Goal: Task Accomplishment & Management: Manage account settings

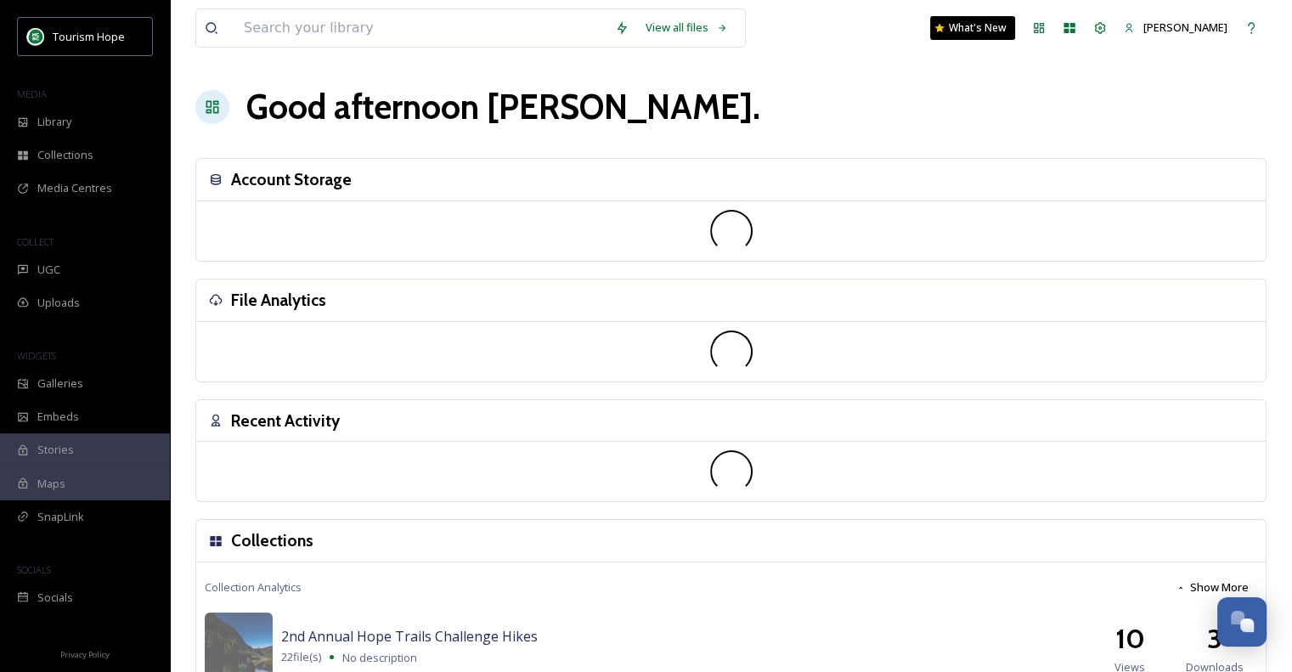
scroll to position [3199, 0]
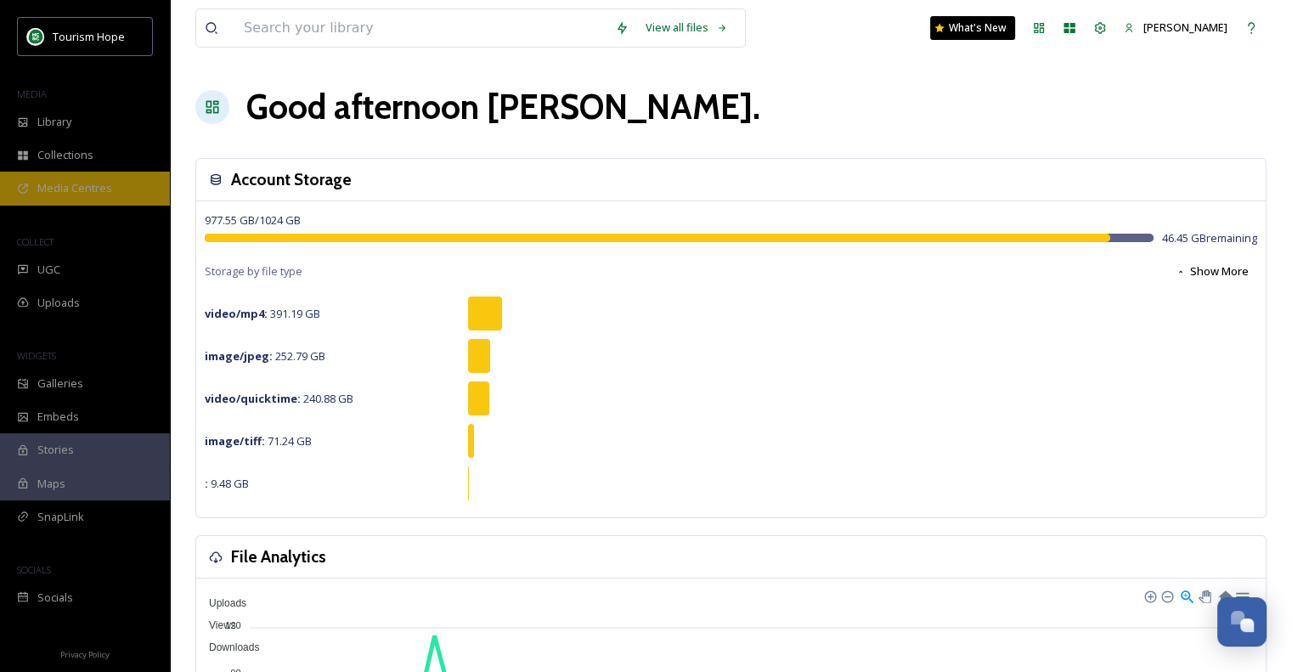
click at [87, 194] on span "Media Centres" at bounding box center [74, 188] width 75 height 16
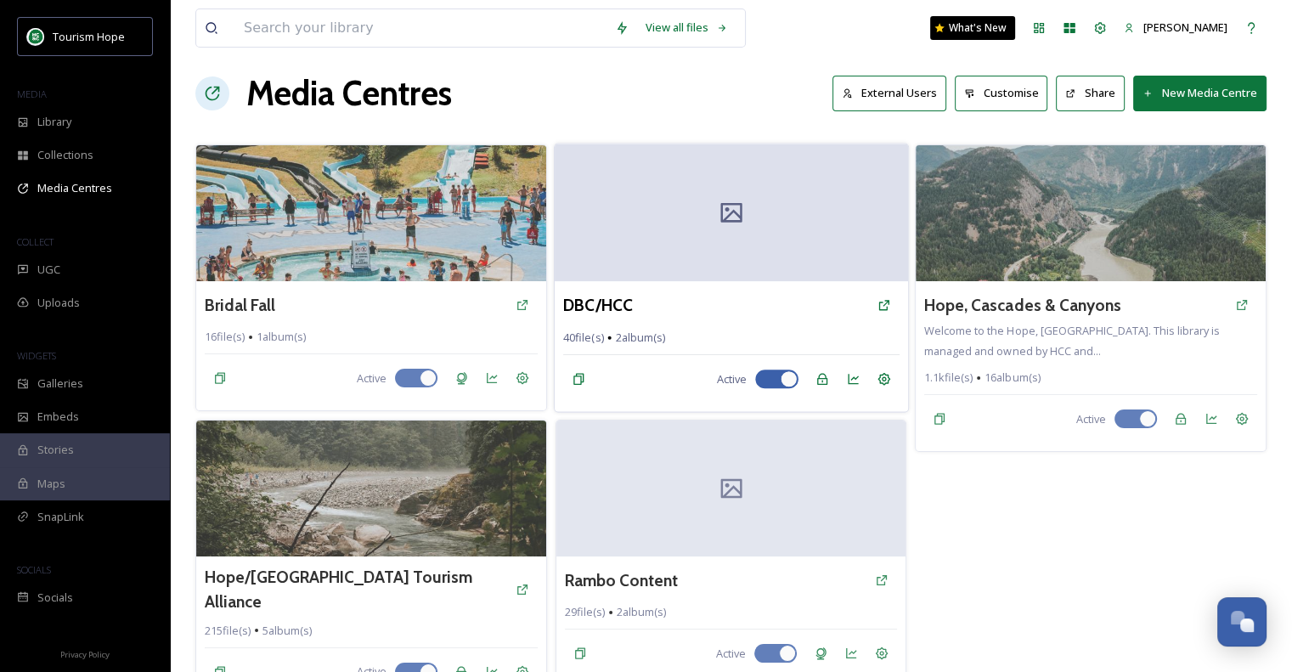
scroll to position [27, 0]
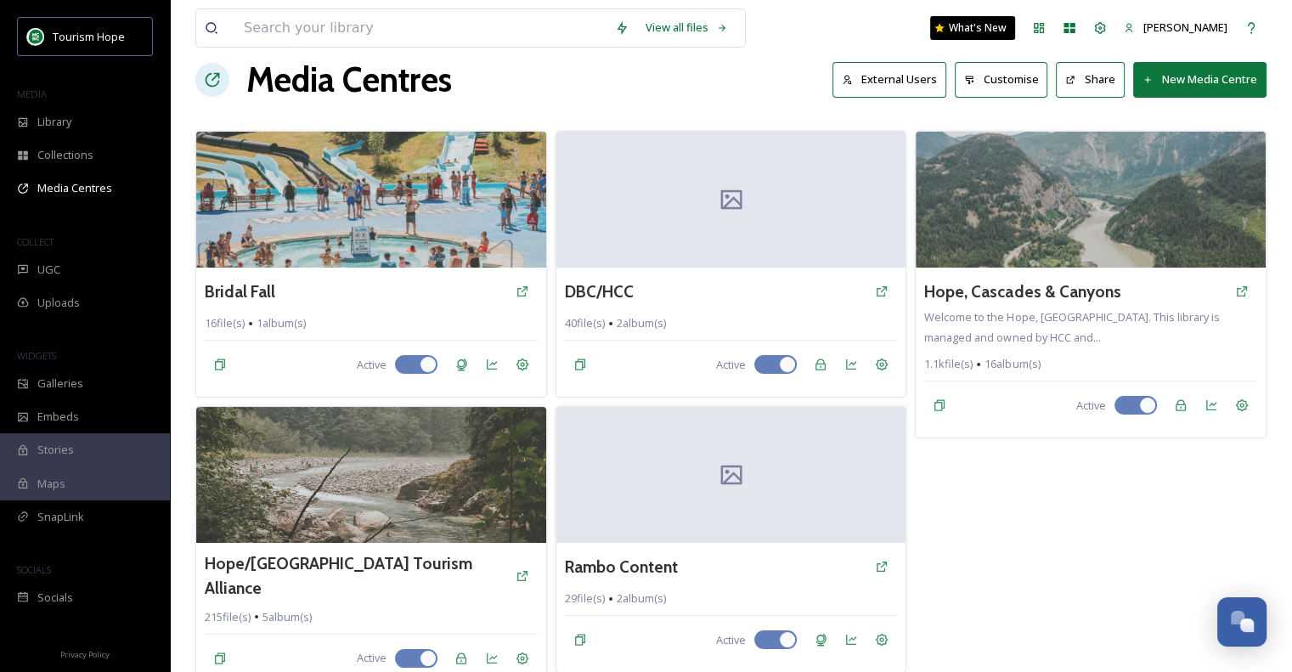
click at [1213, 77] on button "New Media Centre" at bounding box center [1199, 79] width 133 height 35
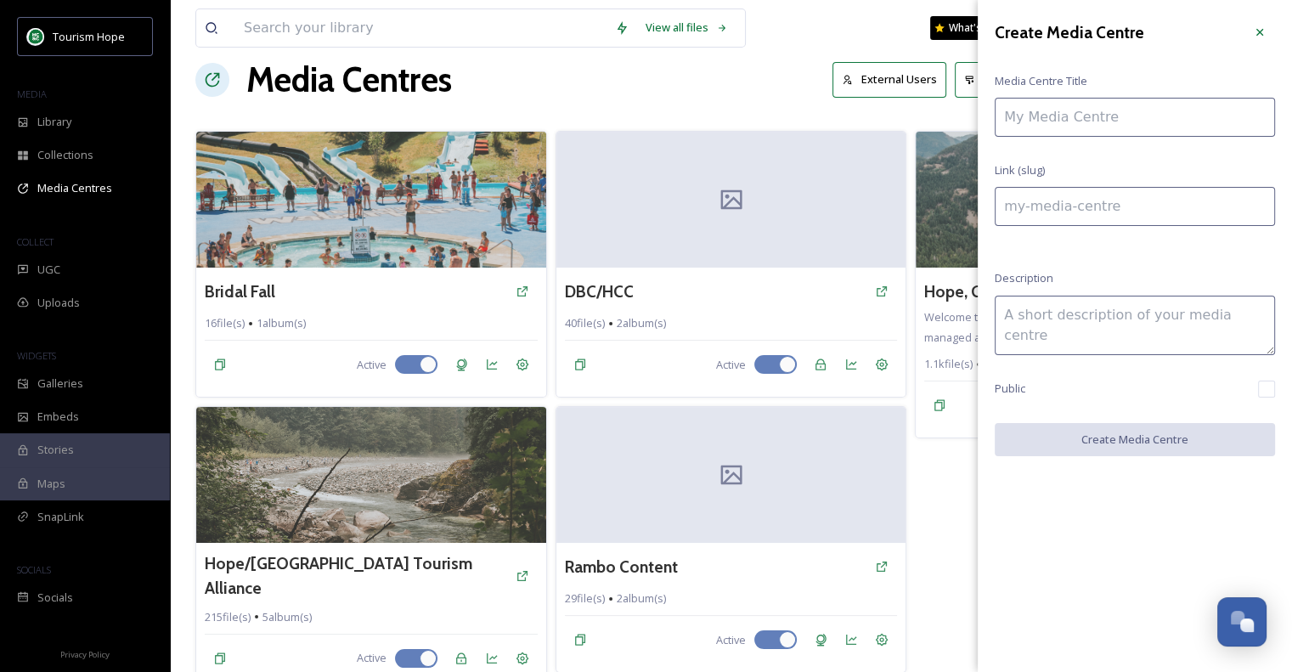
click at [1148, 127] on input at bounding box center [1135, 117] width 280 height 39
type input "D"
type input "d"
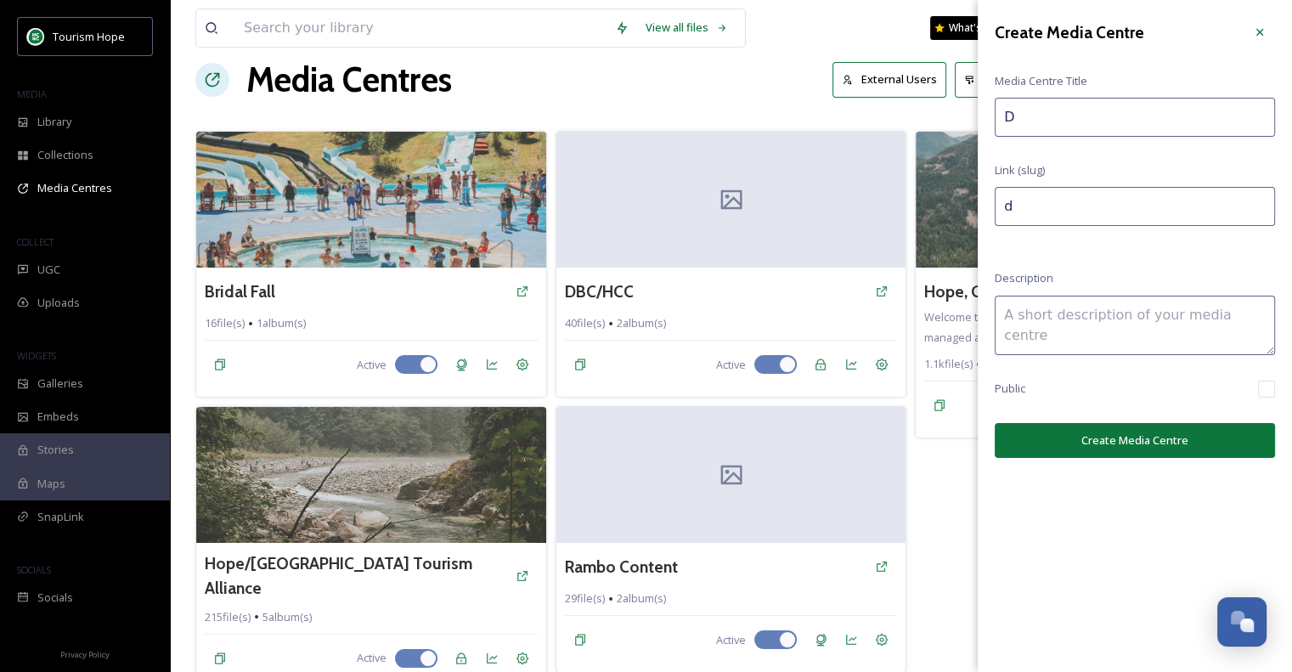
type input "Di"
type input "di"
type input "[DEMOGRAPHIC_DATA]"
type input "Di"
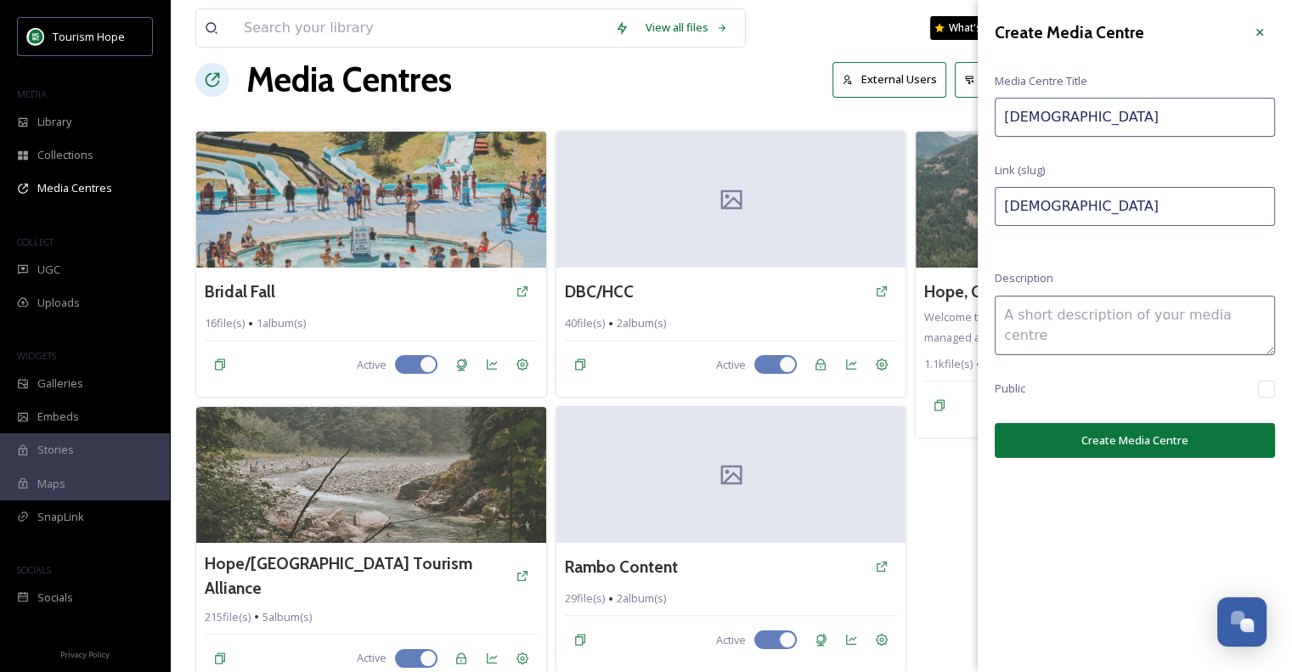
type input "di"
type input "Dis"
type input "dis"
type input "Dist"
type input "dist"
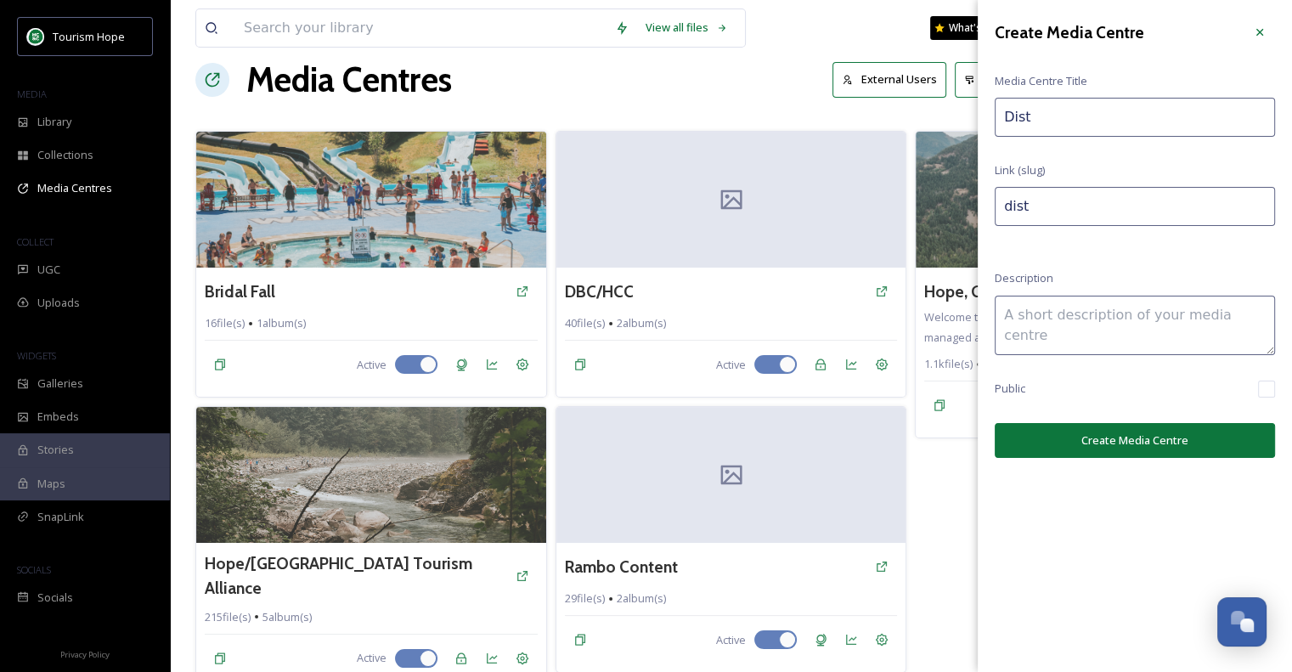
type input "Distr"
type input "distr"
type input "Distri"
type input "distri"
type input "Distric"
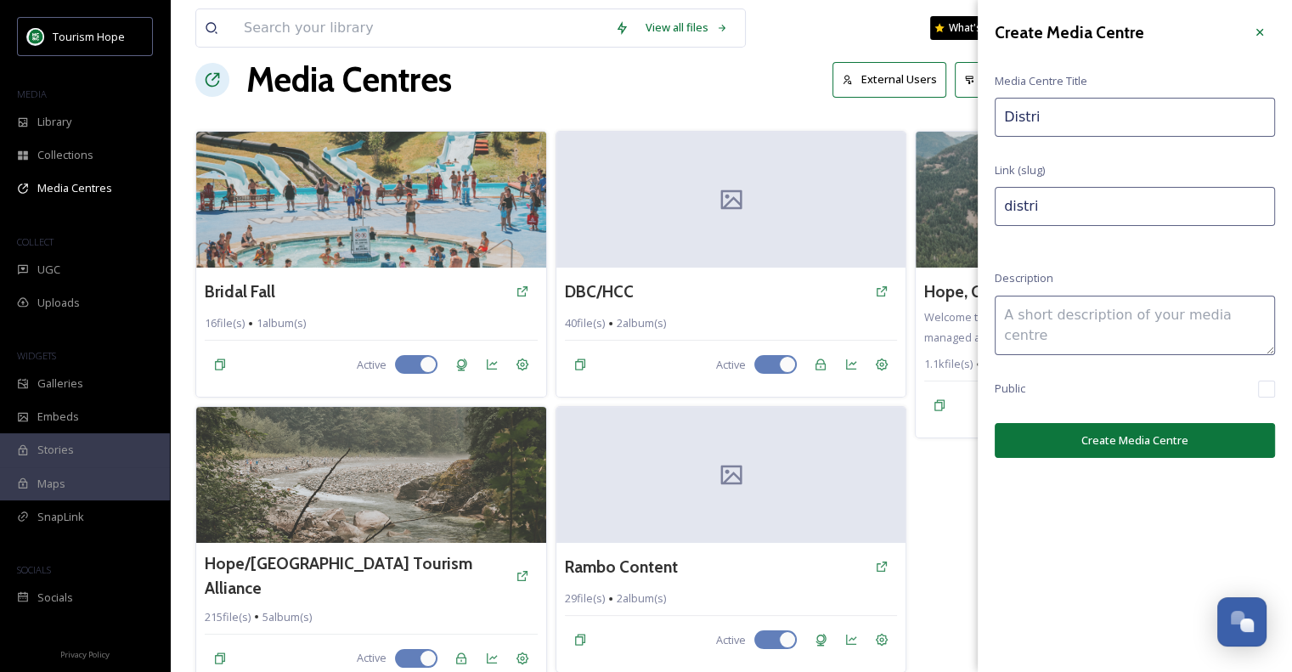
type input "distric"
type input "District"
type input "district"
type input "District"
type input "district-"
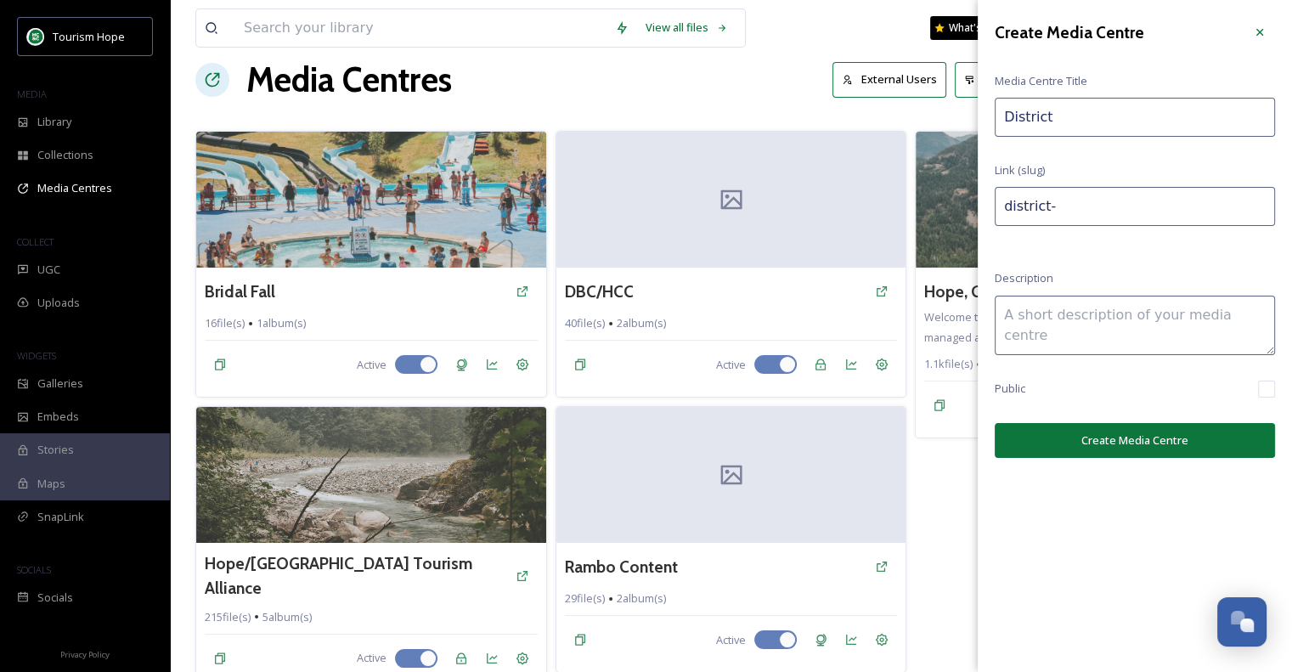
type input "District o"
type input "district-o"
type input "District og"
type input "district-og"
type input "District o"
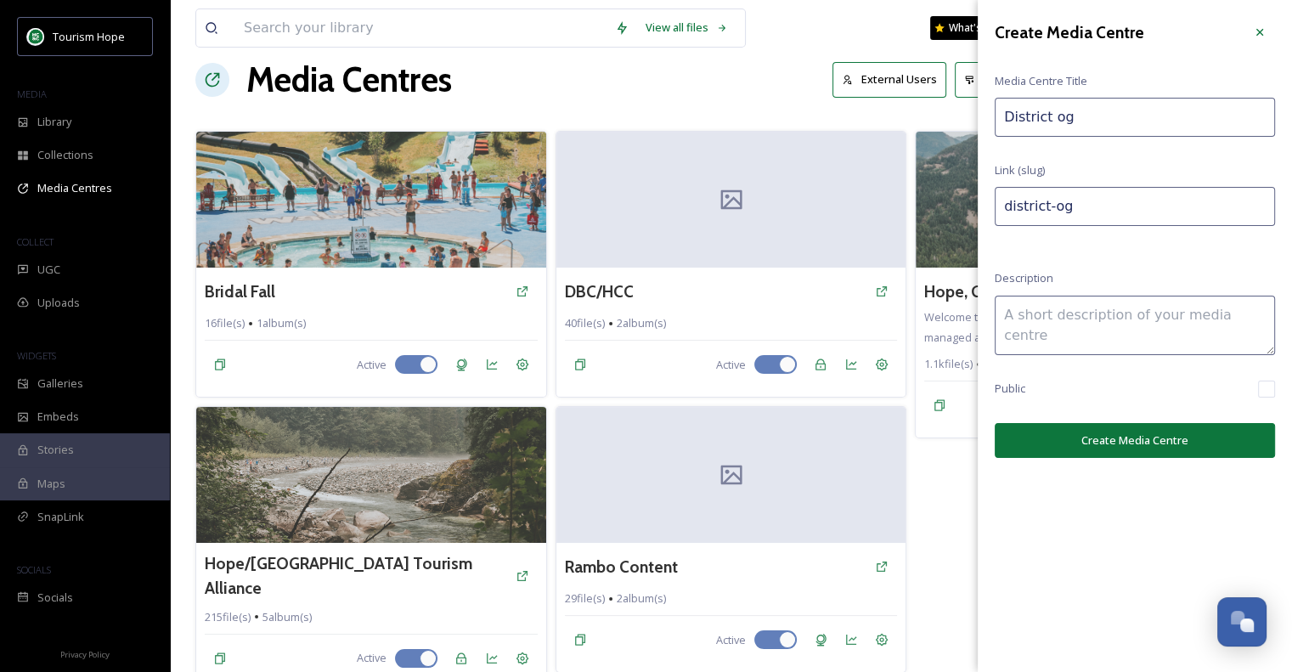
type input "district-o"
type input "District of"
type input "district-of"
type input "District of"
type input "district-of-"
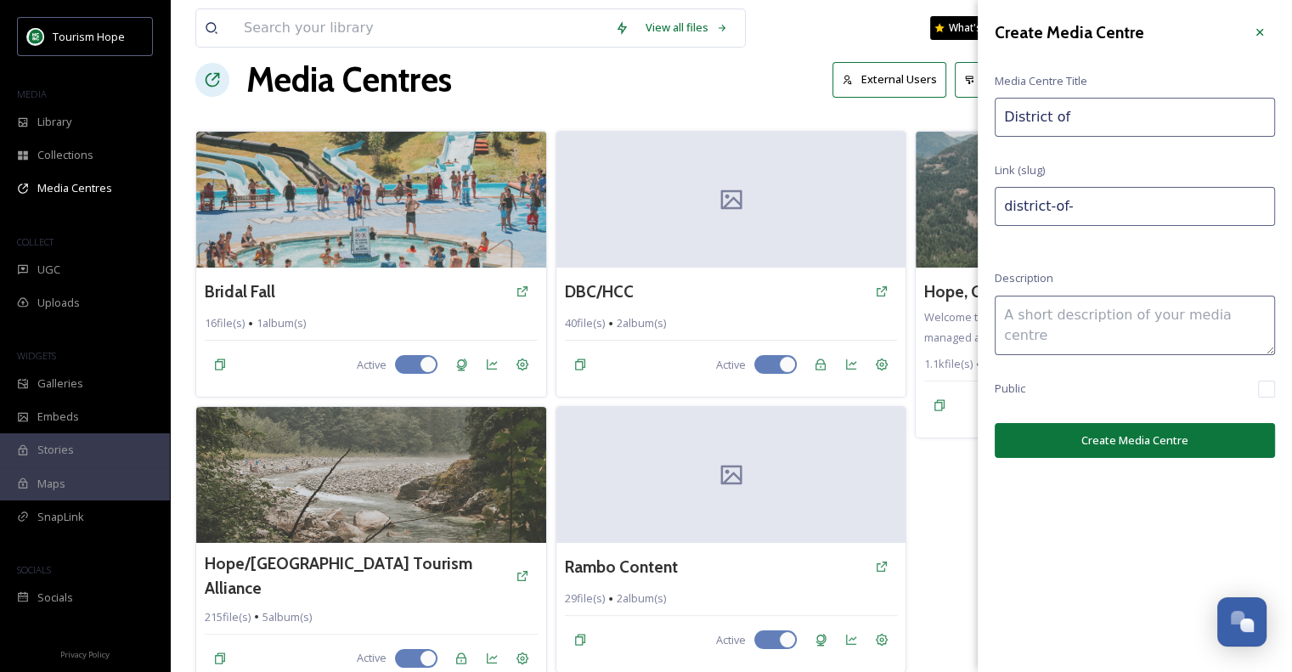
type input "District of H"
type input "district-of-h"
type input "District of Ho"
type input "district-of-ho"
type input "District of Hop"
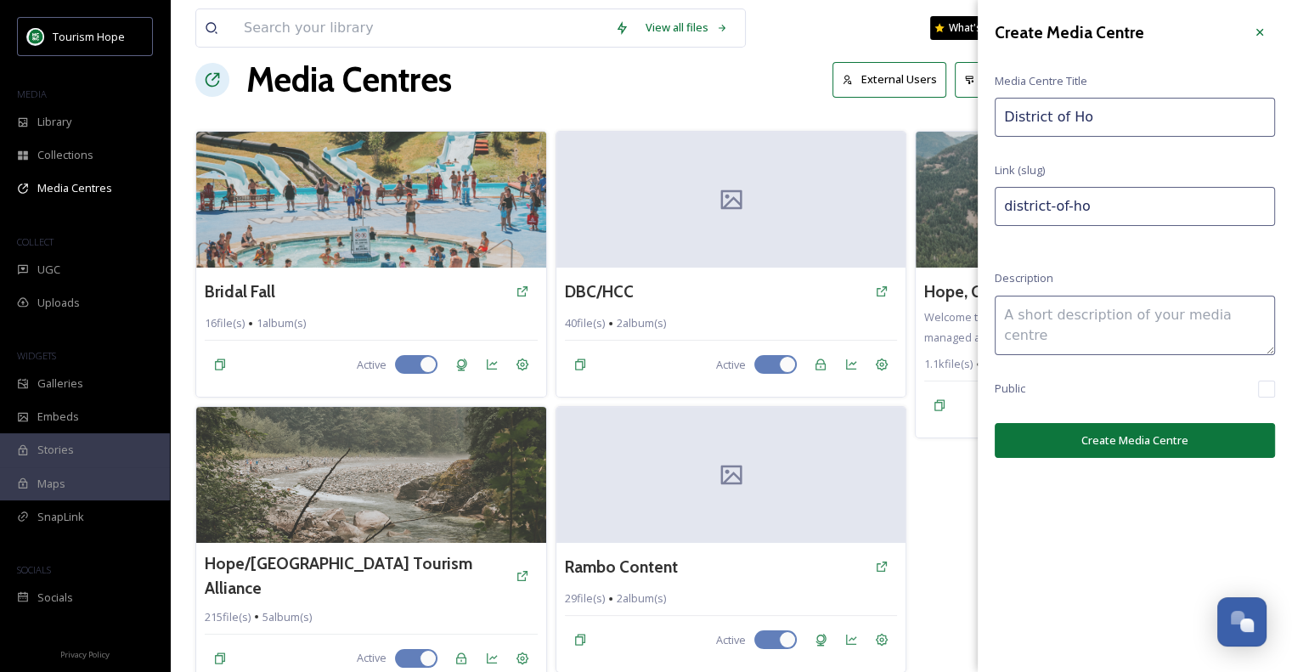
type input "district-of-hop"
type input "District of Hope"
type input "district-of-hope"
type input "District of Hope"
click at [1139, 434] on button "Create Media Centre" at bounding box center [1135, 440] width 280 height 35
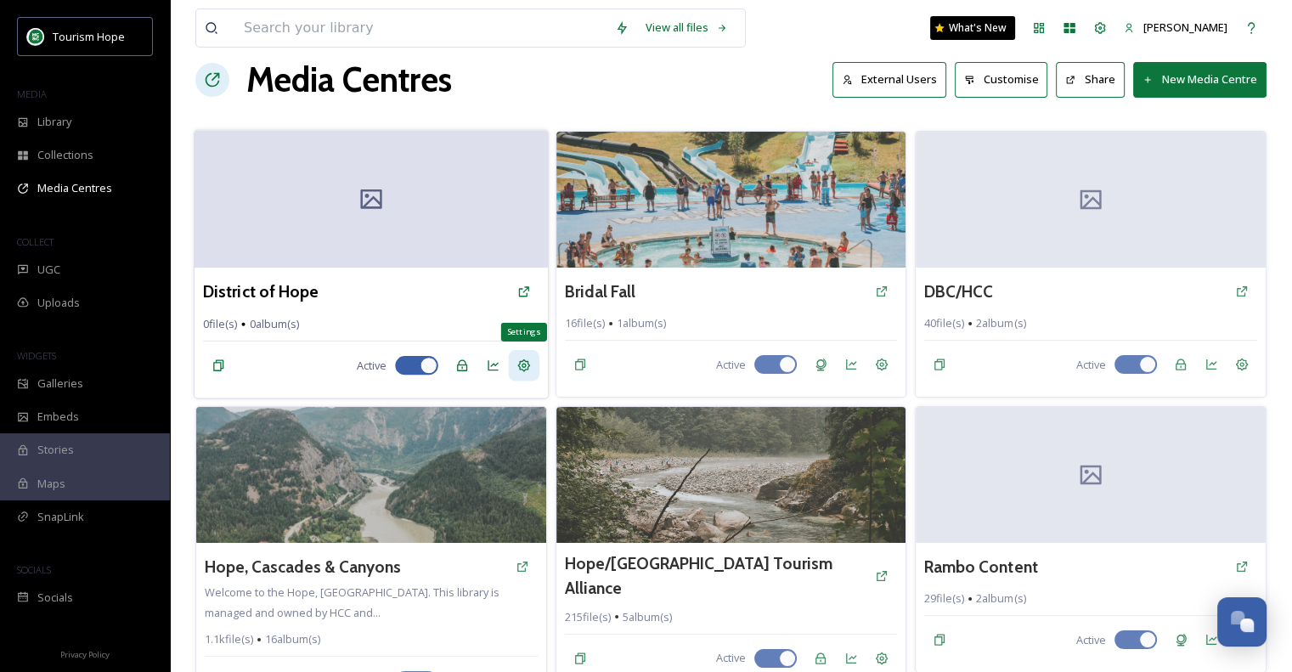
click at [529, 366] on icon at bounding box center [523, 365] width 14 height 14
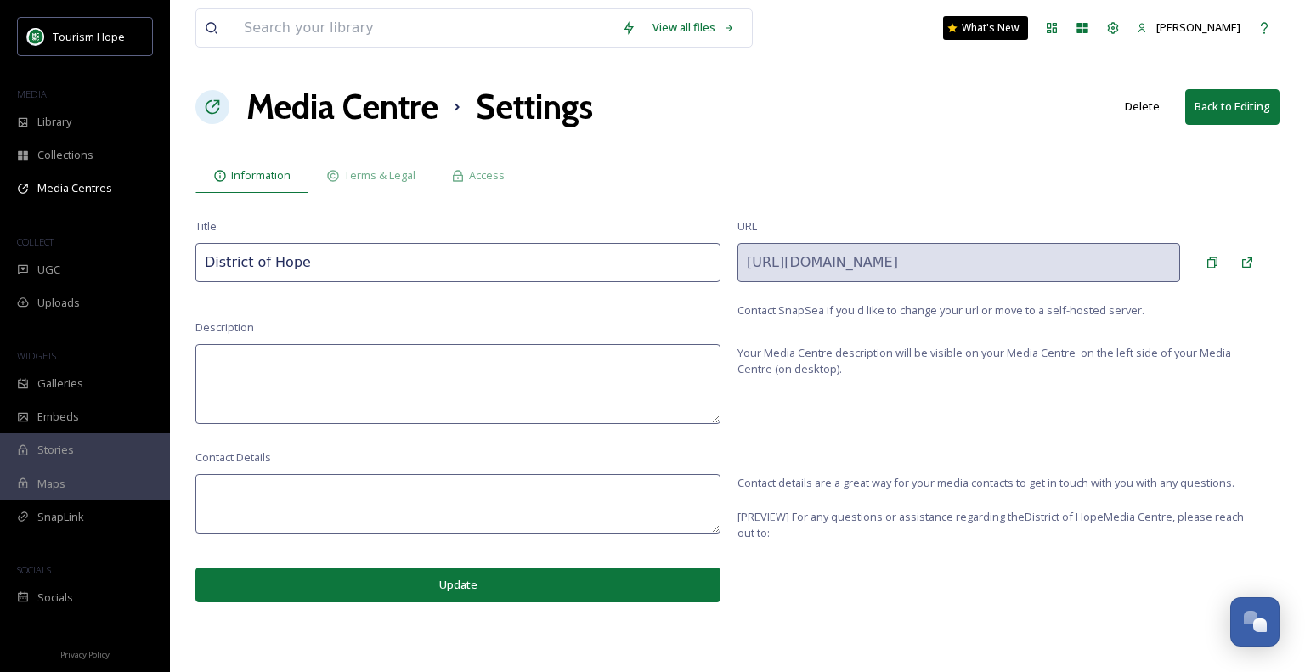
click at [274, 371] on textarea at bounding box center [457, 384] width 525 height 80
type textarea "B"
click at [460, 581] on button "Update" at bounding box center [457, 584] width 525 height 35
click at [86, 203] on div "Media Centres" at bounding box center [85, 188] width 170 height 33
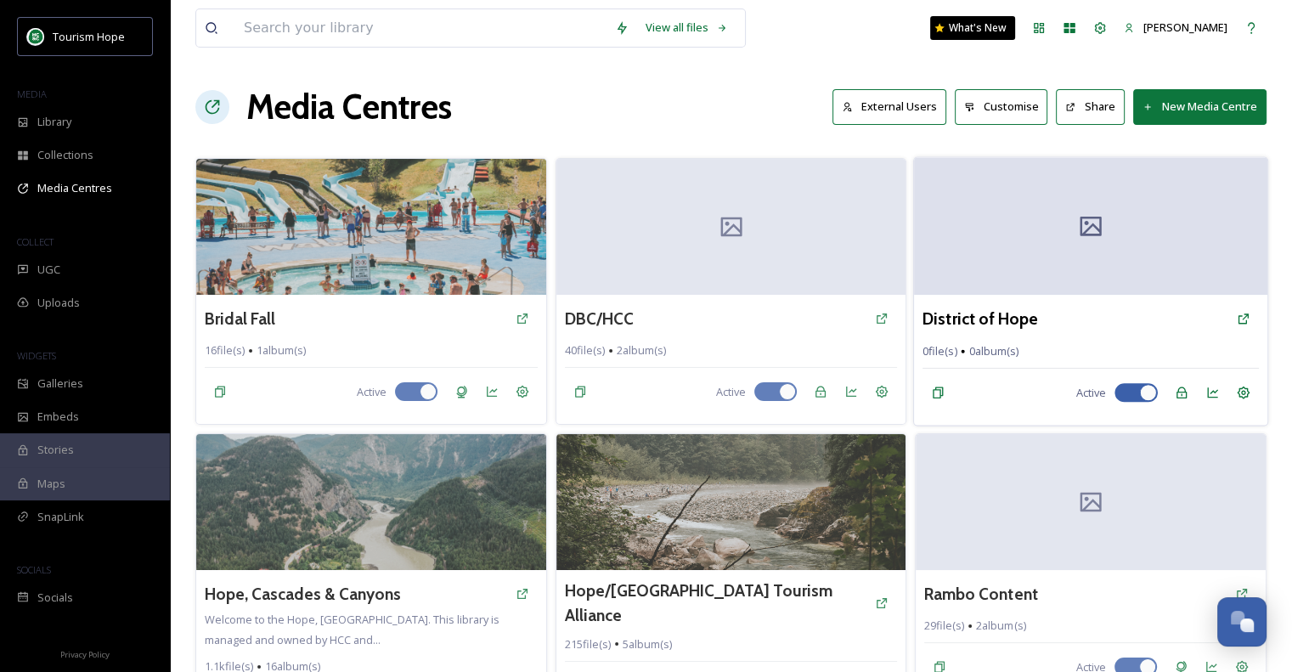
click at [1091, 288] on div at bounding box center [1090, 226] width 353 height 138
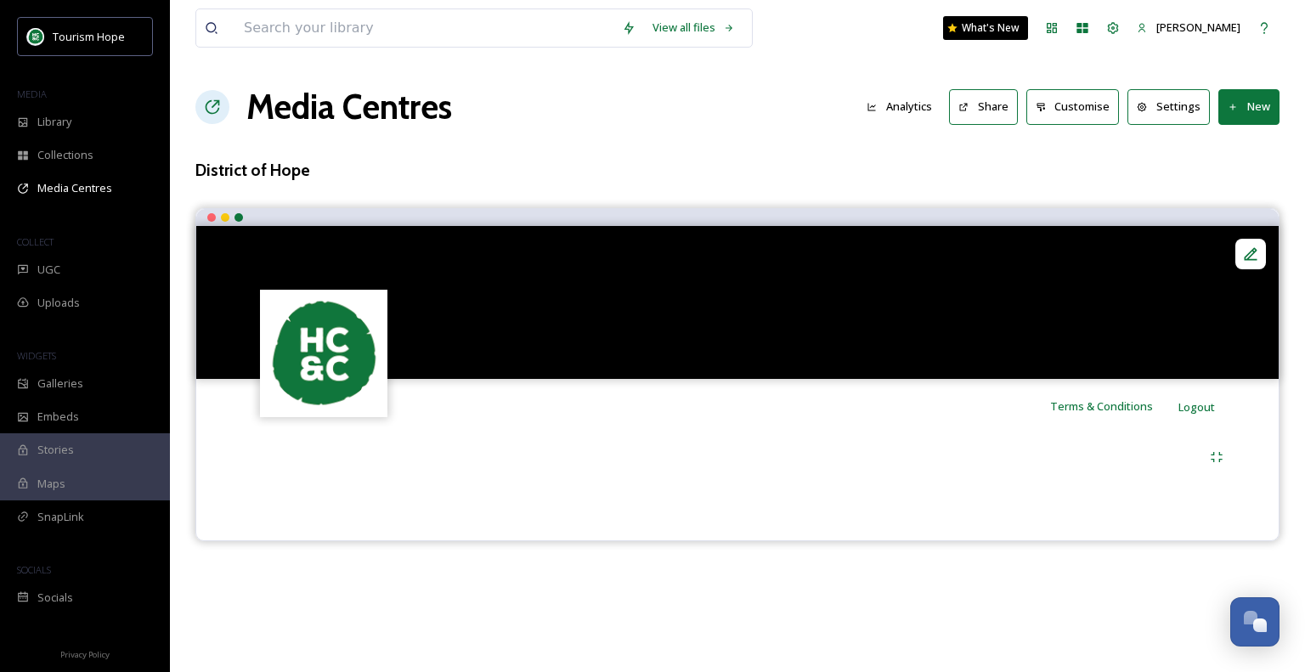
click at [1253, 103] on button "New" at bounding box center [1248, 106] width 61 height 35
click at [1250, 144] on span "Add Files" at bounding box center [1238, 146] width 46 height 16
click at [1240, 154] on div "Add Files" at bounding box center [1242, 146] width 72 height 33
click at [889, 451] on div at bounding box center [737, 457] width 989 height 31
click at [603, 433] on div at bounding box center [737, 474] width 1057 height 82
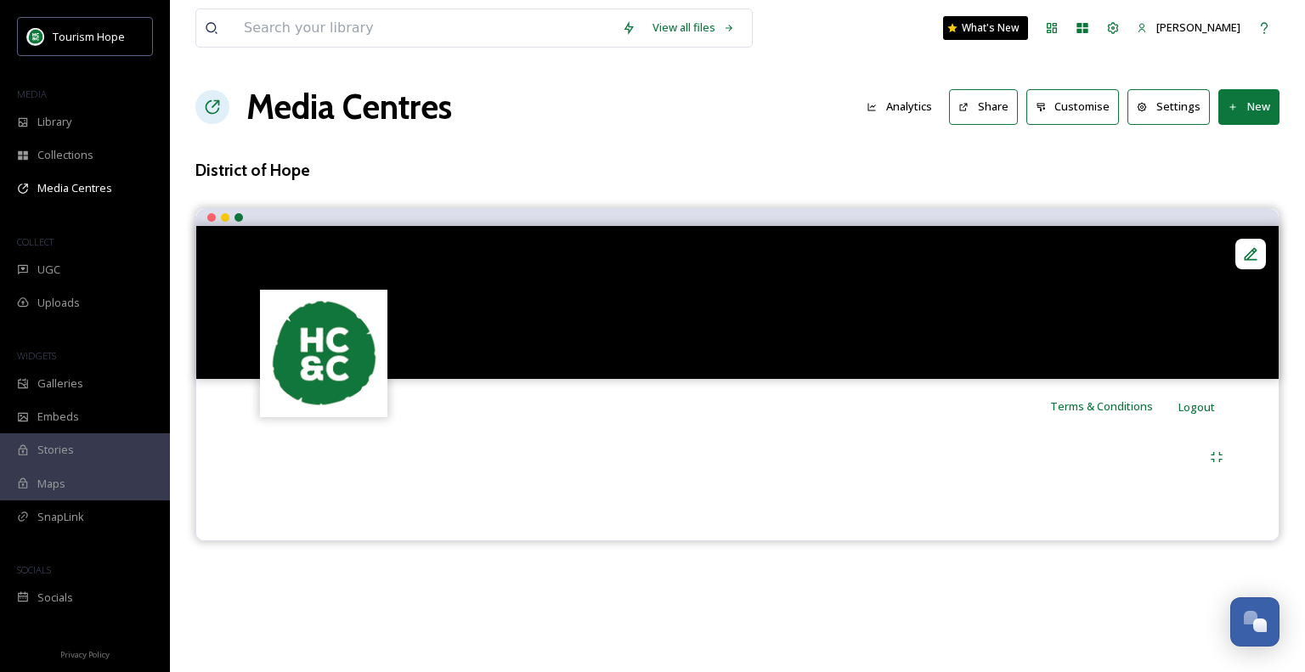
click at [1186, 110] on button "Settings" at bounding box center [1168, 106] width 82 height 35
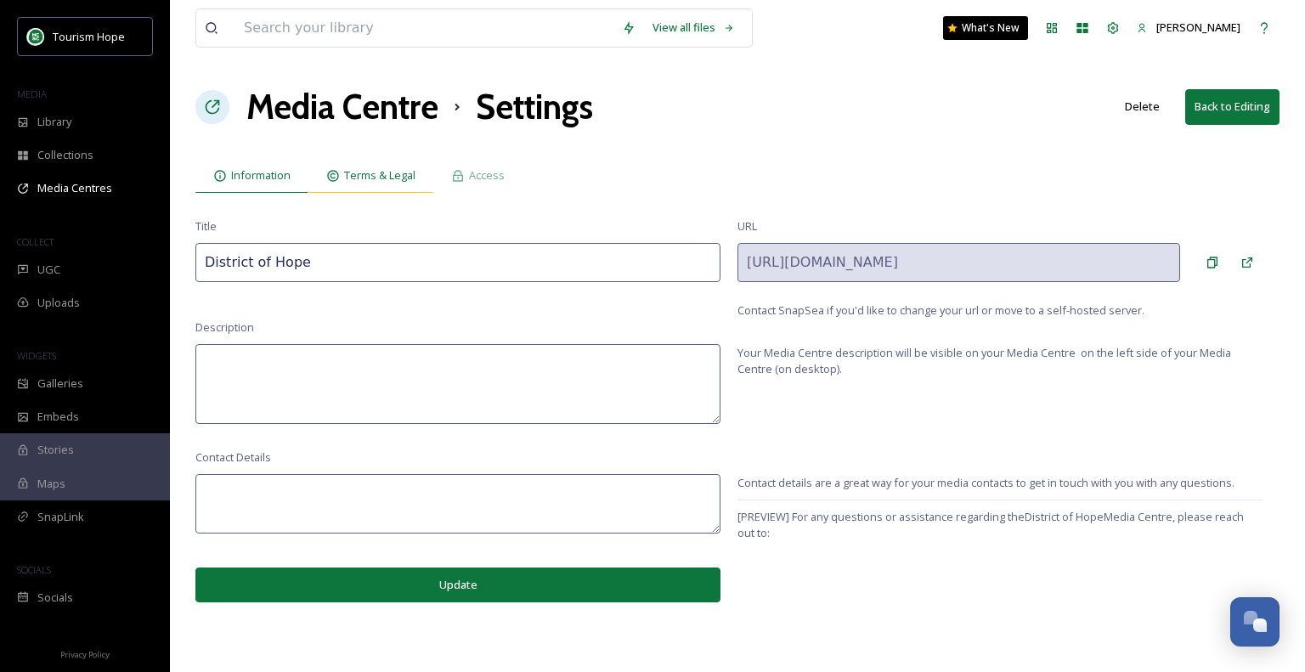
click at [372, 178] on span "Terms & Legal" at bounding box center [379, 175] width 71 height 16
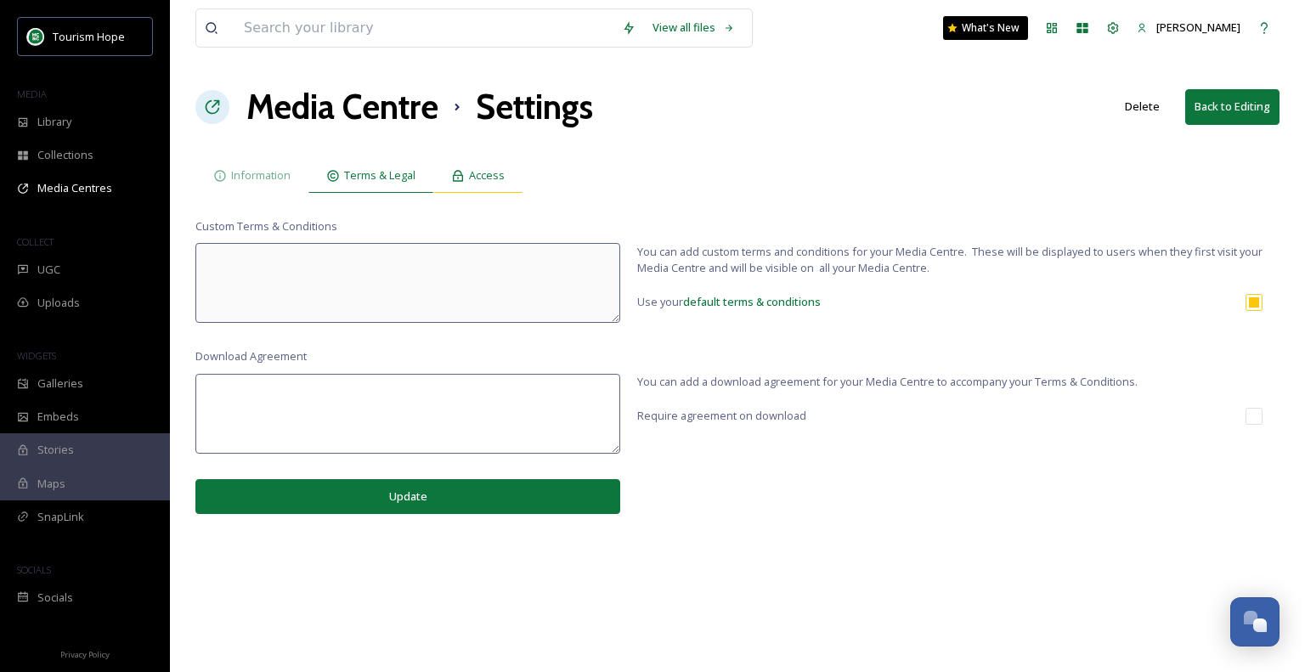
click at [482, 179] on span "Access" at bounding box center [487, 175] width 36 height 16
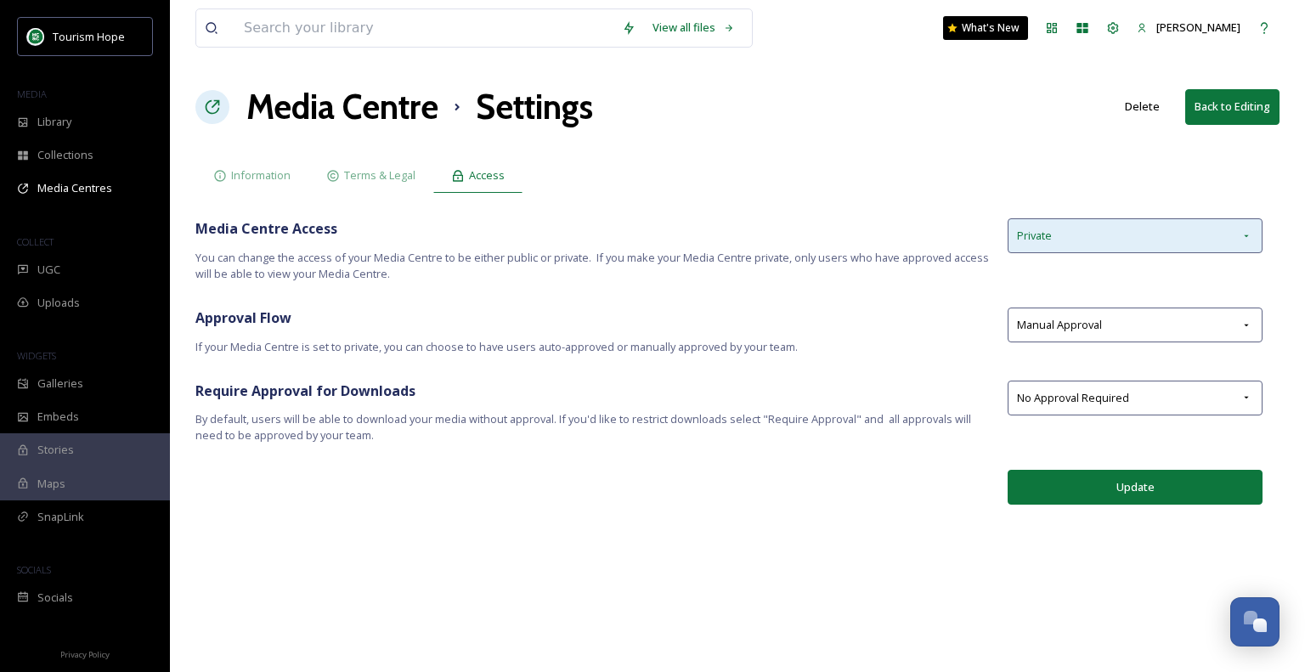
click at [1136, 237] on div "Private" at bounding box center [1134, 235] width 255 height 35
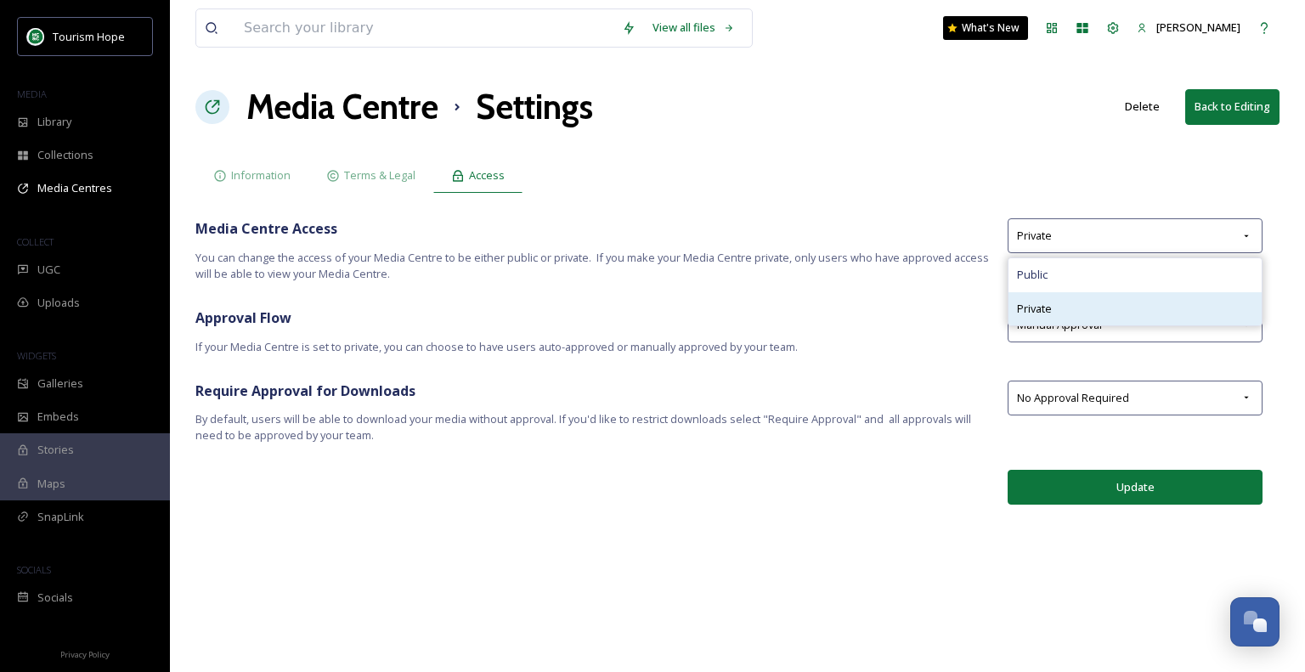
click at [1104, 305] on div "Private" at bounding box center [1134, 308] width 253 height 33
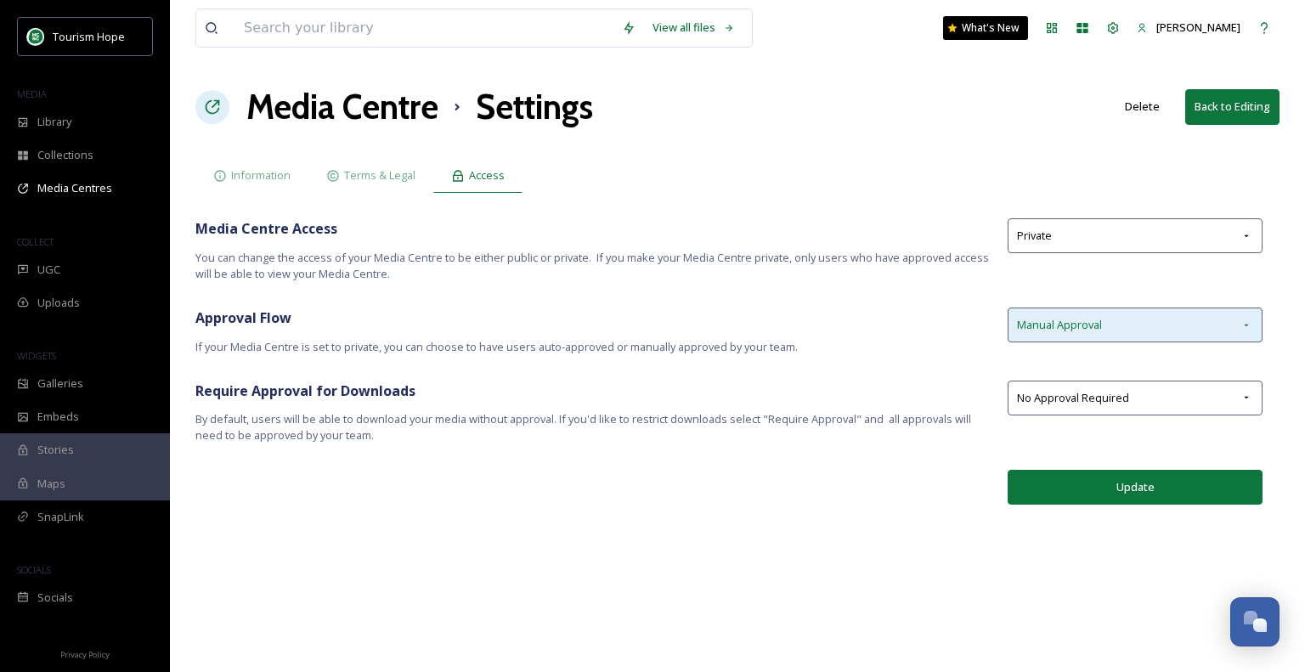
click at [1111, 330] on div "Manual Approval" at bounding box center [1134, 324] width 255 height 35
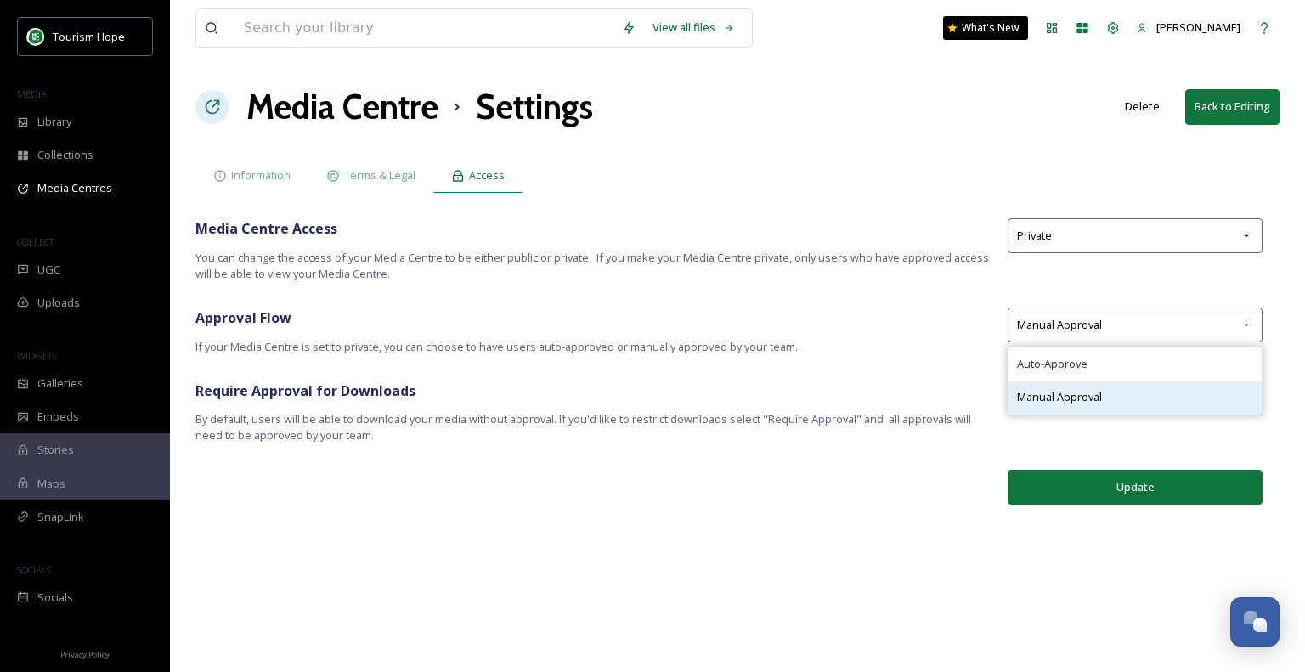
click at [1108, 386] on div "Manual Approval" at bounding box center [1134, 397] width 253 height 33
click at [1104, 403] on span "No Approval Required" at bounding box center [1073, 398] width 112 height 16
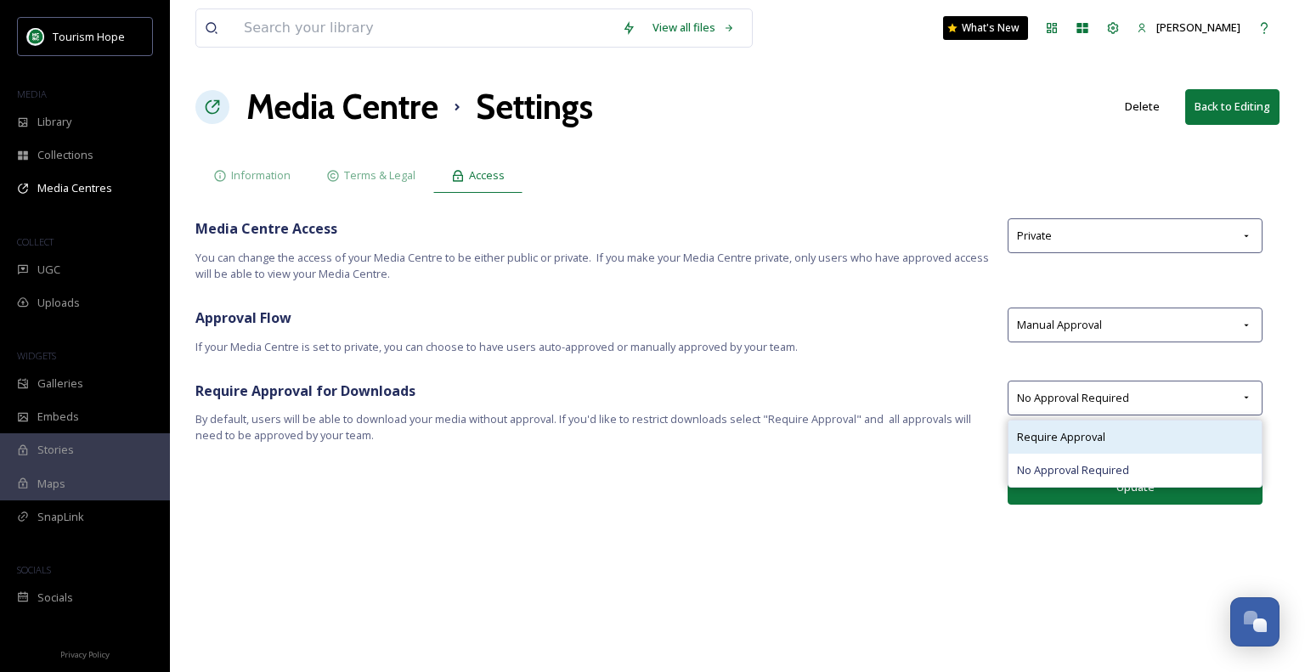
click at [1104, 432] on div "Require Approval" at bounding box center [1134, 436] width 253 height 33
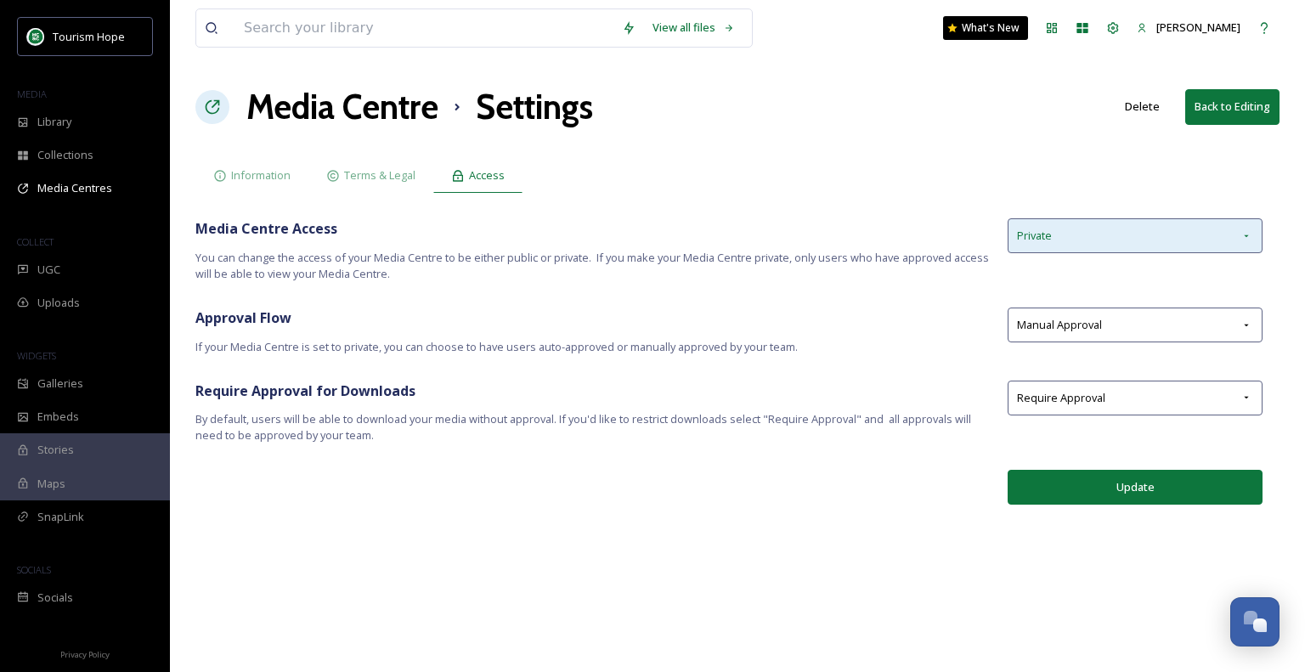
click at [1103, 234] on div "Private" at bounding box center [1134, 235] width 255 height 35
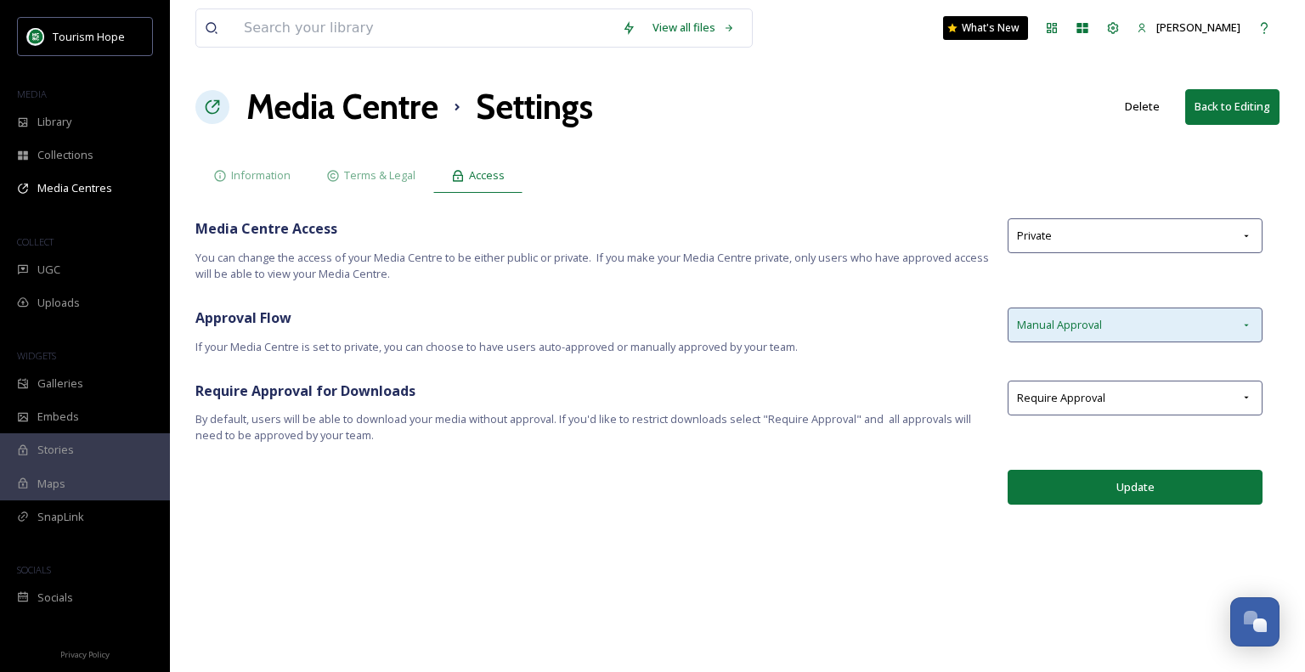
click at [1087, 336] on div "Manual Approval" at bounding box center [1134, 324] width 255 height 35
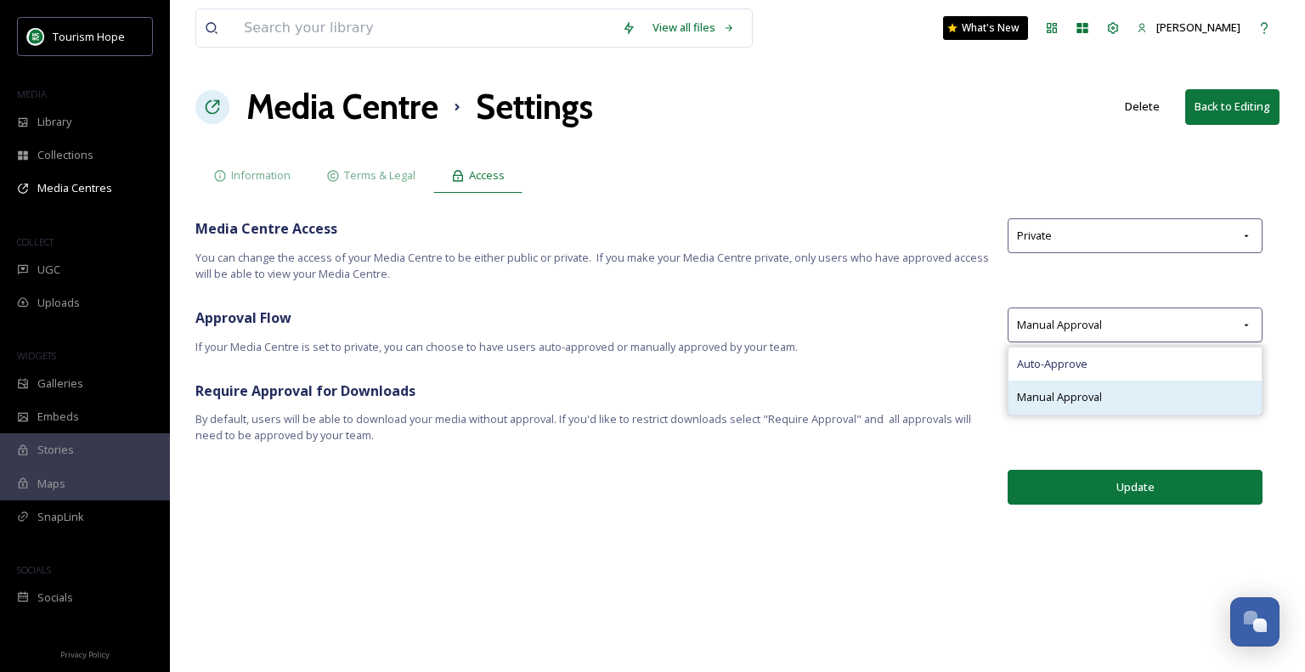
click at [1087, 392] on span "Manual Approval" at bounding box center [1059, 397] width 85 height 16
click at [1111, 390] on div "Require Approval" at bounding box center [1134, 398] width 255 height 35
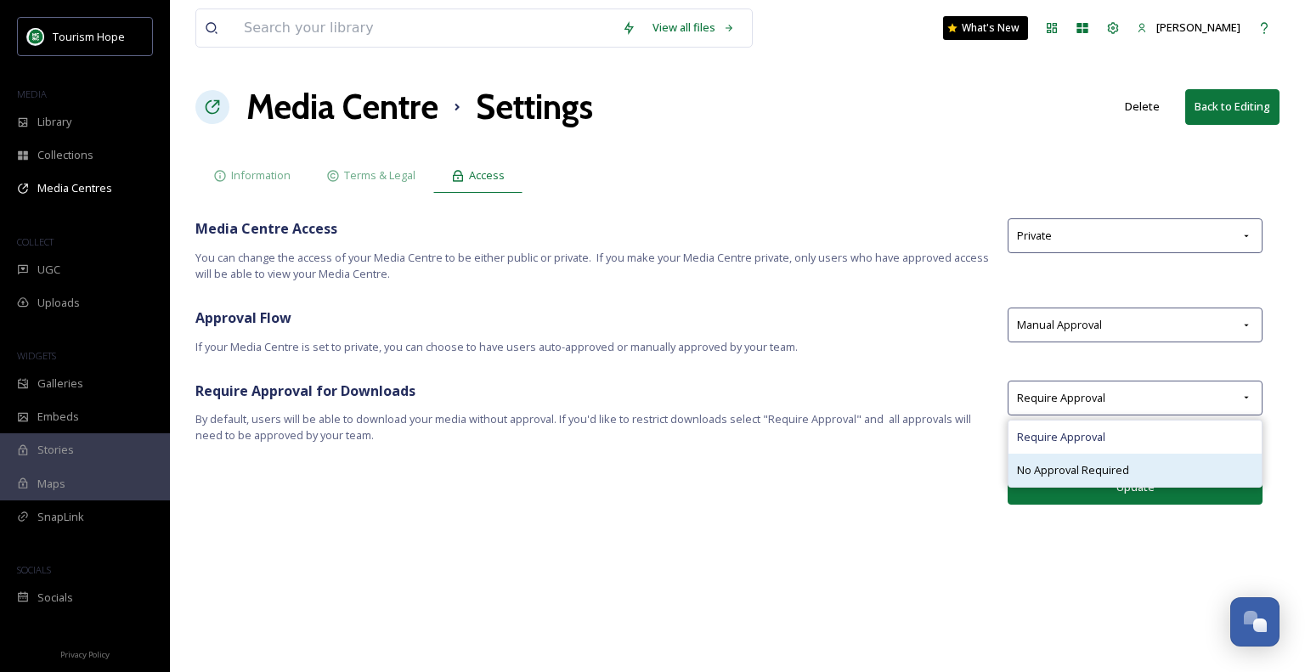
click at [1094, 473] on span "No Approval Required" at bounding box center [1073, 470] width 112 height 16
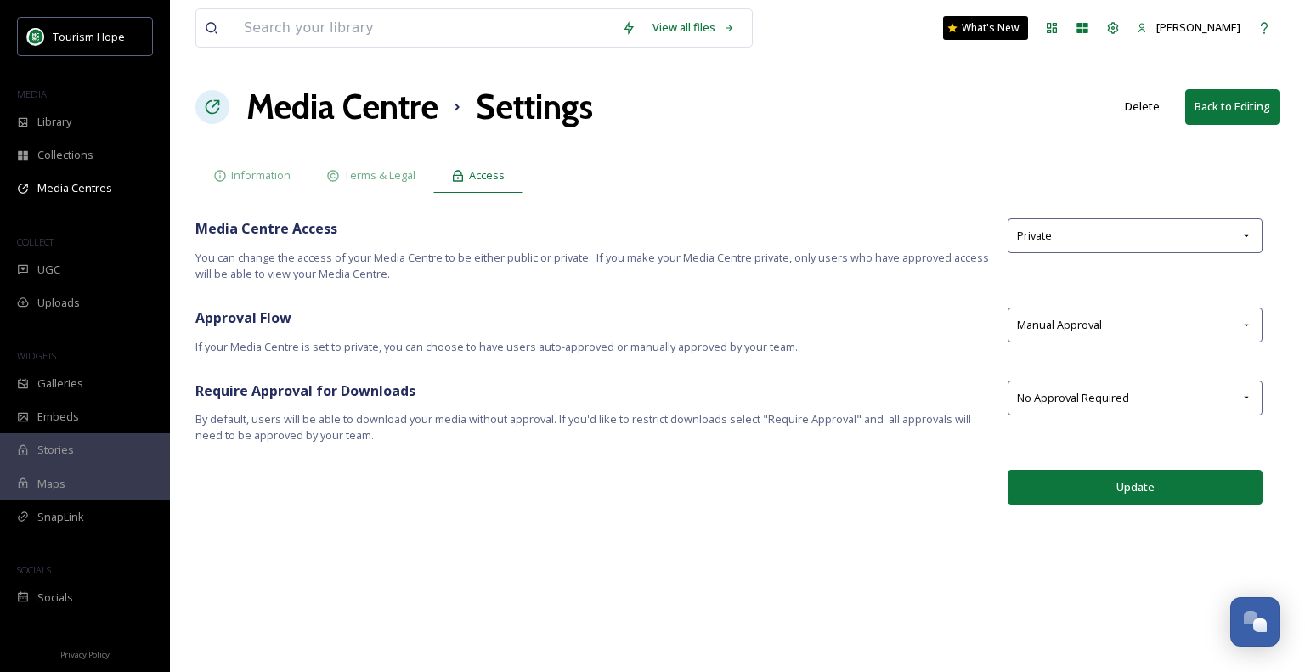
click at [1111, 488] on button "Update" at bounding box center [1134, 487] width 255 height 35
click at [256, 173] on span "Information" at bounding box center [260, 175] width 59 height 16
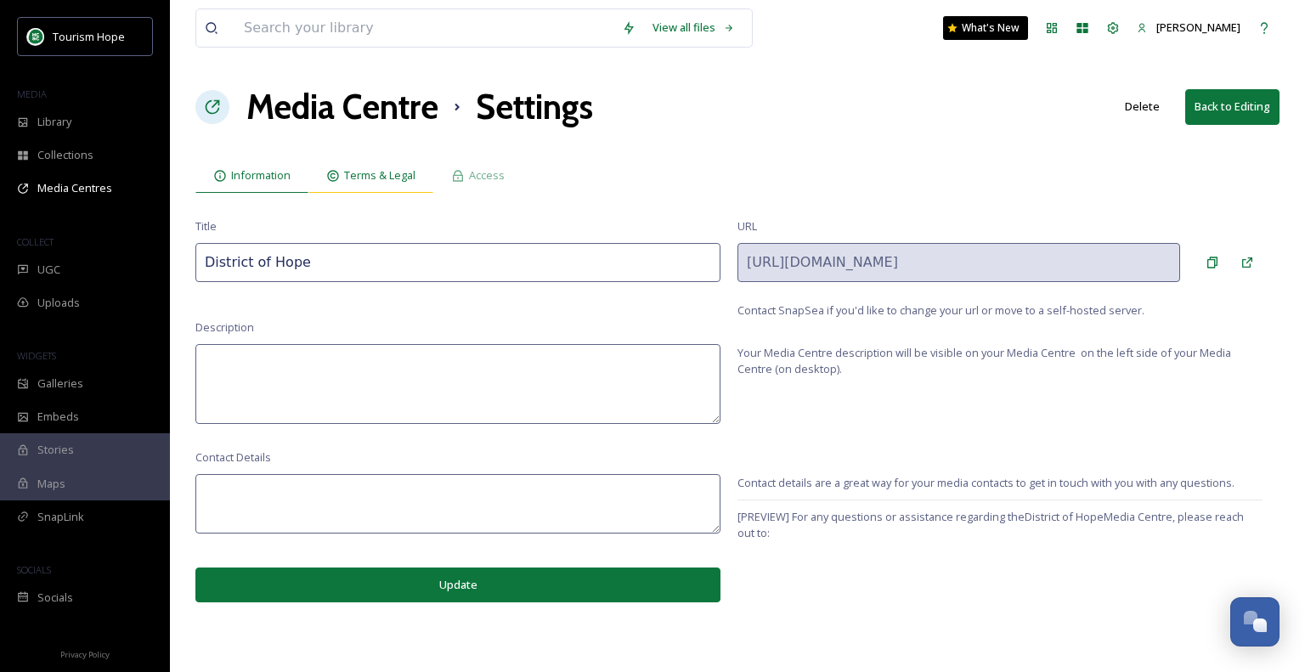
click at [364, 178] on span "Terms & Legal" at bounding box center [379, 175] width 71 height 16
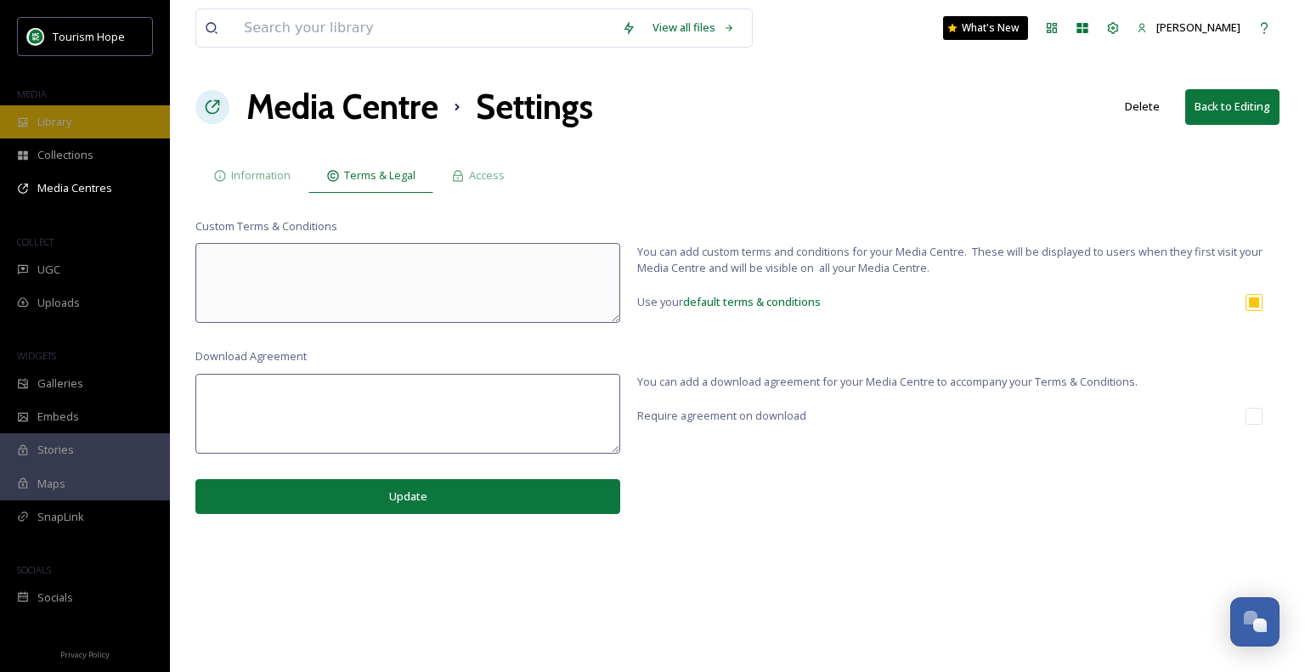
click at [76, 120] on div "Library" at bounding box center [85, 121] width 170 height 33
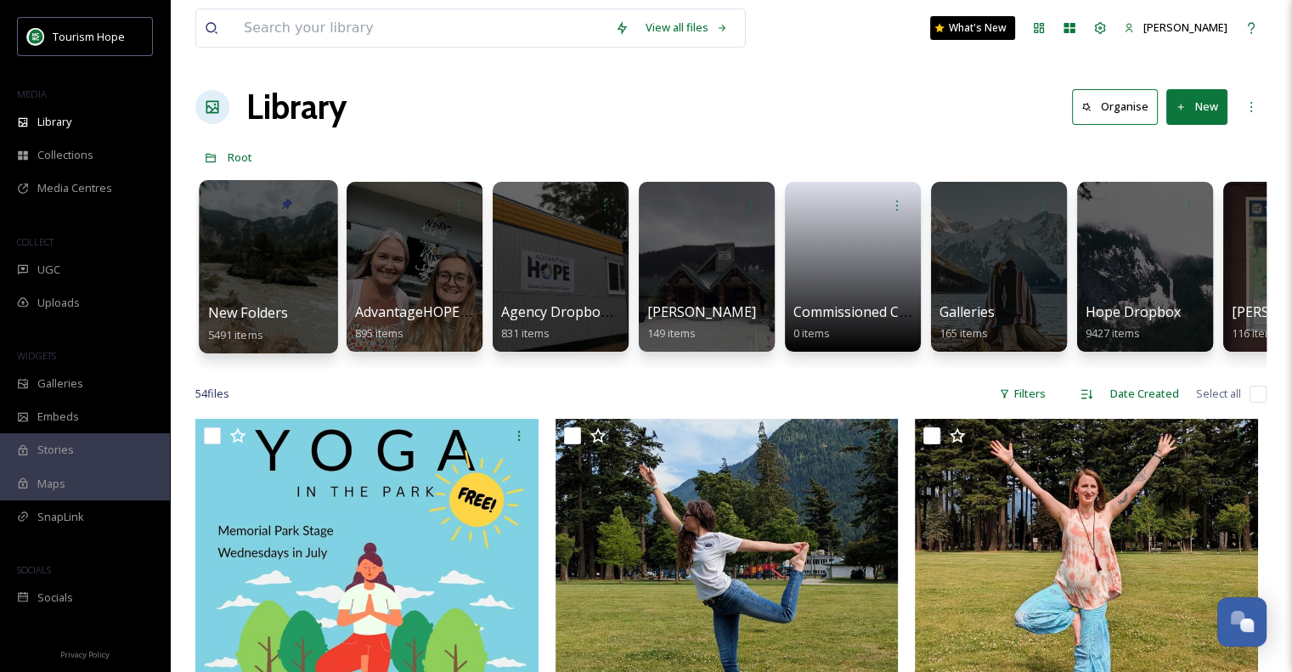
click at [252, 276] on div at bounding box center [268, 266] width 138 height 173
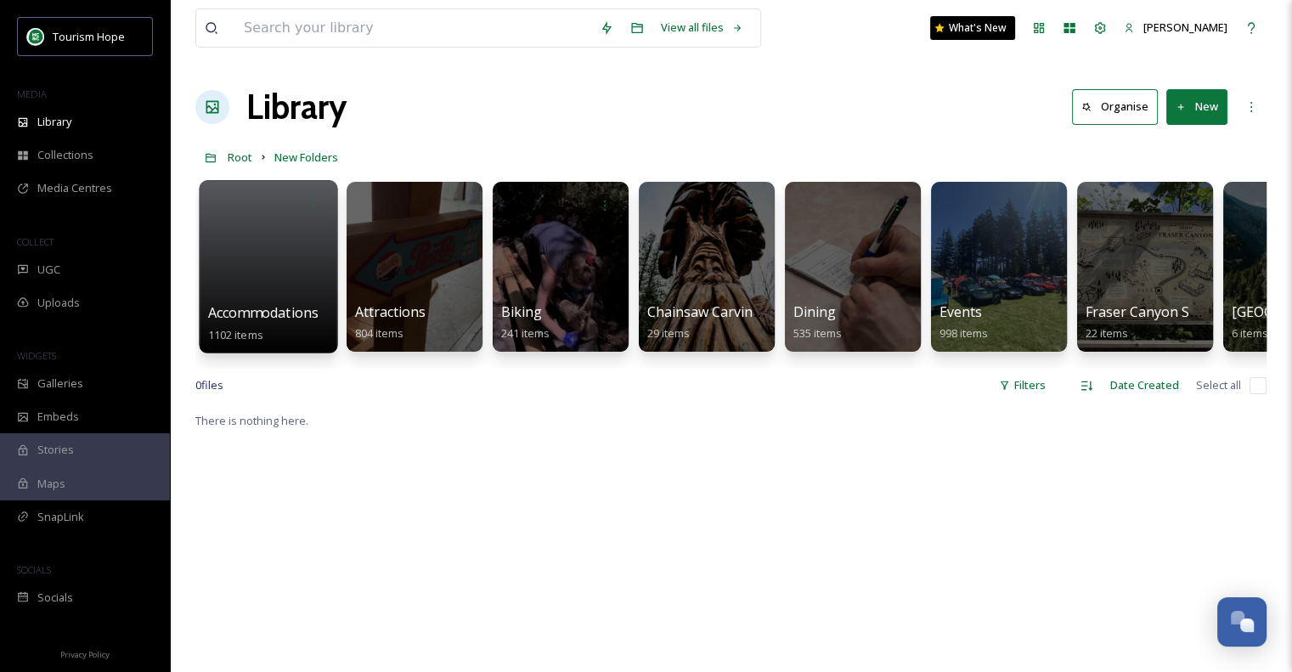
click at [282, 269] on div at bounding box center [268, 266] width 138 height 173
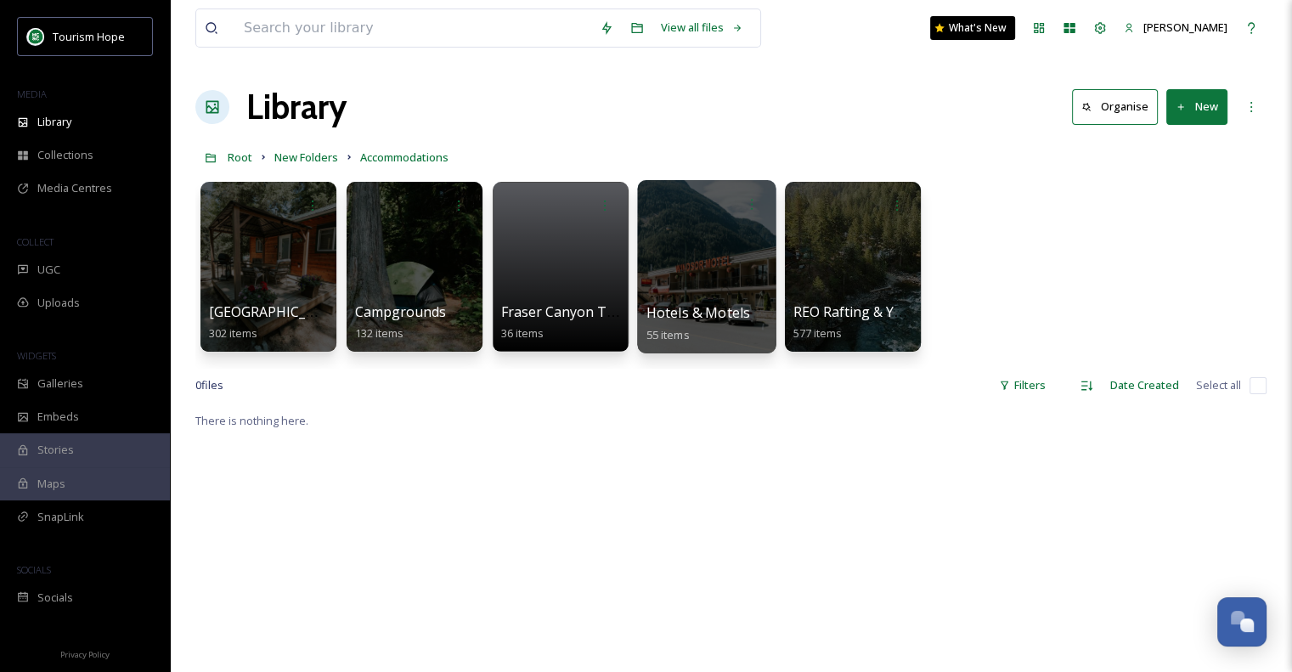
click at [706, 218] on div at bounding box center [706, 204] width 121 height 31
click at [738, 270] on div at bounding box center [706, 266] width 138 height 173
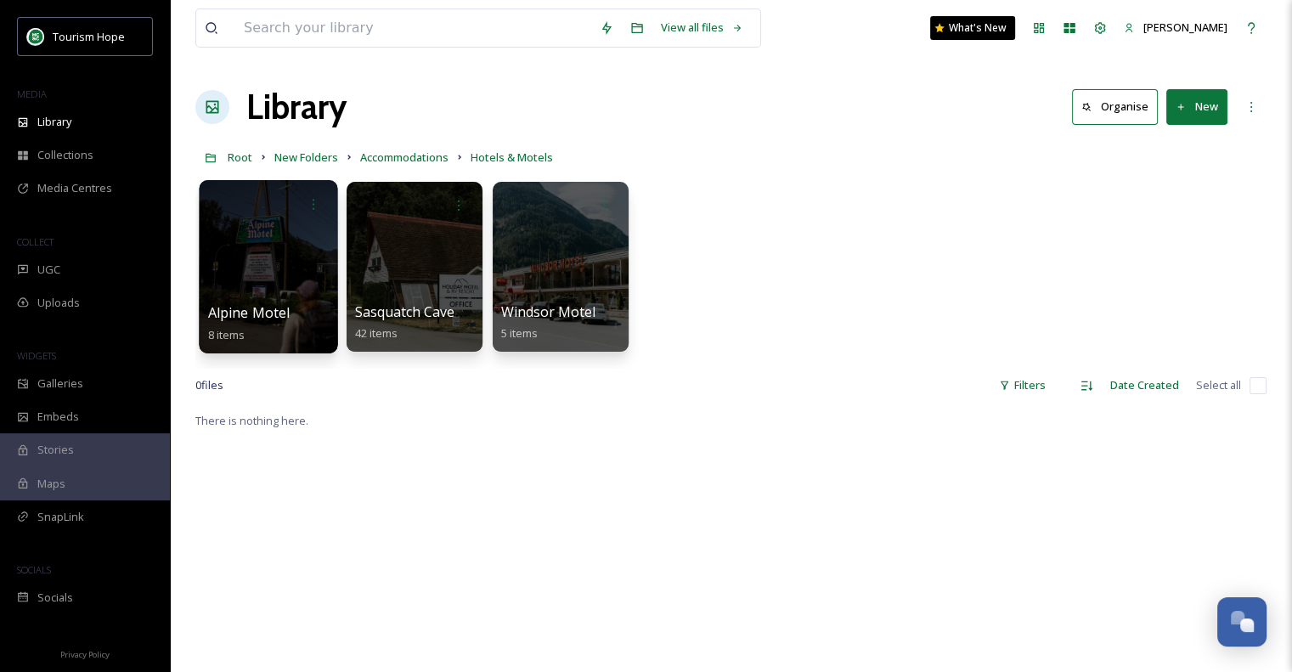
click at [260, 298] on div at bounding box center [268, 266] width 138 height 173
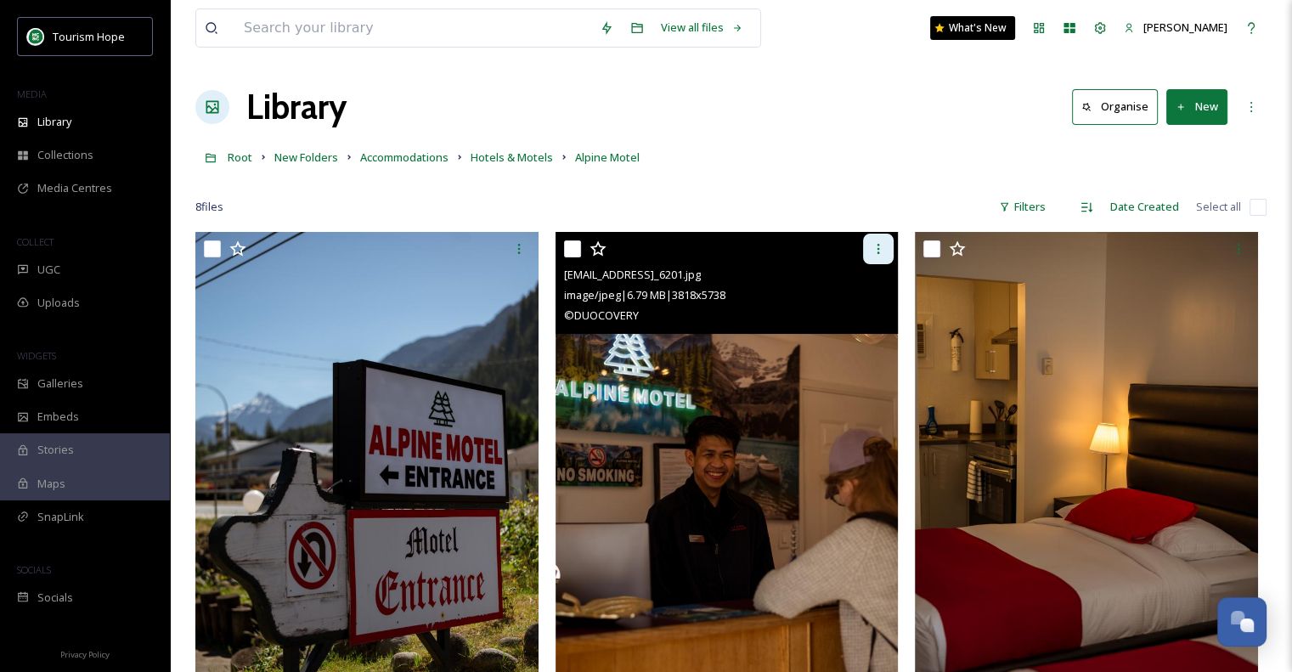
click at [878, 257] on div at bounding box center [878, 249] width 31 height 31
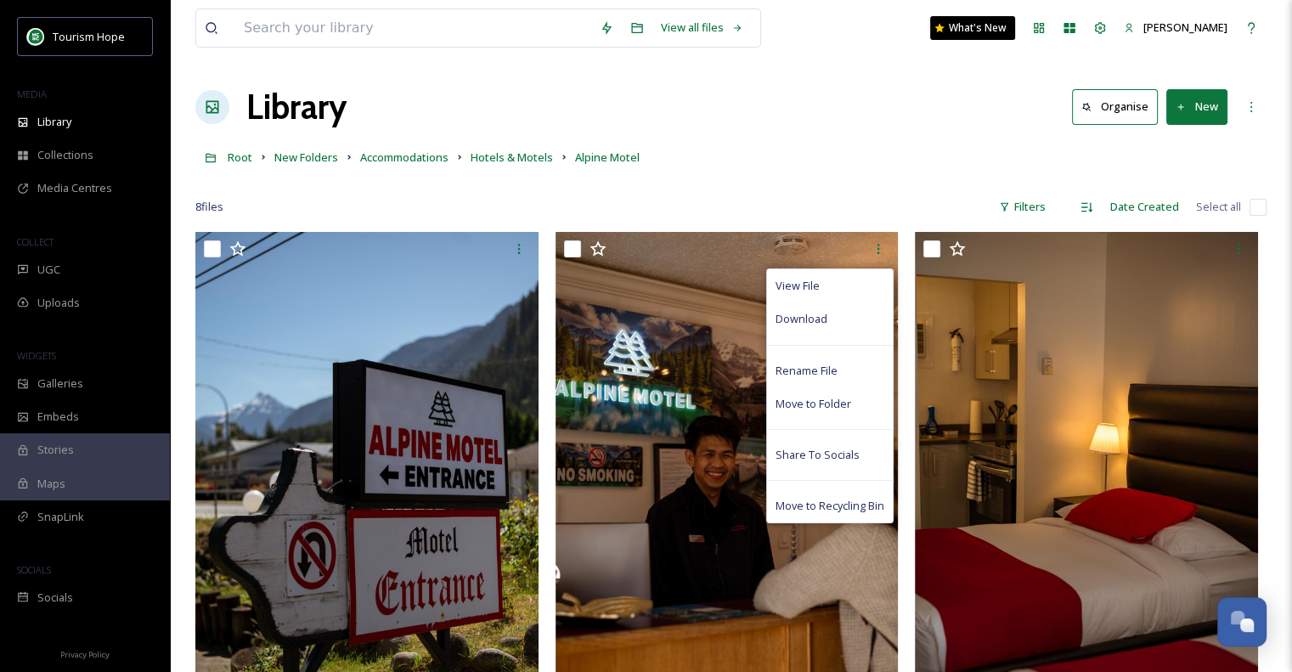
click at [812, 209] on div "8 file s Filters Date Created Select all" at bounding box center [730, 206] width 1071 height 33
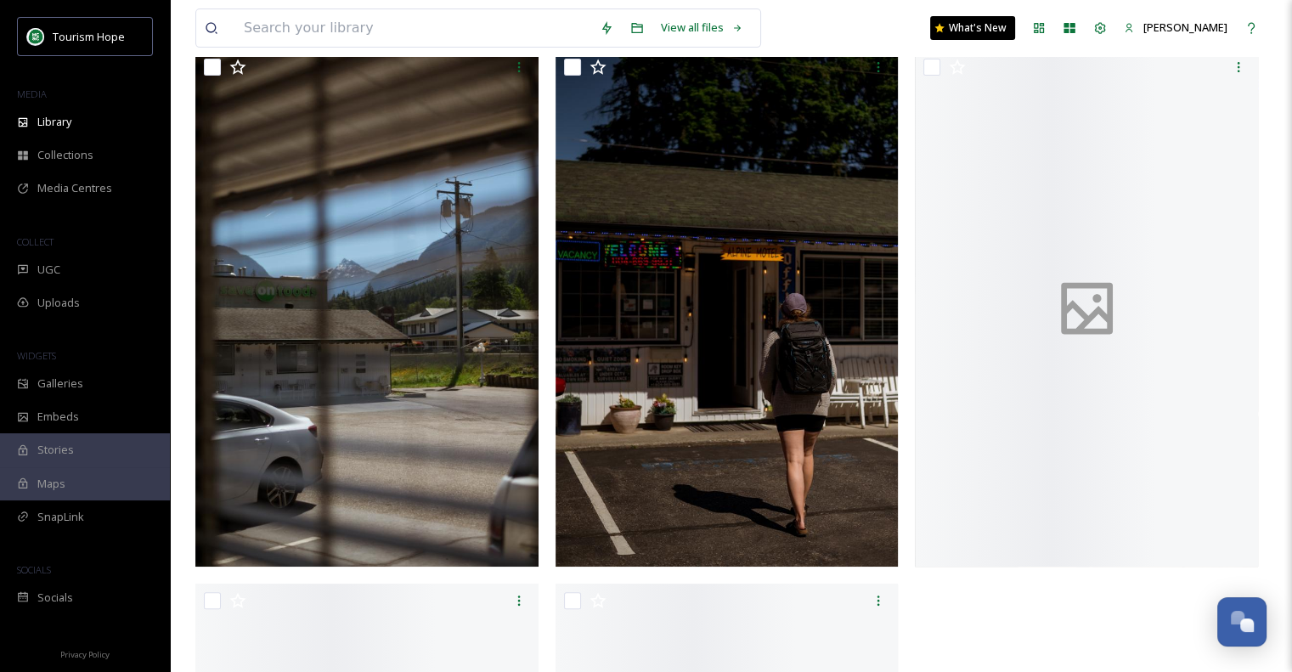
scroll to position [849, 0]
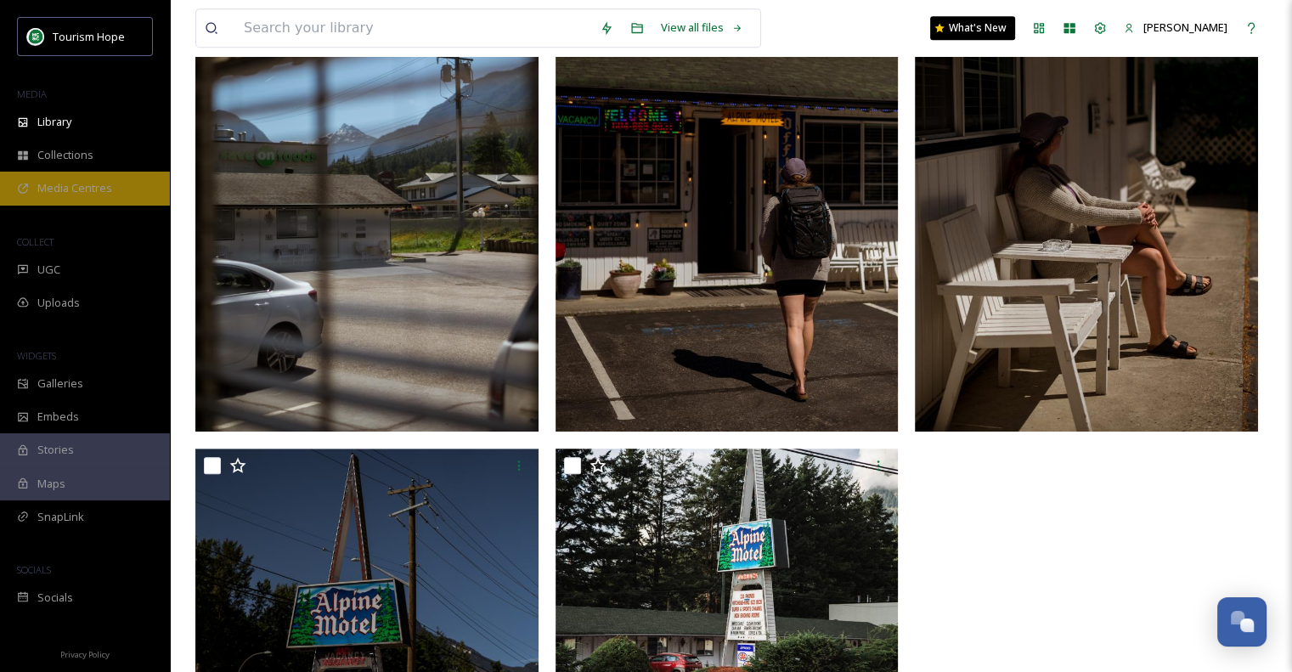
click at [65, 186] on span "Media Centres" at bounding box center [74, 188] width 75 height 16
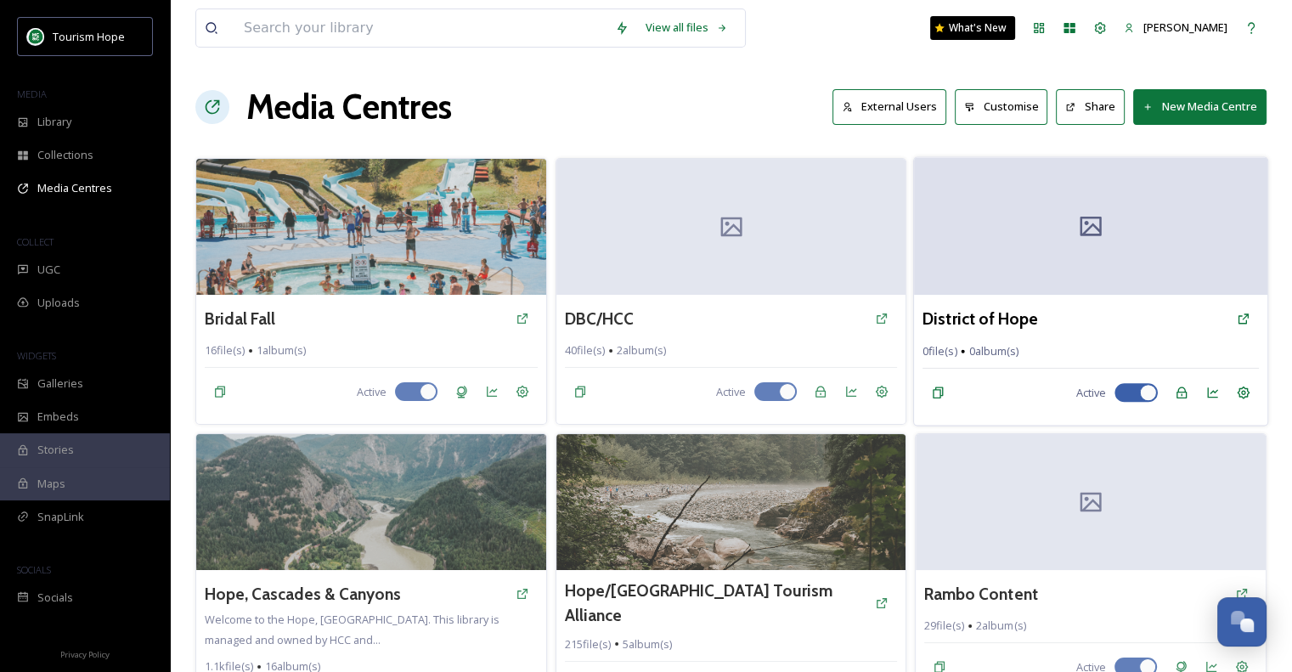
click at [1023, 250] on div at bounding box center [1090, 226] width 353 height 138
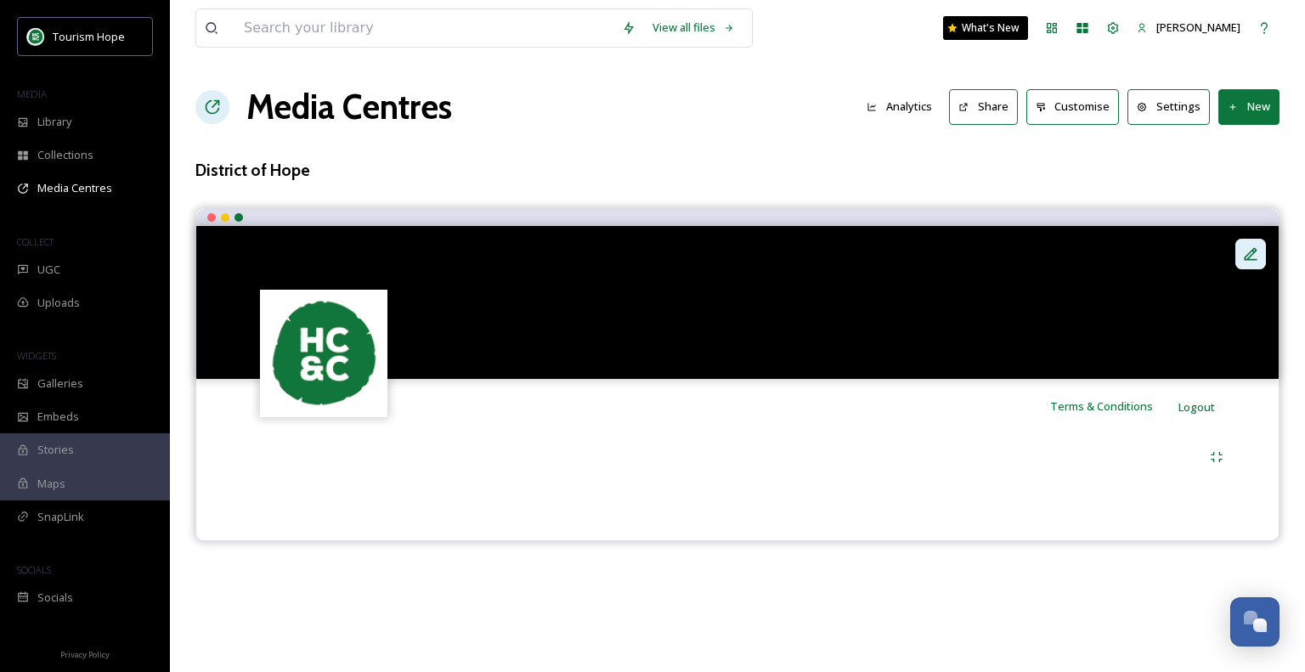
click at [1244, 253] on icon at bounding box center [1250, 253] width 17 height 17
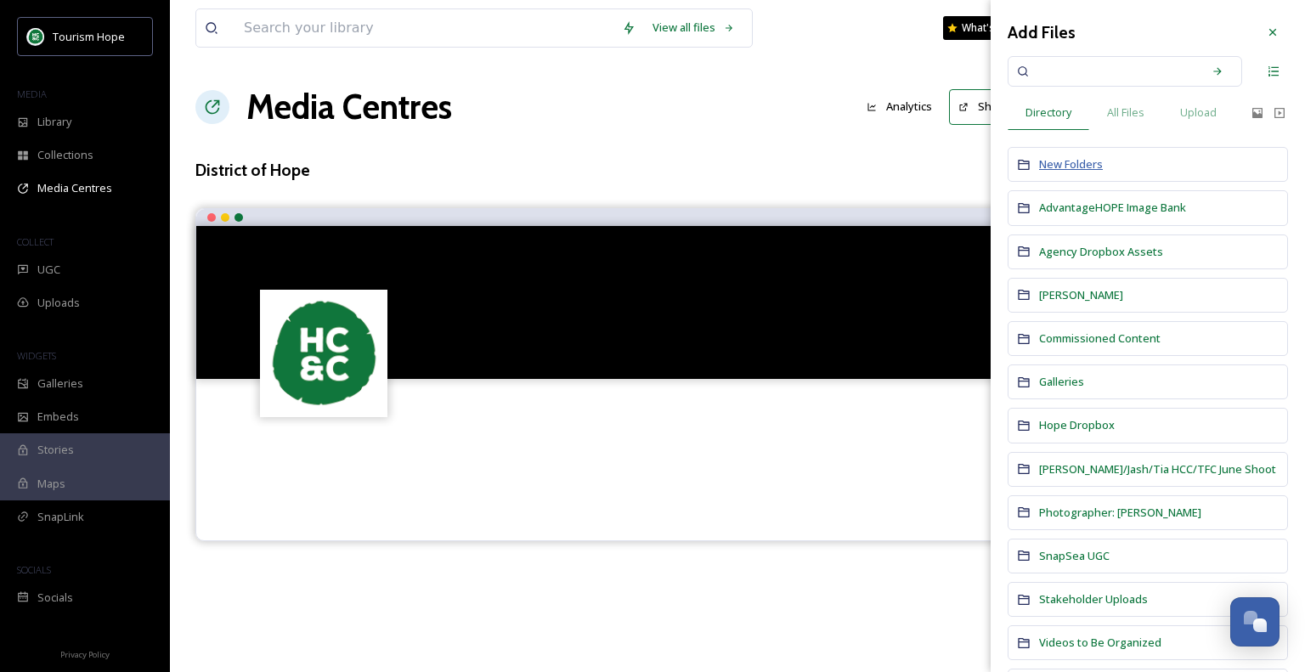
click at [1075, 169] on span "New Folders" at bounding box center [1071, 163] width 64 height 15
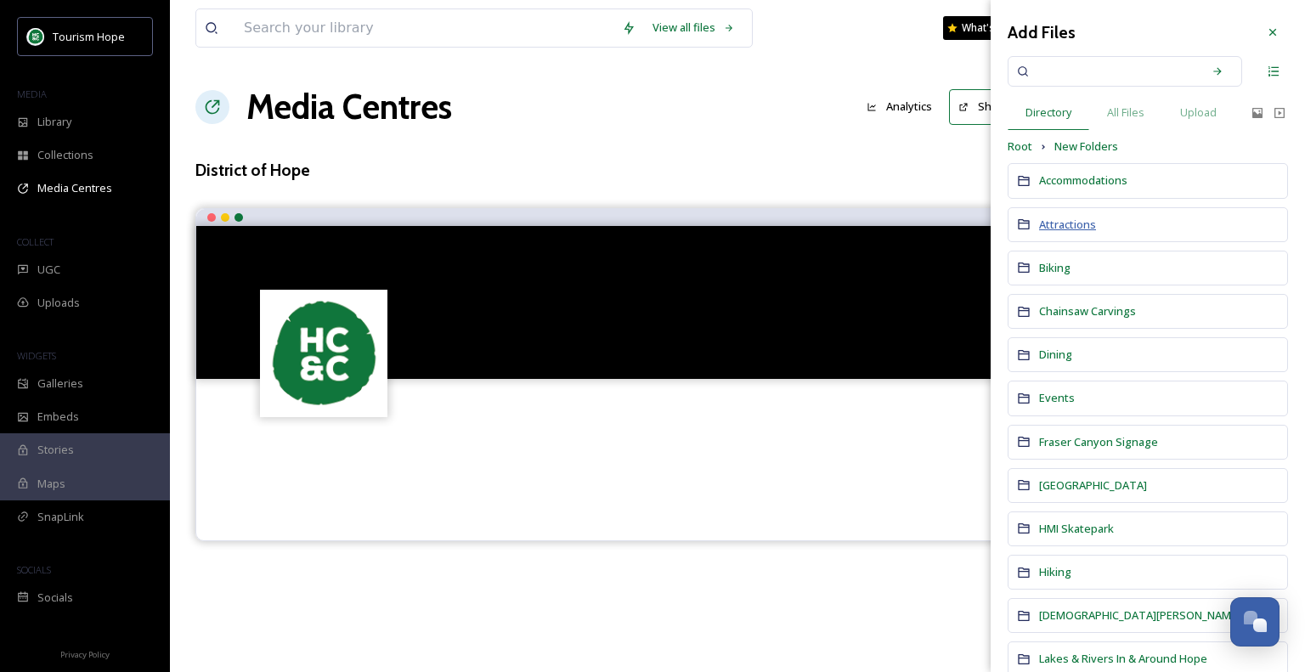
click at [1070, 225] on span "Attractions" at bounding box center [1067, 224] width 57 height 15
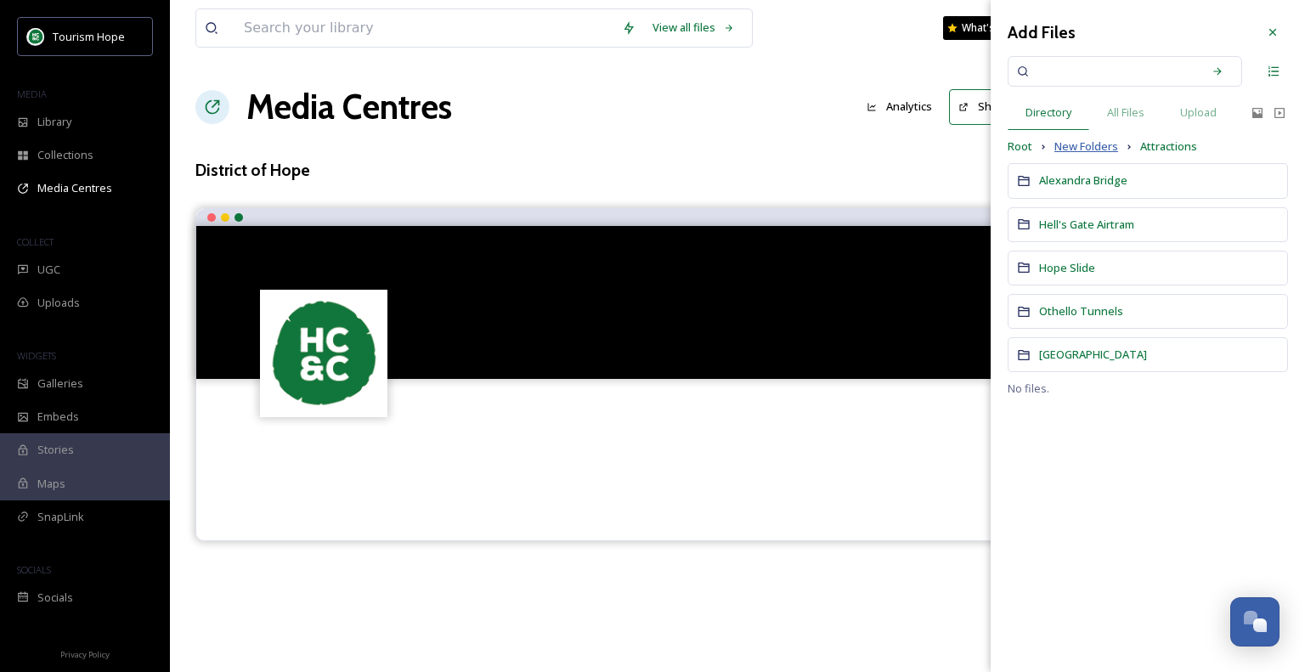
click at [1075, 149] on span "New Folders" at bounding box center [1086, 146] width 64 height 16
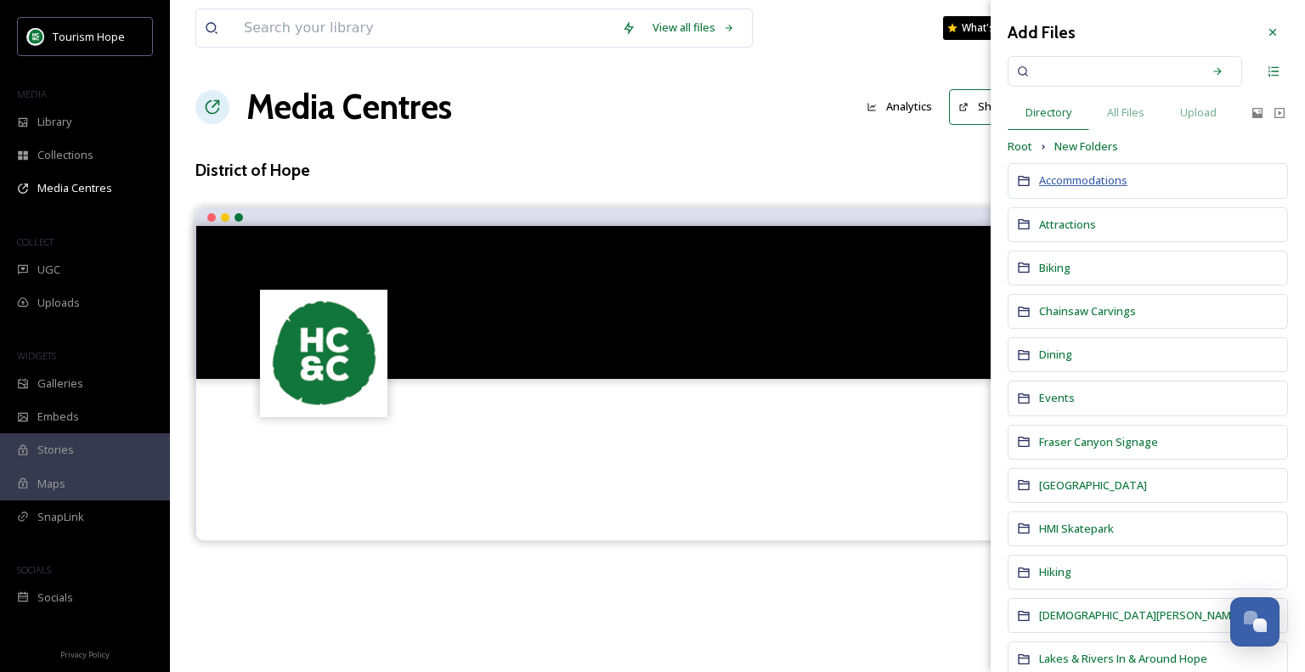
click at [1097, 183] on span "Accommodations" at bounding box center [1083, 179] width 88 height 15
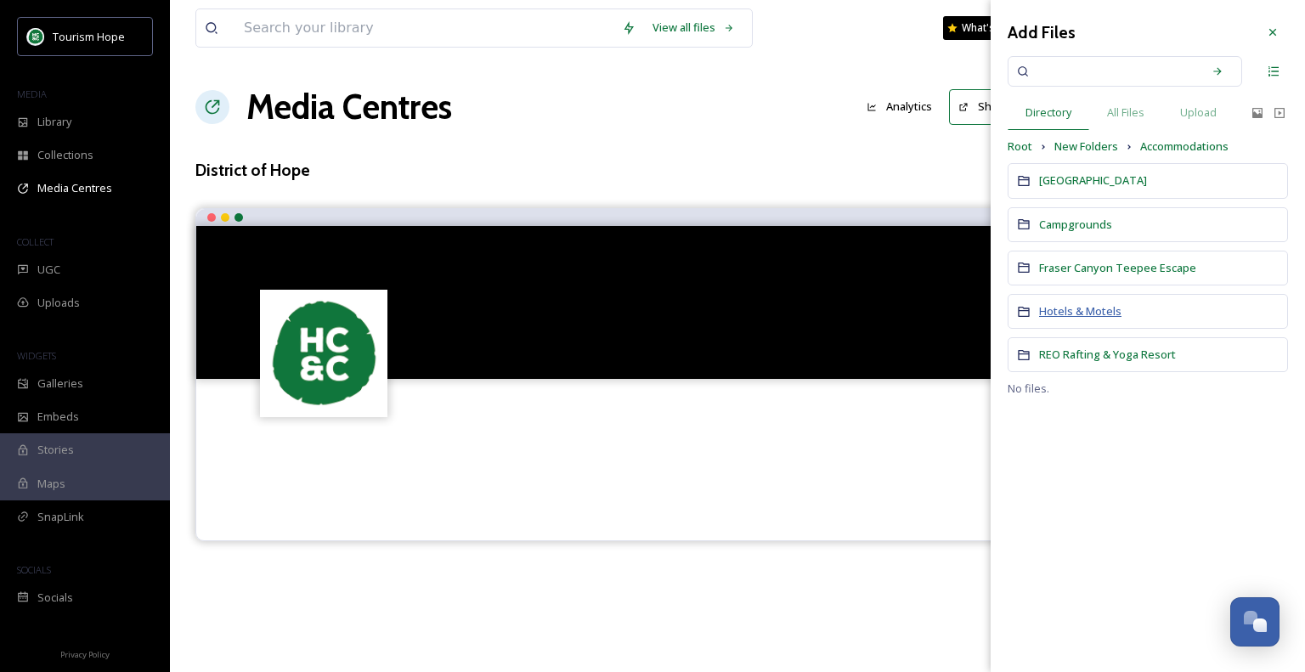
click at [1094, 308] on span "Hotels & Motels" at bounding box center [1080, 310] width 82 height 15
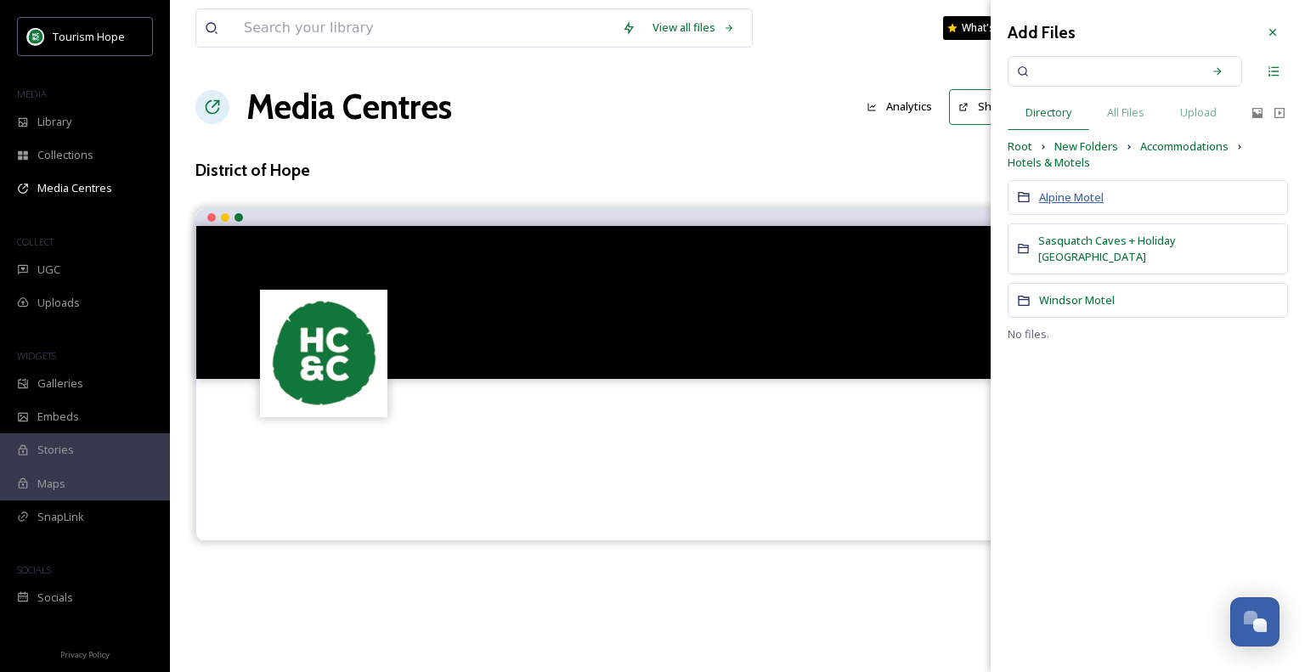
click at [1087, 200] on span "Alpine Motel" at bounding box center [1071, 196] width 65 height 15
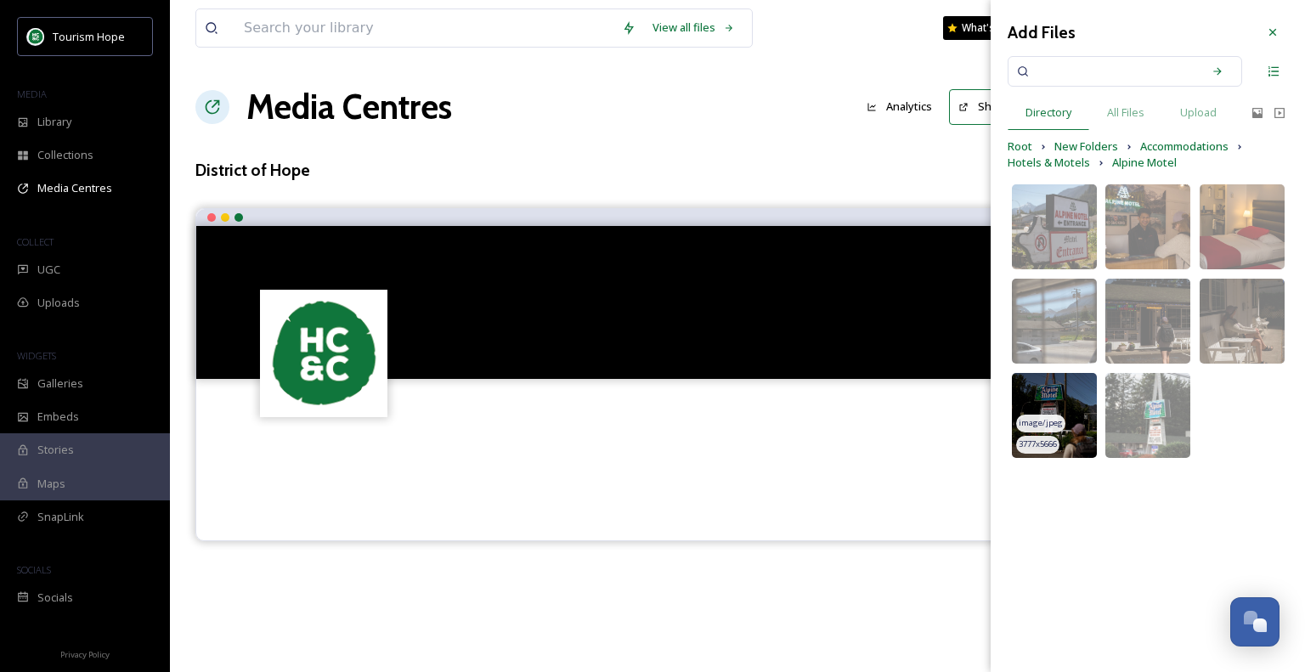
click at [1067, 427] on img at bounding box center [1054, 415] width 85 height 85
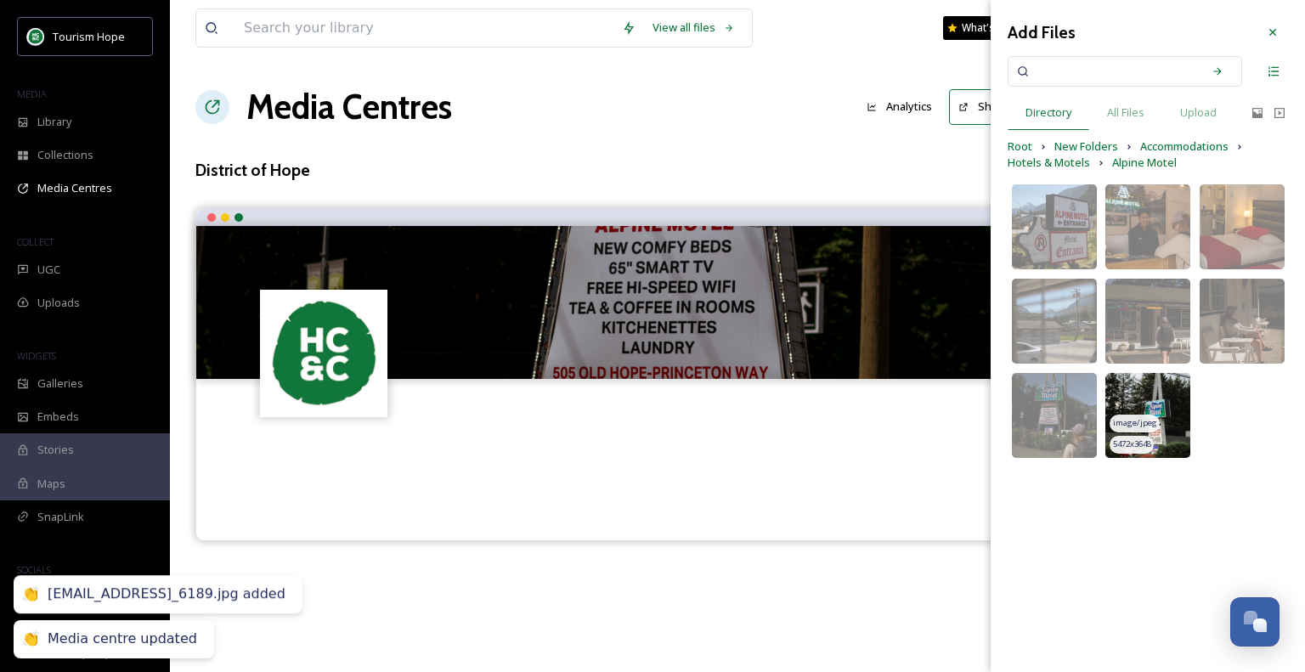
click at [1163, 409] on img at bounding box center [1147, 415] width 85 height 85
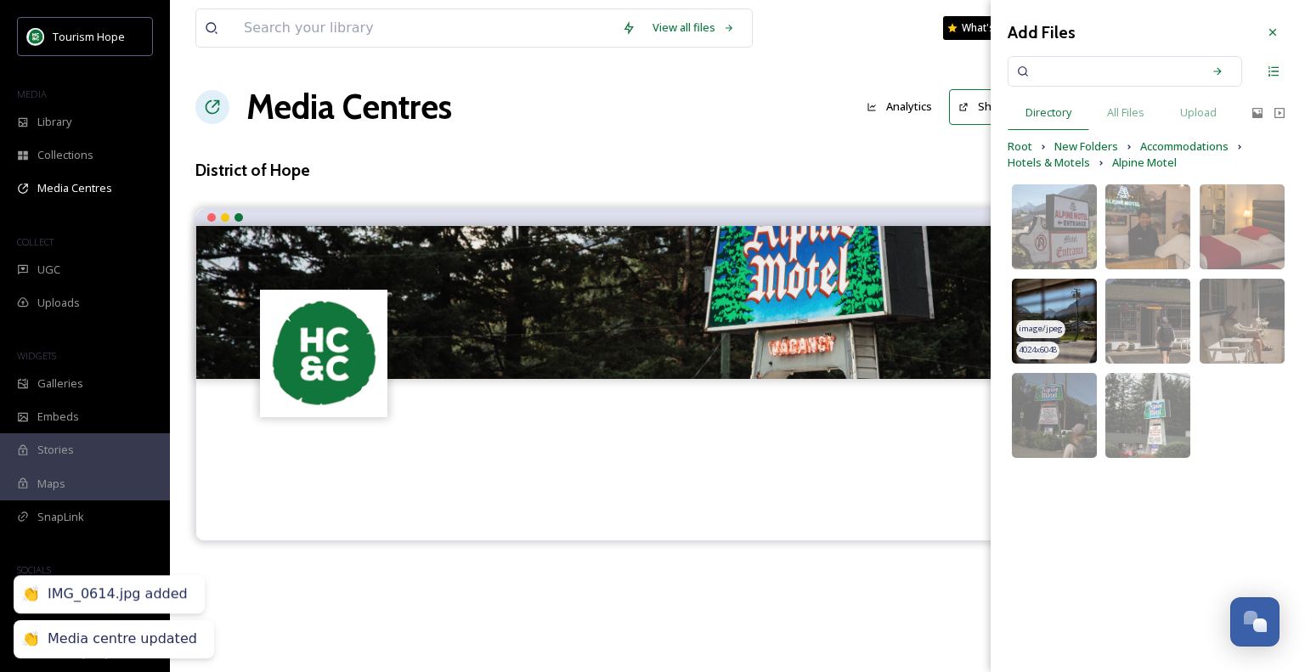
click at [1085, 324] on img at bounding box center [1054, 321] width 85 height 85
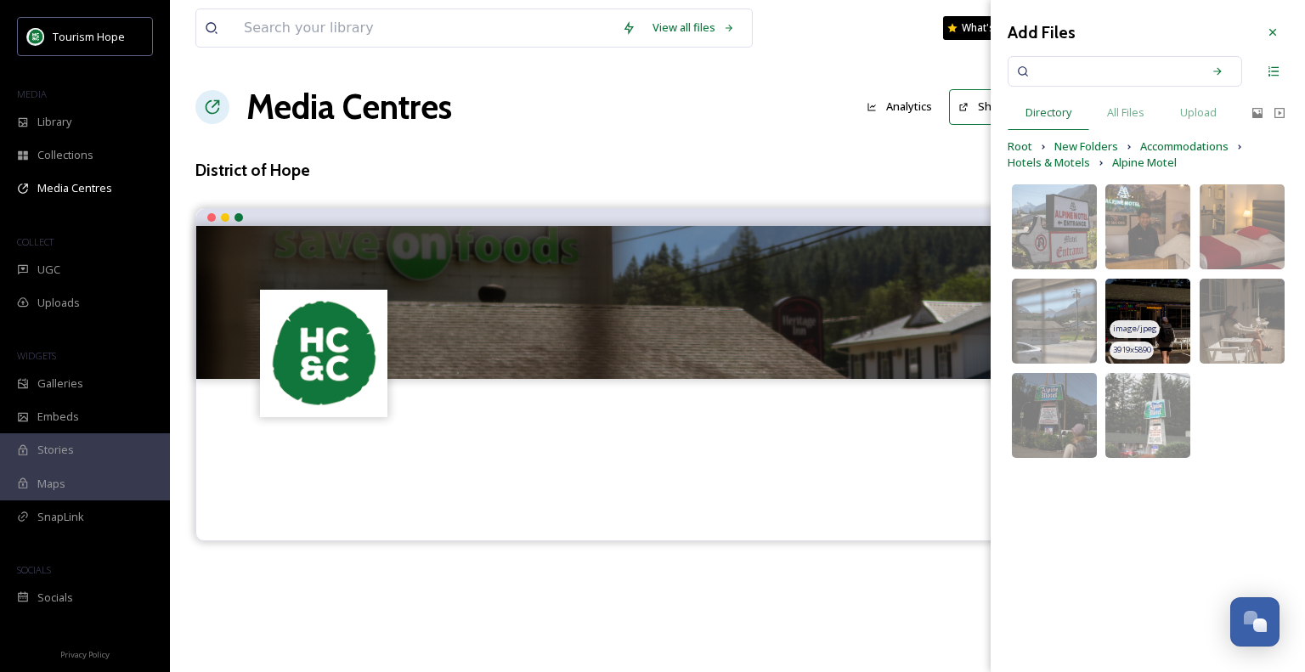
click at [1165, 318] on img at bounding box center [1147, 321] width 85 height 85
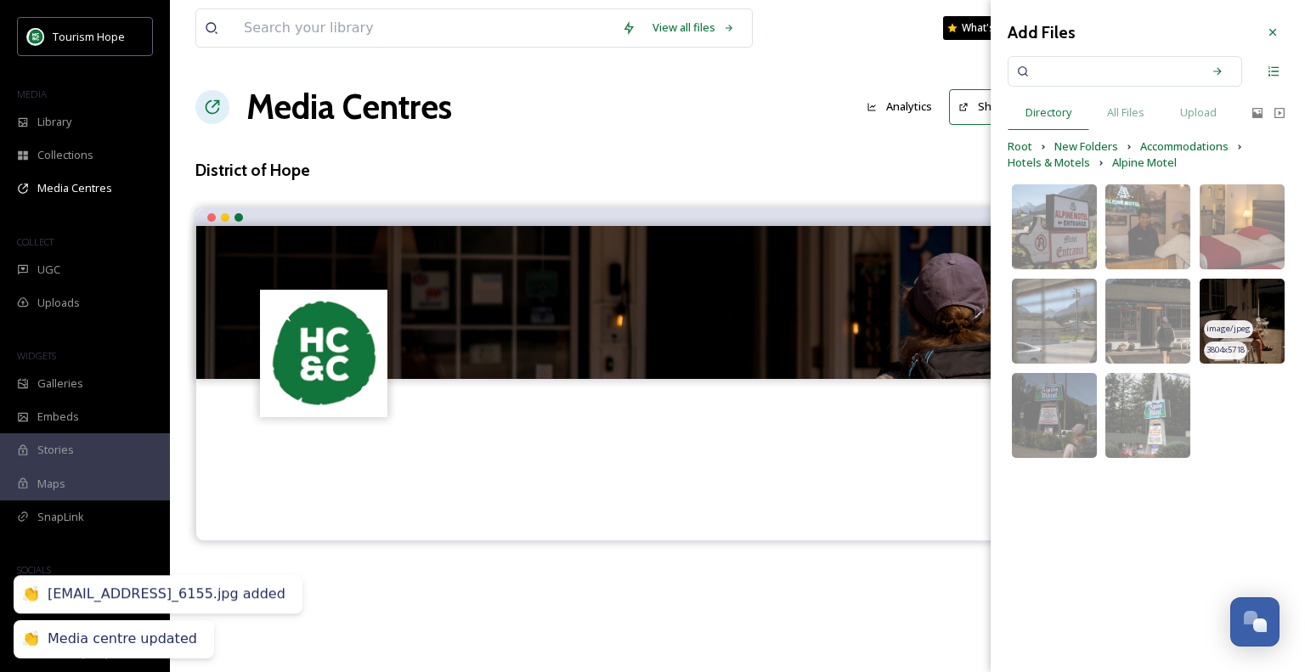
click at [1265, 327] on img at bounding box center [1241, 321] width 85 height 85
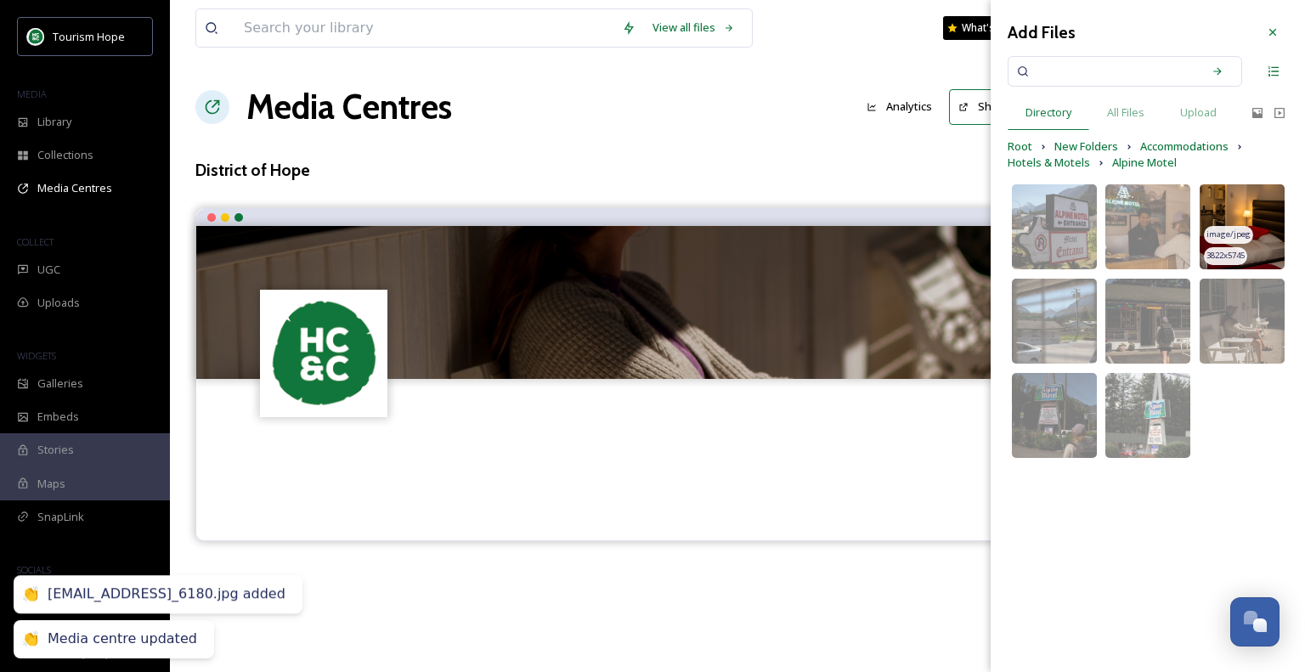
click at [1266, 208] on img at bounding box center [1241, 226] width 85 height 85
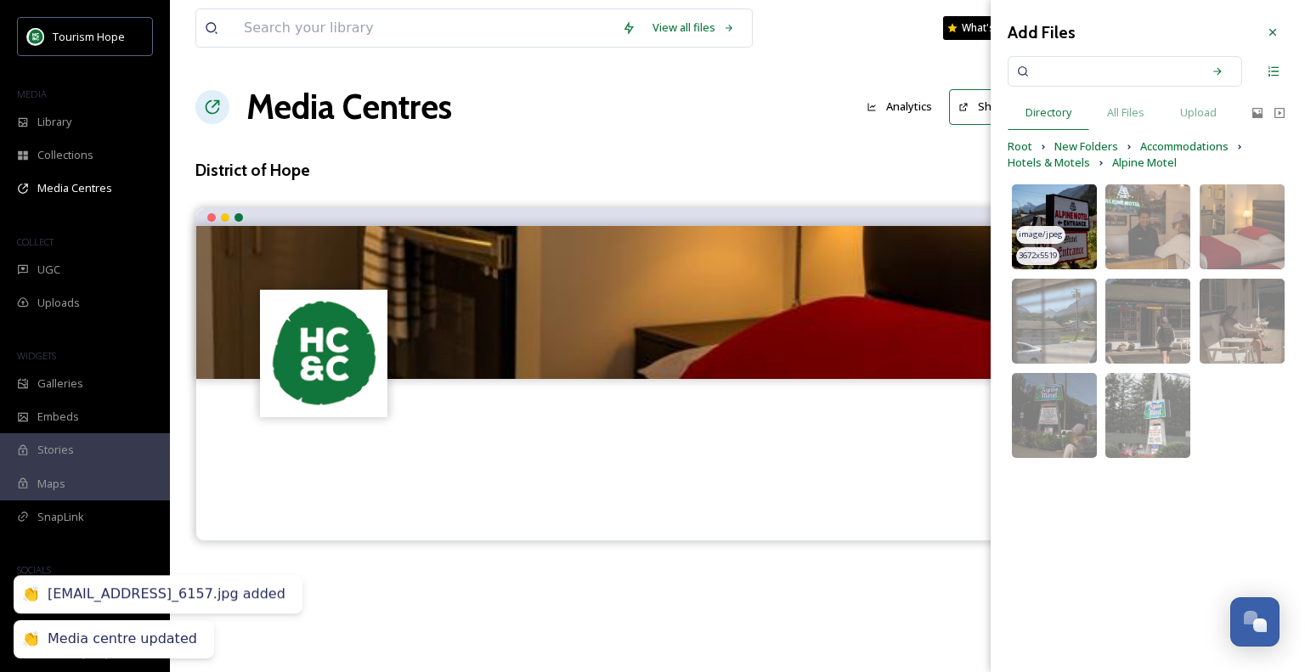
click at [1067, 217] on img at bounding box center [1054, 226] width 85 height 85
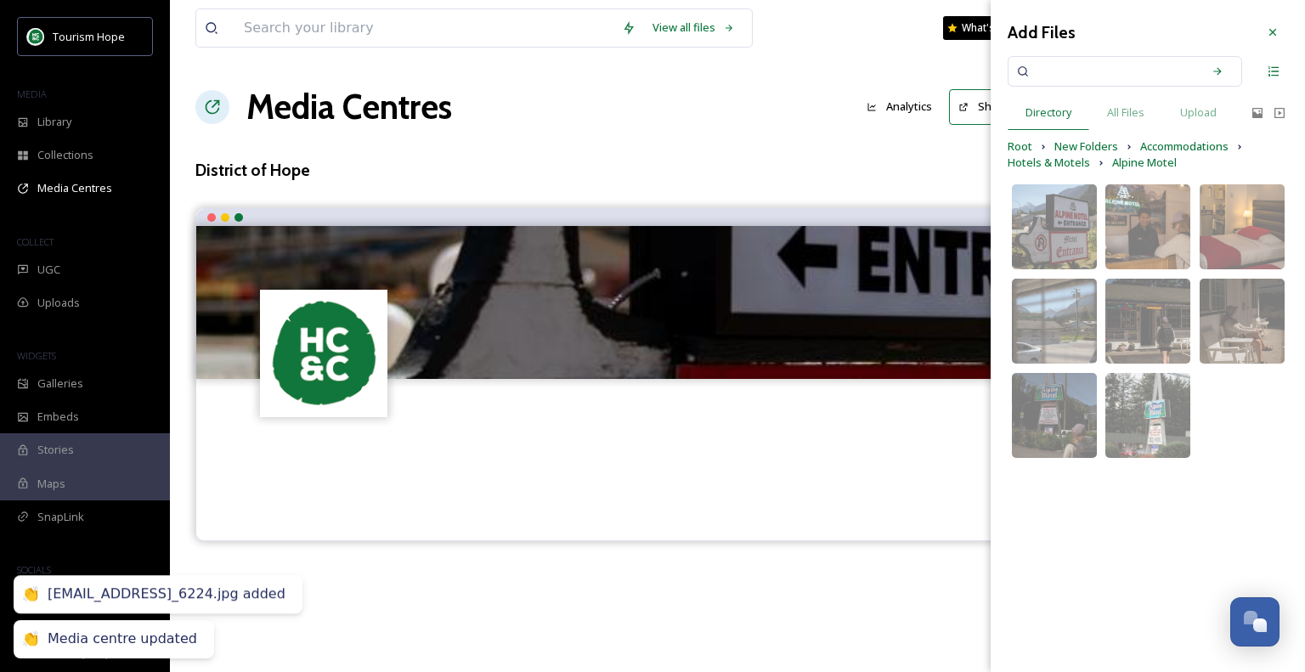
click at [459, 460] on div at bounding box center [737, 455] width 1082 height 153
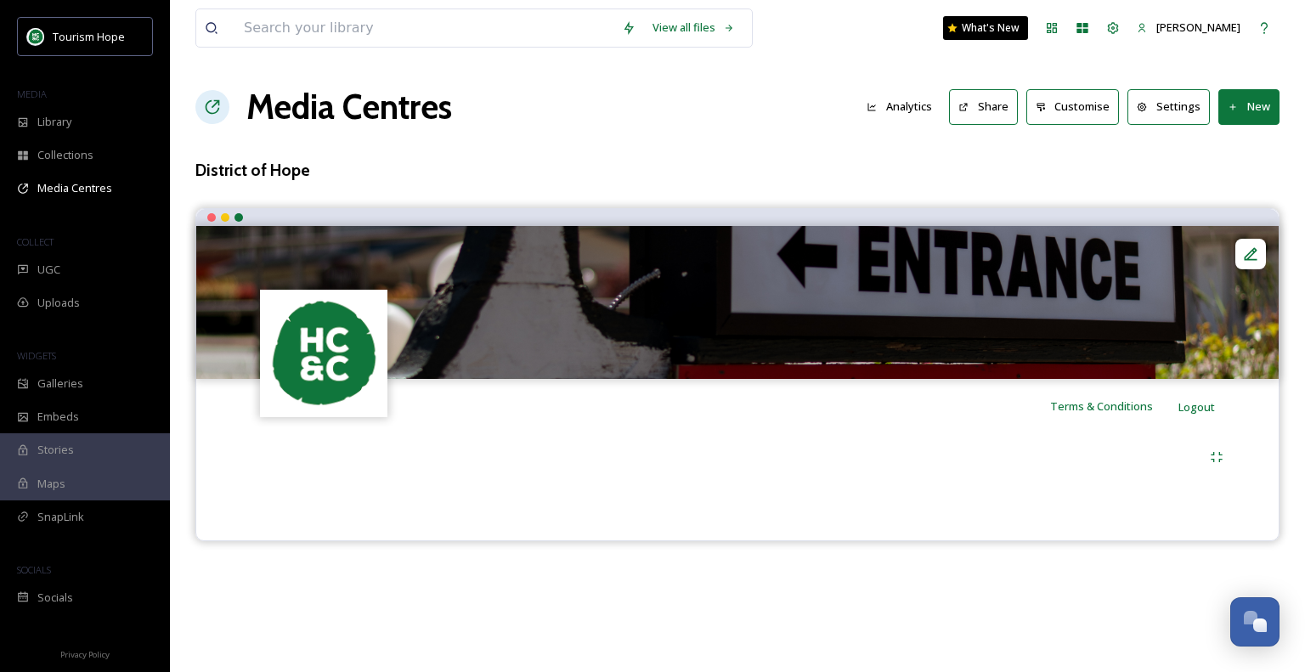
drag, startPoint x: 1001, startPoint y: 492, endPoint x: 1232, endPoint y: 465, distance: 232.6
click at [1006, 491] on div at bounding box center [737, 474] width 1057 height 82
click at [1220, 454] on icon at bounding box center [1215, 457] width 11 height 10
click at [1220, 452] on icon at bounding box center [1217, 457] width 14 height 14
click at [1255, 105] on button "New" at bounding box center [1248, 106] width 61 height 35
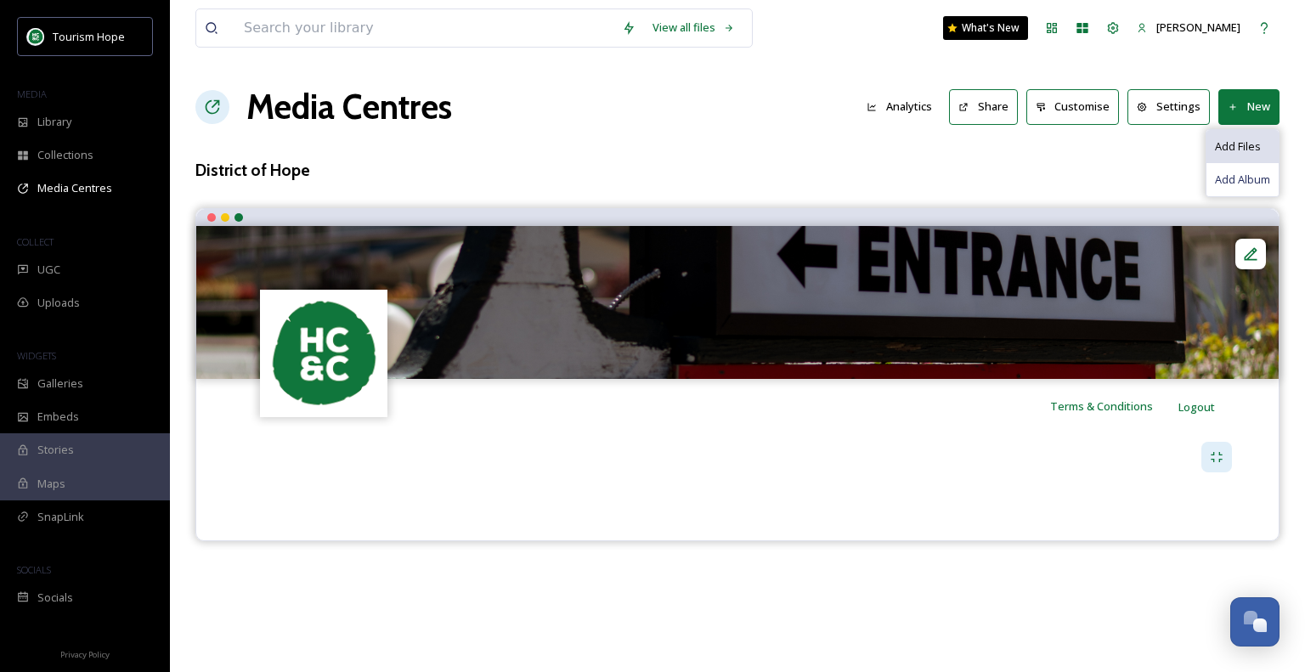
click at [1250, 142] on span "Add Files" at bounding box center [1238, 146] width 46 height 16
click at [1240, 153] on span "Add Files" at bounding box center [1238, 146] width 46 height 16
click at [1257, 115] on button "New" at bounding box center [1248, 106] width 61 height 35
click at [1243, 176] on span "Add Album" at bounding box center [1242, 180] width 55 height 16
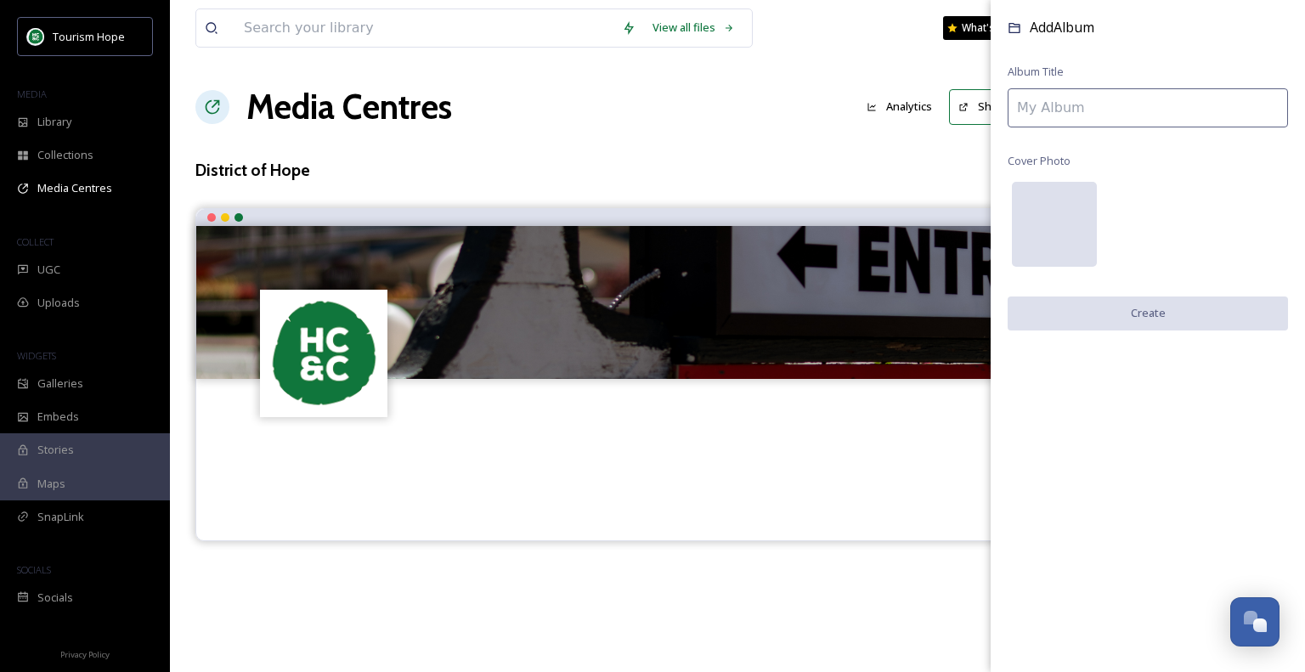
click at [1053, 223] on div at bounding box center [1054, 224] width 85 height 85
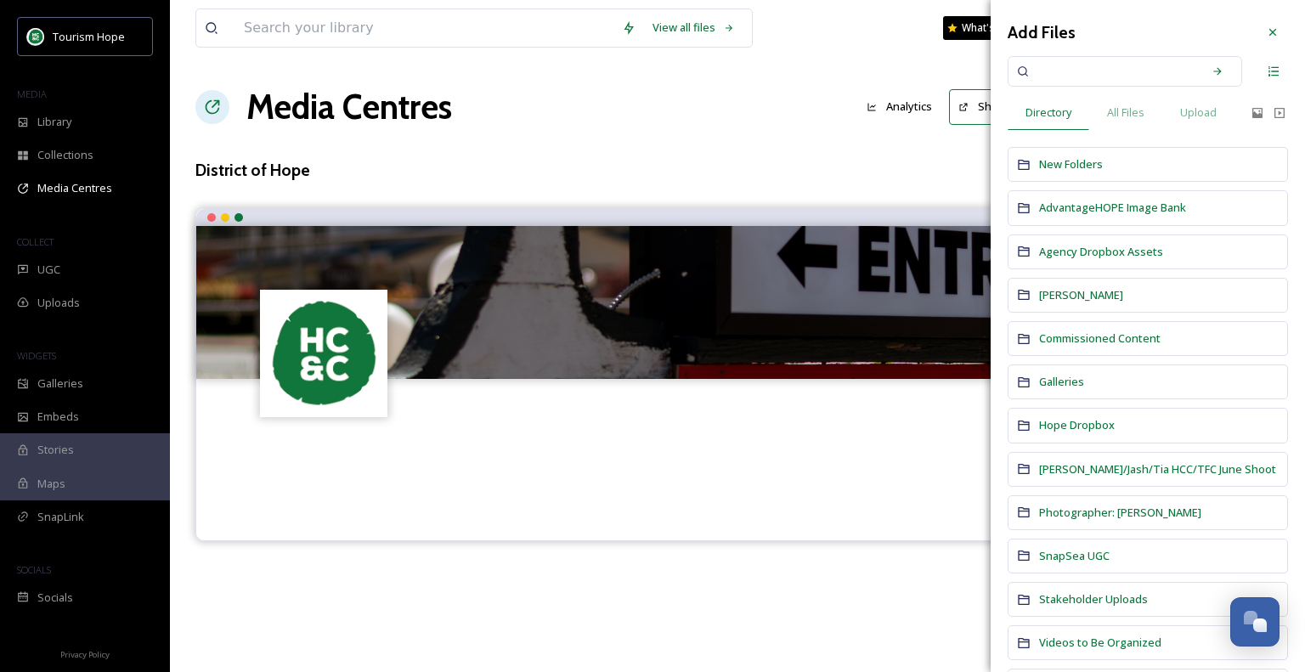
click at [1062, 81] on input at bounding box center [1113, 71] width 161 height 37
type input "Local Bussinesses"
click at [1205, 80] on div "Search" at bounding box center [1217, 71] width 31 height 31
click at [1062, 77] on span "Local Bussinesses" at bounding box center [1088, 71] width 111 height 25
click at [1266, 35] on icon at bounding box center [1273, 32] width 14 height 14
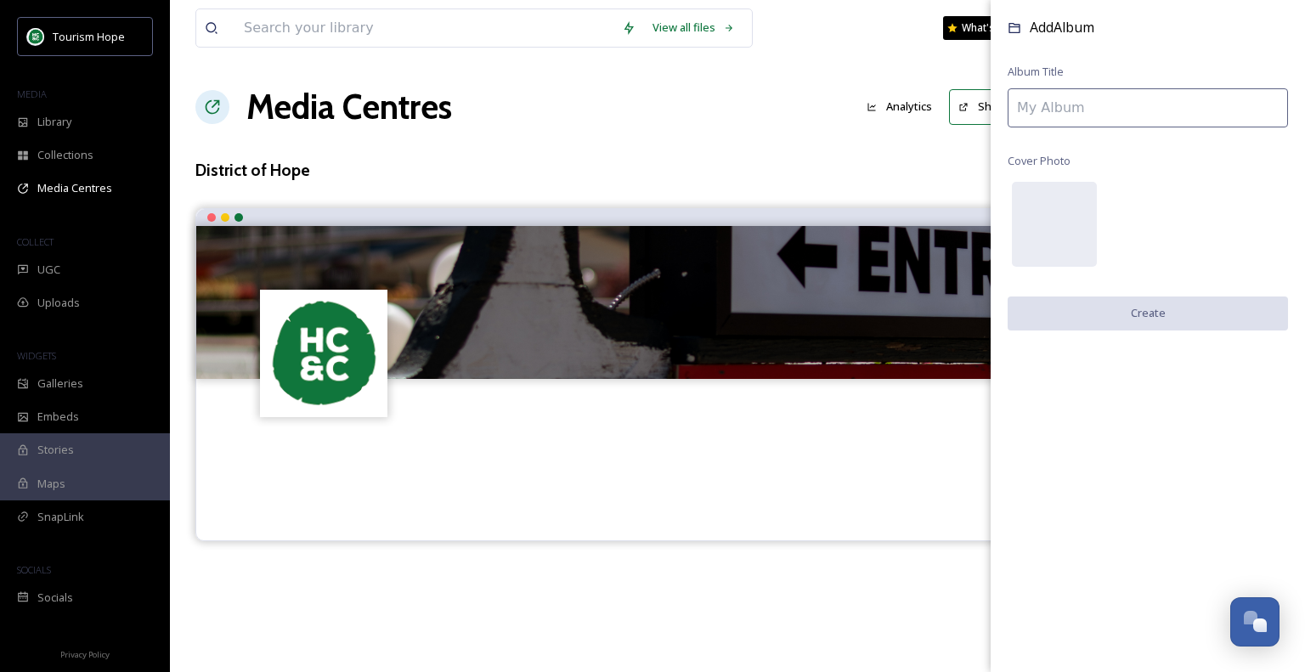
click at [1126, 108] on input at bounding box center [1147, 107] width 280 height 39
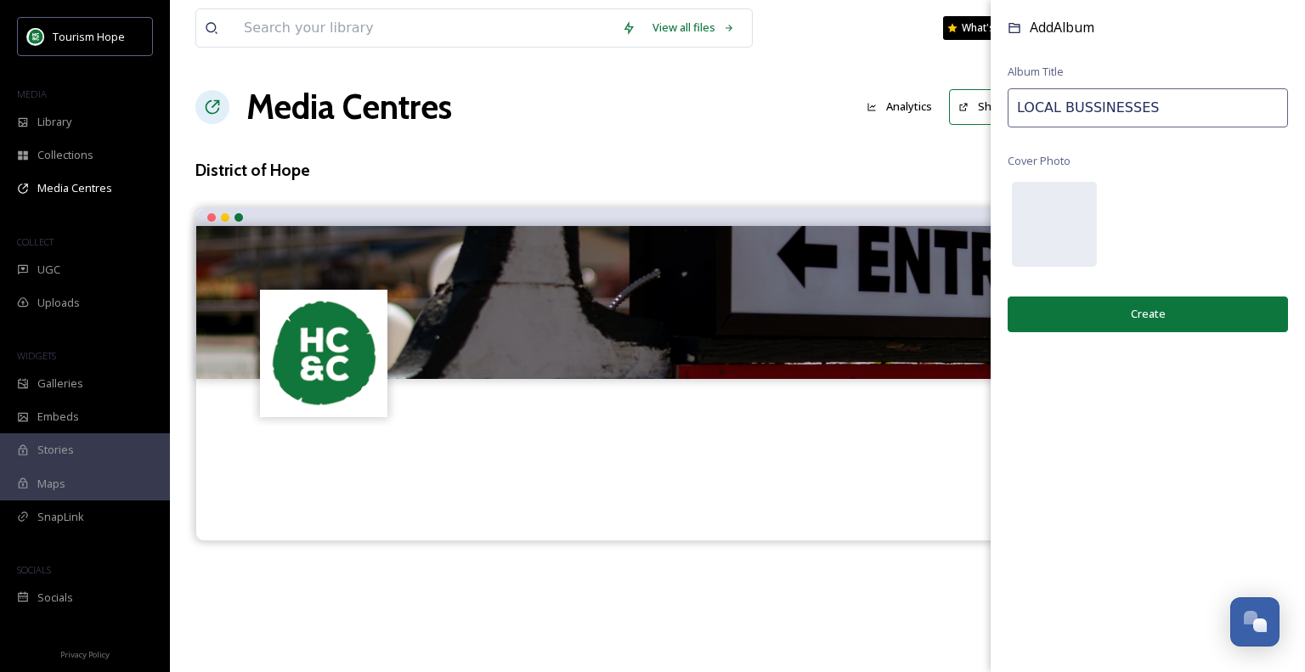
click at [1082, 101] on input "LOCAL BUSSINESSES" at bounding box center [1147, 107] width 280 height 39
drag, startPoint x: 1082, startPoint y: 101, endPoint x: 1084, endPoint y: 88, distance: 12.9
click at [1097, 95] on input "LOCAL BUSSINESSES" at bounding box center [1147, 107] width 280 height 39
click at [1096, 104] on input "LOCAL BUSSINESSES" at bounding box center [1147, 107] width 280 height 39
type input "LOCAL BUSSINESSES"
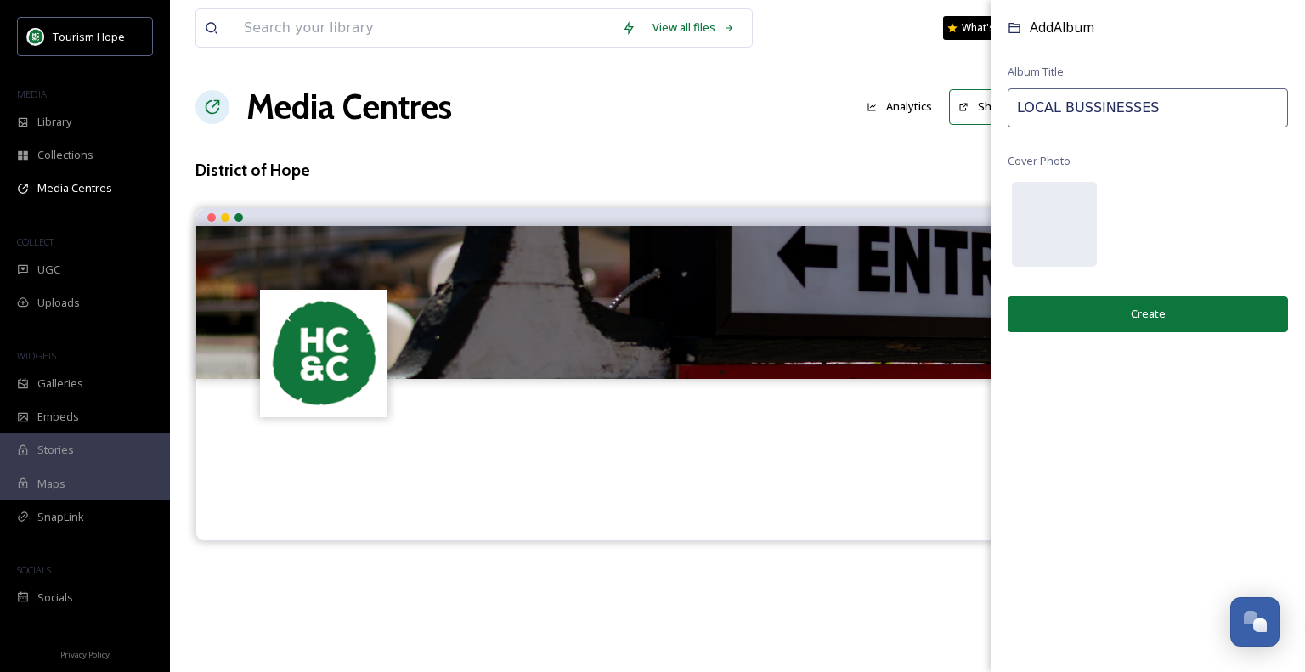
click at [1155, 324] on button "Create" at bounding box center [1147, 313] width 280 height 35
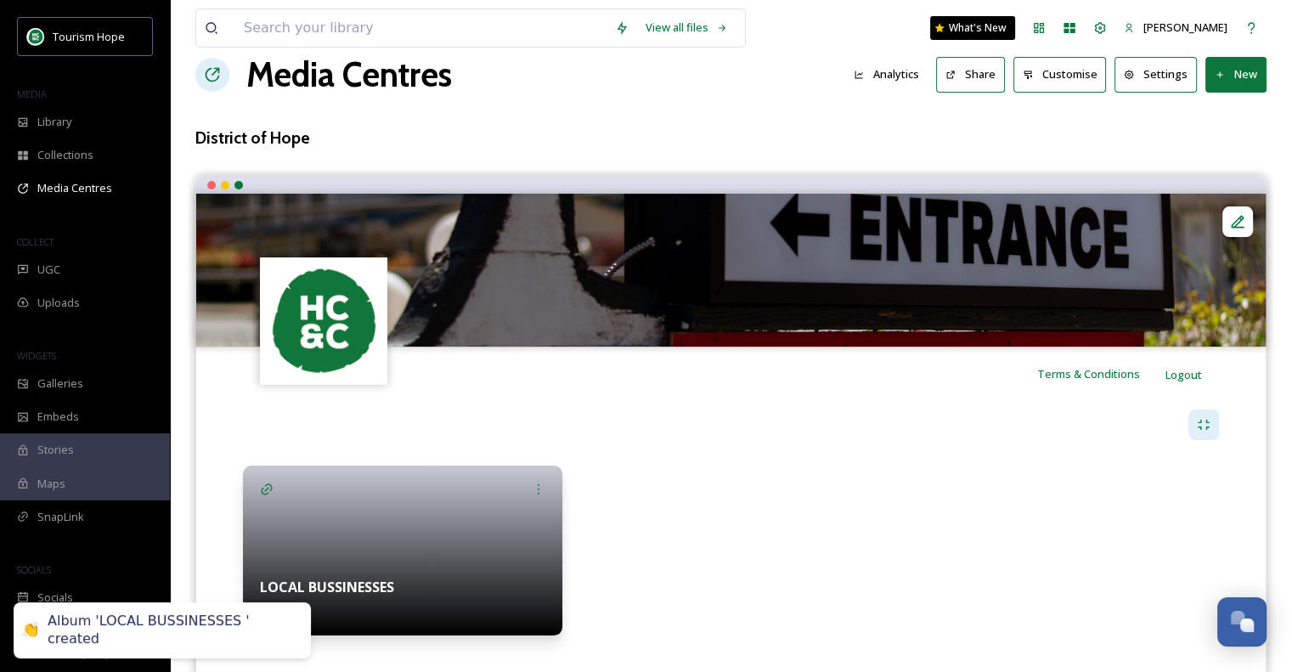
scroll to position [64, 0]
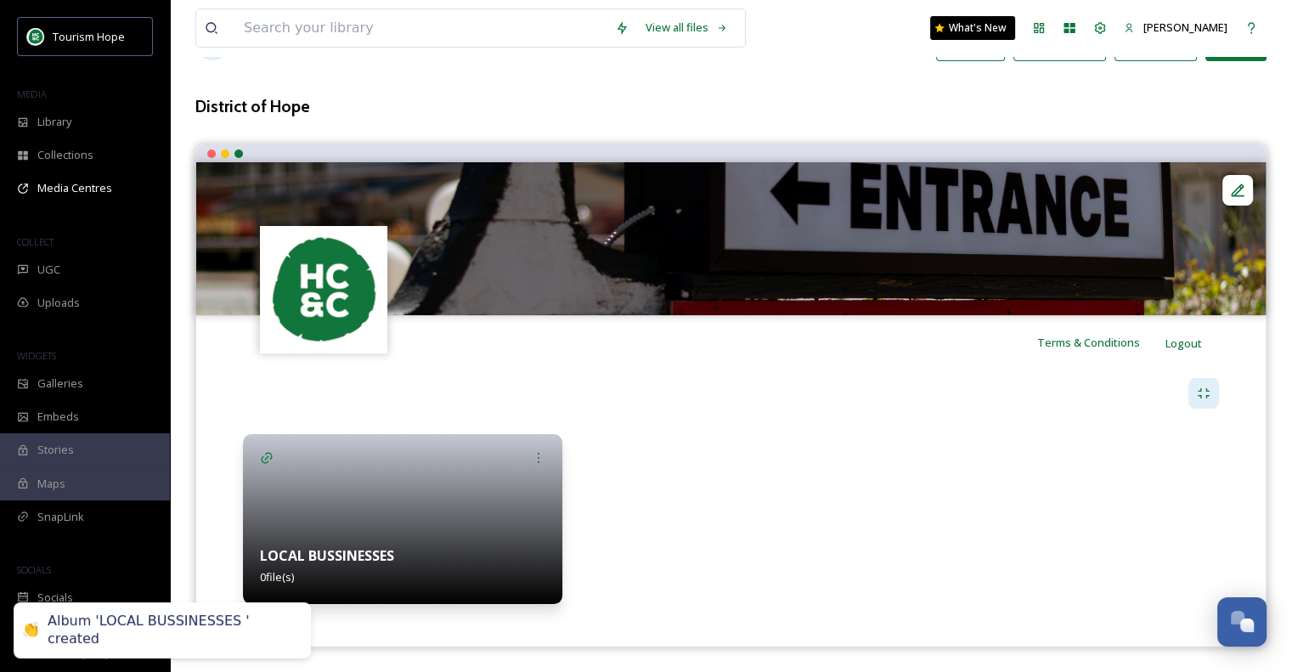
click at [344, 554] on strong "LOCAL BUSSINESSES" at bounding box center [327, 555] width 134 height 19
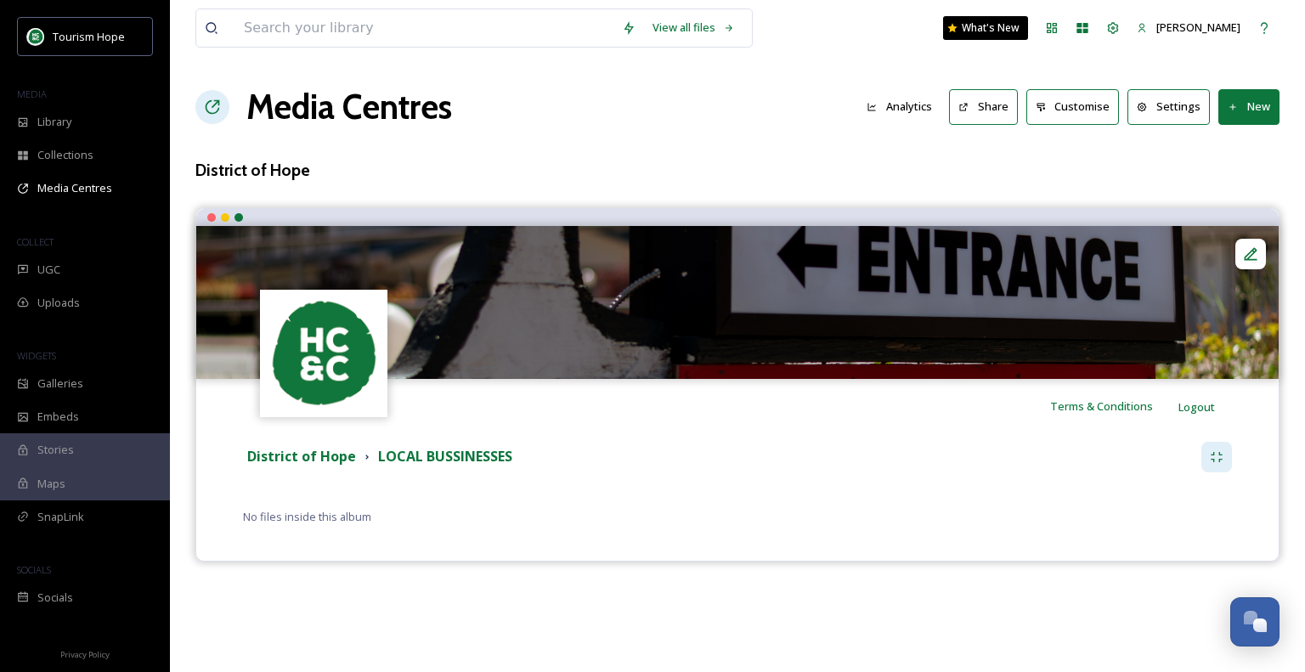
click at [1262, 112] on button "New" at bounding box center [1248, 106] width 61 height 35
click at [1257, 141] on span "Add Files" at bounding box center [1238, 146] width 46 height 16
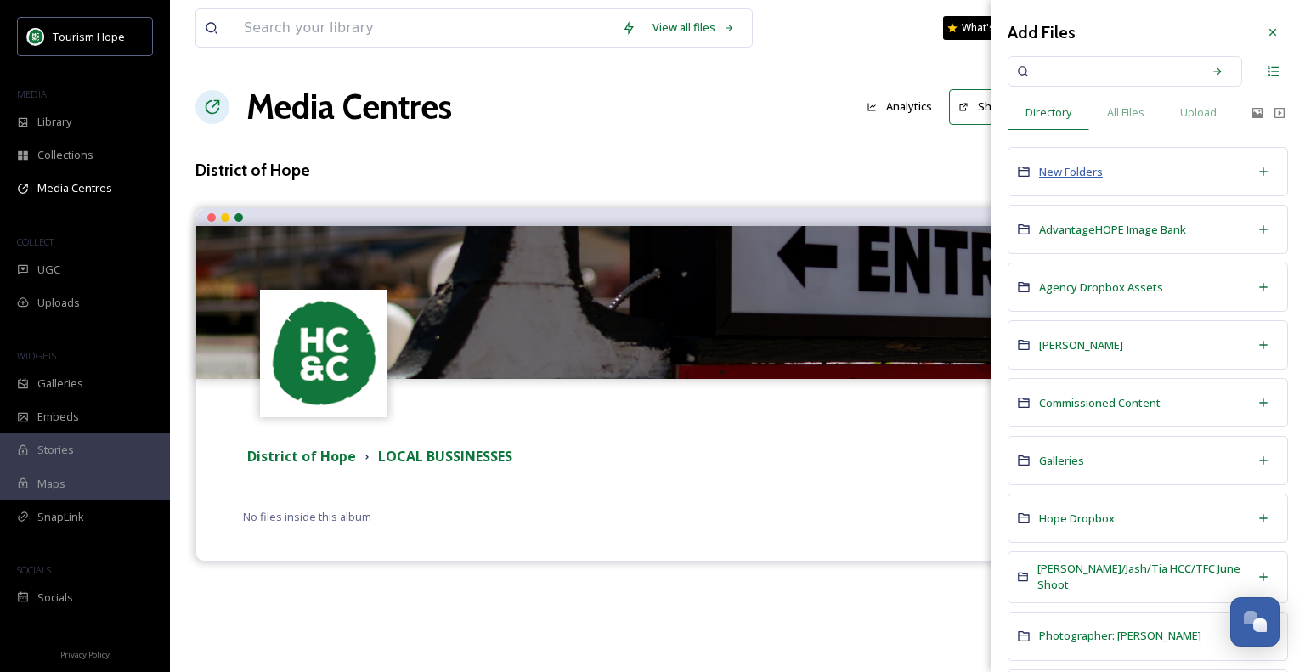
click at [1092, 168] on span "New Folders" at bounding box center [1071, 171] width 64 height 15
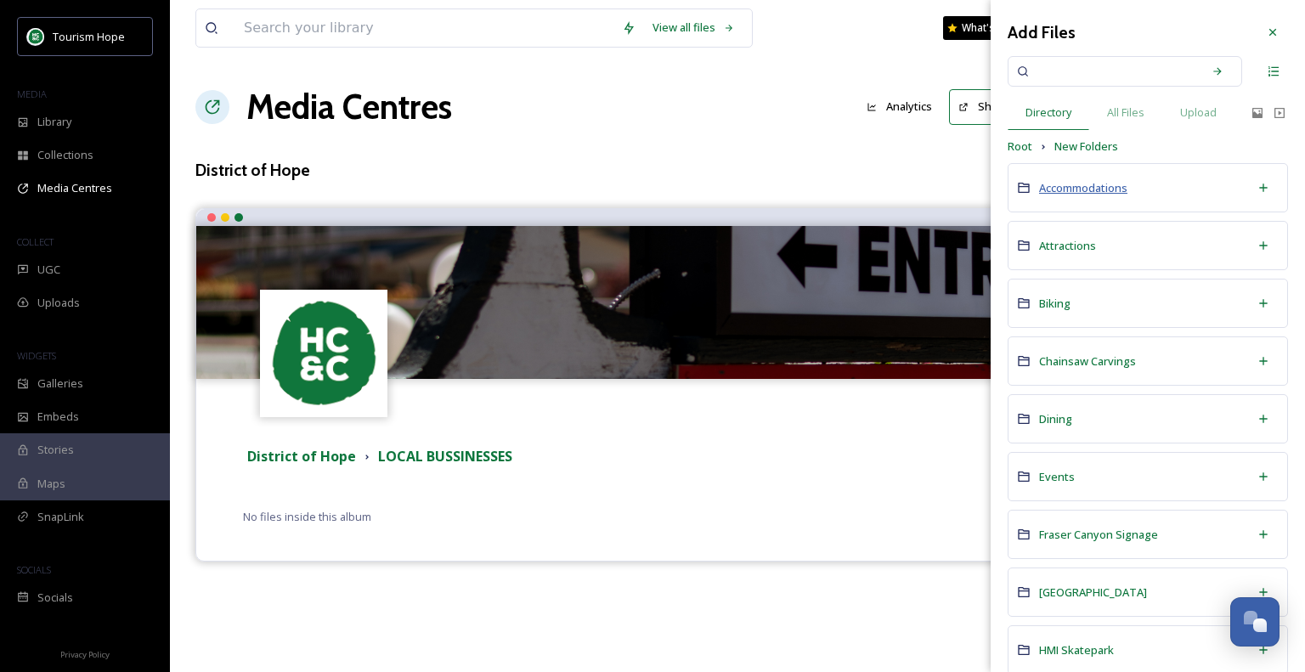
click at [1084, 182] on span "Accommodations" at bounding box center [1083, 187] width 88 height 15
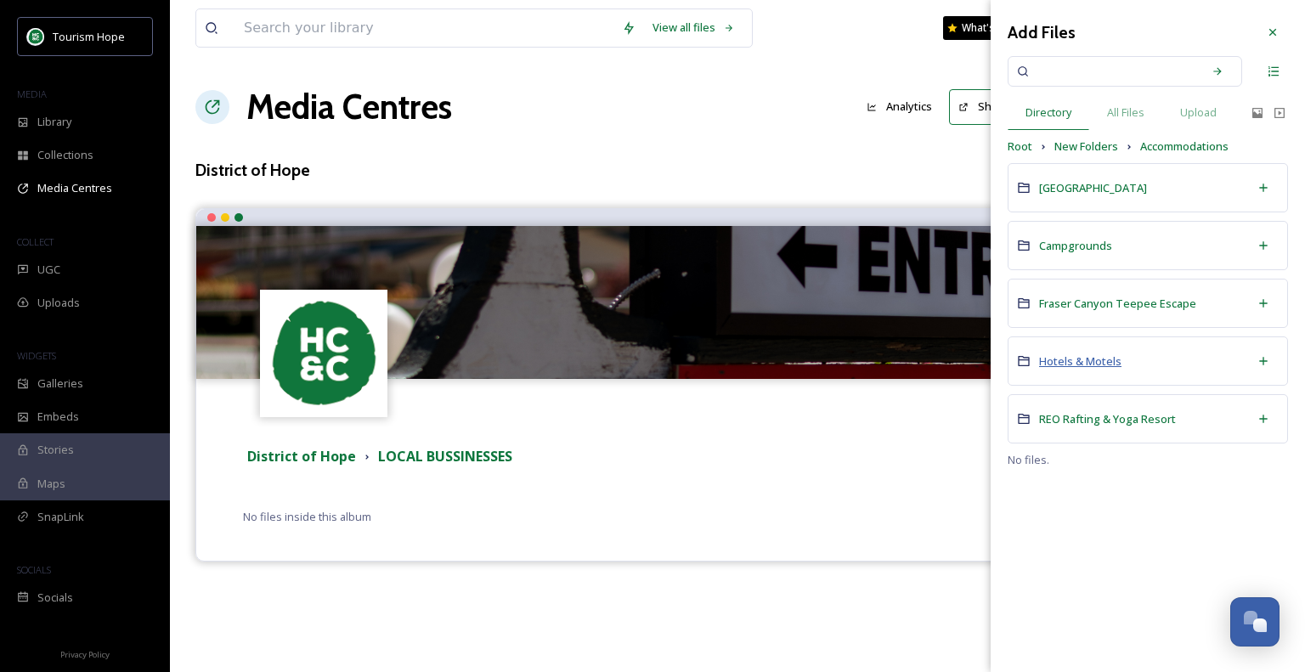
click at [1083, 359] on span "Hotels & Motels" at bounding box center [1080, 360] width 82 height 15
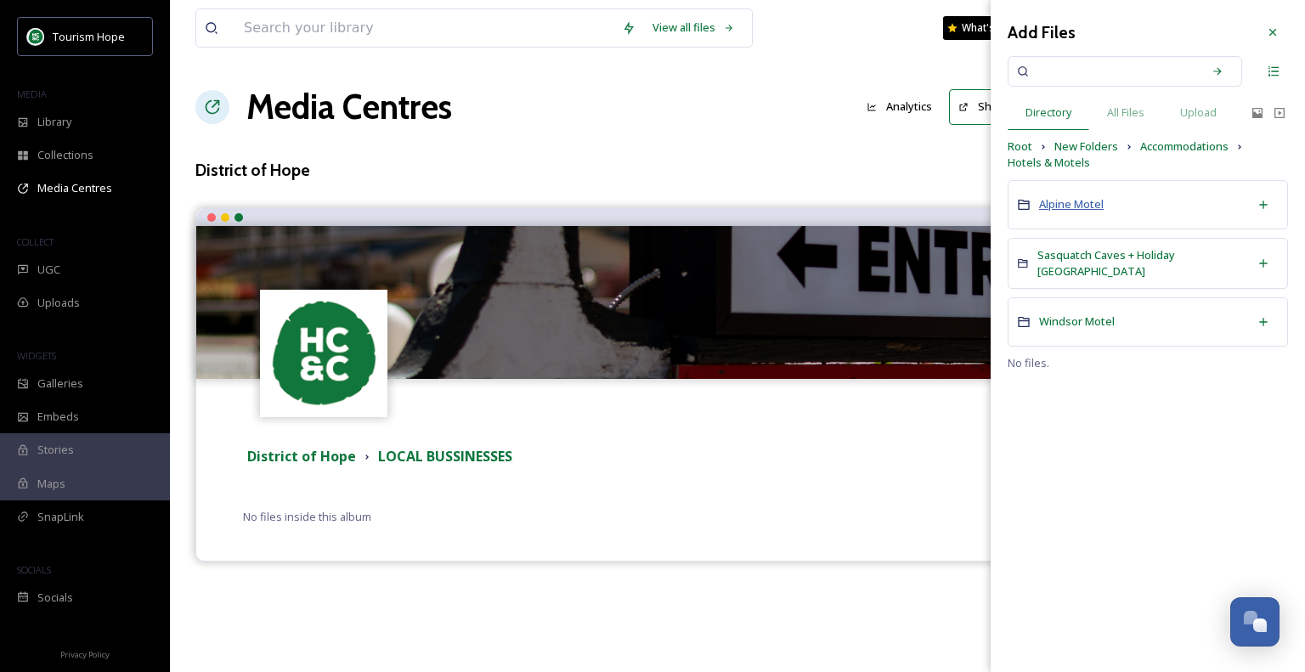
click at [1071, 200] on span "Alpine Motel" at bounding box center [1071, 203] width 65 height 15
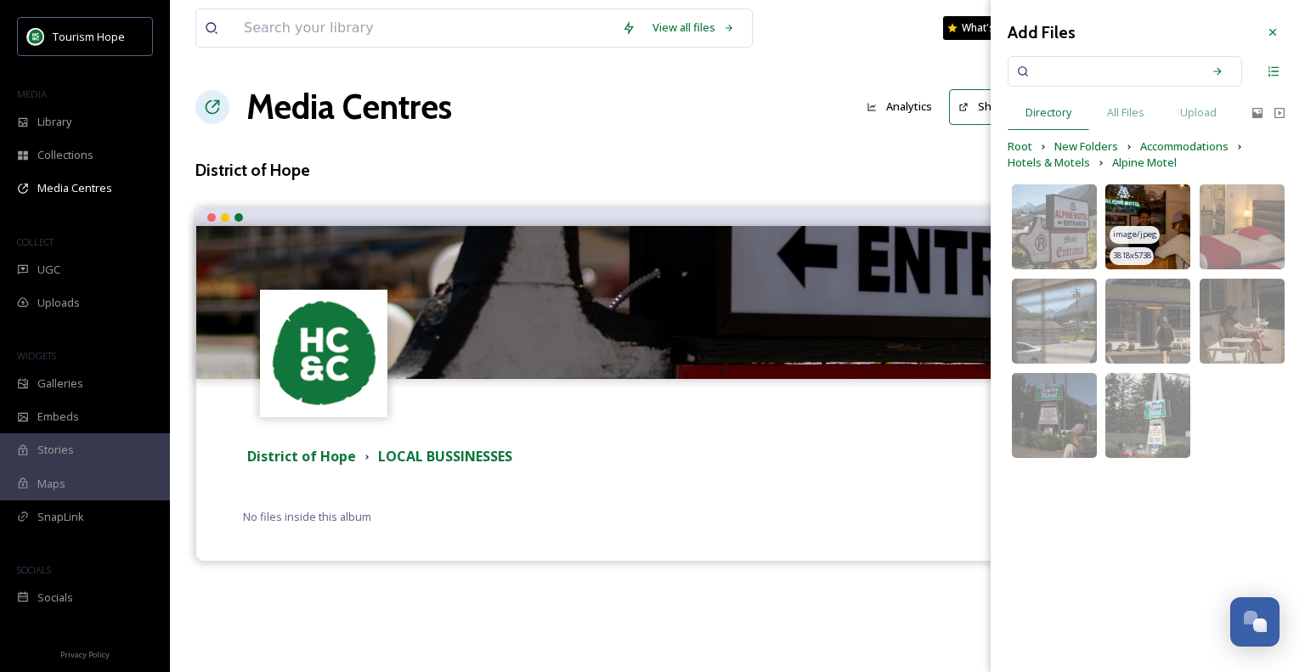
click at [1170, 207] on img at bounding box center [1147, 226] width 85 height 85
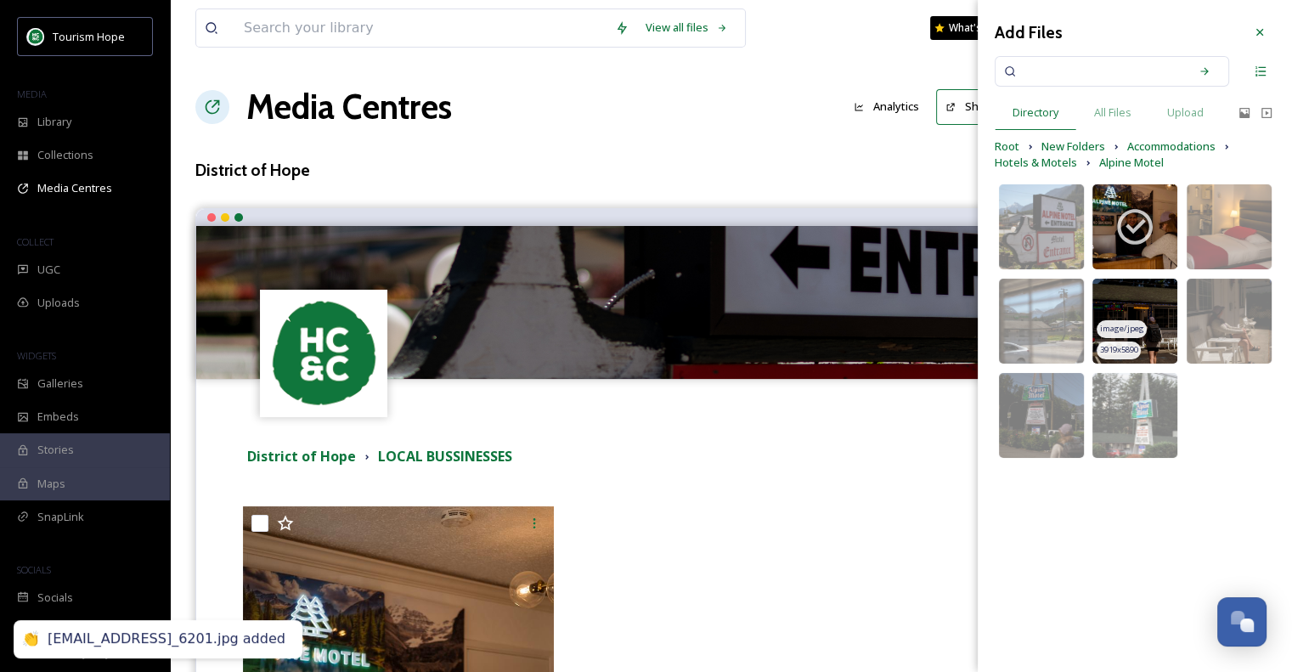
click at [1145, 325] on img at bounding box center [1134, 321] width 85 height 85
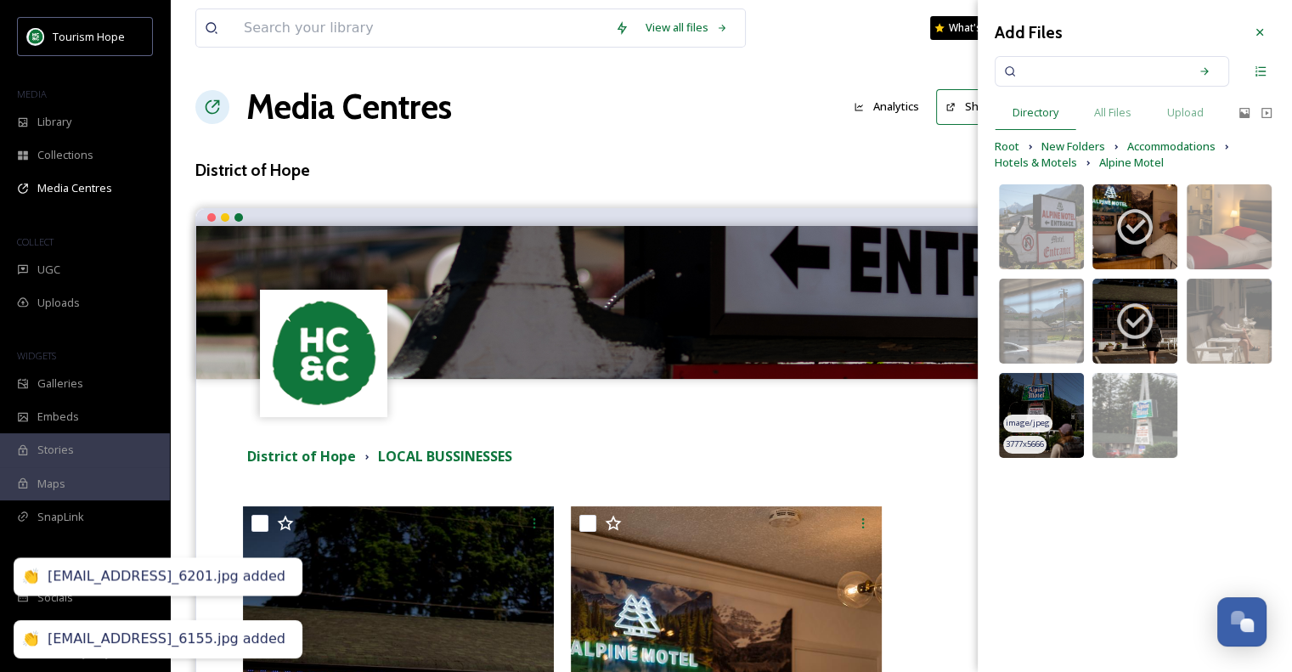
click at [1043, 415] on div "image/jpeg" at bounding box center [1027, 424] width 49 height 18
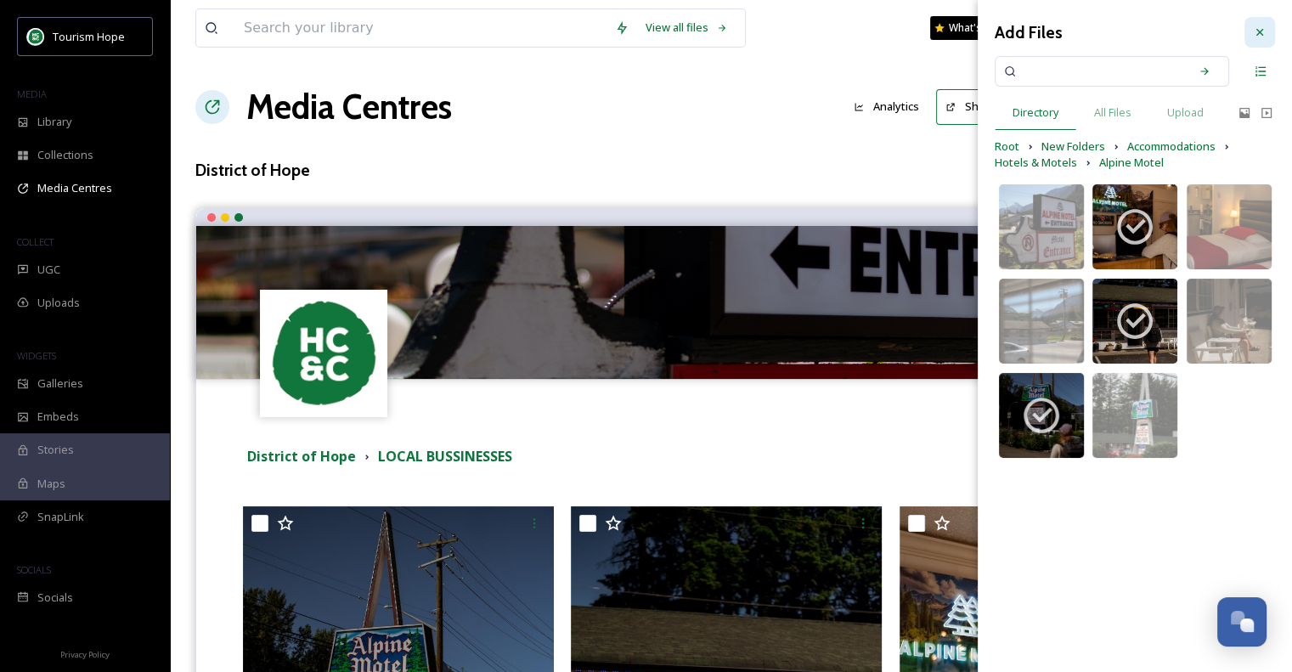
click at [1264, 29] on icon at bounding box center [1260, 32] width 14 height 14
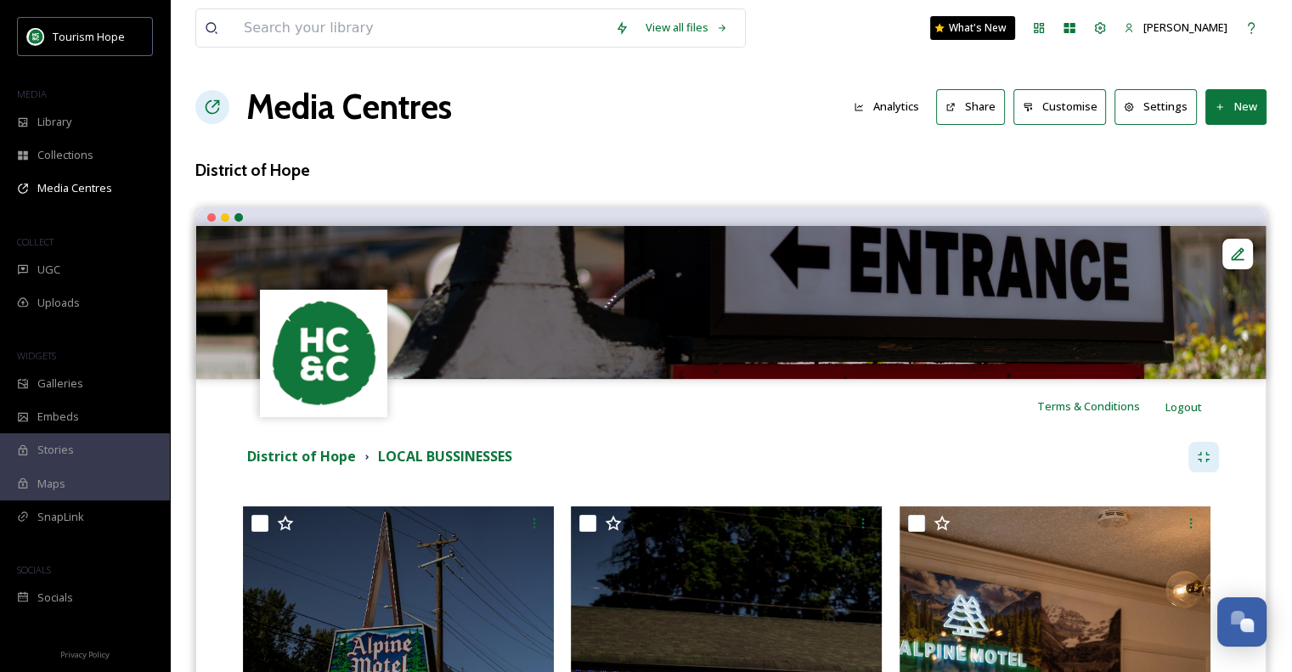
click at [1246, 99] on button "New" at bounding box center [1235, 106] width 61 height 35
click at [1242, 144] on span "Add Files" at bounding box center [1225, 146] width 46 height 16
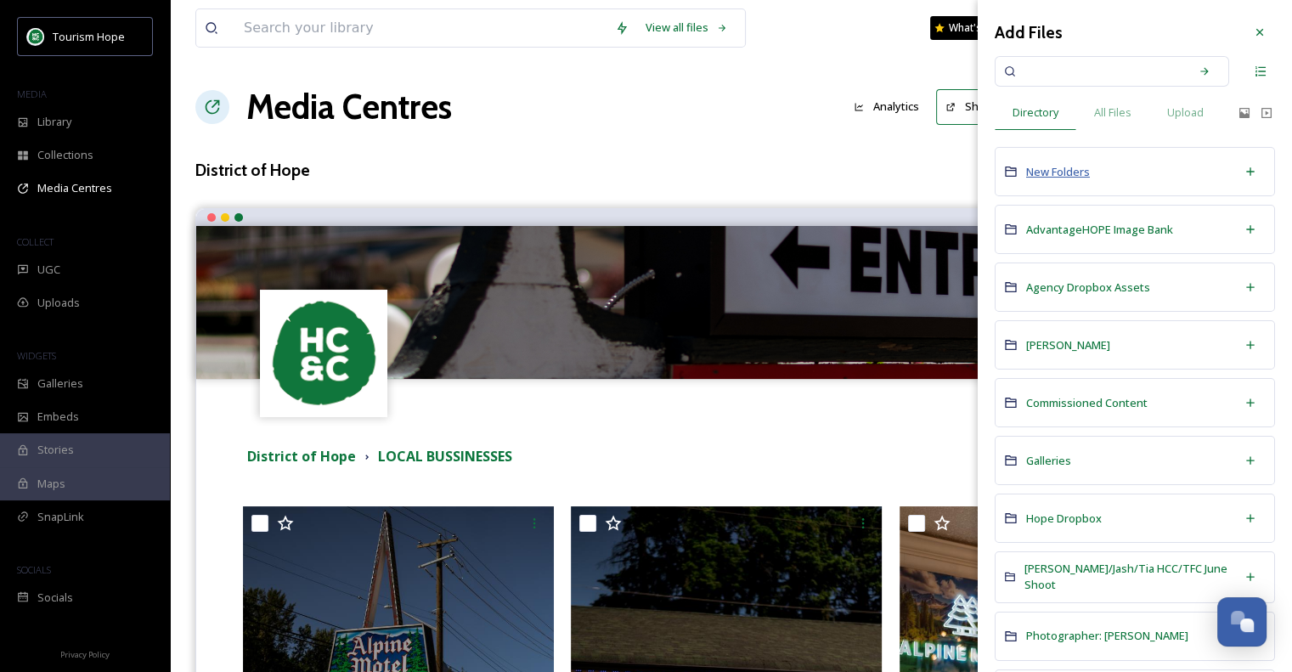
click at [1052, 168] on span "New Folders" at bounding box center [1058, 171] width 64 height 15
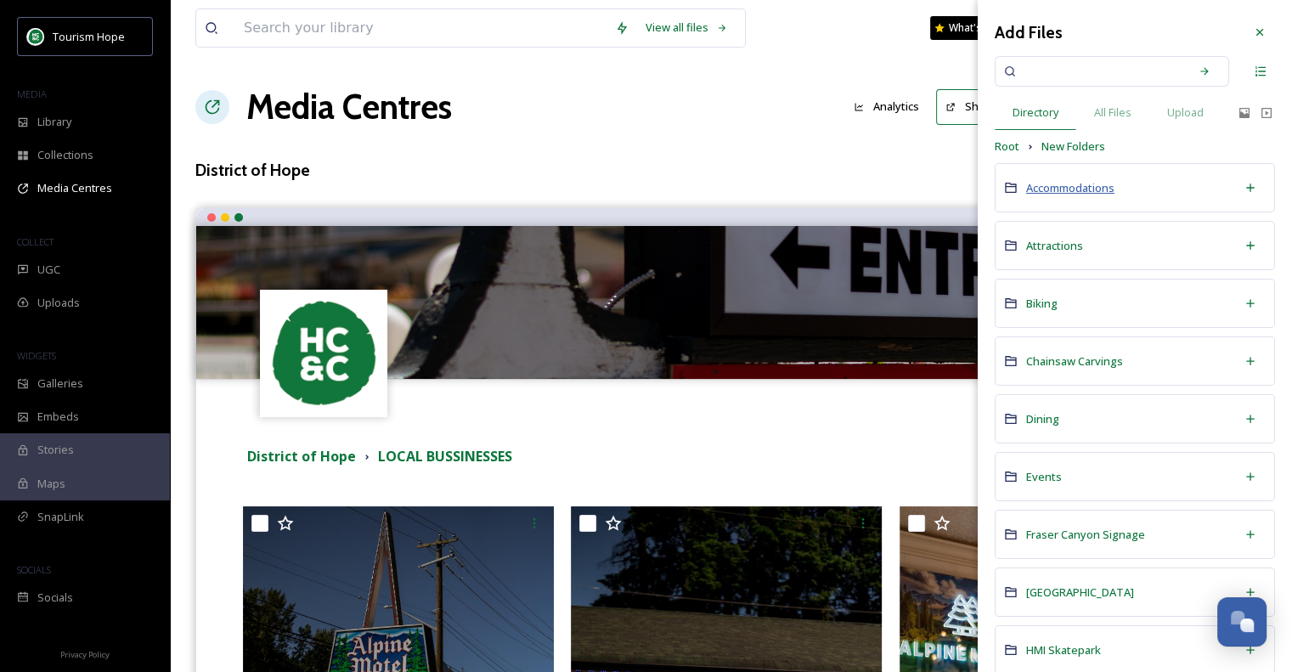
click at [1071, 189] on span "Accommodations" at bounding box center [1070, 187] width 88 height 15
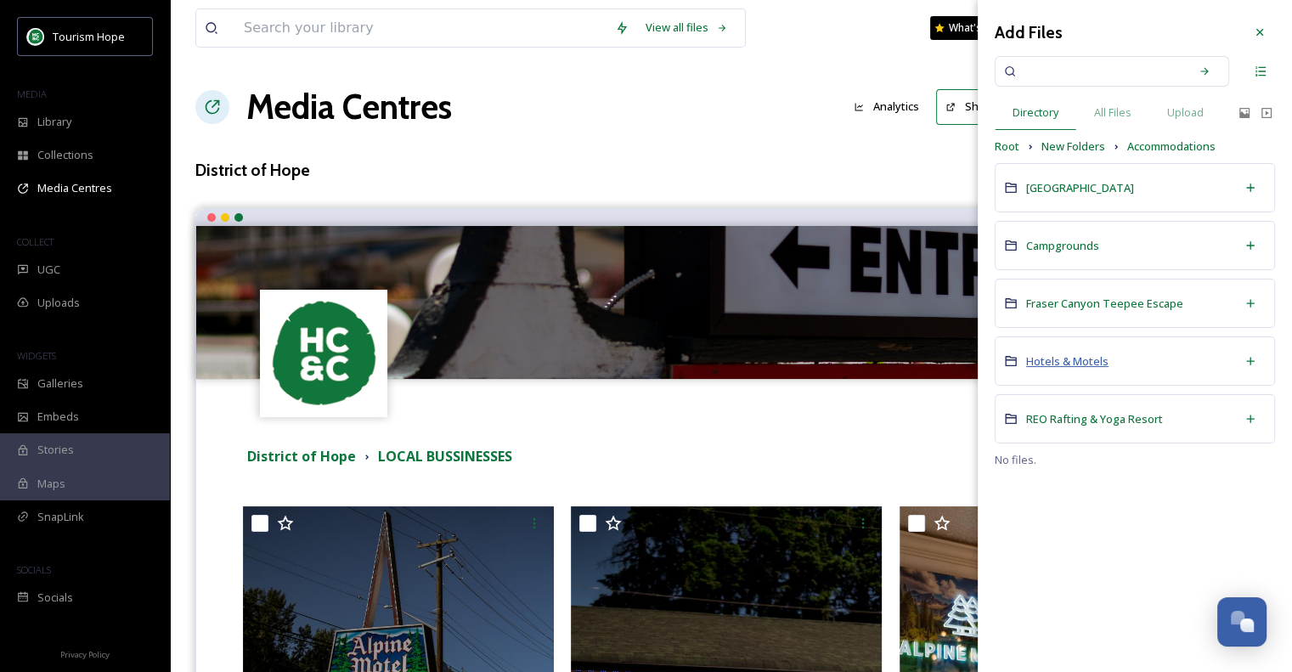
click at [1091, 360] on span "Hotels & Motels" at bounding box center [1067, 360] width 82 height 15
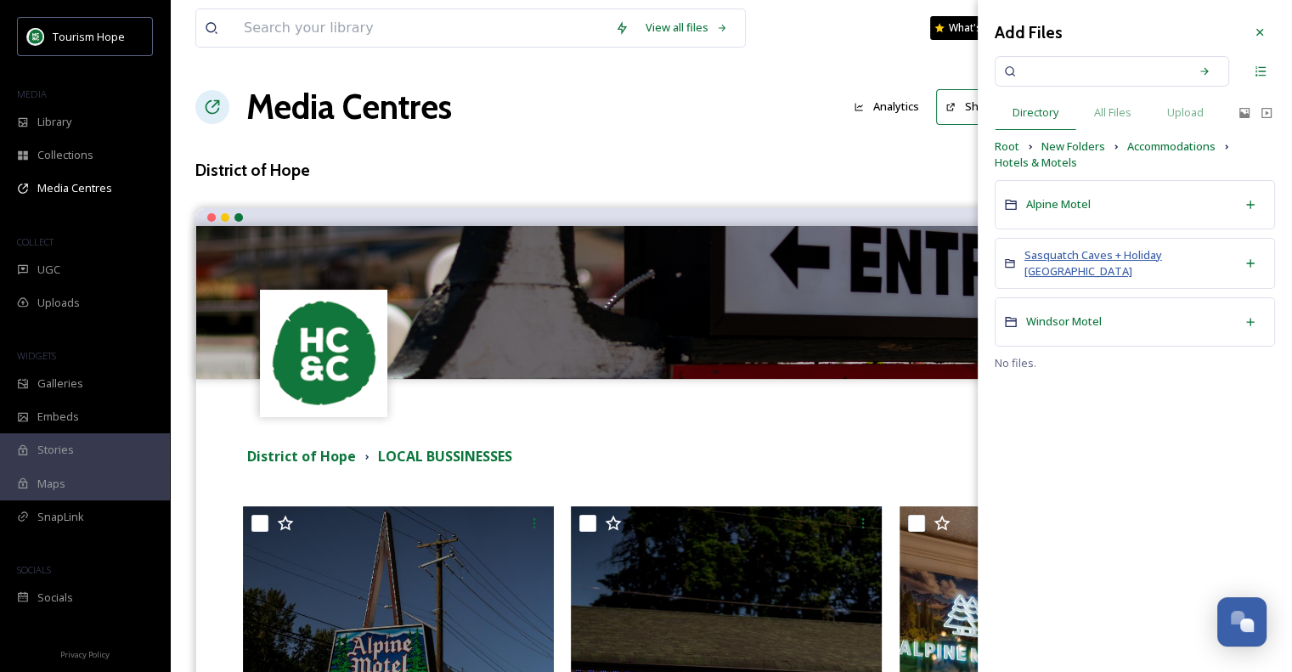
click at [1052, 256] on span "Sasquatch Caves + Holiday [GEOGRAPHIC_DATA]" at bounding box center [1093, 262] width 138 height 31
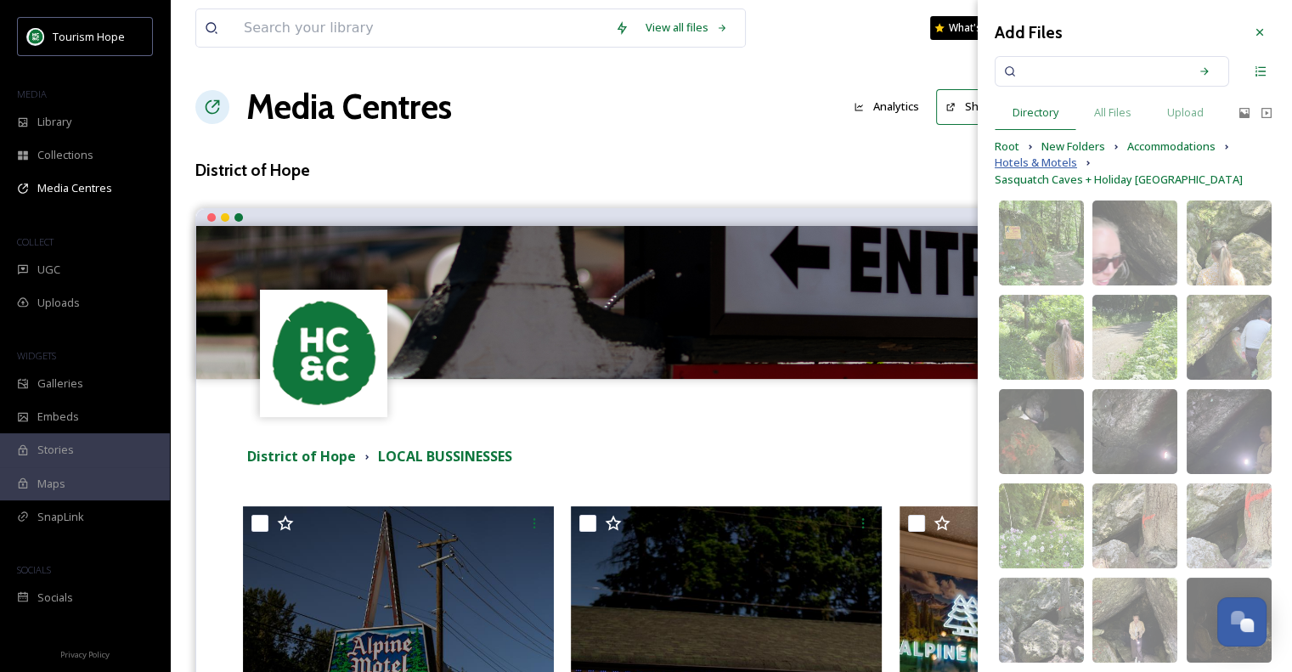
click at [1059, 163] on span "Hotels & Motels" at bounding box center [1036, 163] width 82 height 16
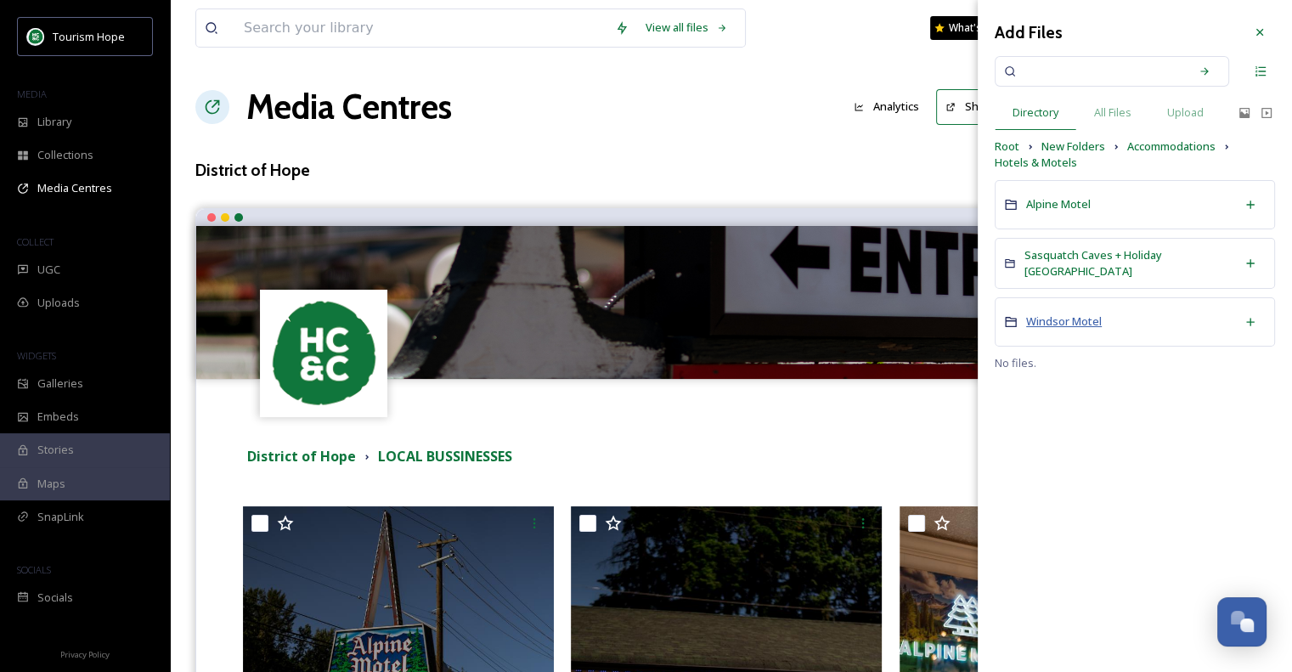
click at [1055, 323] on span "Windsor Motel" at bounding box center [1064, 320] width 76 height 15
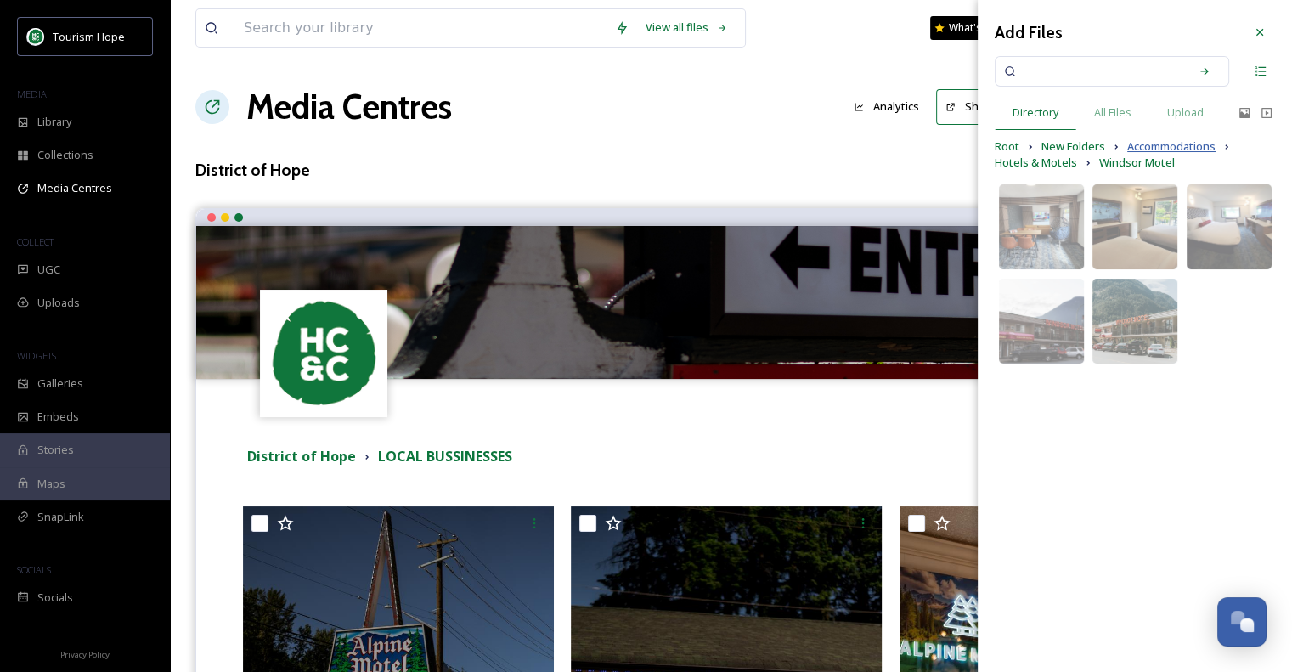
click at [1205, 149] on span "Accommodations" at bounding box center [1171, 146] width 88 height 16
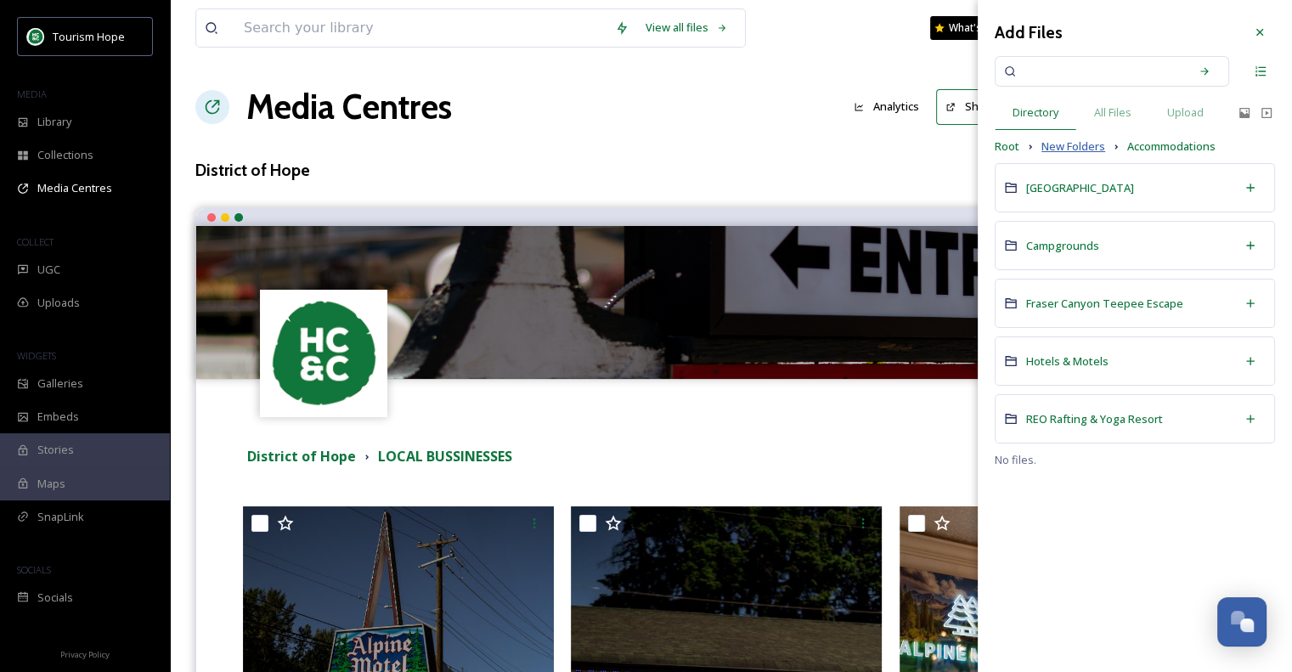
click at [1091, 145] on span "New Folders" at bounding box center [1073, 146] width 64 height 16
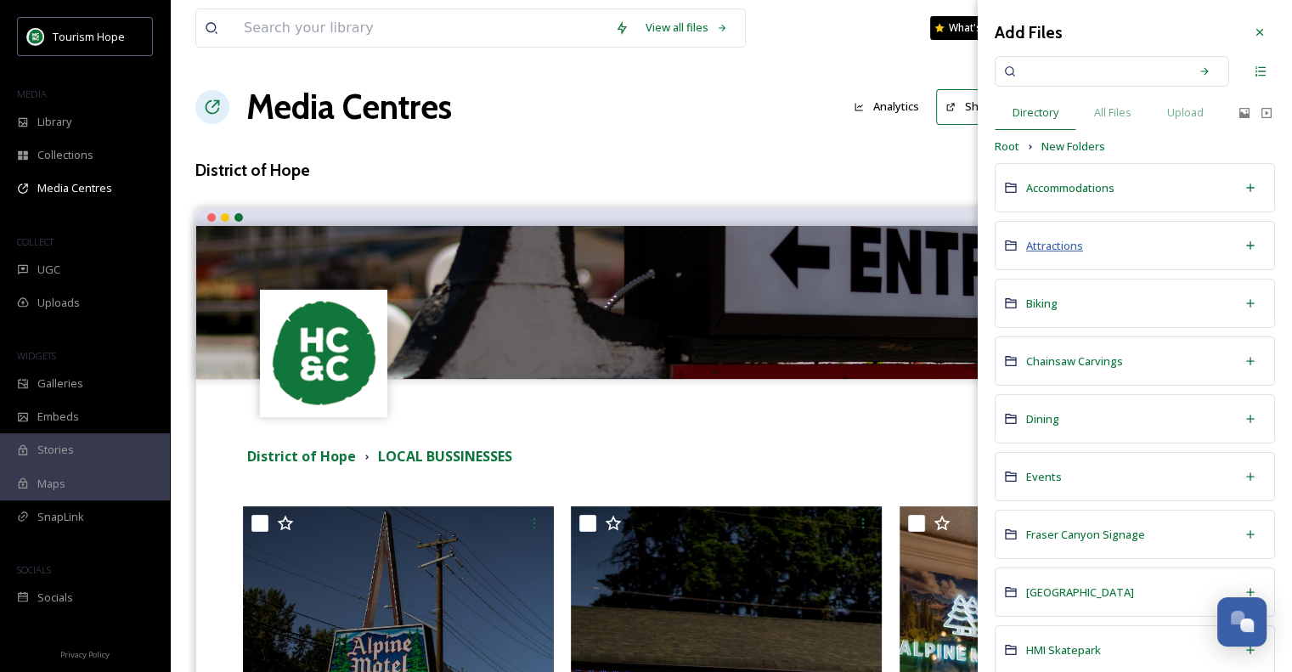
click at [1069, 240] on span "Attractions" at bounding box center [1054, 245] width 57 height 15
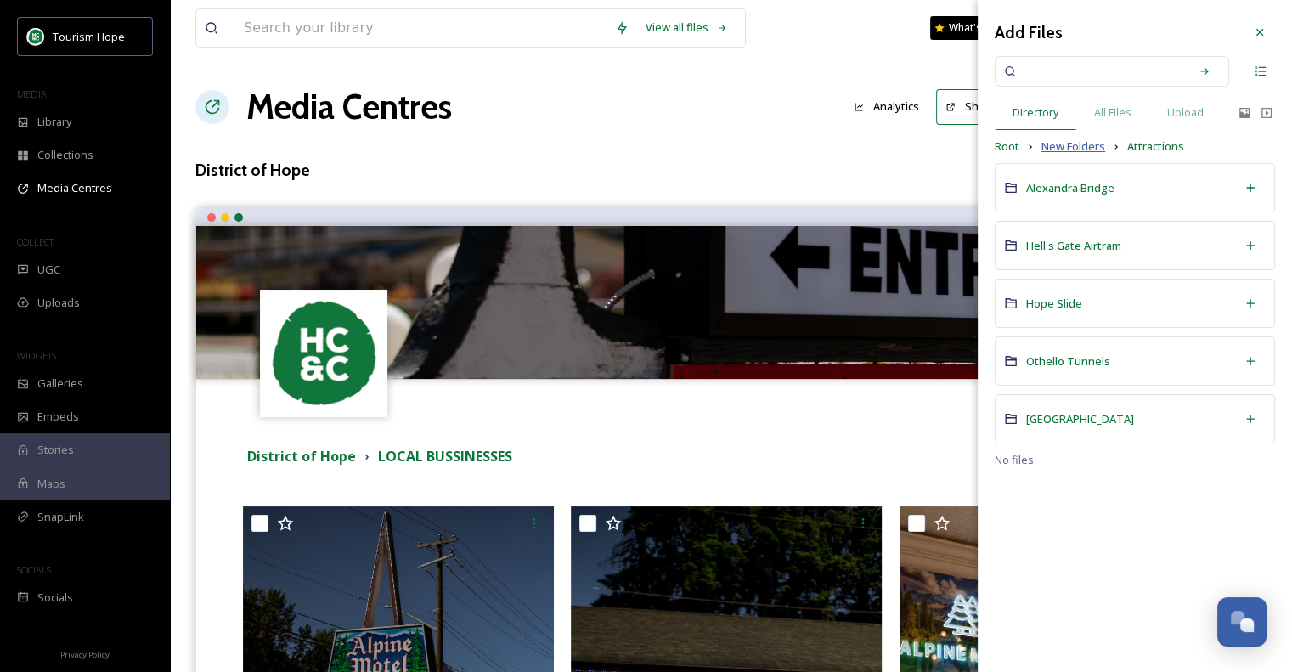
click at [1060, 151] on span "New Folders" at bounding box center [1073, 146] width 64 height 16
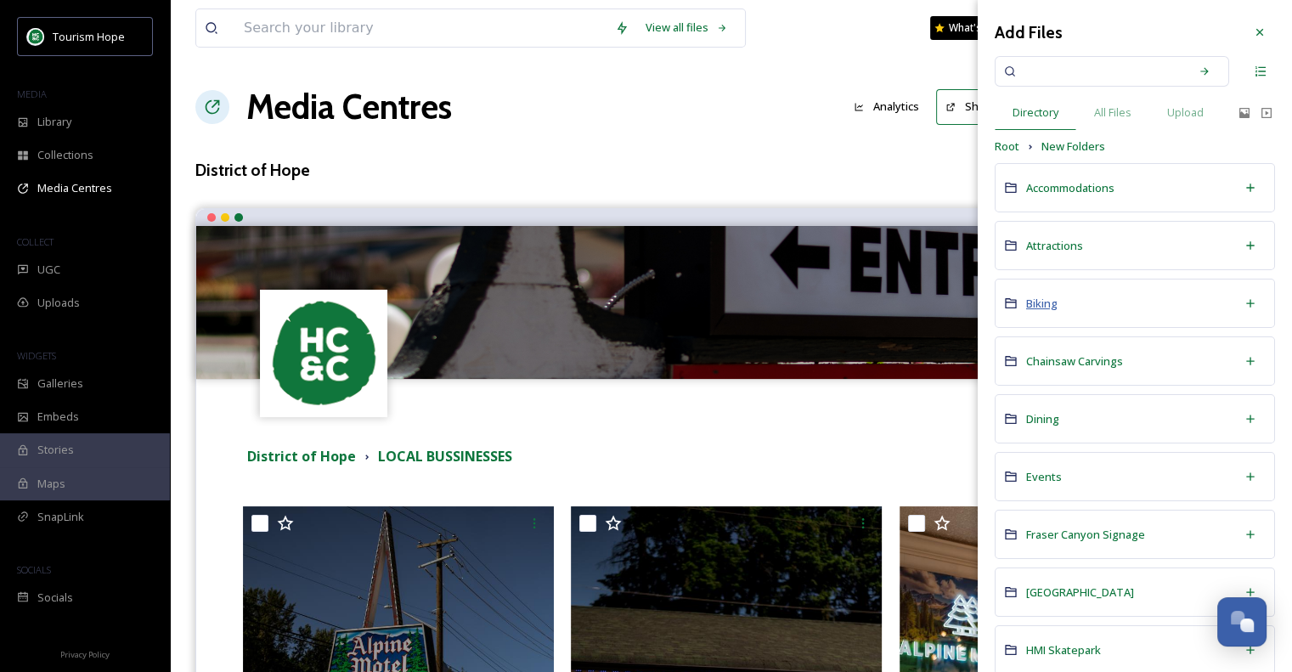
click at [1041, 302] on span "Biking" at bounding box center [1041, 303] width 31 height 15
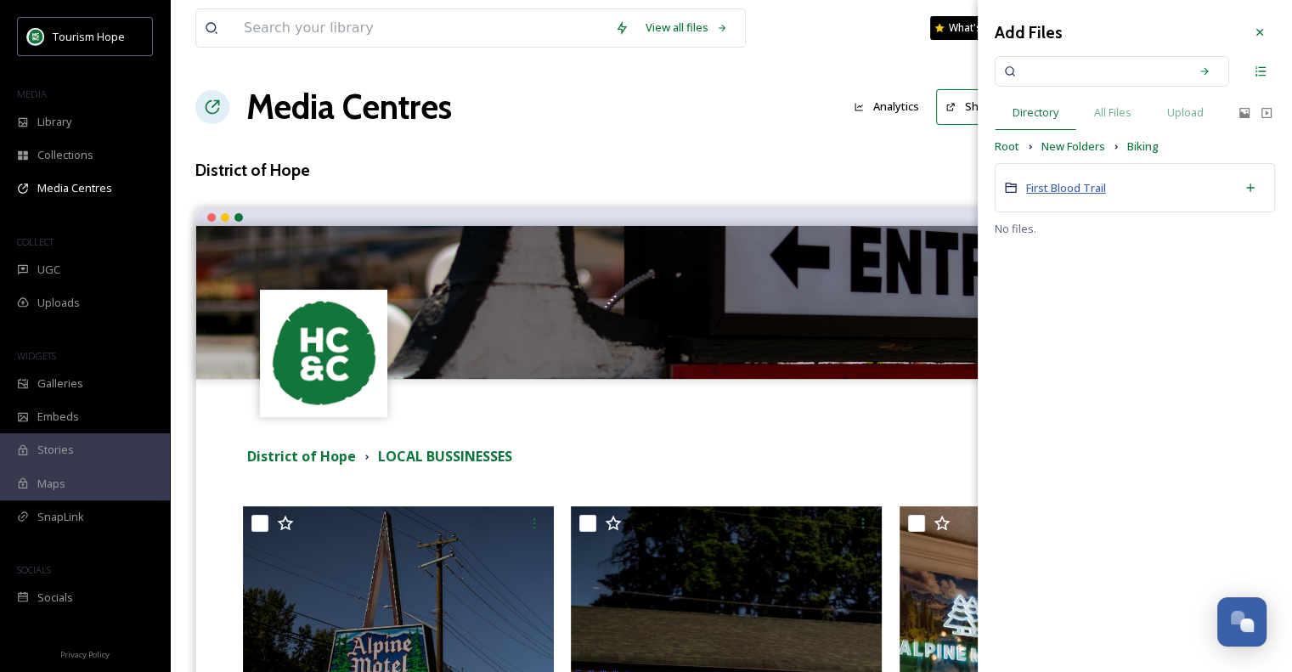
click at [1084, 184] on span "First Blood Trail" at bounding box center [1066, 187] width 80 height 15
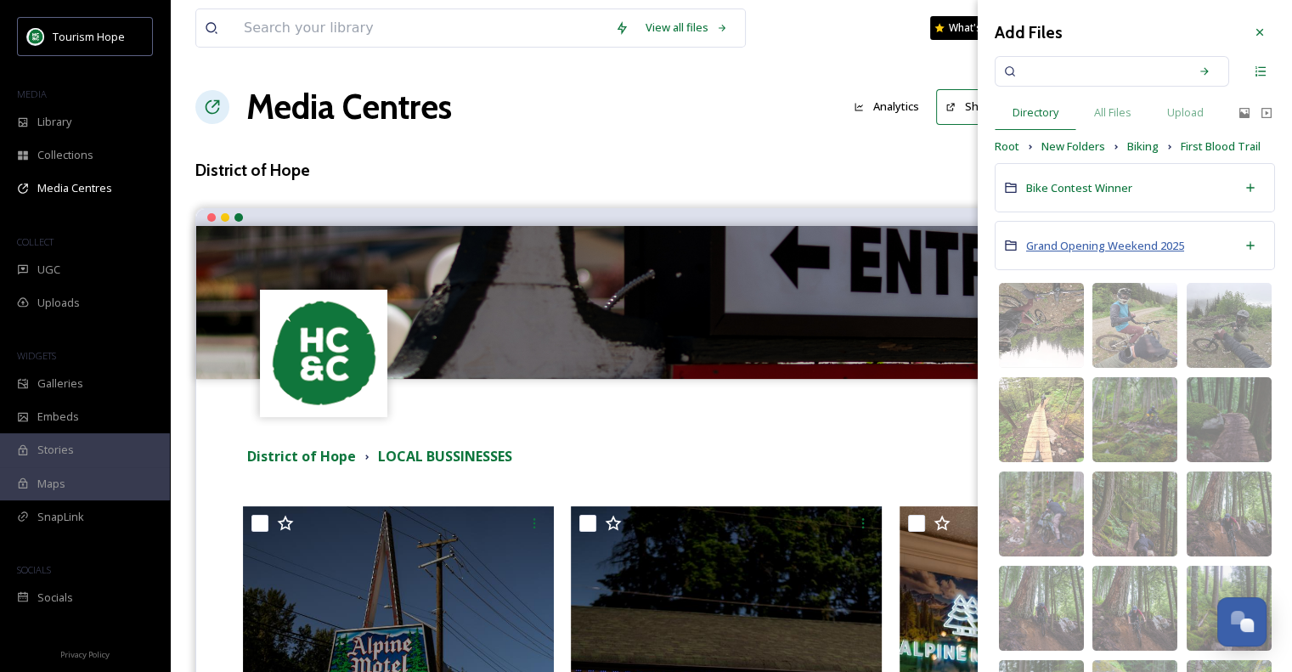
click at [1106, 243] on span "Grand Opening Weekend 2025" at bounding box center [1105, 245] width 158 height 15
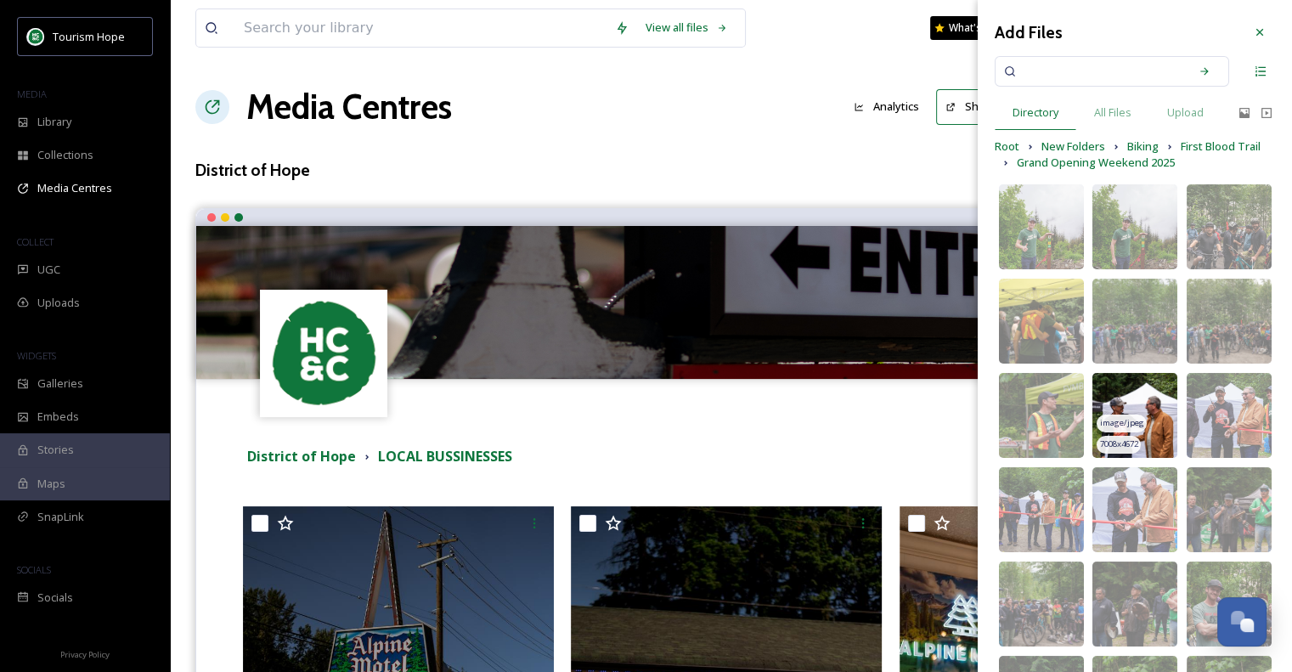
scroll to position [217, 0]
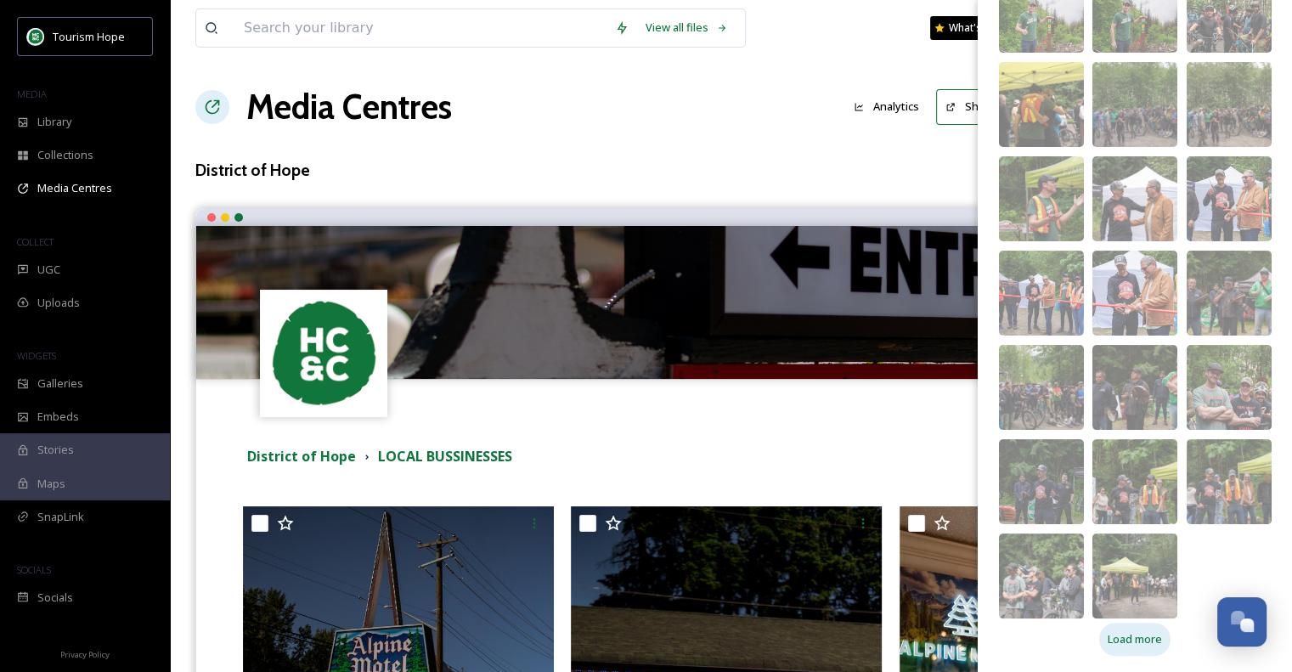
click at [1145, 638] on span "Load more" at bounding box center [1135, 639] width 54 height 16
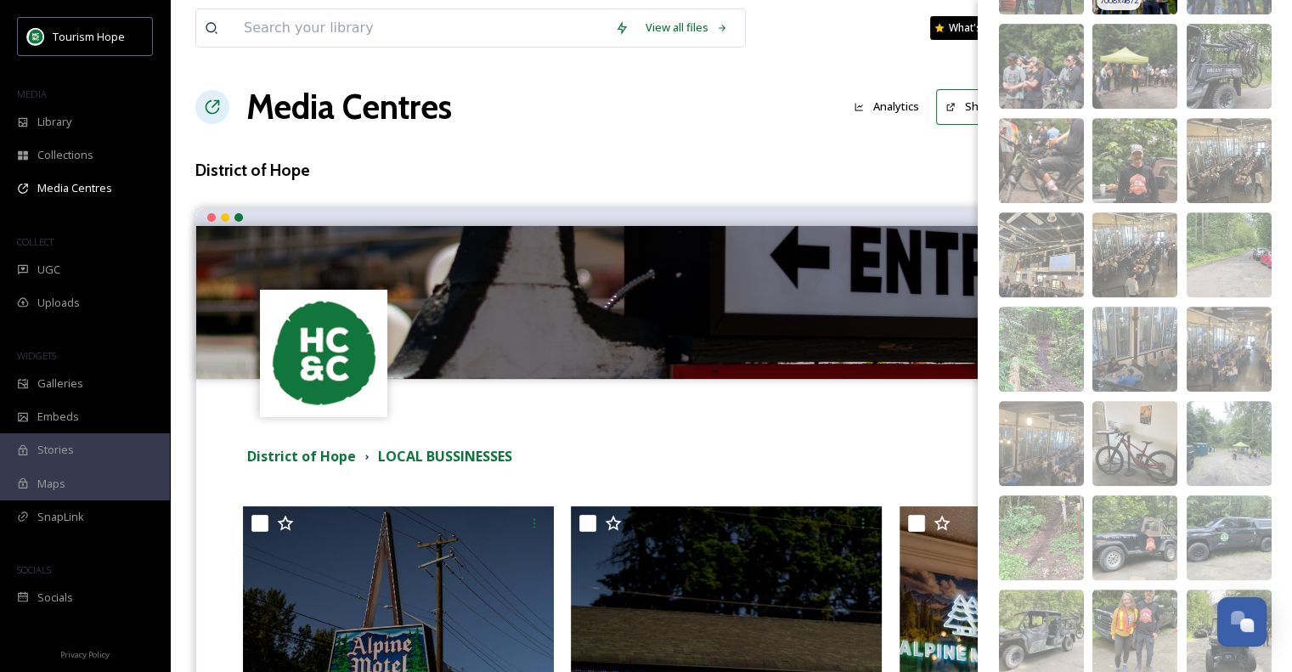
scroll to position [877, 0]
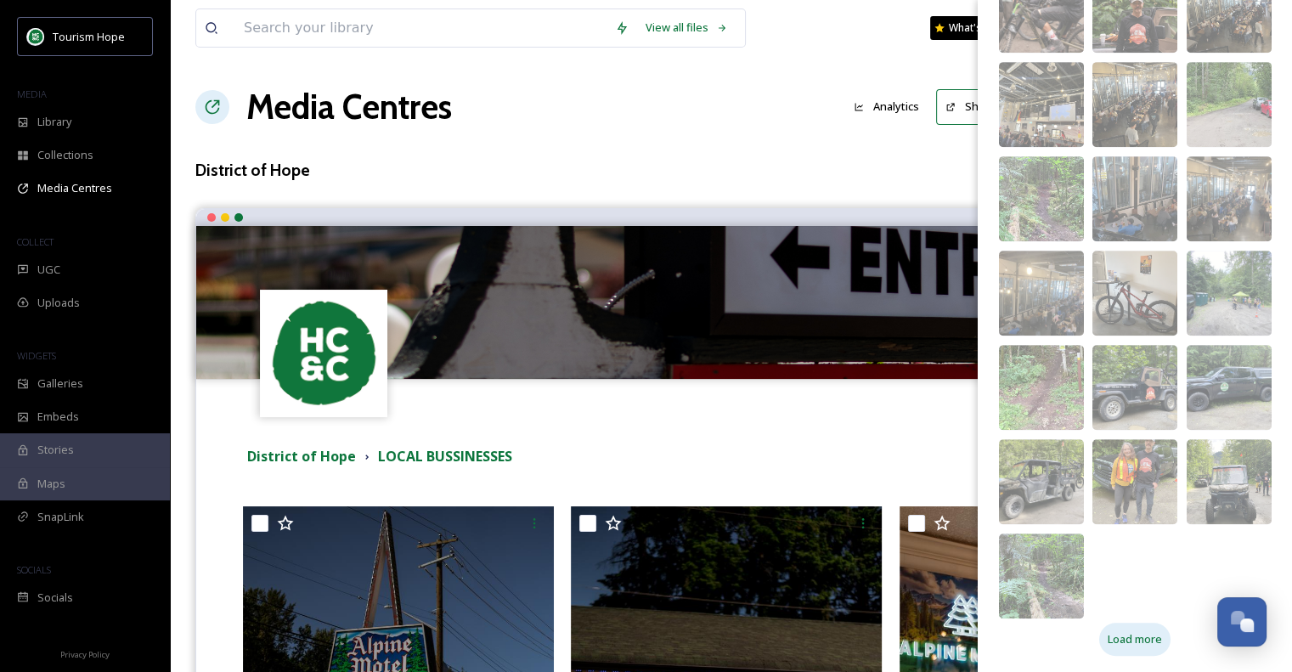
click at [1140, 641] on span "Load more" at bounding box center [1135, 639] width 54 height 16
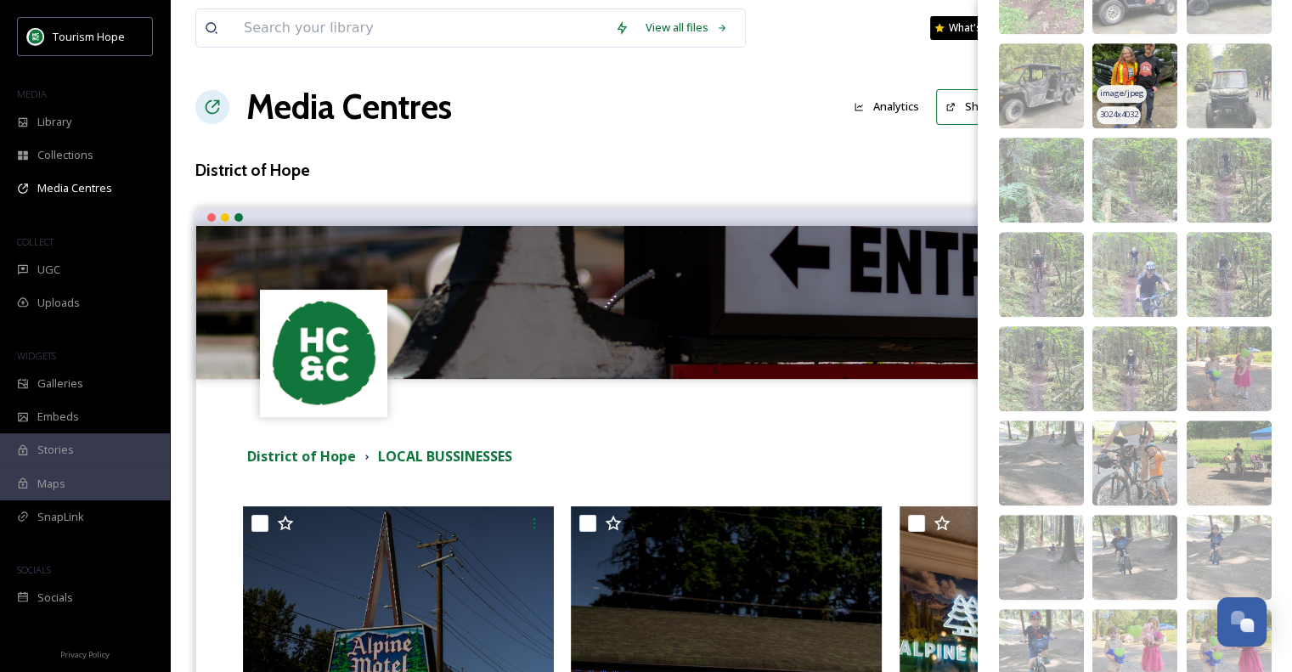
scroll to position [1442, 0]
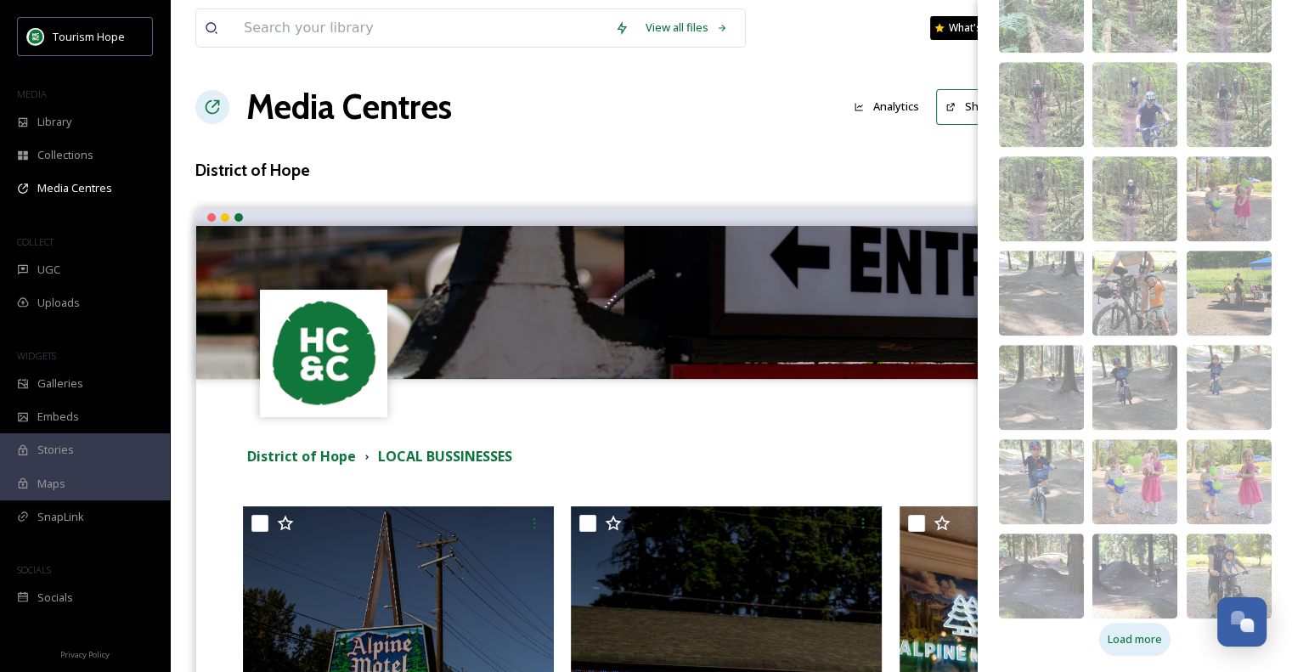
click at [1145, 639] on span "Load more" at bounding box center [1135, 639] width 54 height 16
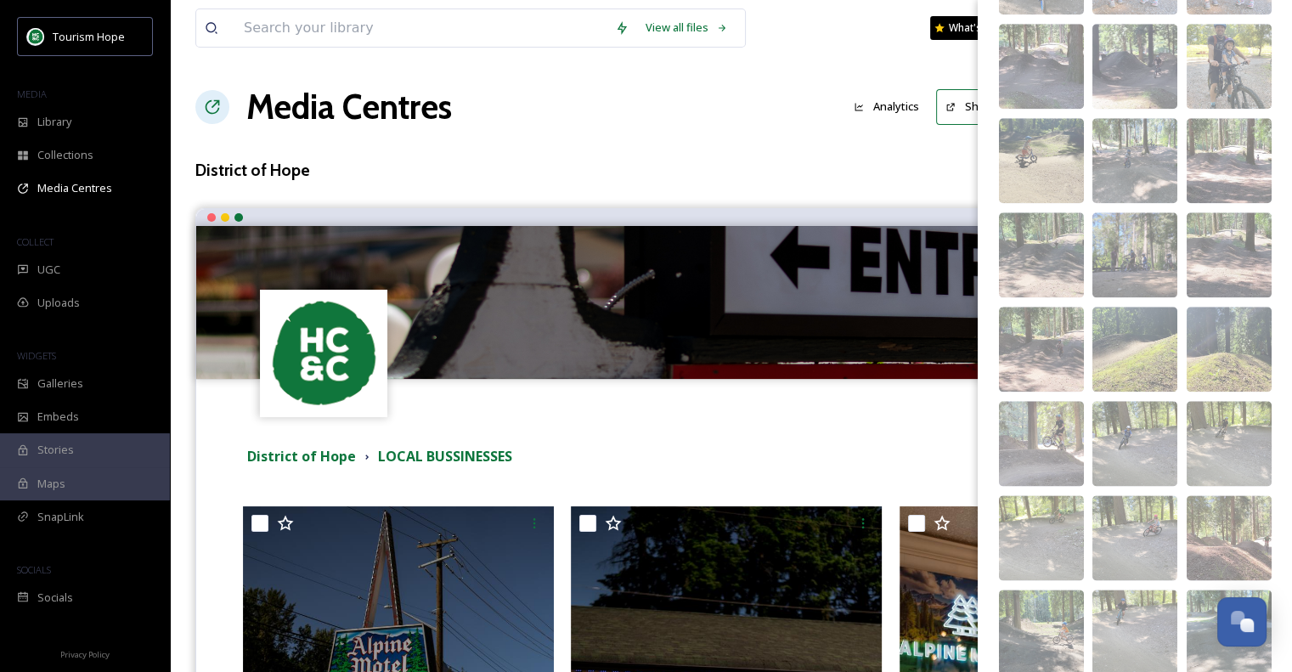
scroll to position [2102, 0]
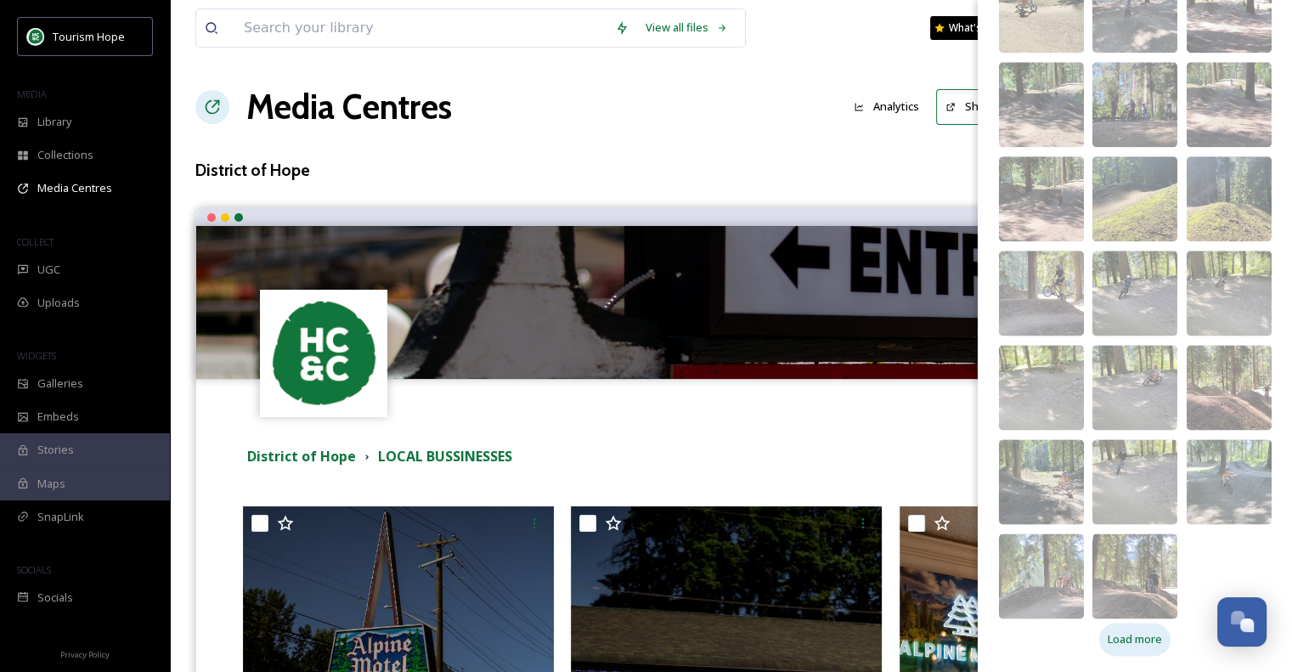
click at [1148, 632] on span "Load more" at bounding box center [1135, 639] width 54 height 16
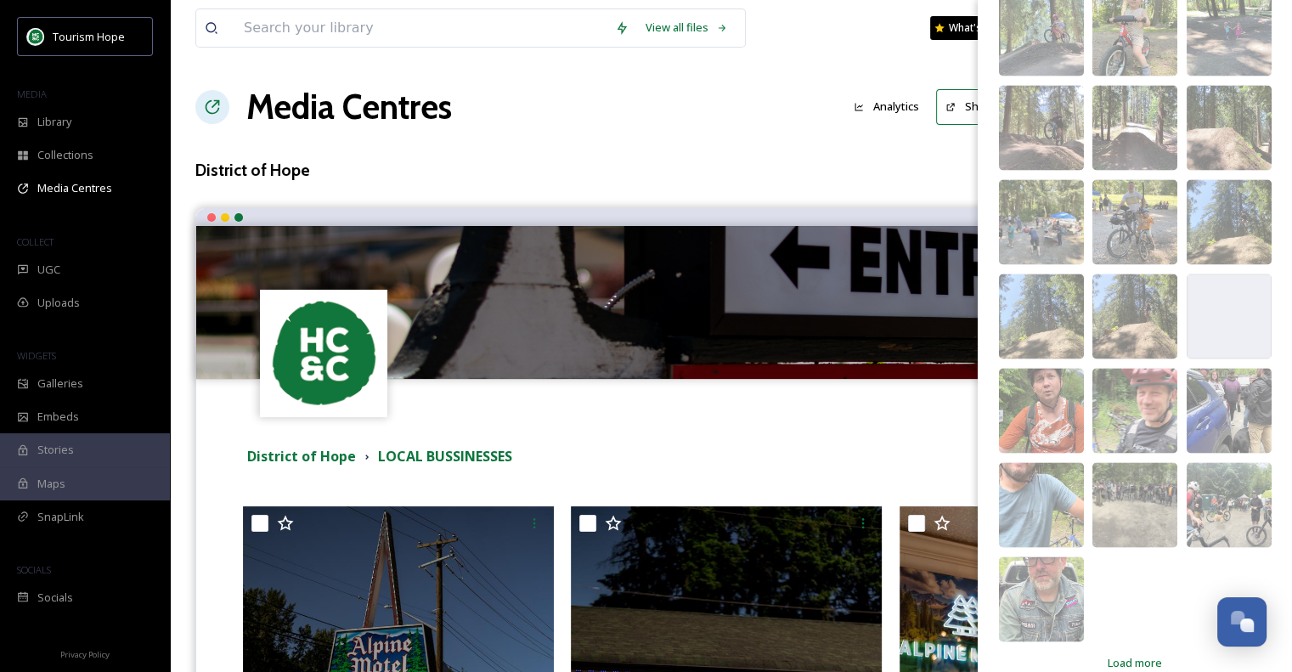
scroll to position [2762, 0]
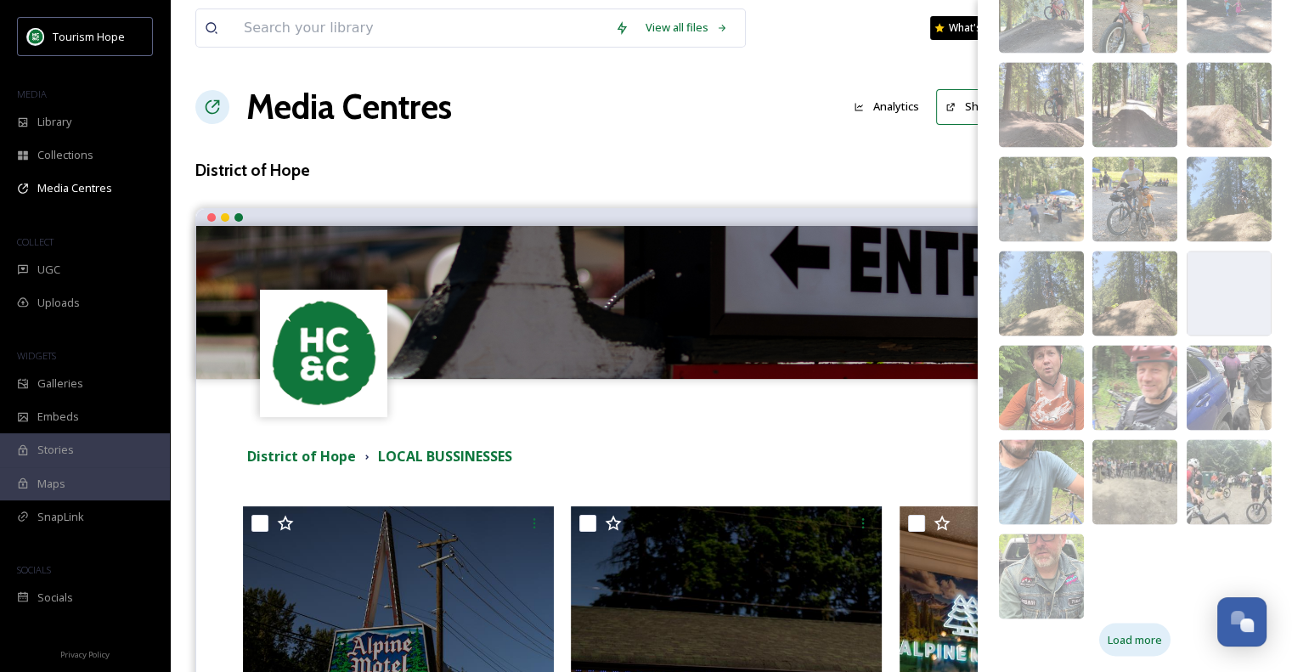
click at [1137, 637] on span "Load more" at bounding box center [1135, 639] width 54 height 16
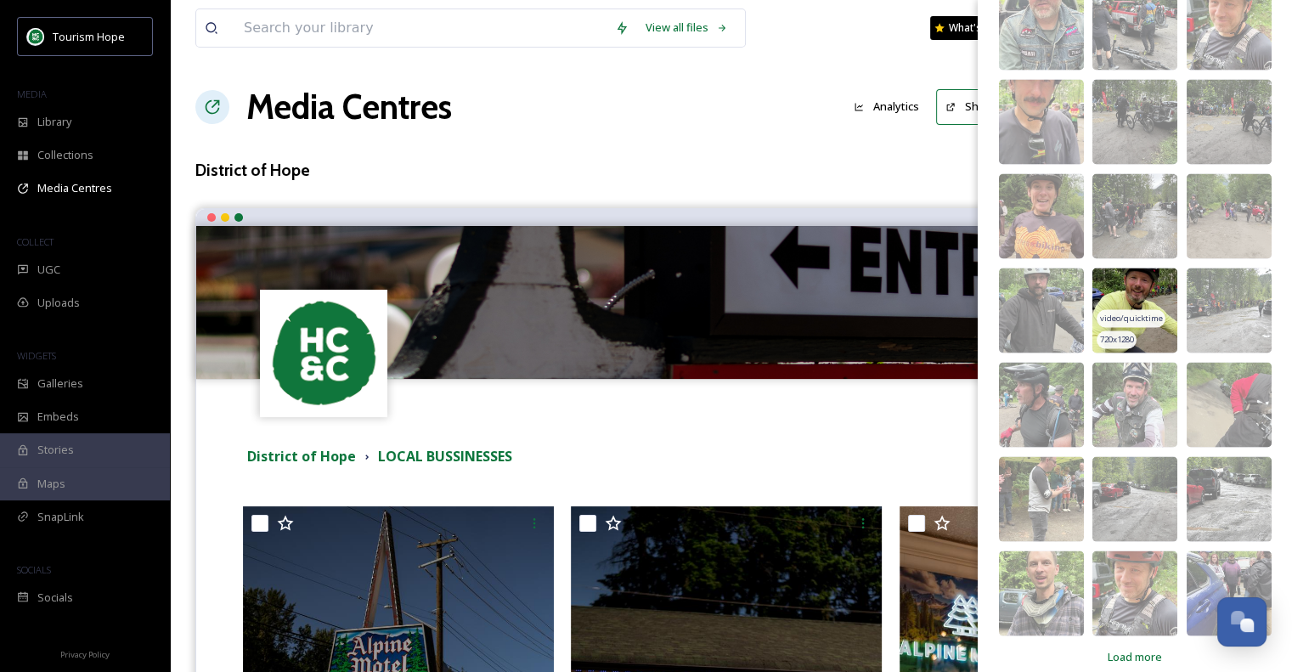
scroll to position [3328, 0]
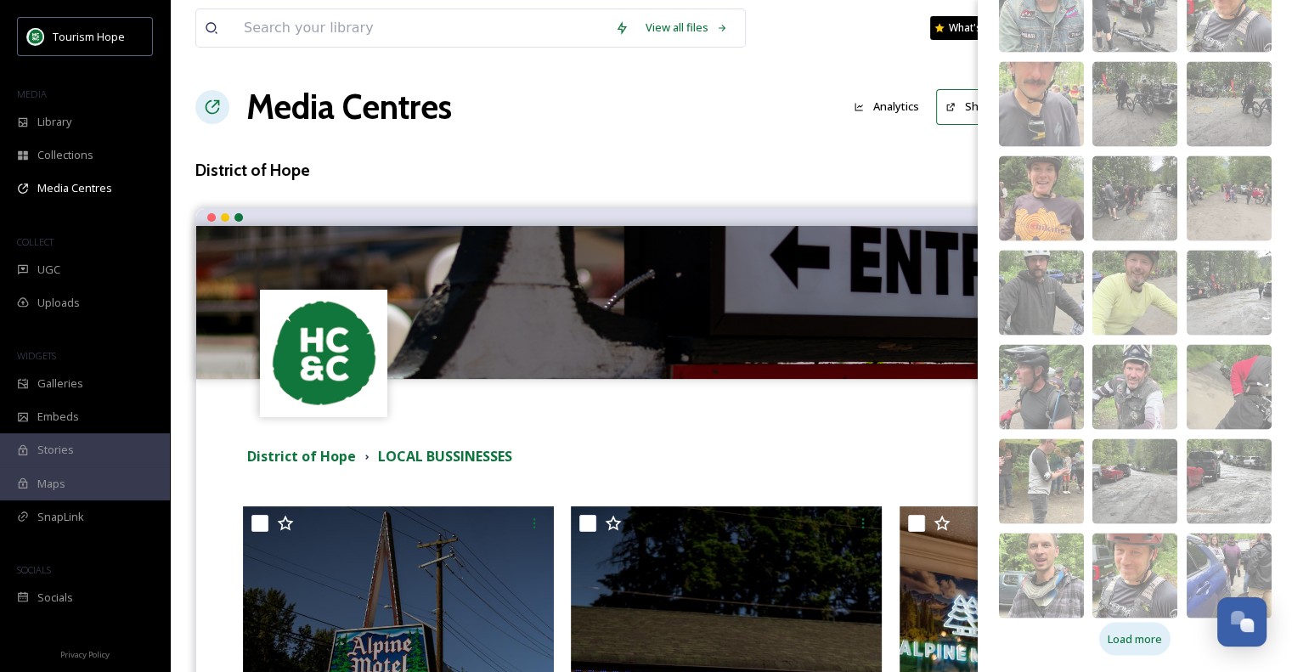
click at [1145, 646] on span "Load more" at bounding box center [1135, 639] width 54 height 16
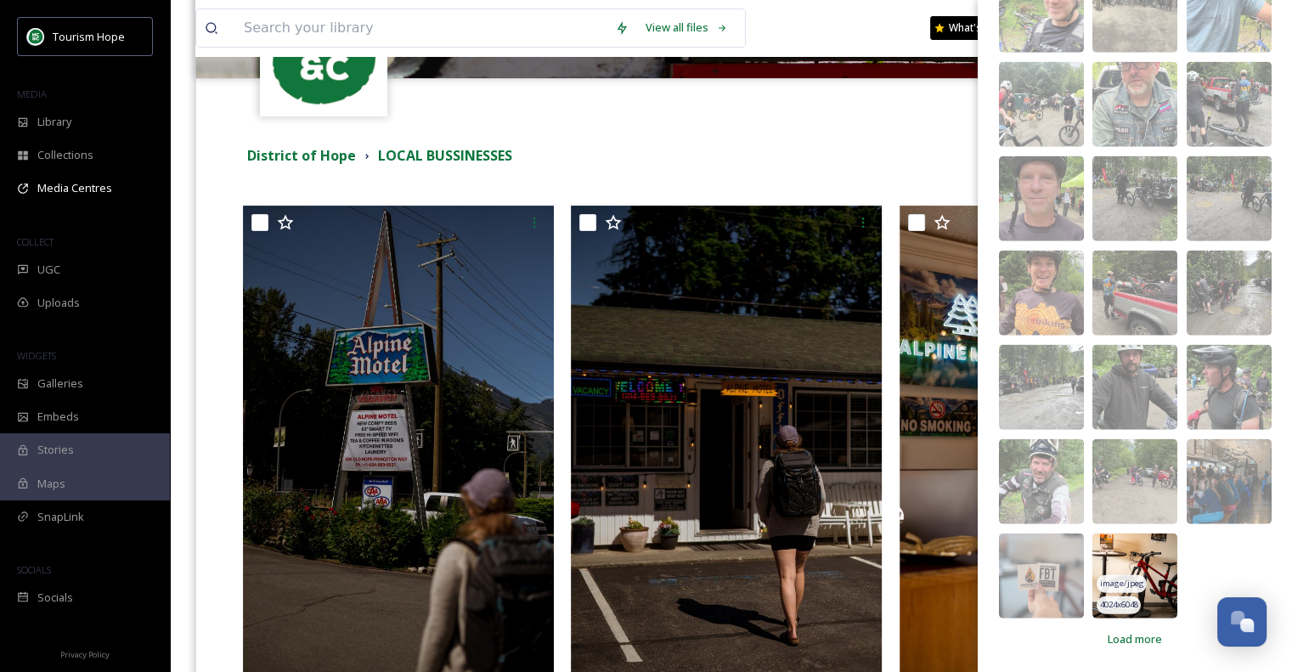
scroll to position [340, 0]
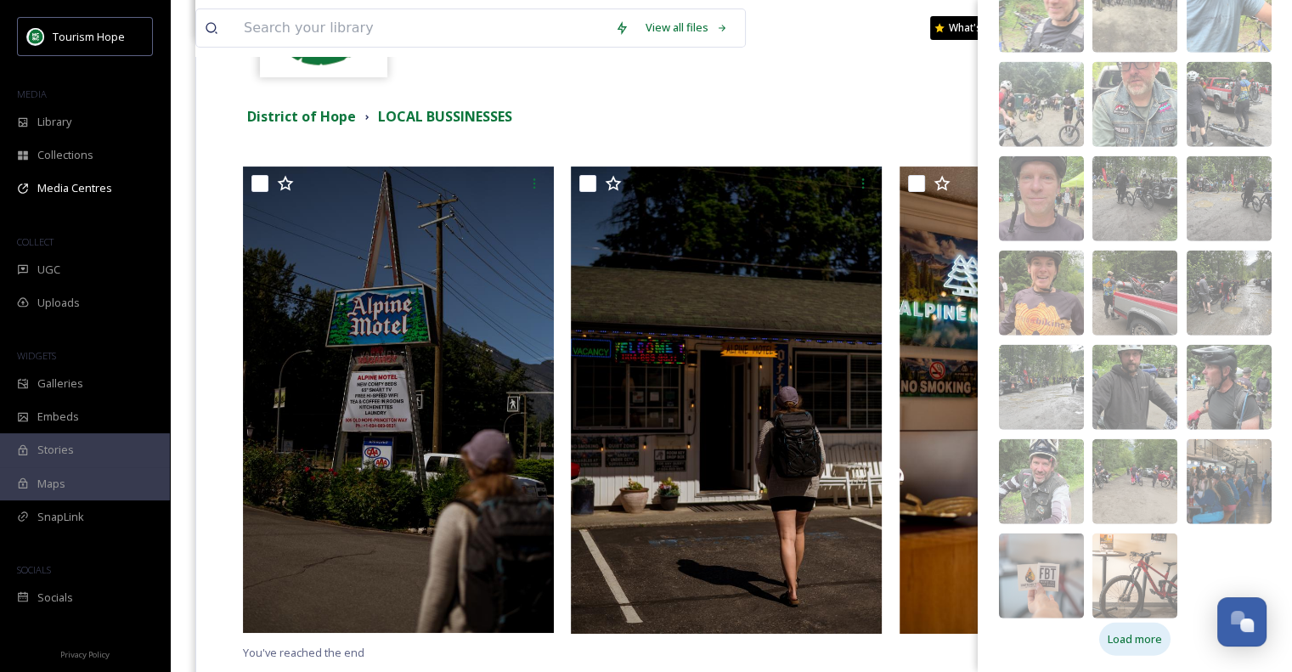
click at [1133, 637] on span "Load more" at bounding box center [1135, 639] width 54 height 16
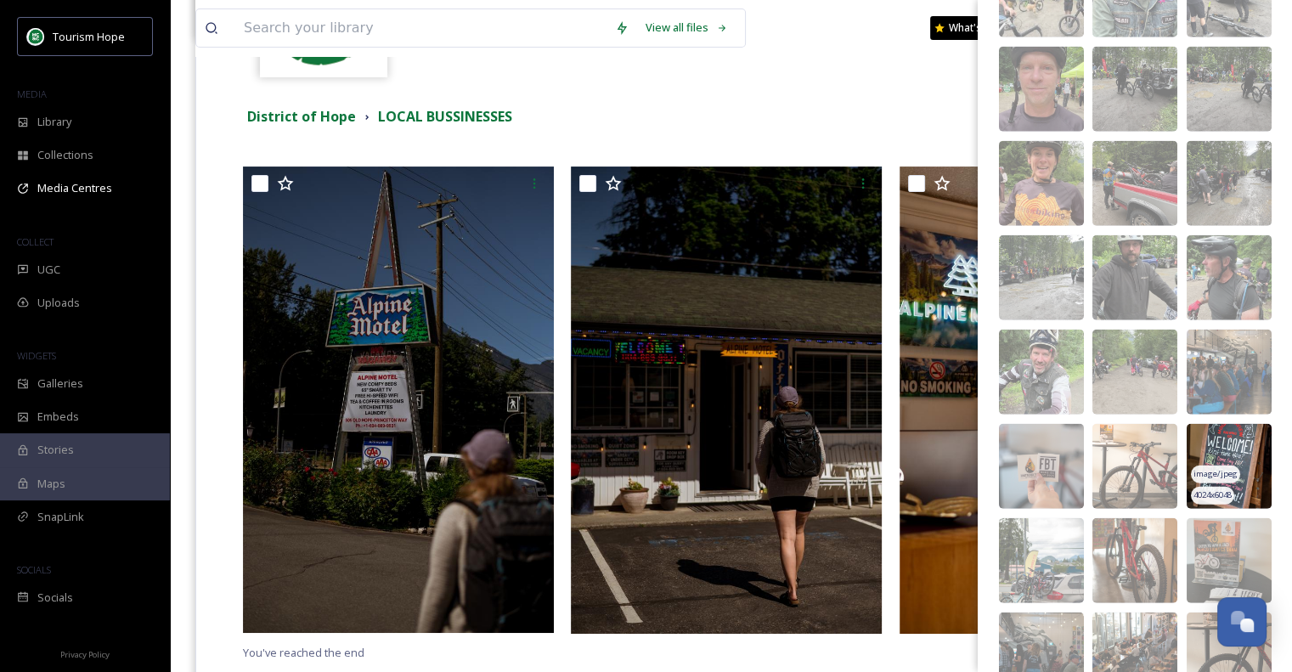
scroll to position [4144, 0]
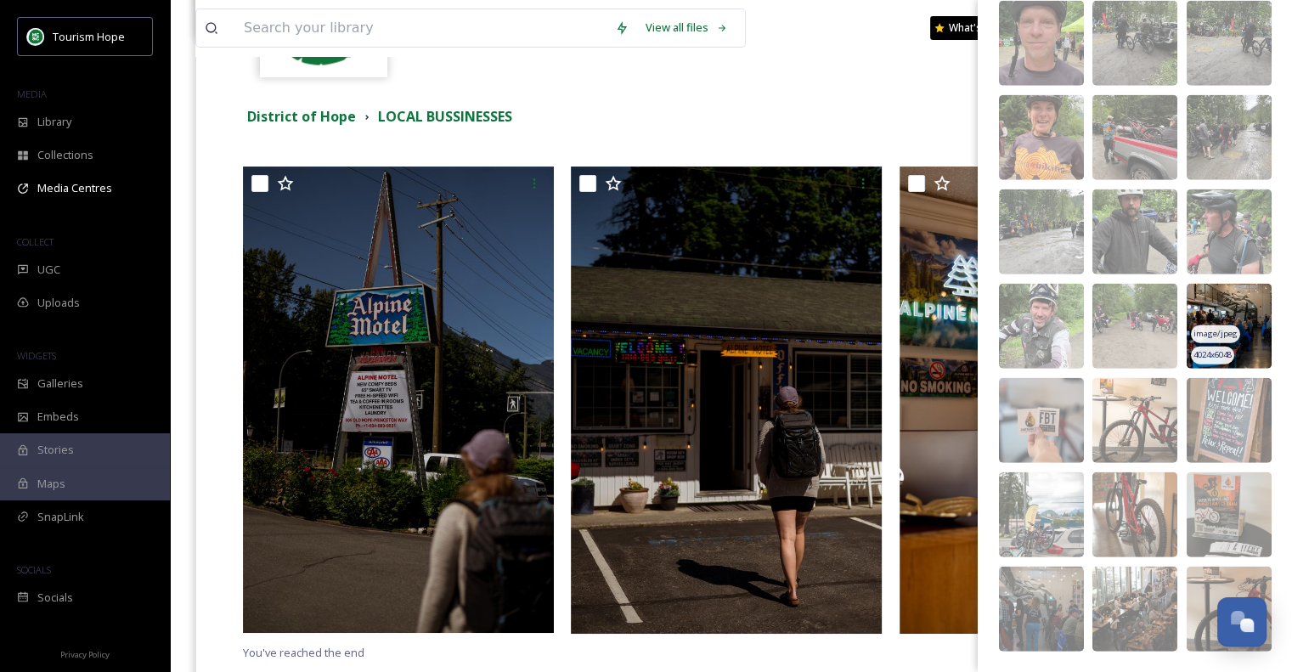
click at [1240, 312] on img at bounding box center [1229, 326] width 85 height 85
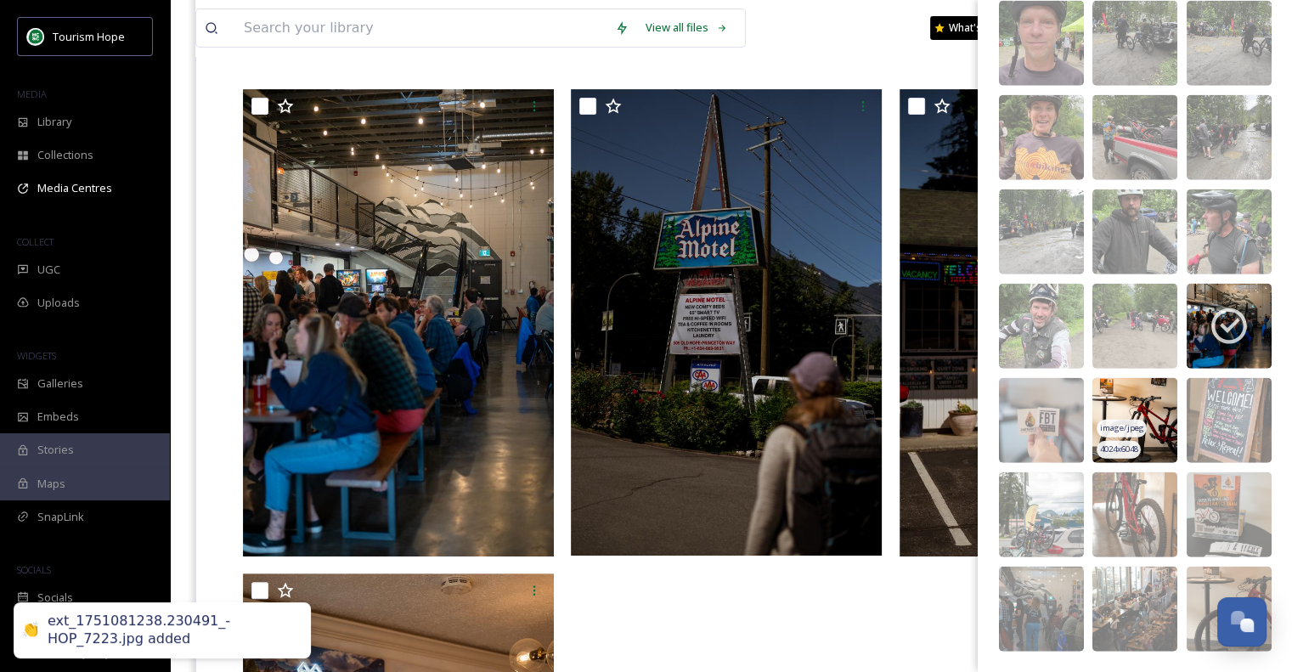
scroll to position [510, 0]
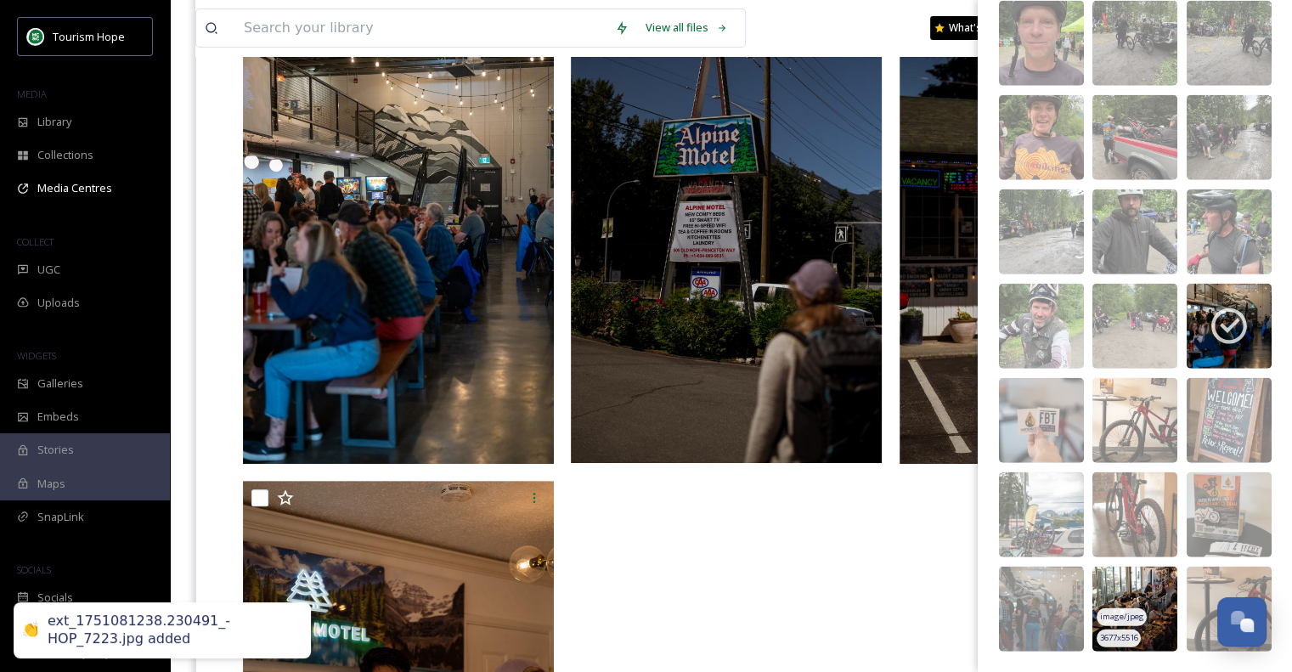
click at [1131, 611] on span "image/jpeg" at bounding box center [1122, 617] width 44 height 12
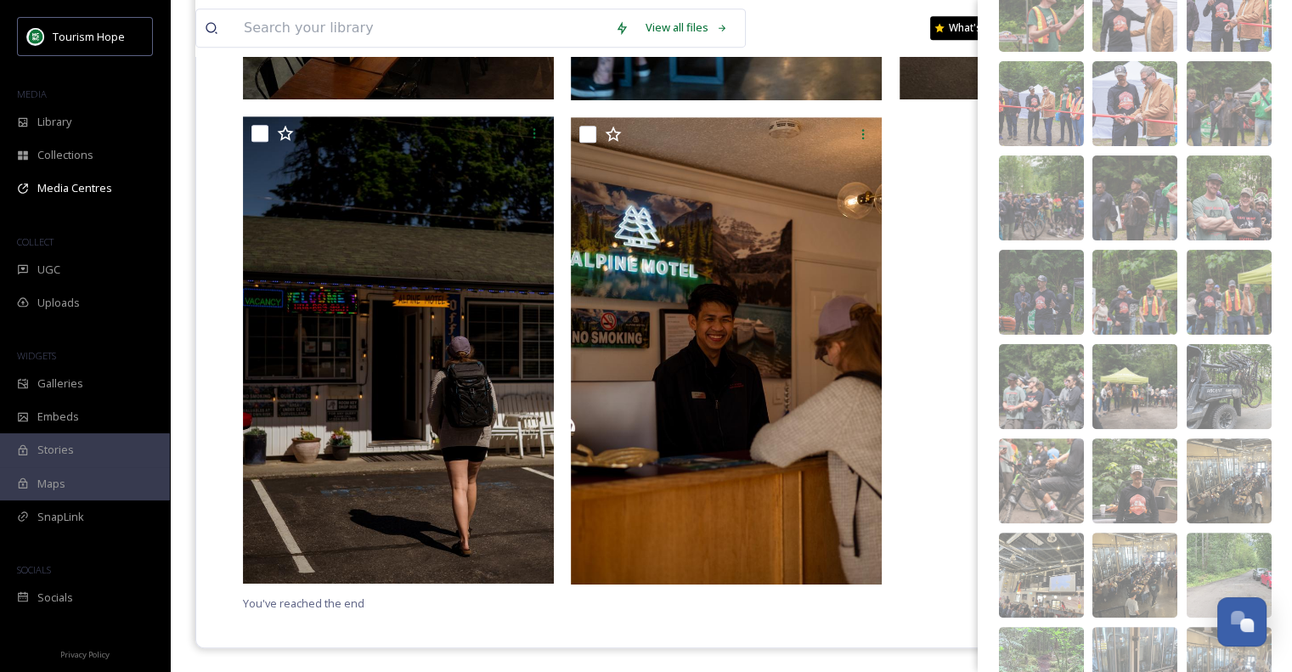
scroll to position [0, 0]
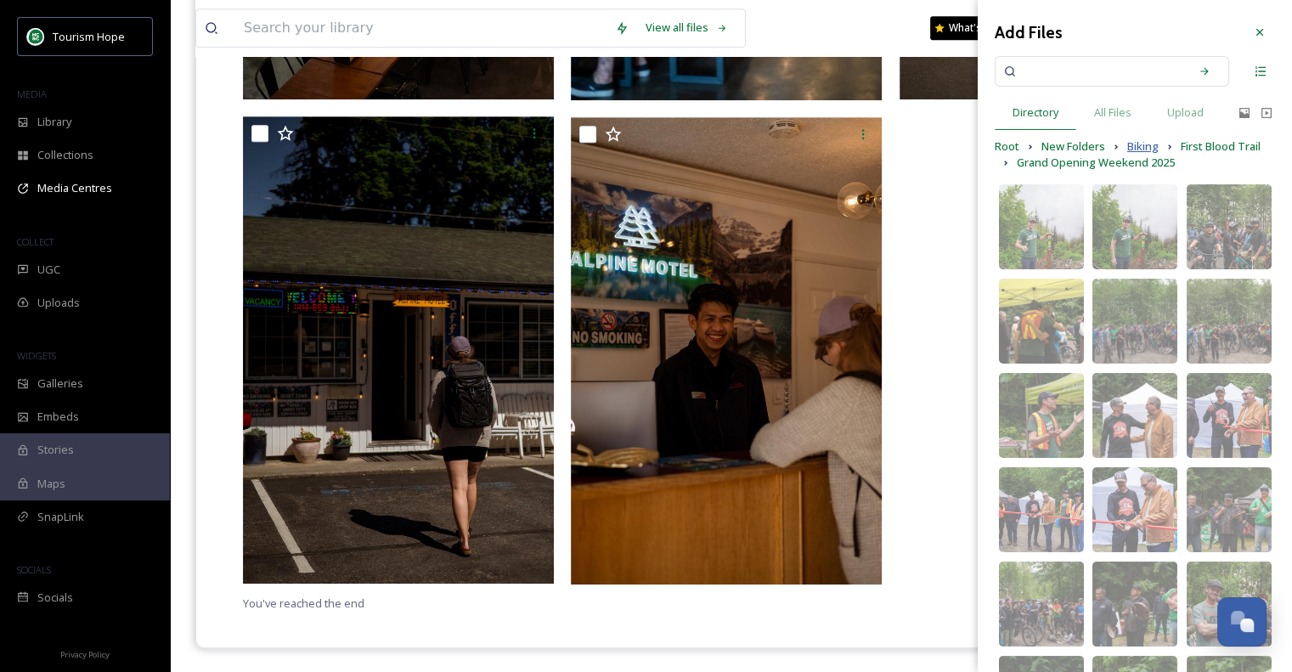
click at [1149, 148] on span "Biking" at bounding box center [1142, 146] width 31 height 16
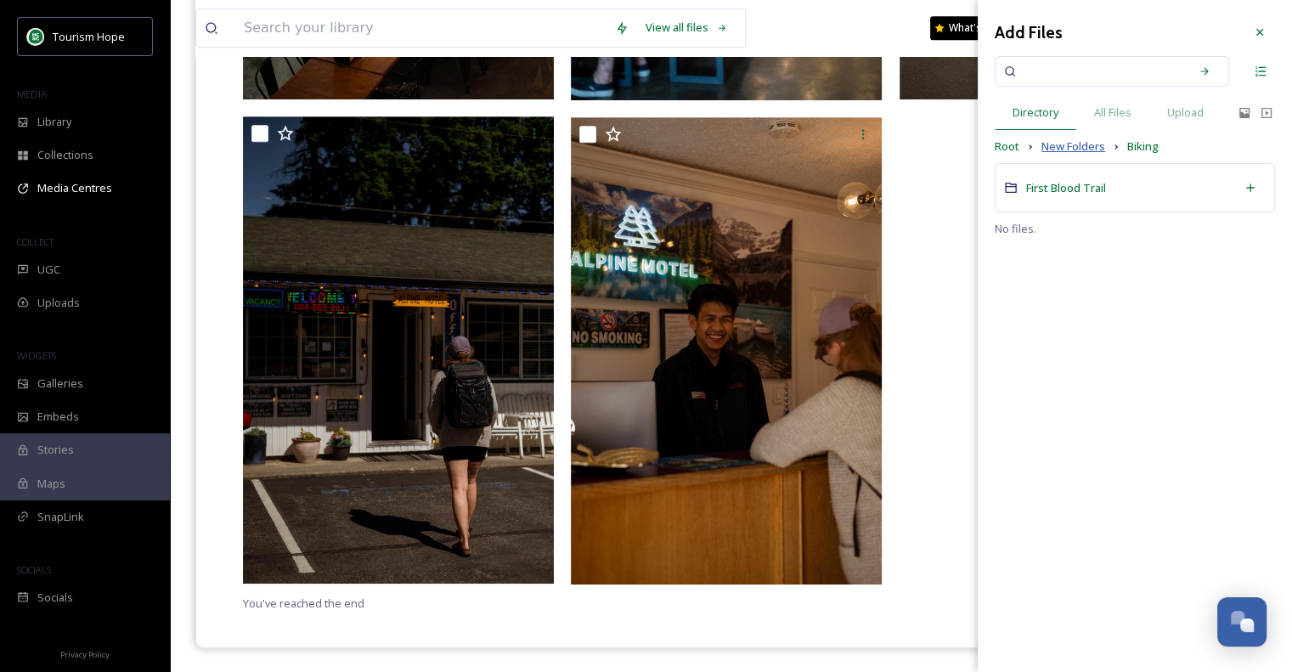
click at [1059, 150] on span "New Folders" at bounding box center [1073, 146] width 64 height 16
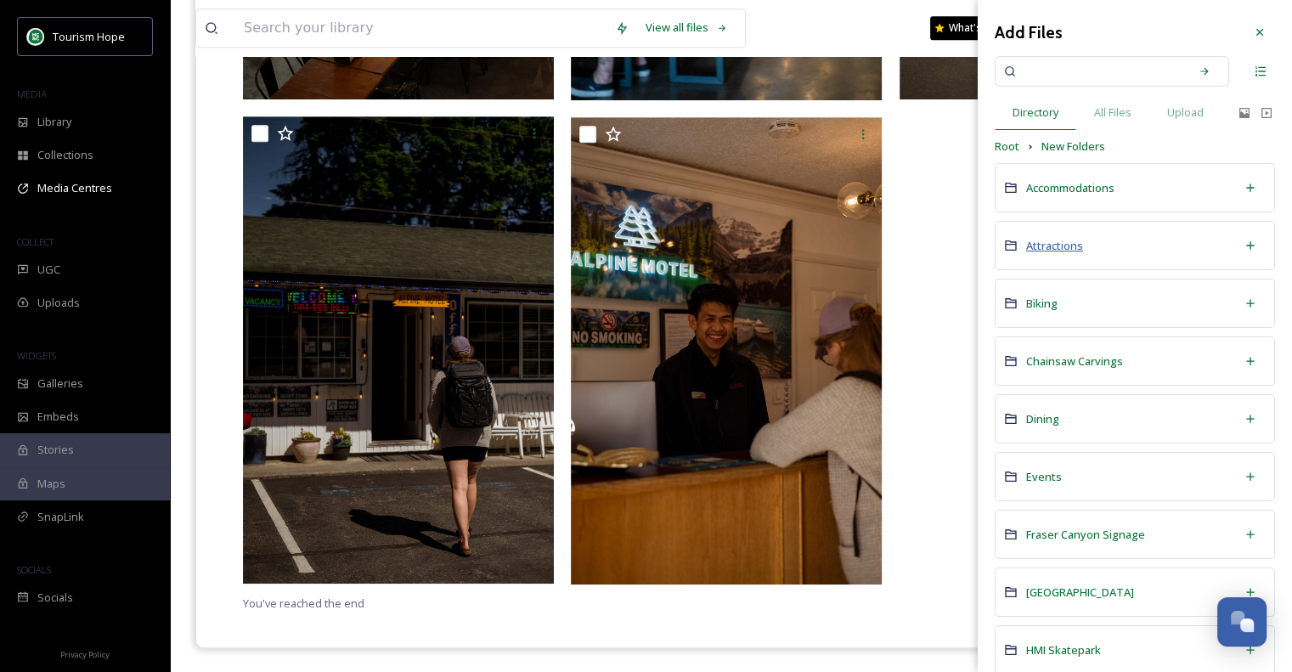
click at [1067, 241] on span "Attractions" at bounding box center [1054, 245] width 57 height 15
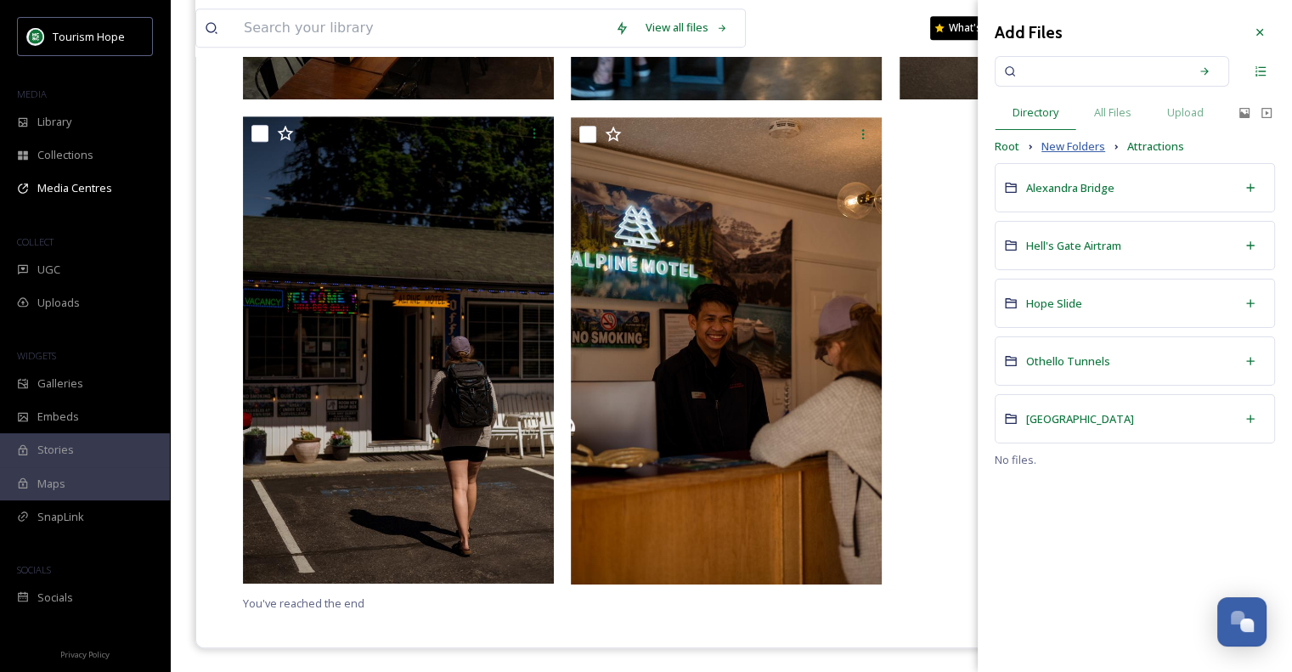
click at [1065, 145] on span "New Folders" at bounding box center [1073, 146] width 64 height 16
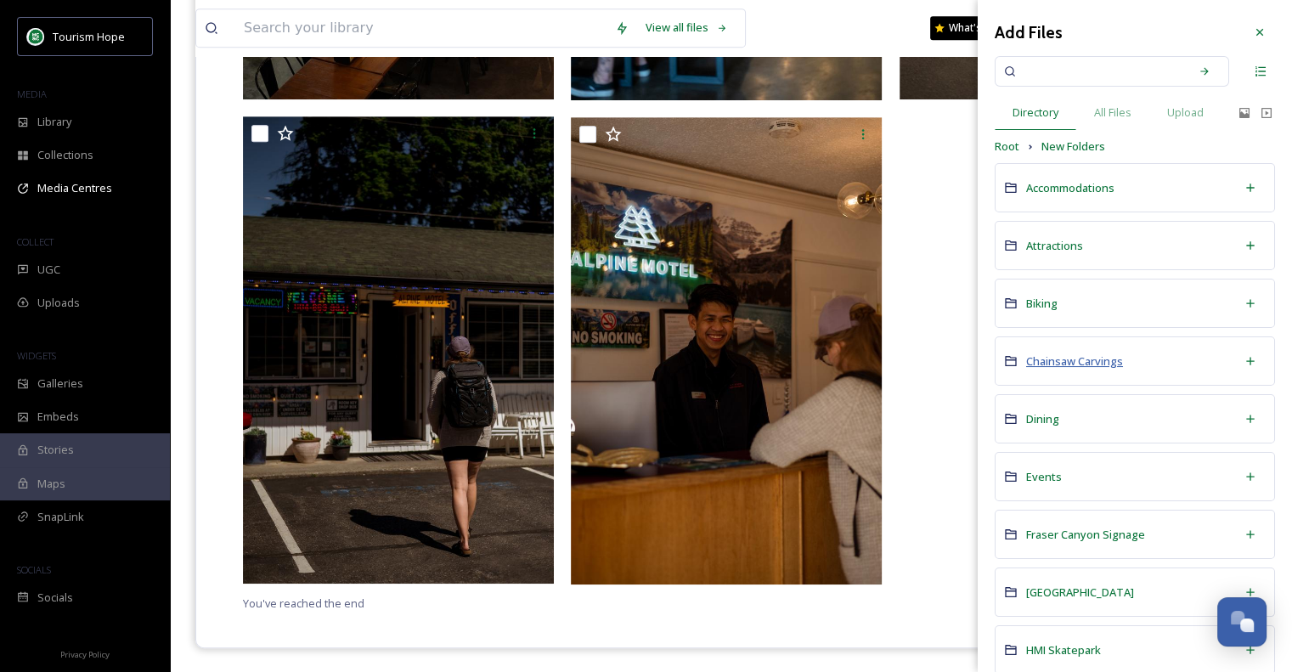
click at [1066, 363] on span "Chainsaw Carvings" at bounding box center [1074, 360] width 97 height 15
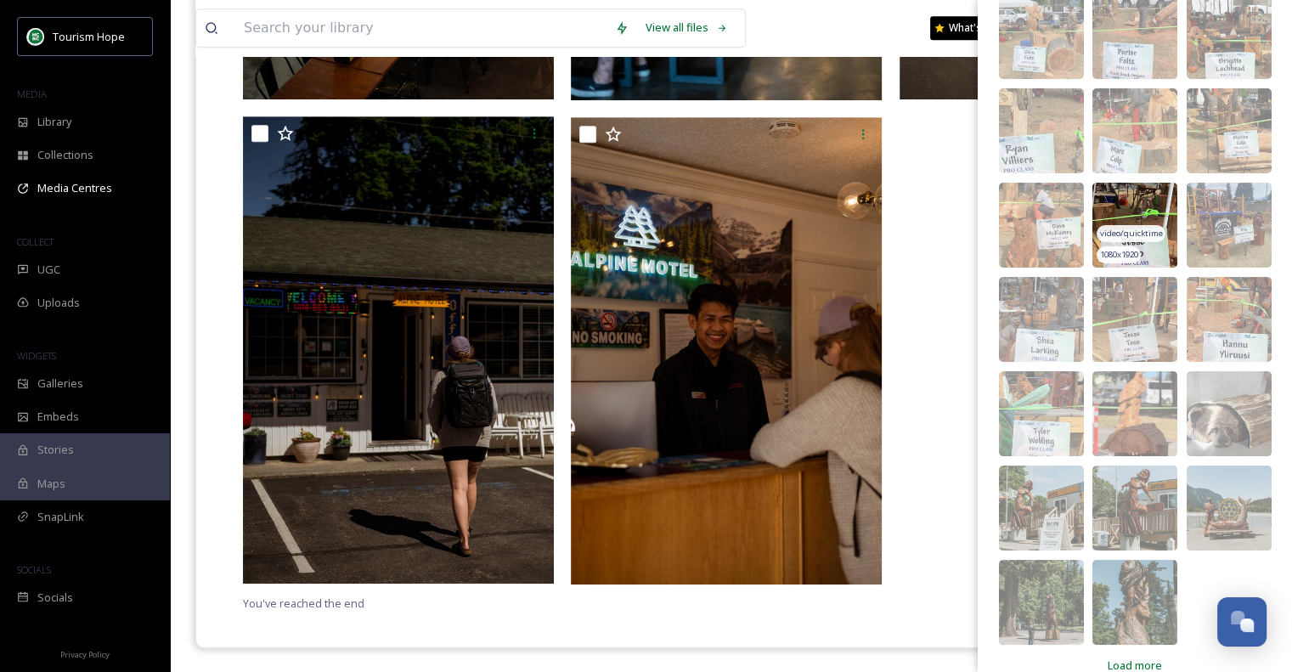
scroll to position [200, 0]
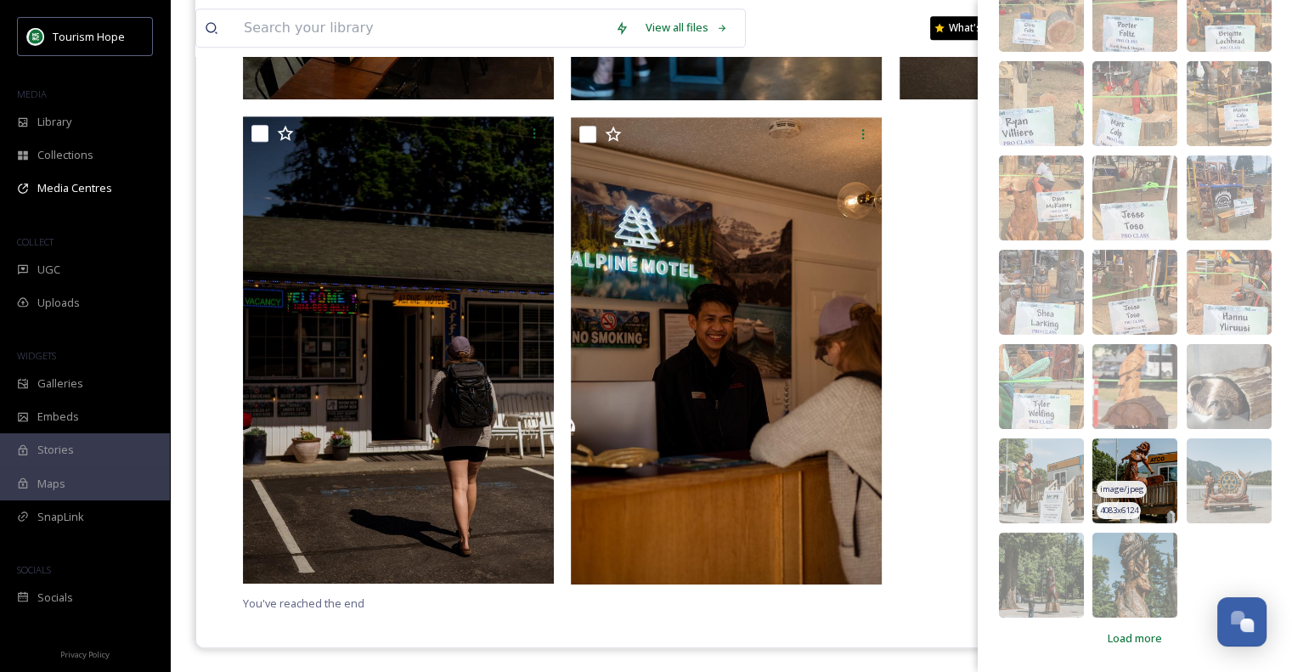
click at [1119, 469] on img at bounding box center [1134, 480] width 85 height 85
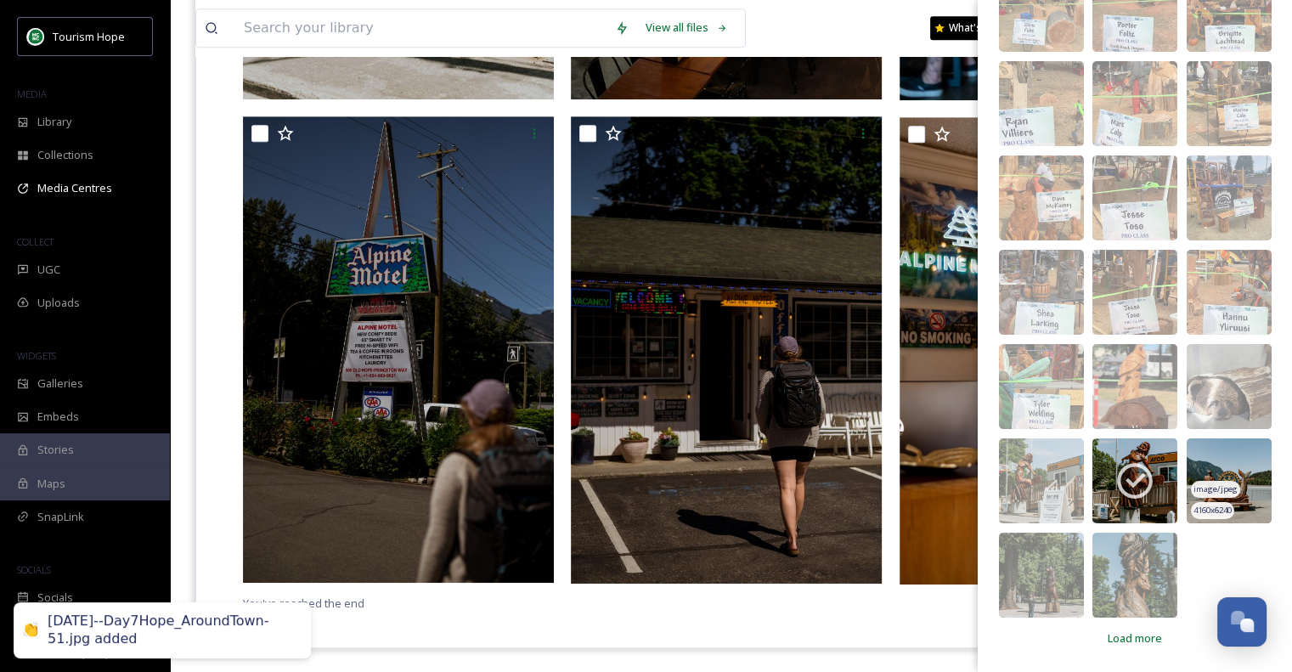
click at [1218, 465] on img at bounding box center [1229, 480] width 85 height 85
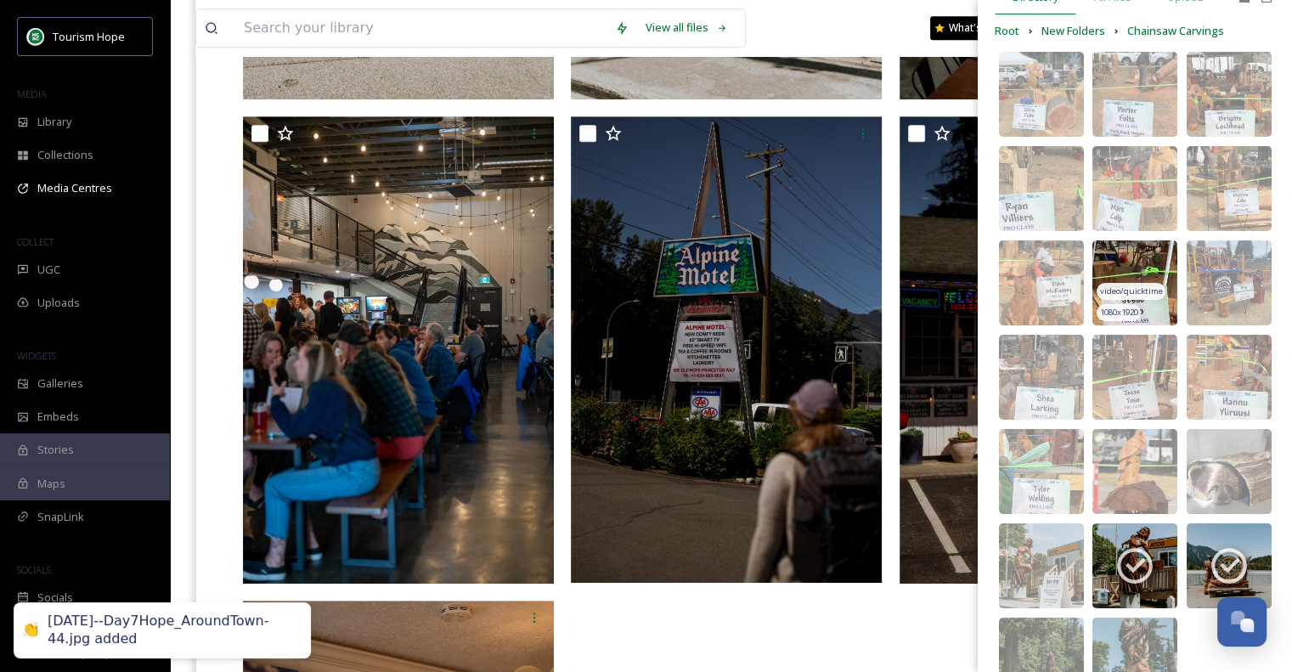
scroll to position [0, 0]
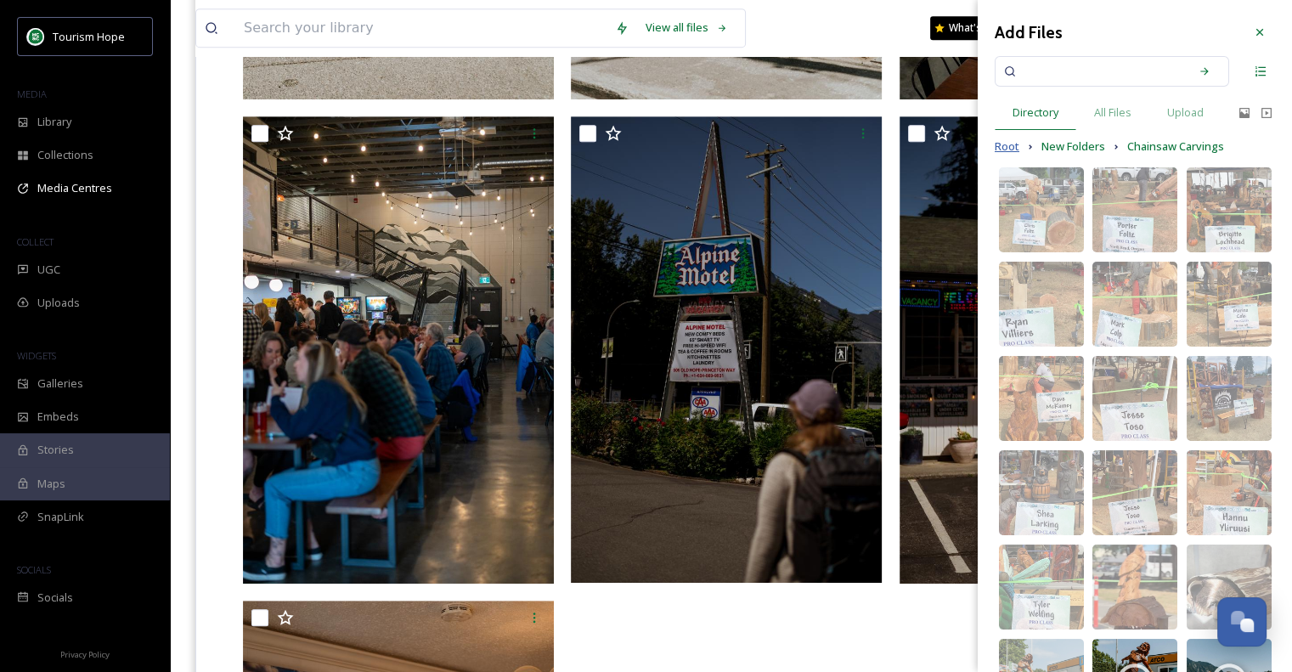
click at [1011, 143] on span "Root" at bounding box center [1007, 146] width 25 height 16
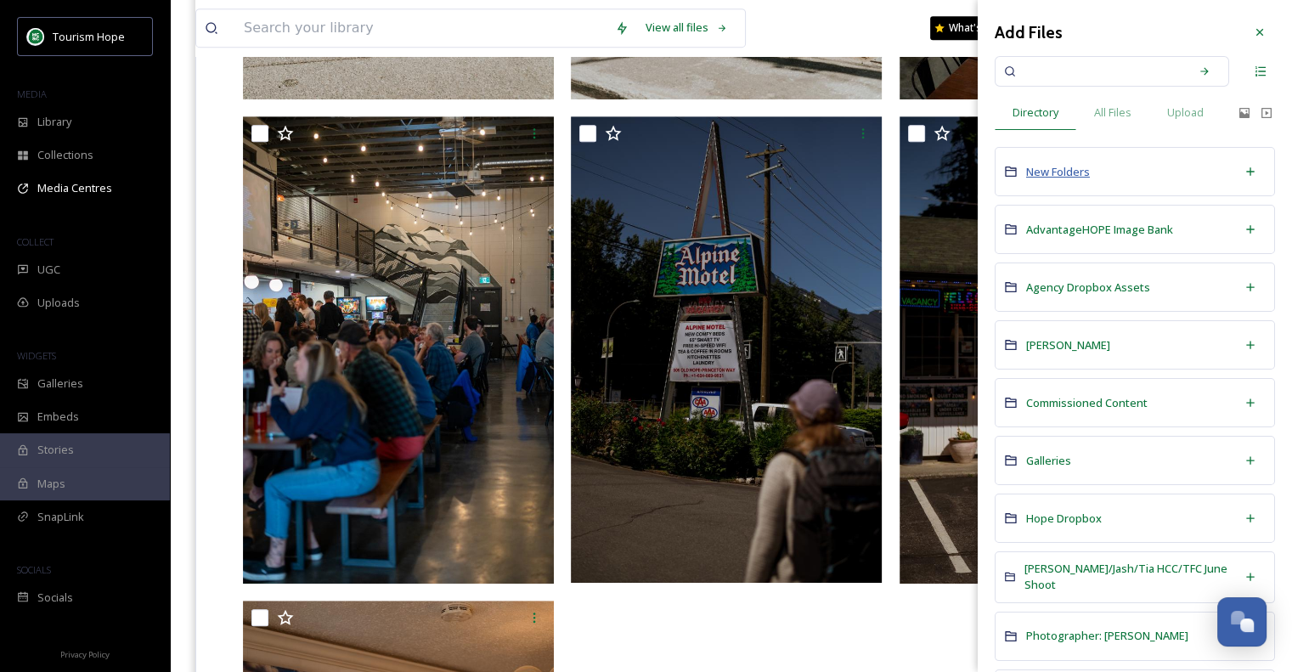
click at [1074, 167] on span "New Folders" at bounding box center [1058, 171] width 64 height 15
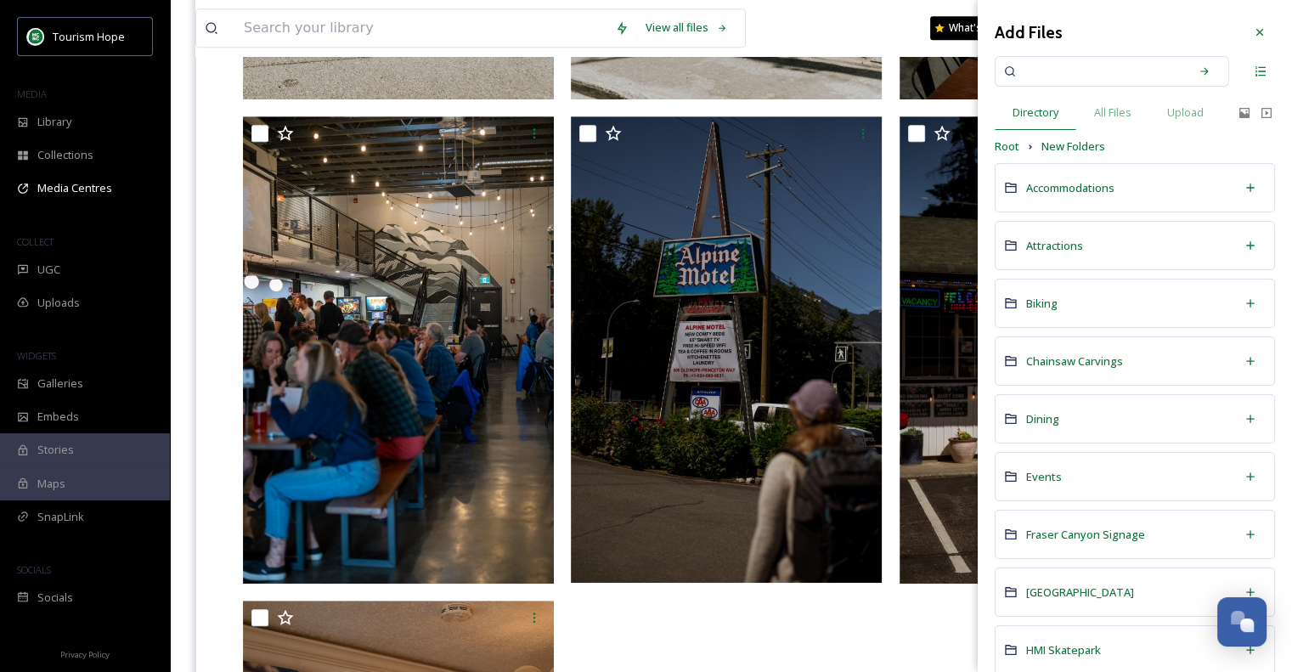
scroll to position [85, 0]
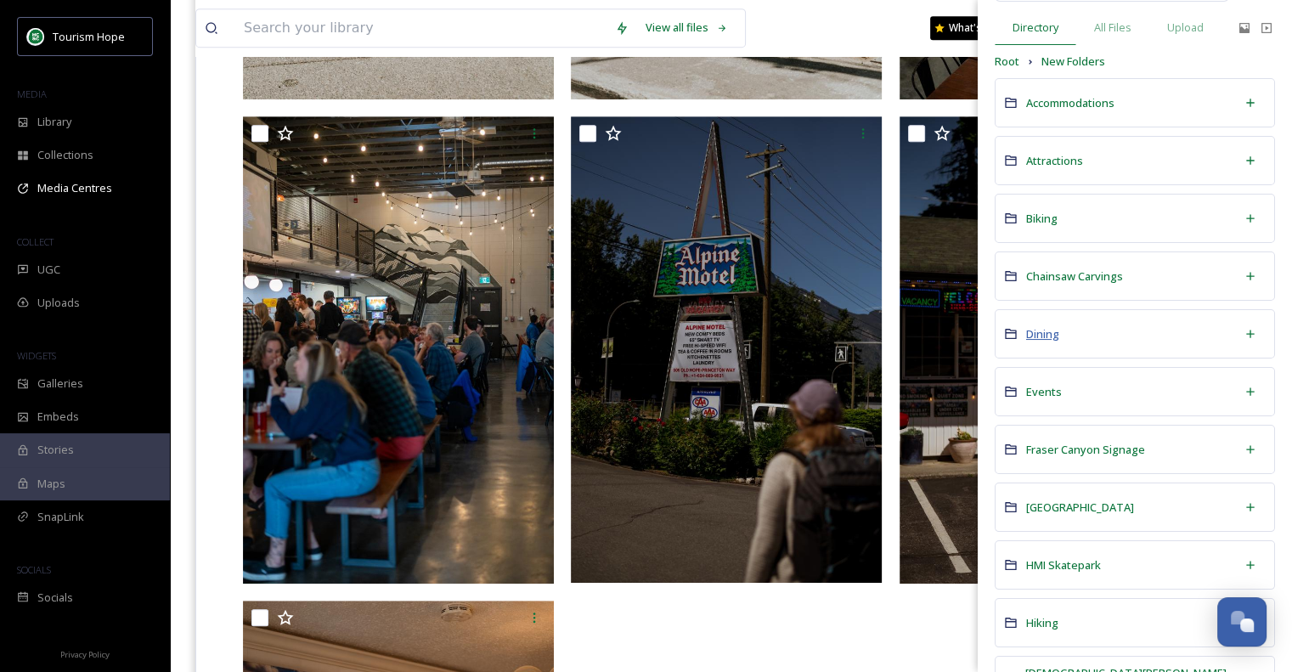
click at [1046, 336] on span "Dining" at bounding box center [1042, 333] width 33 height 15
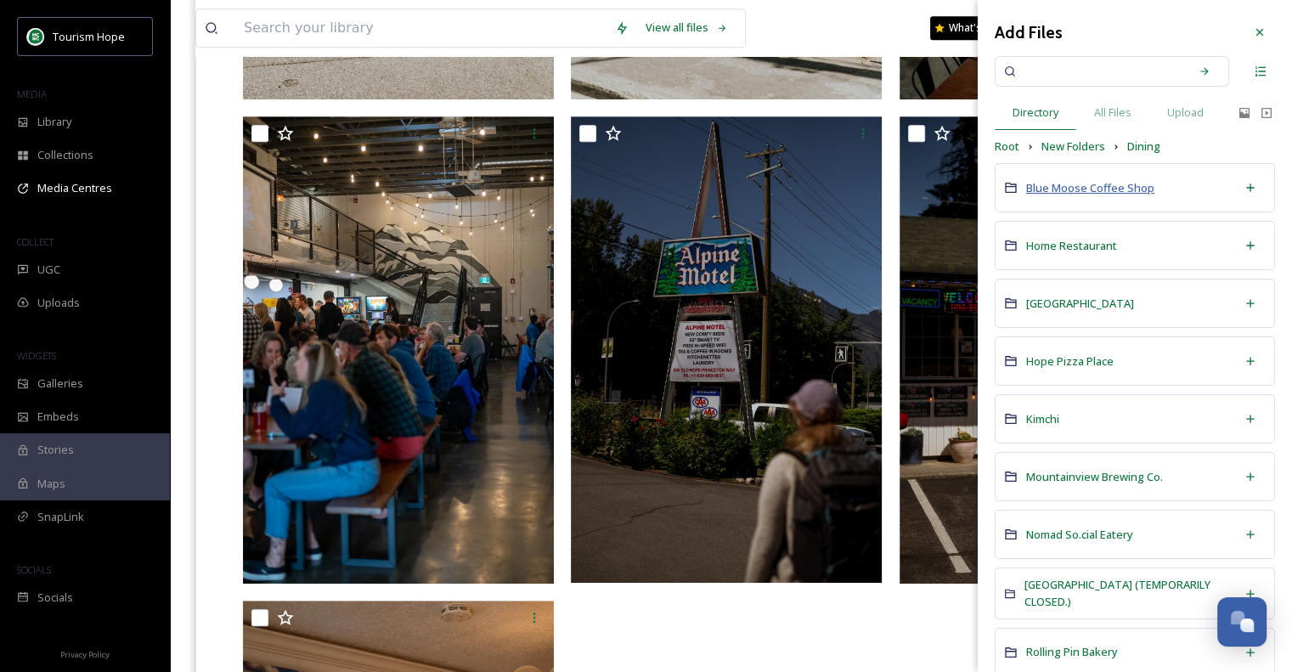
click at [1141, 185] on span "Blue Moose Coffee Shop" at bounding box center [1090, 187] width 128 height 15
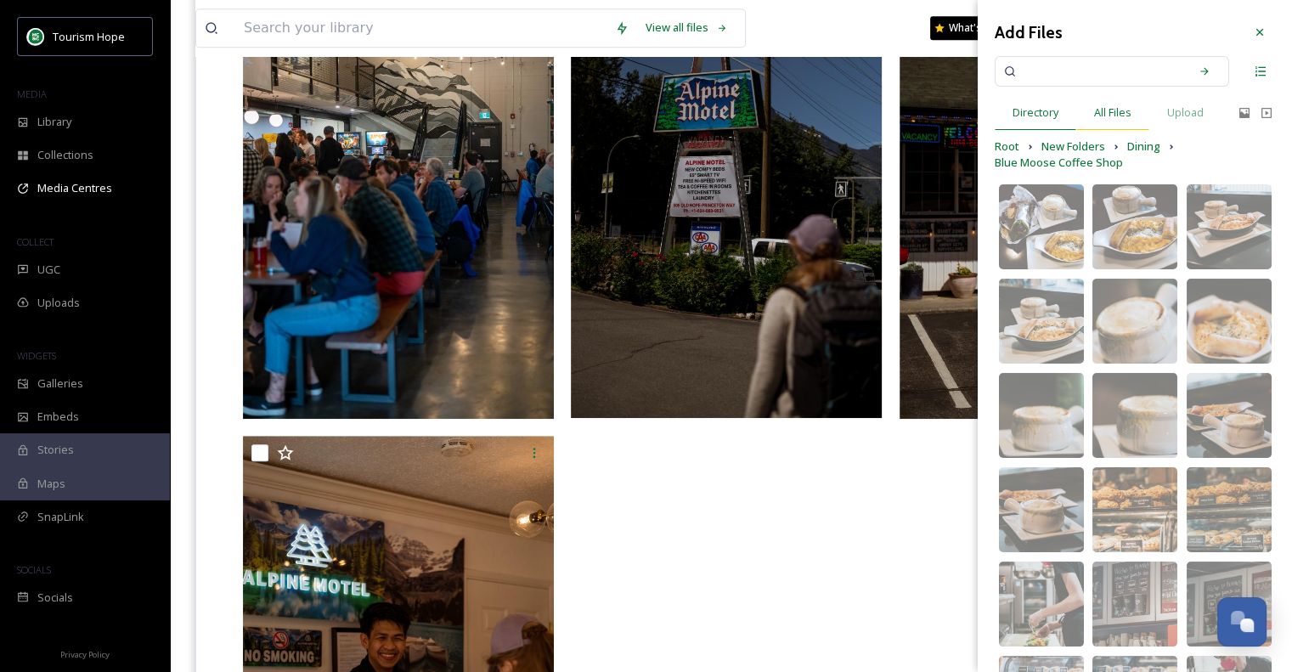
scroll to position [873, 0]
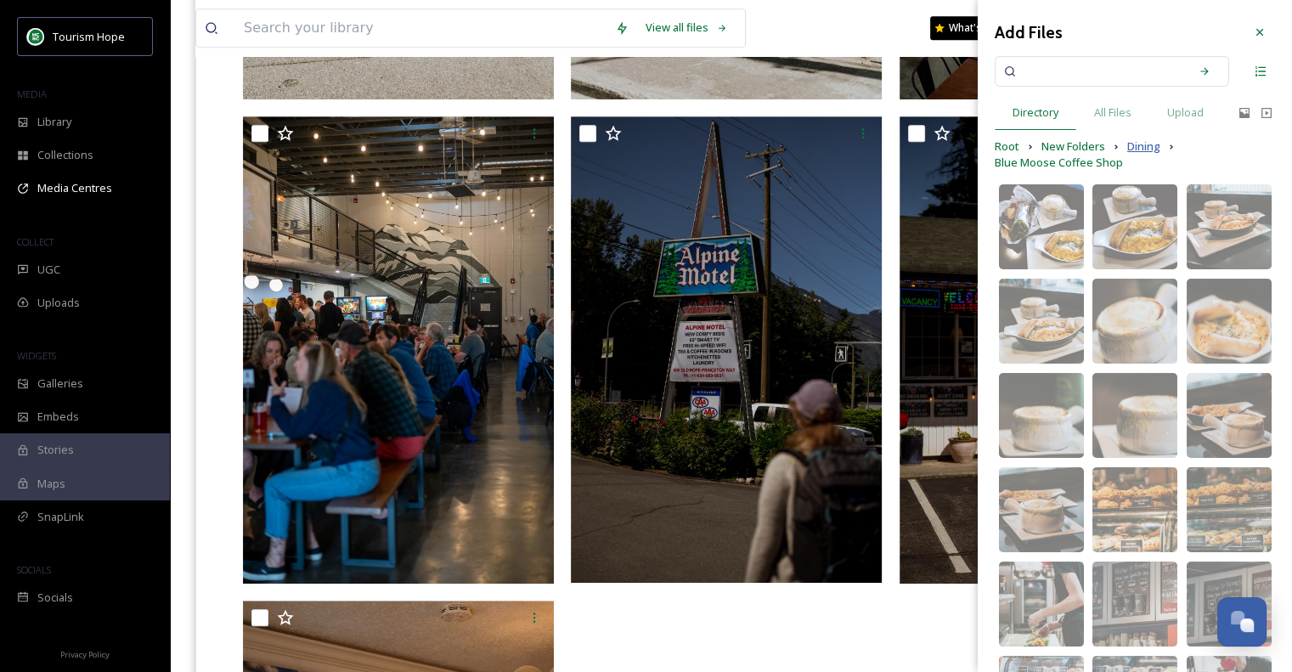
click at [1136, 144] on span "Dining" at bounding box center [1143, 146] width 33 height 16
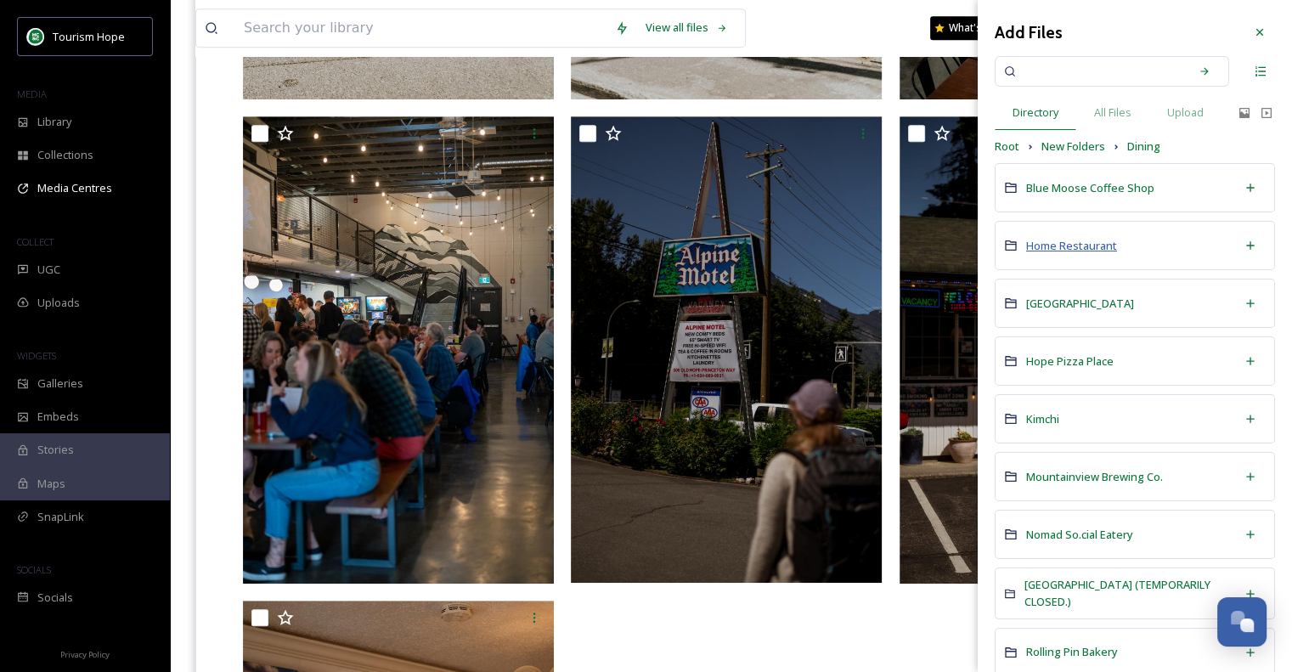
click at [1097, 244] on span "Home Restaurant" at bounding box center [1071, 245] width 91 height 15
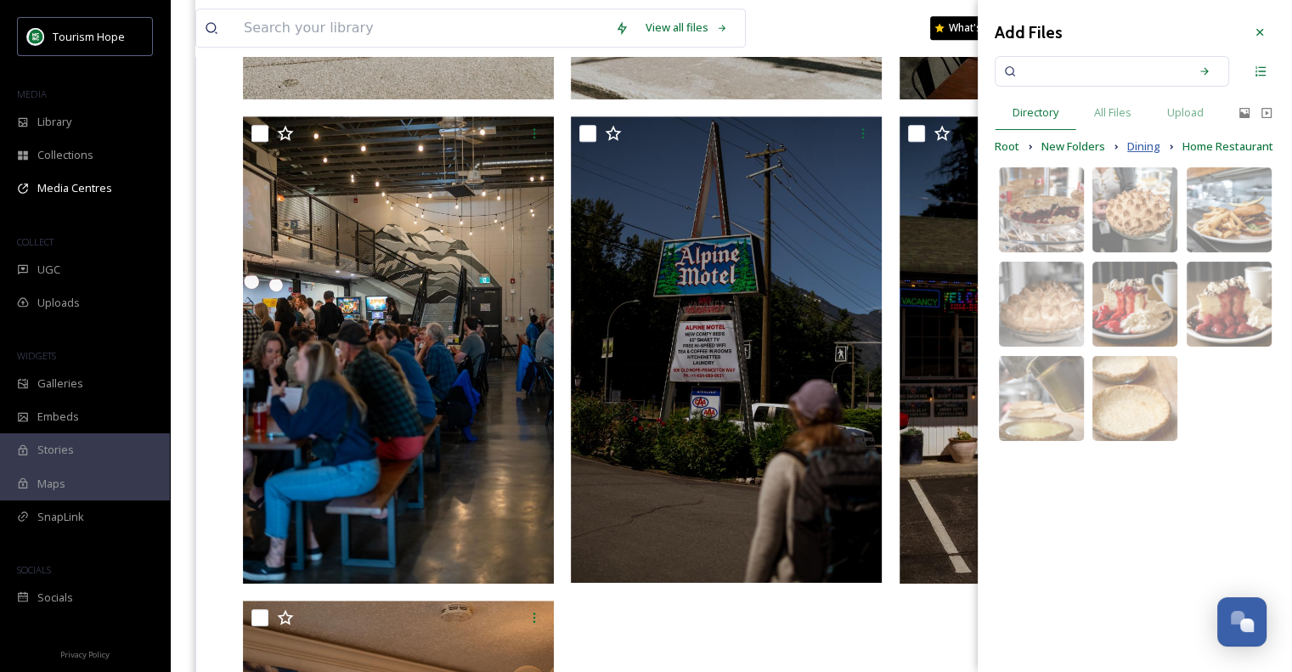
click at [1138, 153] on span "Dining" at bounding box center [1143, 146] width 33 height 16
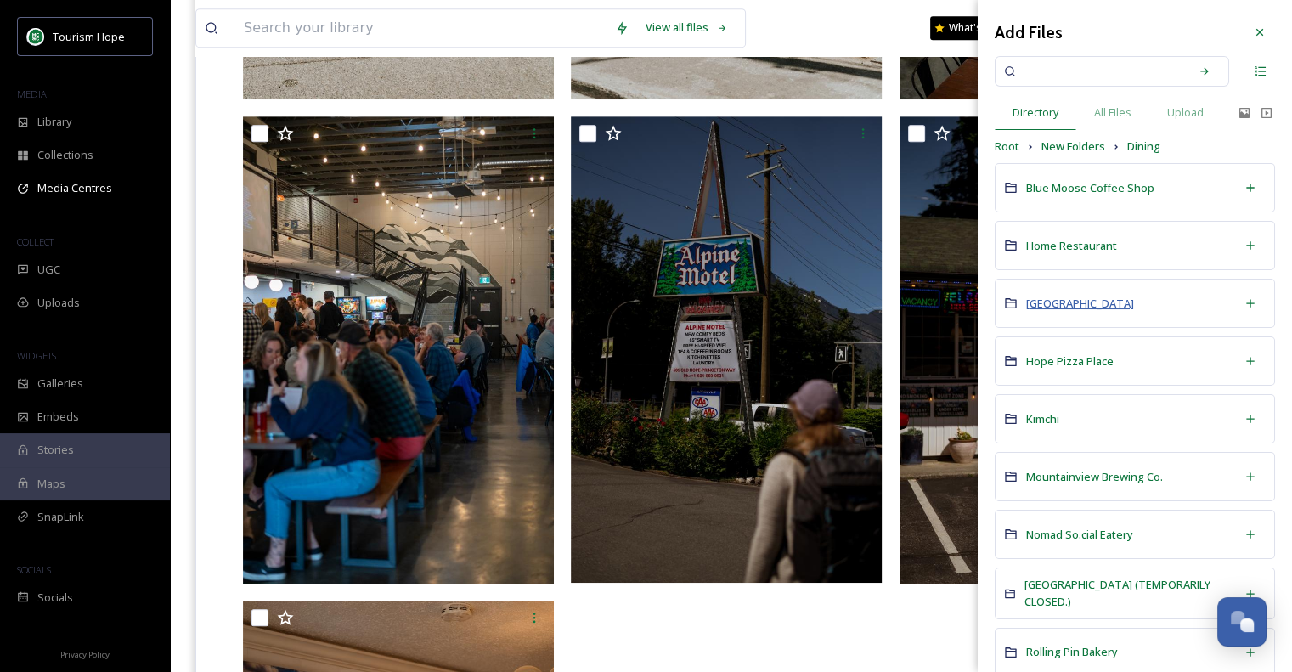
click at [1072, 305] on span "[GEOGRAPHIC_DATA]" at bounding box center [1080, 303] width 108 height 15
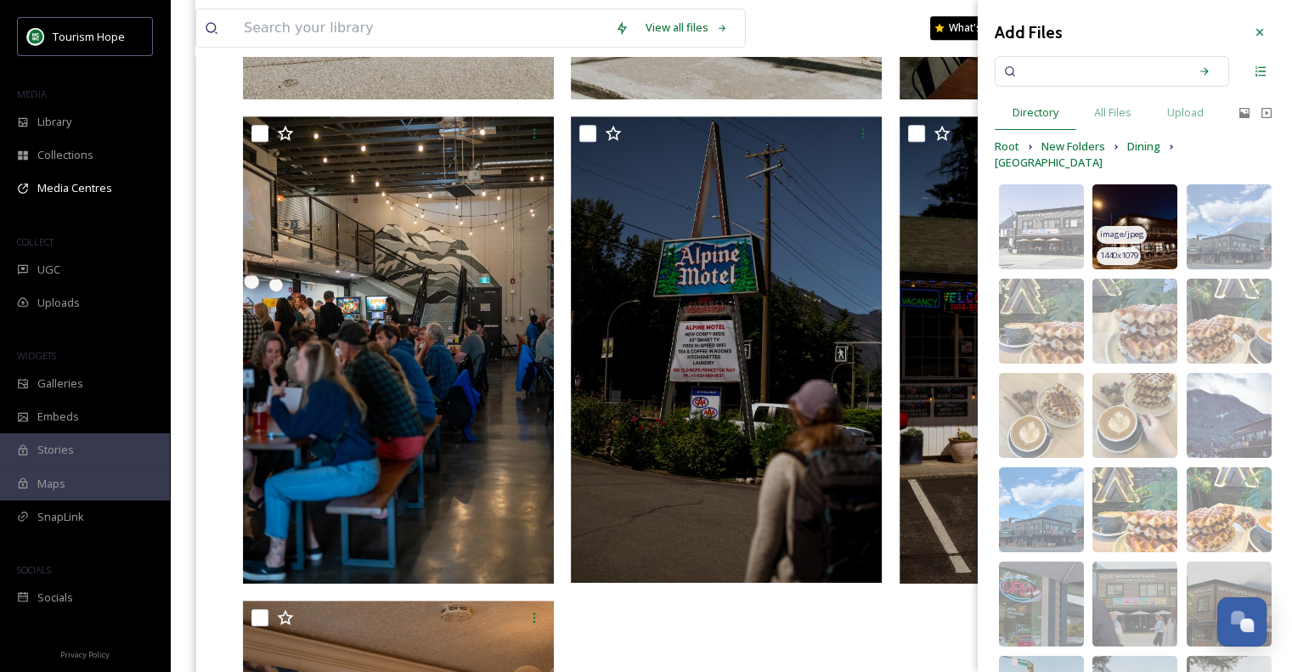
click at [1164, 247] on img at bounding box center [1134, 226] width 85 height 85
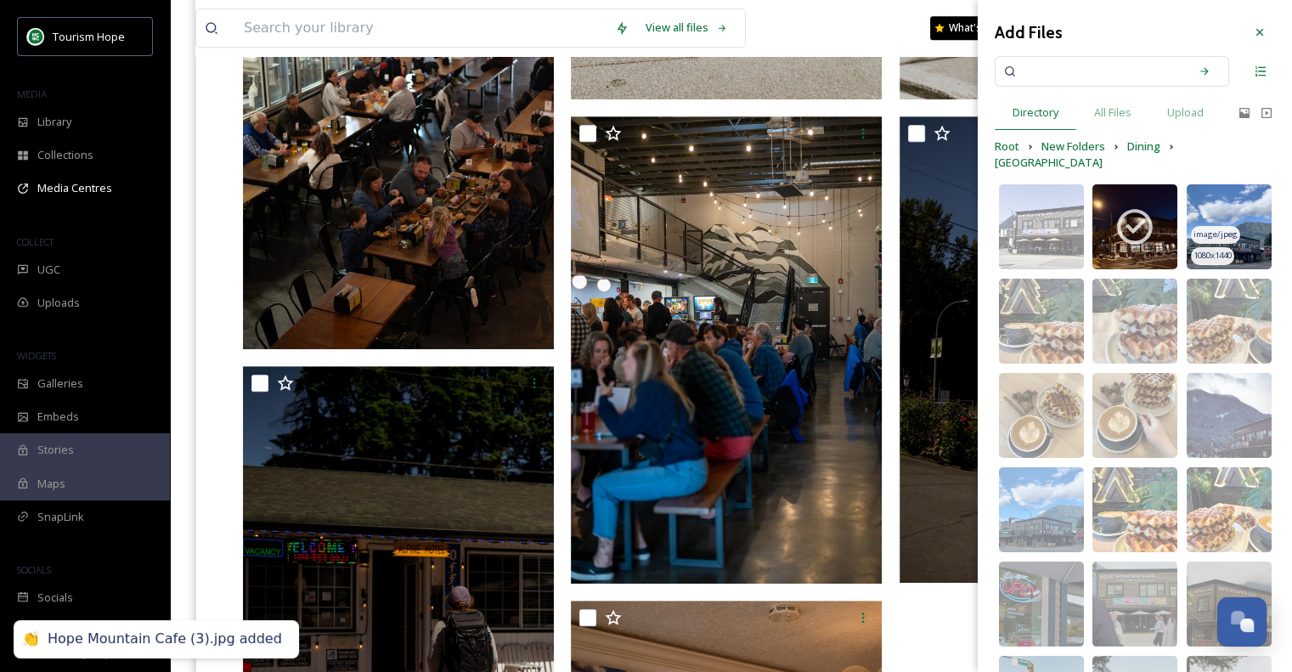
click at [1231, 217] on img at bounding box center [1229, 226] width 85 height 85
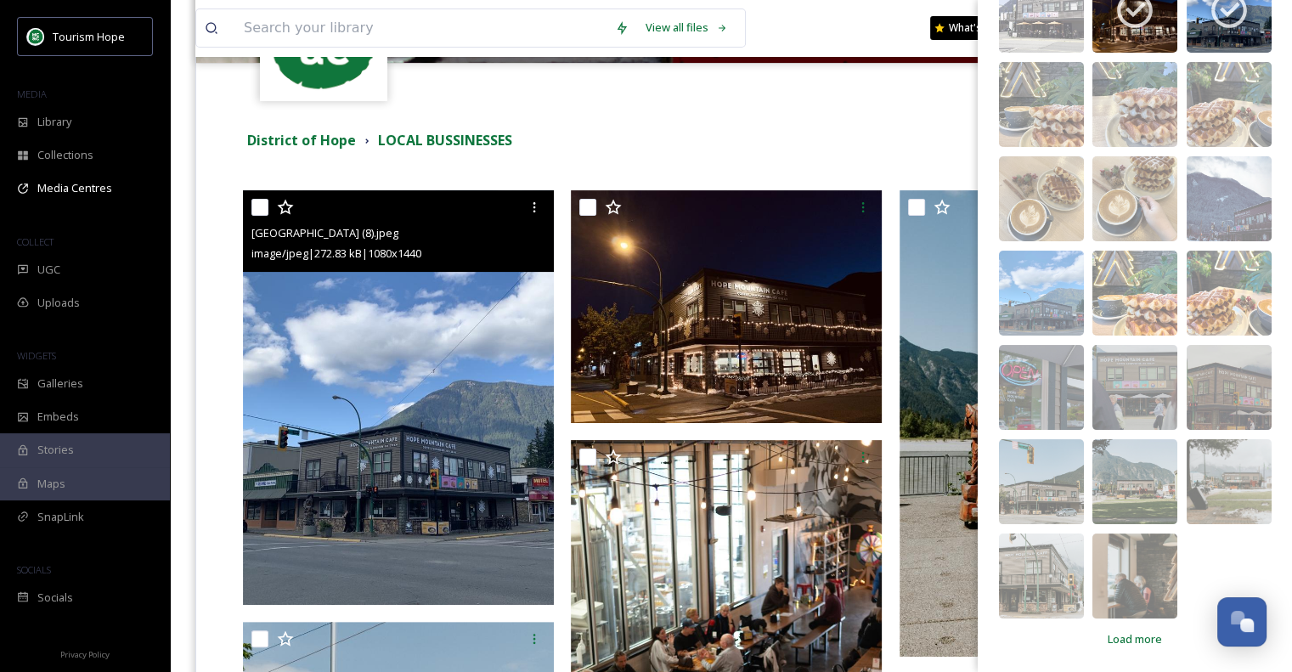
scroll to position [449, 0]
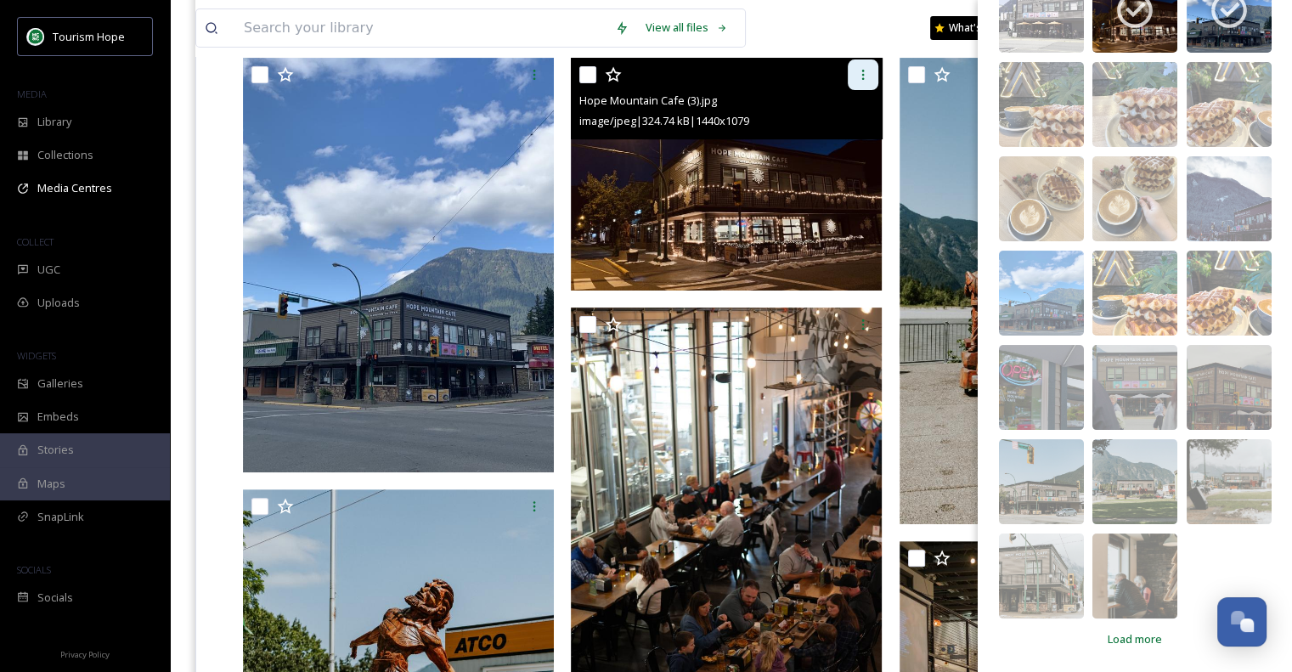
click at [856, 82] on div at bounding box center [863, 74] width 31 height 31
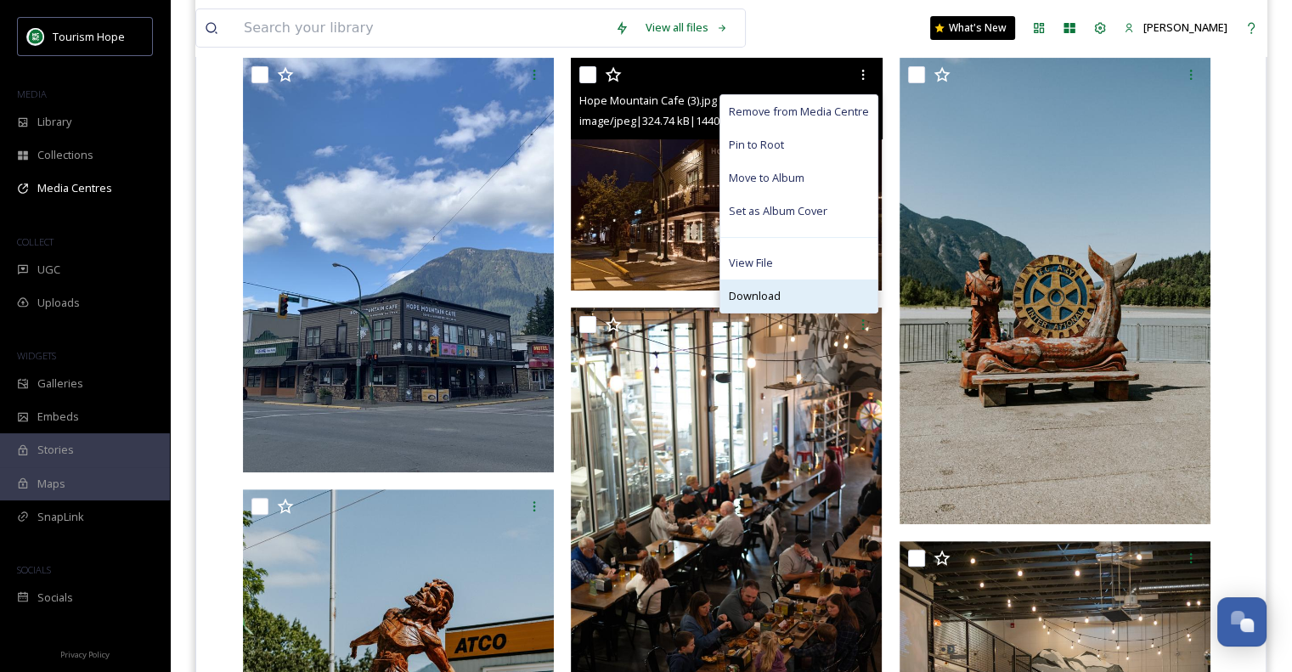
click at [802, 287] on div "Download" at bounding box center [798, 295] width 157 height 33
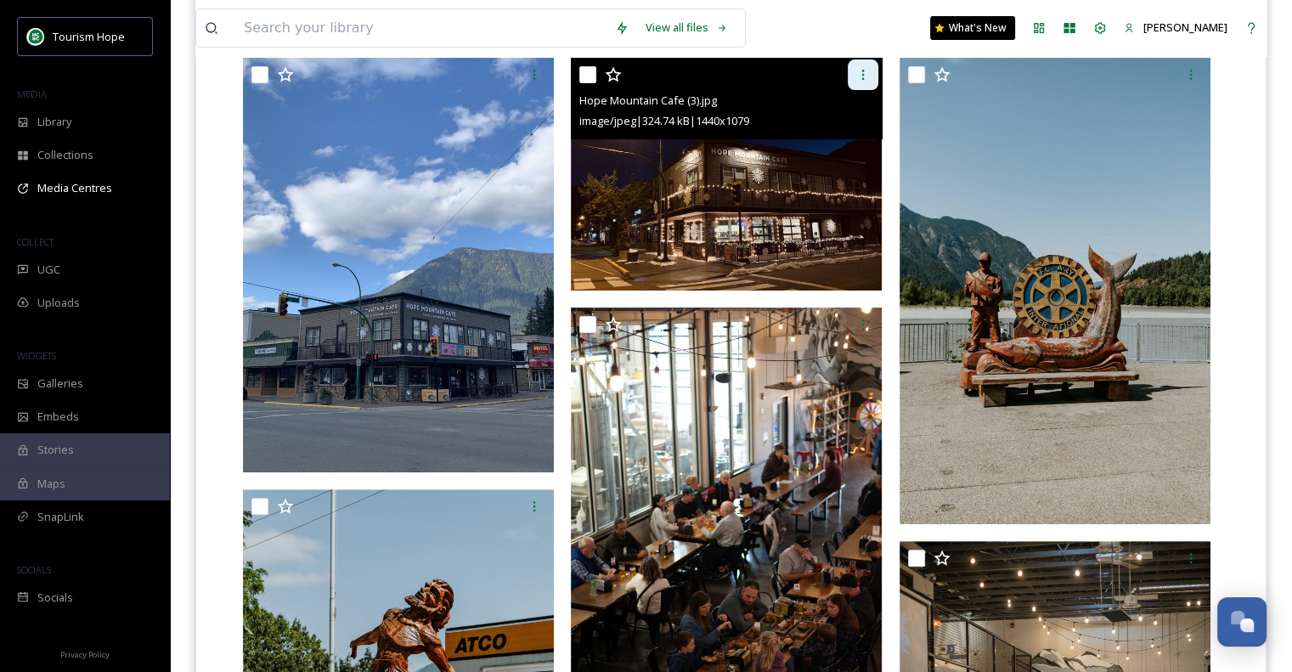
click at [860, 75] on icon at bounding box center [863, 75] width 14 height 14
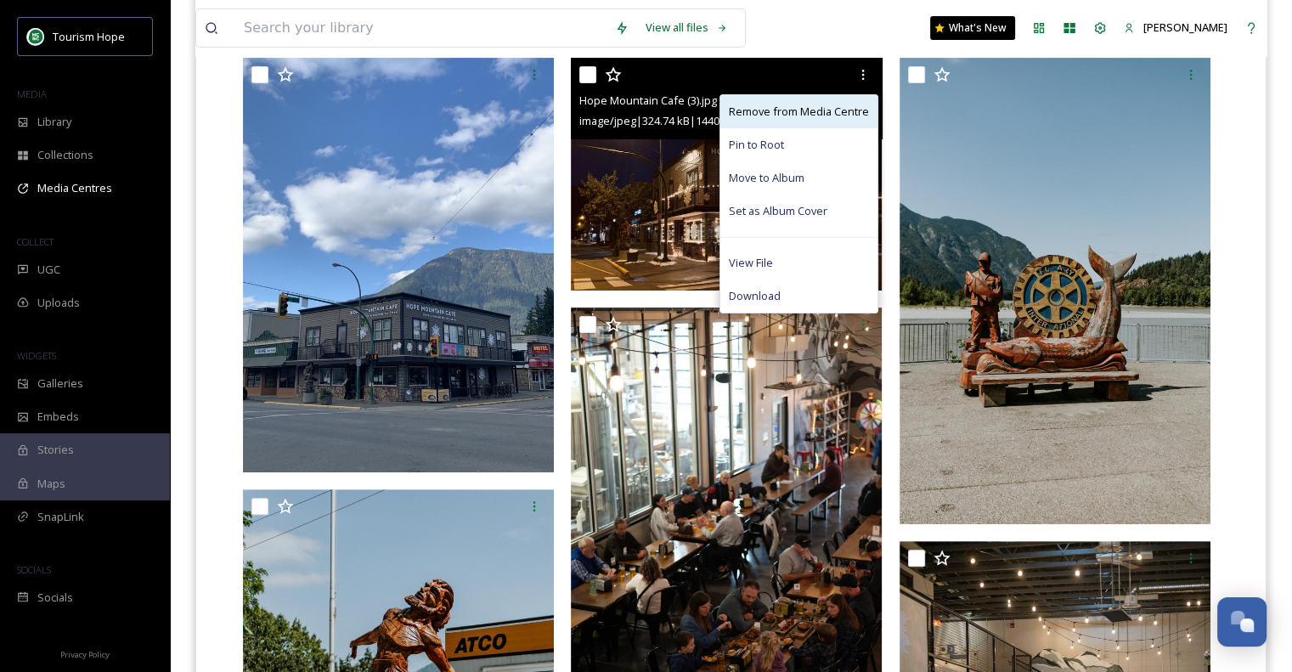
click at [810, 118] on span "Remove from Media Centre" at bounding box center [799, 112] width 140 height 16
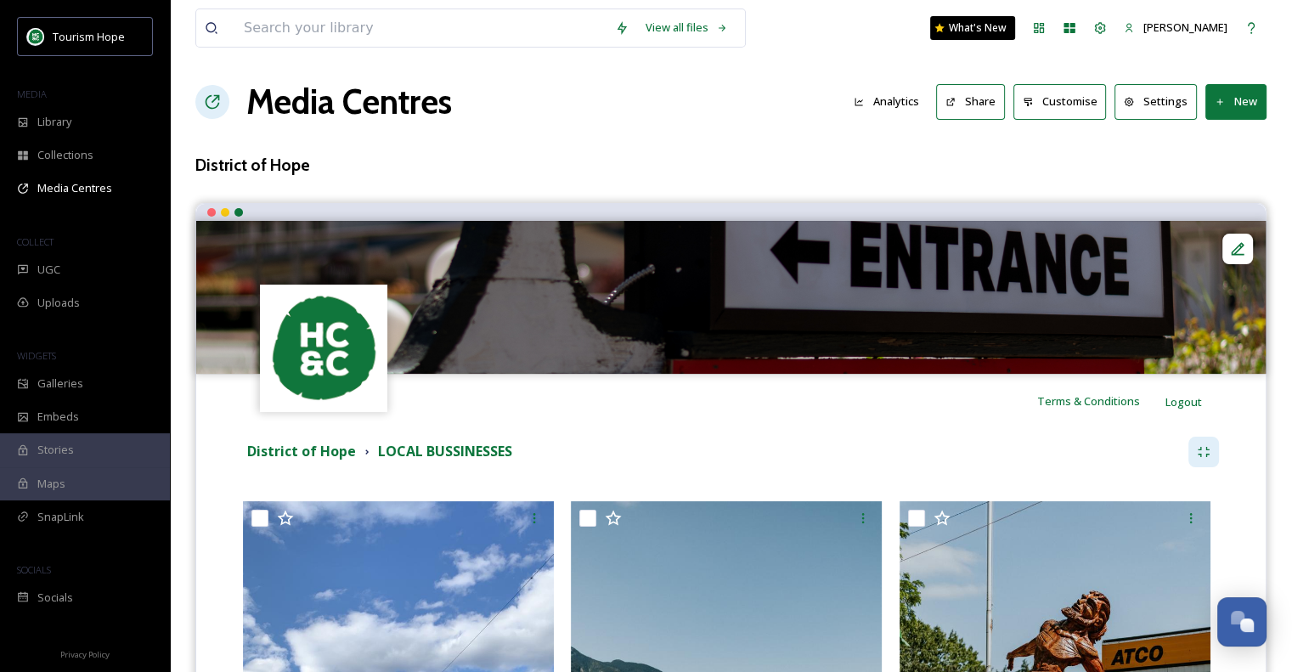
scroll to position [0, 0]
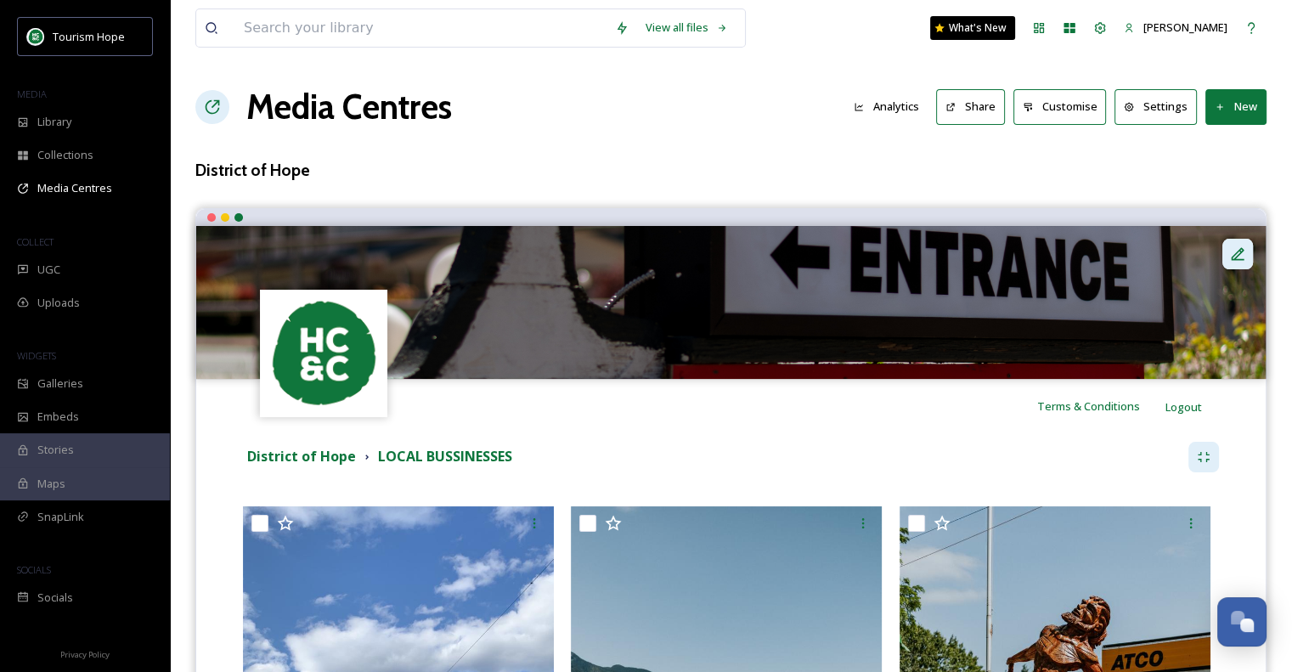
click at [1233, 255] on icon at bounding box center [1238, 253] width 13 height 13
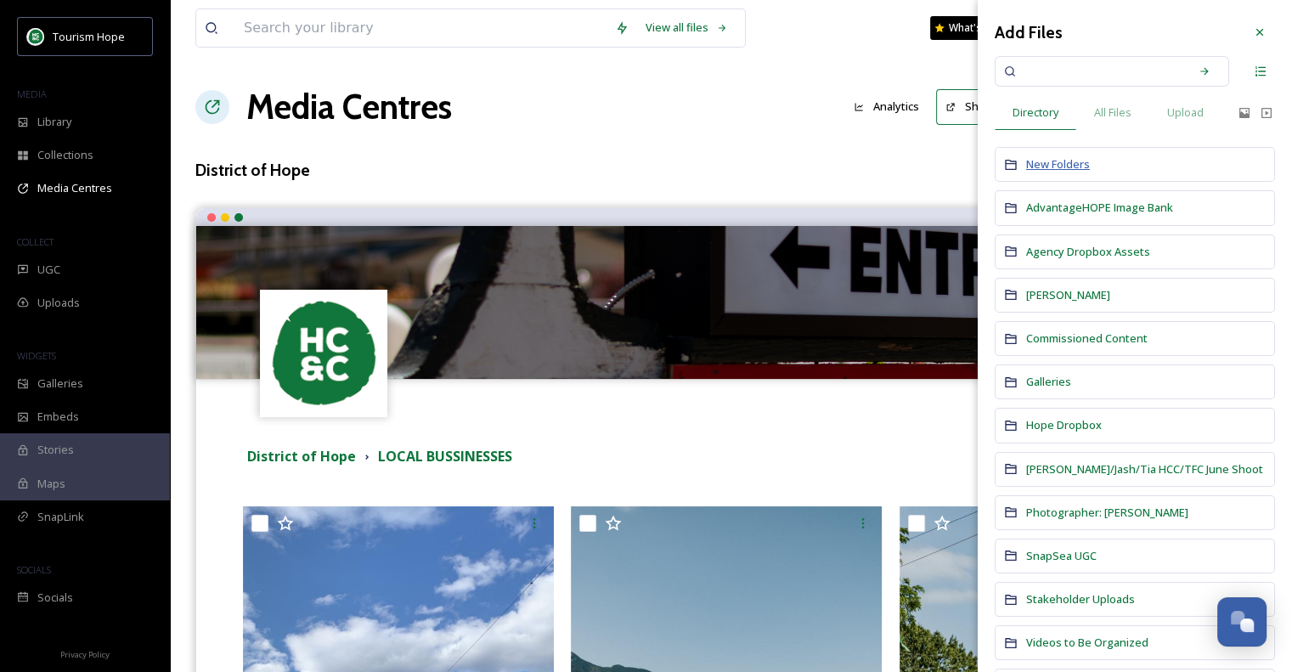
click at [1053, 167] on span "New Folders" at bounding box center [1058, 163] width 64 height 15
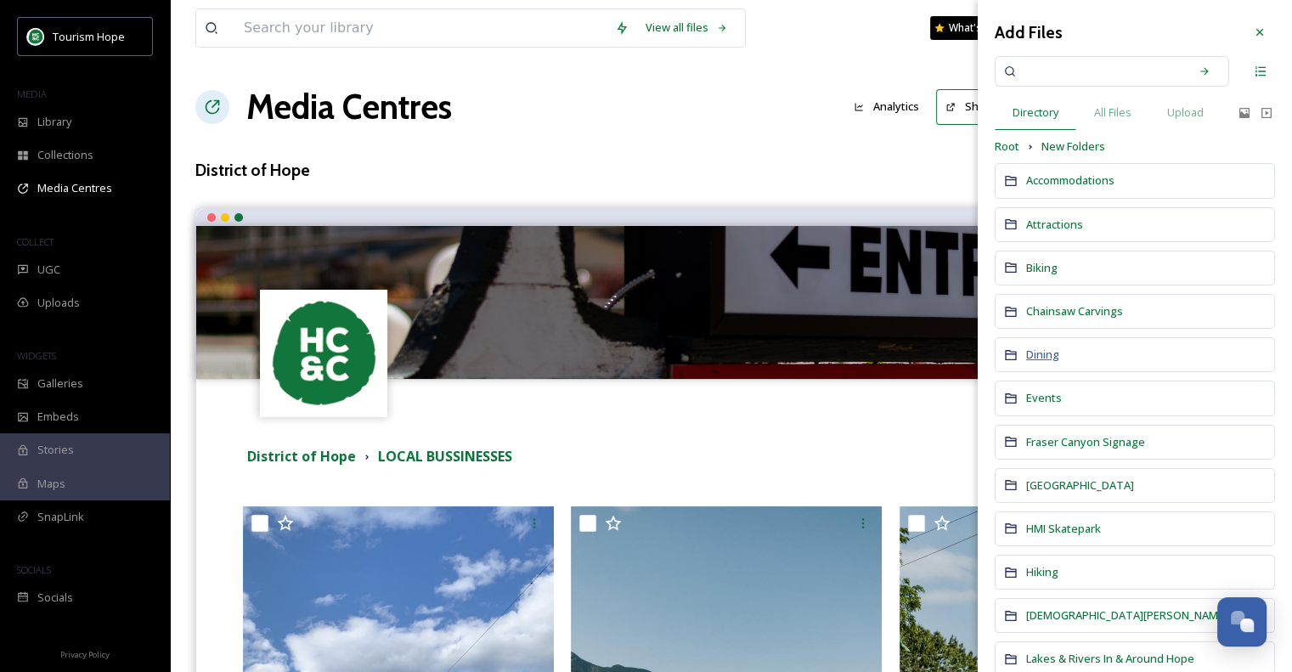
click at [1033, 357] on span "Dining" at bounding box center [1042, 354] width 33 height 15
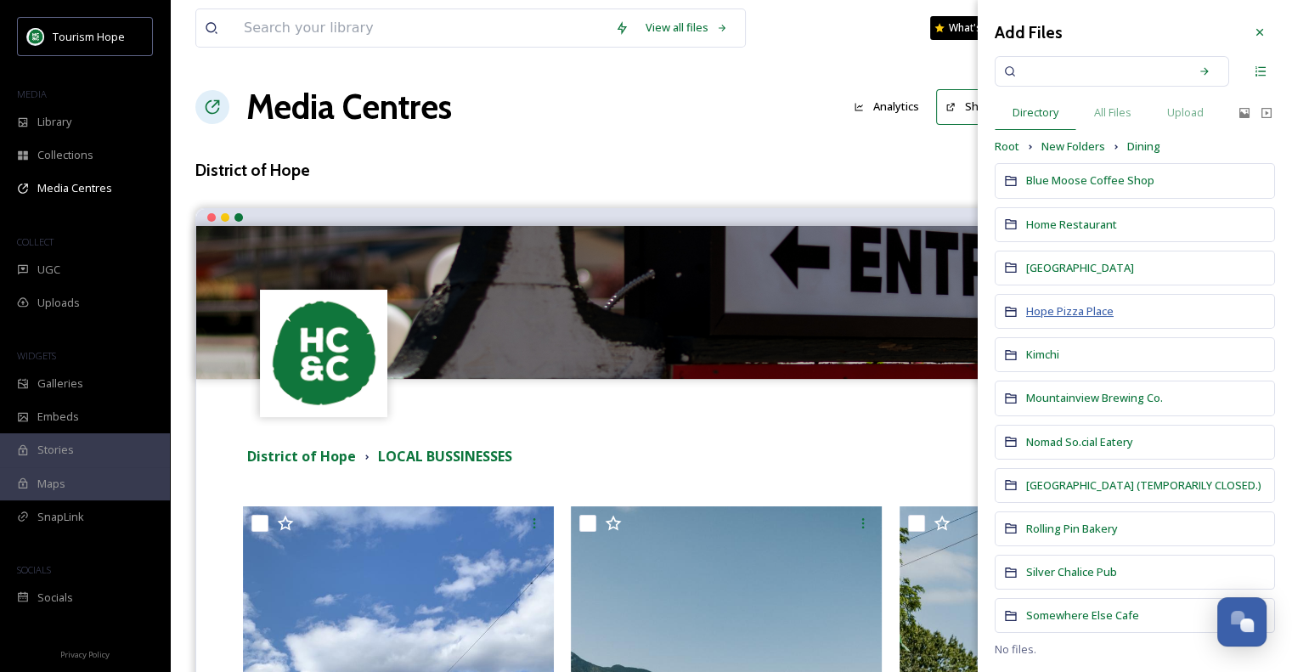
click at [1056, 312] on span "Hope Pizza Place" at bounding box center [1069, 310] width 87 height 15
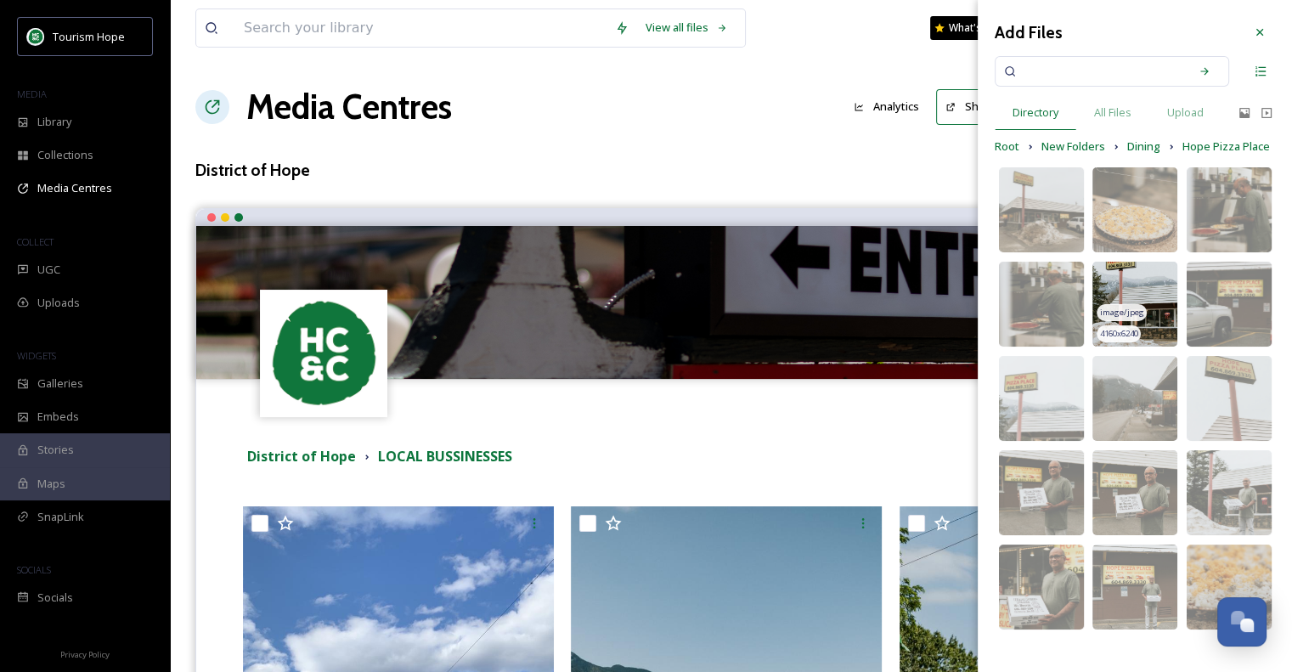
click at [1169, 285] on img at bounding box center [1134, 304] width 85 height 85
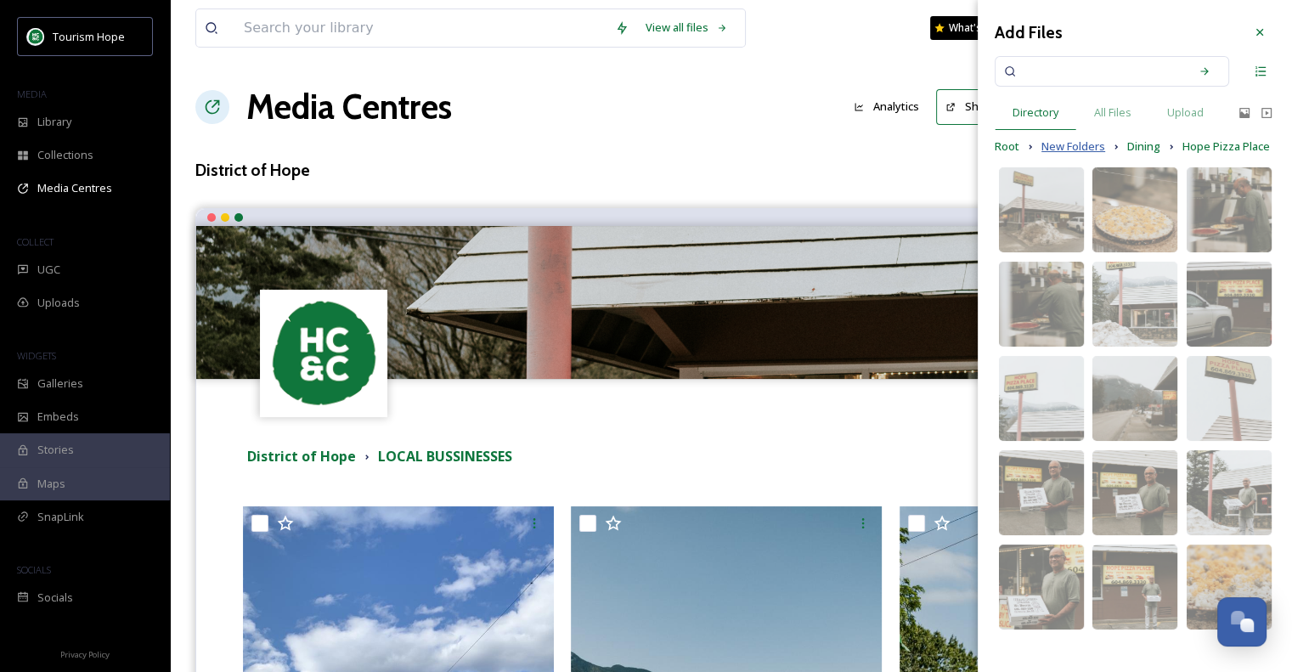
click at [1101, 148] on span "New Folders" at bounding box center [1073, 146] width 64 height 16
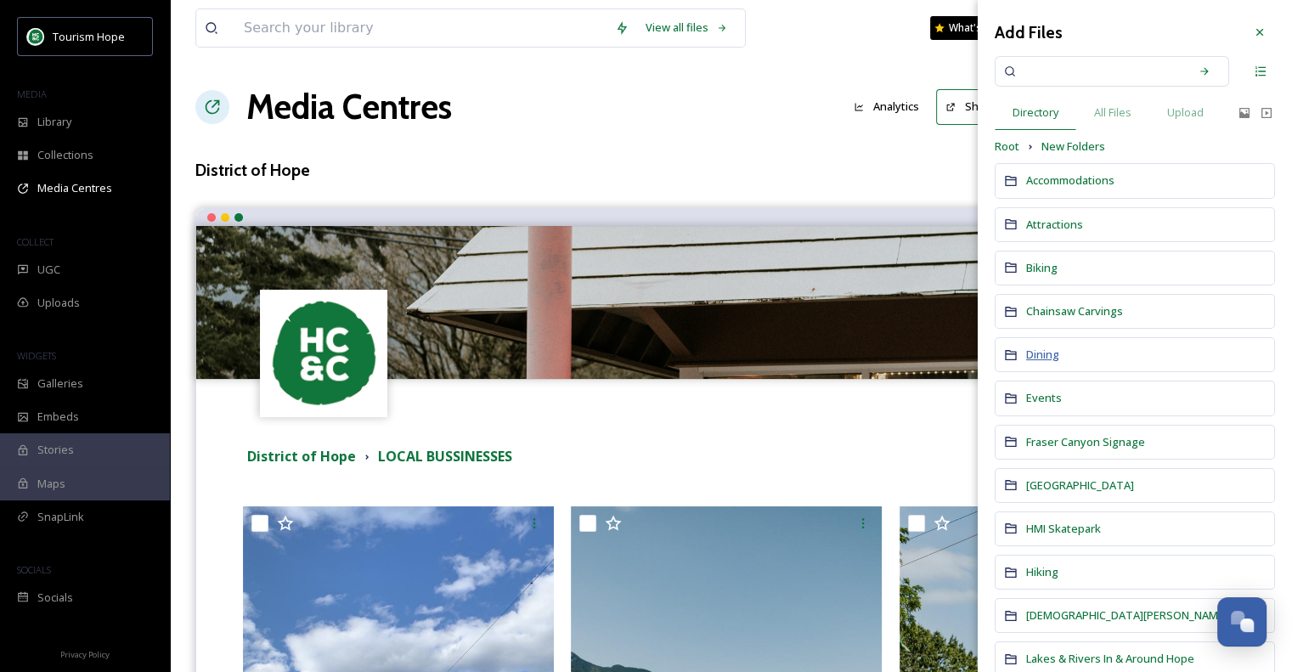
click at [1047, 353] on span "Dining" at bounding box center [1042, 354] width 33 height 15
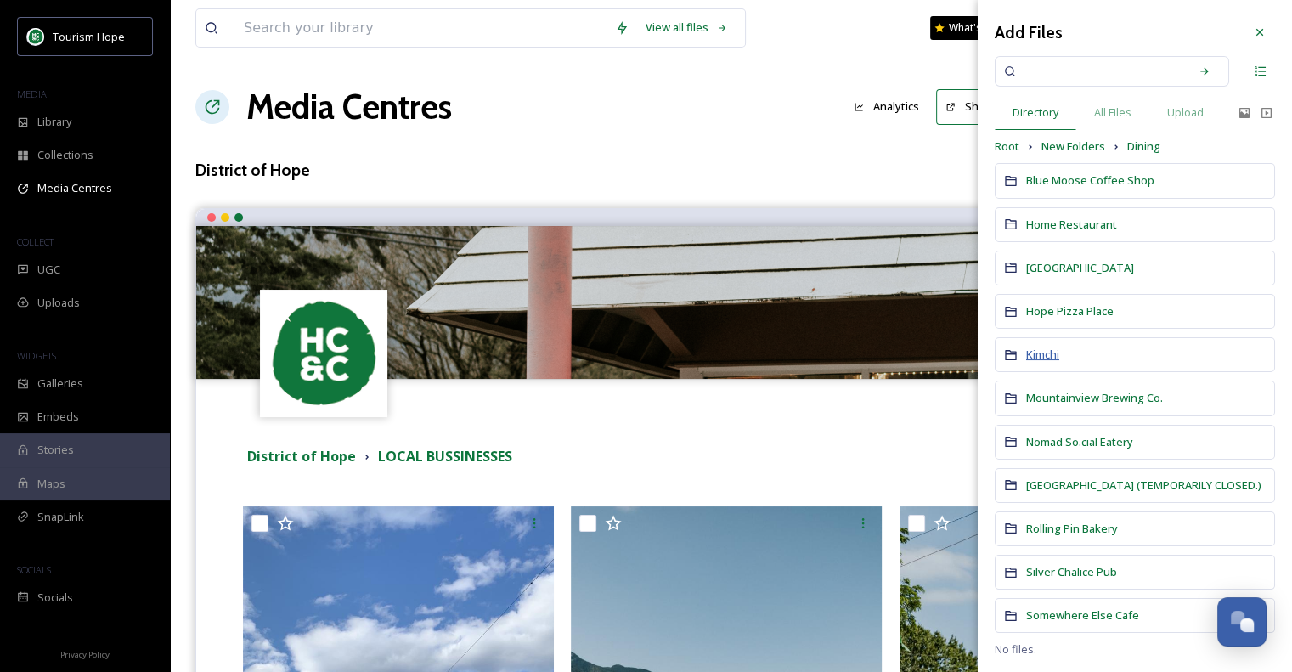
click at [1052, 350] on span "Kimchi" at bounding box center [1042, 354] width 33 height 15
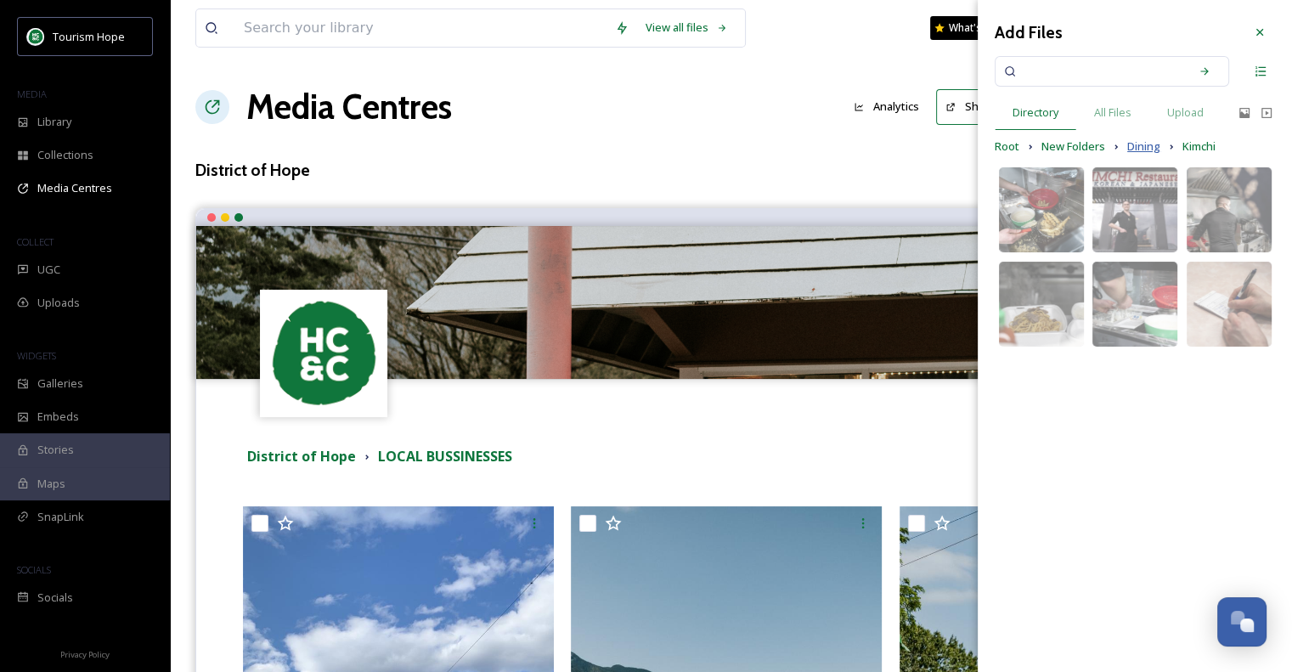
click at [1137, 143] on span "Dining" at bounding box center [1143, 146] width 33 height 16
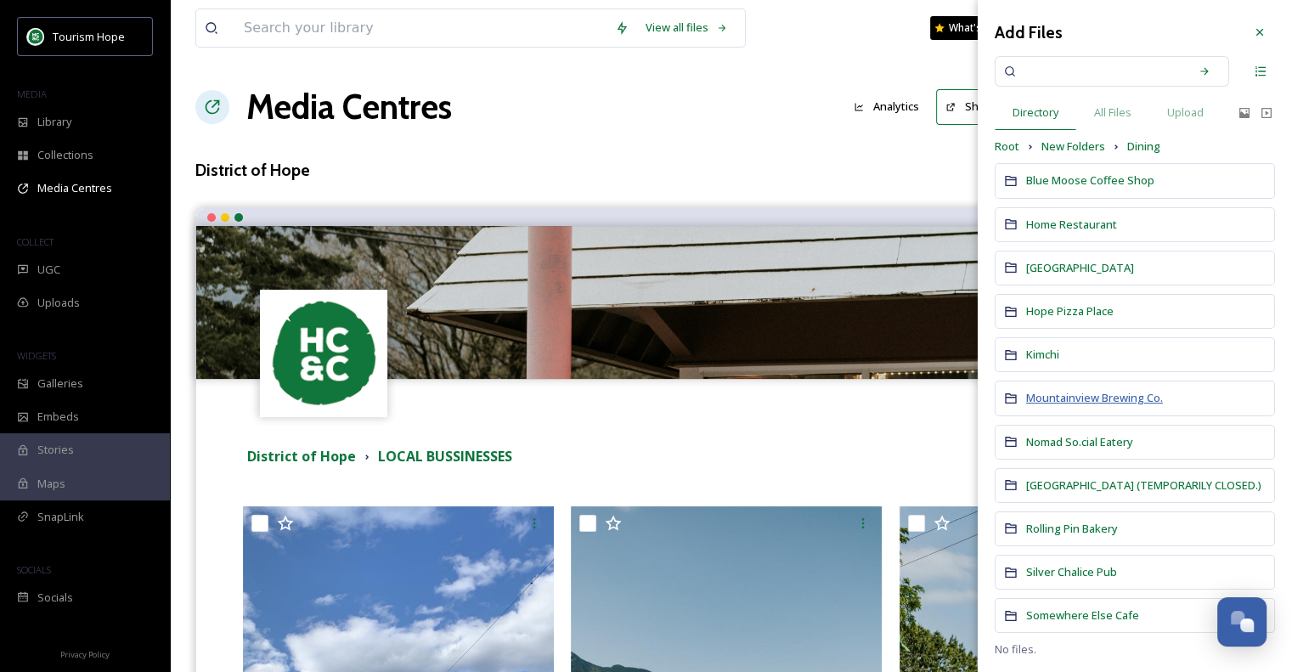
click at [1049, 392] on span "Mountainview Brewing Co." at bounding box center [1094, 397] width 137 height 15
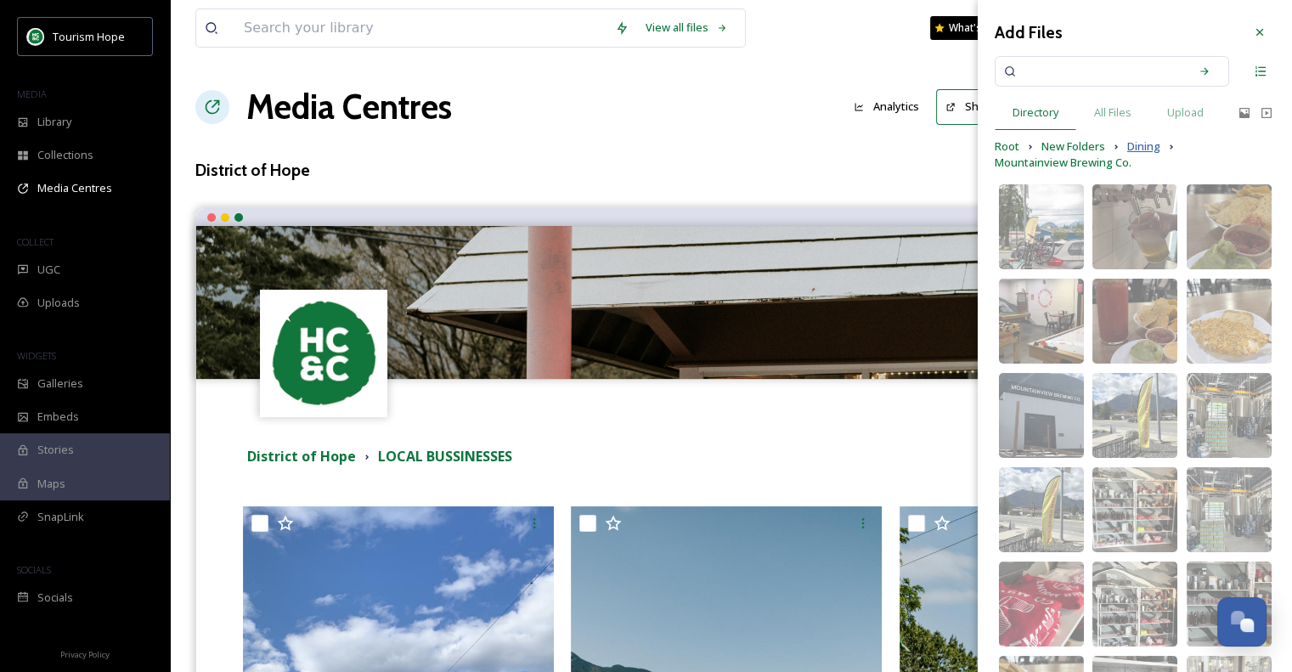
click at [1143, 146] on span "Dining" at bounding box center [1143, 146] width 33 height 16
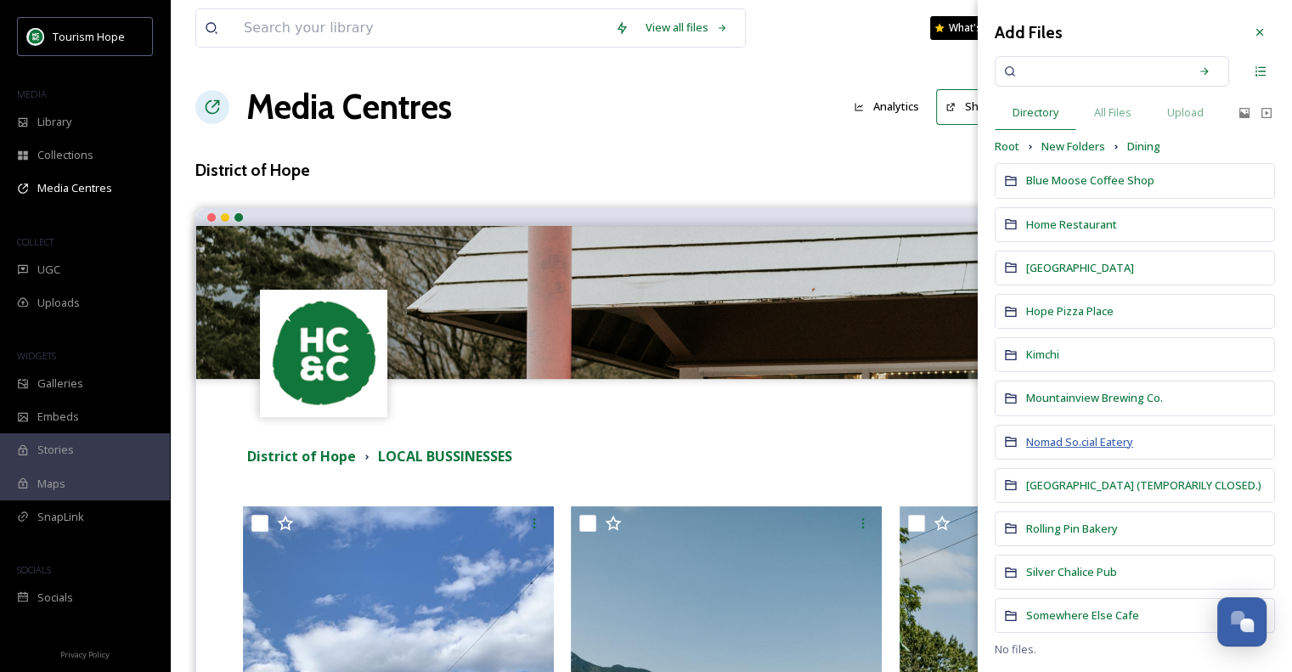
click at [1114, 447] on span "Nomad So.cial Eatery" at bounding box center [1079, 441] width 107 height 15
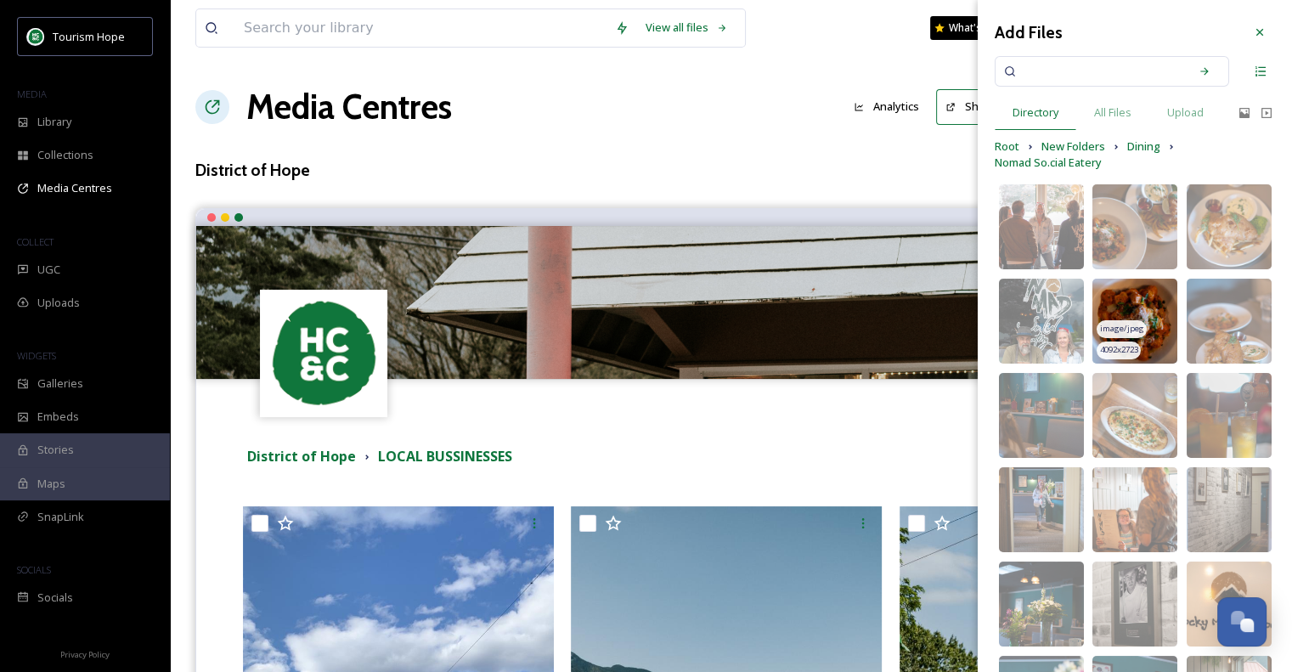
scroll to position [85, 0]
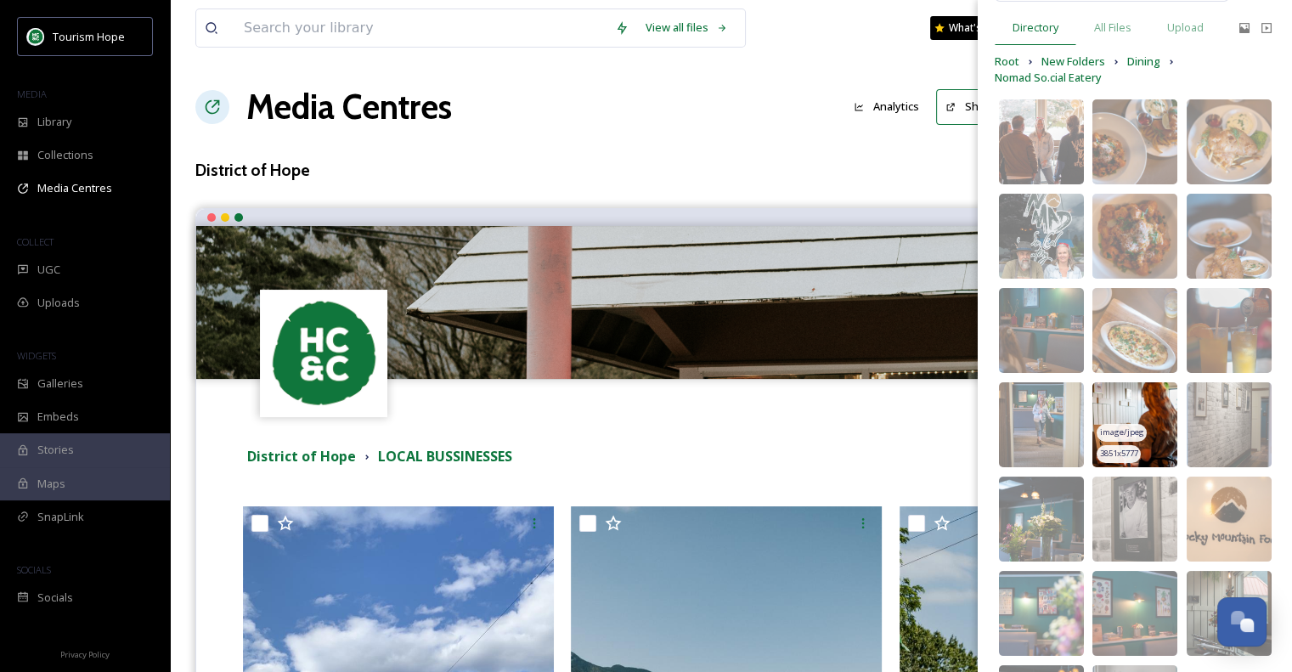
click at [1152, 398] on img at bounding box center [1134, 424] width 85 height 85
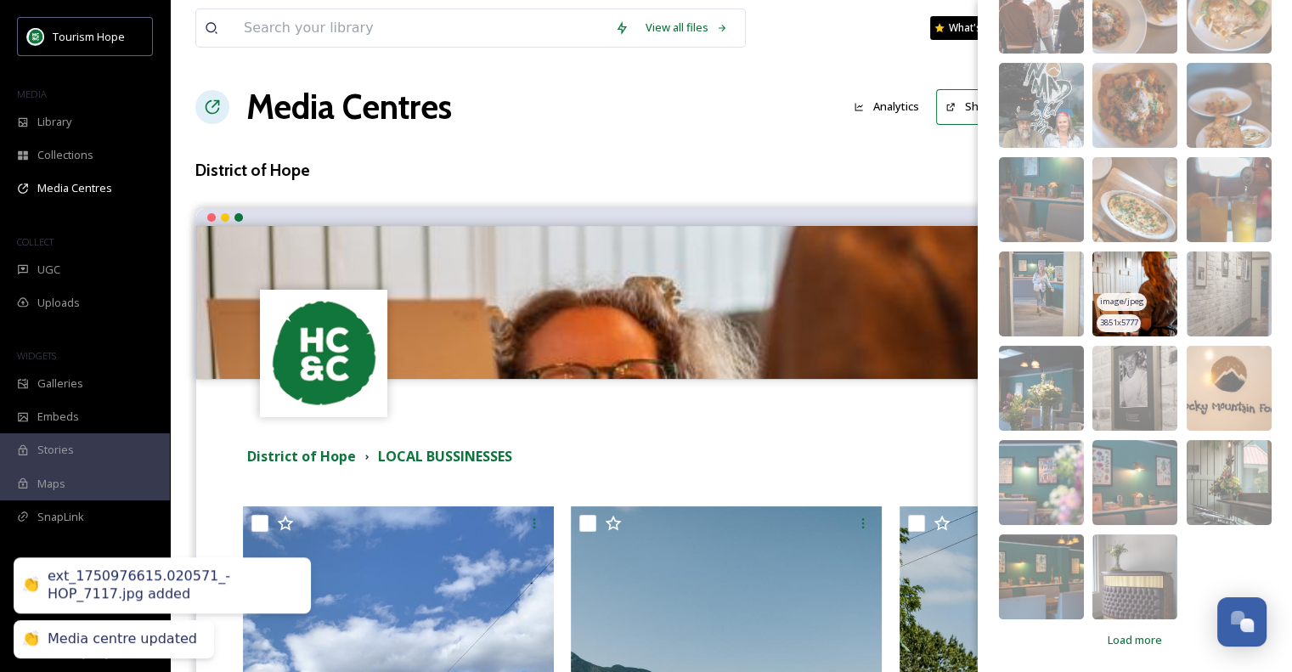
scroll to position [217, 0]
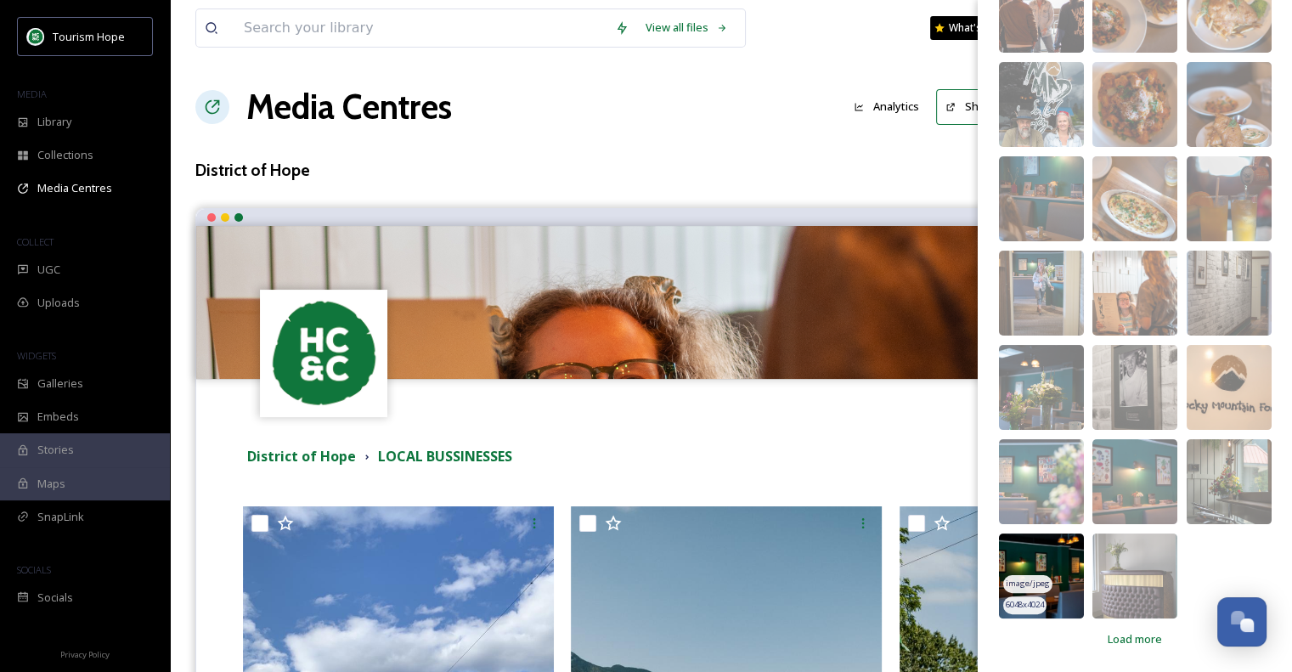
click at [1060, 570] on img at bounding box center [1041, 575] width 85 height 85
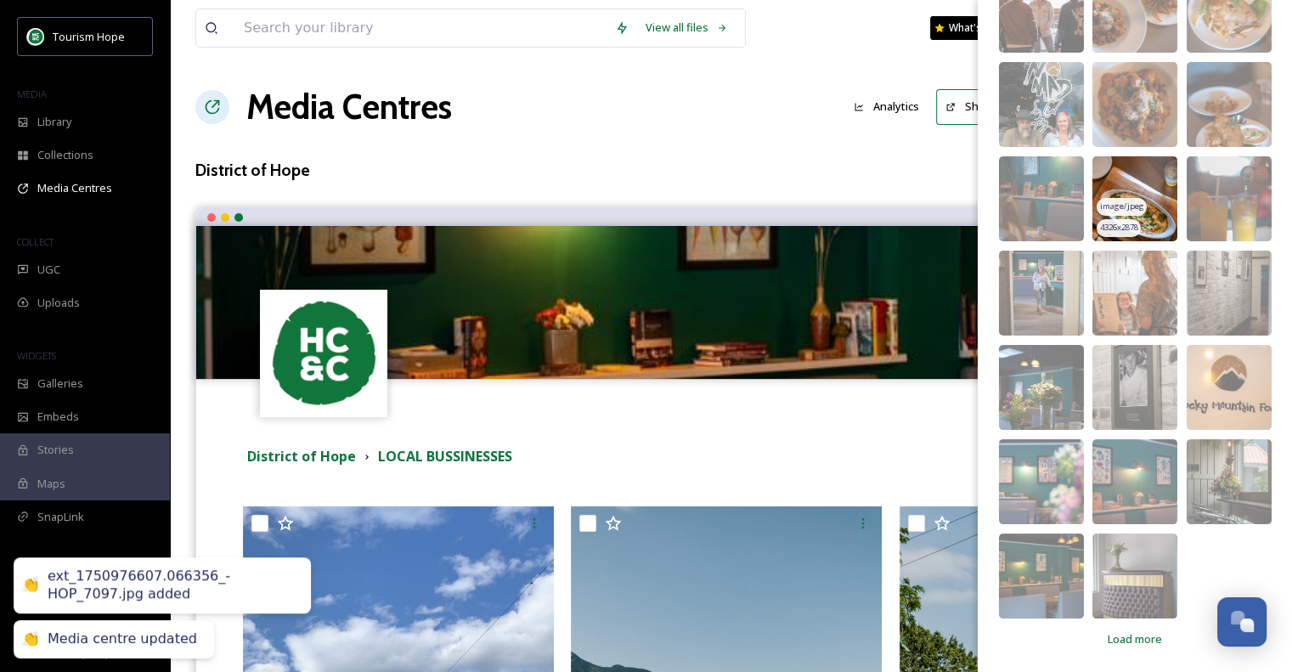
scroll to position [0, 0]
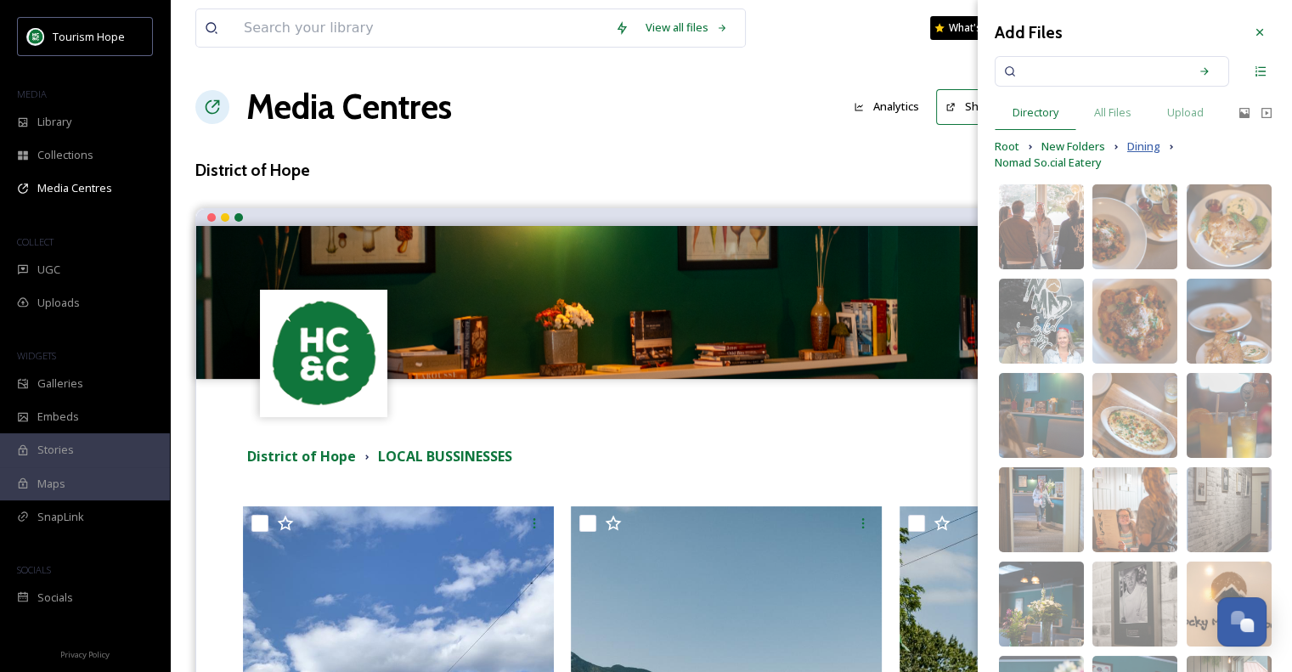
click at [1138, 144] on span "Dining" at bounding box center [1143, 146] width 33 height 16
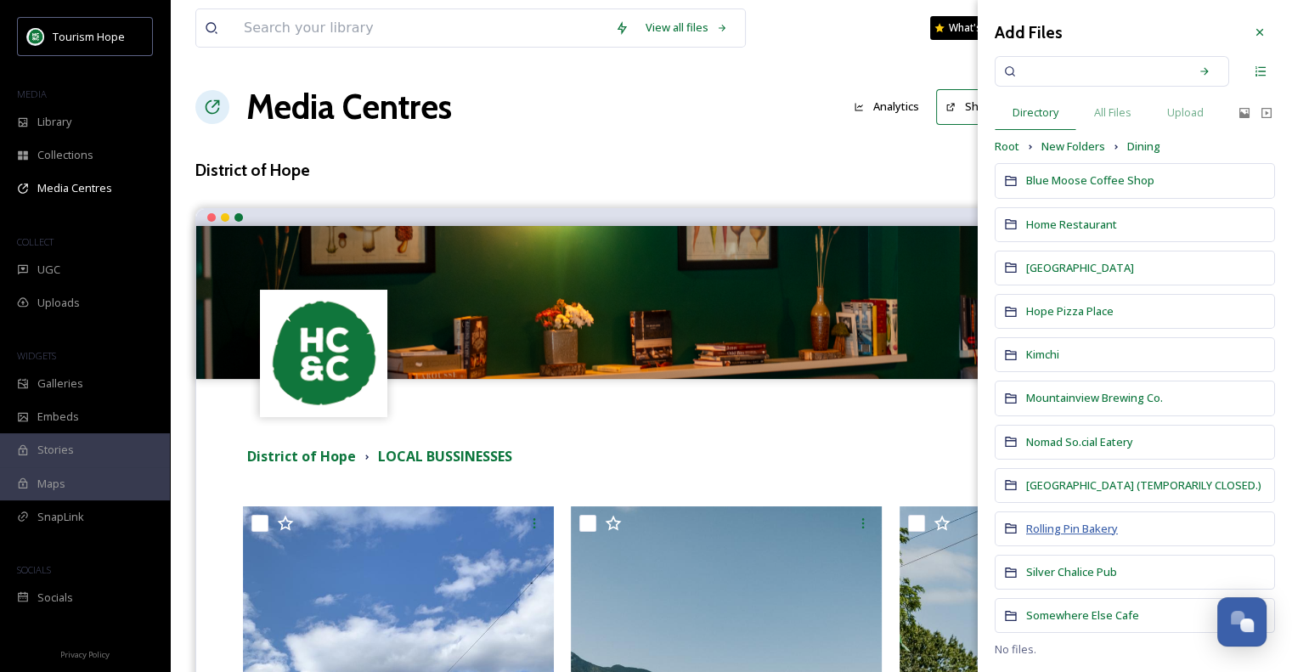
click at [1096, 527] on span "Rolling Pin Bakery" at bounding box center [1072, 528] width 92 height 15
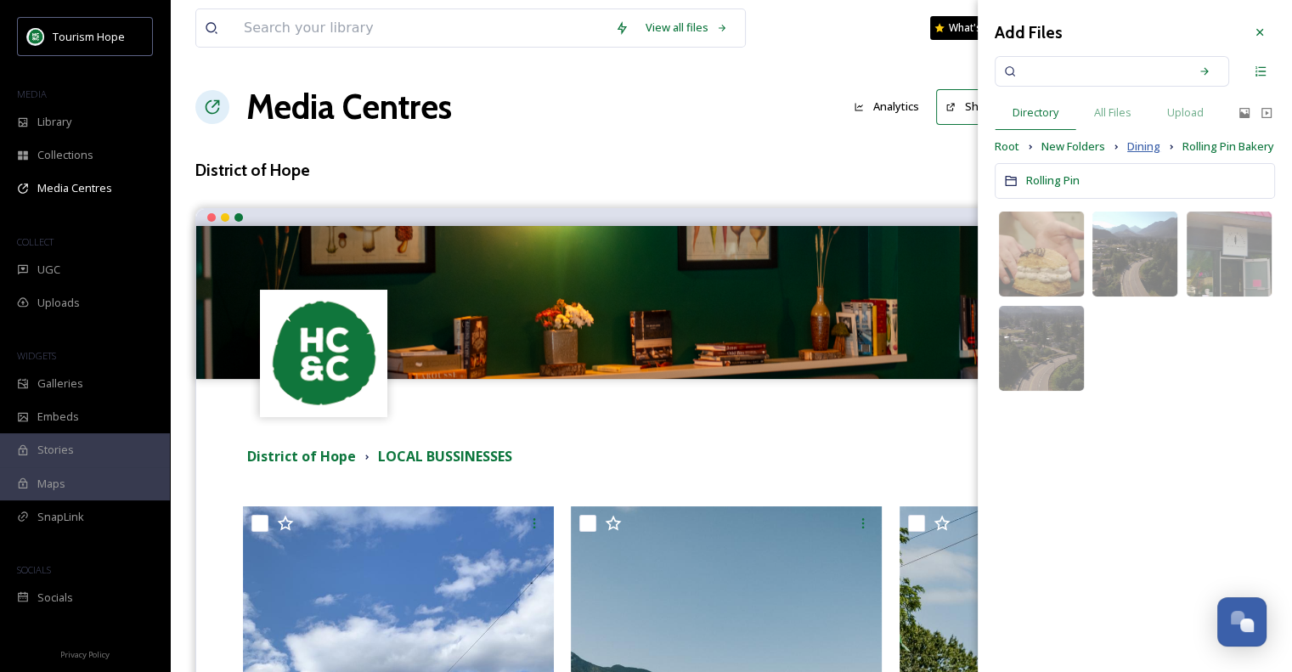
click at [1147, 146] on span "Dining" at bounding box center [1143, 146] width 33 height 16
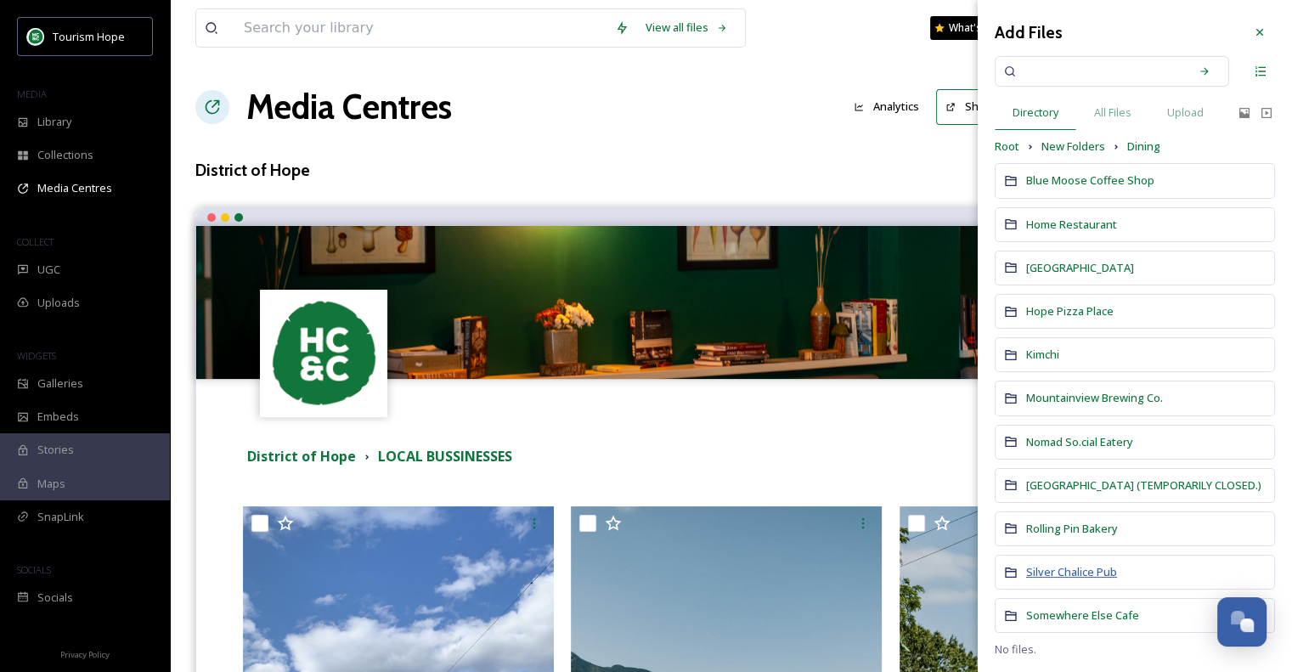
click at [1091, 572] on span "Silver Chalice Pub" at bounding box center [1071, 571] width 91 height 15
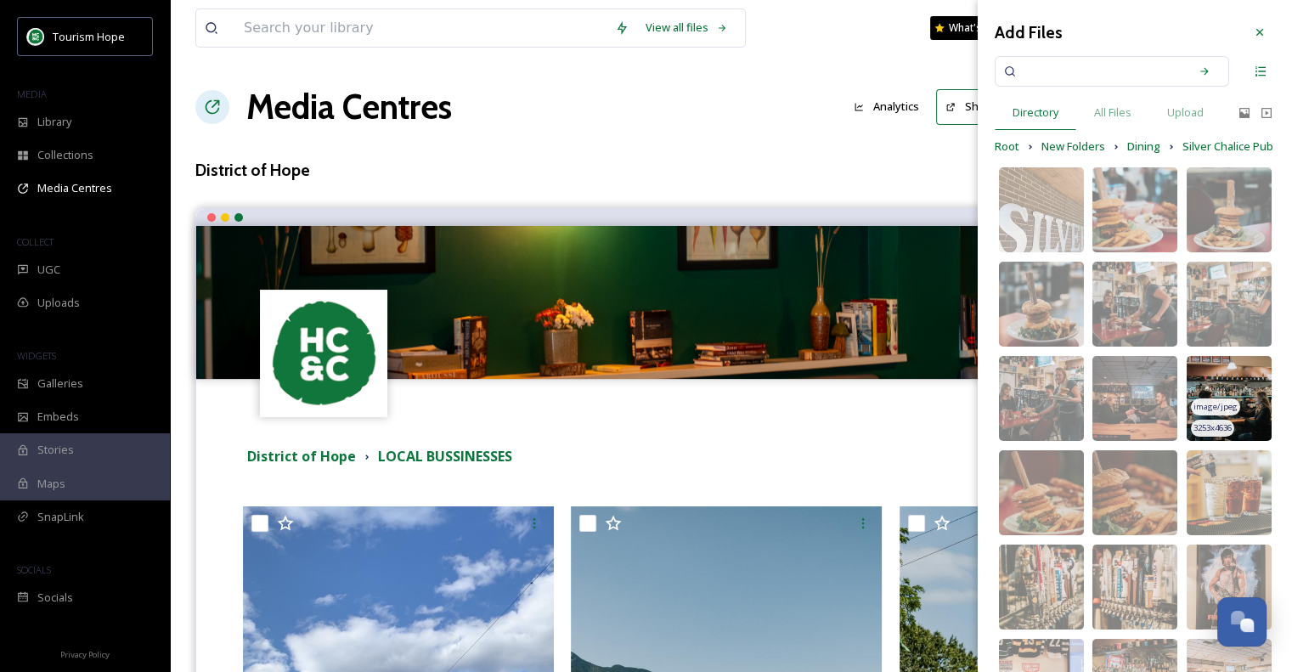
click at [1240, 390] on img at bounding box center [1229, 398] width 85 height 85
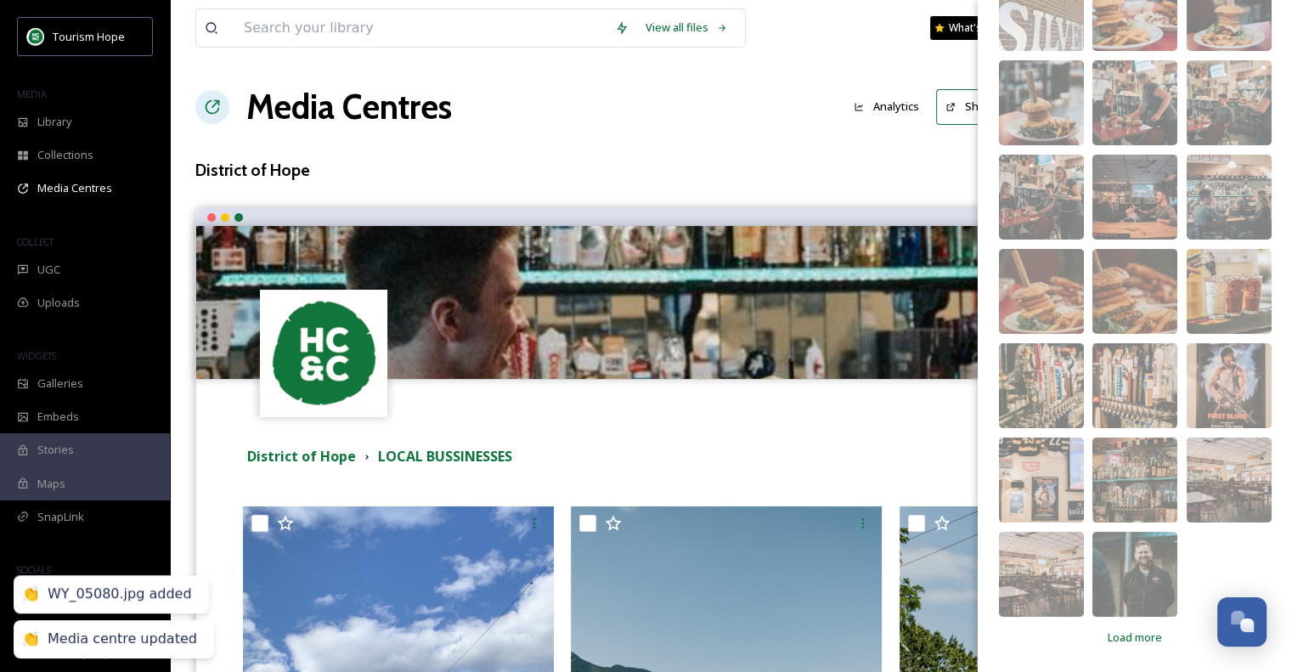
scroll to position [217, 0]
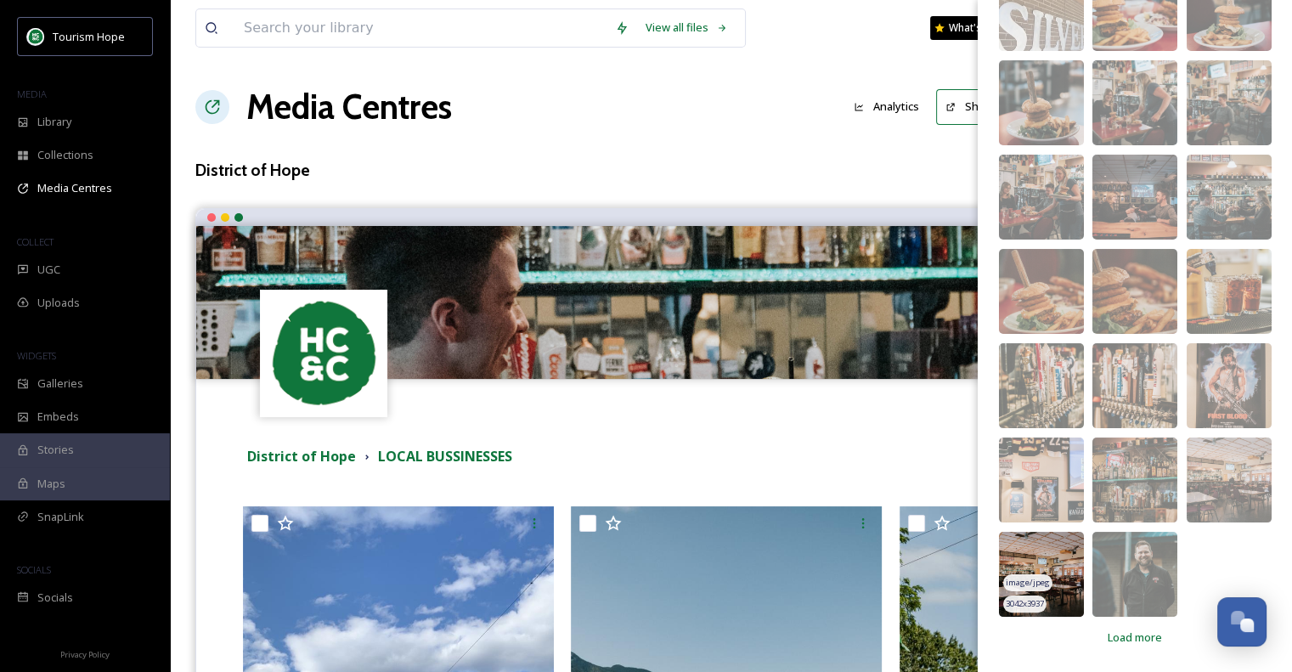
click at [1063, 573] on img at bounding box center [1041, 574] width 85 height 85
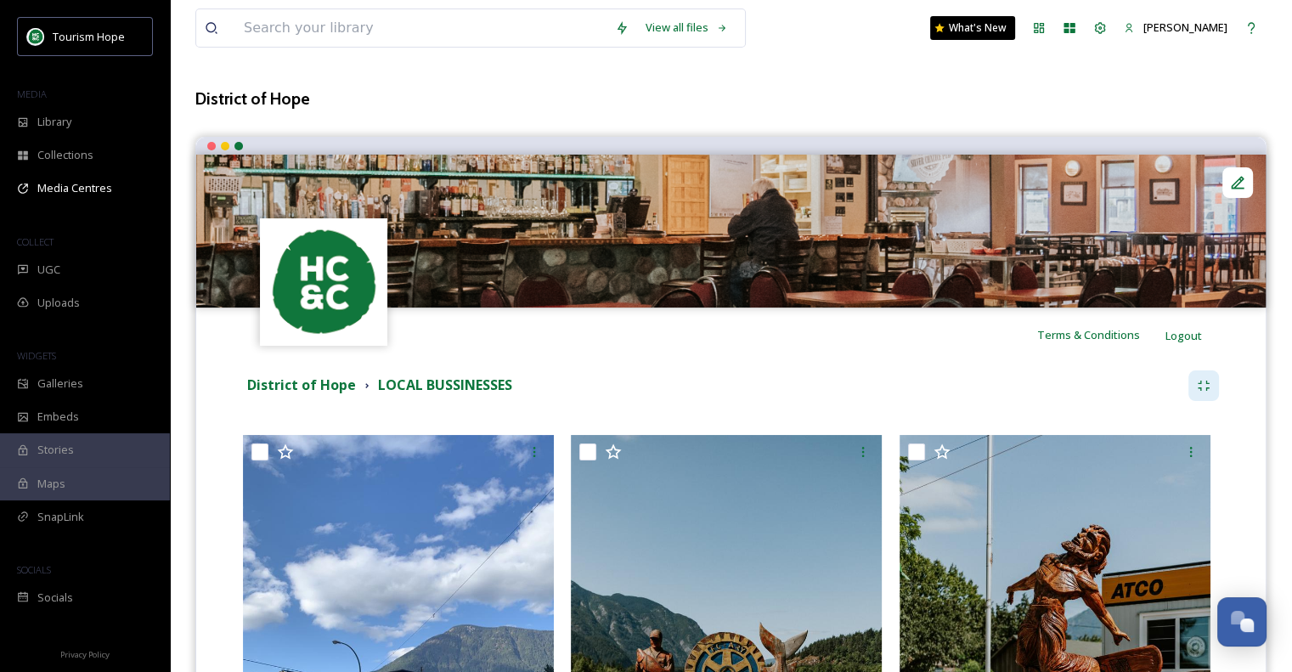
scroll to position [0, 0]
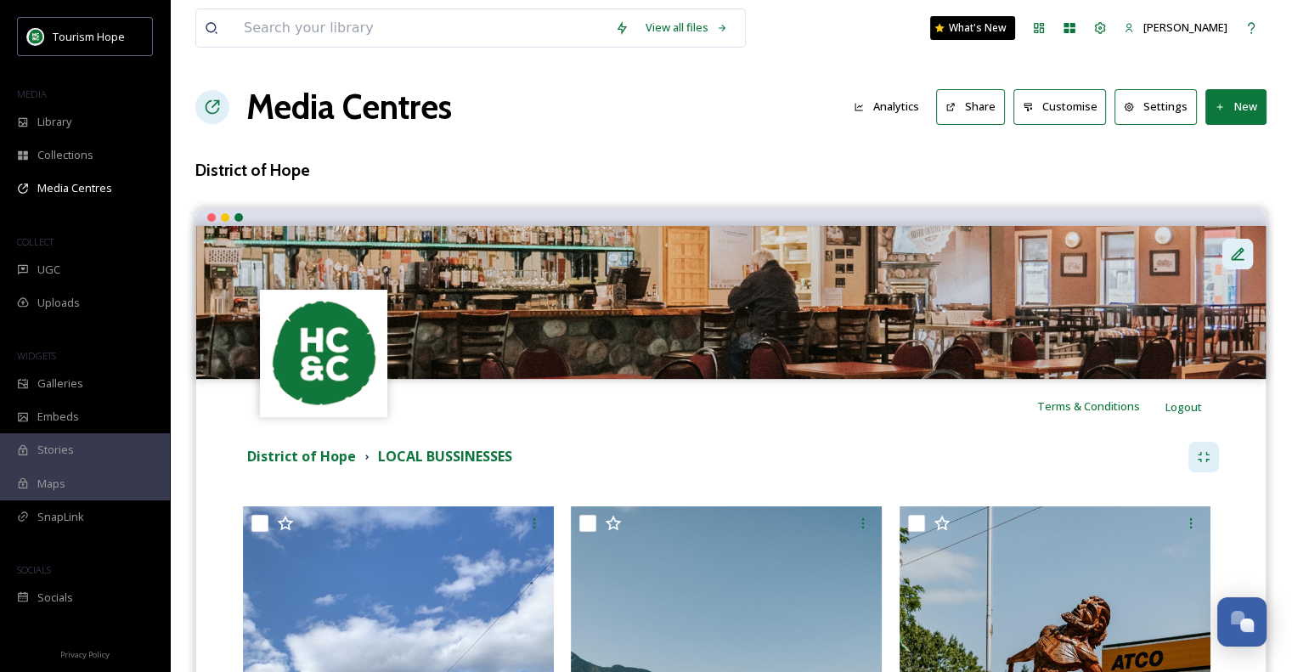
click at [1247, 252] on div at bounding box center [1237, 254] width 31 height 31
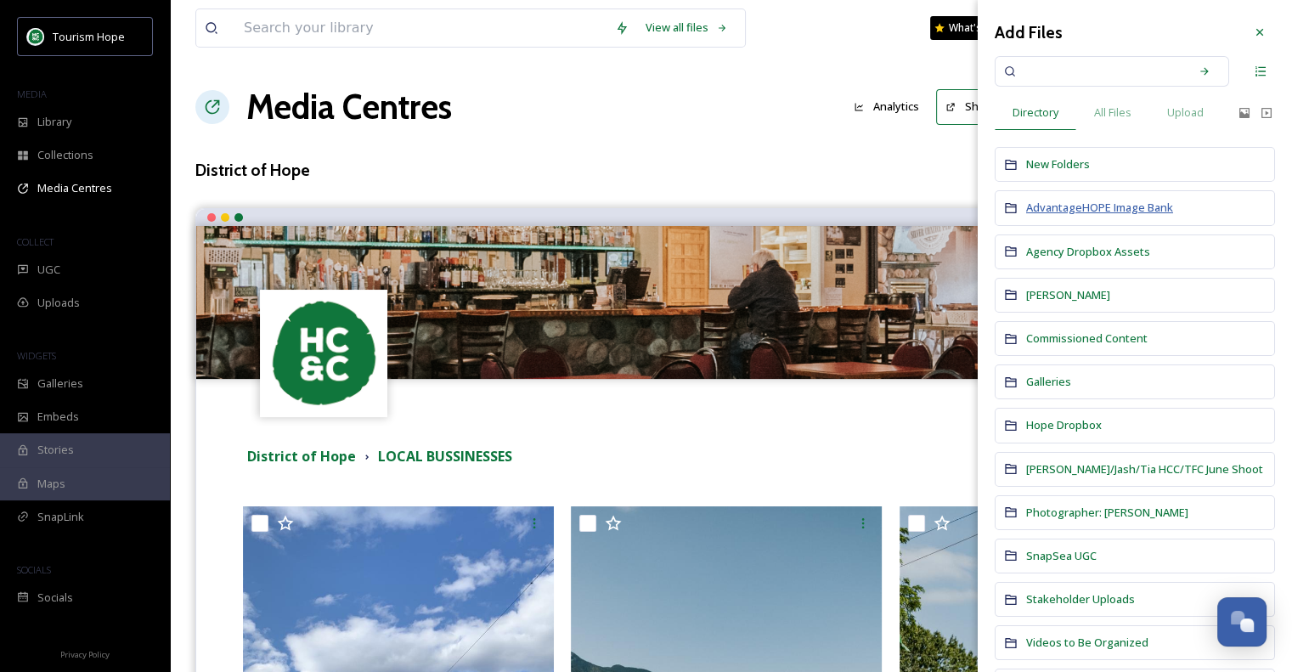
click at [1092, 213] on span "AdvantageHOPE Image Bank" at bounding box center [1099, 207] width 147 height 15
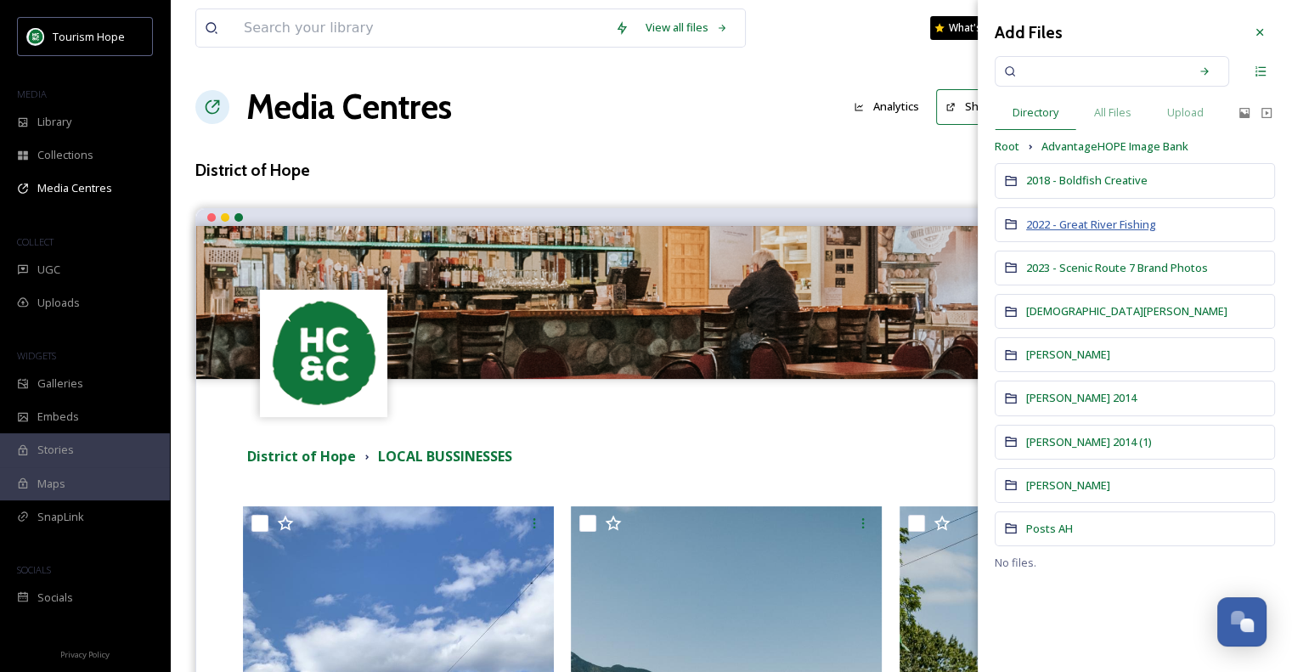
click at [1072, 222] on span "2022 - Great River Fishing" at bounding box center [1091, 224] width 130 height 15
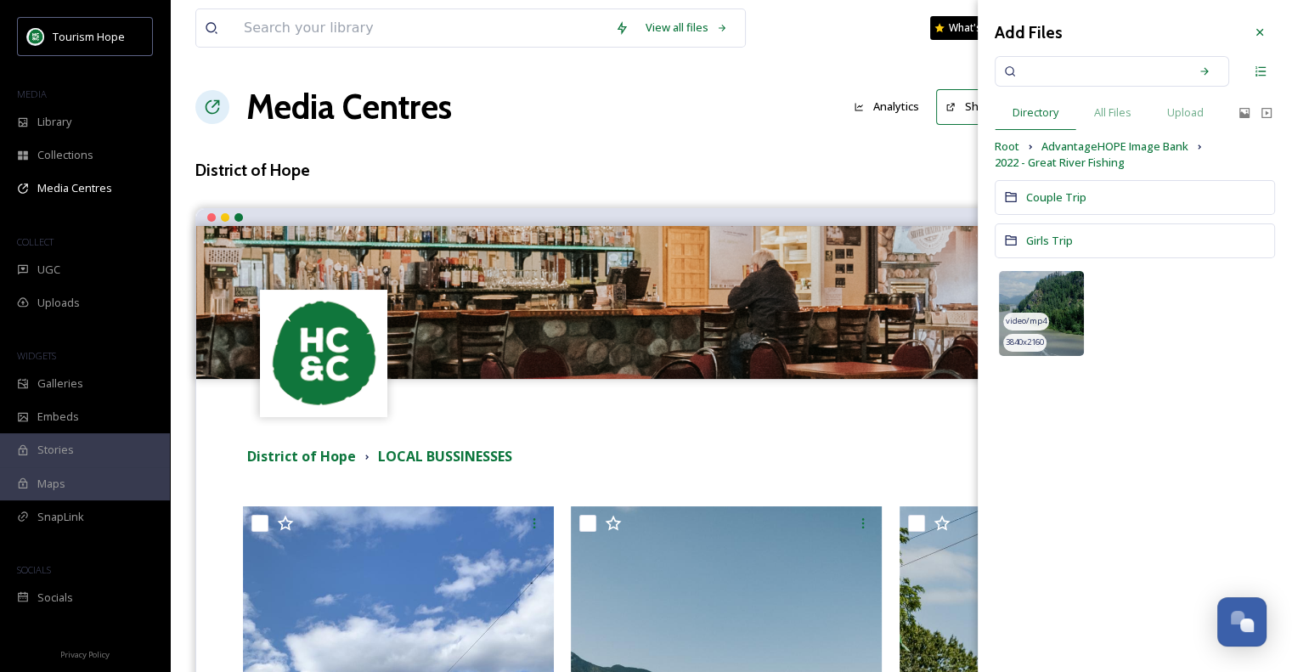
click at [1060, 302] on img at bounding box center [1041, 313] width 85 height 85
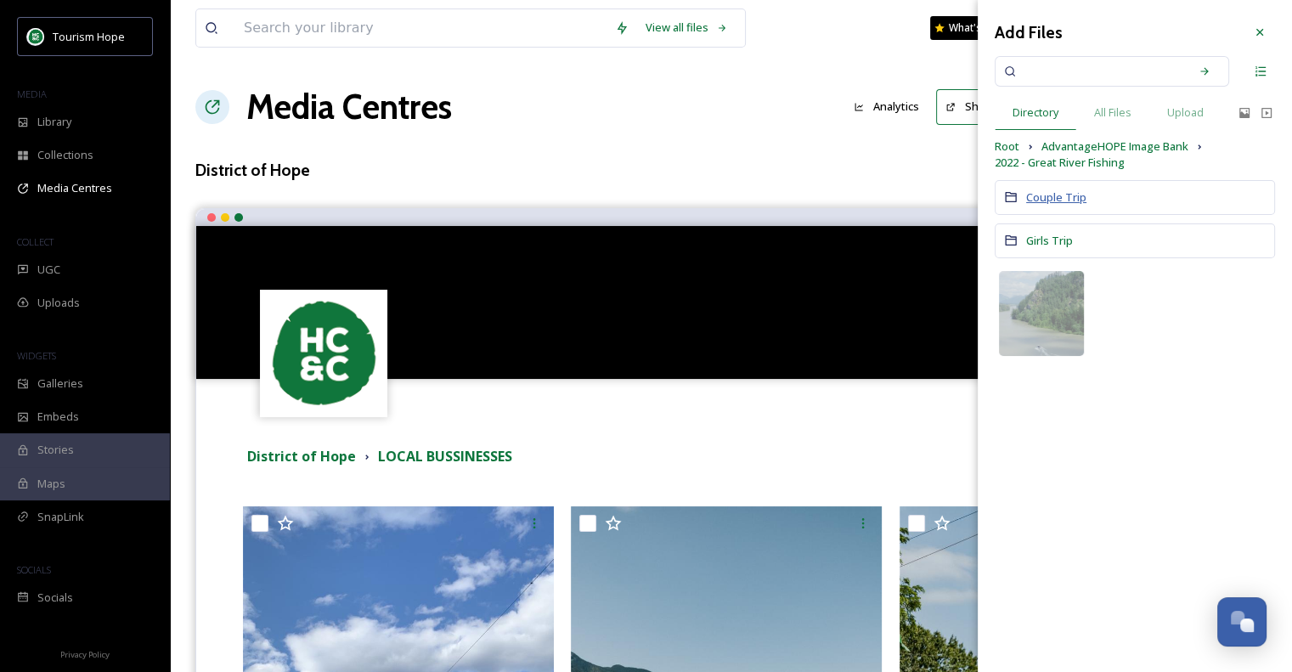
click at [1065, 198] on span "Couple Trip" at bounding box center [1056, 196] width 60 height 15
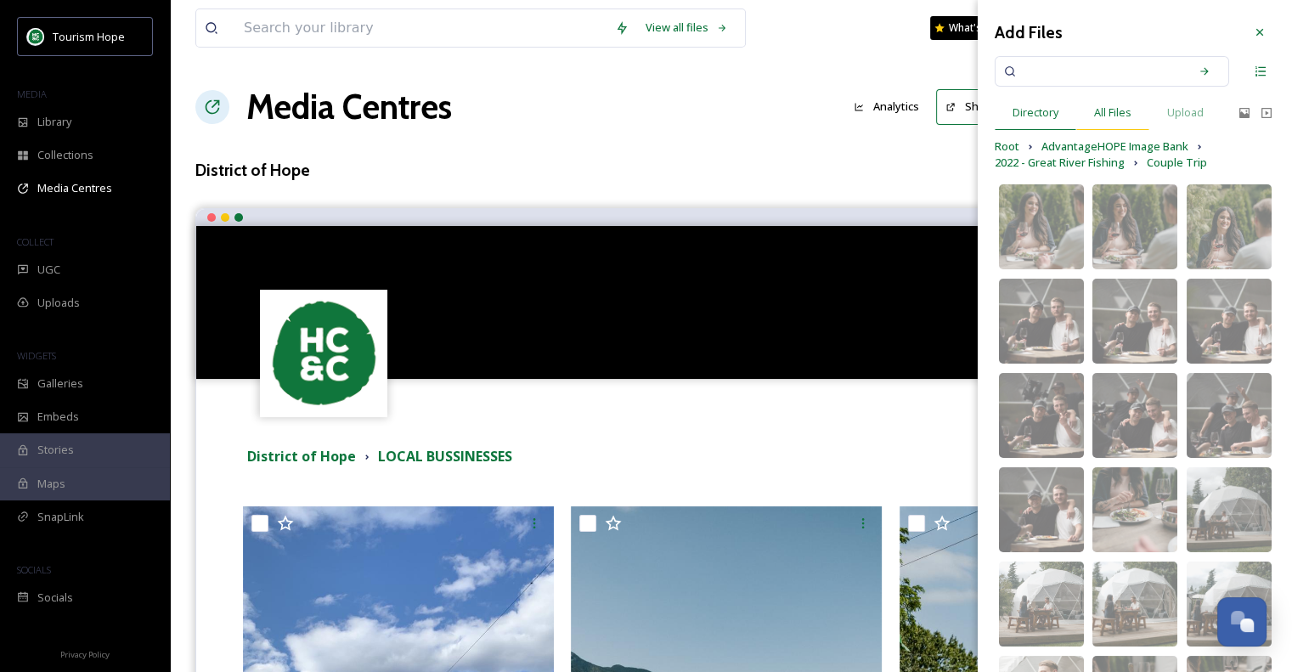
click at [1103, 103] on div "All Files" at bounding box center [1112, 112] width 73 height 35
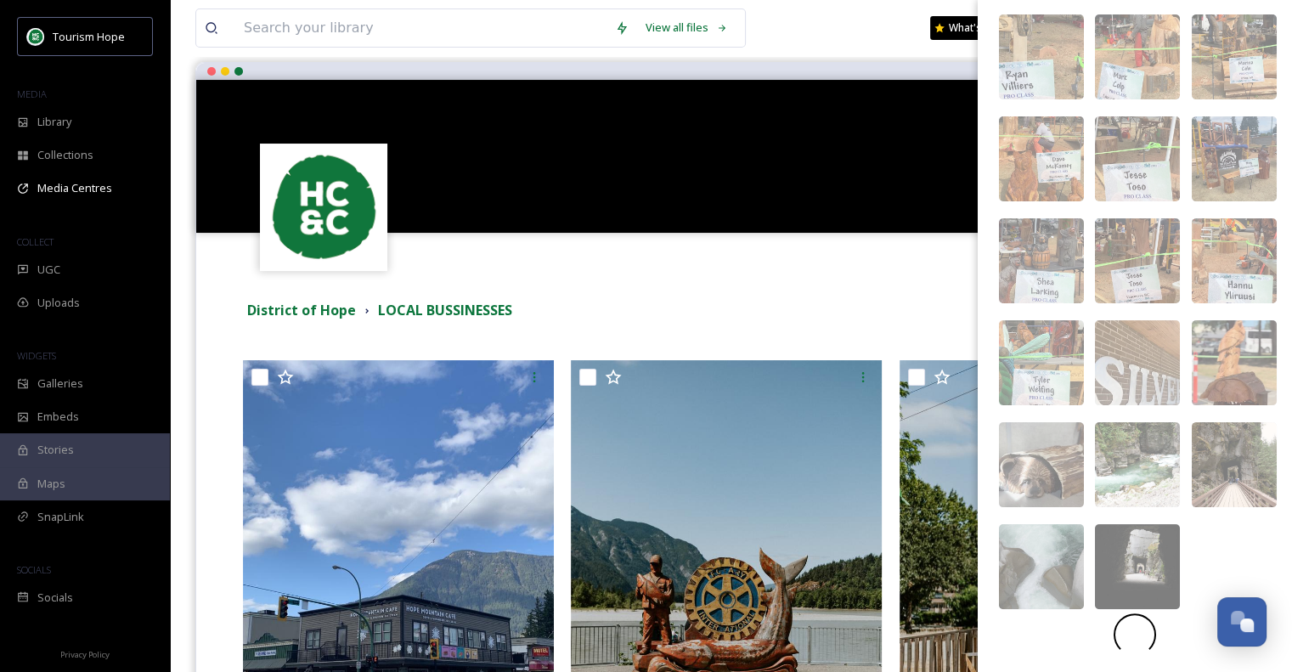
scroll to position [425, 0]
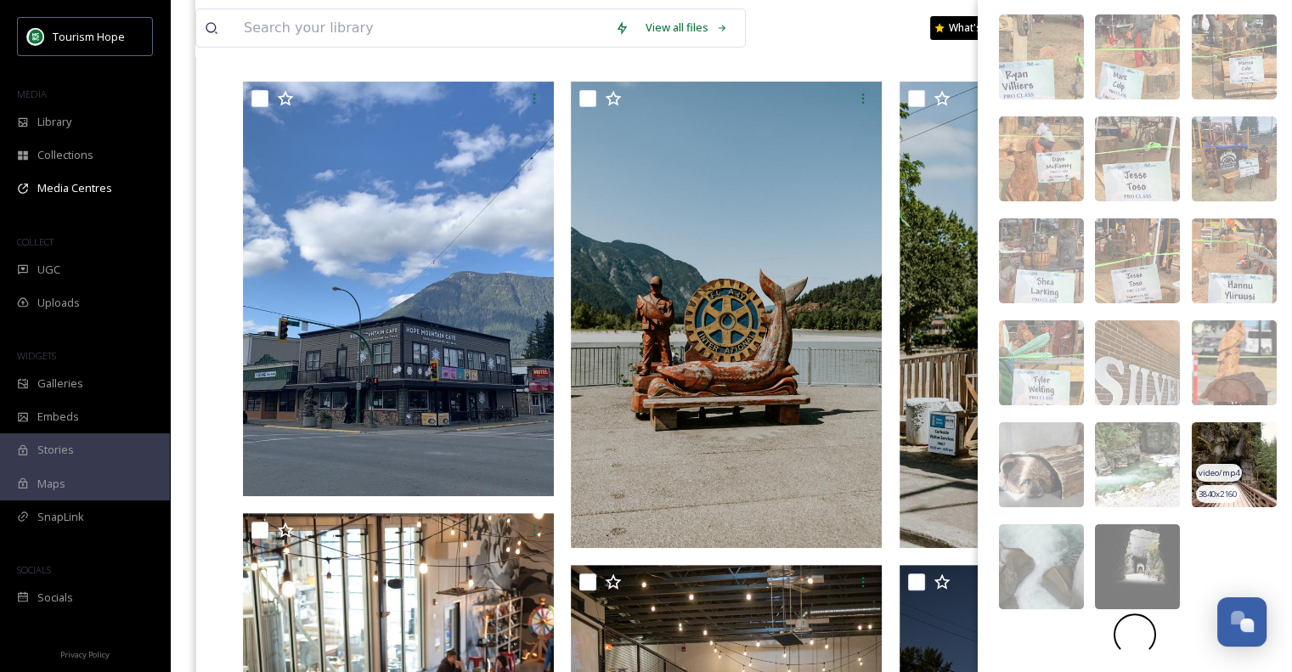
click at [1219, 464] on div "video/mp4" at bounding box center [1219, 473] width 46 height 18
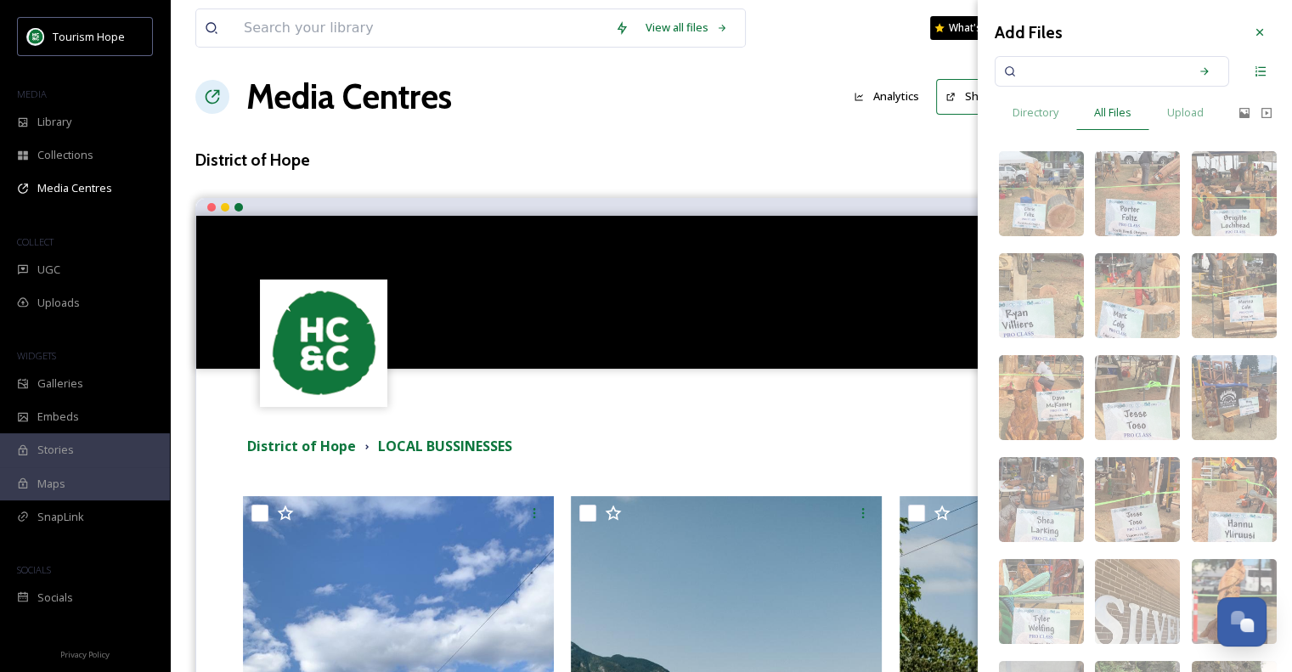
scroll to position [0, 0]
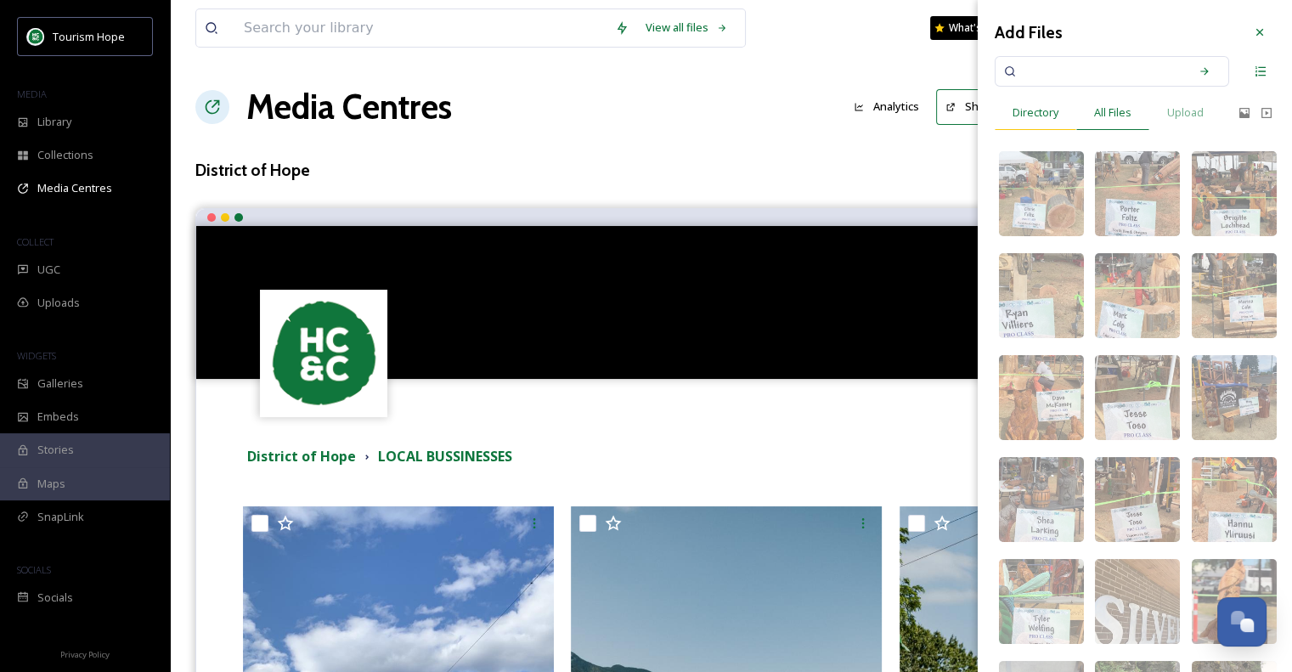
click at [1047, 111] on span "Directory" at bounding box center [1036, 112] width 46 height 16
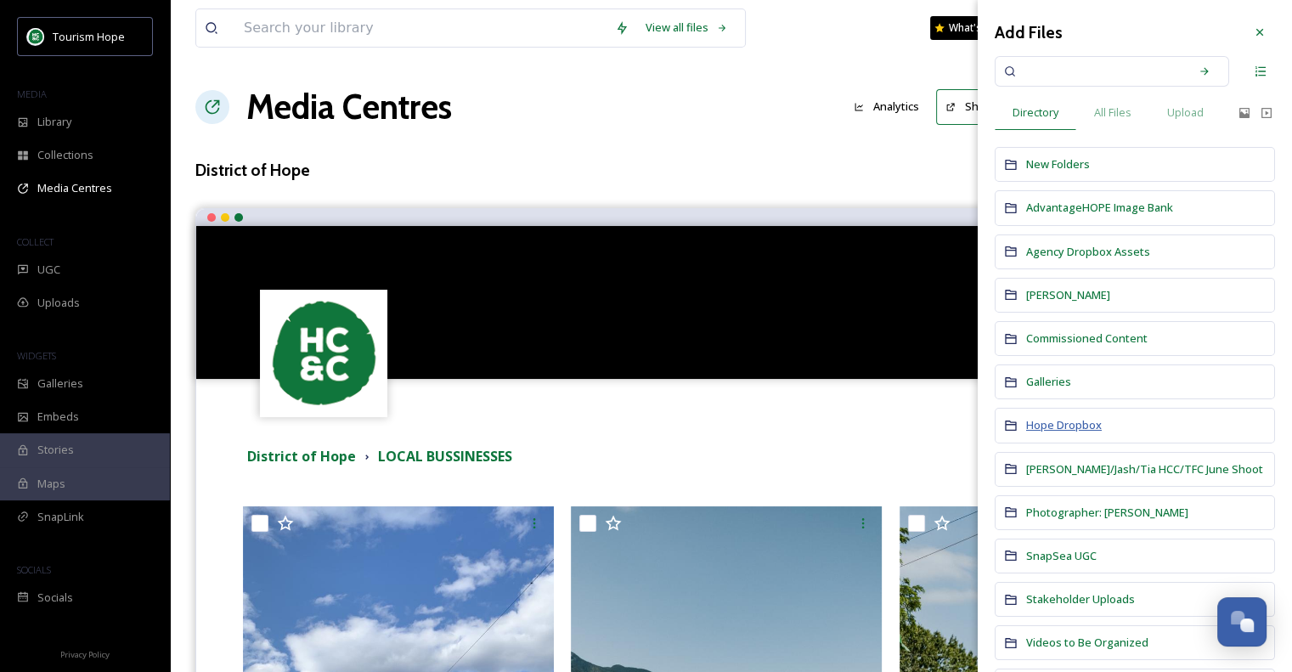
click at [1043, 420] on span "Hope Dropbox" at bounding box center [1064, 424] width 76 height 15
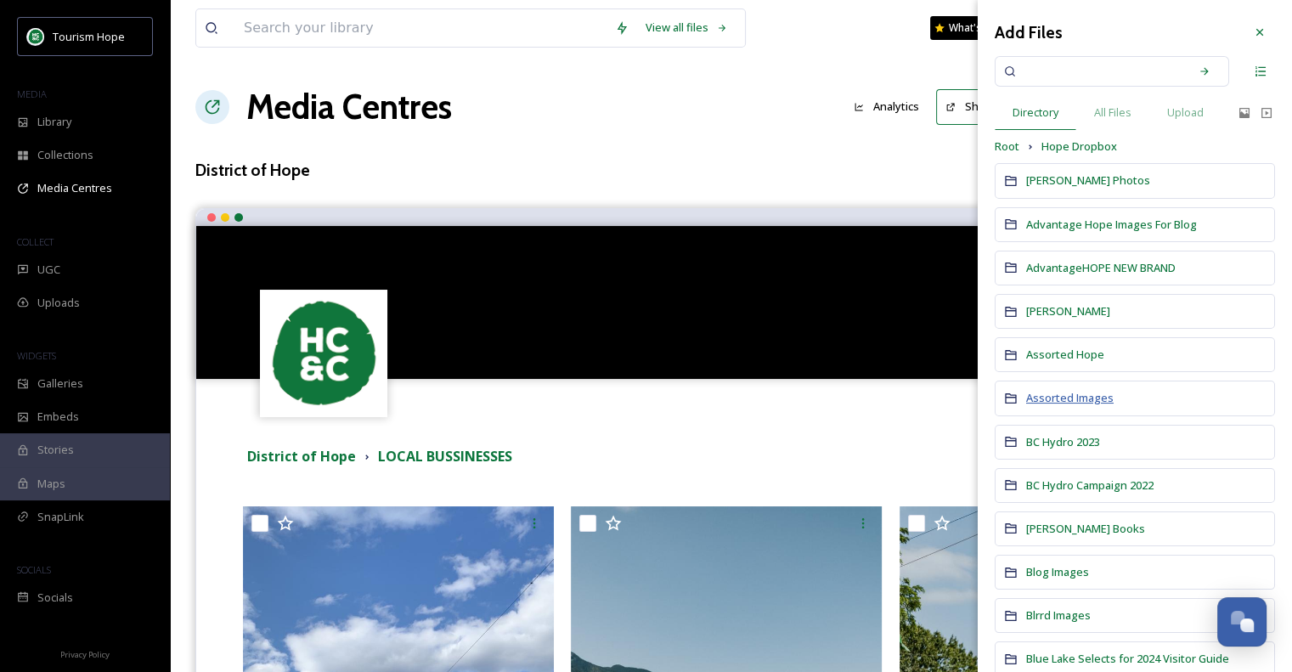
click at [1092, 393] on span "Assorted Images" at bounding box center [1069, 397] width 87 height 15
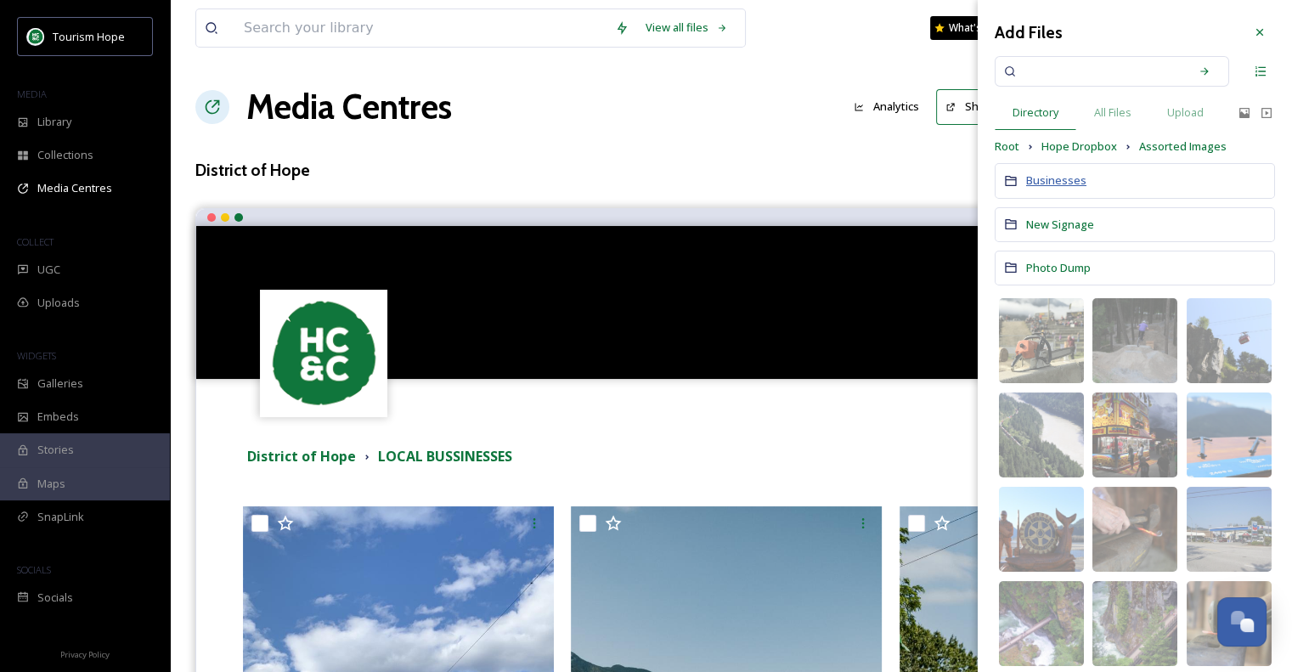
click at [1054, 178] on span "Businesses" at bounding box center [1056, 179] width 60 height 15
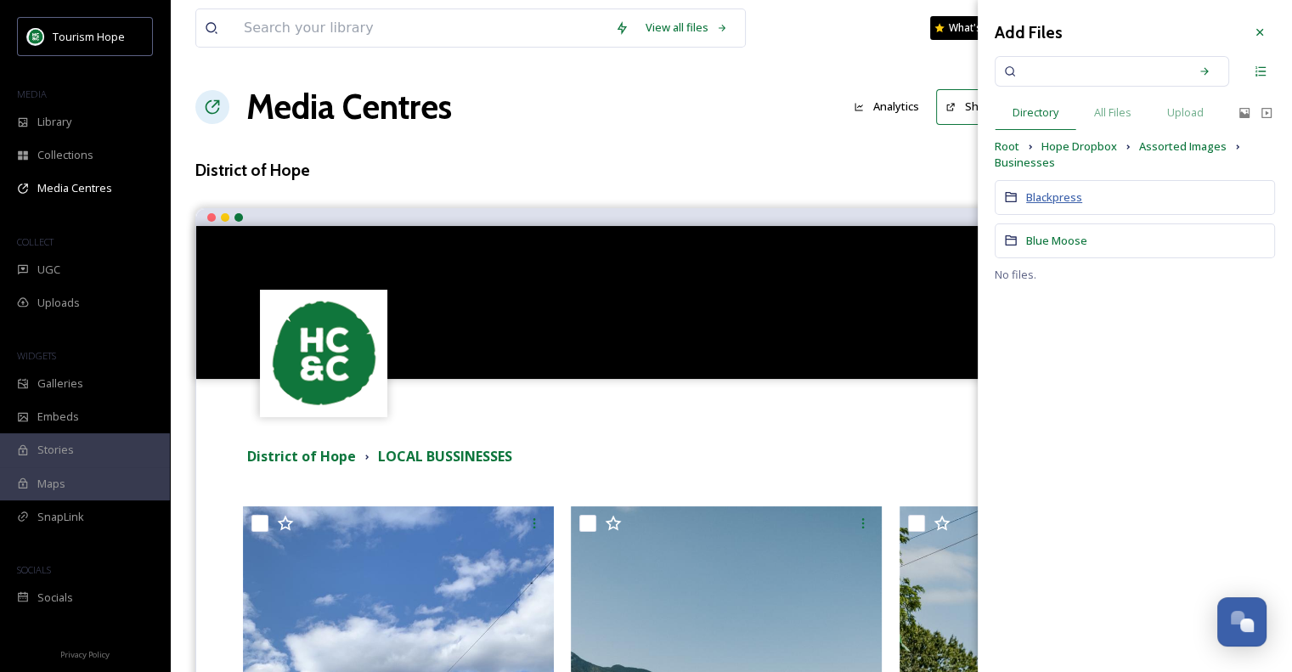
click at [1062, 200] on span "Blackpress" at bounding box center [1054, 196] width 56 height 15
click at [1043, 162] on span "Businesses" at bounding box center [1025, 163] width 60 height 16
click at [1070, 245] on span "Blue Moose" at bounding box center [1056, 240] width 61 height 15
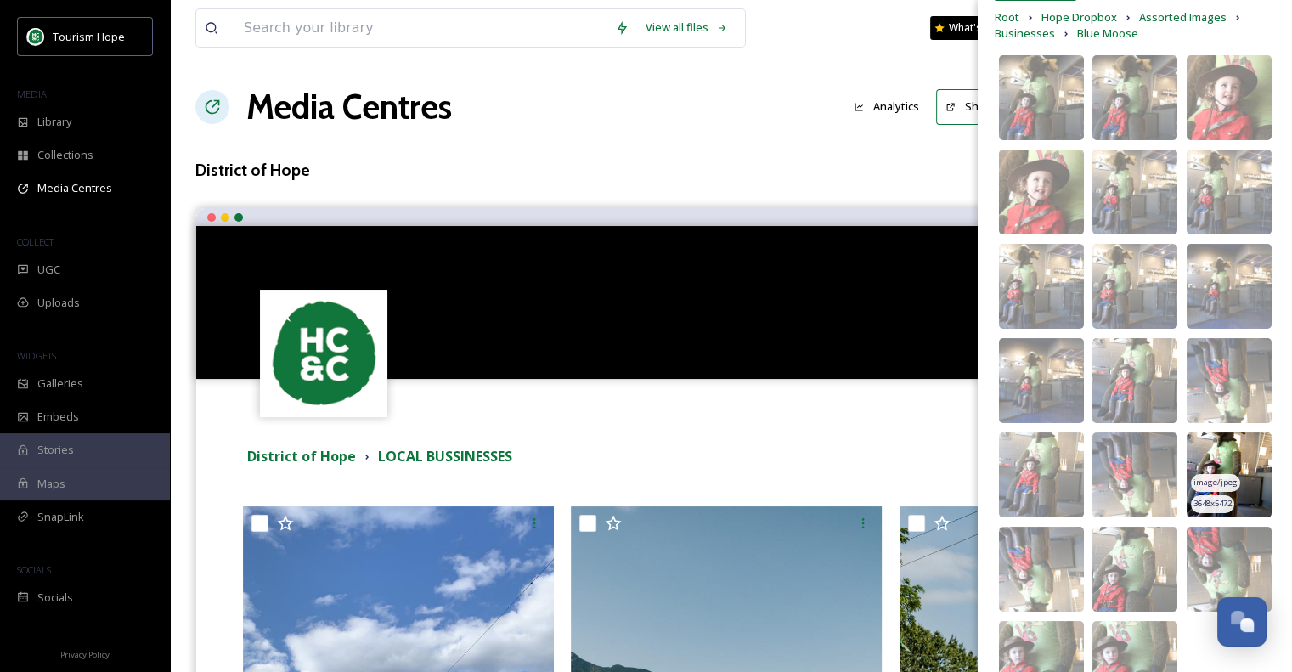
scroll to position [217, 0]
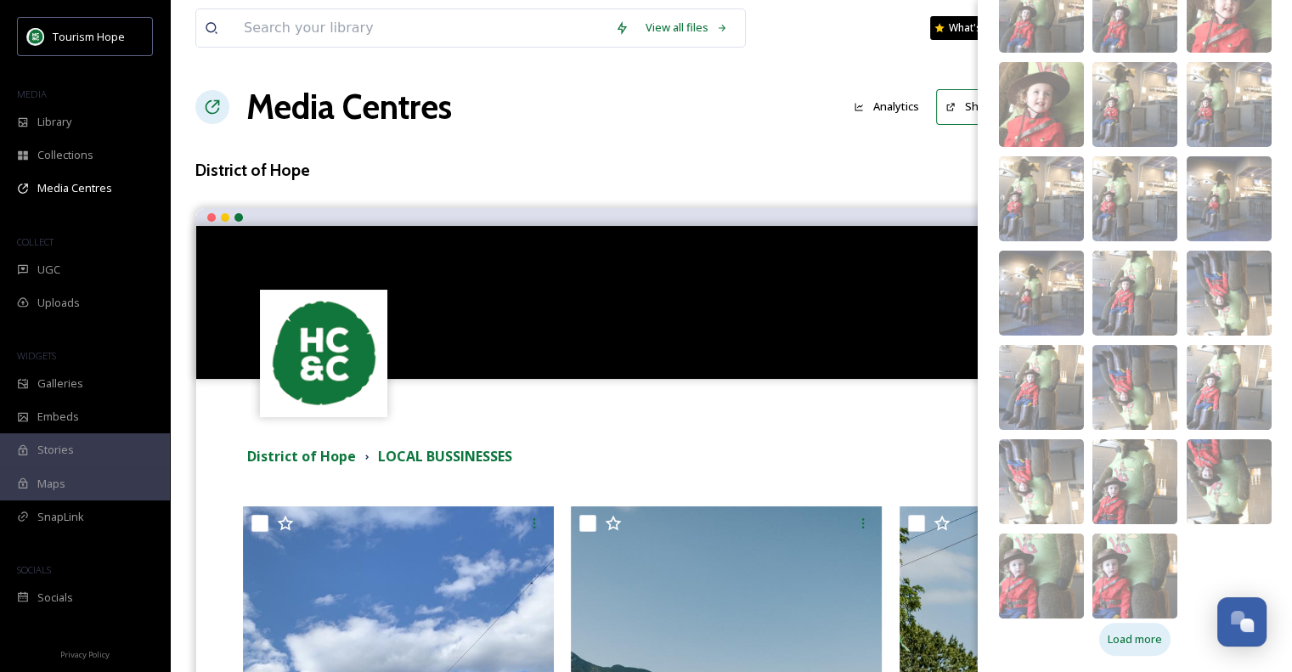
click at [1150, 640] on span "Load more" at bounding box center [1135, 639] width 54 height 16
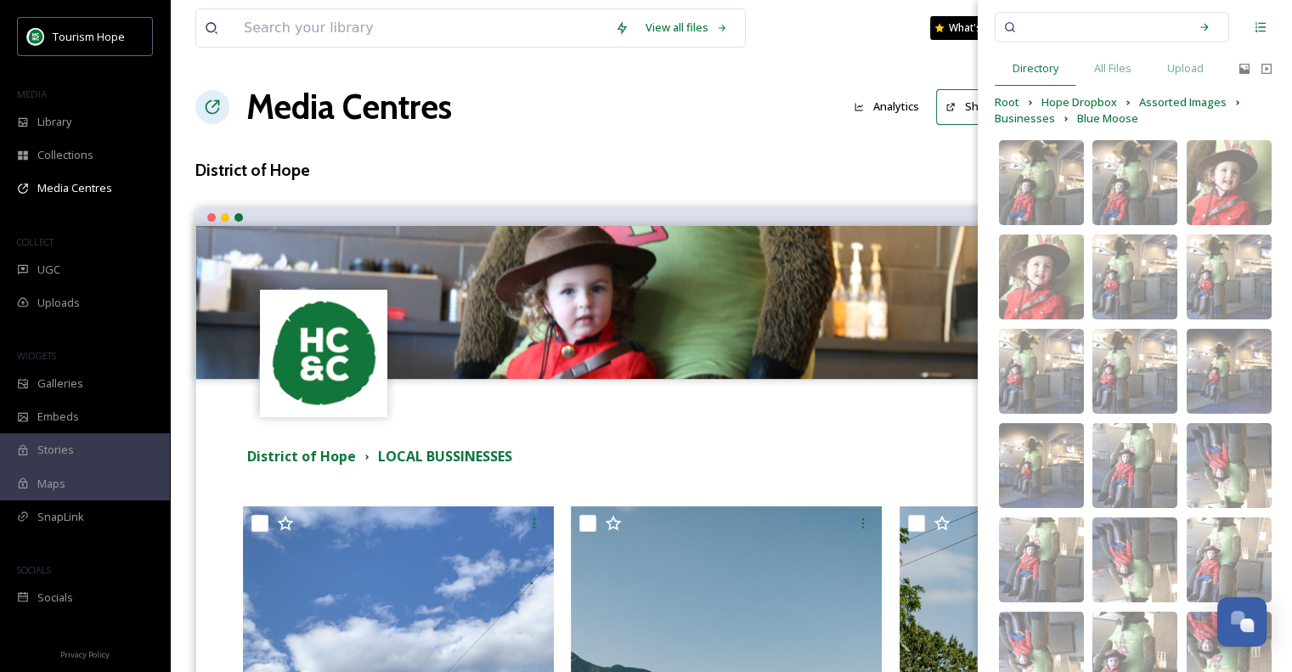
scroll to position [0, 0]
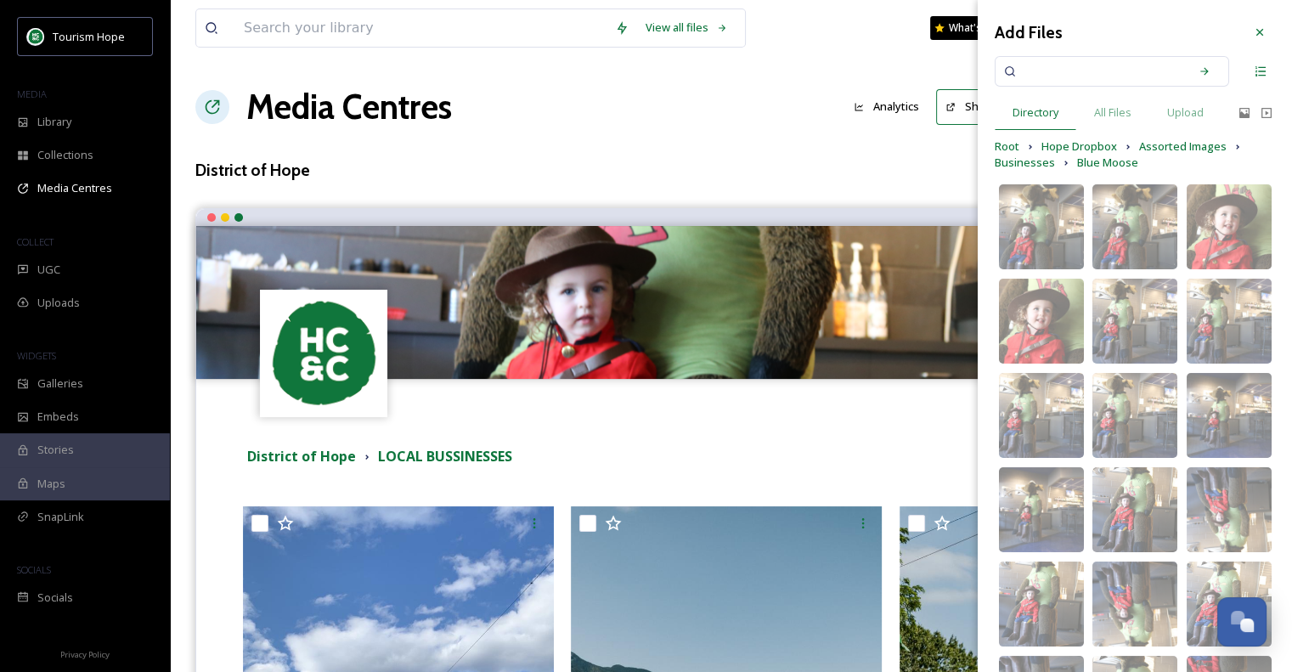
click at [1016, 150] on span "Root" at bounding box center [1007, 146] width 25 height 16
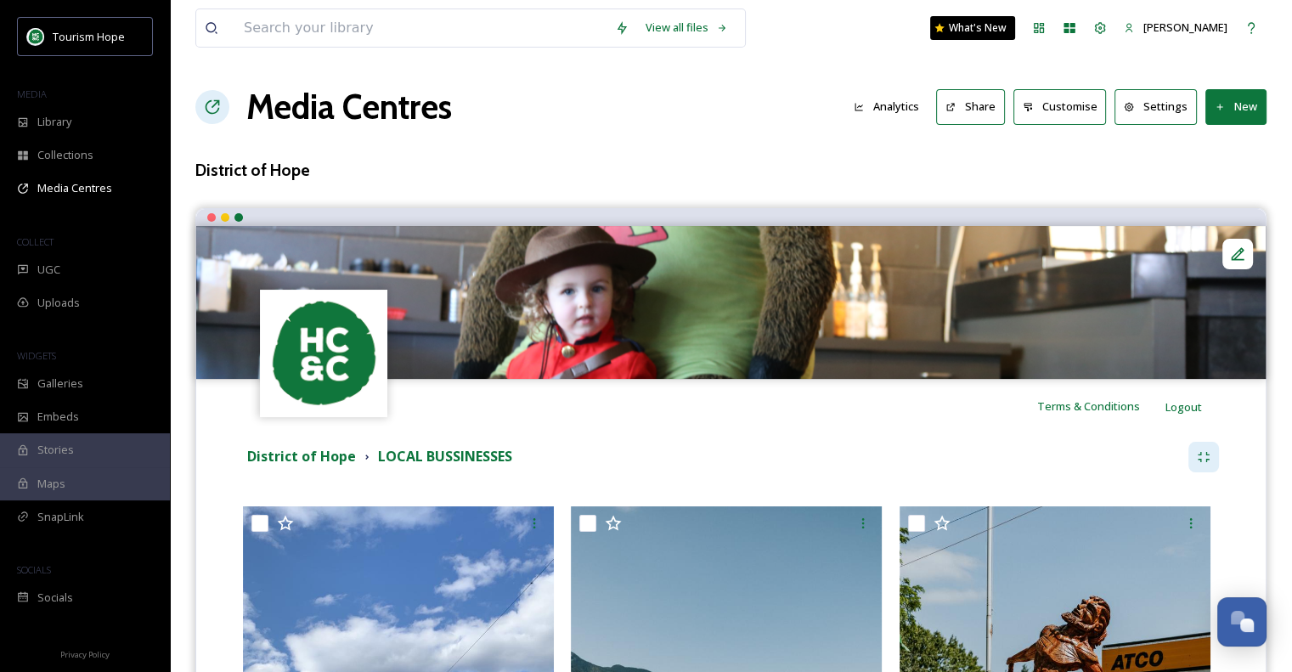
click at [788, 308] on img at bounding box center [730, 302] width 1069 height 153
click at [1241, 247] on icon at bounding box center [1238, 253] width 13 height 13
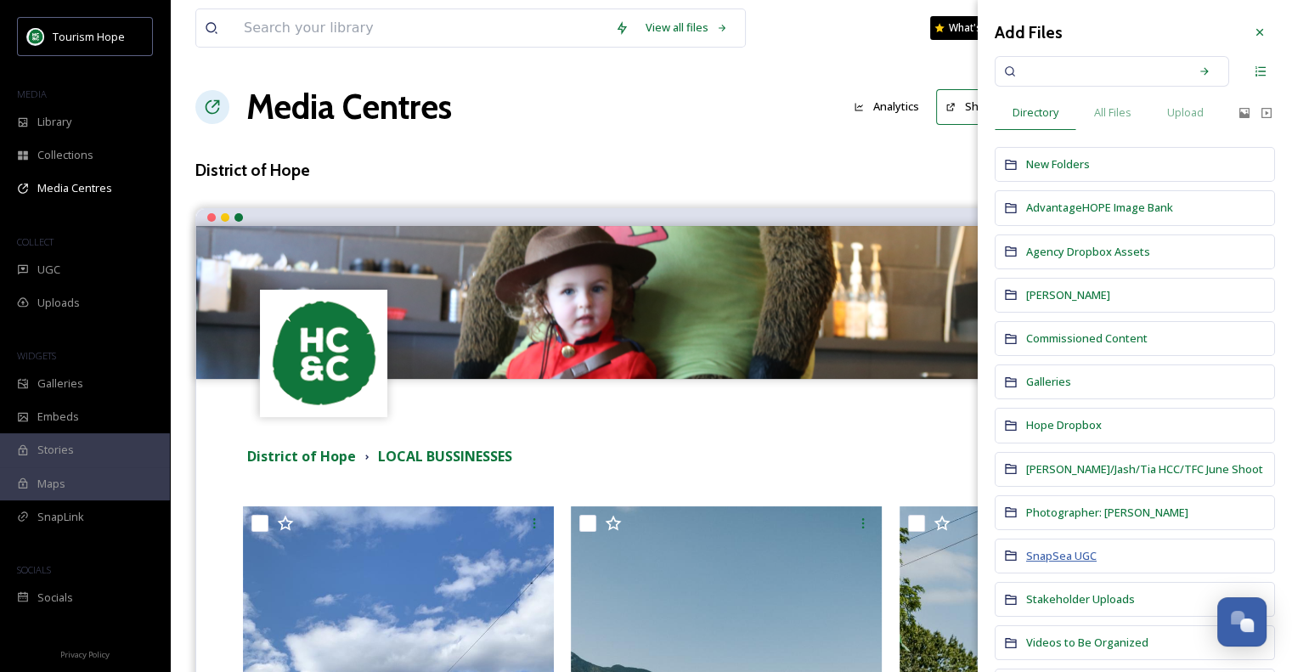
click at [1082, 548] on span "SnapSea UGC" at bounding box center [1061, 555] width 71 height 15
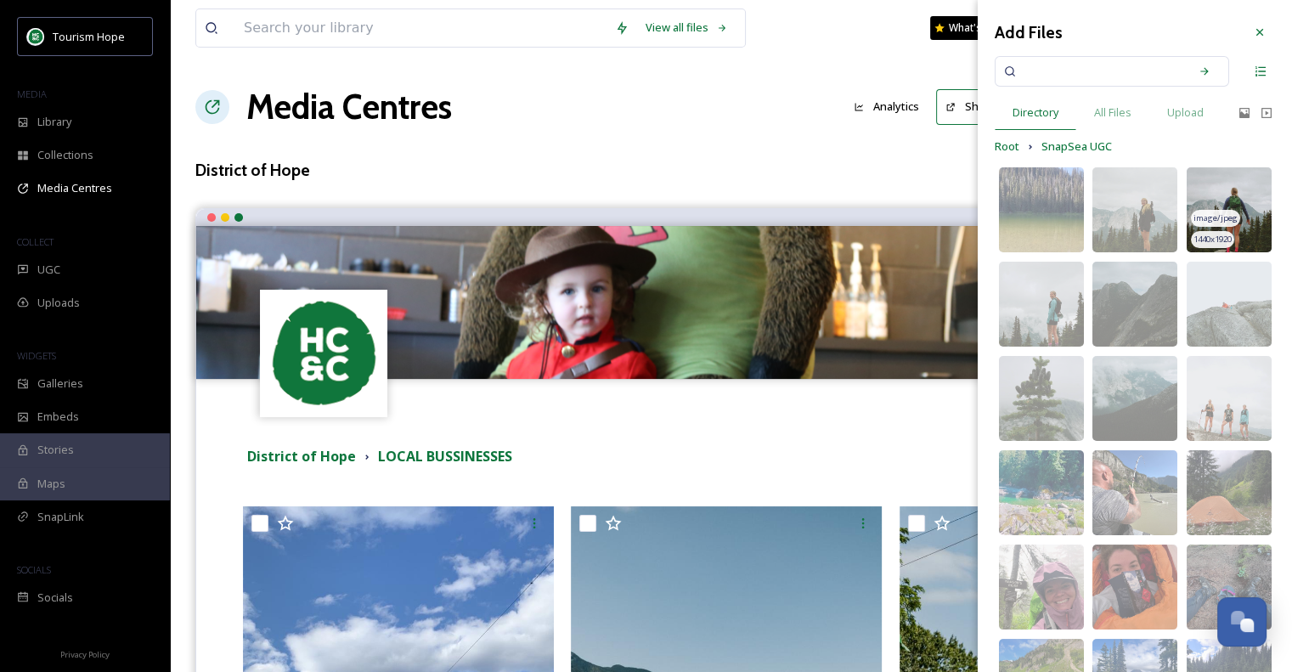
click at [1221, 189] on img at bounding box center [1229, 209] width 85 height 85
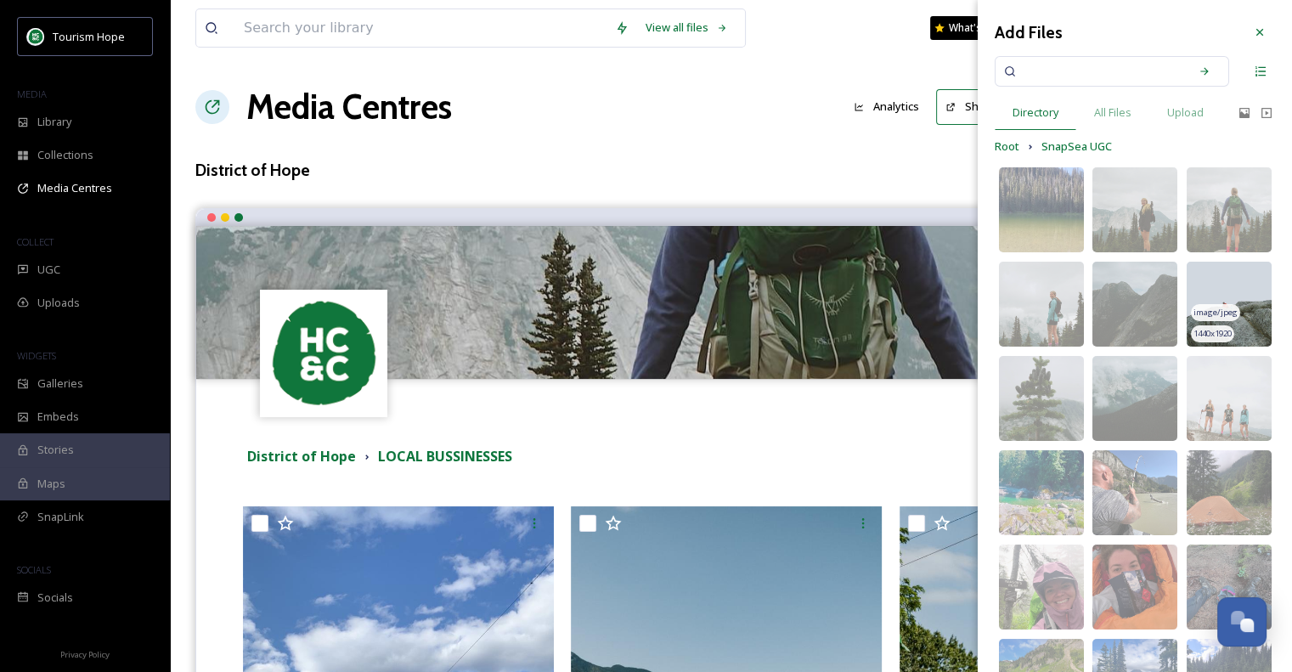
click at [1250, 313] on img at bounding box center [1229, 304] width 85 height 85
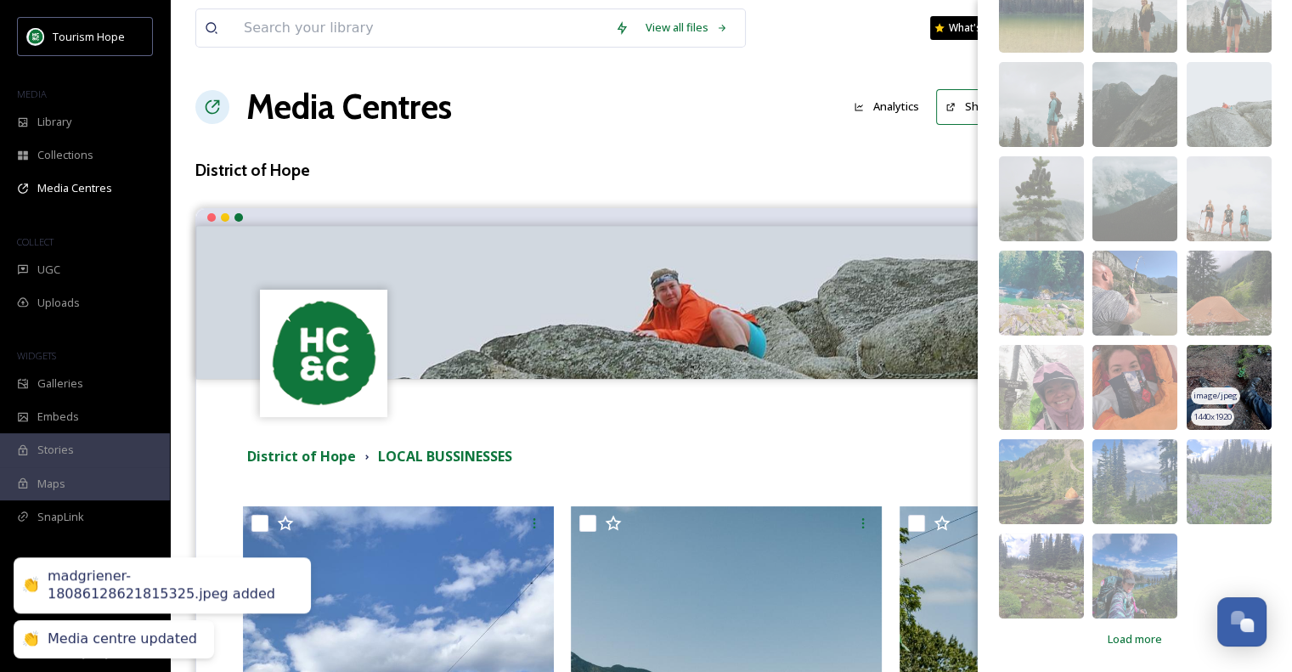
scroll to position [200, 0]
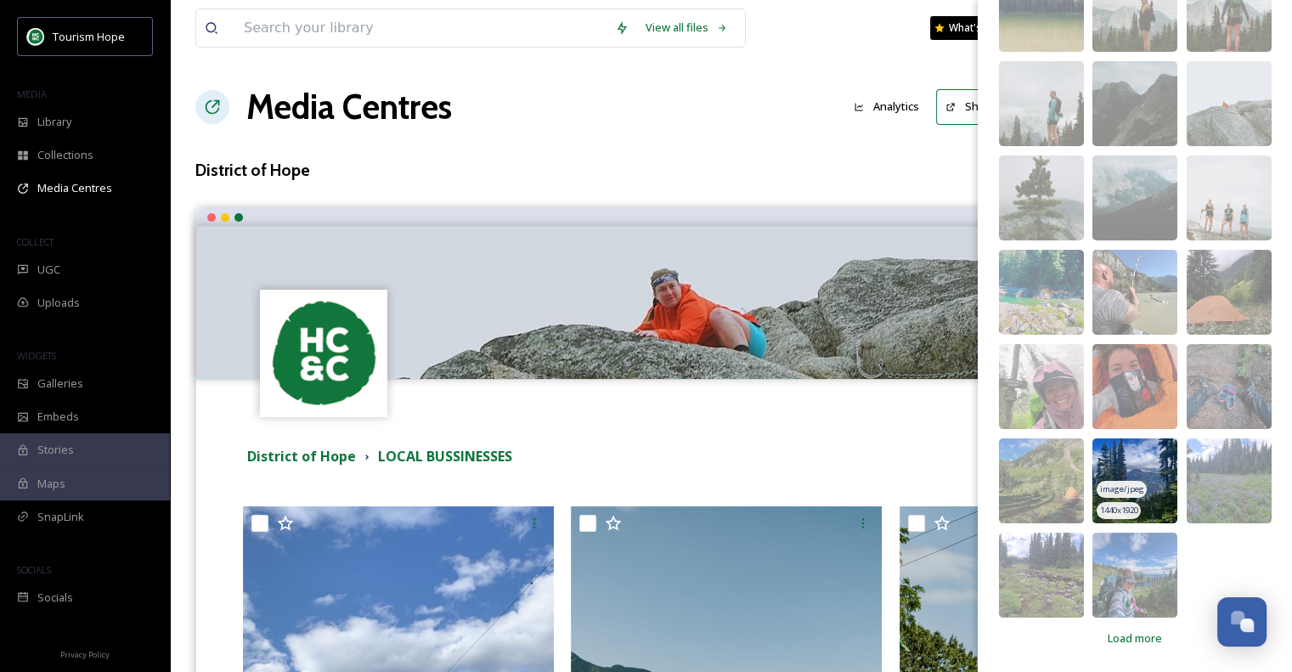
click at [1152, 465] on img at bounding box center [1134, 480] width 85 height 85
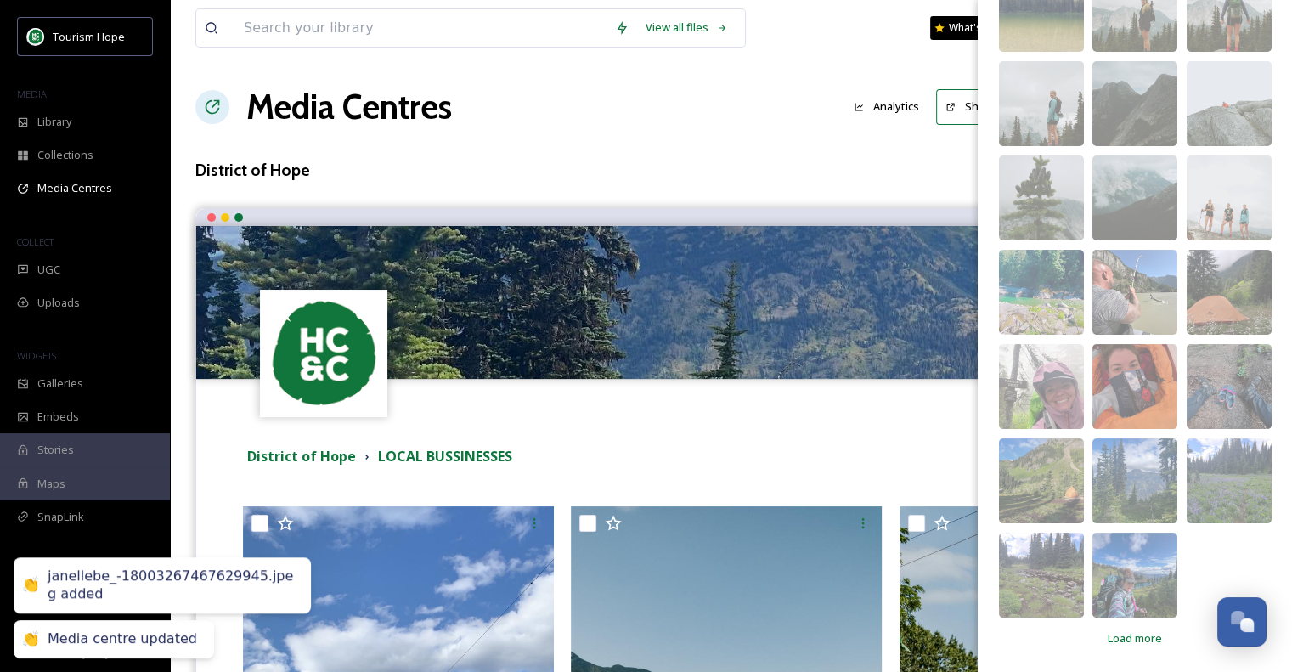
click at [792, 442] on div "District of Hope LOCAL BUSSINESSES" at bounding box center [731, 457] width 976 height 31
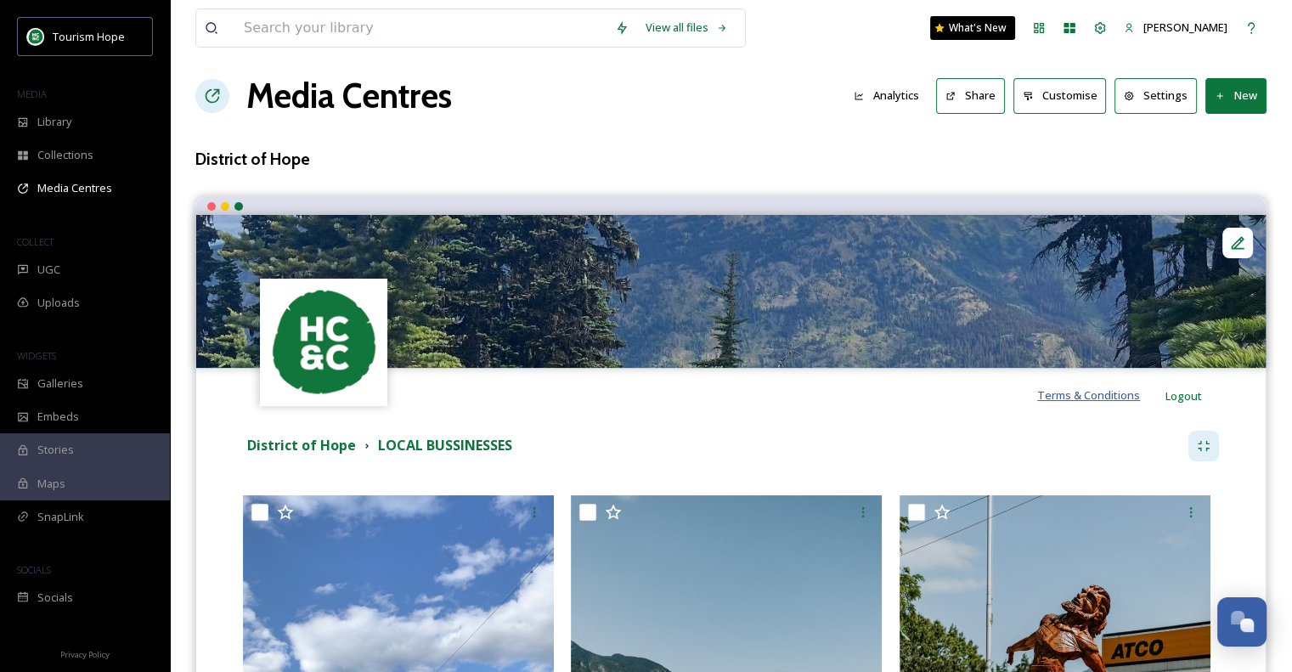
scroll to position [0, 0]
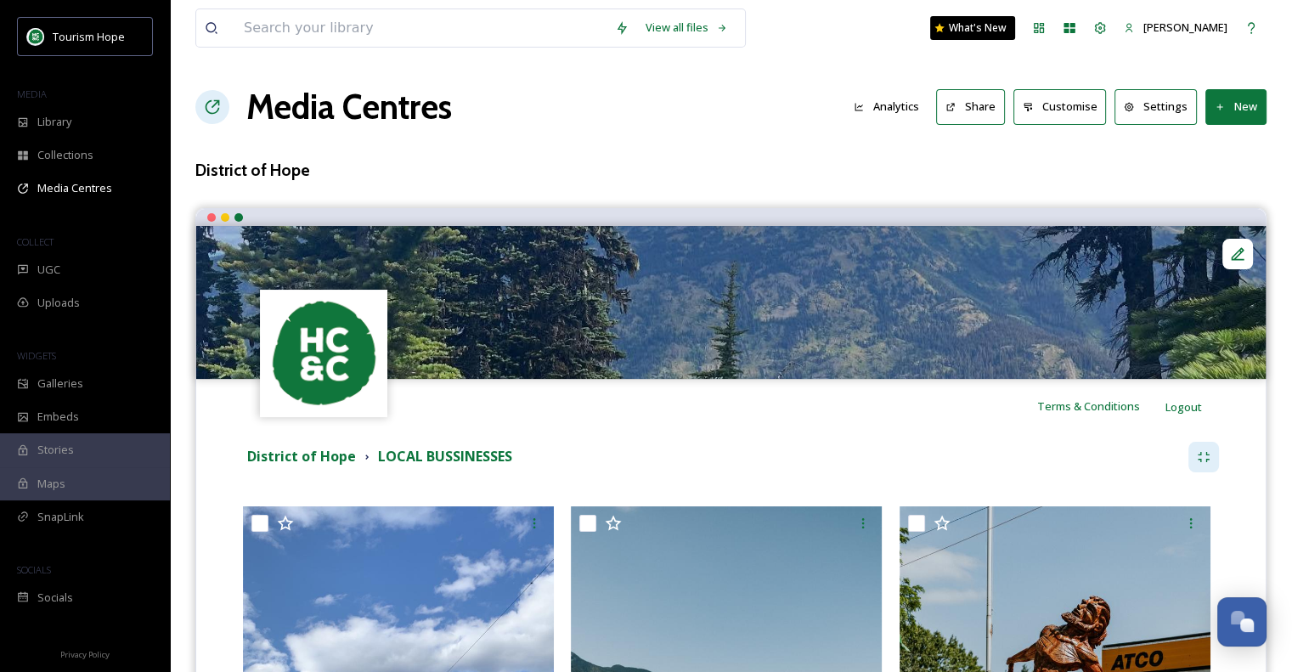
click at [1039, 446] on div "District of Hope LOCAL BUSSINESSES" at bounding box center [715, 456] width 945 height 21
click at [1254, 110] on button "New" at bounding box center [1235, 106] width 61 height 35
click at [1243, 150] on span "Add Files" at bounding box center [1225, 146] width 46 height 16
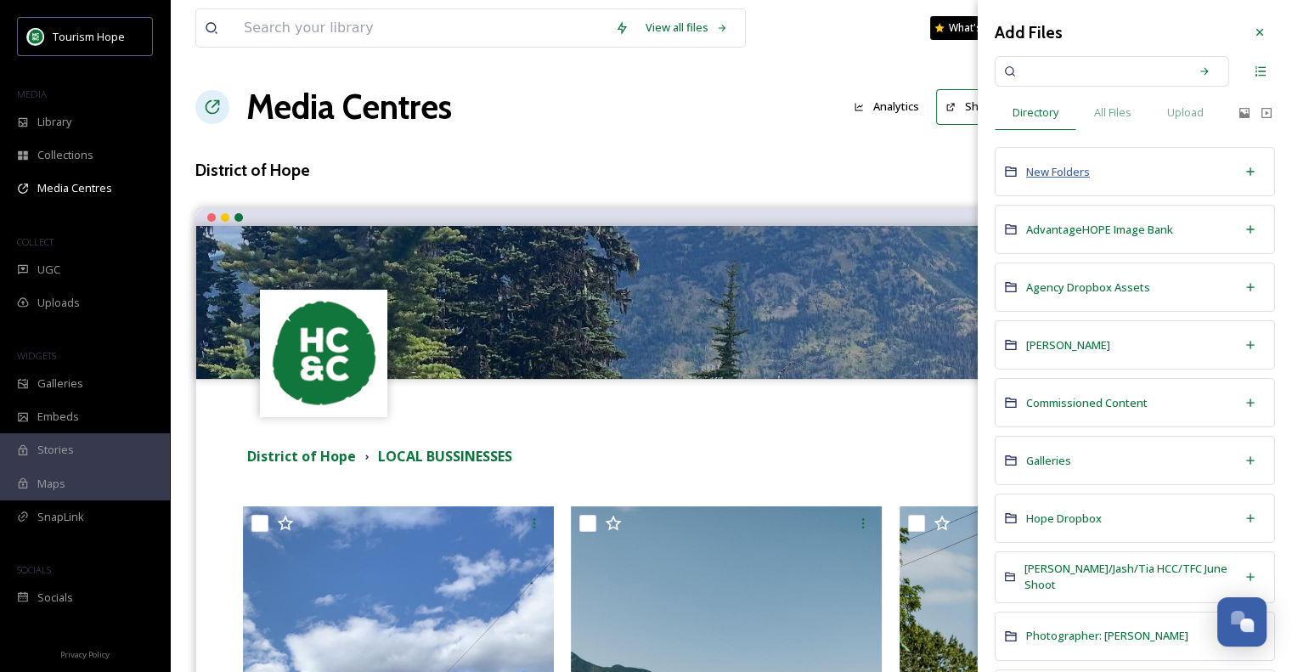
click at [1043, 172] on span "New Folders" at bounding box center [1058, 171] width 64 height 15
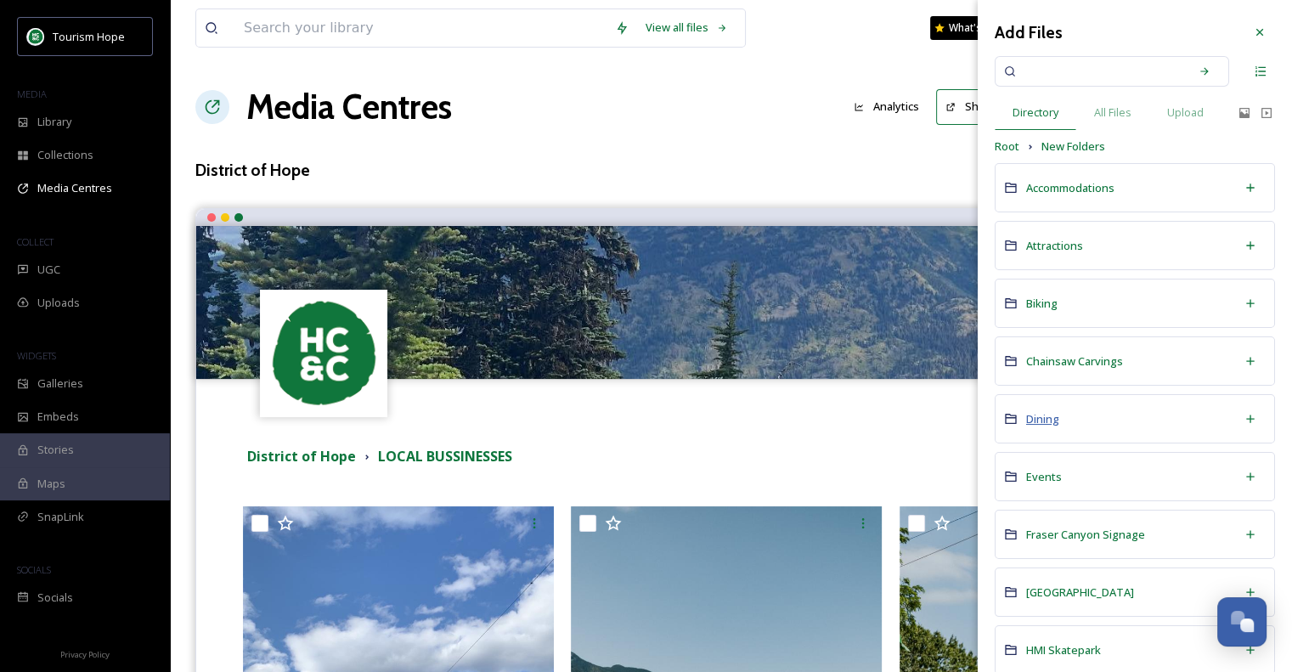
click at [1038, 420] on span "Dining" at bounding box center [1042, 418] width 33 height 15
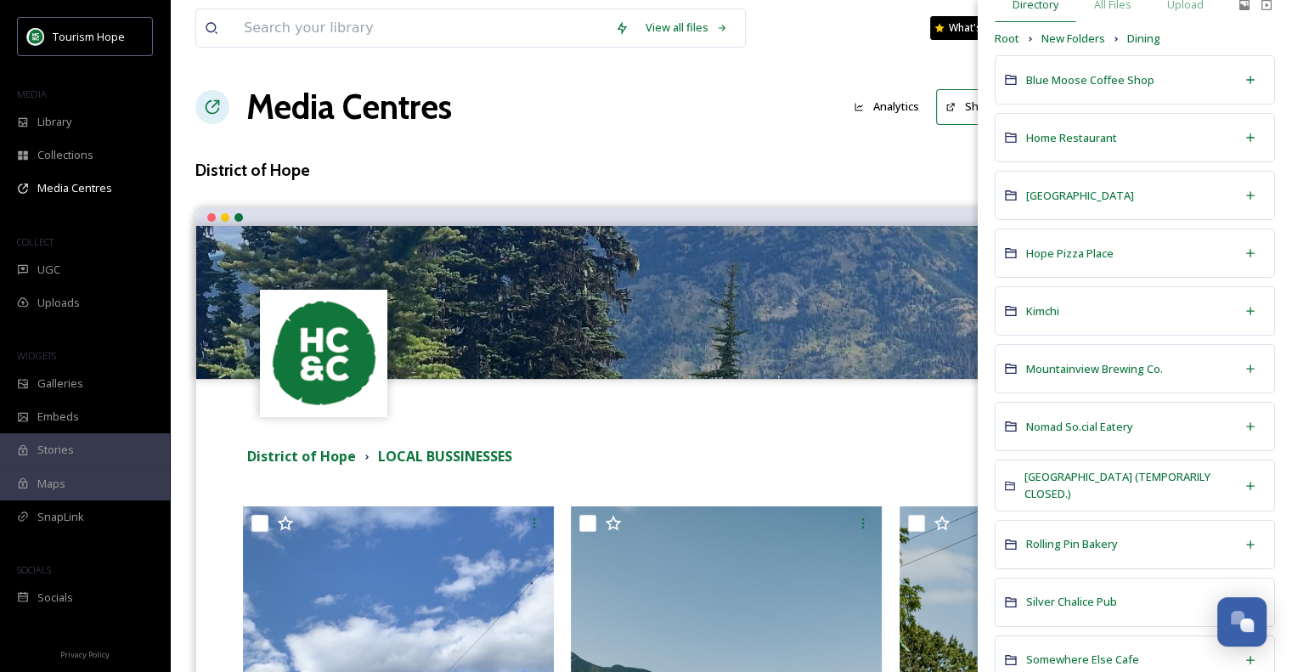
scroll to position [158, 0]
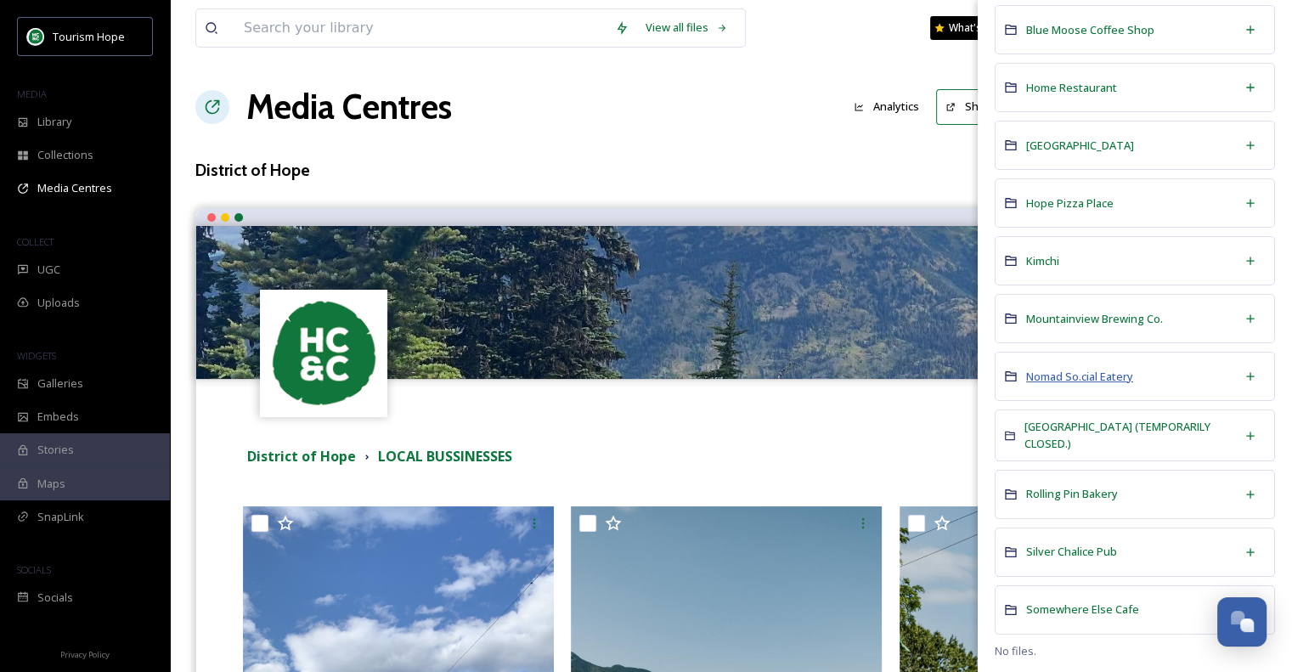
click at [1053, 369] on span "Nomad So.cial Eatery" at bounding box center [1079, 376] width 107 height 15
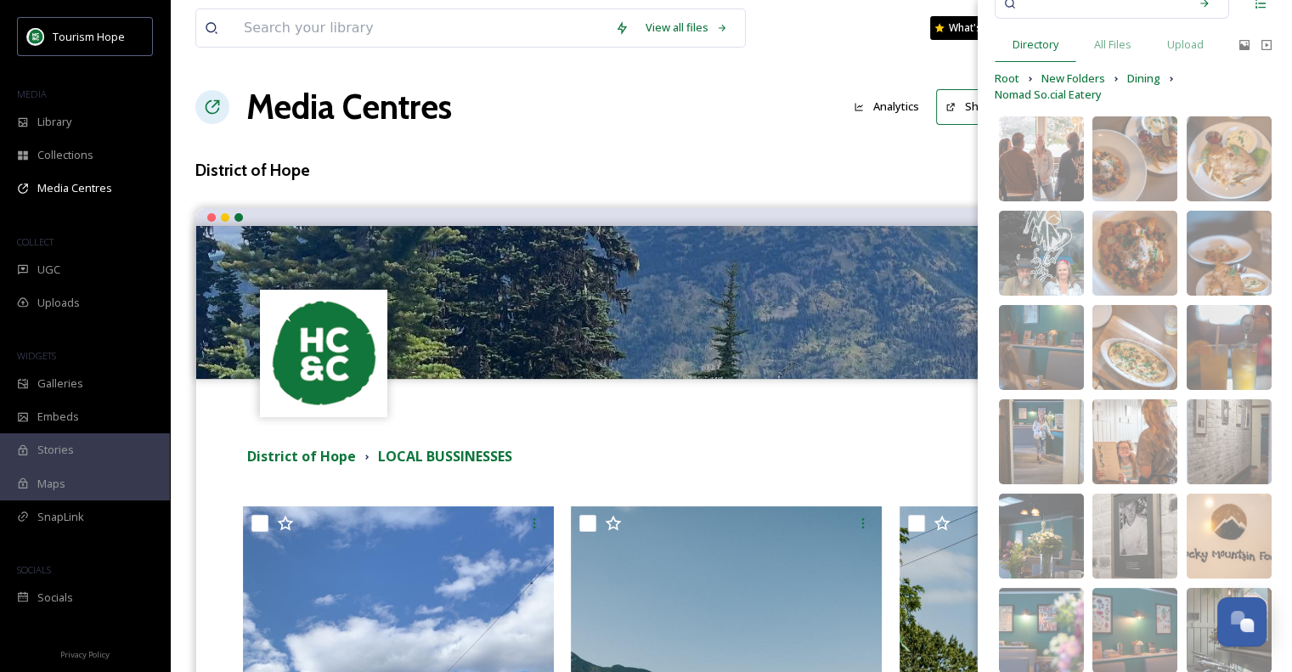
scroll to position [217, 0]
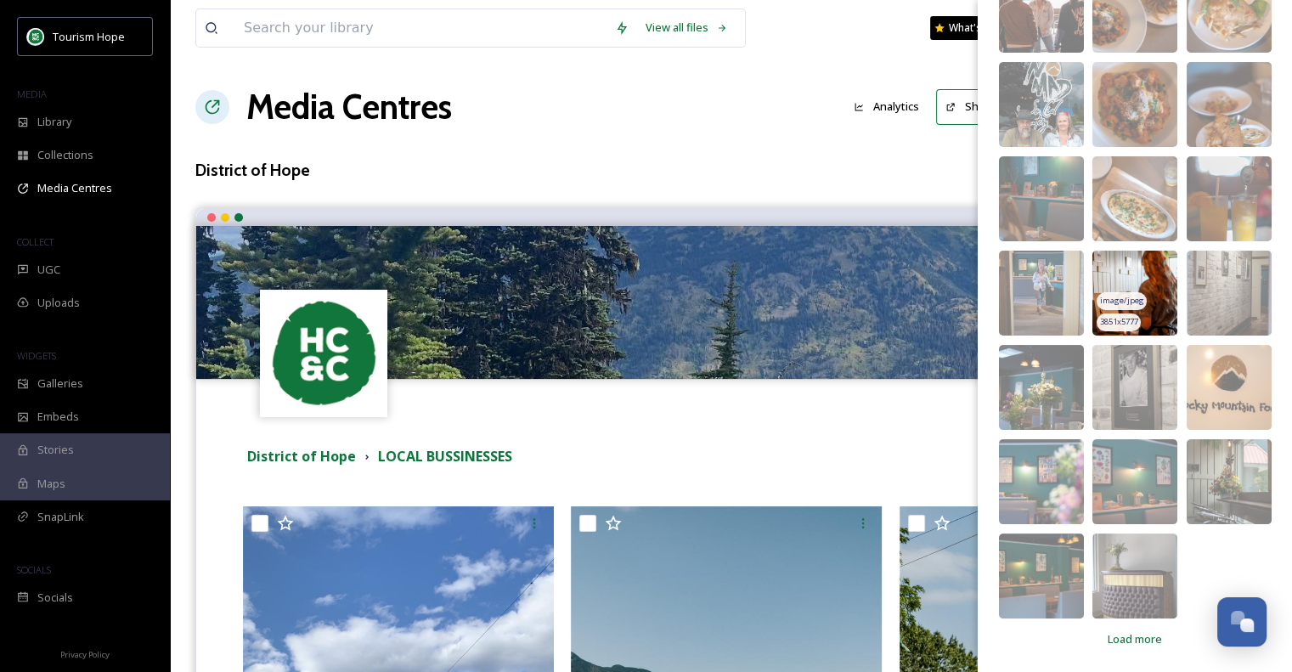
click at [1137, 268] on img at bounding box center [1134, 293] width 85 height 85
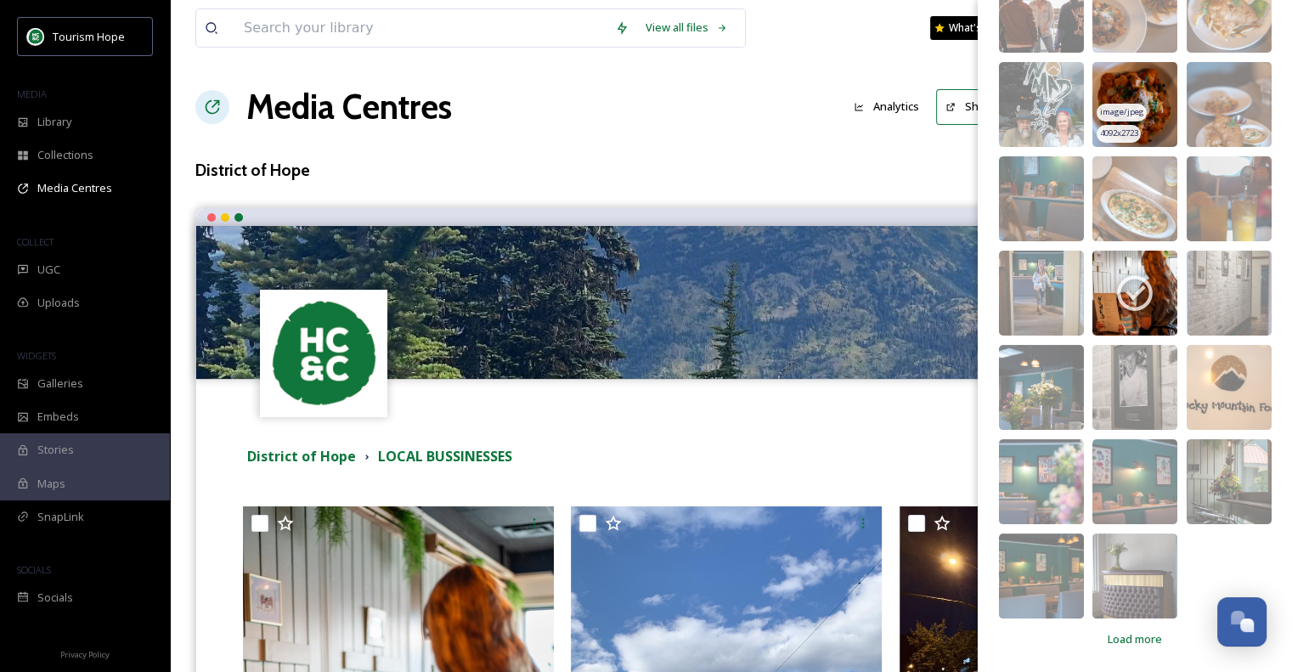
scroll to position [0, 0]
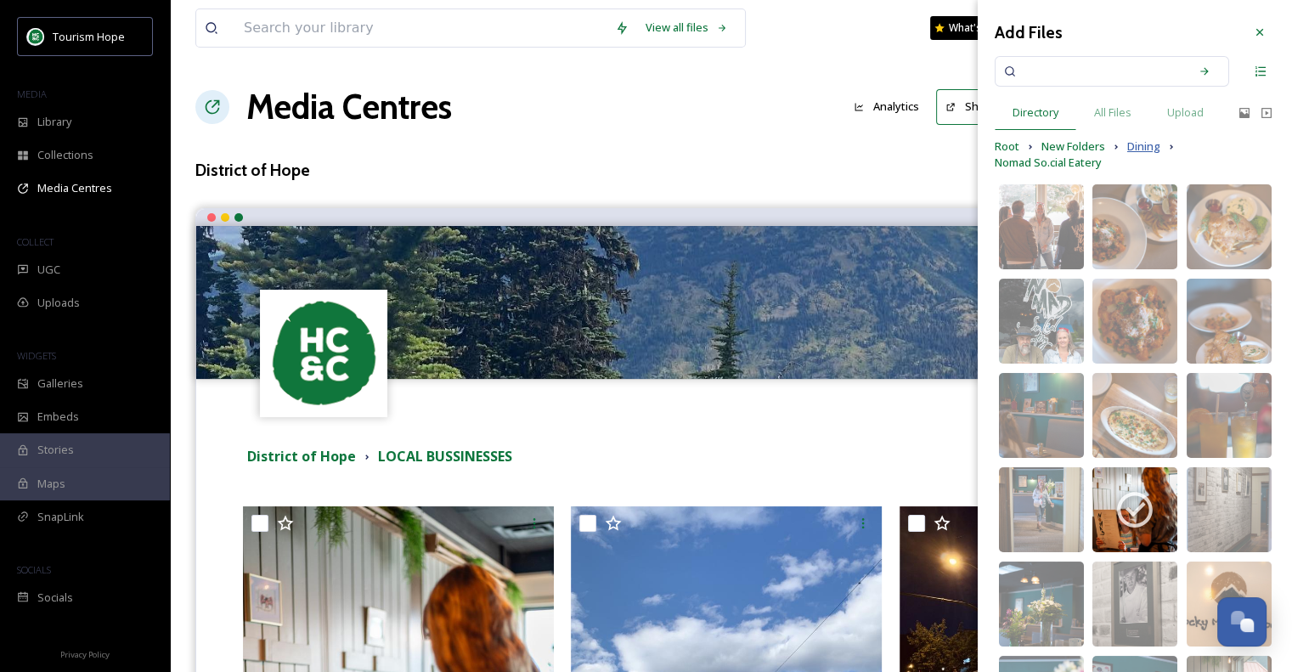
click at [1142, 146] on span "Dining" at bounding box center [1143, 146] width 33 height 16
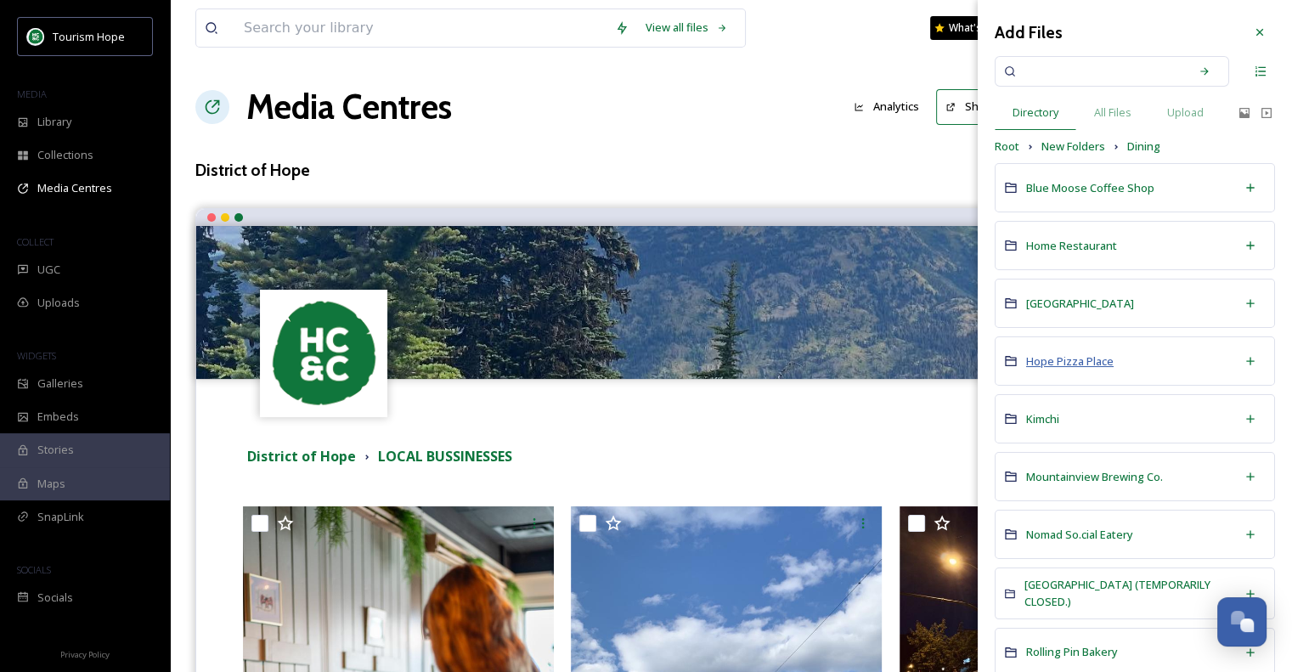
click at [1103, 364] on span "Hope Pizza Place" at bounding box center [1069, 360] width 87 height 15
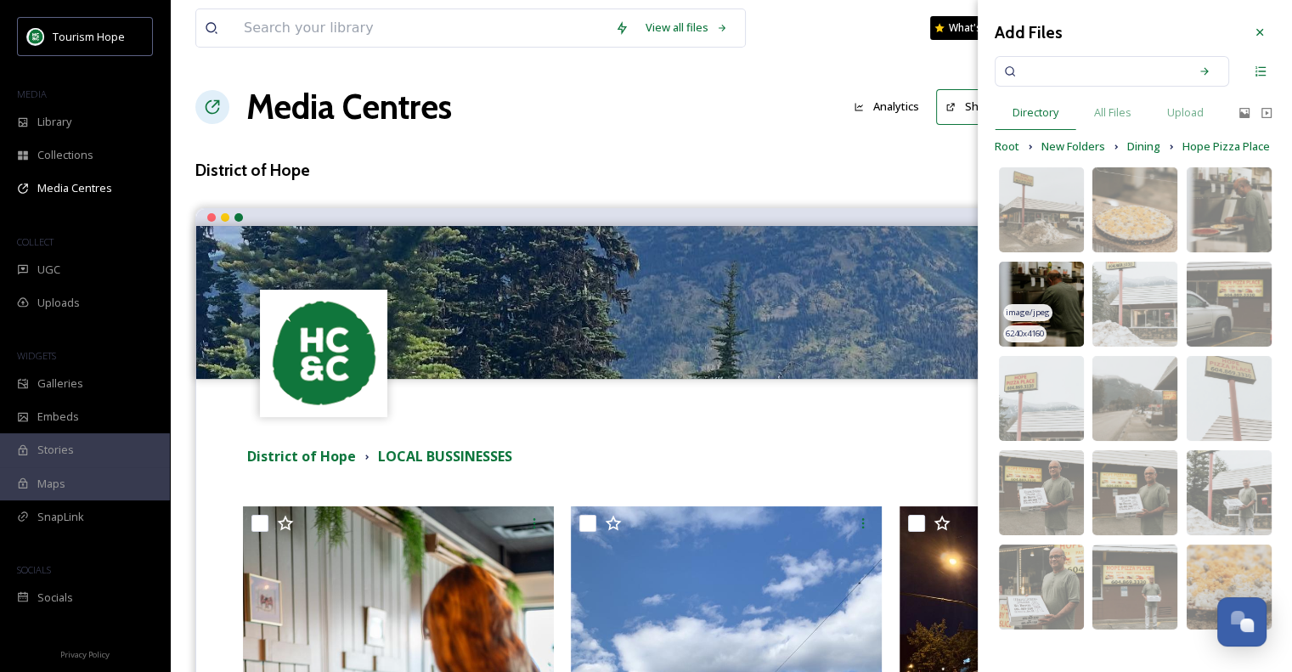
click at [1068, 289] on img at bounding box center [1041, 304] width 85 height 85
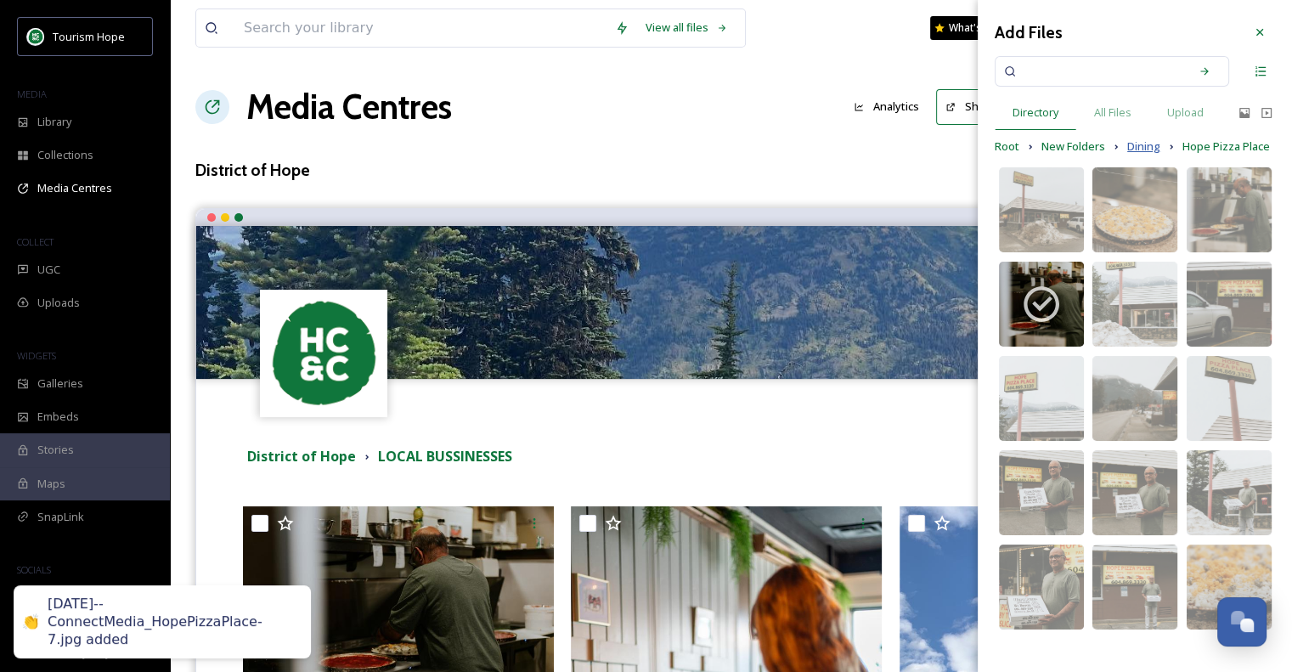
click at [1135, 147] on span "Dining" at bounding box center [1143, 146] width 33 height 16
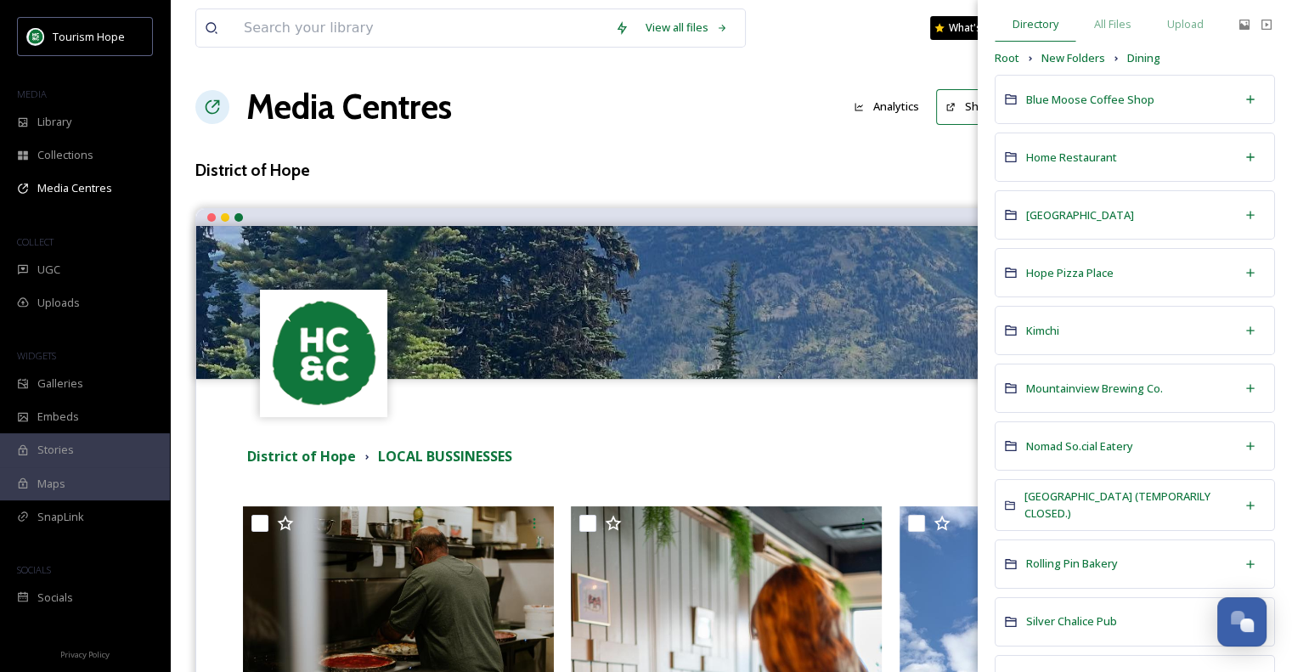
scroll to position [158, 0]
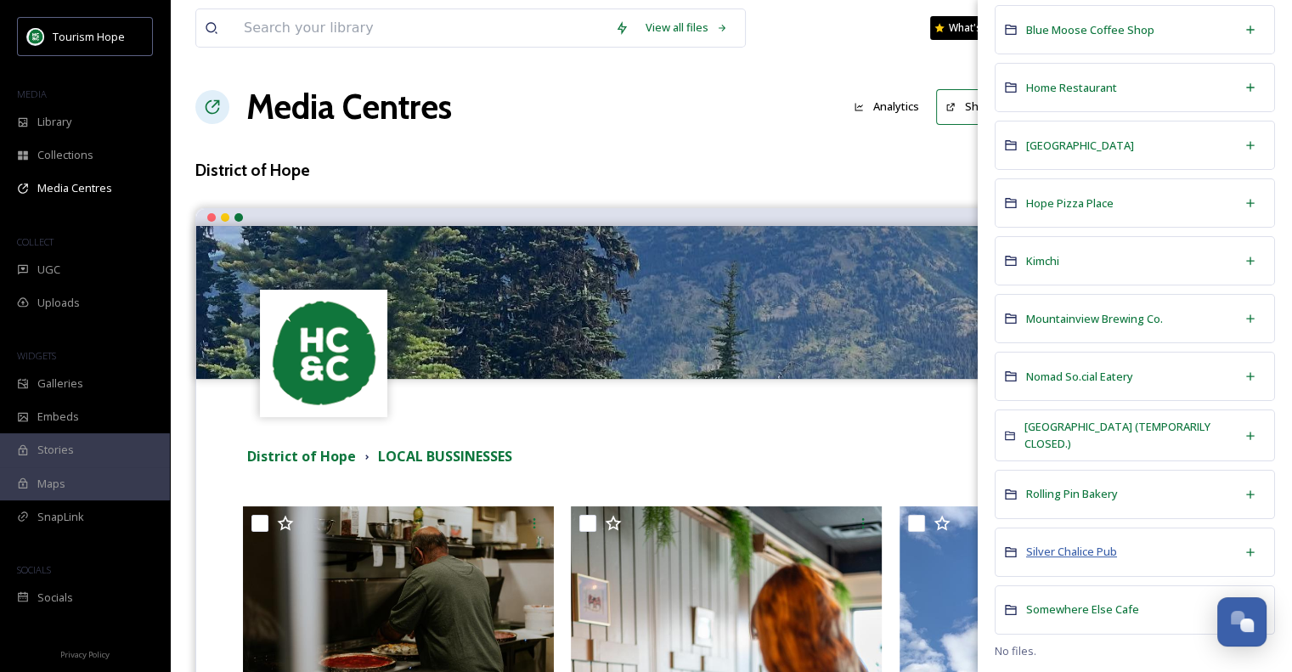
click at [1074, 546] on span "Silver Chalice Pub" at bounding box center [1071, 551] width 91 height 15
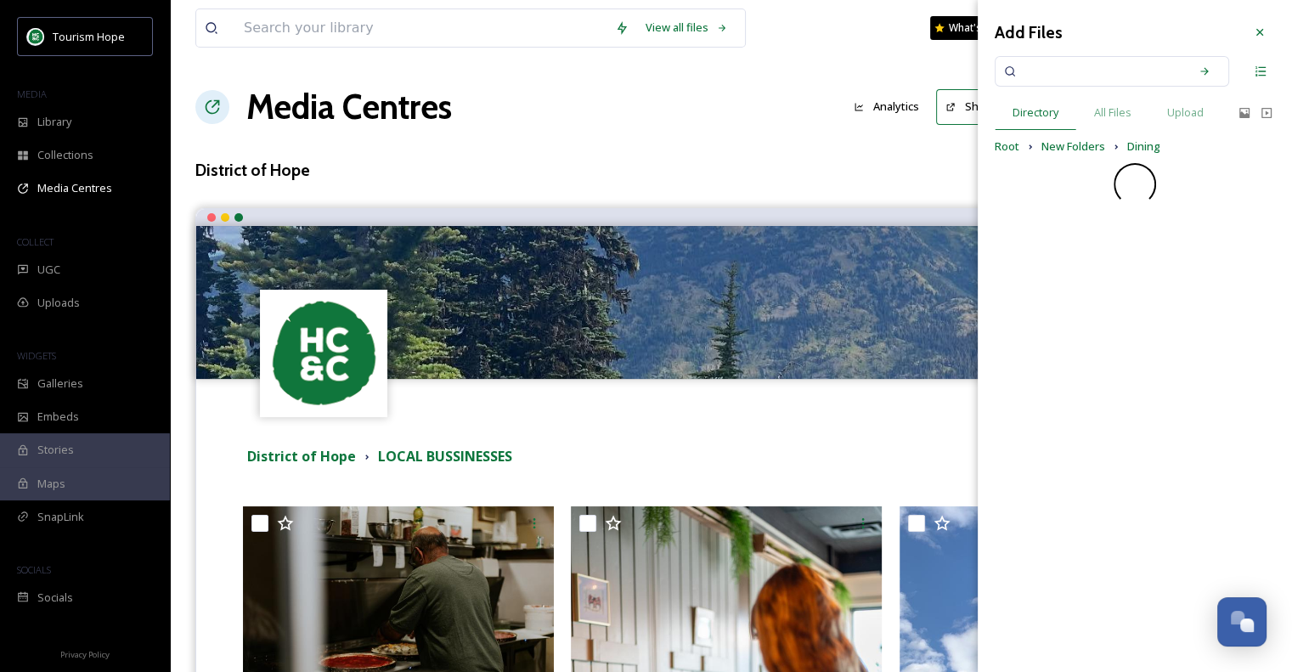
scroll to position [0, 0]
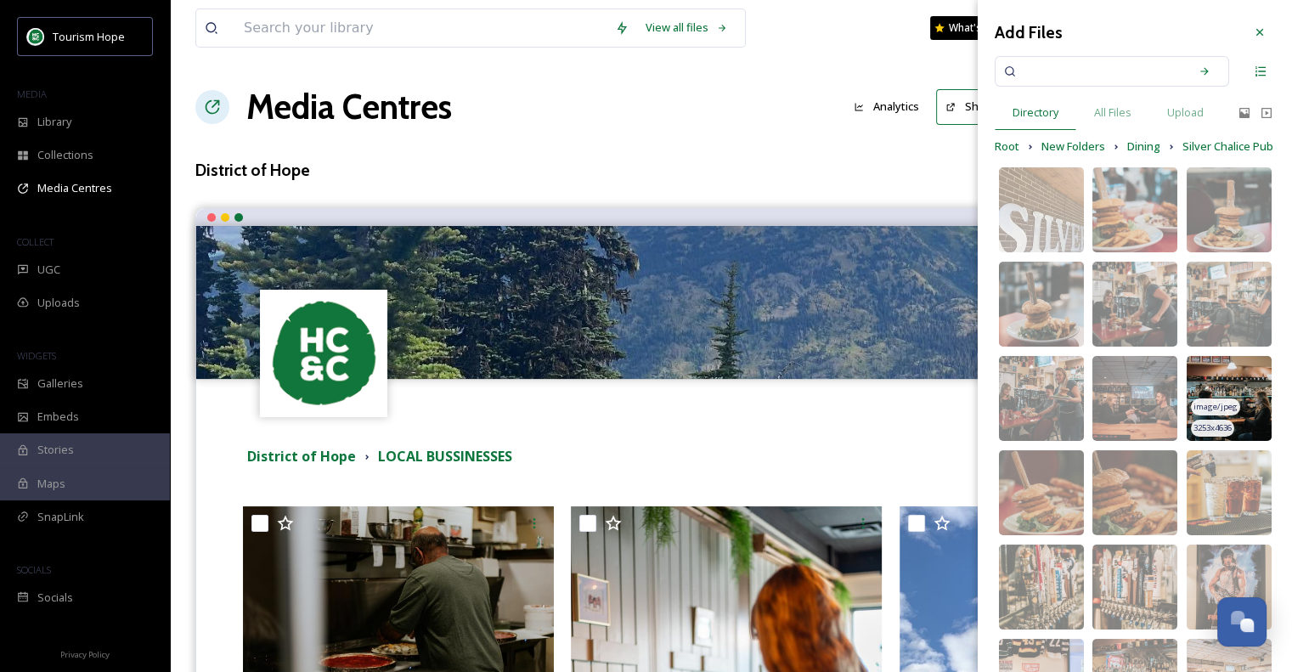
click at [1200, 393] on img at bounding box center [1229, 398] width 85 height 85
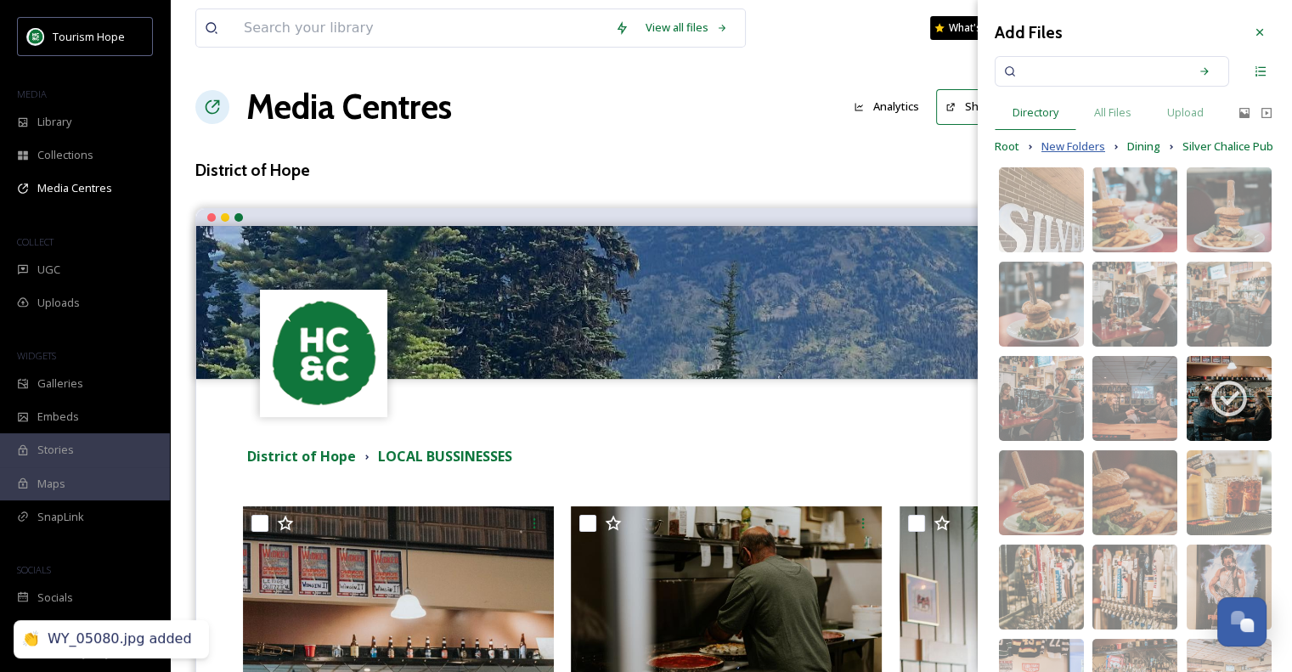
click at [1098, 141] on span "New Folders" at bounding box center [1073, 146] width 64 height 16
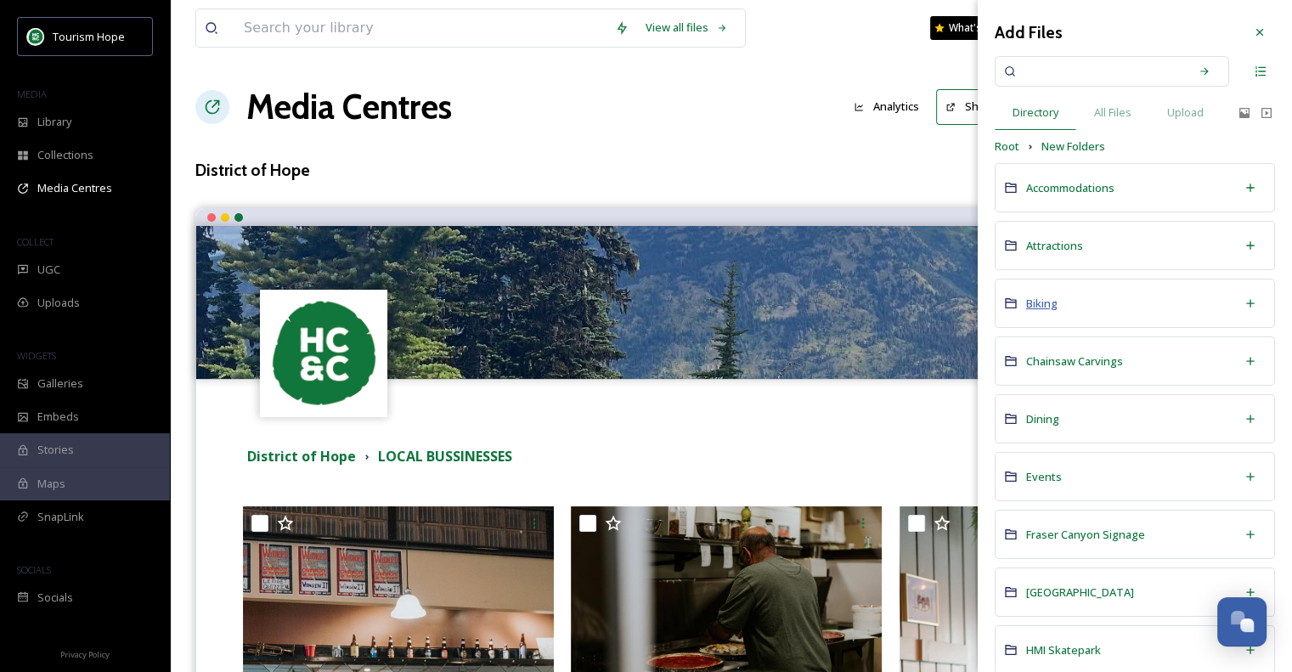
click at [1036, 302] on span "Biking" at bounding box center [1041, 303] width 31 height 15
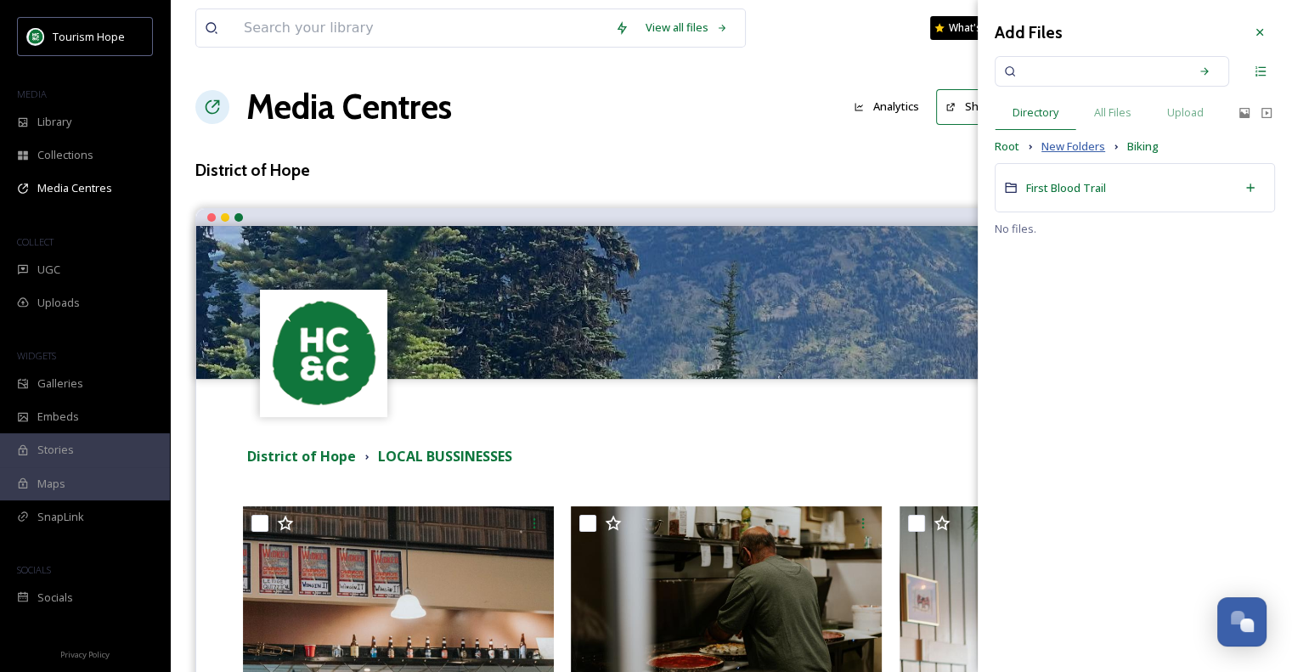
click at [1054, 144] on span "New Folders" at bounding box center [1073, 146] width 64 height 16
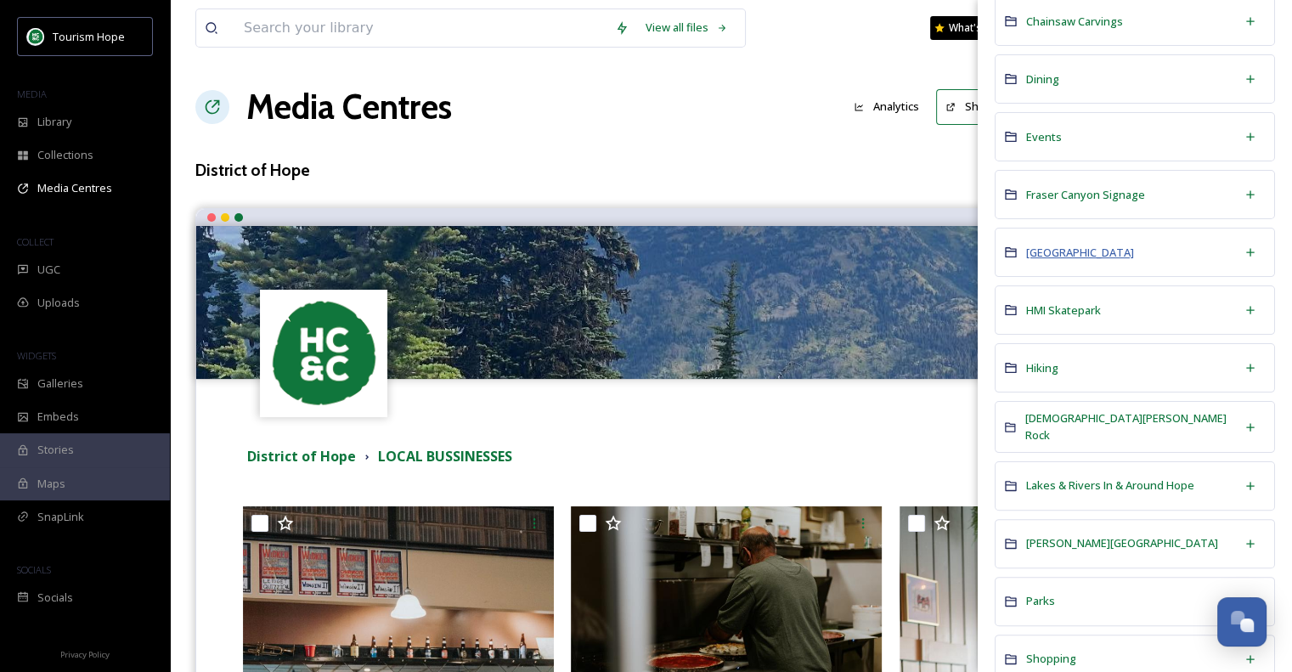
scroll to position [170, 0]
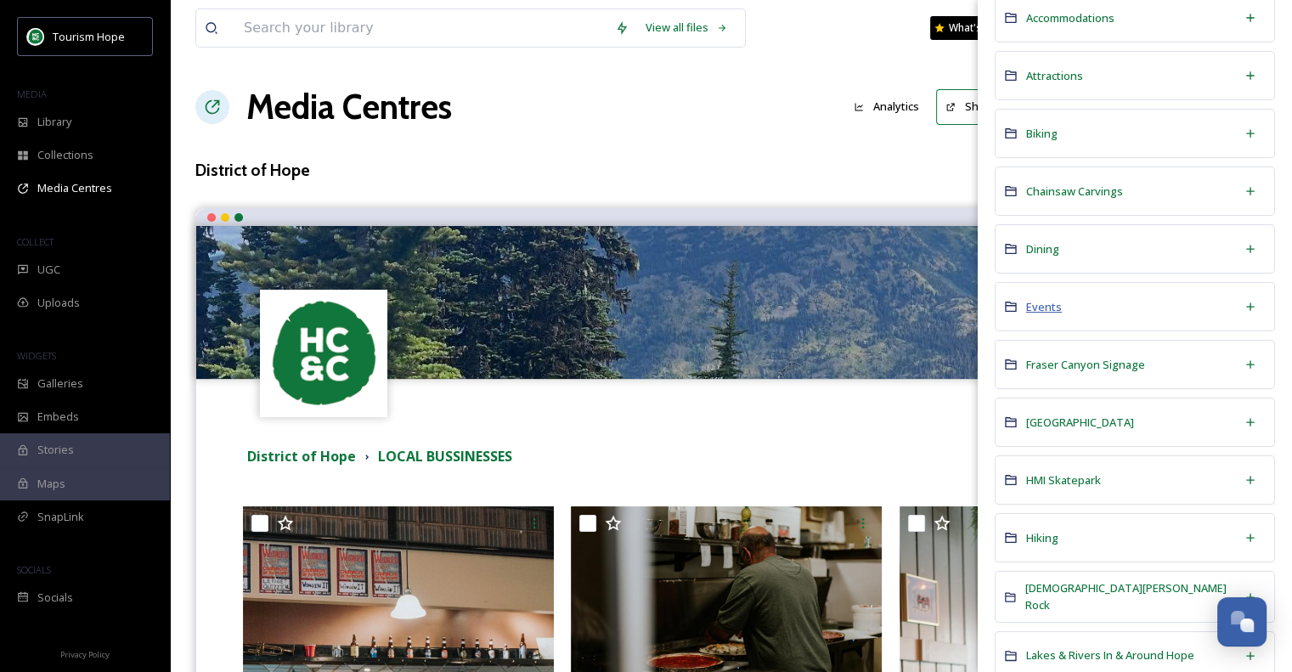
click at [1035, 309] on span "Events" at bounding box center [1044, 306] width 36 height 15
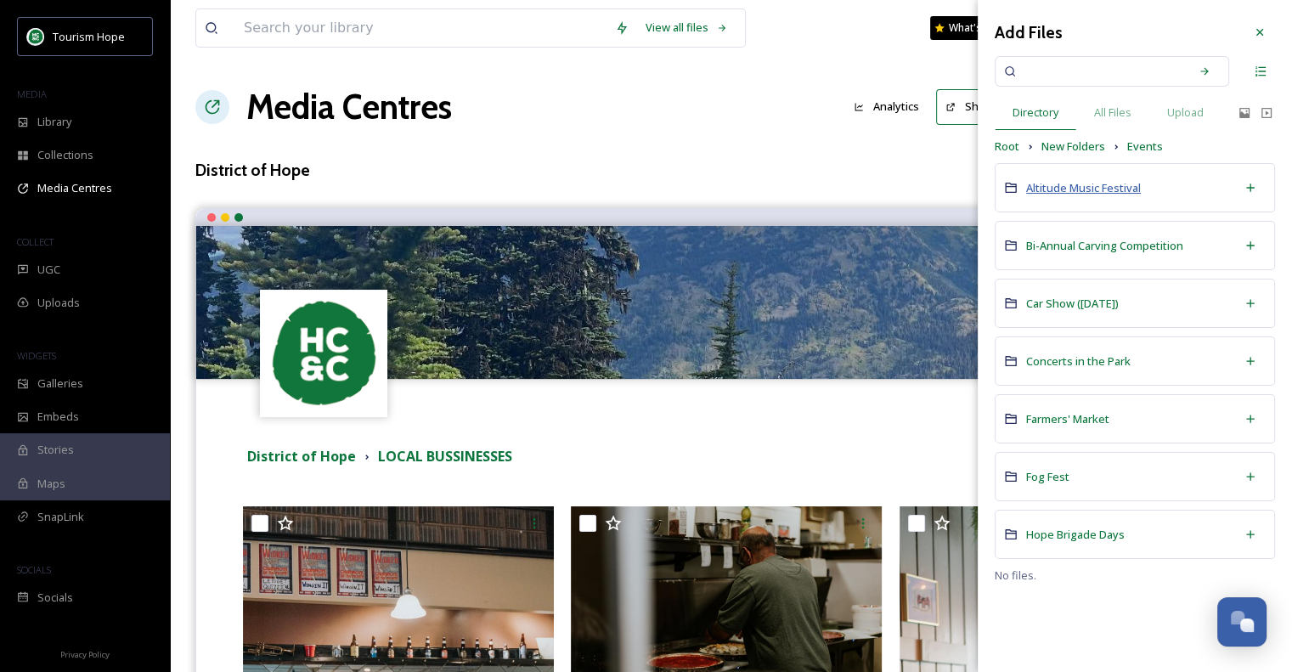
click at [1080, 182] on span "Altitude Music Festival" at bounding box center [1083, 187] width 115 height 15
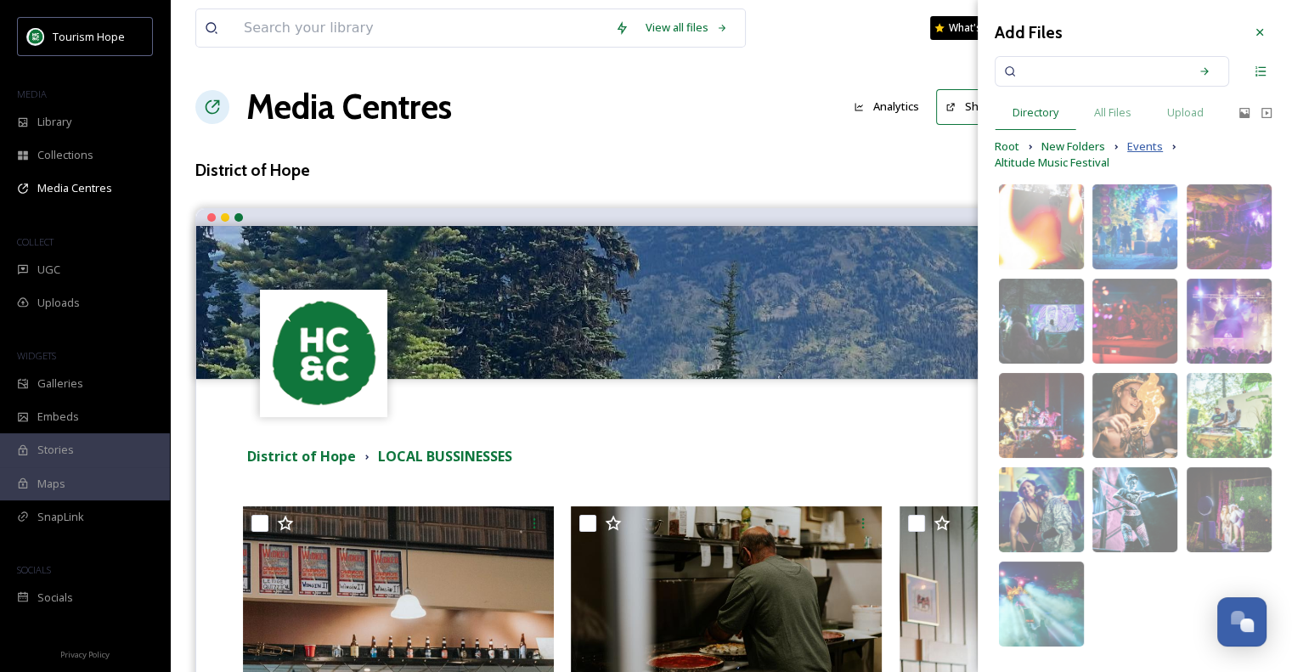
click at [1148, 142] on span "Events" at bounding box center [1145, 146] width 36 height 16
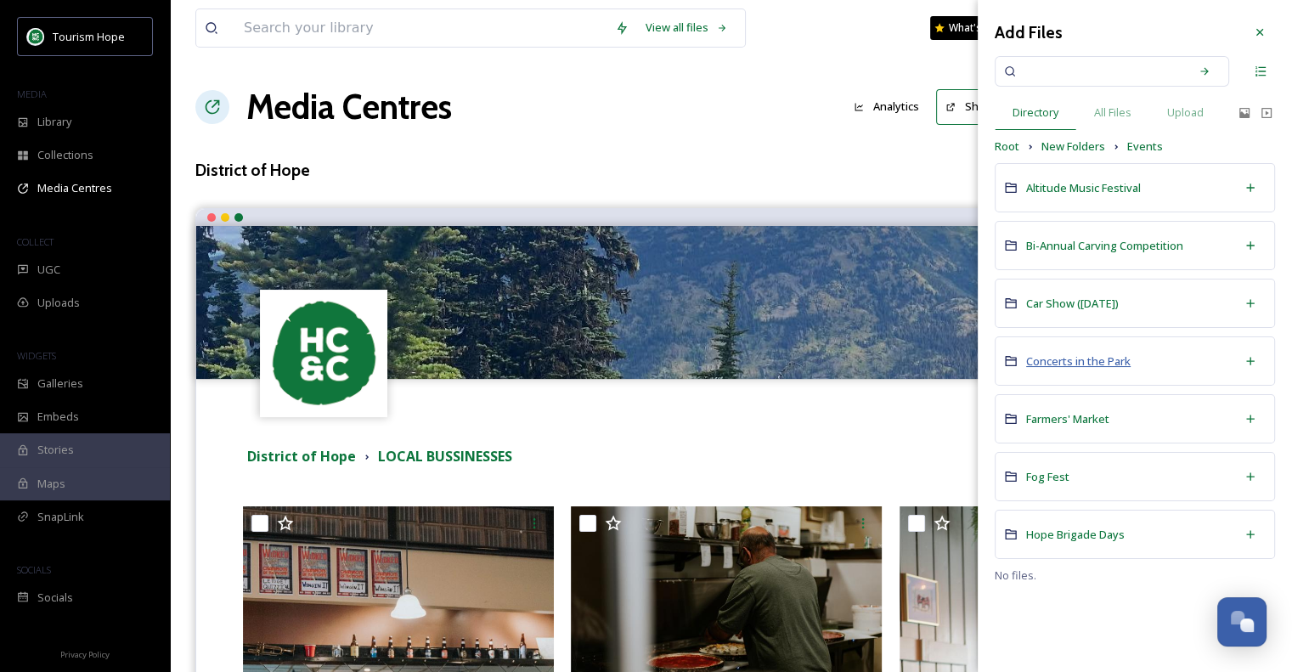
click at [1080, 359] on span "Concerts in the Park" at bounding box center [1078, 360] width 104 height 15
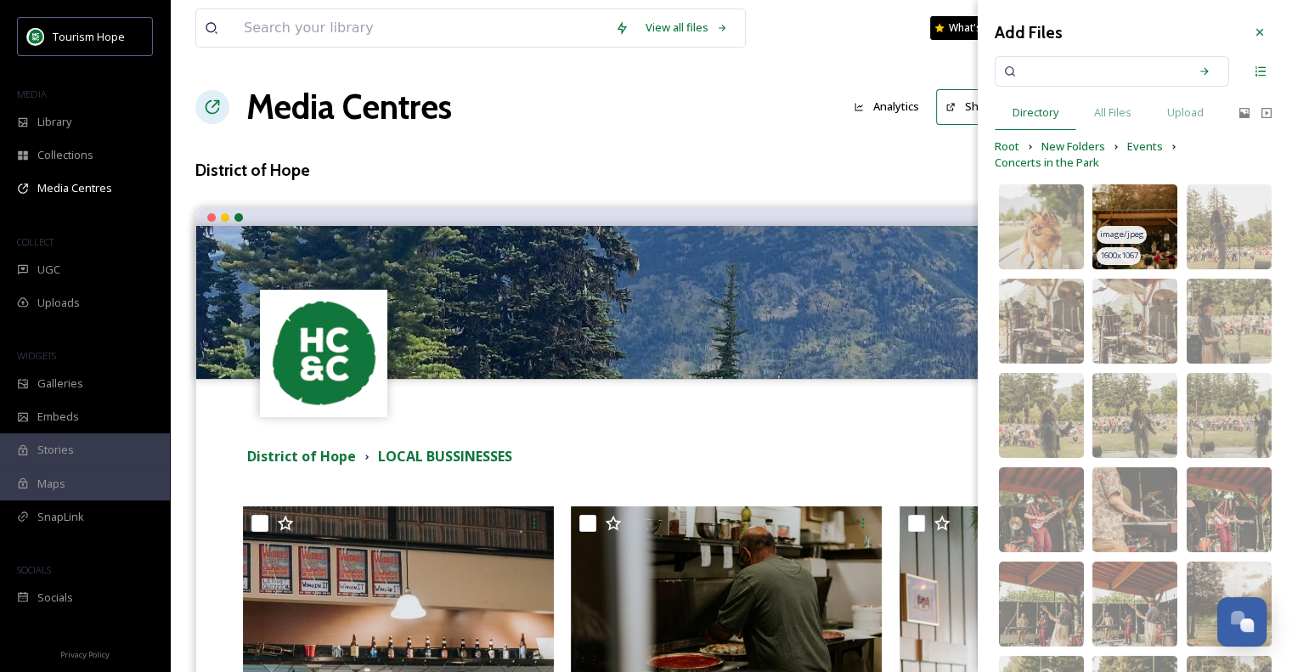
click at [1154, 206] on img at bounding box center [1134, 226] width 85 height 85
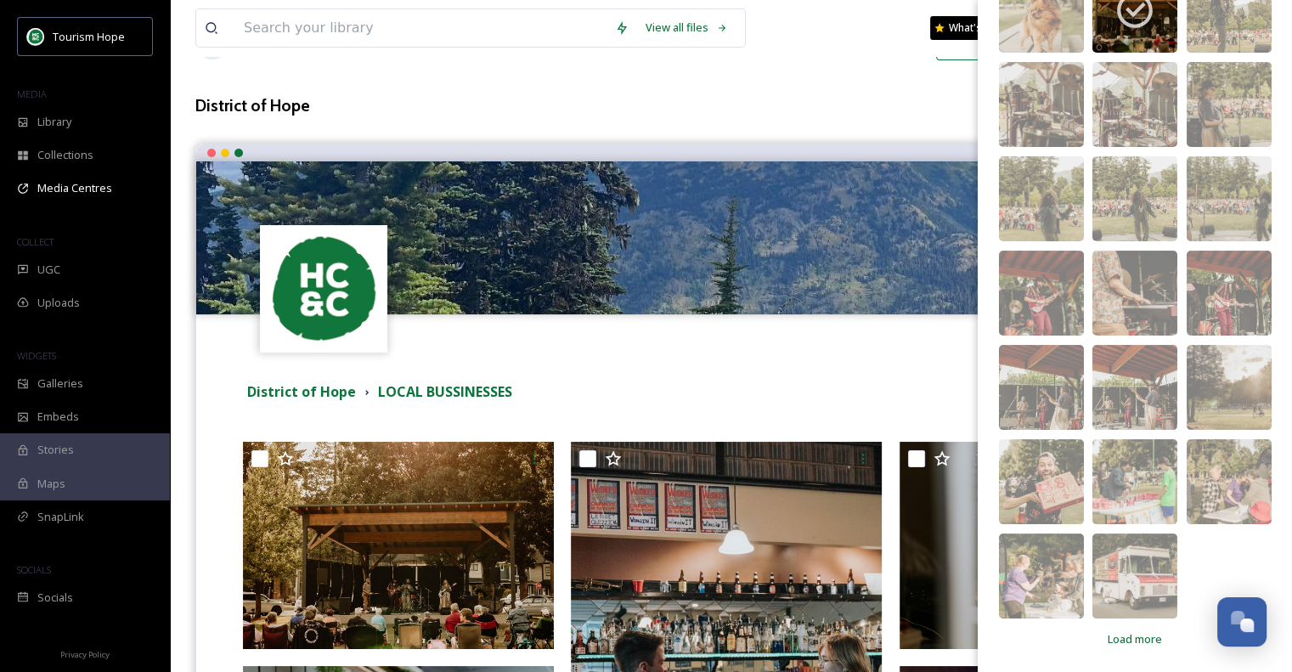
scroll to position [170, 0]
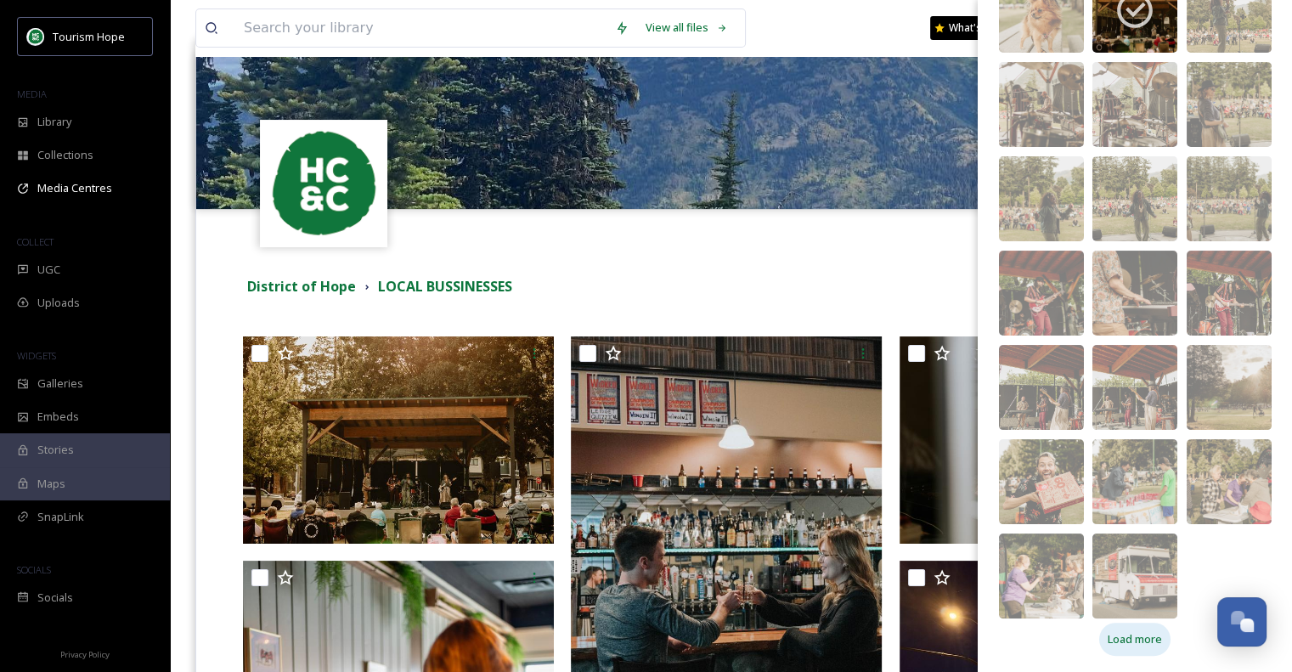
click at [1123, 640] on span "Load more" at bounding box center [1135, 639] width 54 height 16
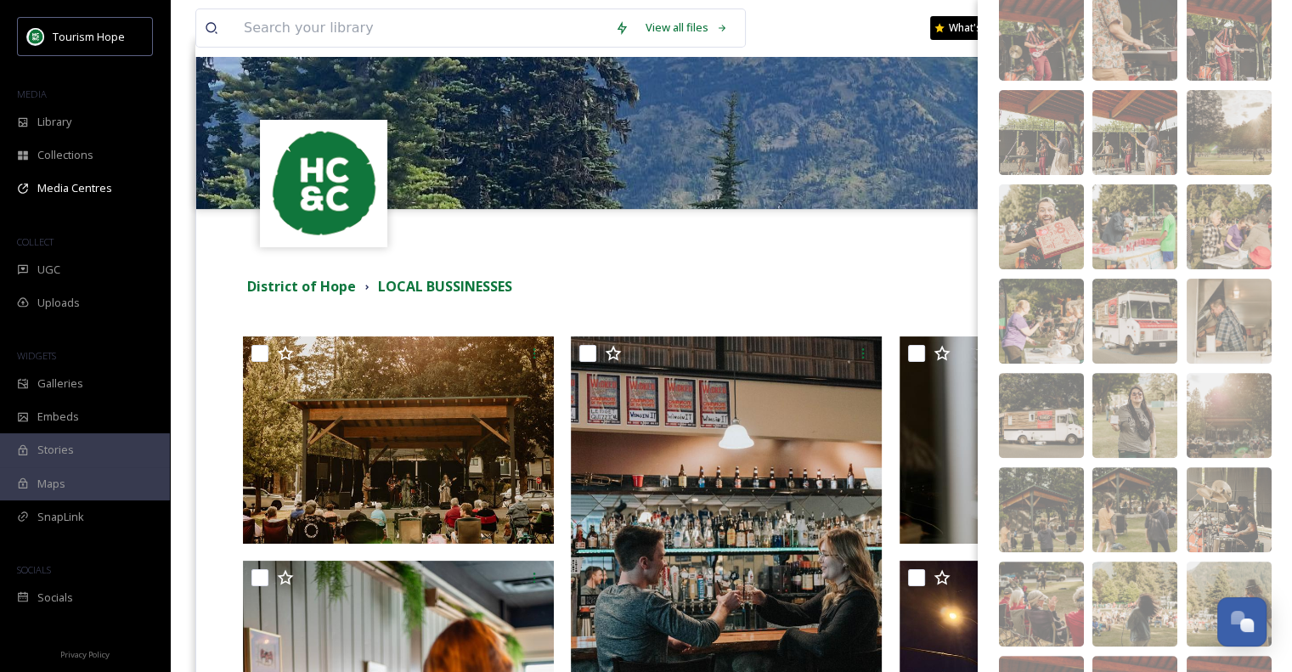
scroll to position [726, 0]
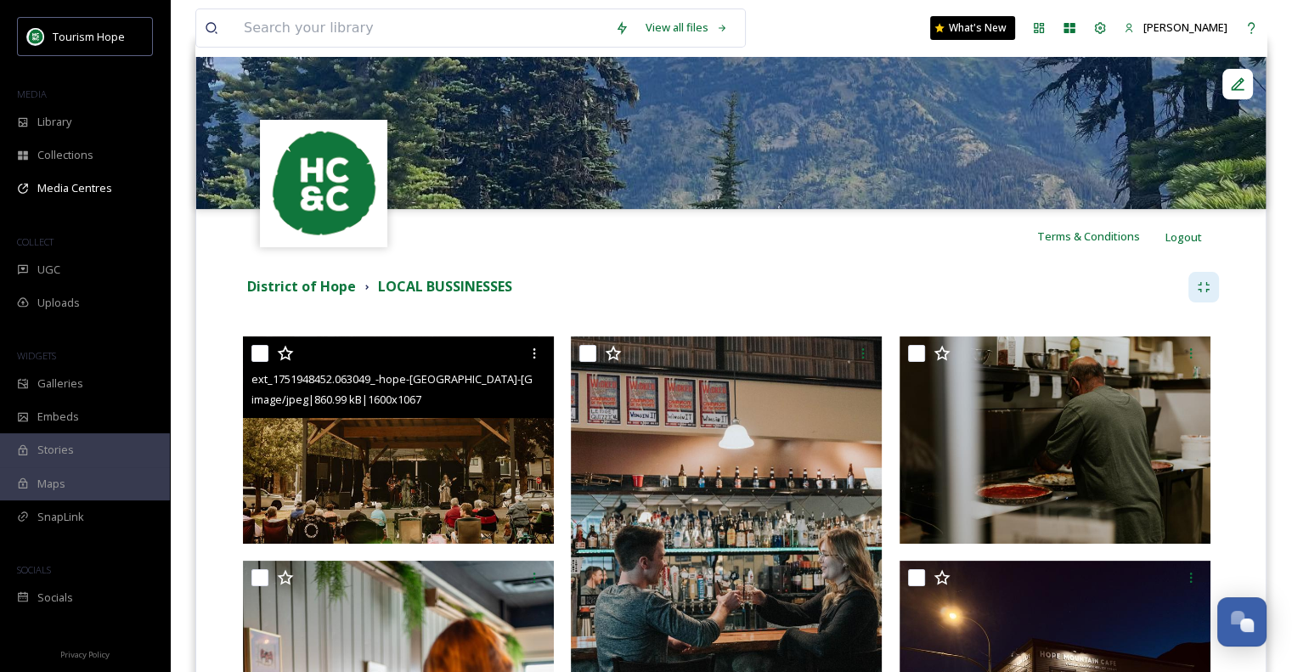
click at [326, 472] on img at bounding box center [398, 439] width 311 height 207
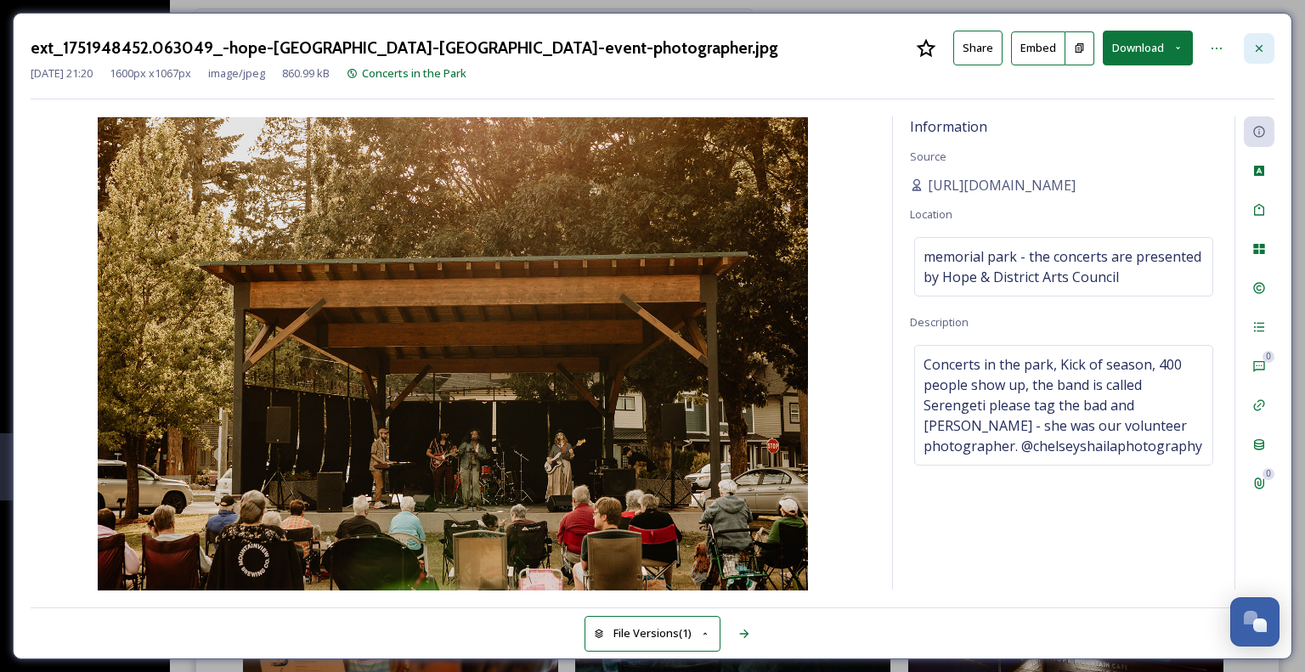
click at [1261, 48] on icon at bounding box center [1259, 49] width 14 height 14
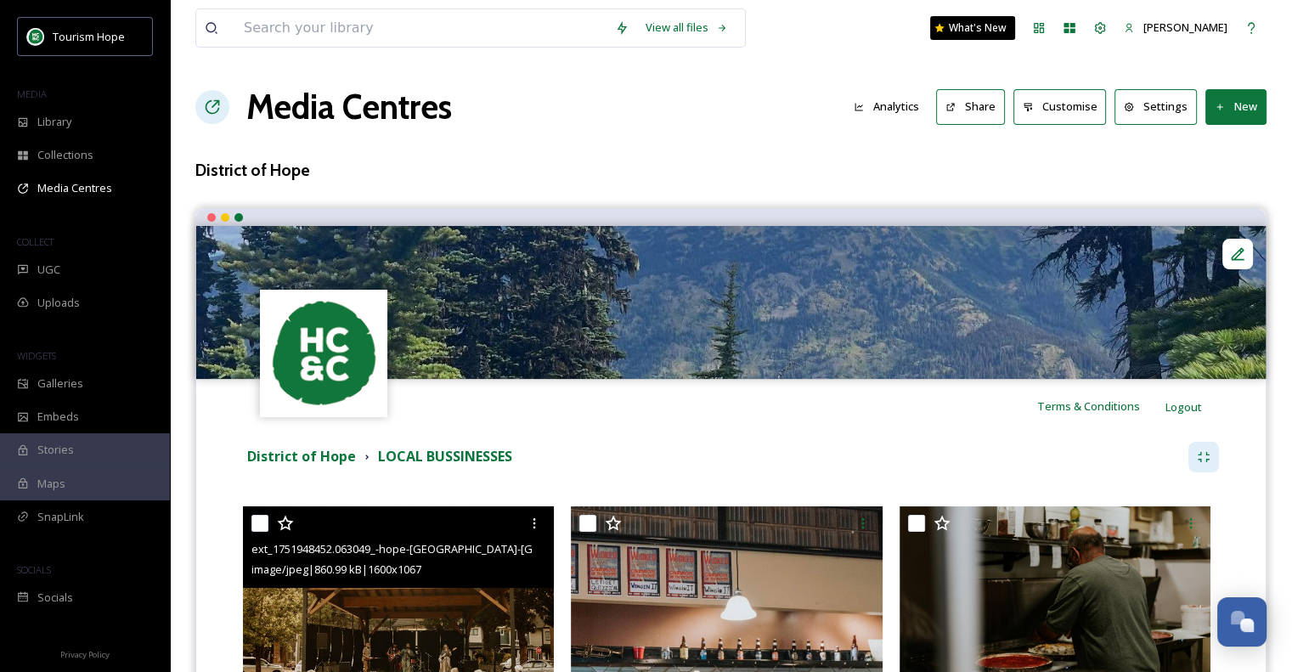
click at [1218, 104] on icon at bounding box center [1220, 107] width 11 height 11
click at [1242, 144] on span "Add Files" at bounding box center [1225, 146] width 46 height 16
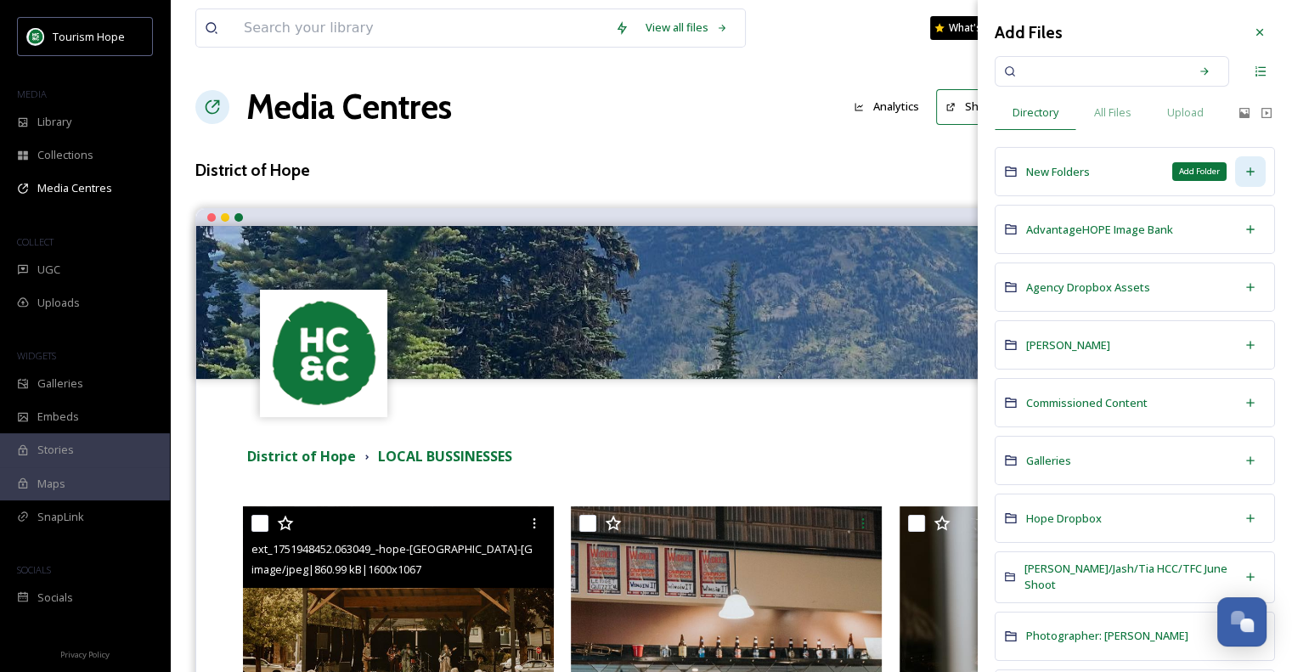
click at [1235, 166] on div "Add Folder" at bounding box center [1250, 171] width 31 height 31
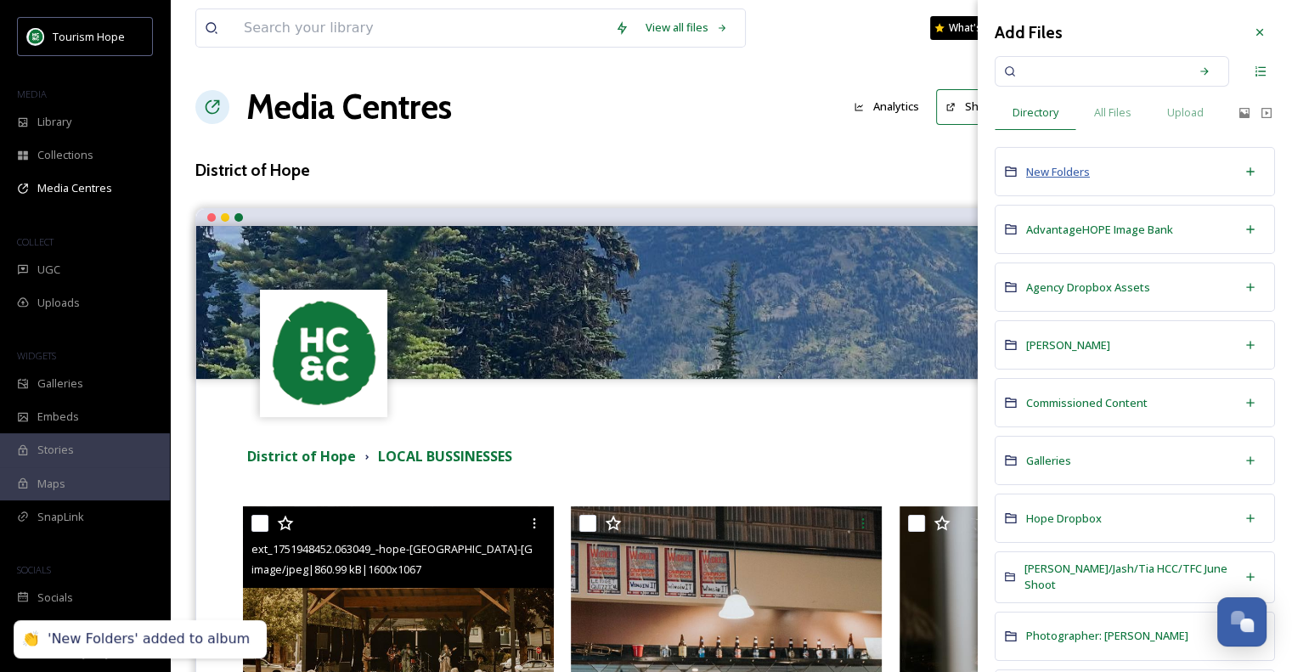
click at [1077, 171] on span "New Folders" at bounding box center [1058, 171] width 64 height 15
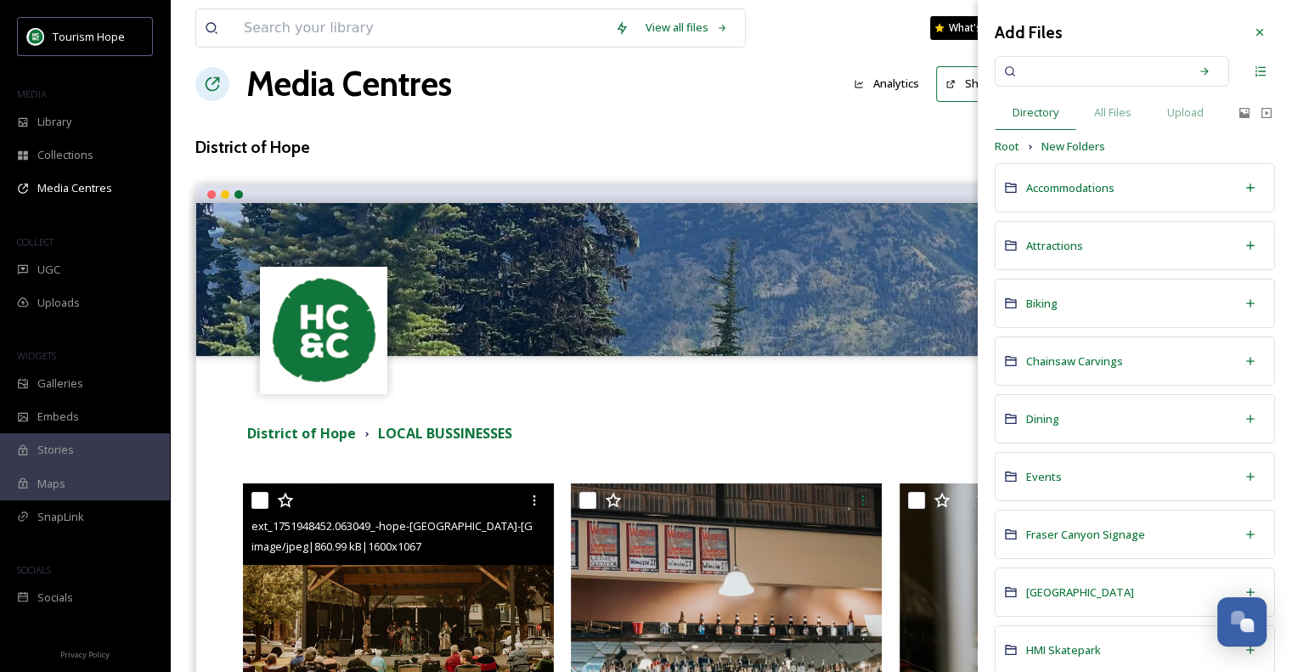
scroll to position [255, 0]
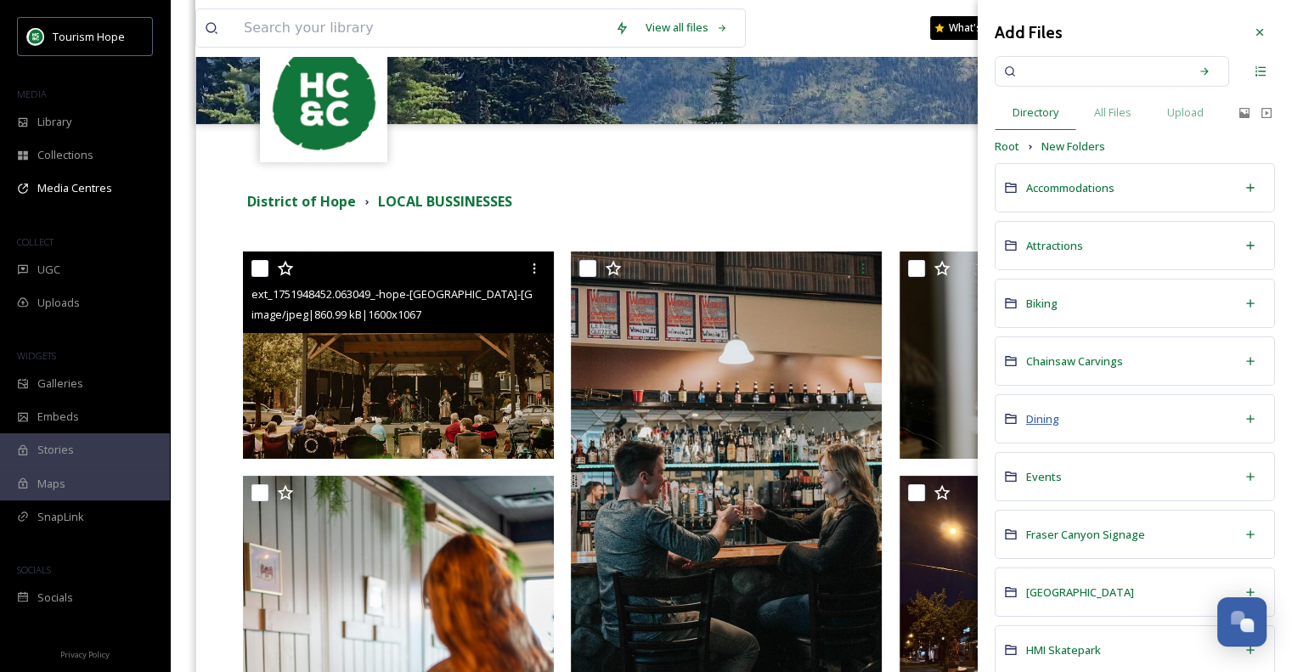
click at [1043, 417] on span "Dining" at bounding box center [1042, 418] width 33 height 15
click at [1092, 151] on span "New Folders" at bounding box center [1073, 146] width 64 height 16
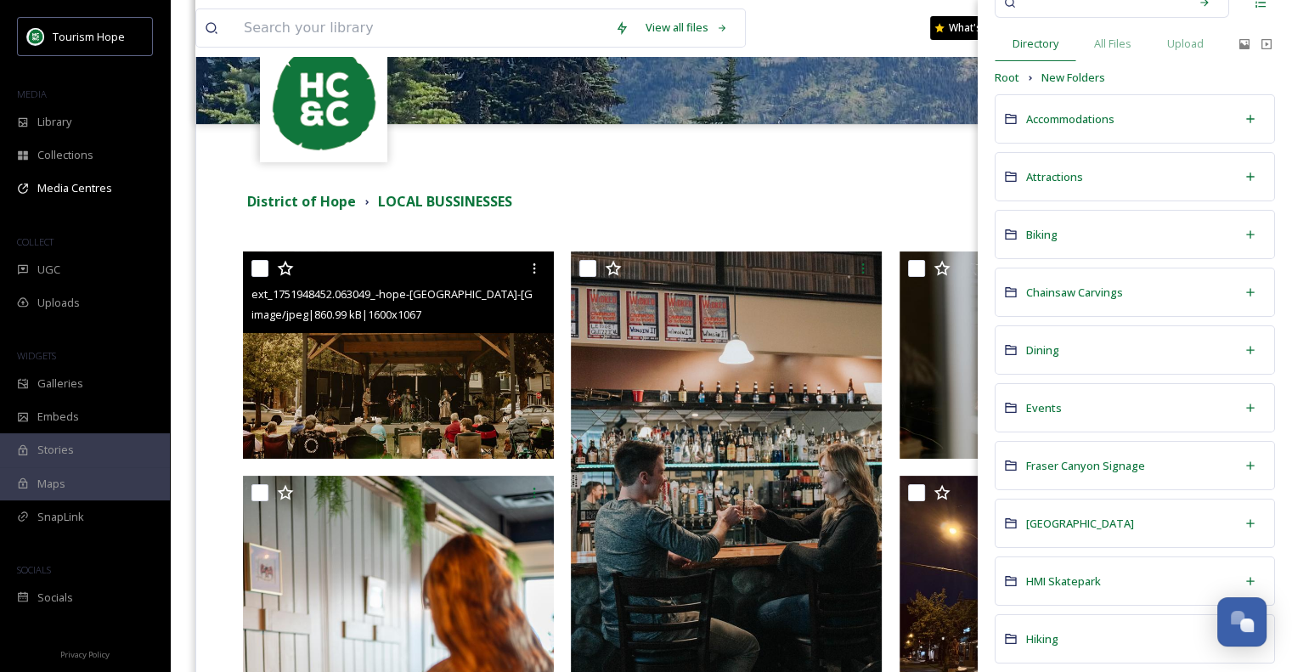
scroll to position [170, 0]
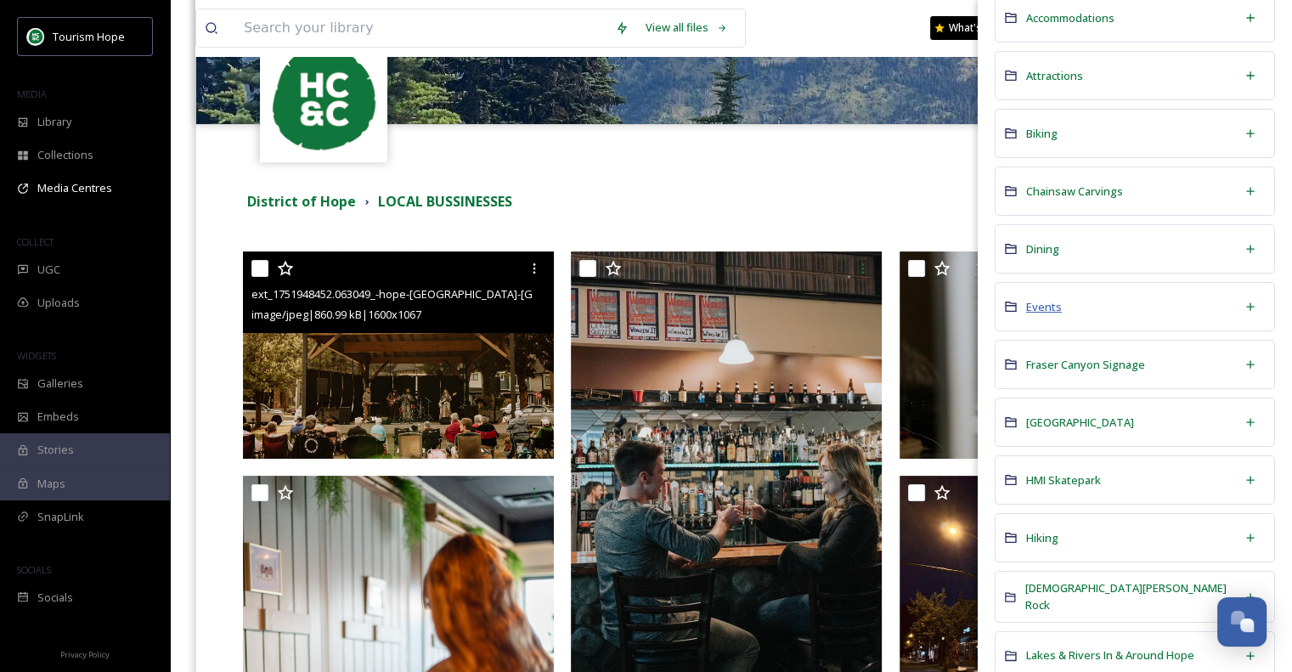
click at [1043, 299] on span "Events" at bounding box center [1044, 306] width 36 height 15
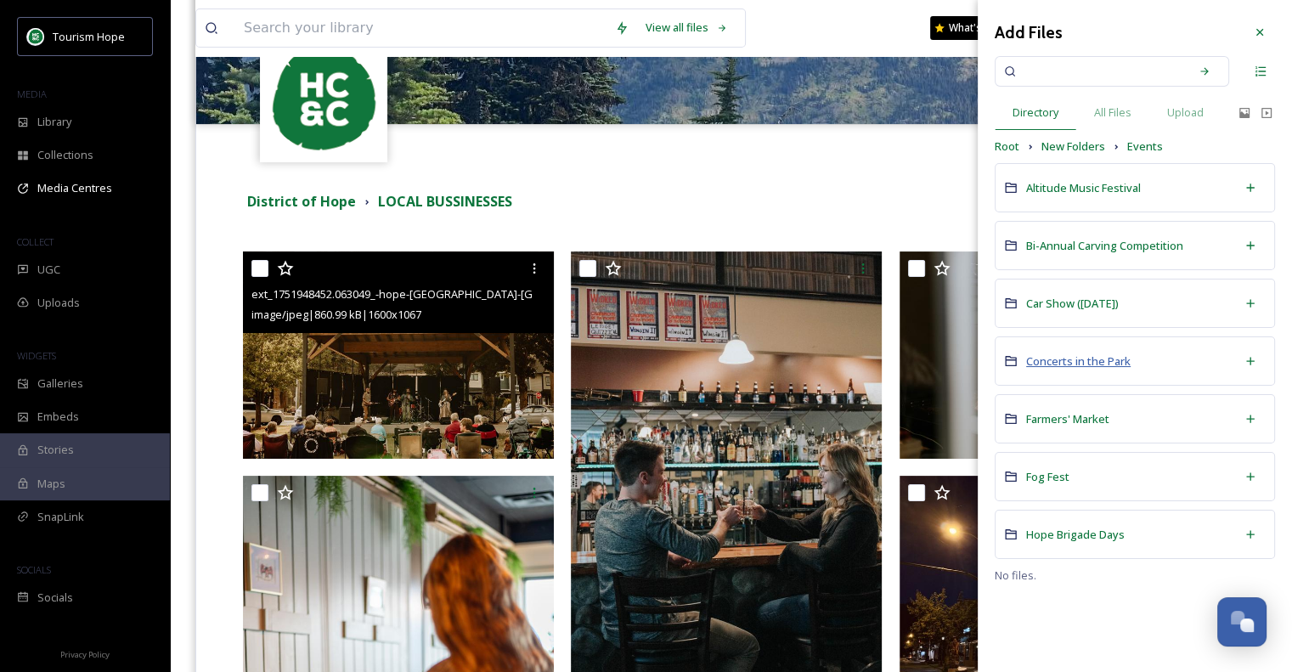
click at [1080, 357] on span "Concerts in the Park" at bounding box center [1078, 360] width 104 height 15
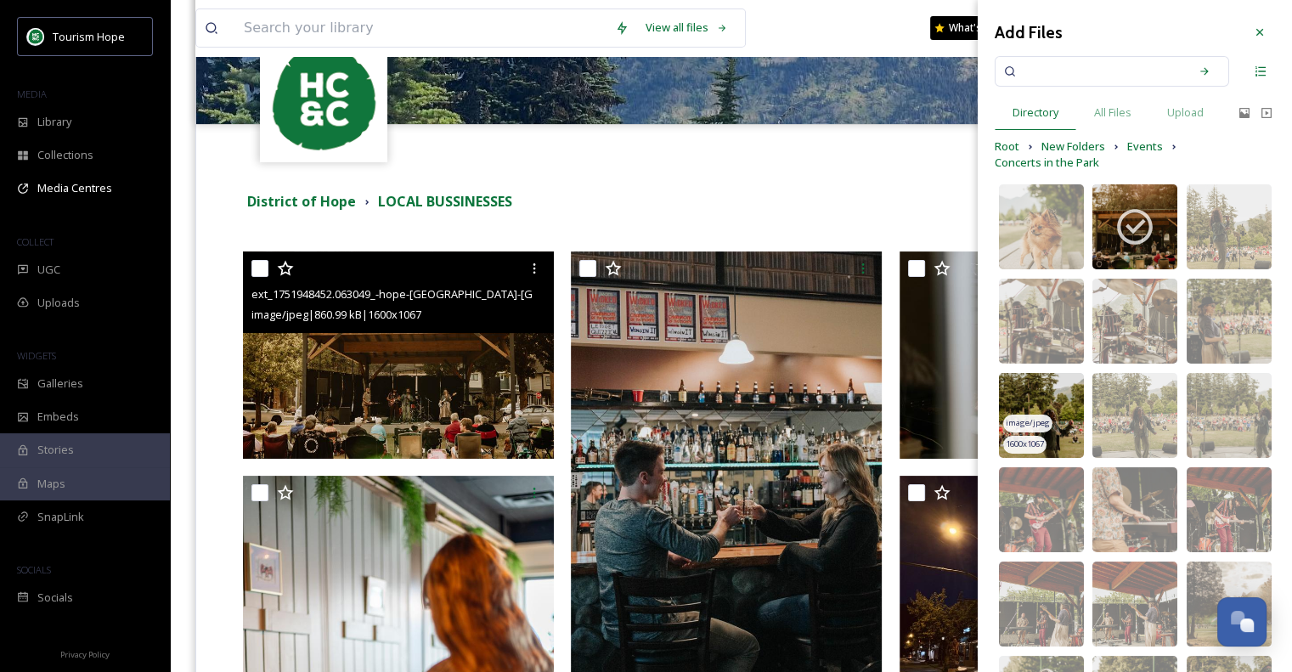
click at [1041, 390] on img at bounding box center [1041, 415] width 85 height 85
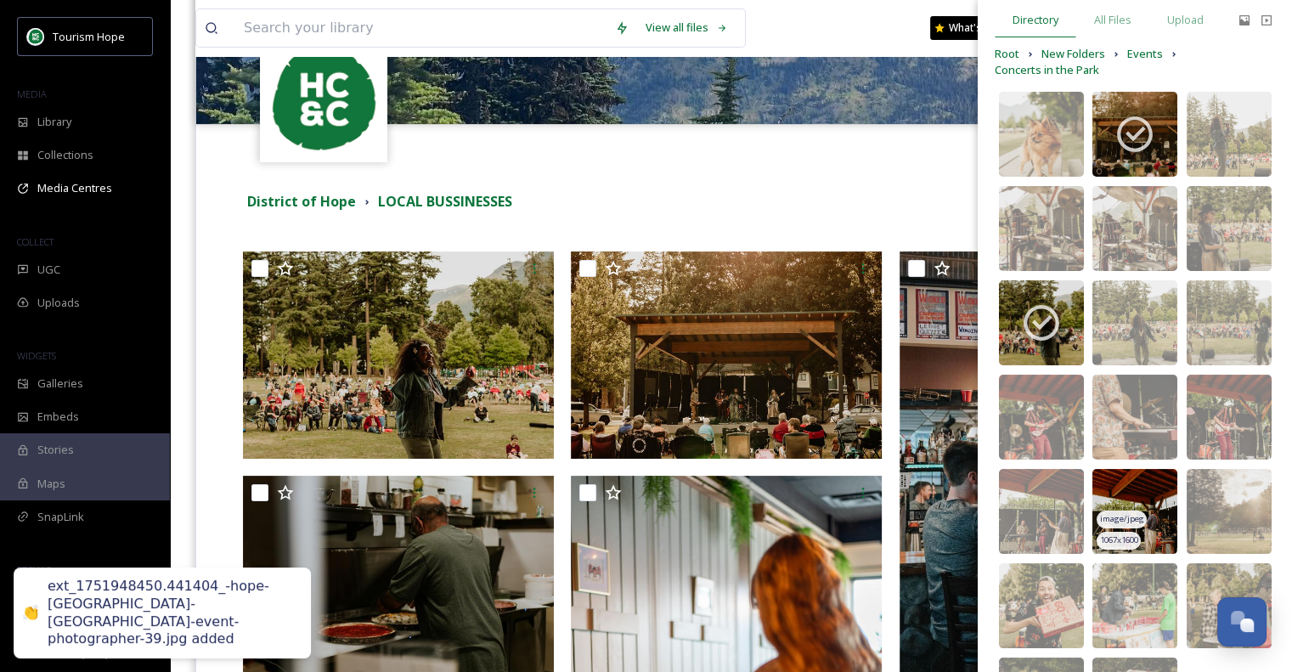
scroll to position [217, 0]
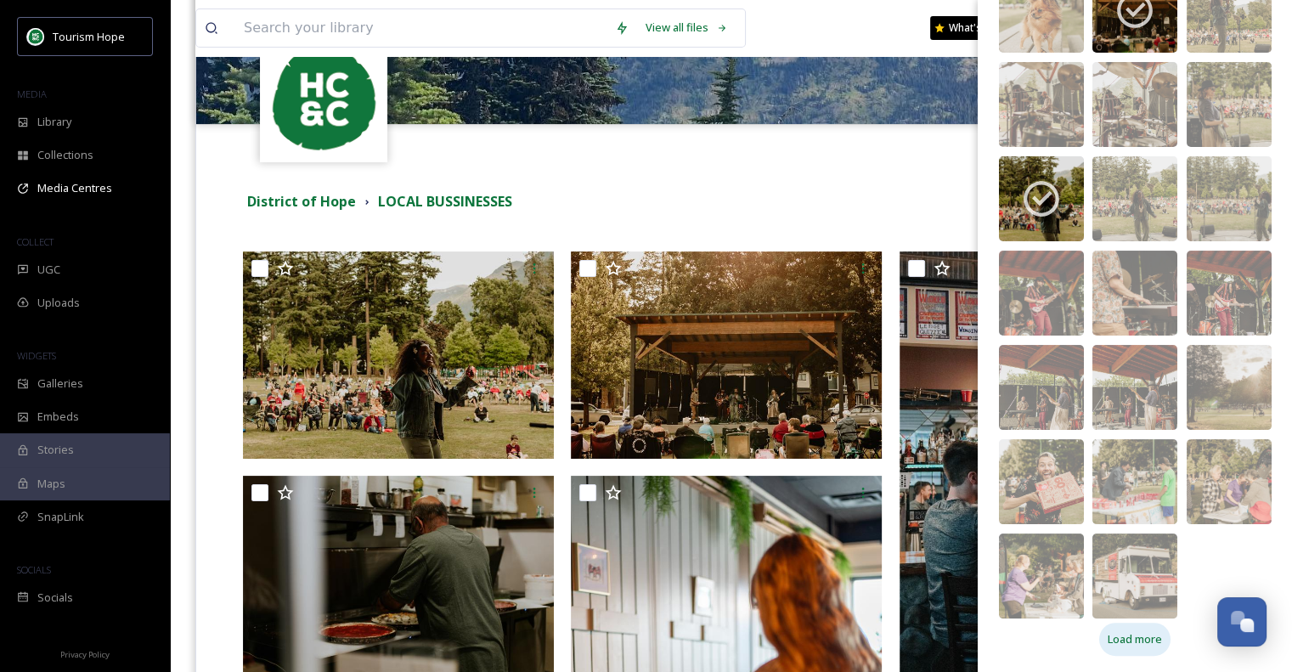
click at [1138, 641] on span "Load more" at bounding box center [1135, 639] width 54 height 16
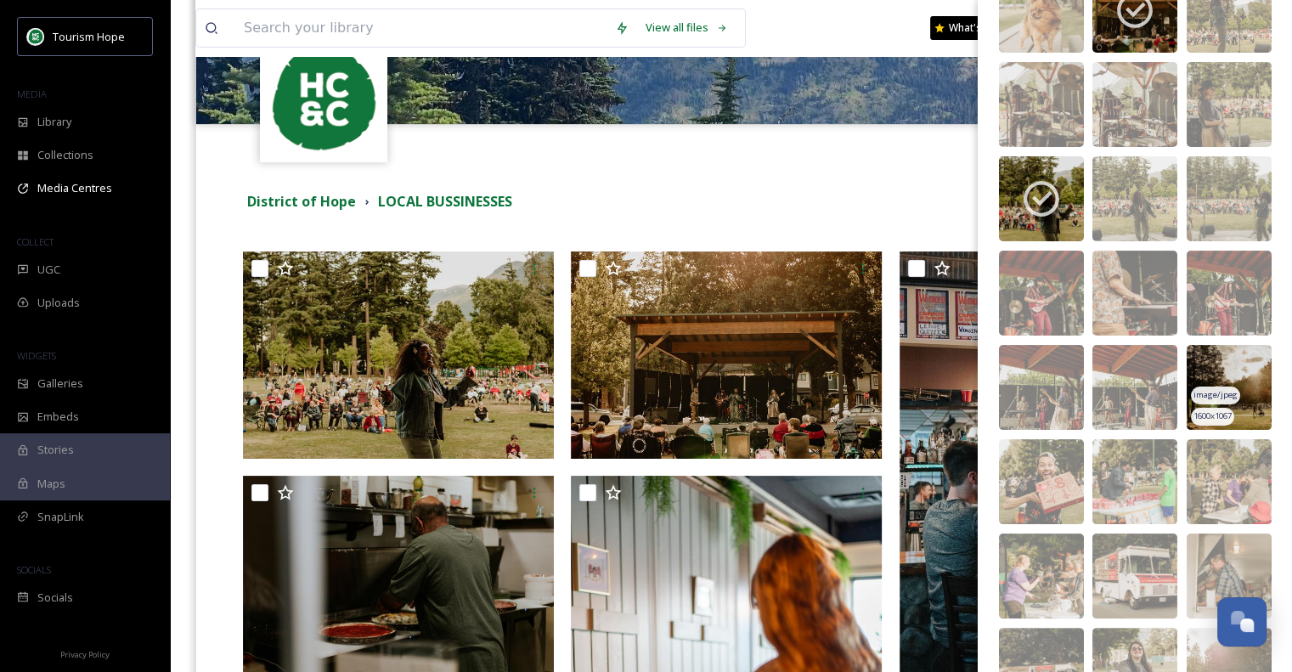
scroll to position [471, 0]
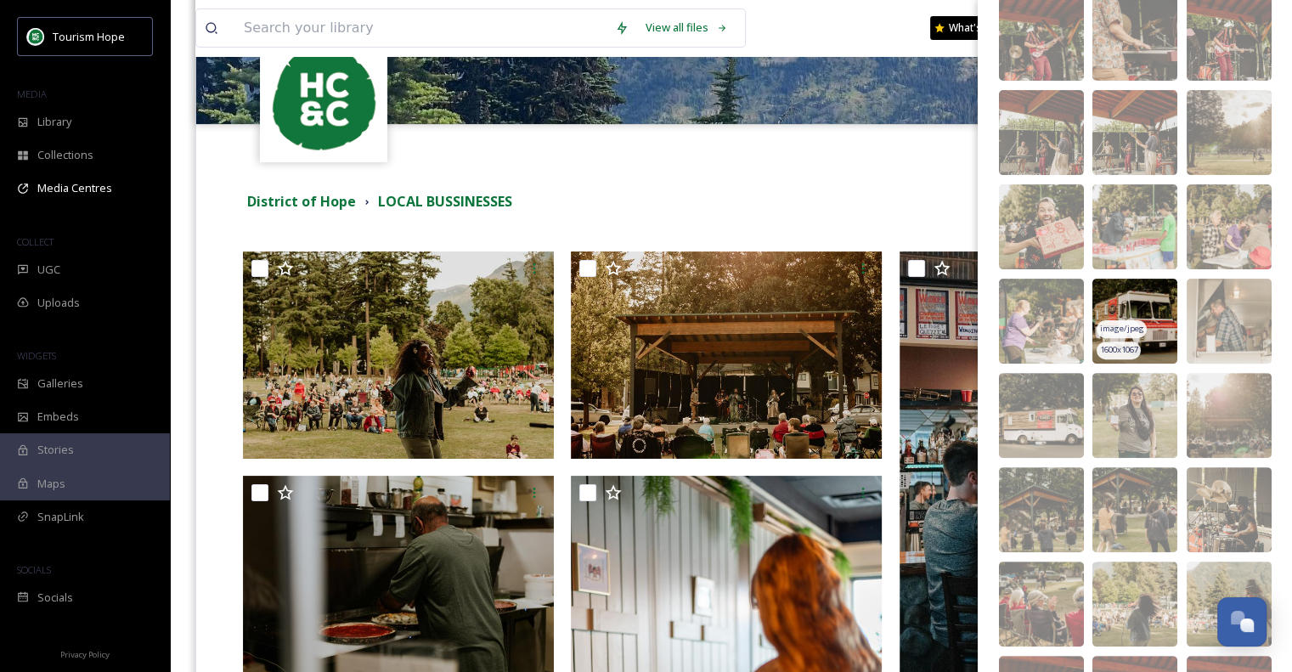
click at [1155, 297] on img at bounding box center [1134, 321] width 85 height 85
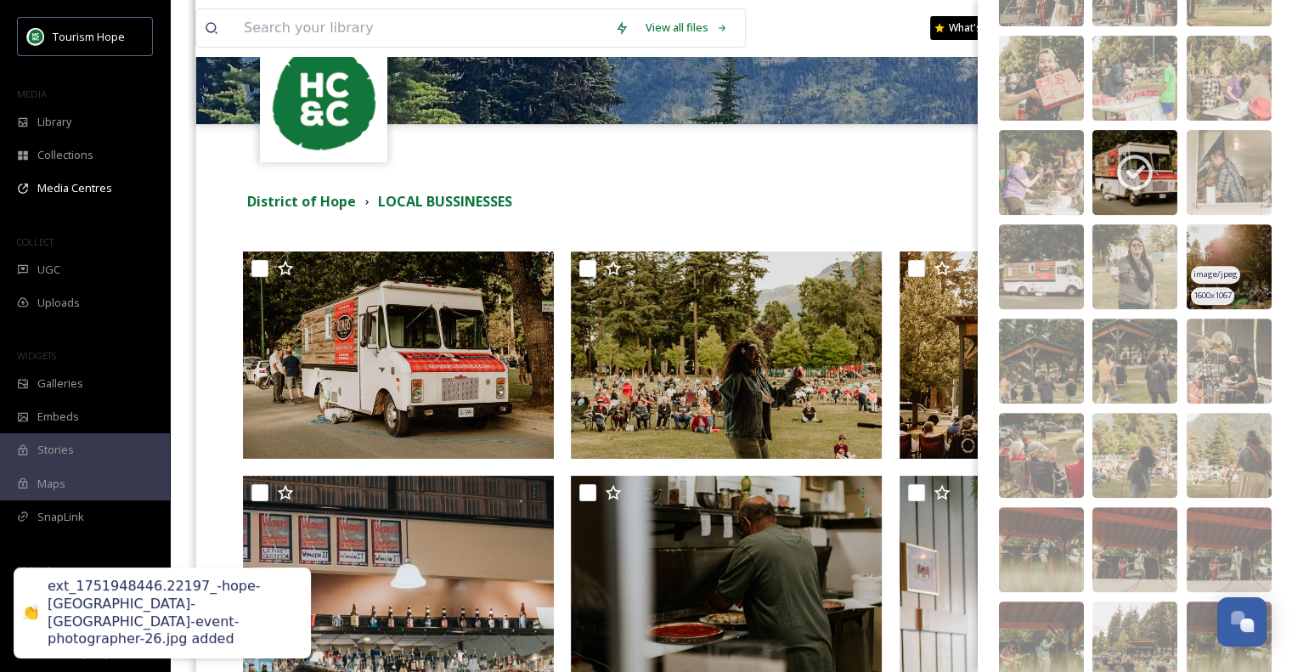
scroll to position [811, 0]
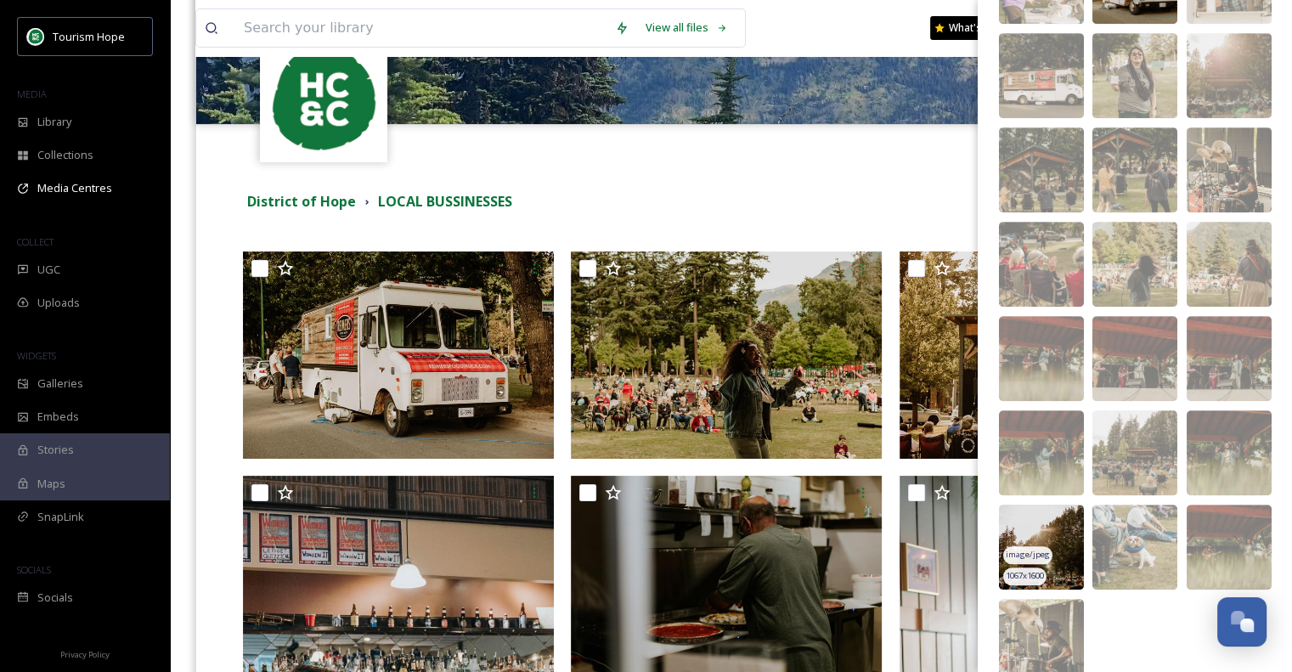
click at [1048, 527] on img at bounding box center [1041, 547] width 85 height 85
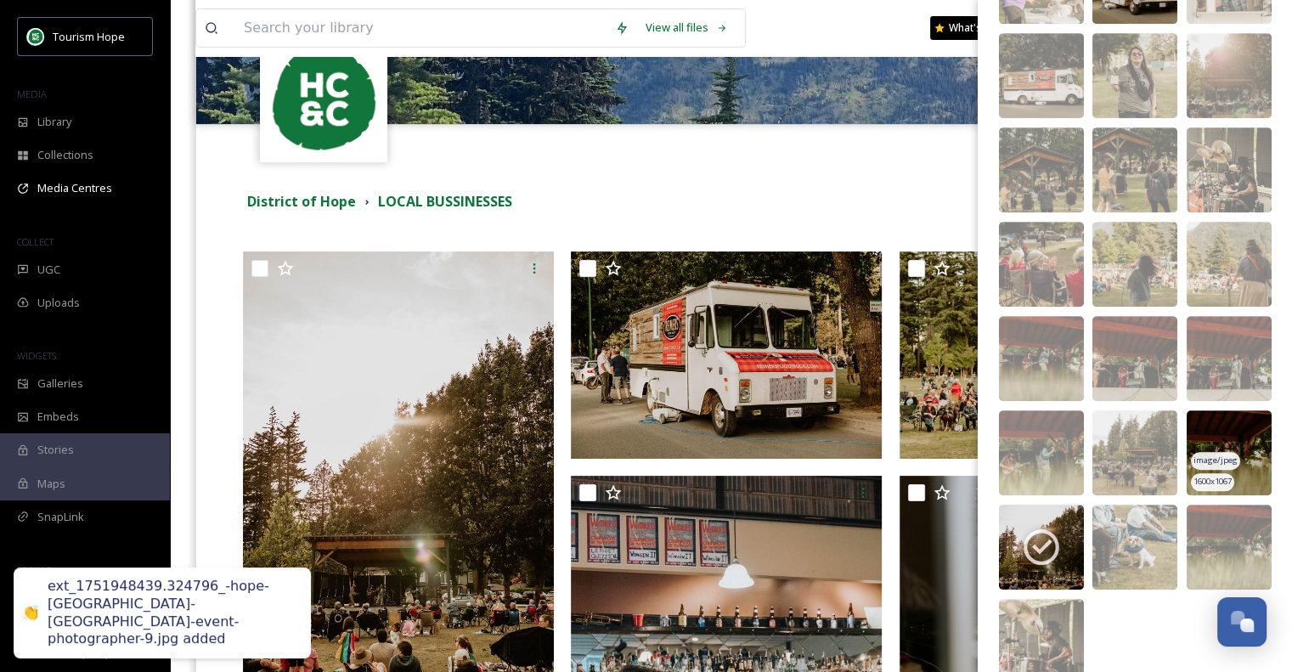
scroll to position [877, 0]
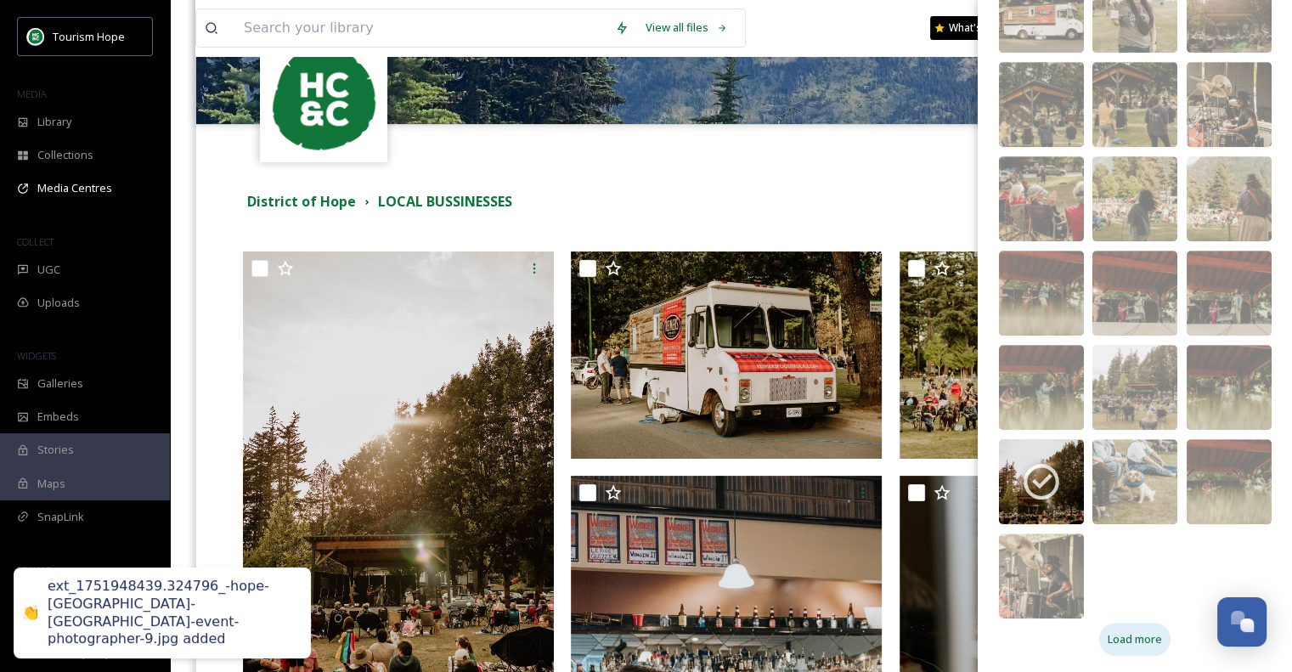
click at [1131, 639] on span "Load more" at bounding box center [1135, 639] width 54 height 16
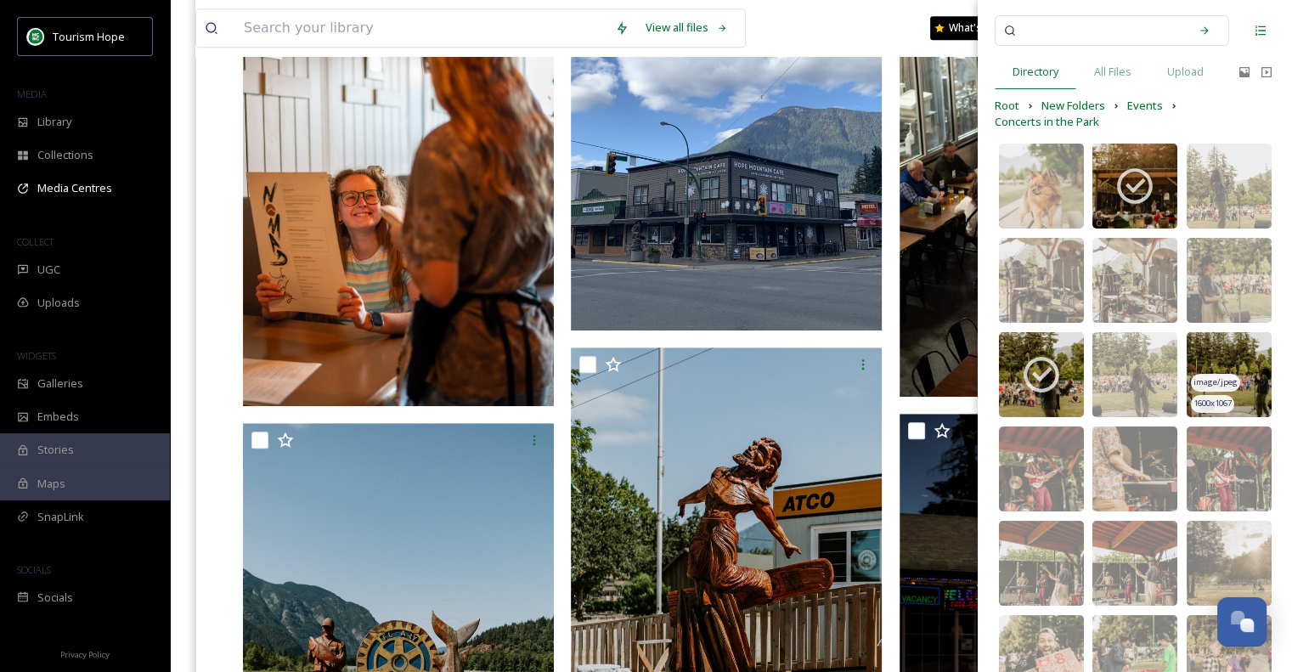
scroll to position [0, 0]
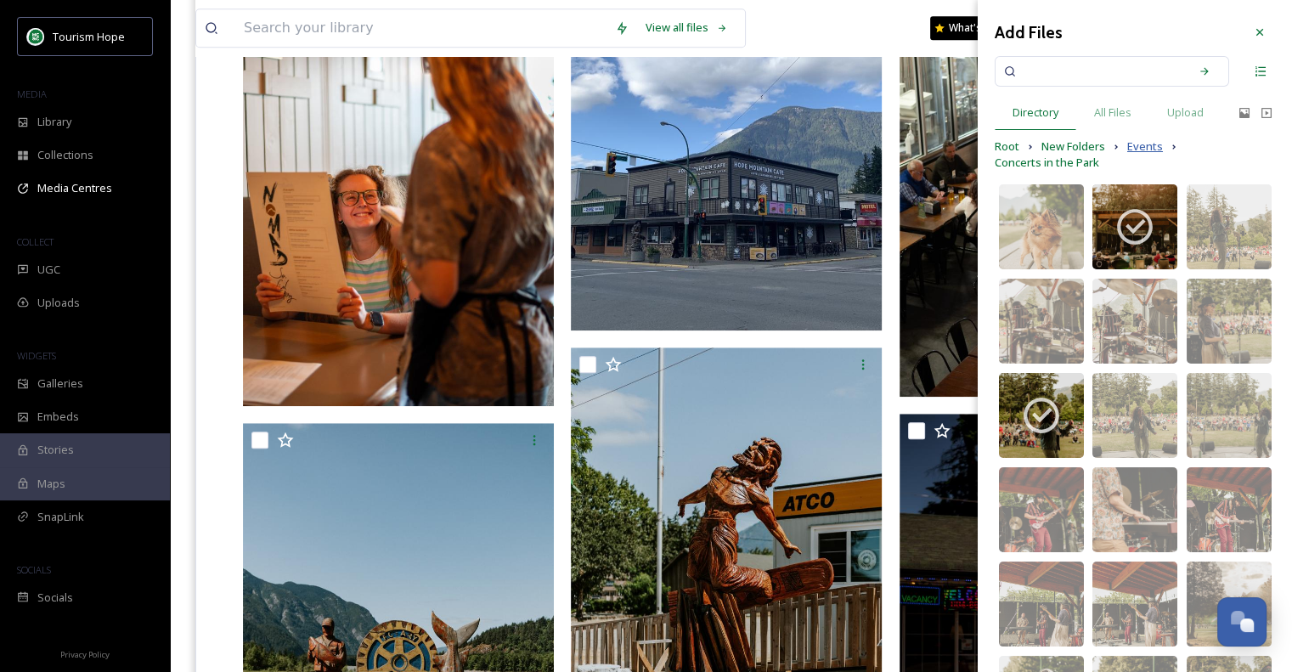
click at [1132, 149] on span "Events" at bounding box center [1145, 146] width 36 height 16
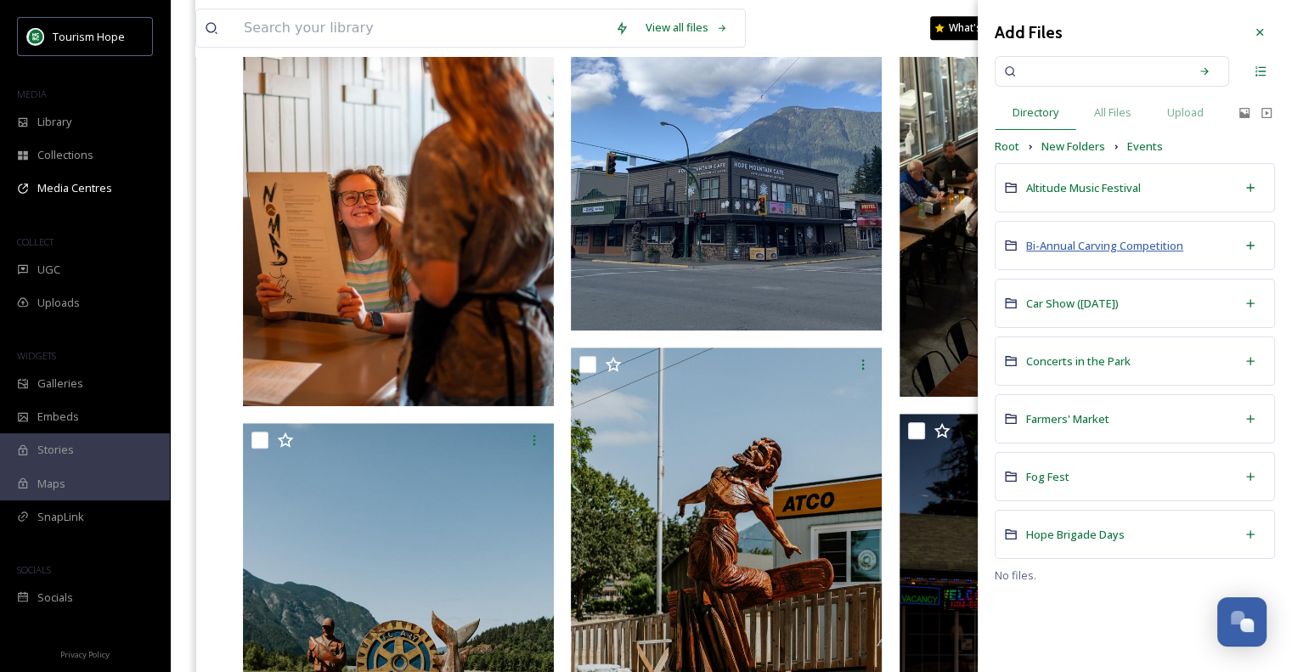
click at [1126, 243] on span "Bi-Annual Carving Competition" at bounding box center [1104, 245] width 157 height 15
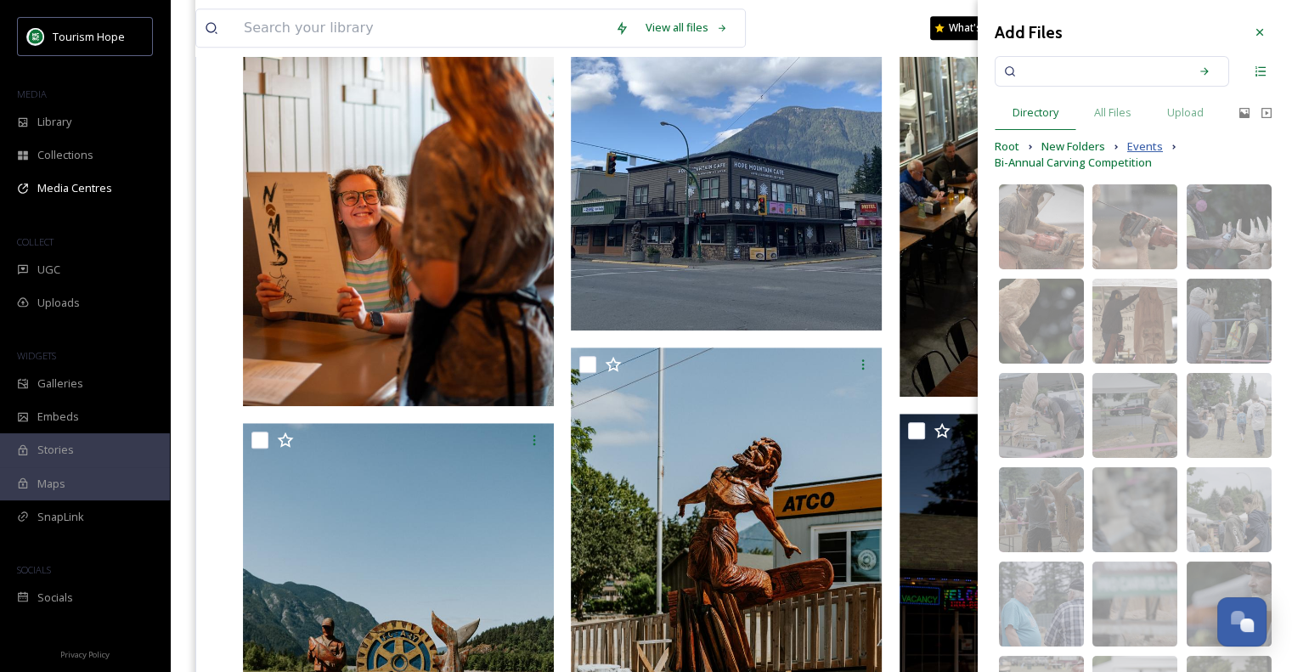
click at [1138, 142] on span "Events" at bounding box center [1145, 146] width 36 height 16
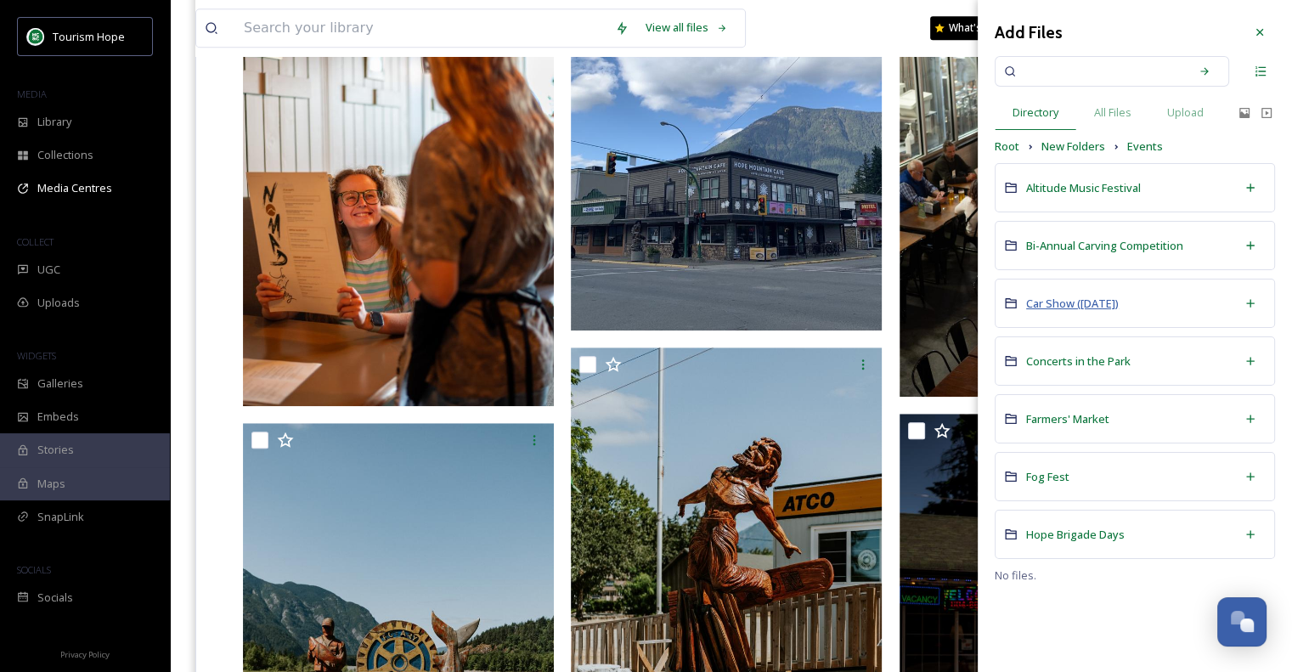
click at [1119, 296] on span "Car Show ([DATE])" at bounding box center [1072, 303] width 93 height 15
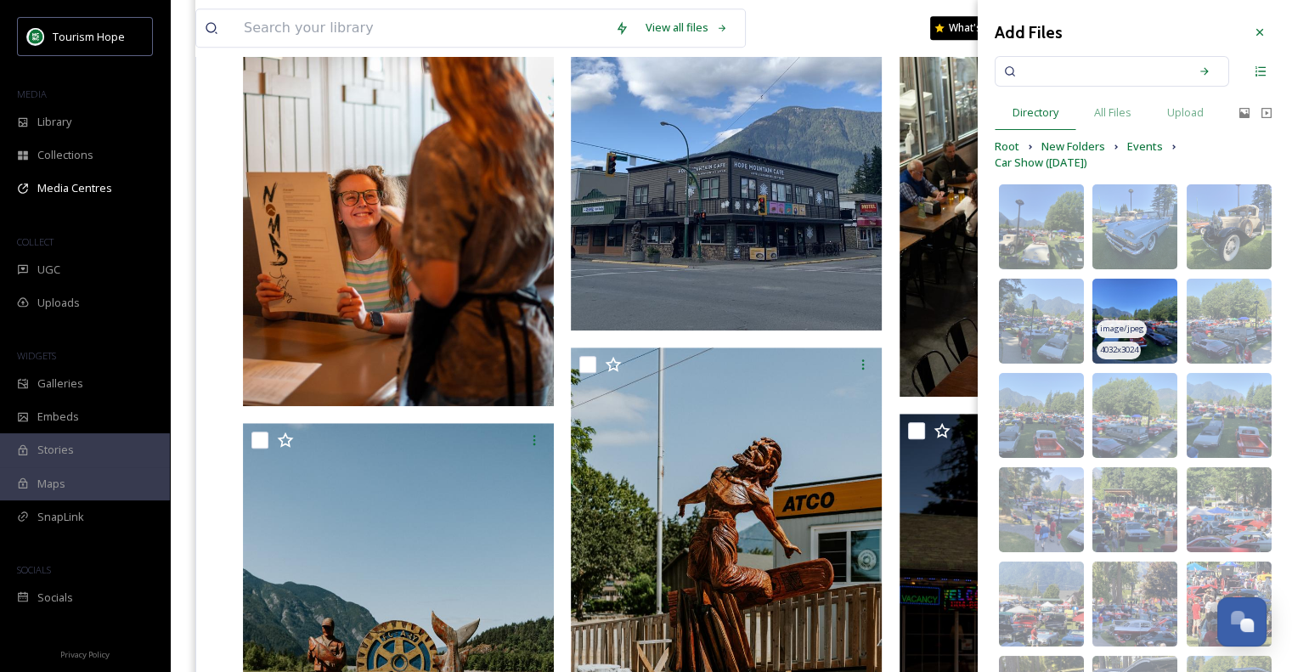
click at [1138, 306] on img at bounding box center [1134, 321] width 85 height 85
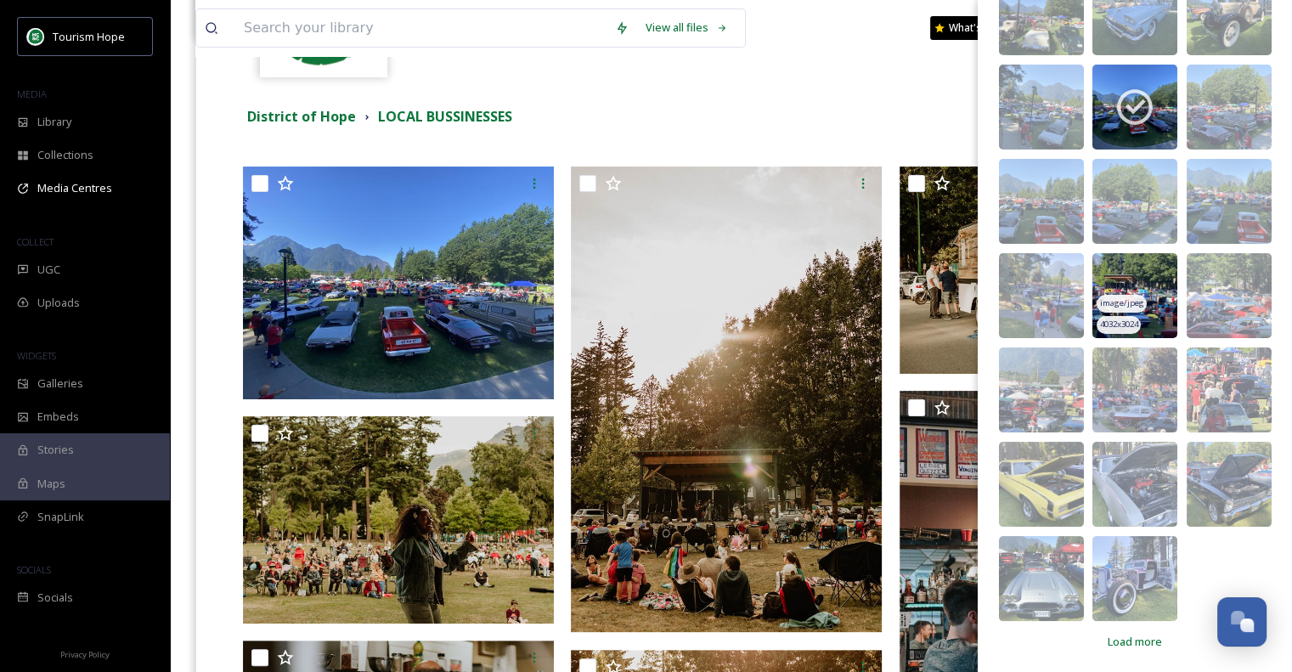
scroll to position [217, 0]
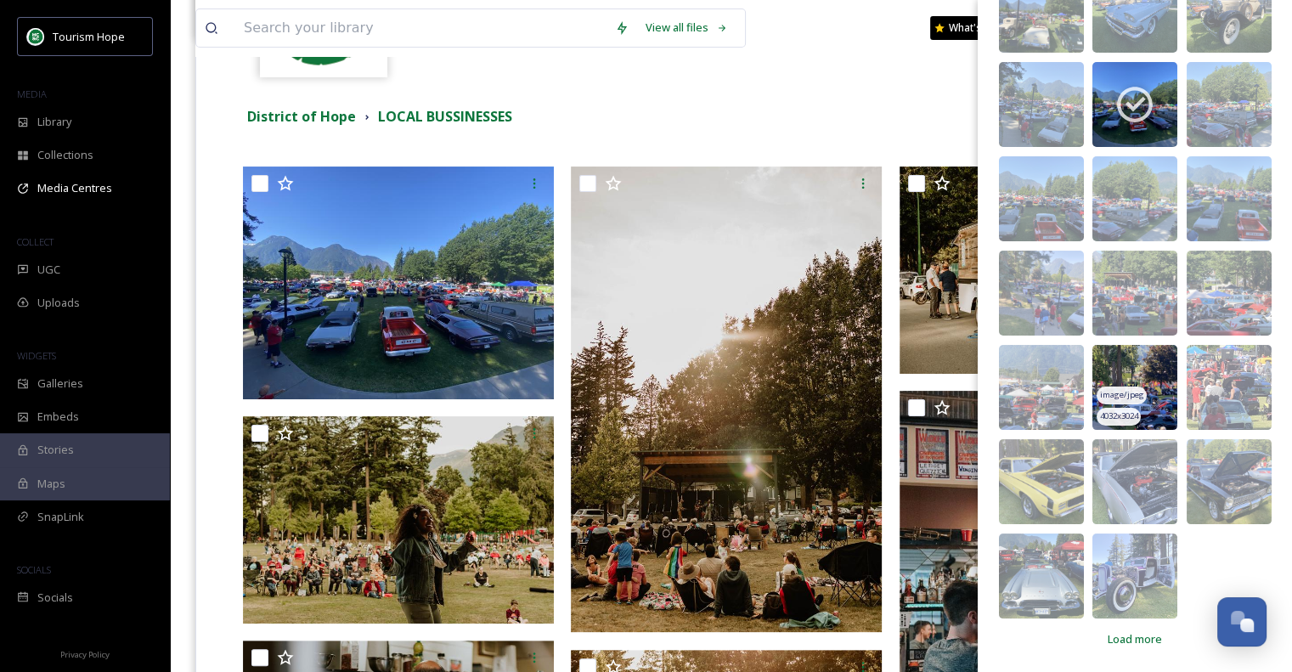
click at [1150, 383] on img at bounding box center [1134, 387] width 85 height 85
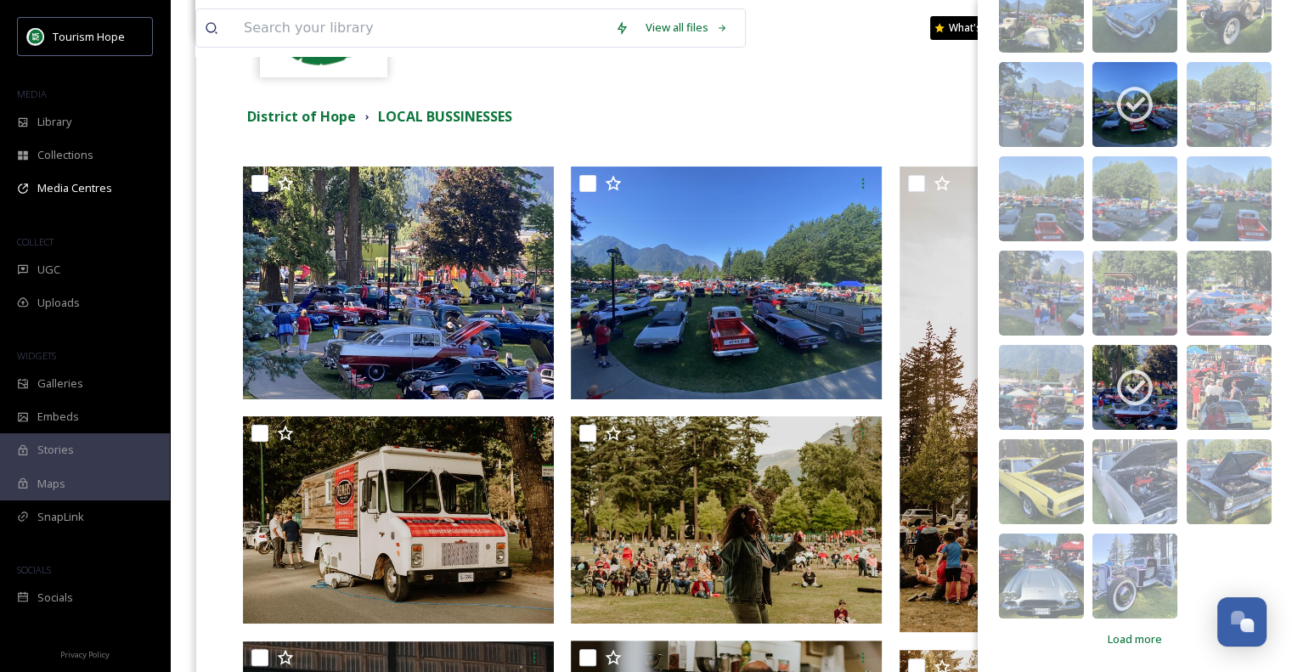
scroll to position [0, 0]
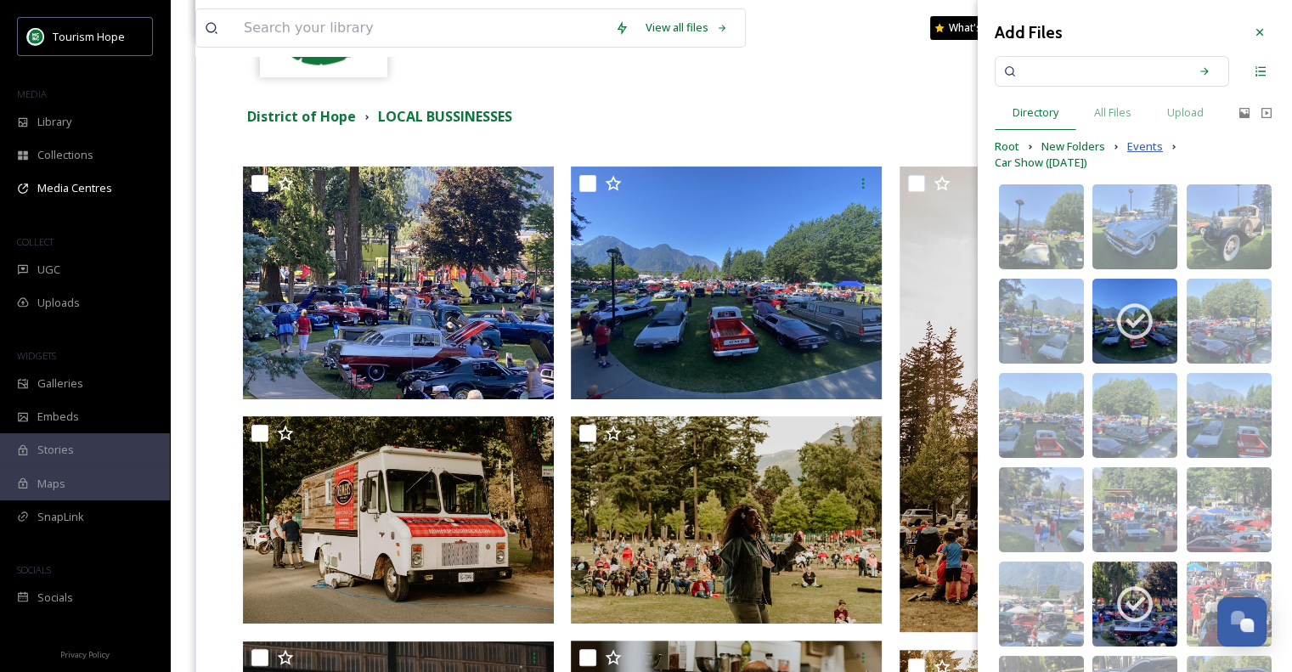
click at [1130, 149] on span "Events" at bounding box center [1145, 146] width 36 height 16
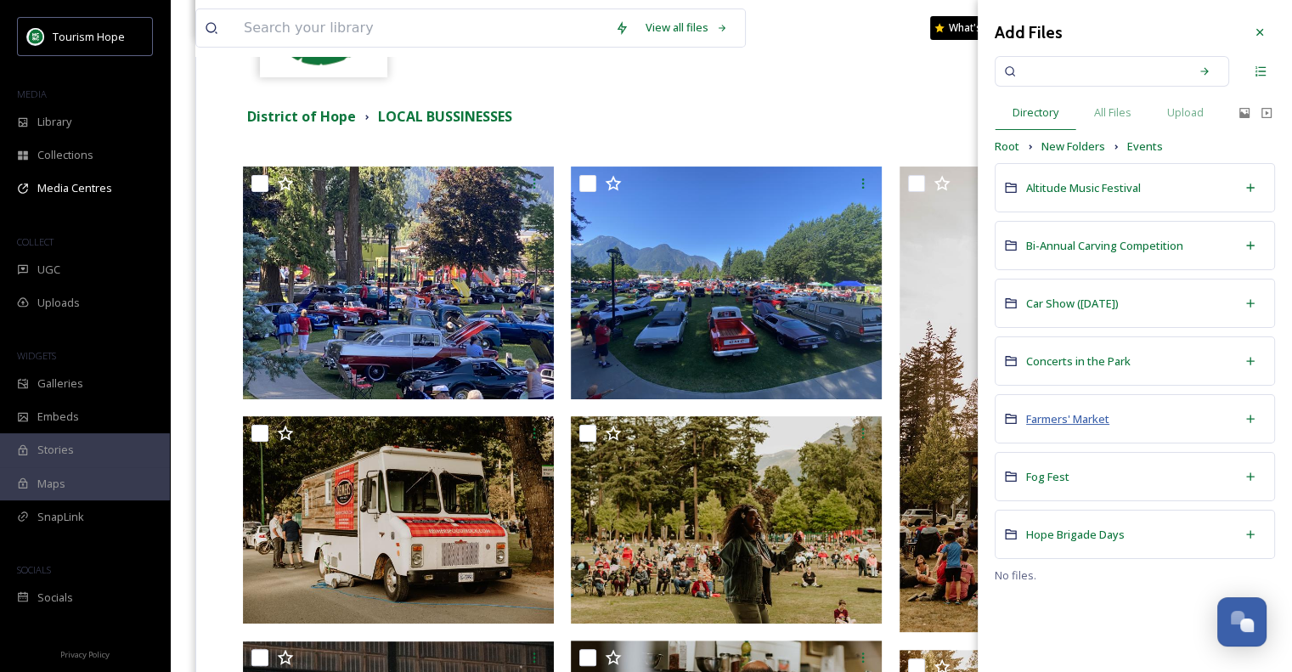
click at [1100, 415] on span "Farmers' Market" at bounding box center [1067, 418] width 83 height 15
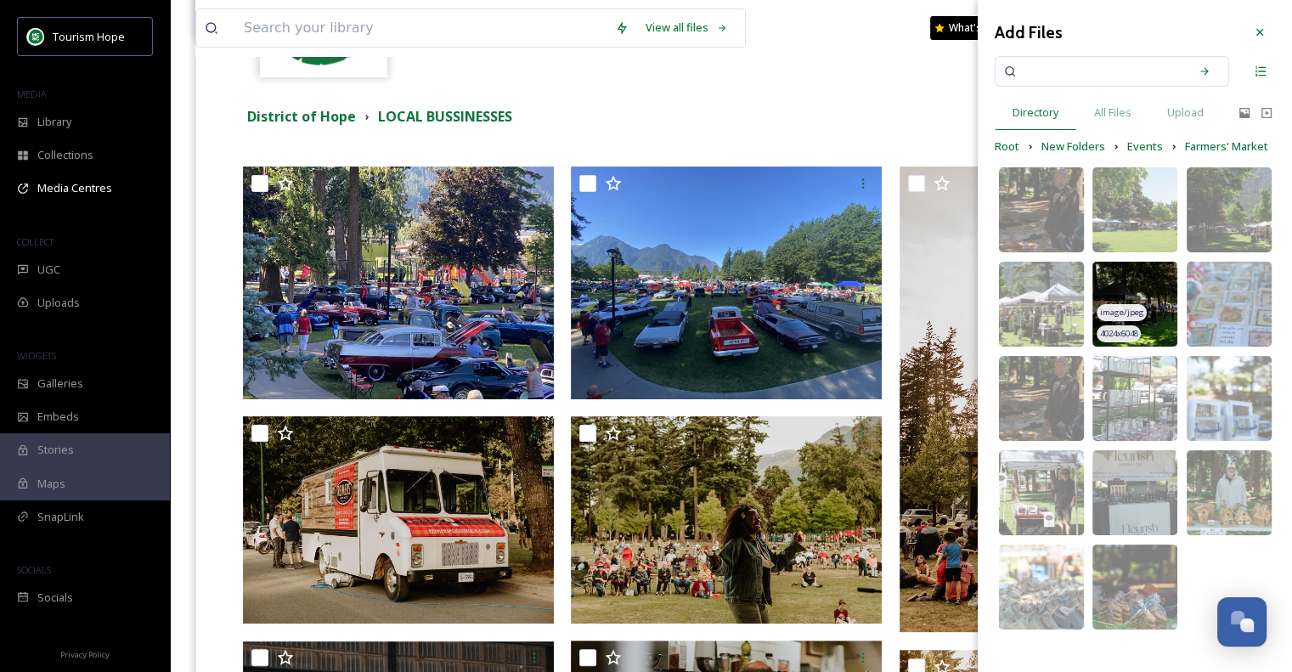
click at [1159, 299] on img at bounding box center [1134, 304] width 85 height 85
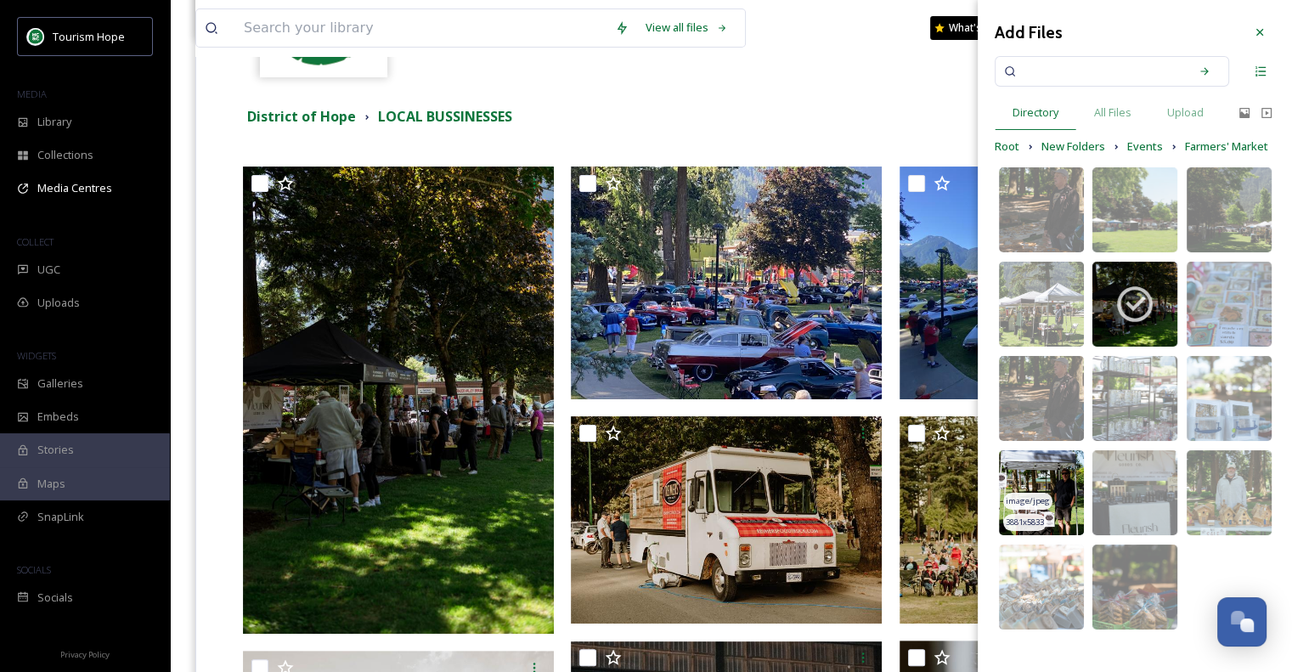
click at [1069, 485] on img at bounding box center [1041, 492] width 85 height 85
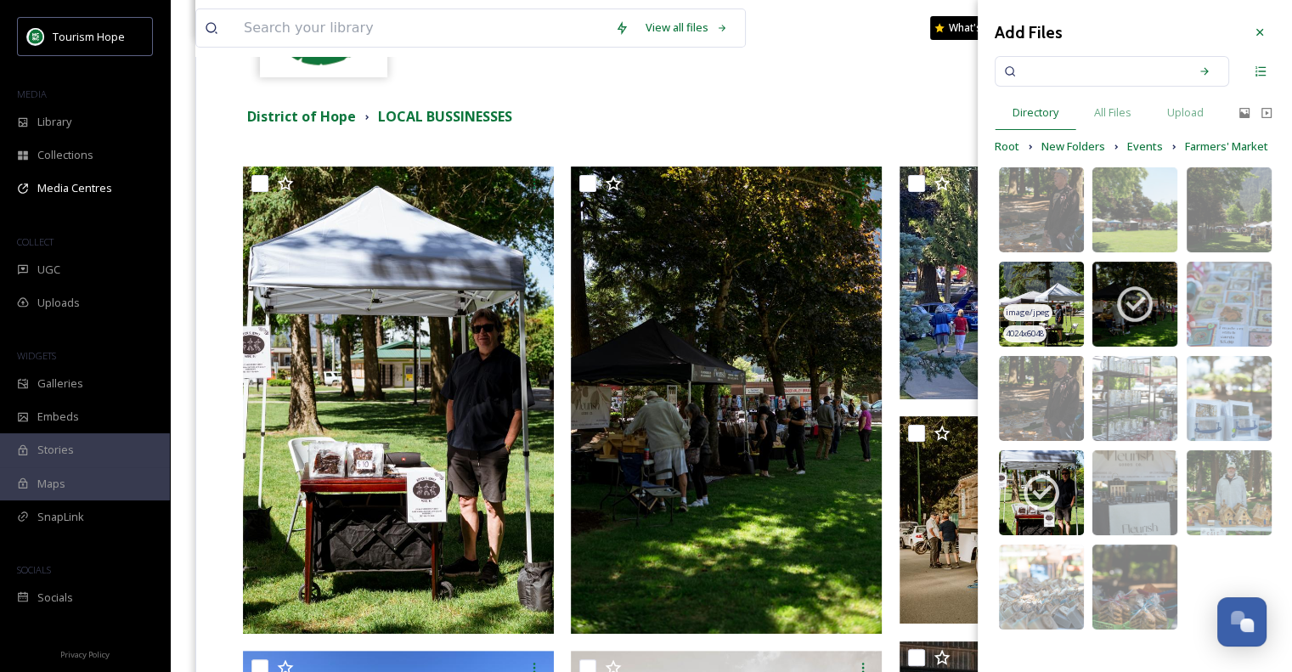
click at [1047, 288] on img at bounding box center [1041, 304] width 85 height 85
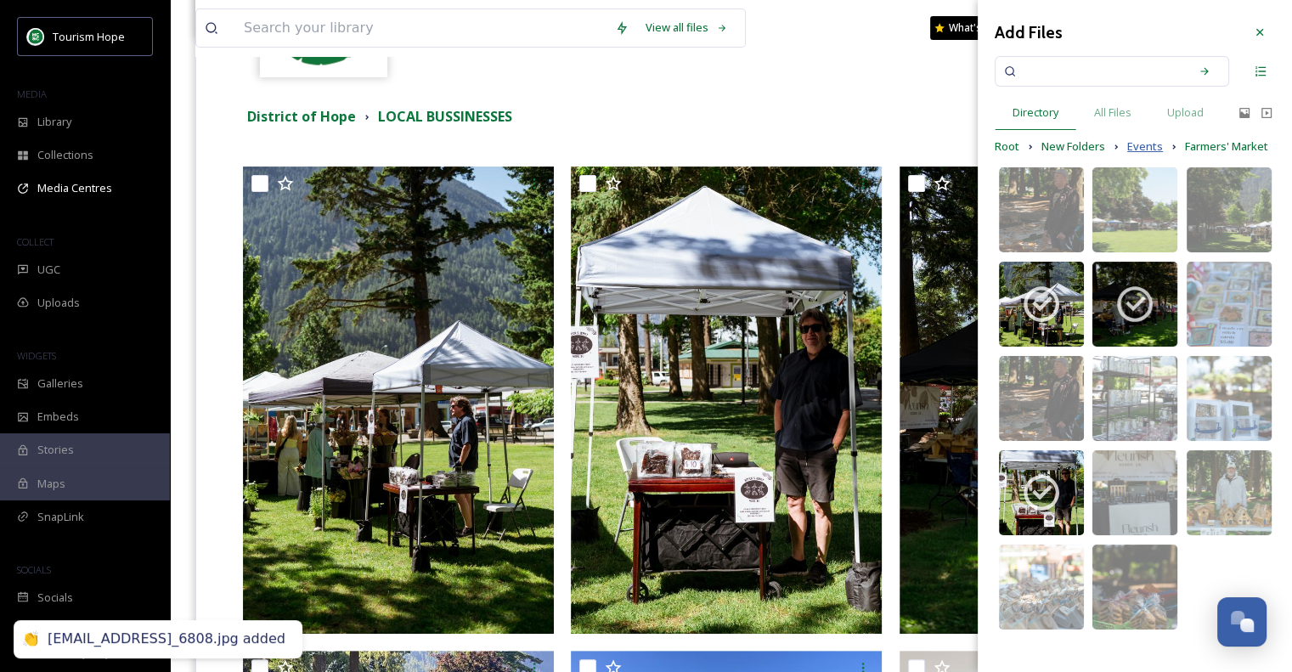
click at [1148, 142] on span "Events" at bounding box center [1145, 146] width 36 height 16
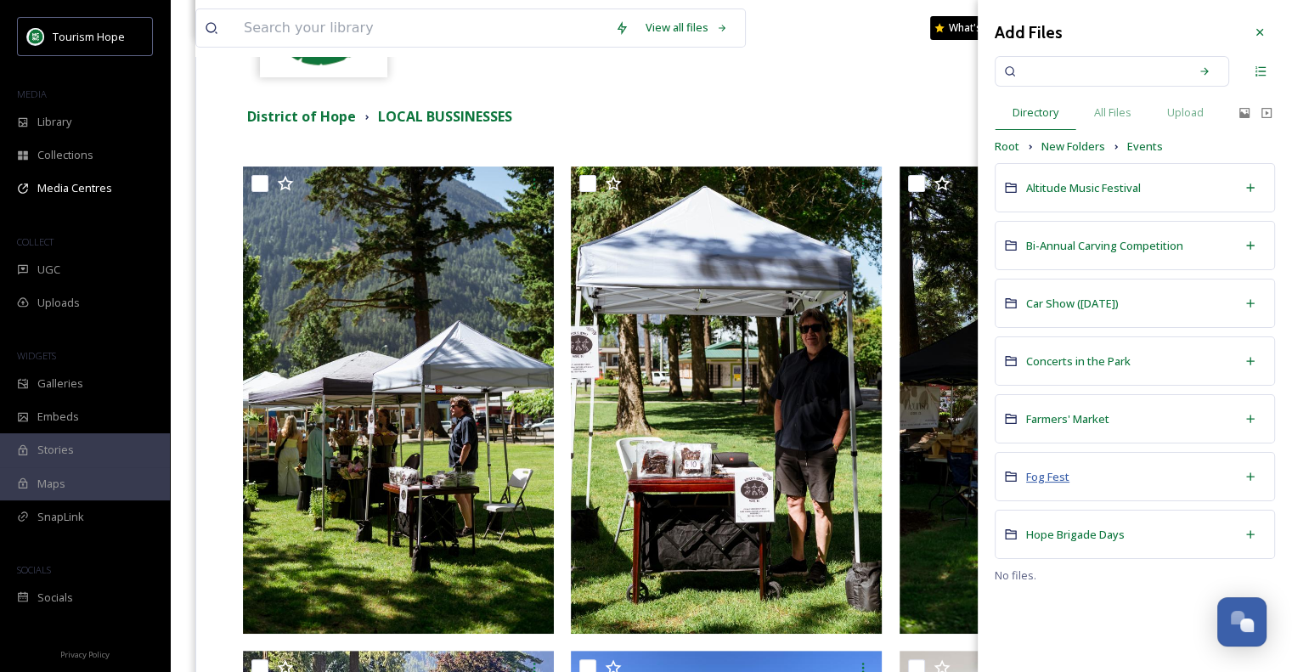
click at [1057, 477] on span "Fog Fest" at bounding box center [1047, 476] width 43 height 15
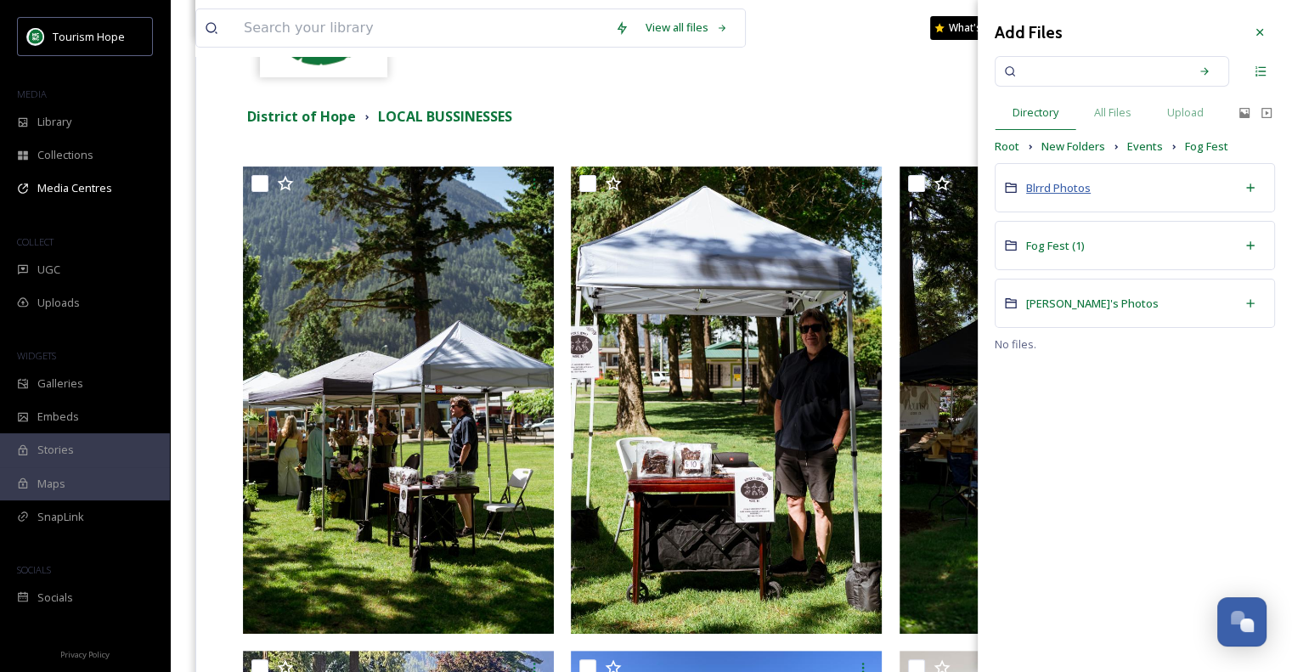
click at [1070, 185] on span "Blrrd Photos" at bounding box center [1058, 187] width 65 height 15
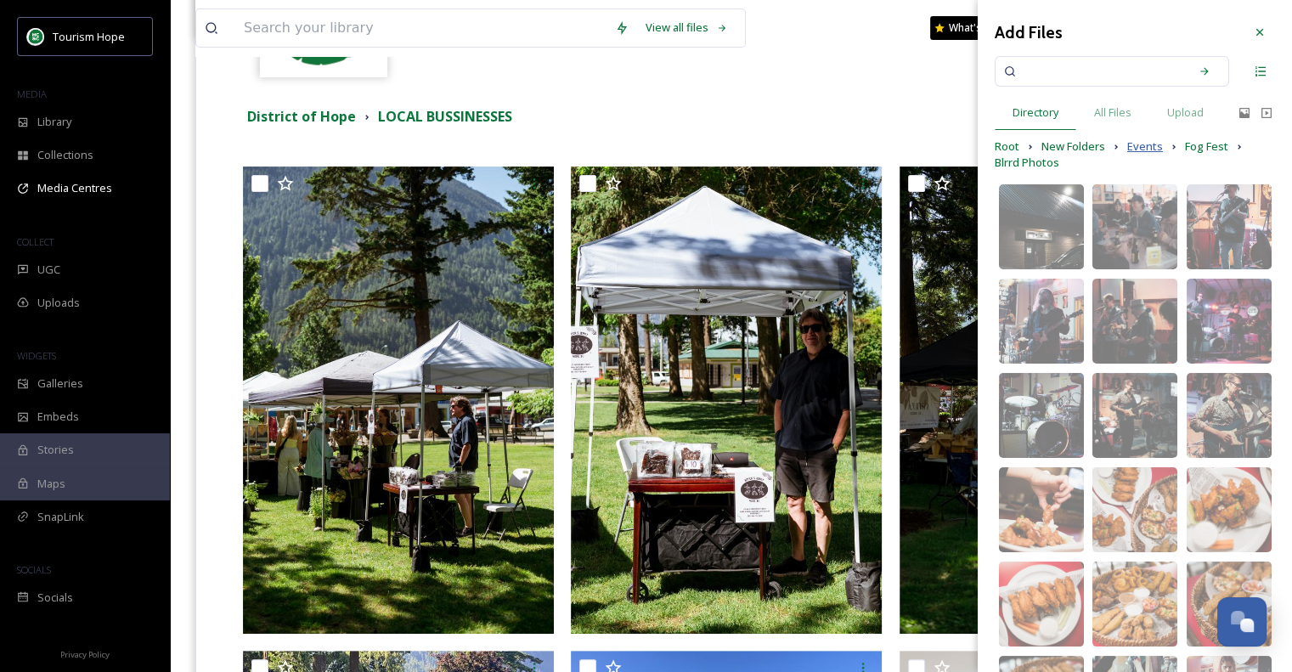
click at [1143, 145] on span "Events" at bounding box center [1145, 146] width 36 height 16
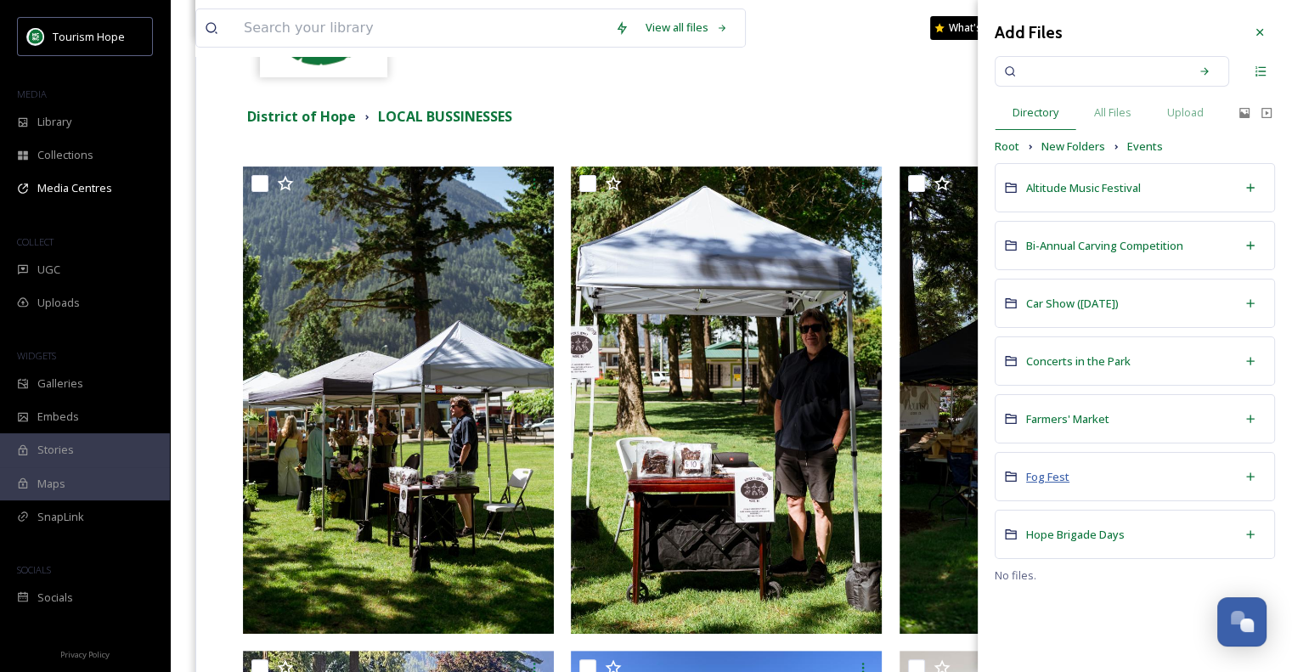
click at [1058, 477] on span "Fog Fest" at bounding box center [1047, 476] width 43 height 15
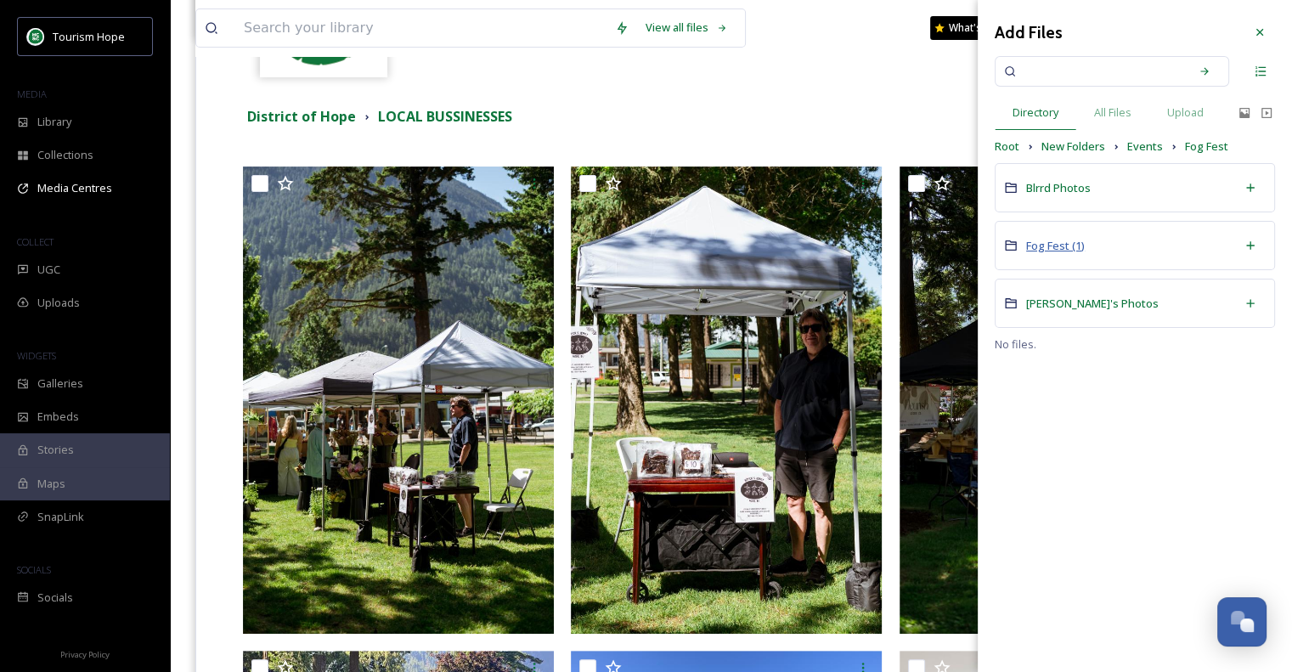
click at [1051, 244] on span "Fog Fest (1)" at bounding box center [1055, 245] width 59 height 15
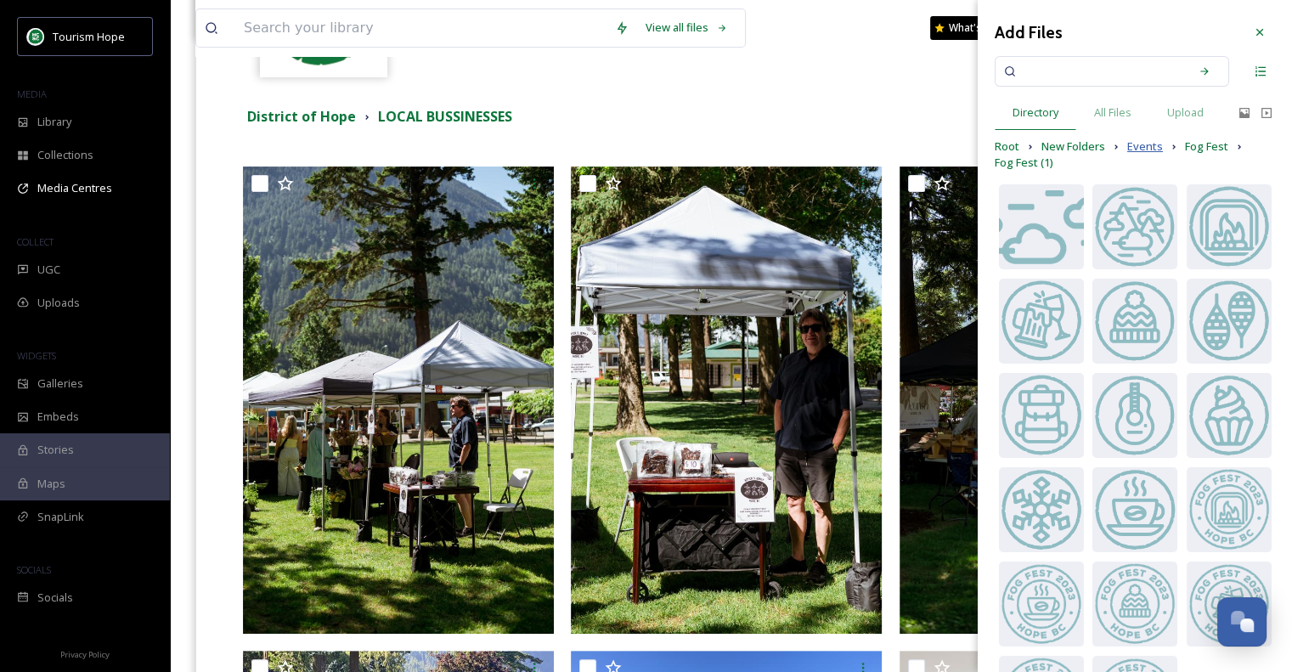
click at [1148, 143] on span "Events" at bounding box center [1145, 146] width 36 height 16
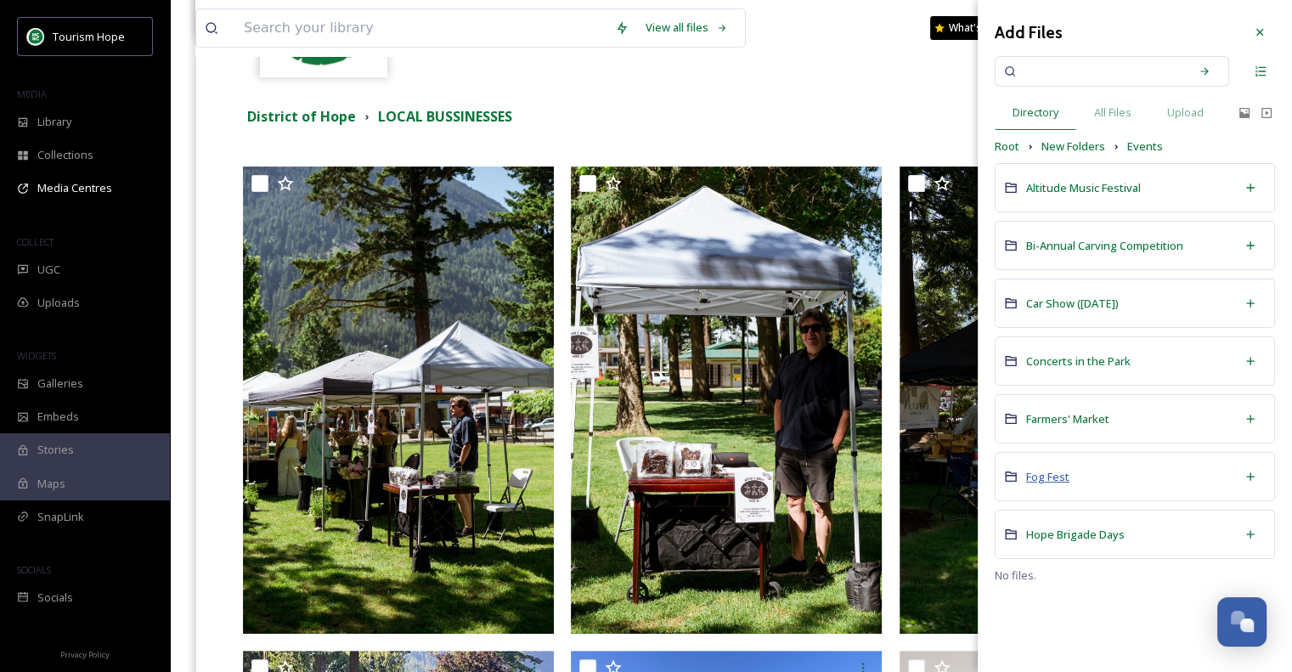
click at [1057, 470] on span "Fog Fest" at bounding box center [1047, 476] width 43 height 15
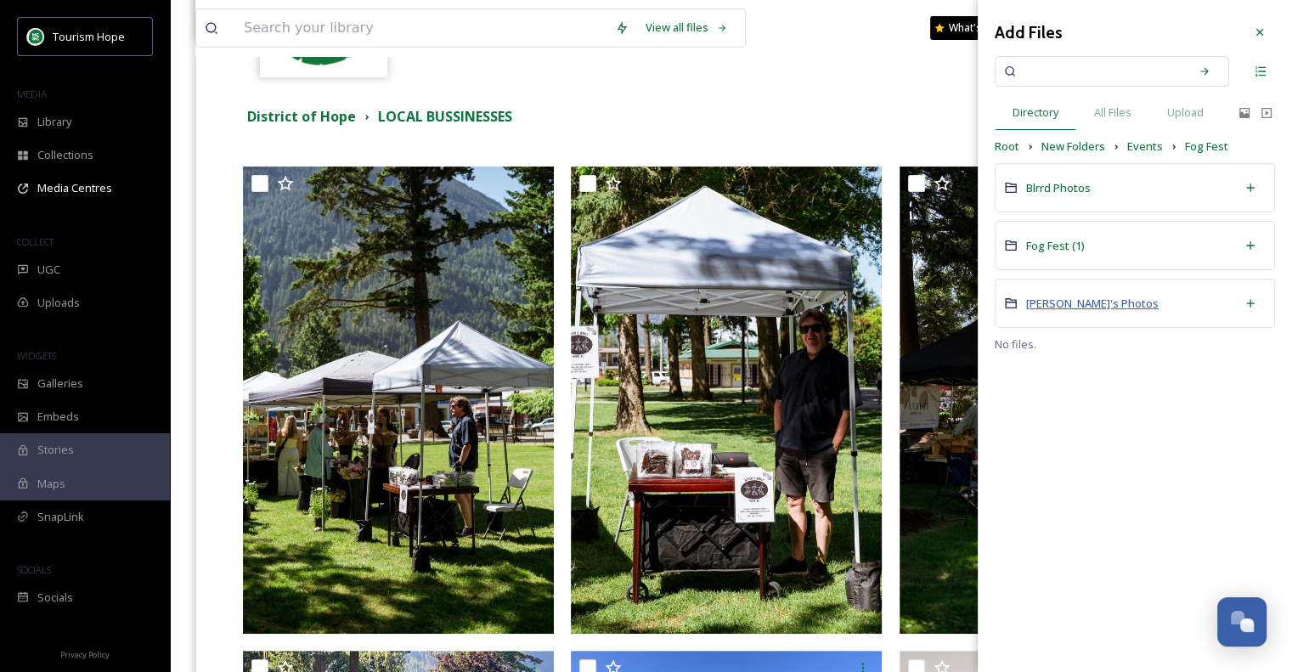
click at [1053, 303] on span "[PERSON_NAME]'s Photos" at bounding box center [1092, 303] width 133 height 15
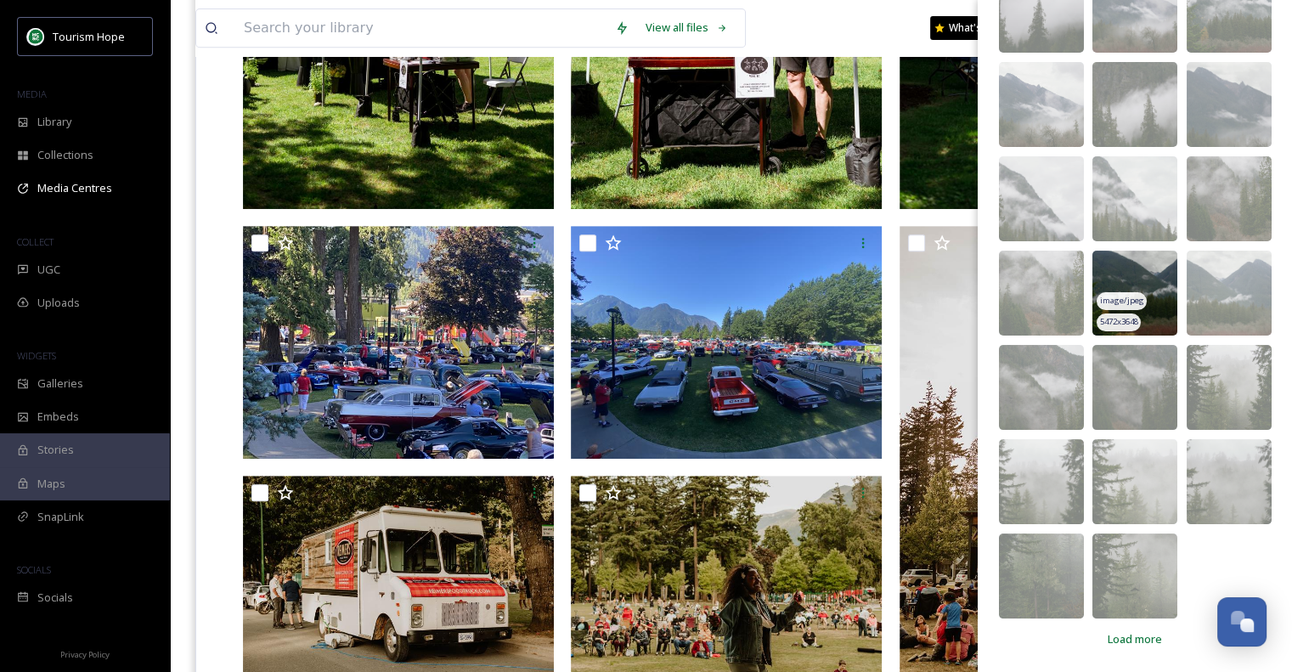
scroll to position [425, 0]
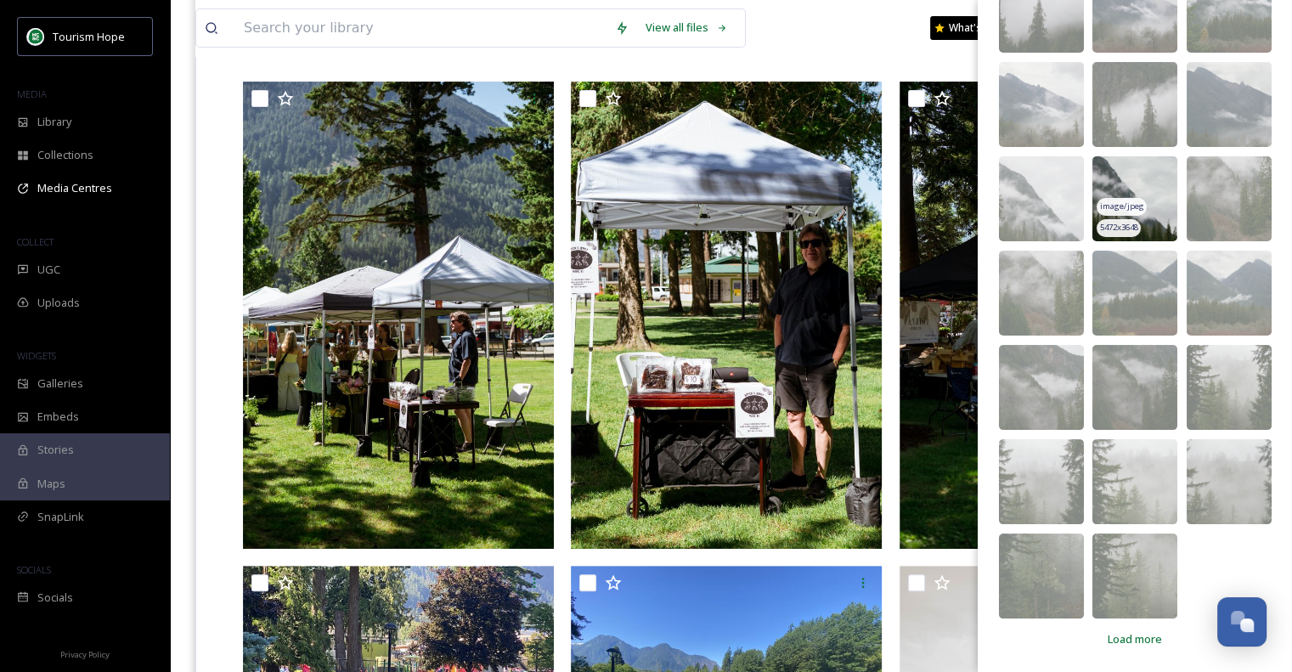
click at [1145, 188] on img at bounding box center [1134, 198] width 85 height 85
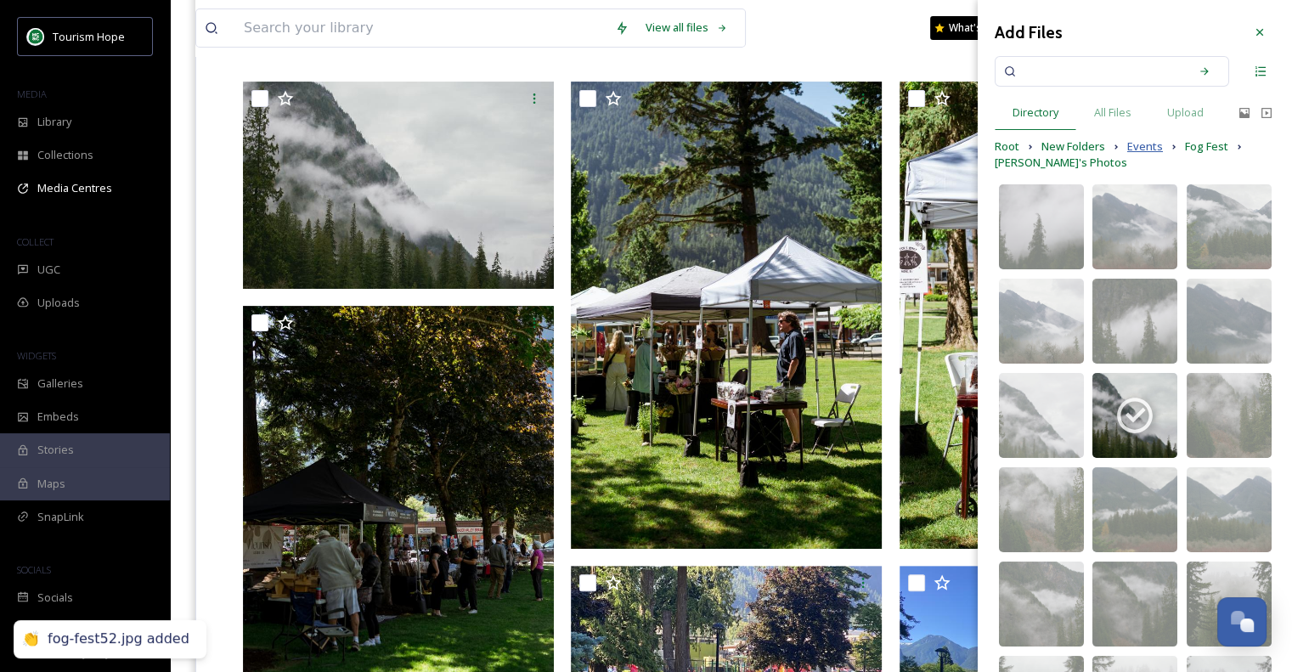
click at [1145, 149] on span "Events" at bounding box center [1145, 146] width 36 height 16
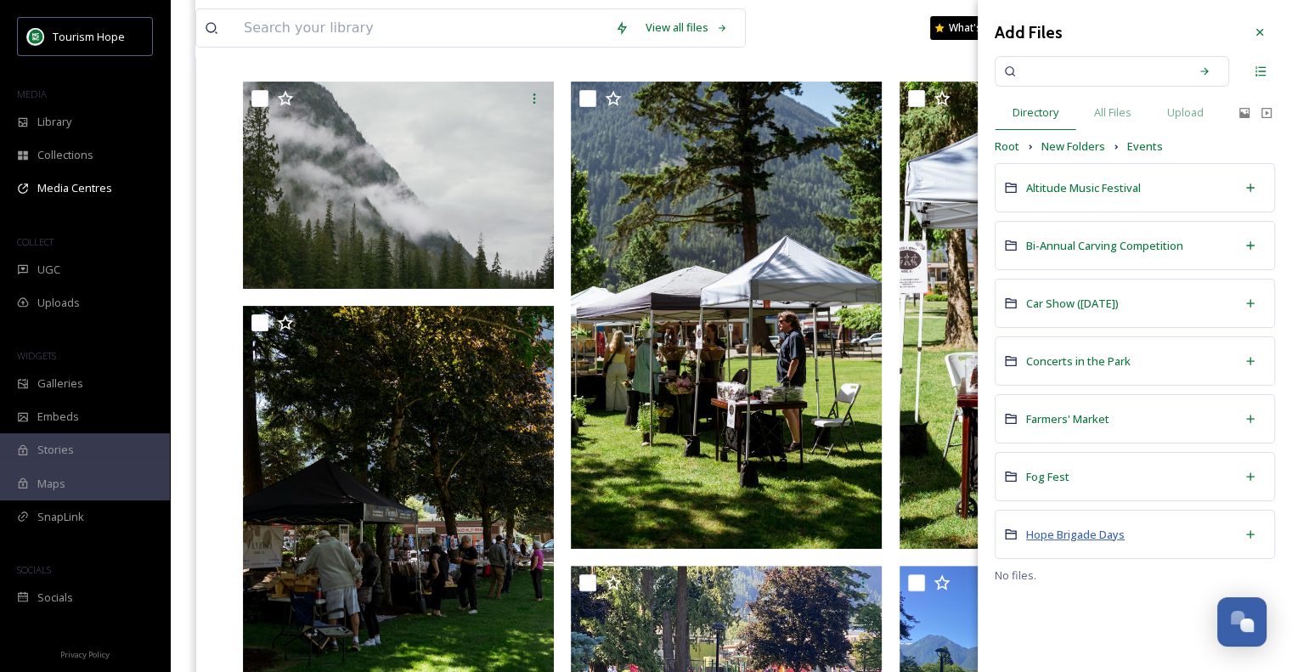
click at [1043, 533] on span "Hope Brigade Days" at bounding box center [1075, 534] width 99 height 15
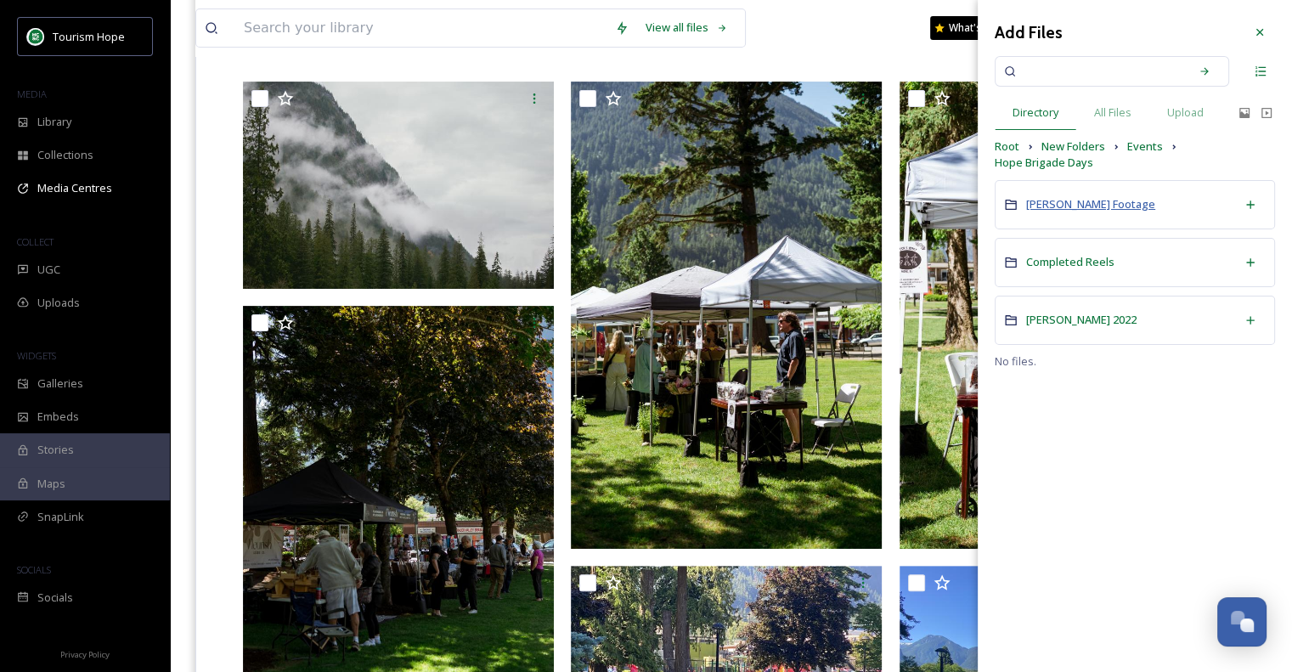
click at [1068, 204] on span "[PERSON_NAME] Footage" at bounding box center [1090, 203] width 129 height 15
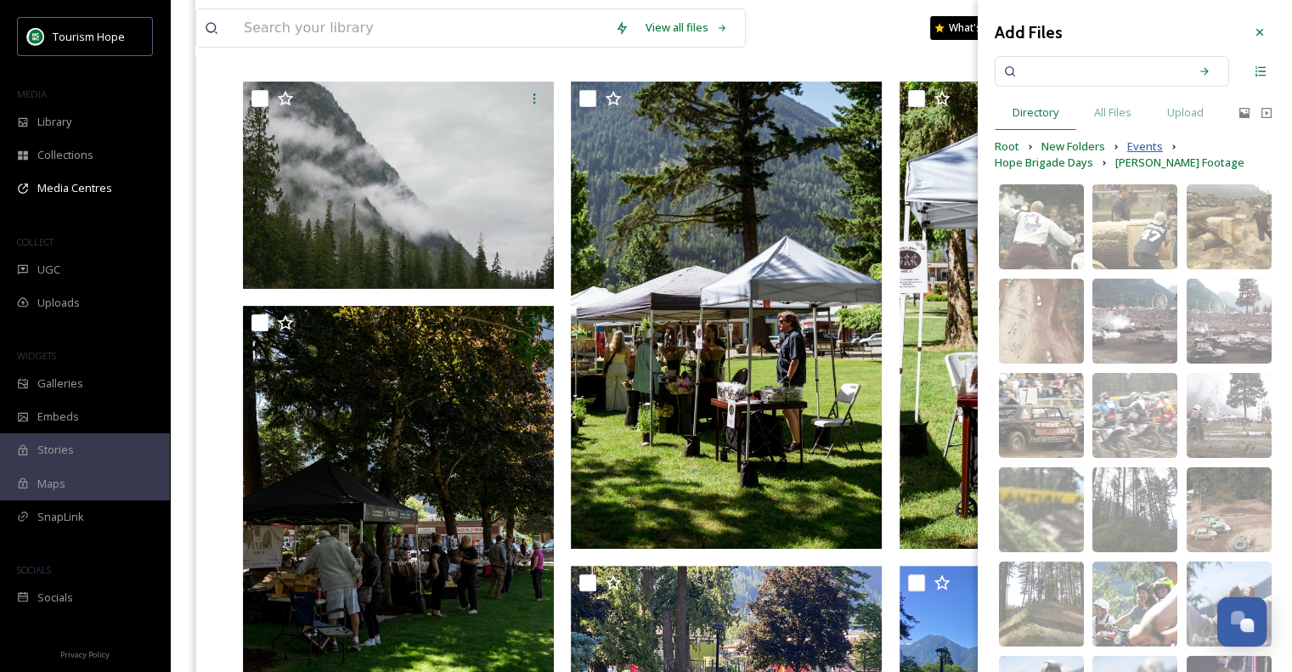
click at [1130, 146] on span "Events" at bounding box center [1145, 146] width 36 height 16
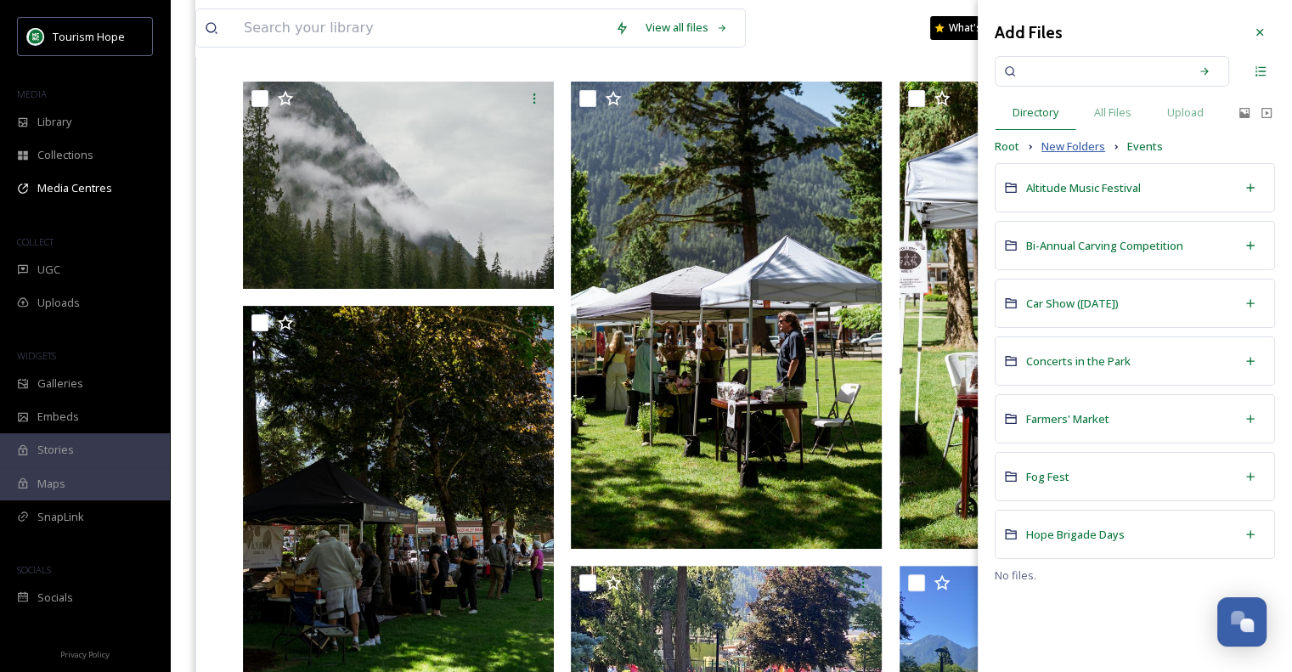
click at [1093, 147] on span "New Folders" at bounding box center [1073, 146] width 64 height 16
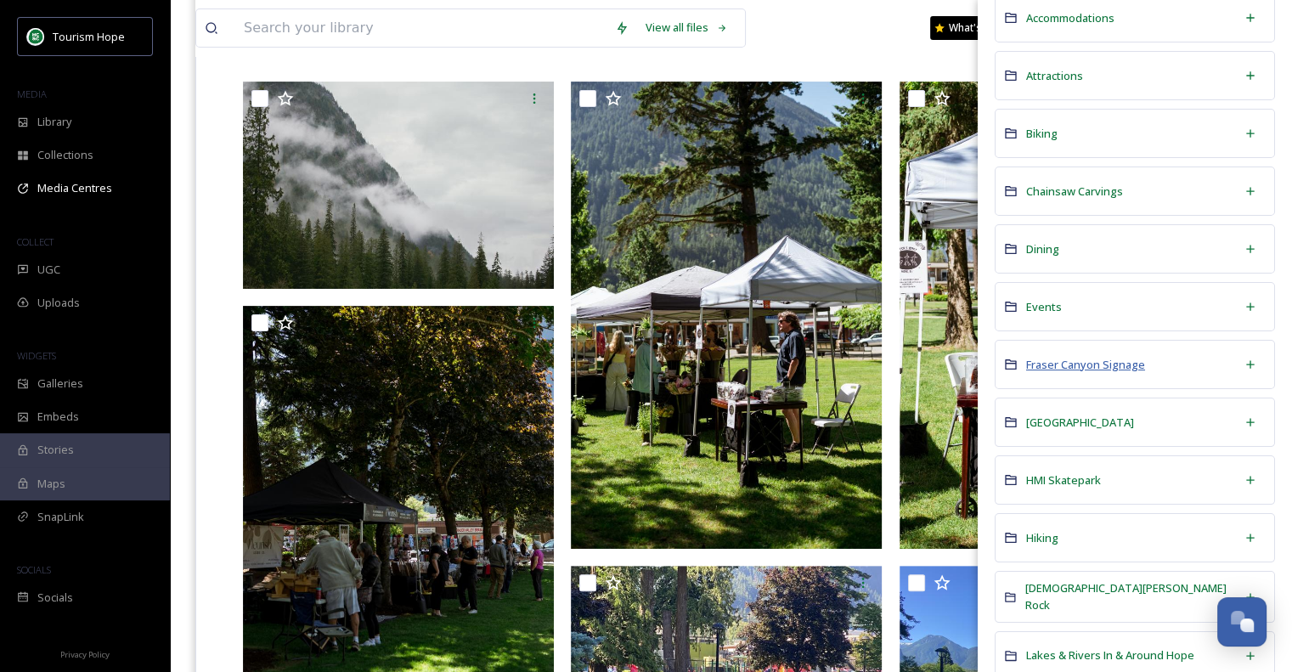
scroll to position [255, 0]
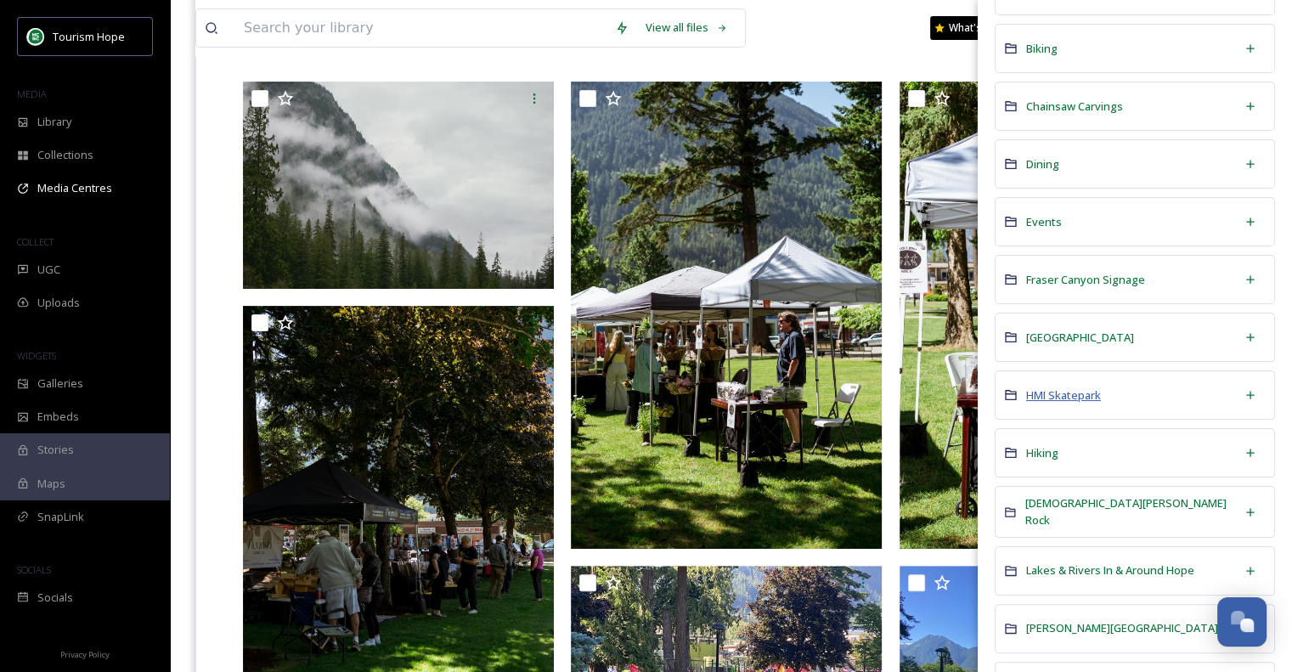
click at [1074, 387] on span "HMI Skatepark" at bounding box center [1063, 394] width 75 height 15
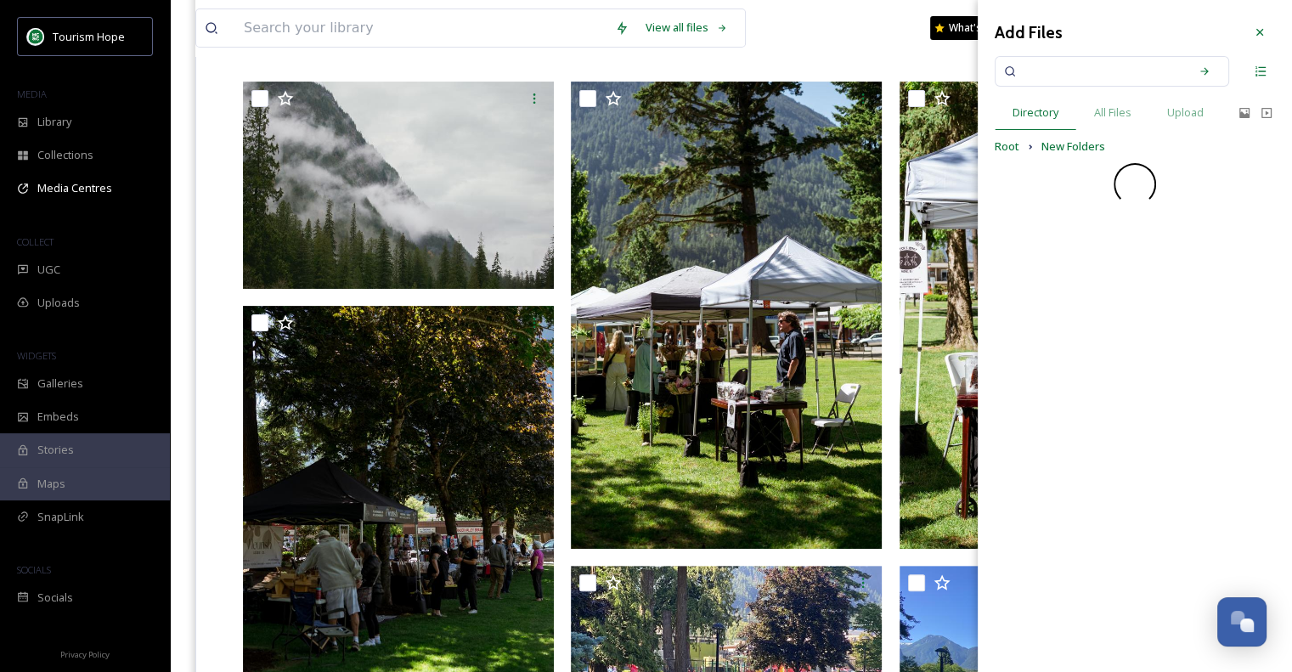
scroll to position [0, 0]
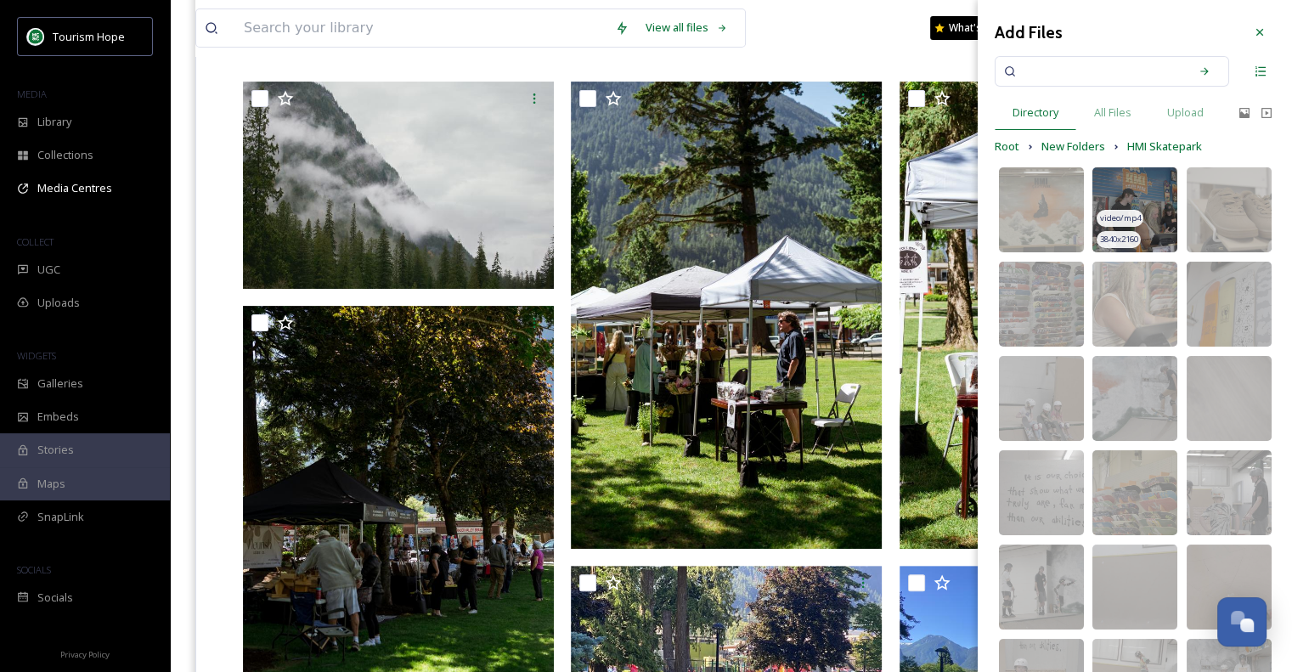
click at [1157, 179] on img at bounding box center [1134, 209] width 85 height 85
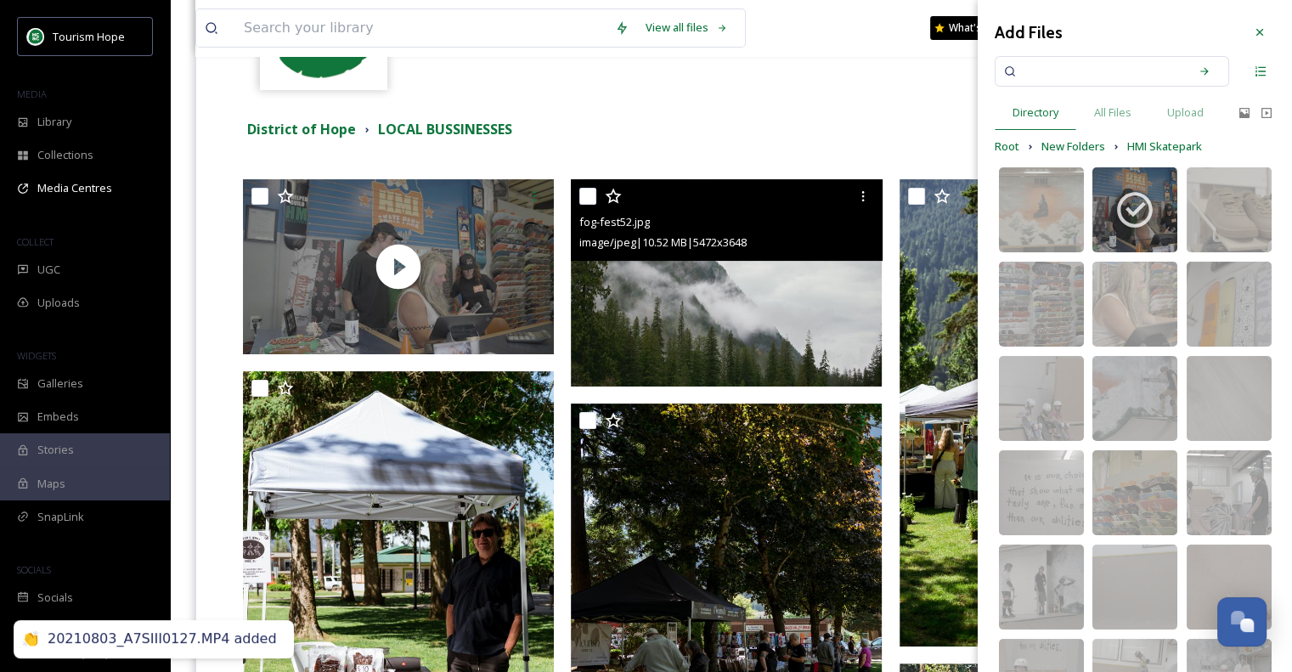
scroll to position [255, 0]
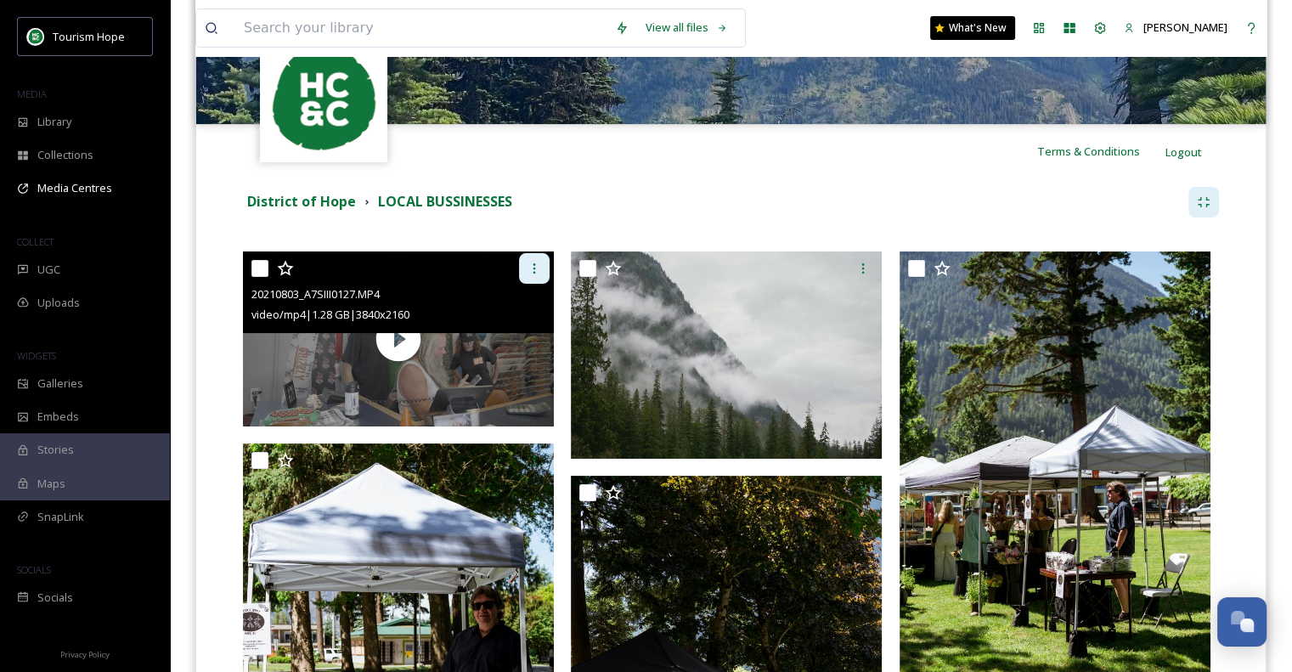
click at [527, 262] on icon at bounding box center [534, 269] width 14 height 14
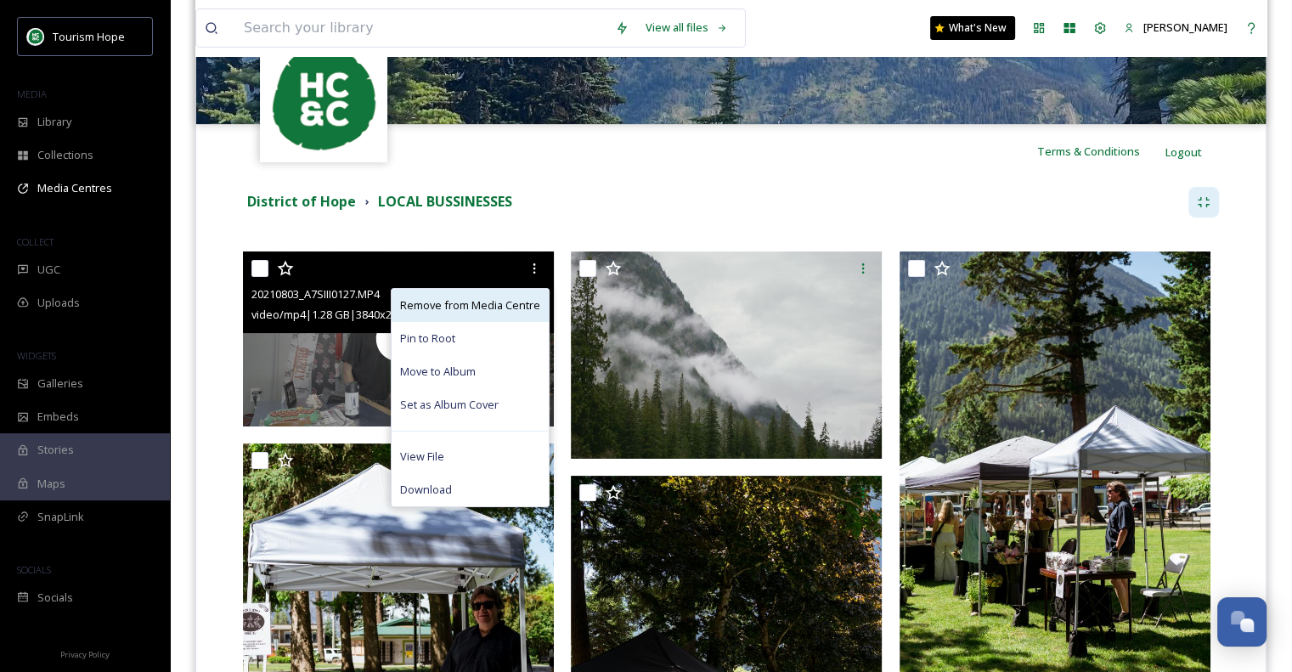
click at [503, 306] on span "Remove from Media Centre" at bounding box center [470, 305] width 140 height 16
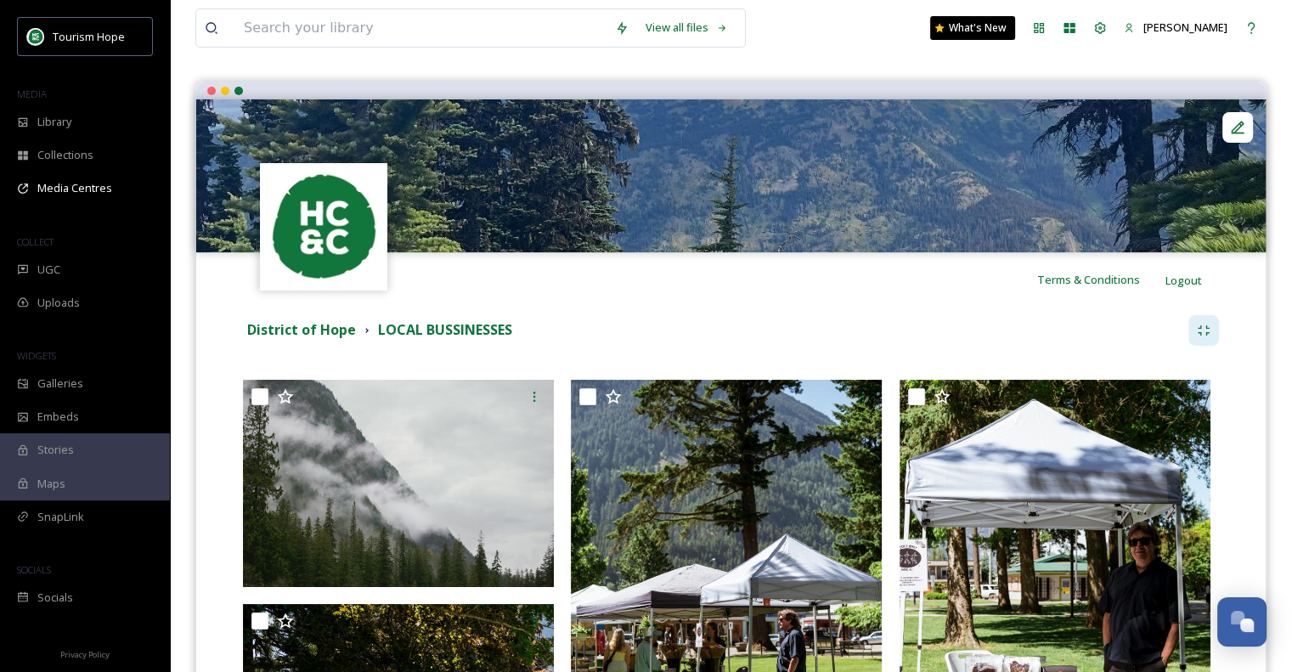
scroll to position [0, 0]
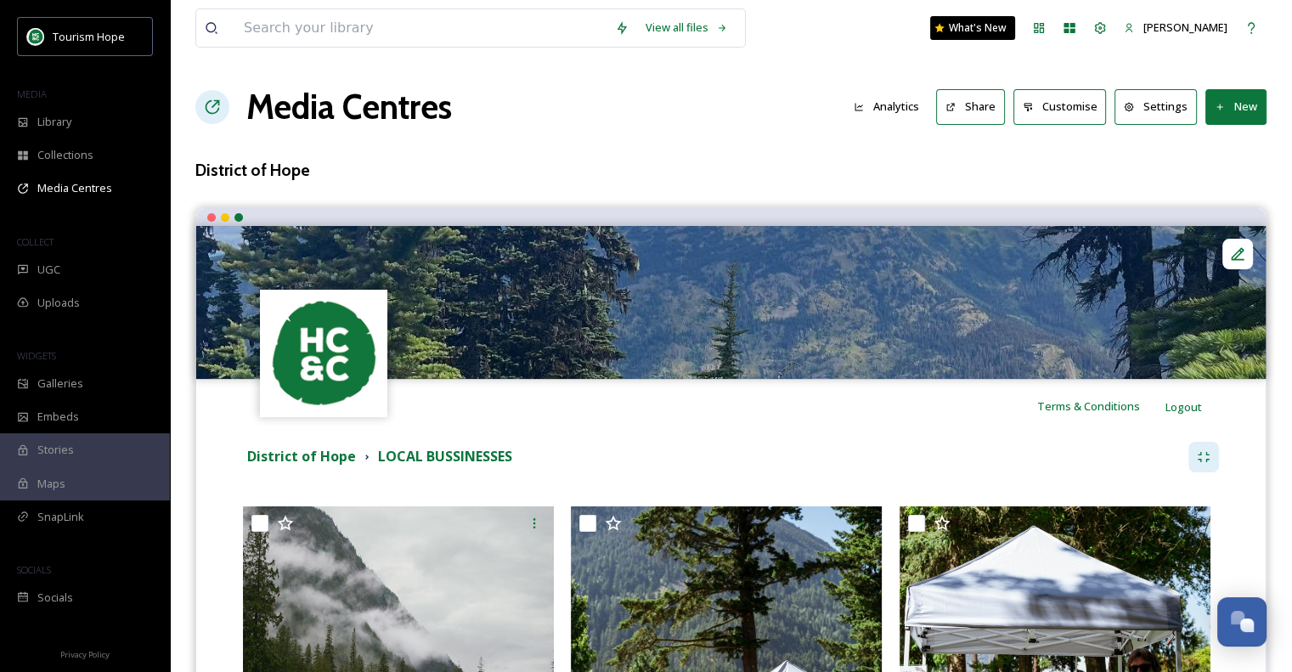
click at [1241, 106] on button "New" at bounding box center [1235, 106] width 61 height 35
click at [1233, 141] on span "Add Files" at bounding box center [1225, 146] width 46 height 16
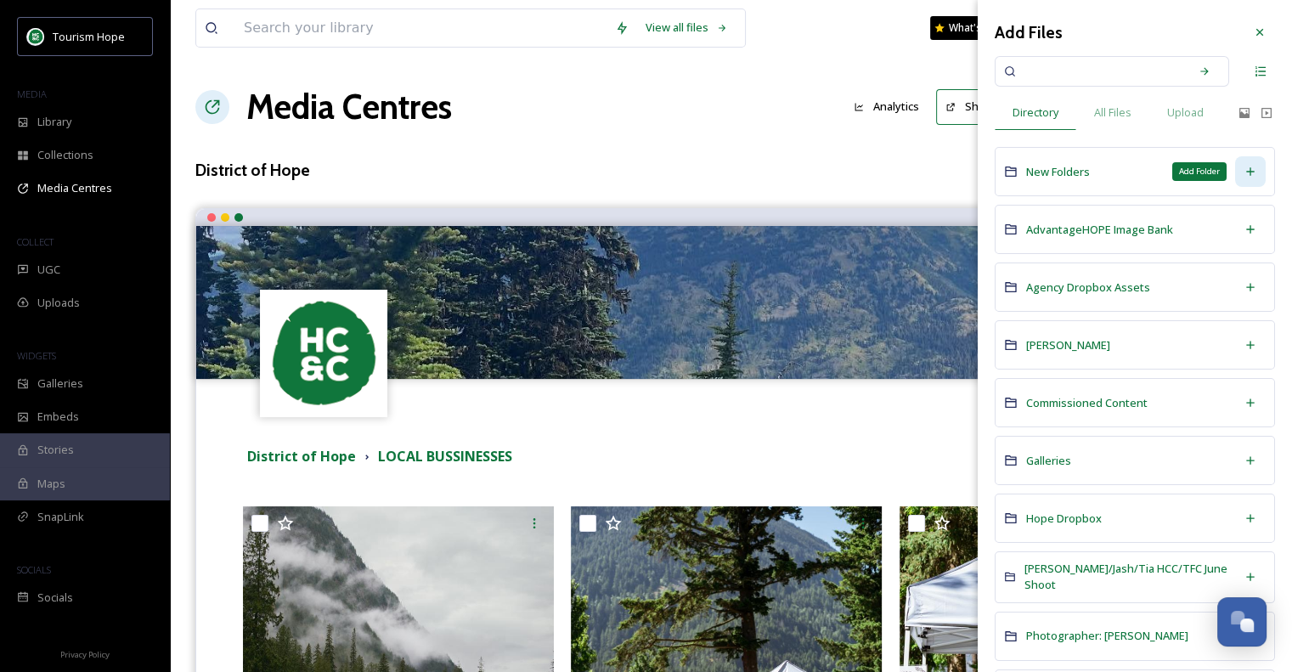
click at [1236, 162] on div "Add Folder" at bounding box center [1250, 171] width 31 height 31
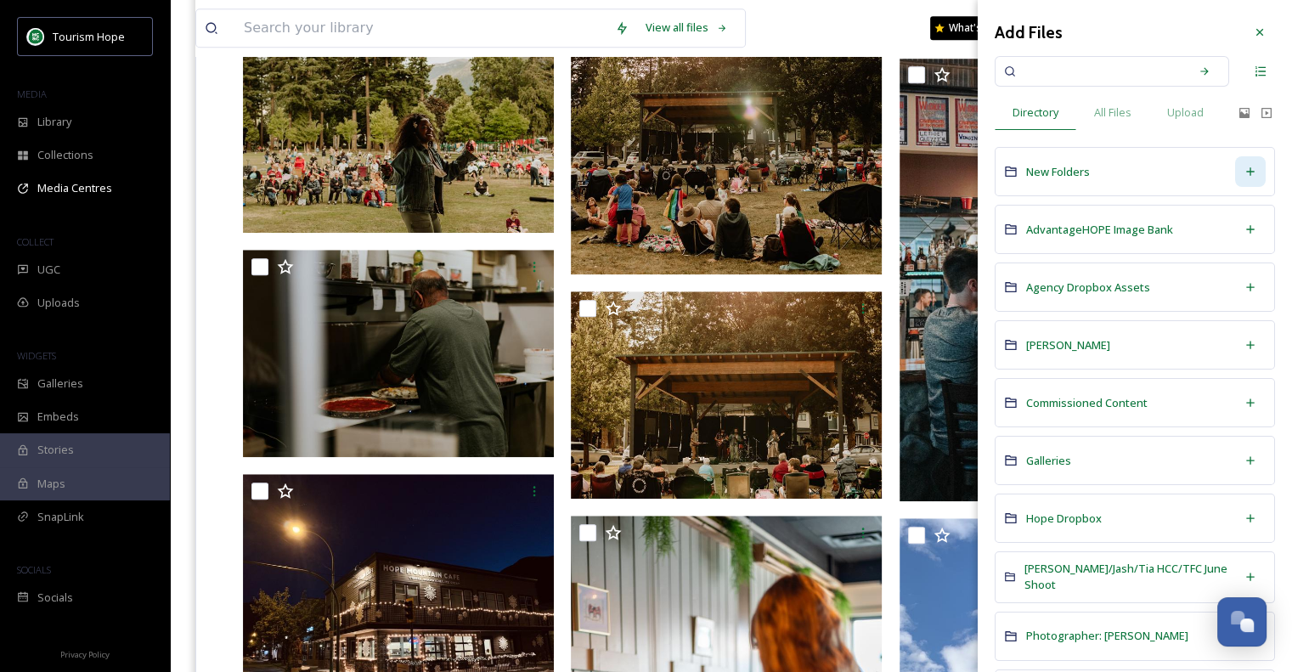
scroll to position [1189, 0]
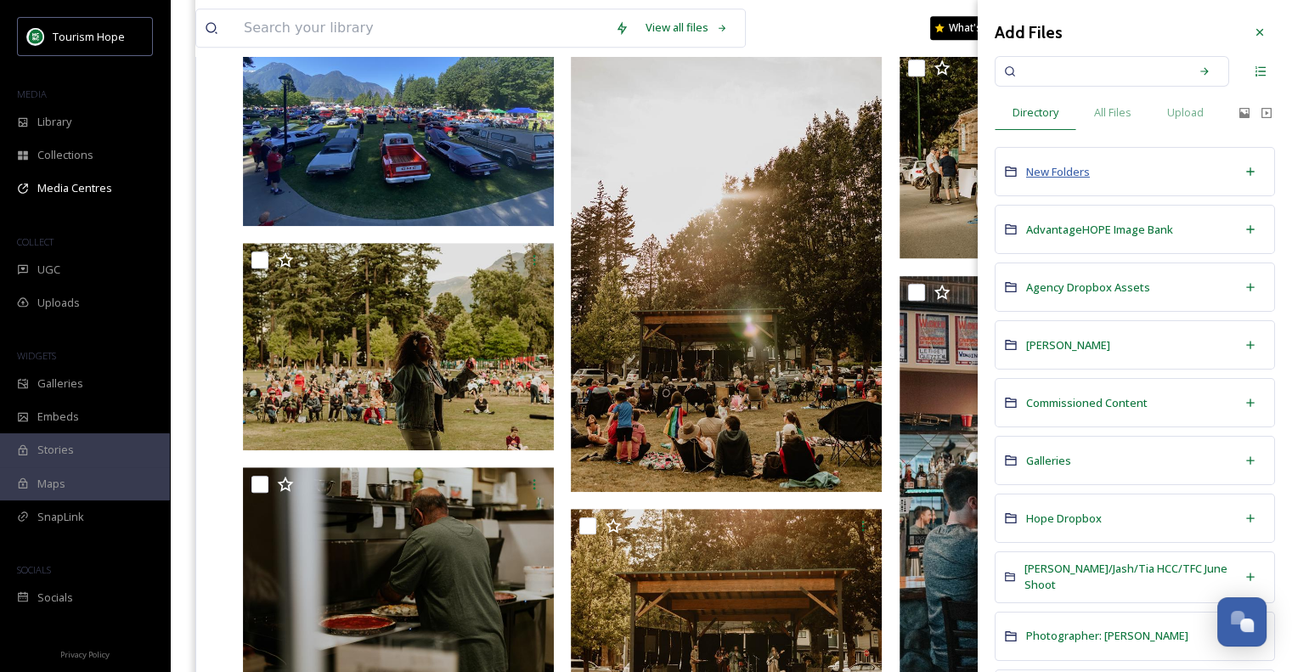
click at [1067, 177] on span "New Folders" at bounding box center [1058, 171] width 64 height 15
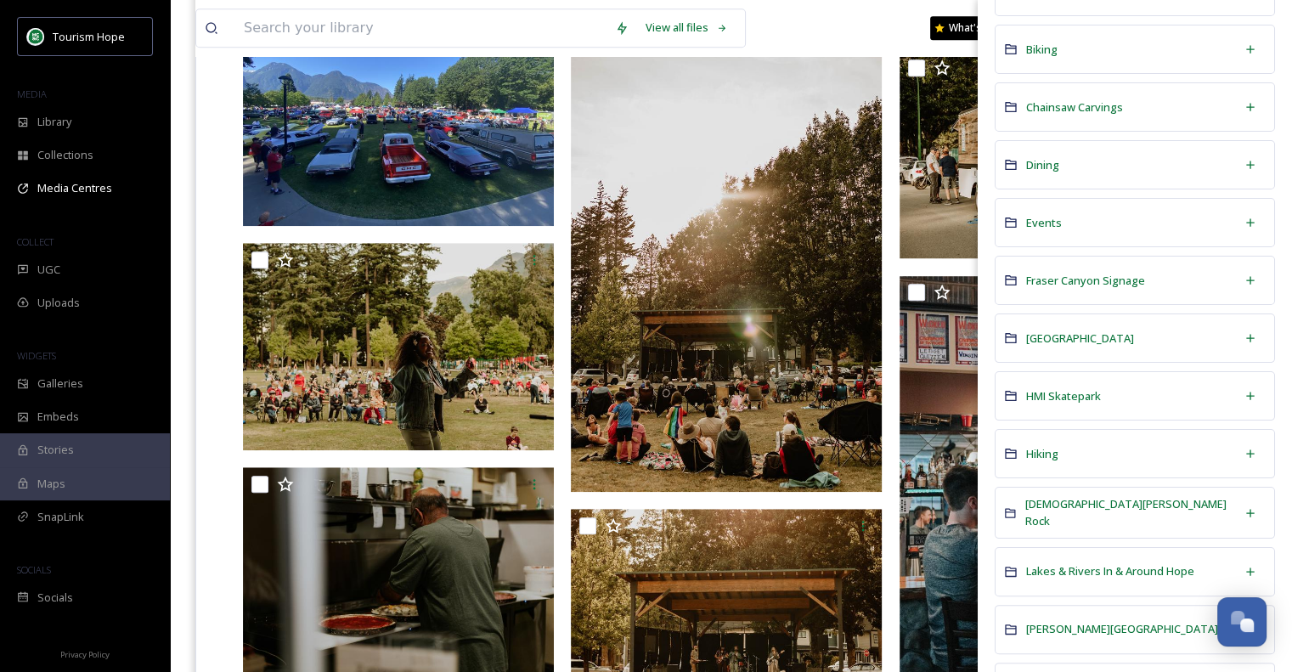
scroll to position [255, 0]
click at [1053, 390] on span "HMI Skatepark" at bounding box center [1063, 394] width 75 height 15
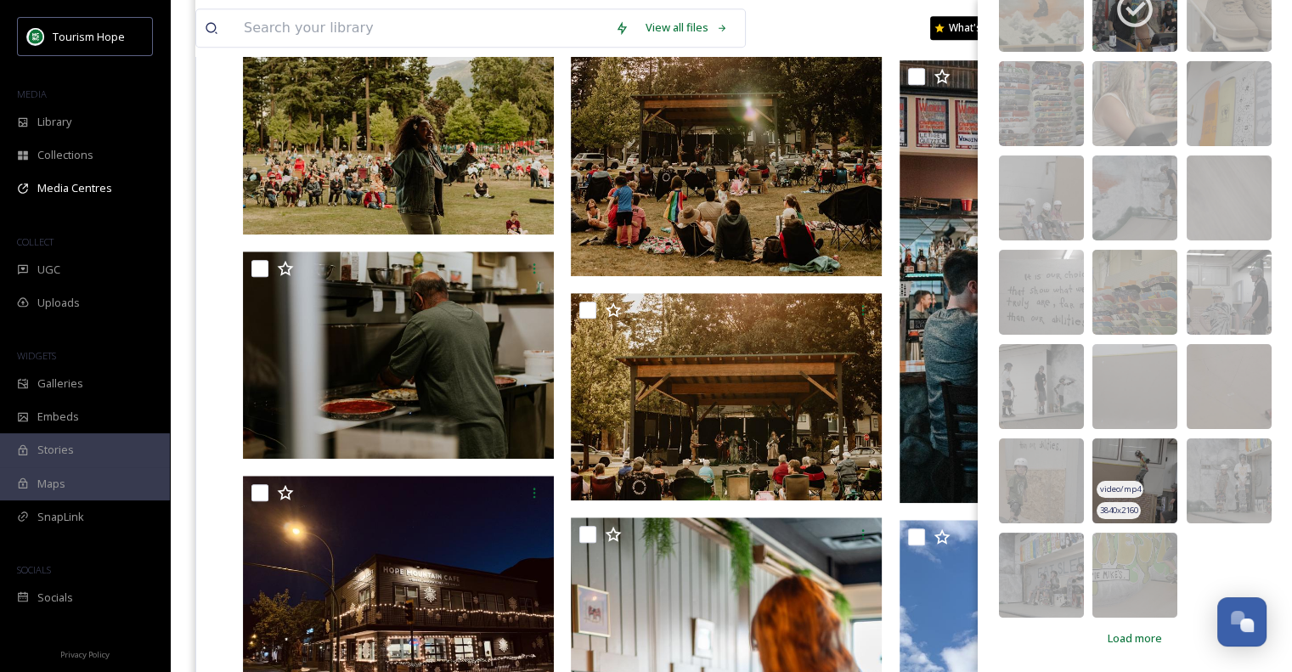
scroll to position [1614, 0]
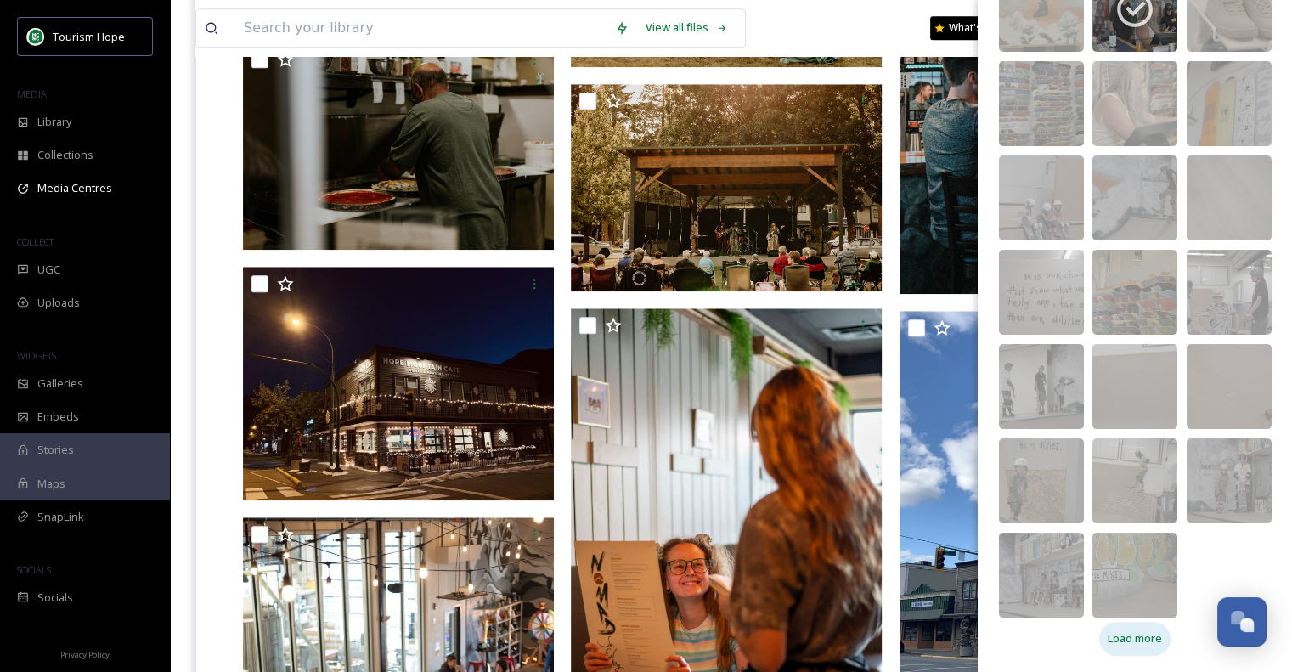
click at [1118, 642] on span "Load more" at bounding box center [1135, 638] width 54 height 16
click at [1128, 632] on span "Load more" at bounding box center [1135, 638] width 54 height 16
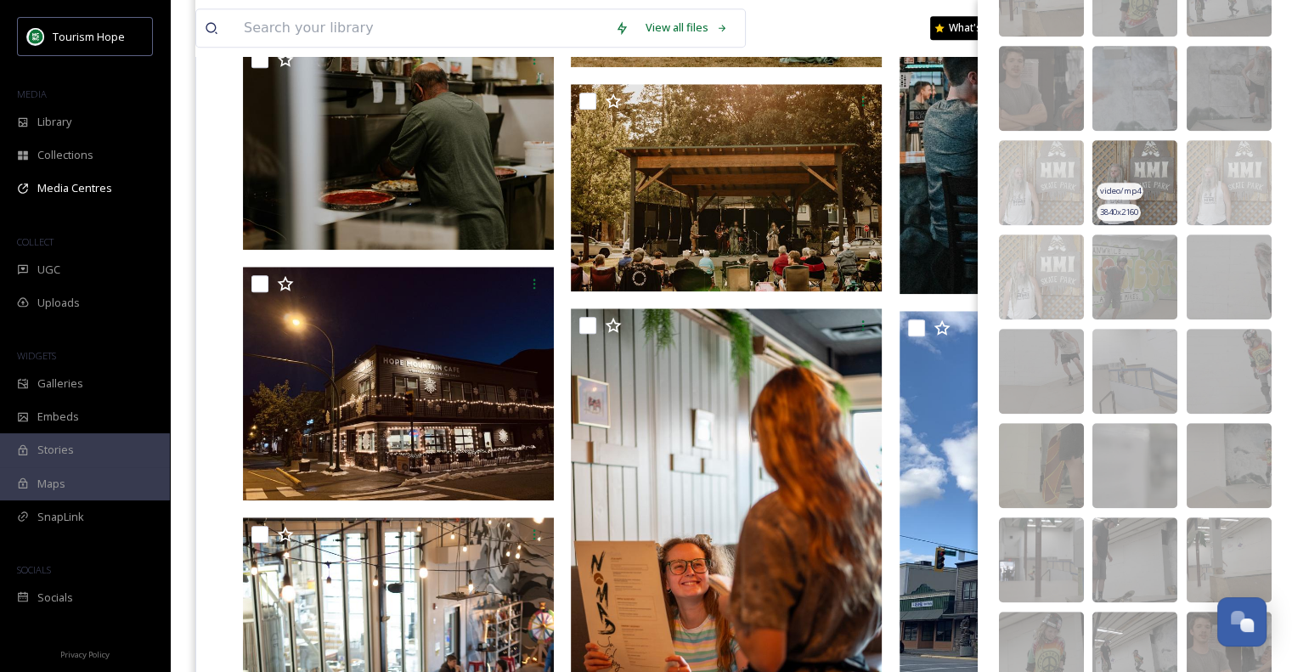
scroll to position [1426, 0]
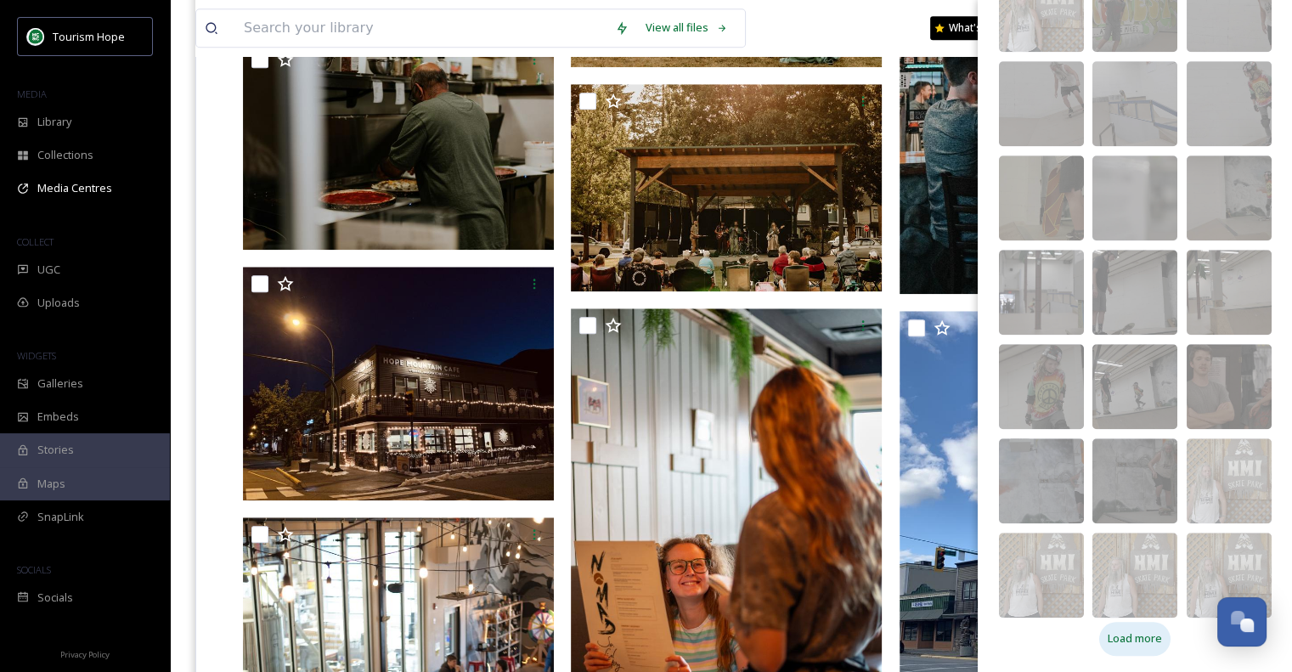
click at [1118, 640] on span "Load more" at bounding box center [1135, 638] width 54 height 16
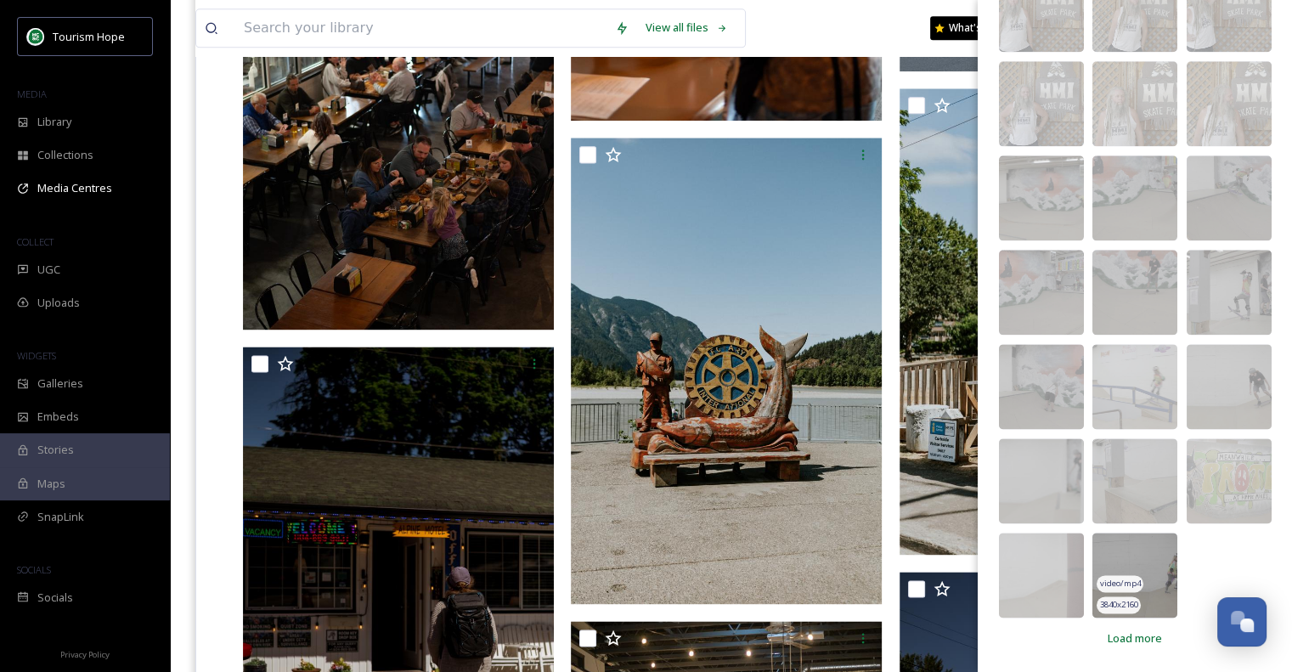
scroll to position [2293, 0]
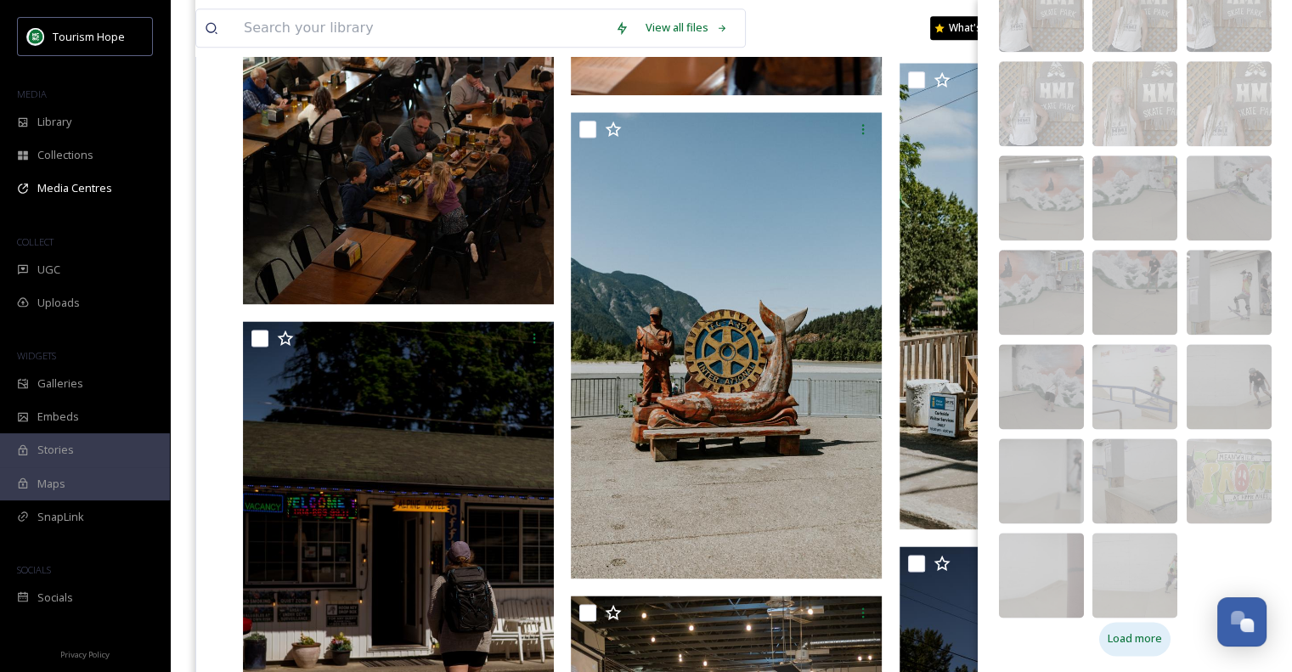
click at [1120, 639] on span "Load more" at bounding box center [1135, 638] width 54 height 16
click at [1121, 635] on span "Load more" at bounding box center [1135, 638] width 54 height 16
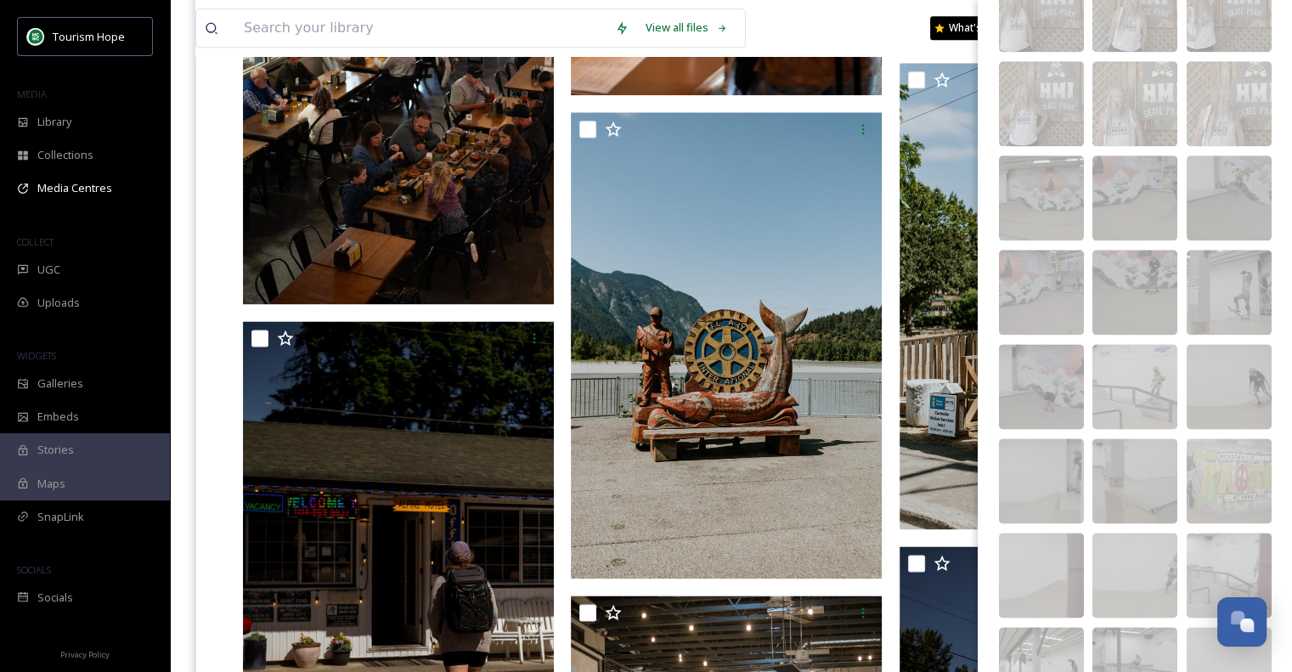
scroll to position [2681, 0]
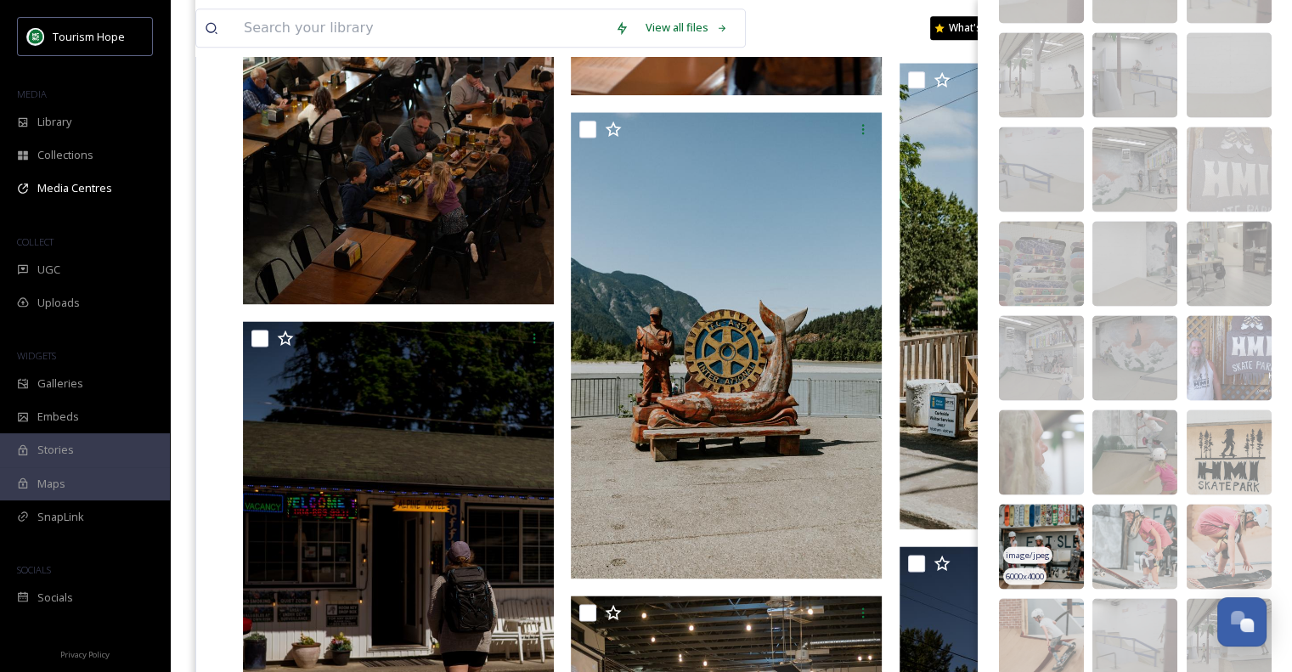
click at [1054, 530] on img at bounding box center [1041, 546] width 85 height 85
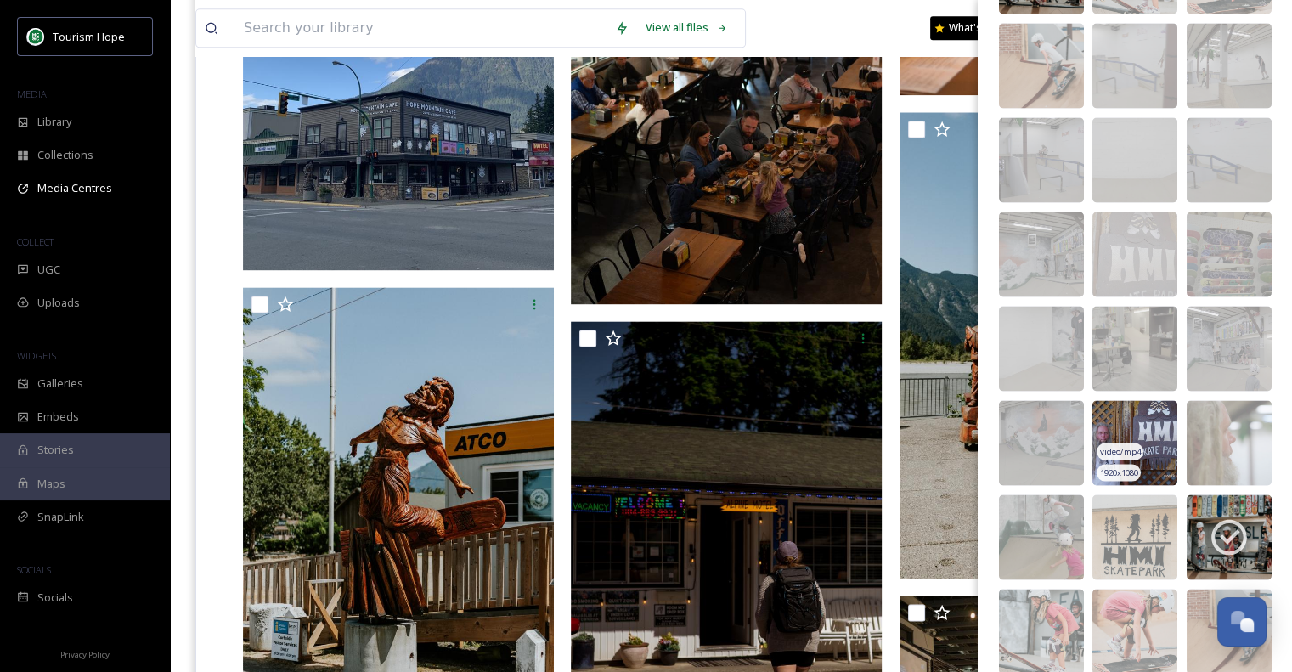
scroll to position [3312, 0]
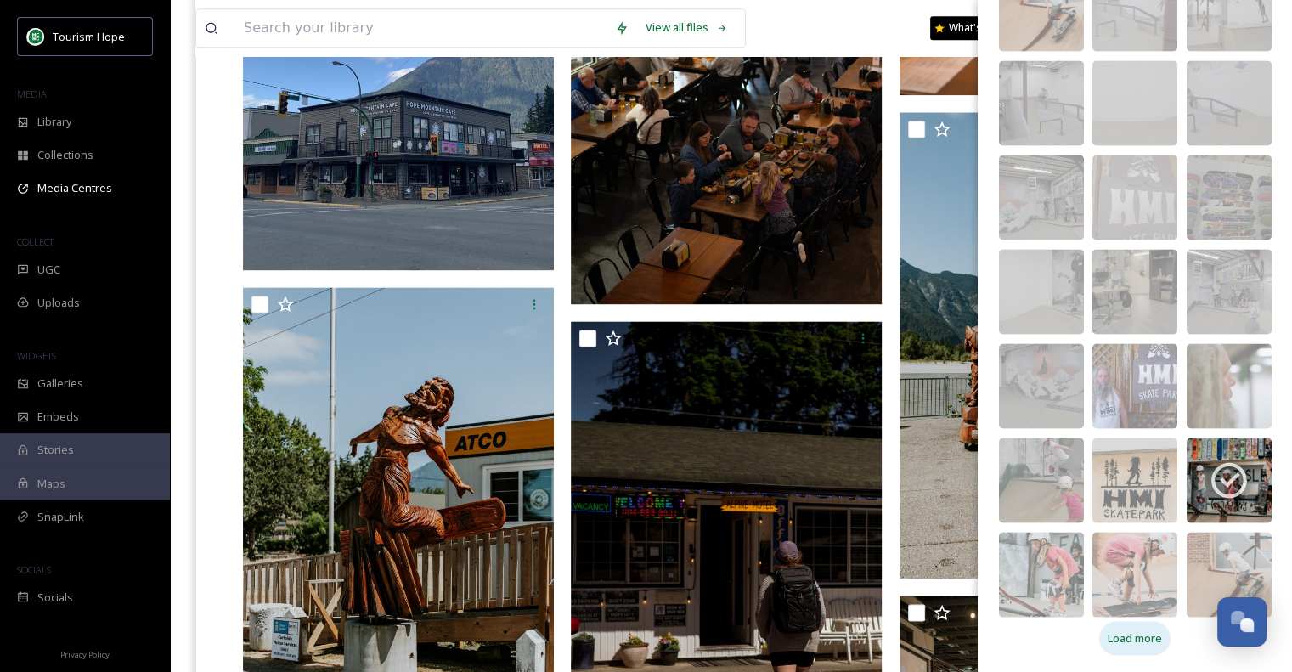
click at [1147, 635] on span "Load more" at bounding box center [1135, 638] width 54 height 16
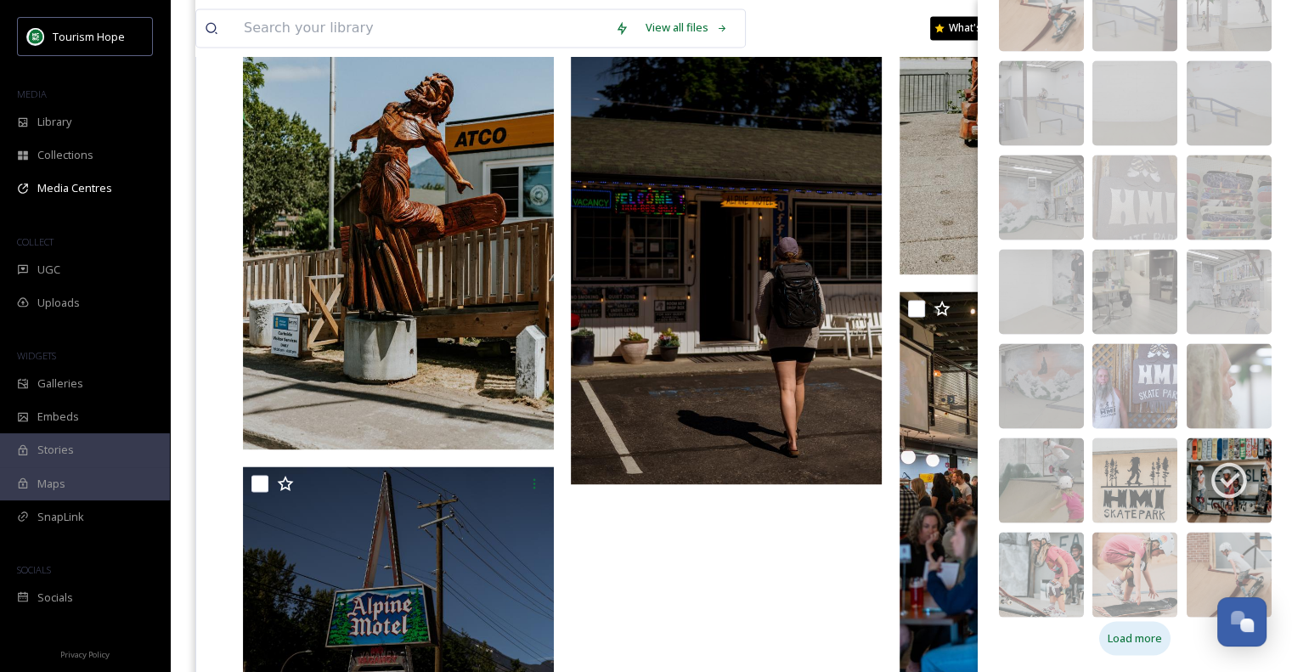
scroll to position [2633, 0]
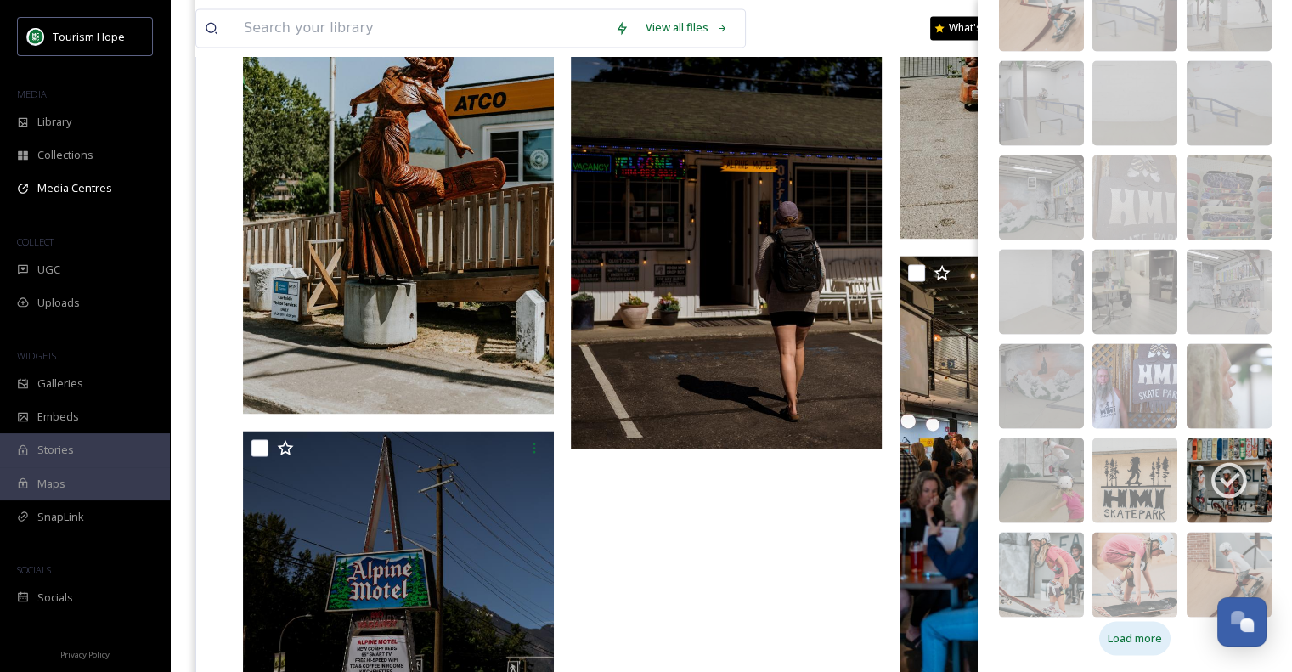
click at [1122, 641] on span "Load more" at bounding box center [1135, 638] width 54 height 16
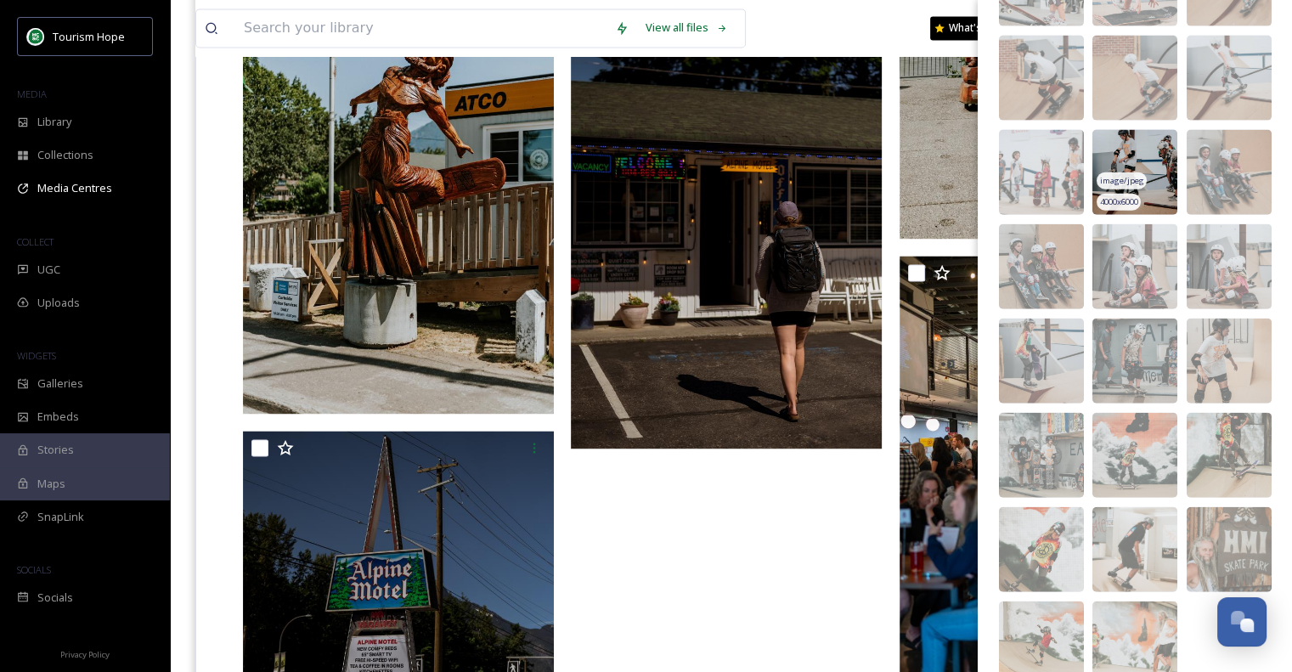
scroll to position [3907, 0]
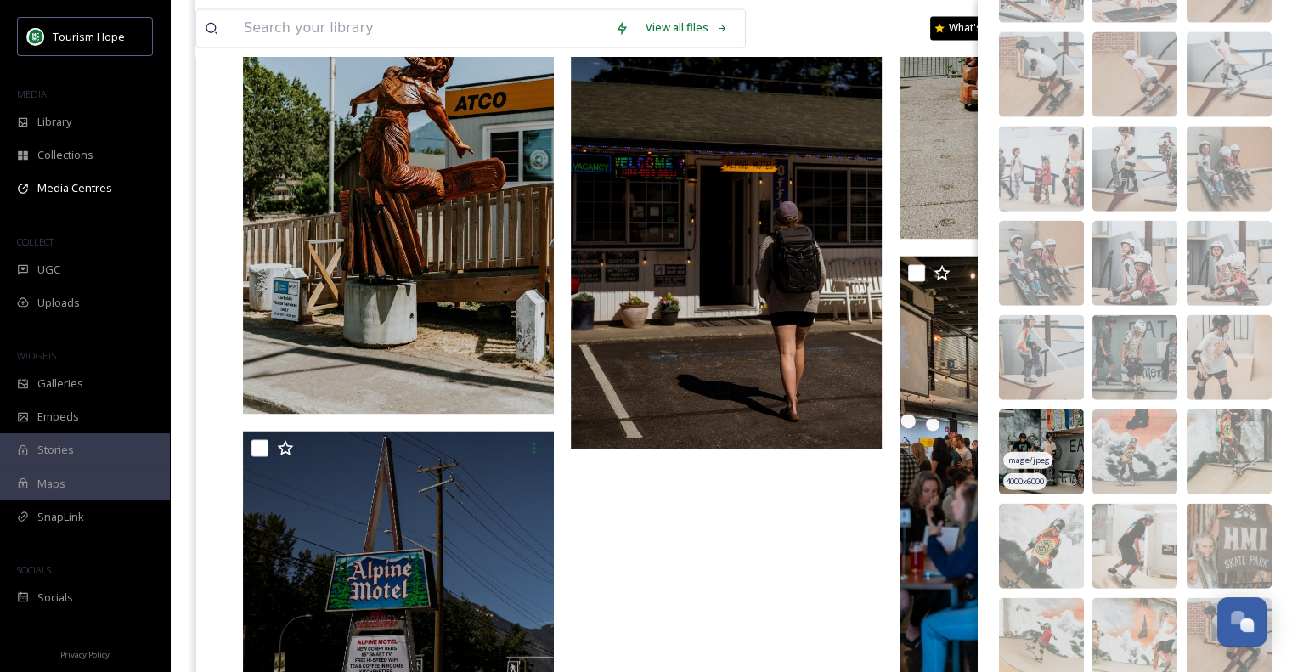
click at [1034, 424] on img at bounding box center [1041, 451] width 85 height 85
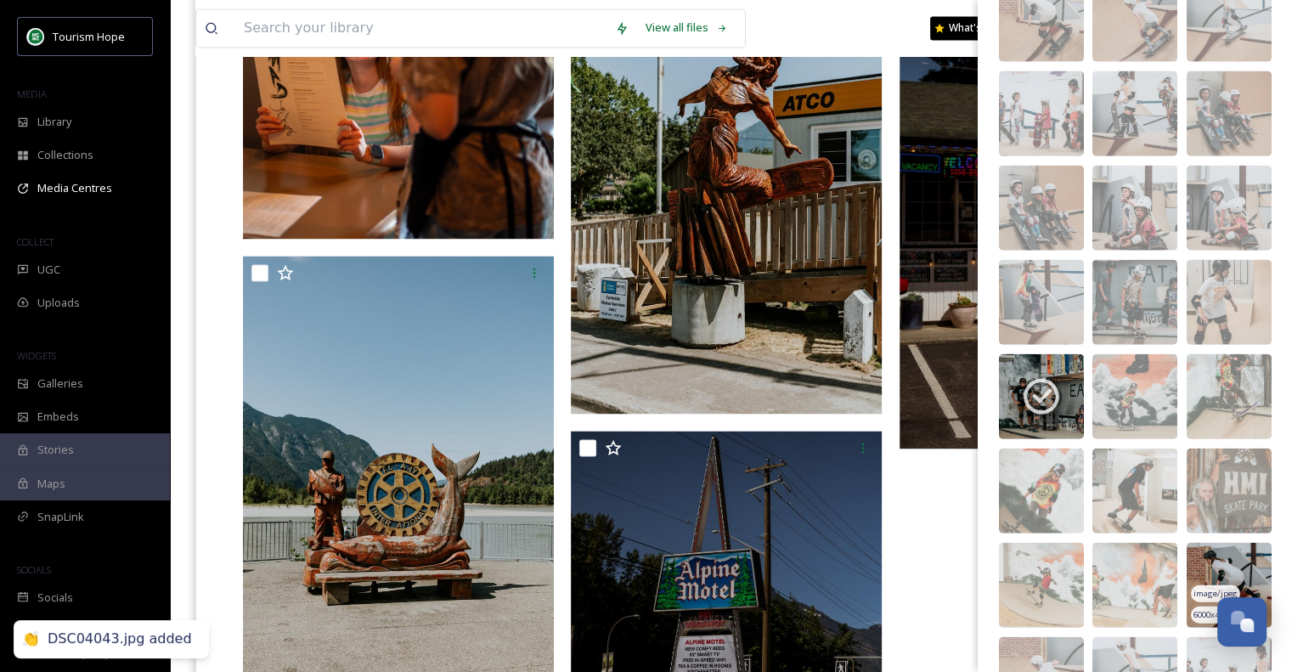
scroll to position [3991, 0]
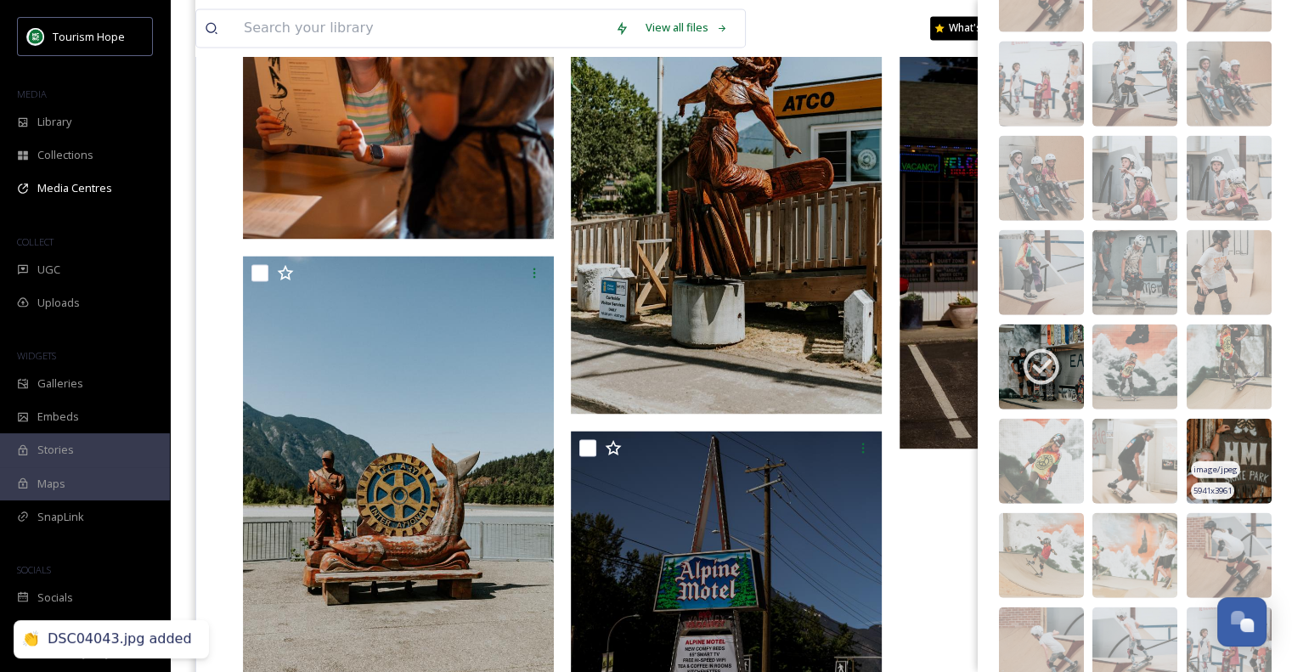
click at [1227, 434] on img at bounding box center [1229, 461] width 85 height 85
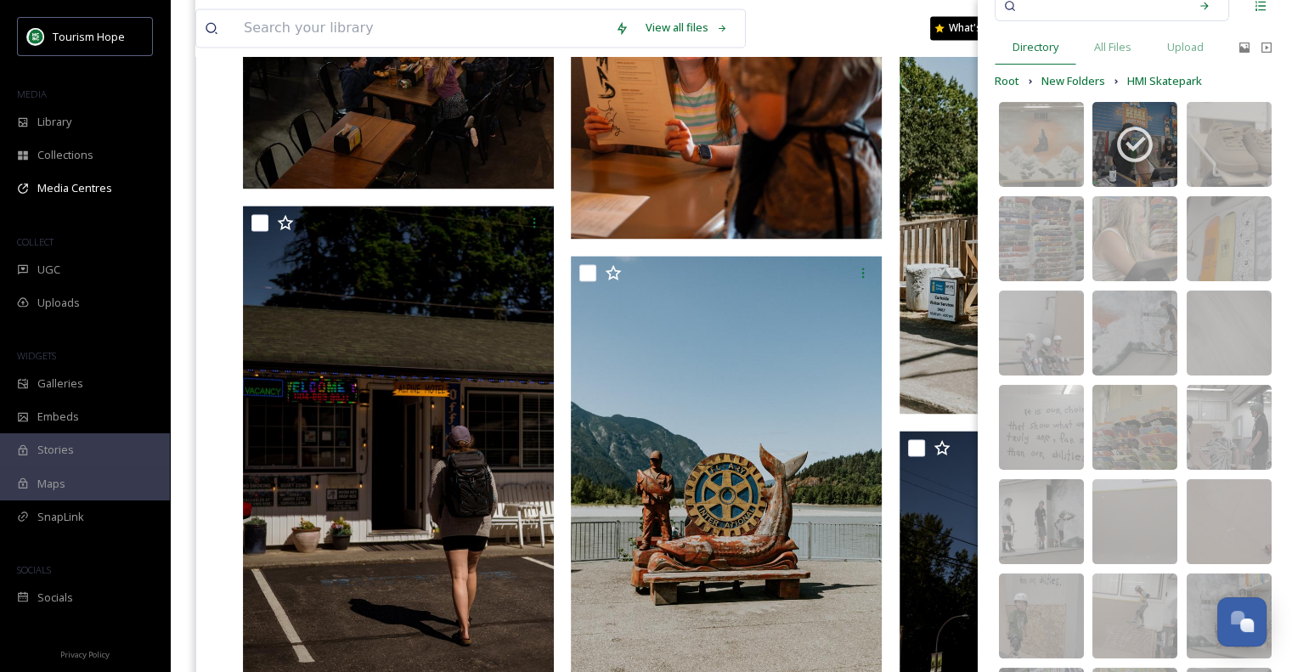
scroll to position [0, 0]
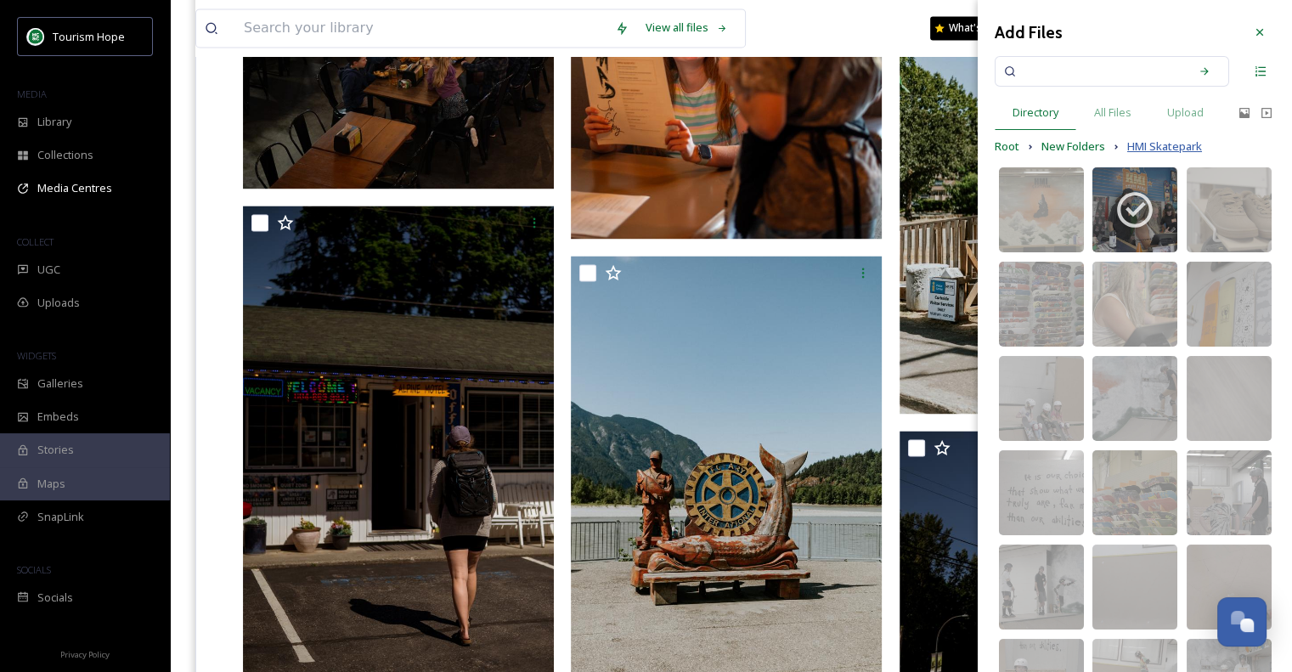
click at [1169, 143] on span "HMI Skatepark" at bounding box center [1164, 146] width 75 height 16
click at [1094, 150] on span "New Folders" at bounding box center [1073, 146] width 64 height 16
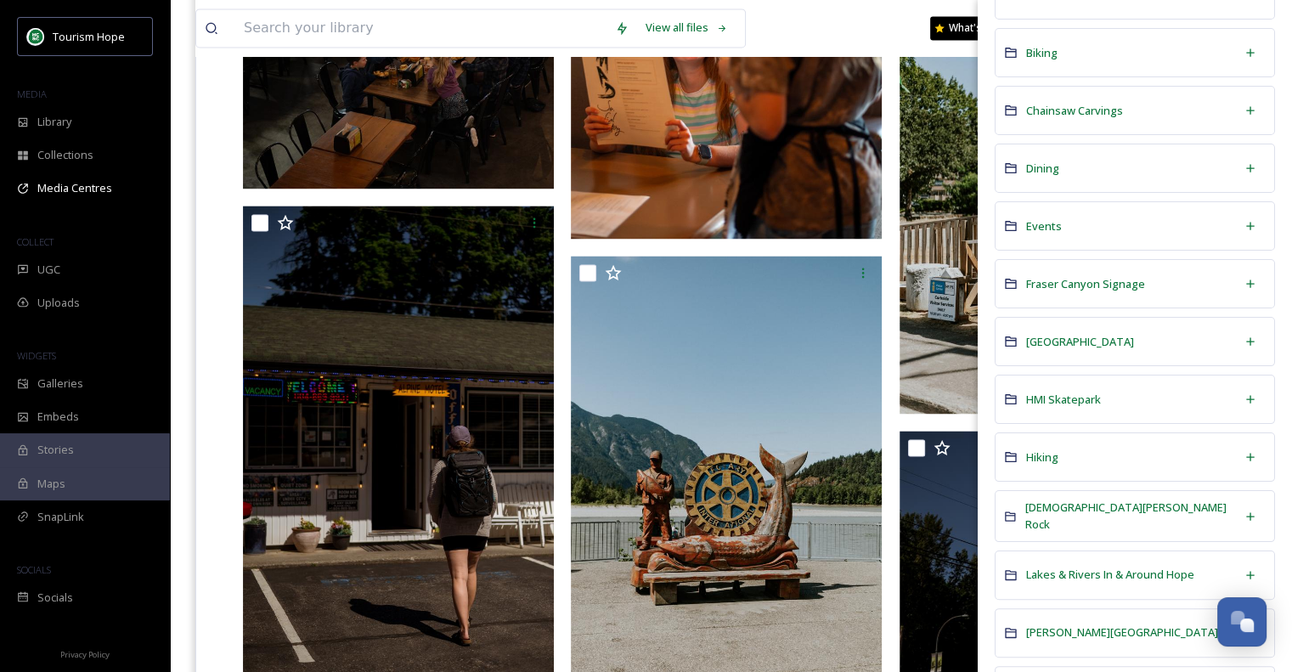
scroll to position [340, 0]
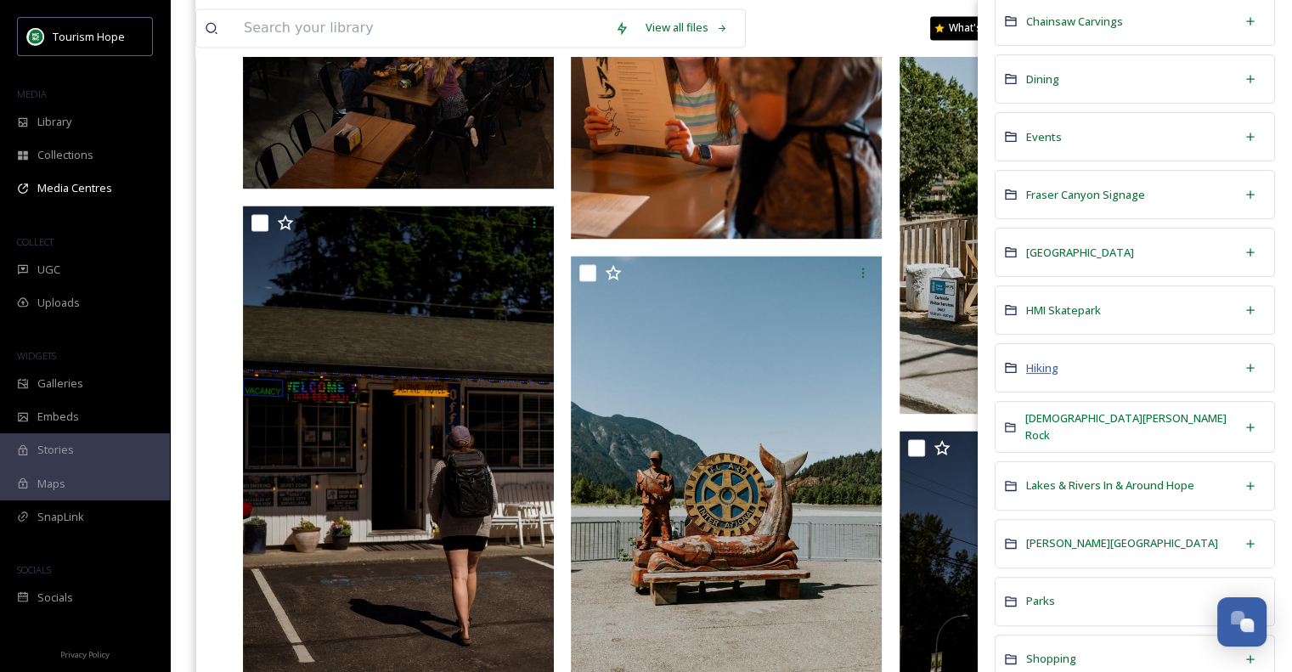
click at [1042, 366] on span "Hiking" at bounding box center [1042, 367] width 32 height 15
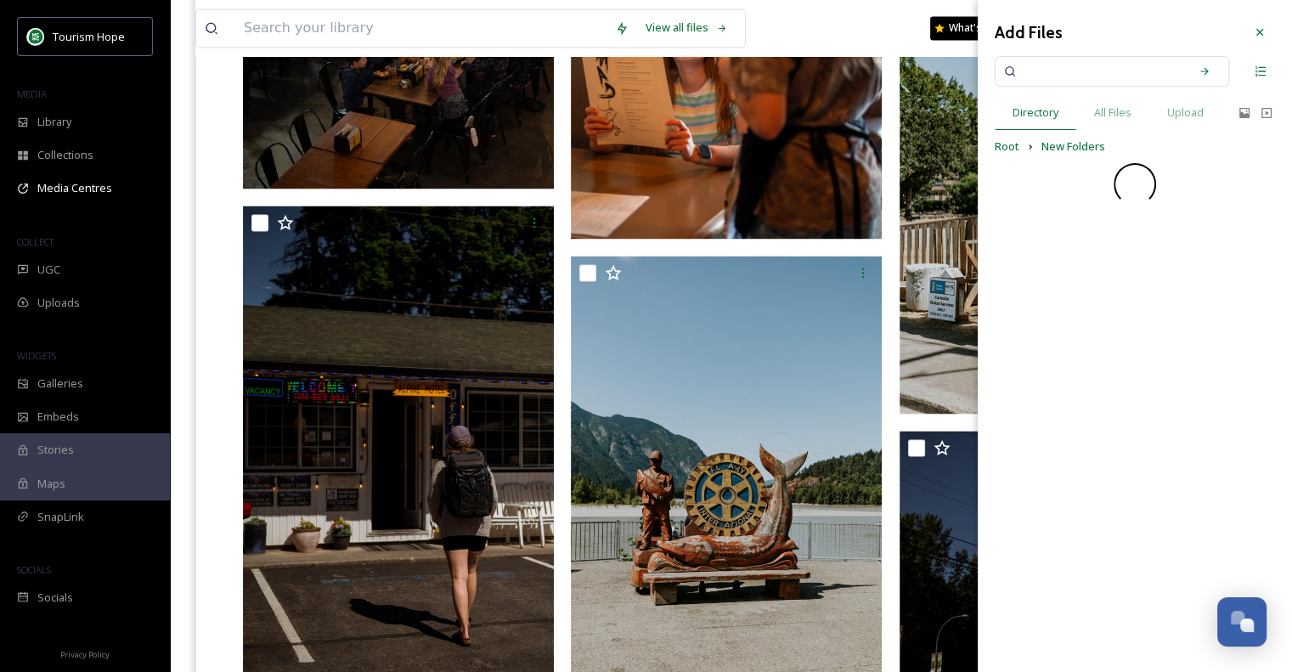
scroll to position [0, 0]
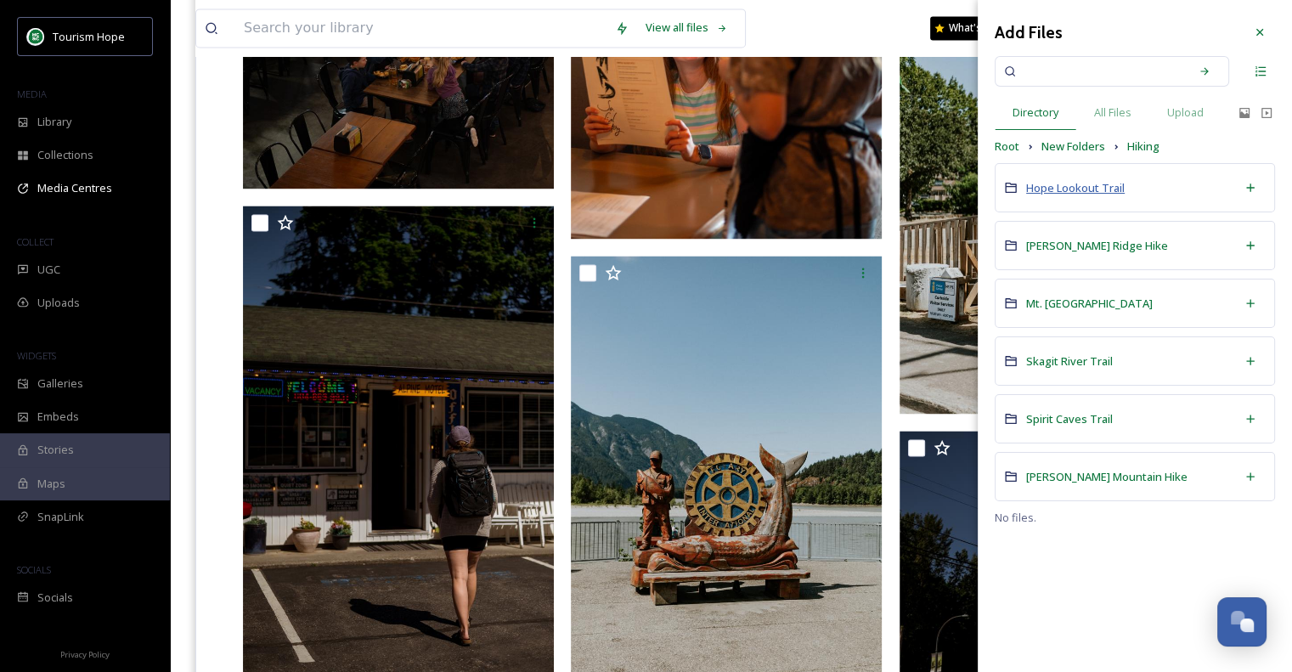
click at [1077, 183] on span "Hope Lookout Trail" at bounding box center [1075, 187] width 99 height 15
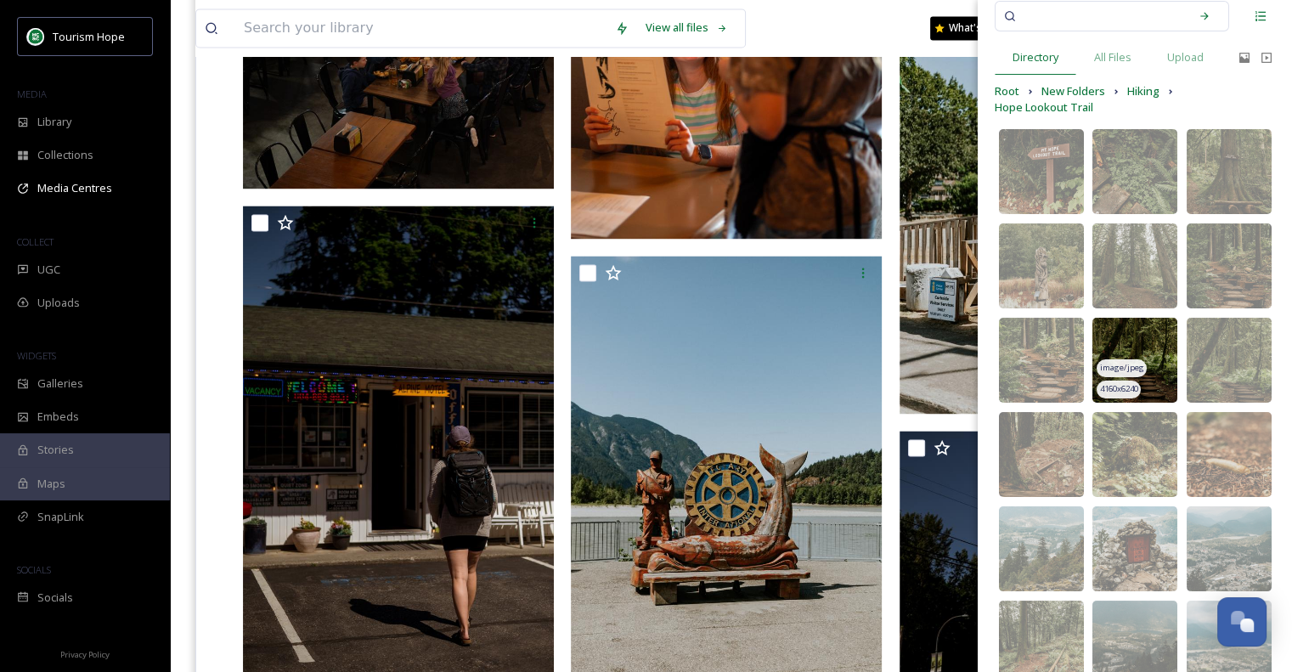
scroll to position [170, 0]
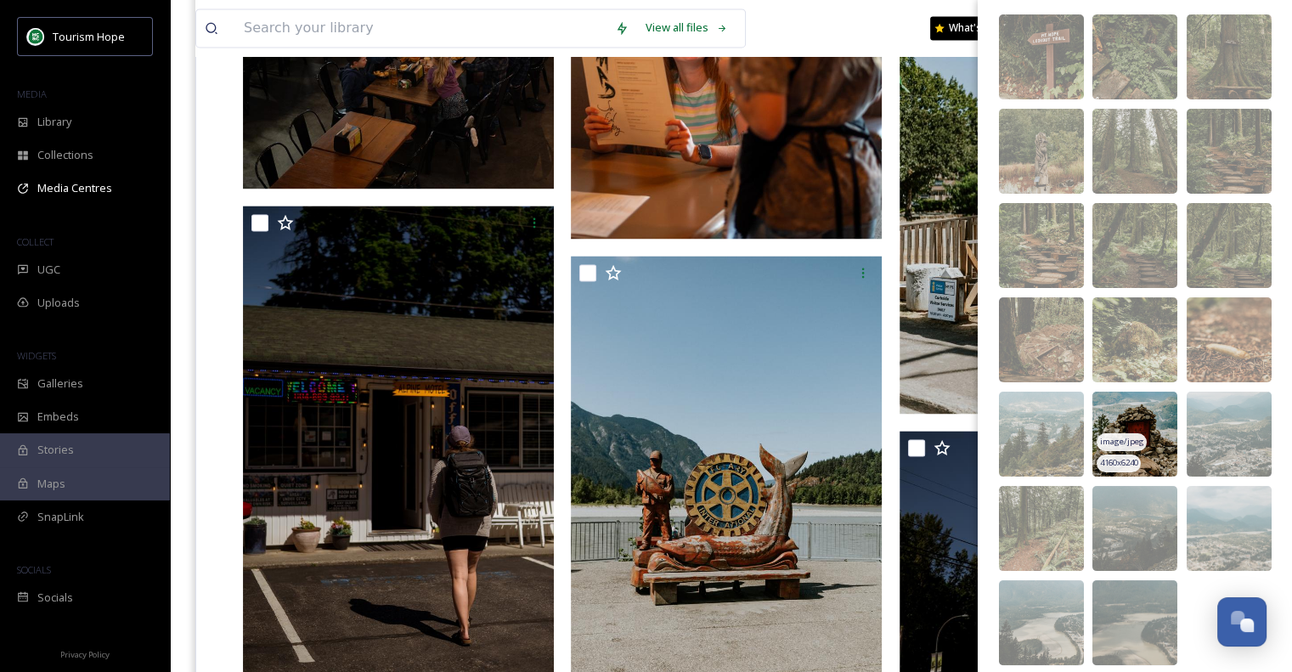
click at [1159, 411] on img at bounding box center [1134, 434] width 85 height 85
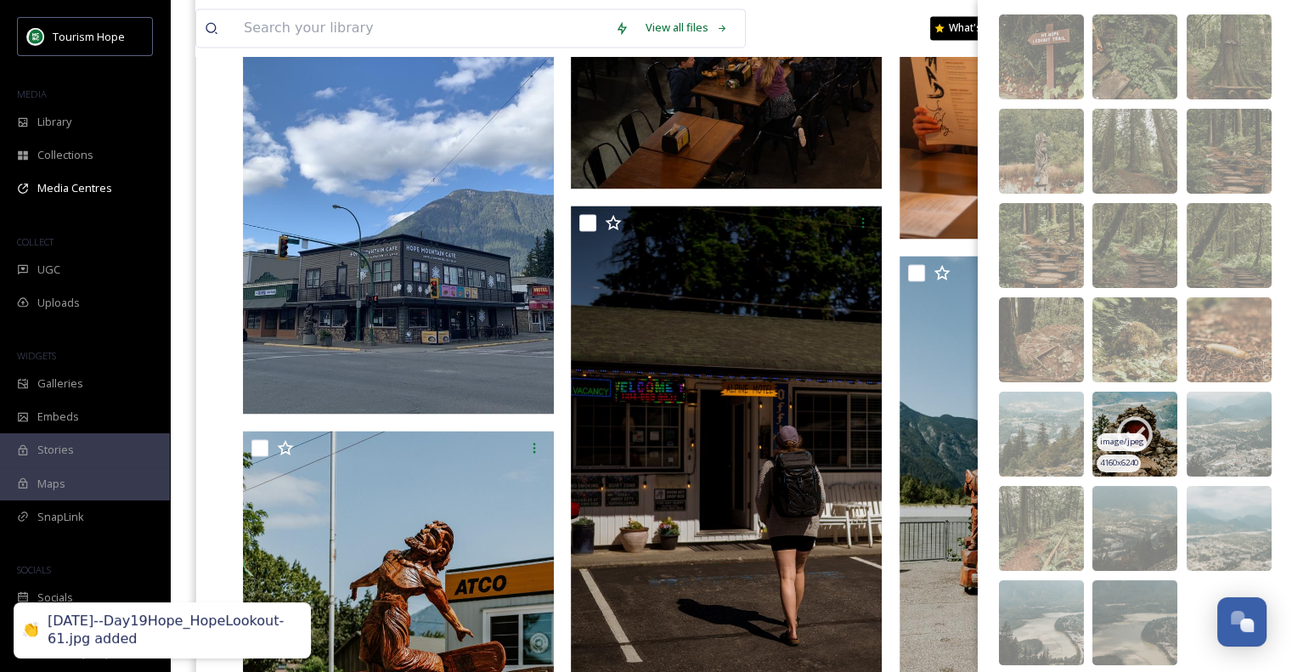
scroll to position [217, 0]
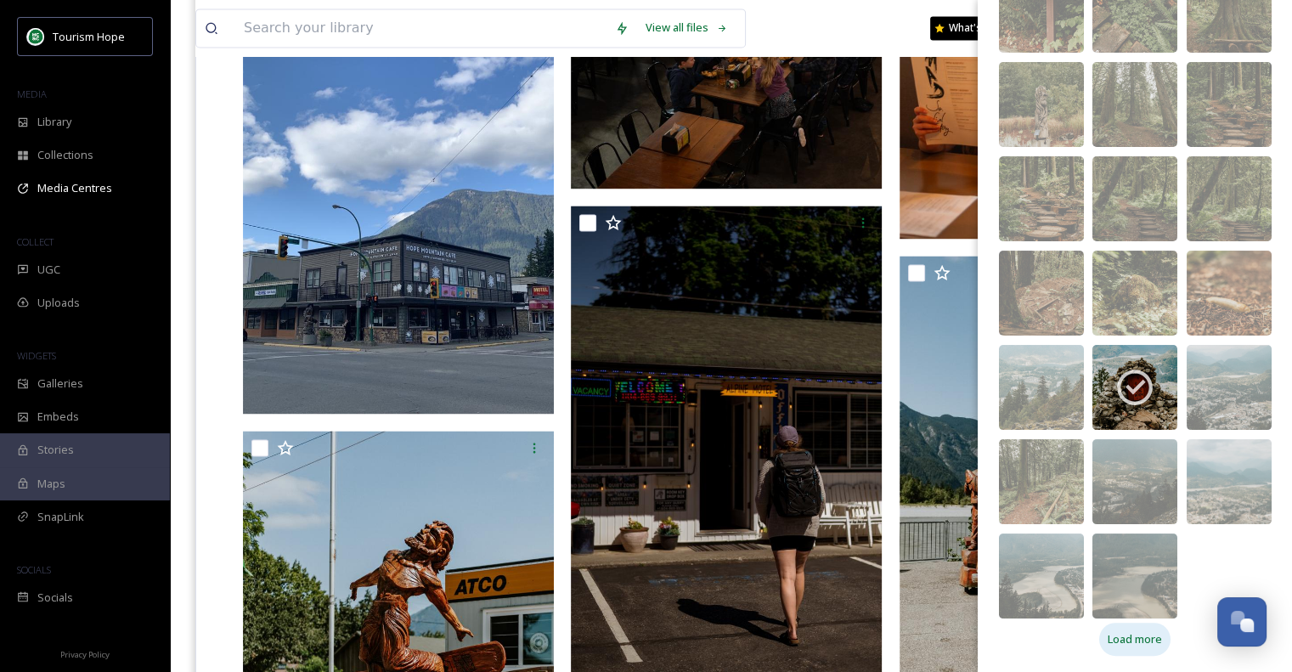
click at [1147, 638] on span "Load more" at bounding box center [1135, 639] width 54 height 16
click at [1133, 635] on div "Add Files Directory All Files Upload Root New Folders Hiking Hope Lookout Trail…" at bounding box center [1135, 227] width 314 height 889
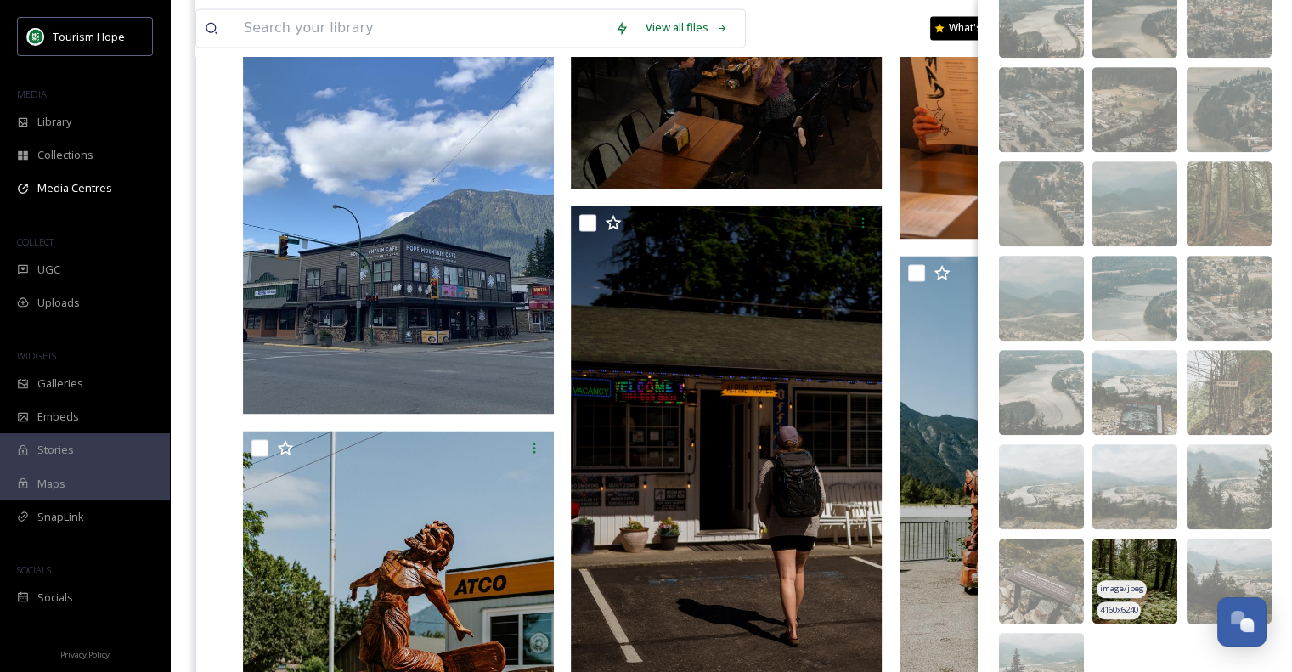
scroll to position [877, 0]
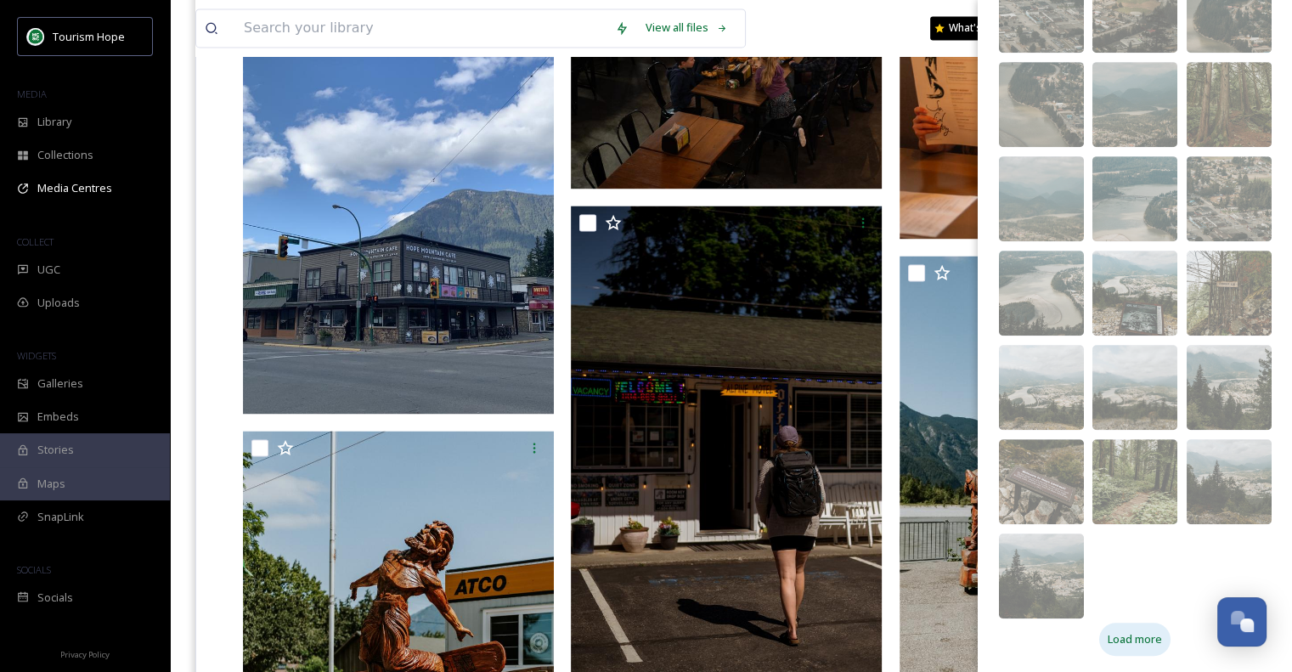
click at [1129, 638] on span "Load more" at bounding box center [1135, 639] width 54 height 16
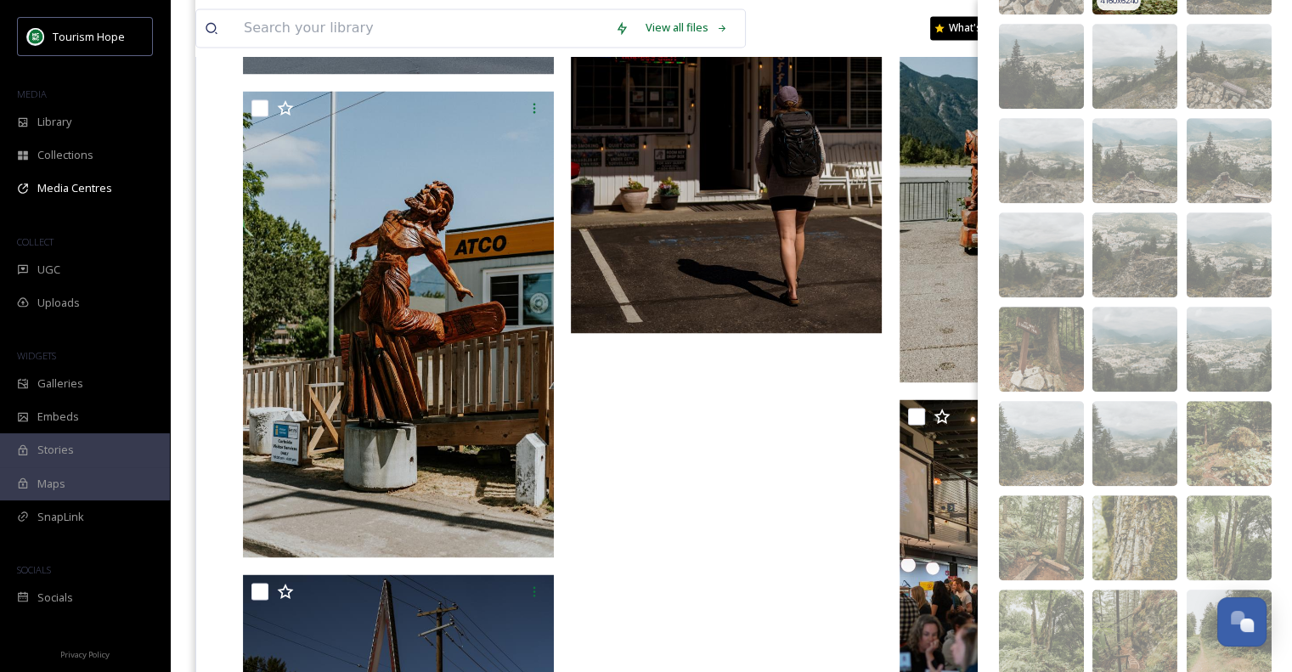
scroll to position [1442, 0]
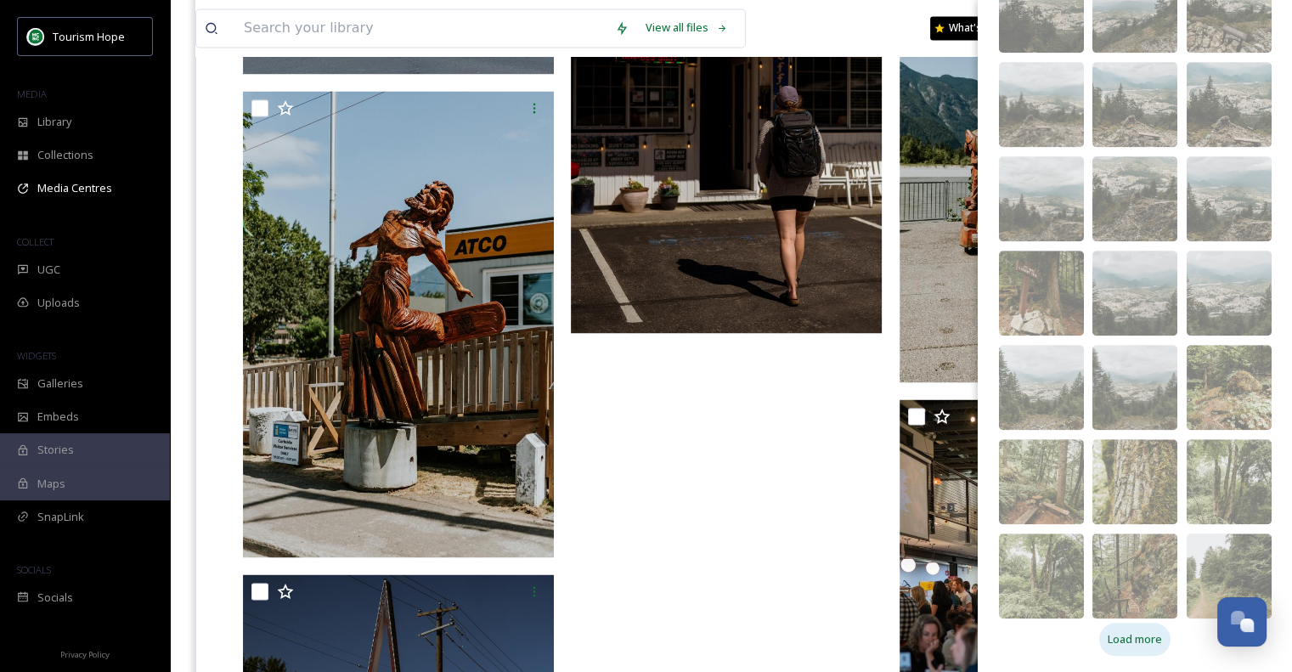
click at [1138, 635] on span "Load more" at bounding box center [1135, 639] width 54 height 16
click at [1131, 631] on span "Load more" at bounding box center [1135, 639] width 54 height 16
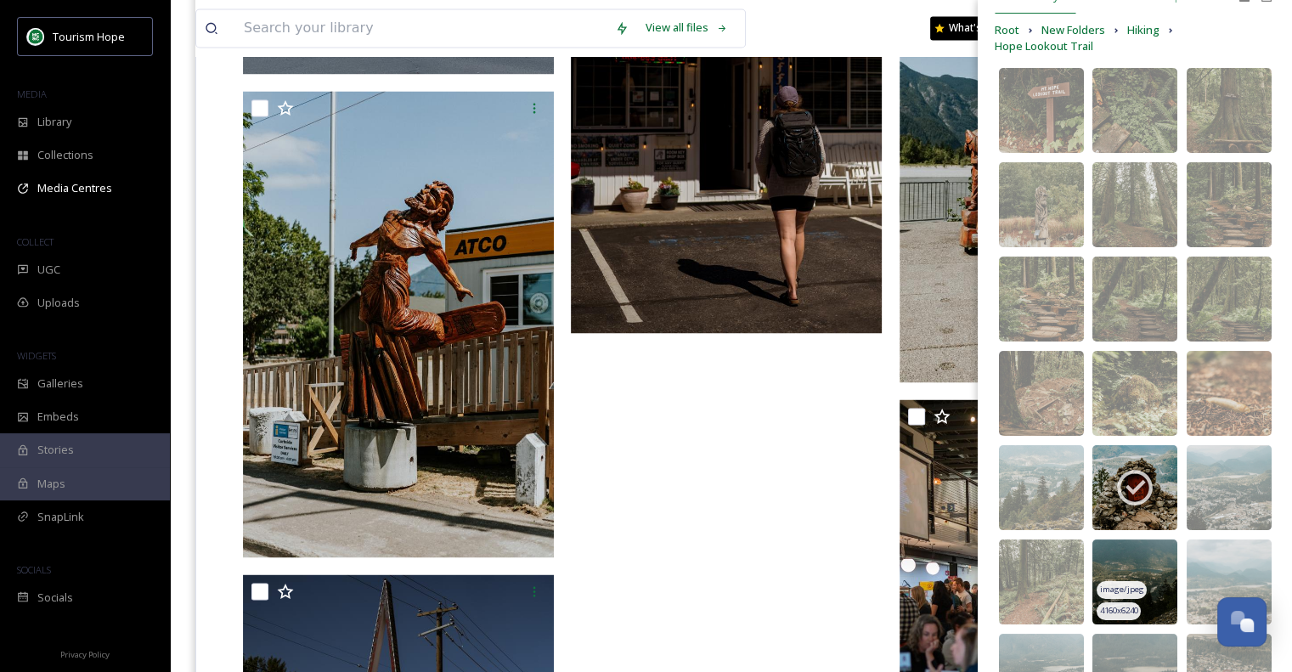
scroll to position [0, 0]
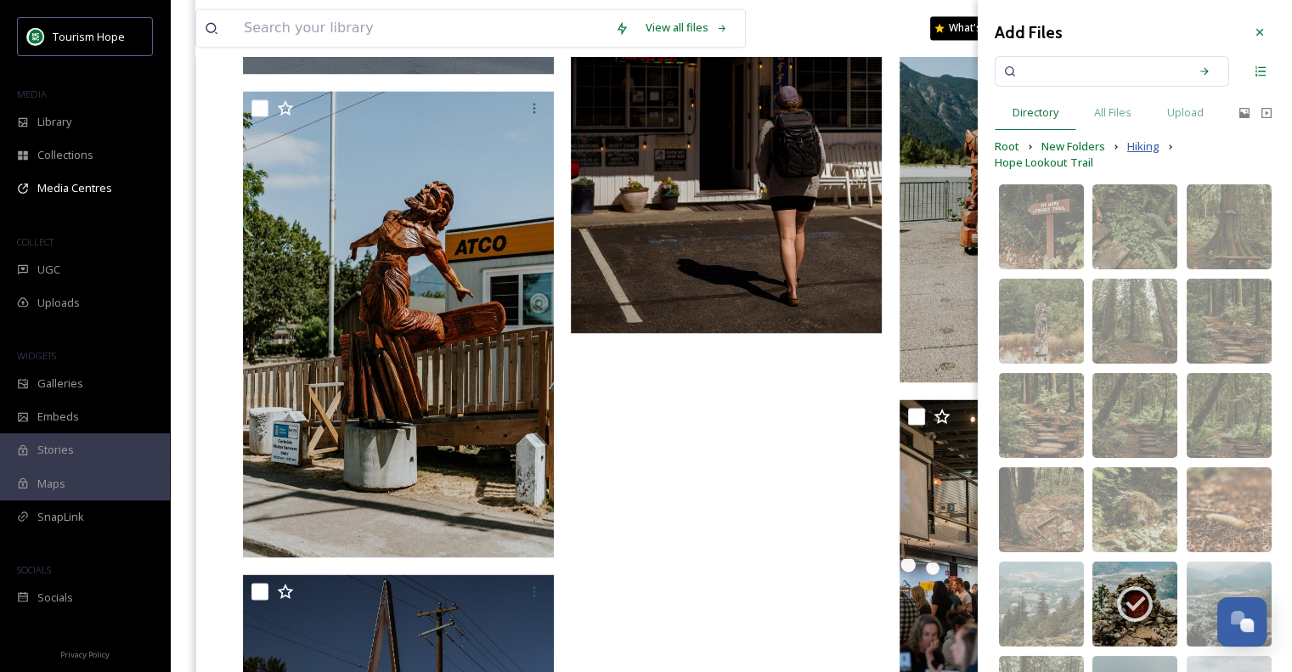
click at [1141, 142] on span "Hiking" at bounding box center [1143, 146] width 32 height 16
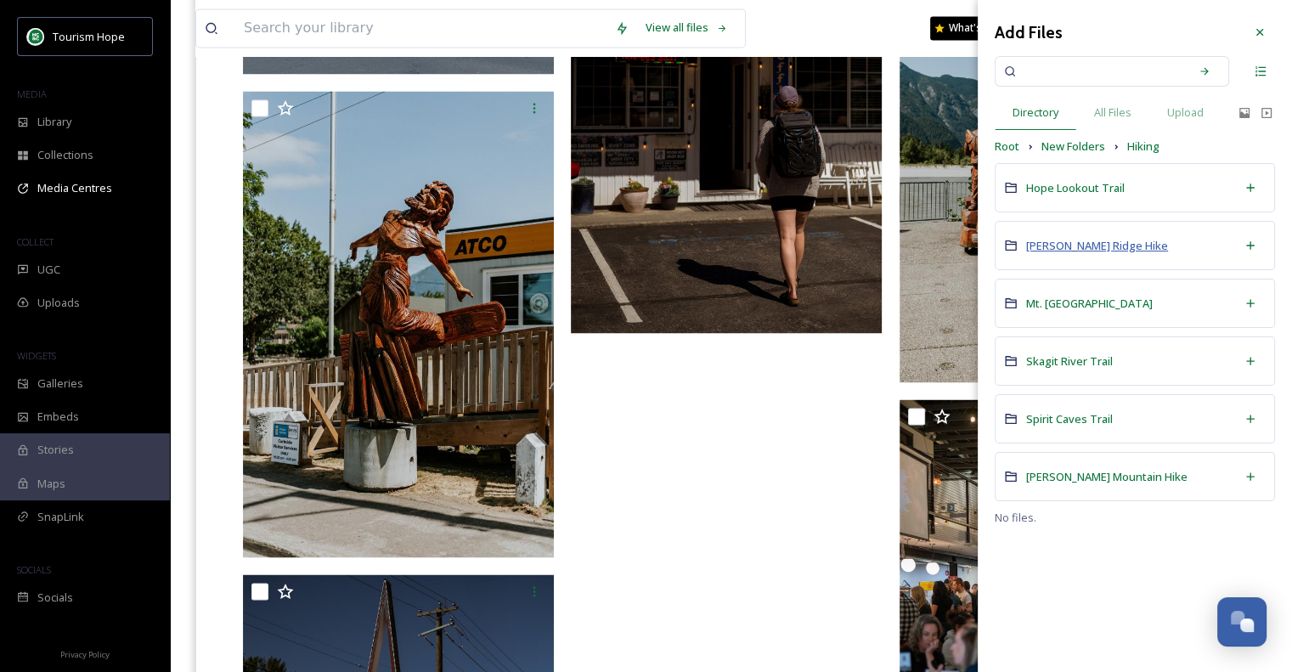
click at [1114, 245] on span "[PERSON_NAME] Ridge Hike" at bounding box center [1097, 245] width 142 height 15
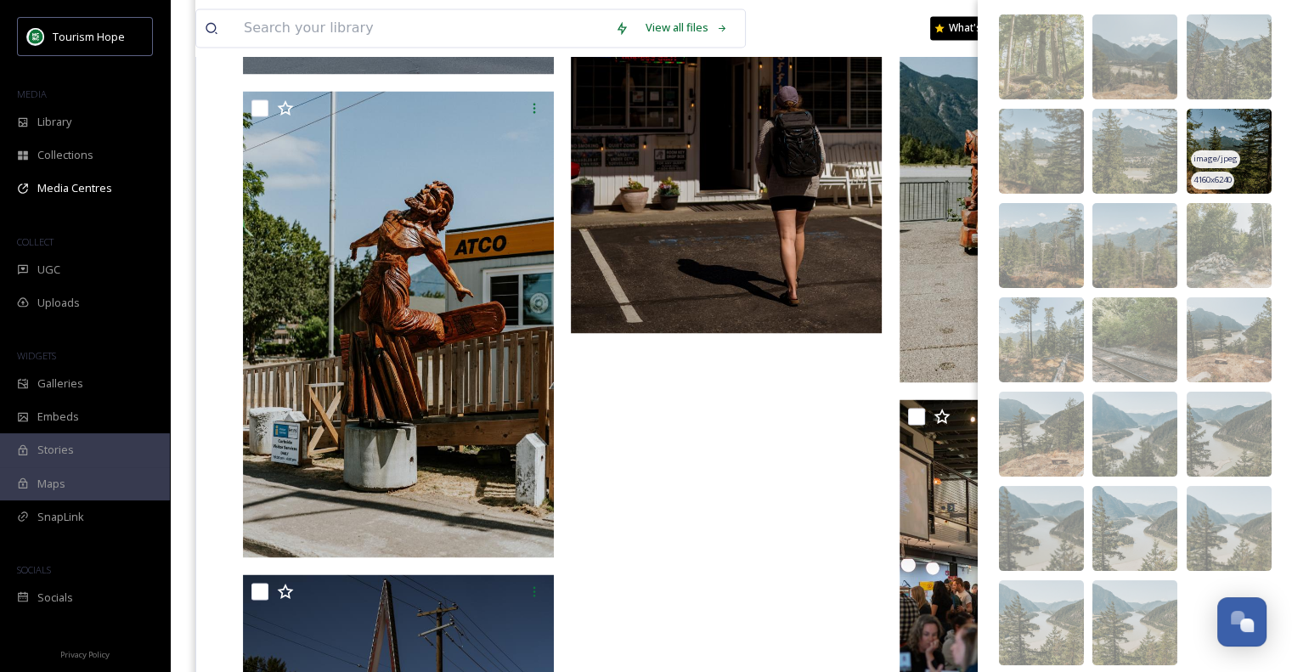
scroll to position [183, 0]
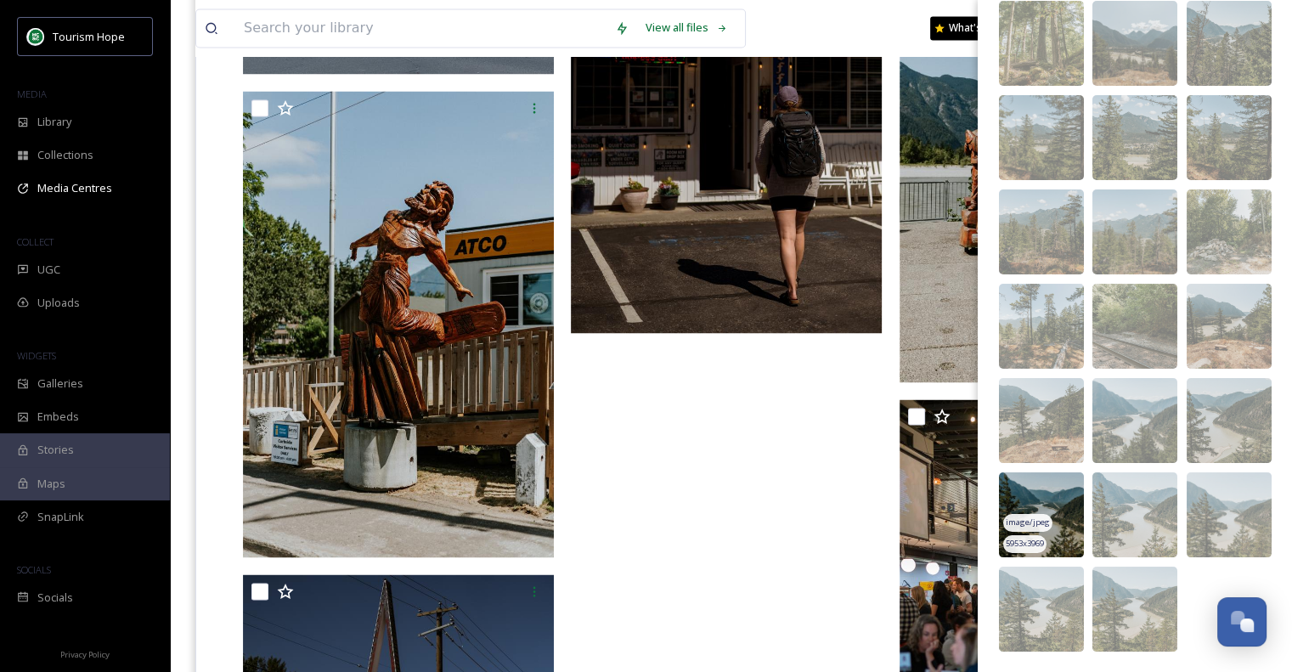
click at [1043, 487] on img at bounding box center [1041, 514] width 85 height 85
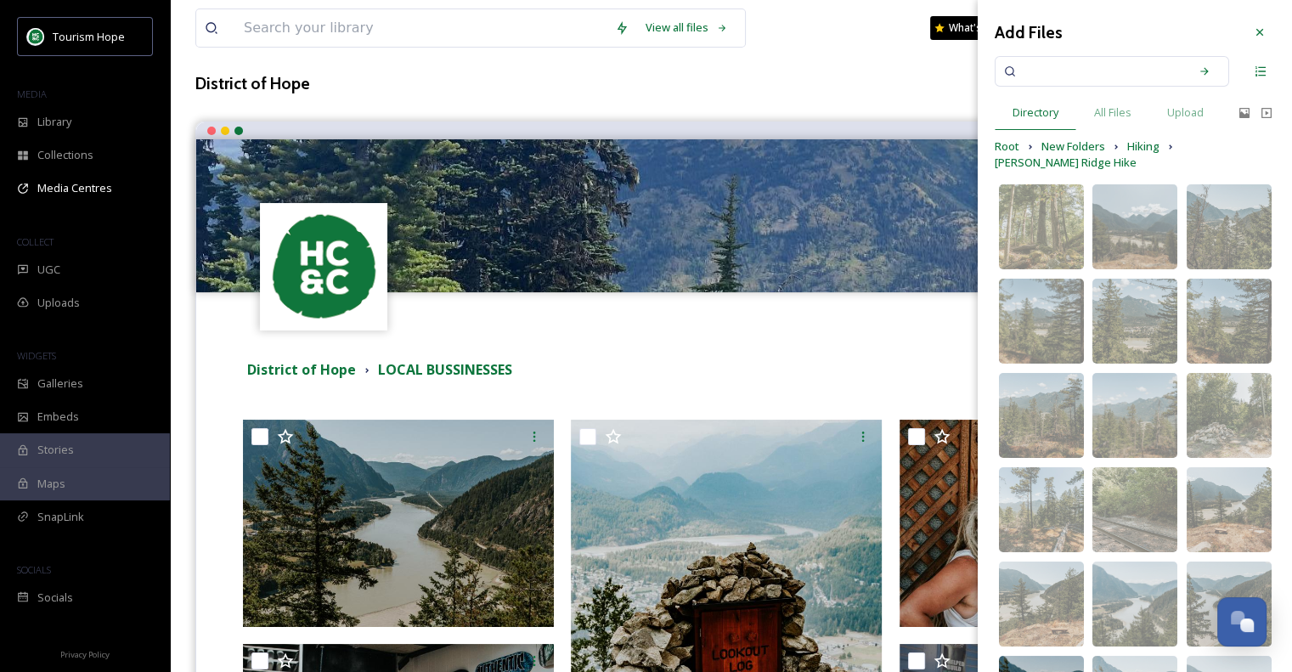
scroll to position [57, 0]
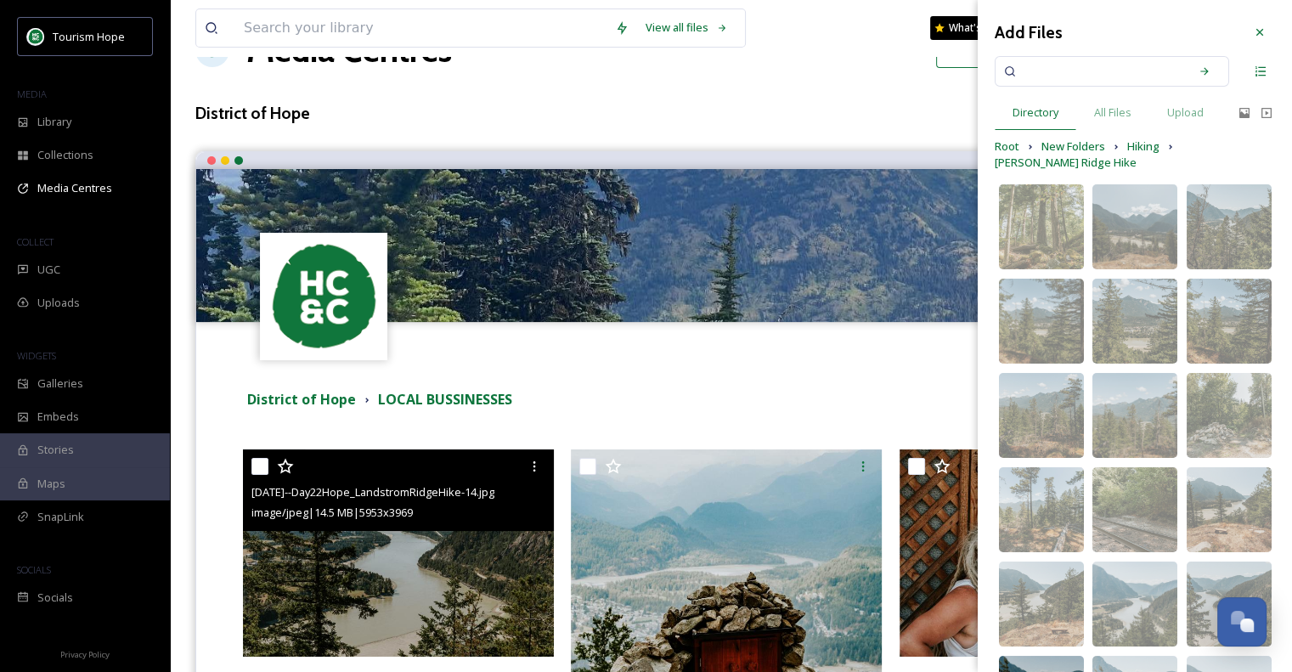
click at [459, 556] on img at bounding box center [398, 552] width 311 height 207
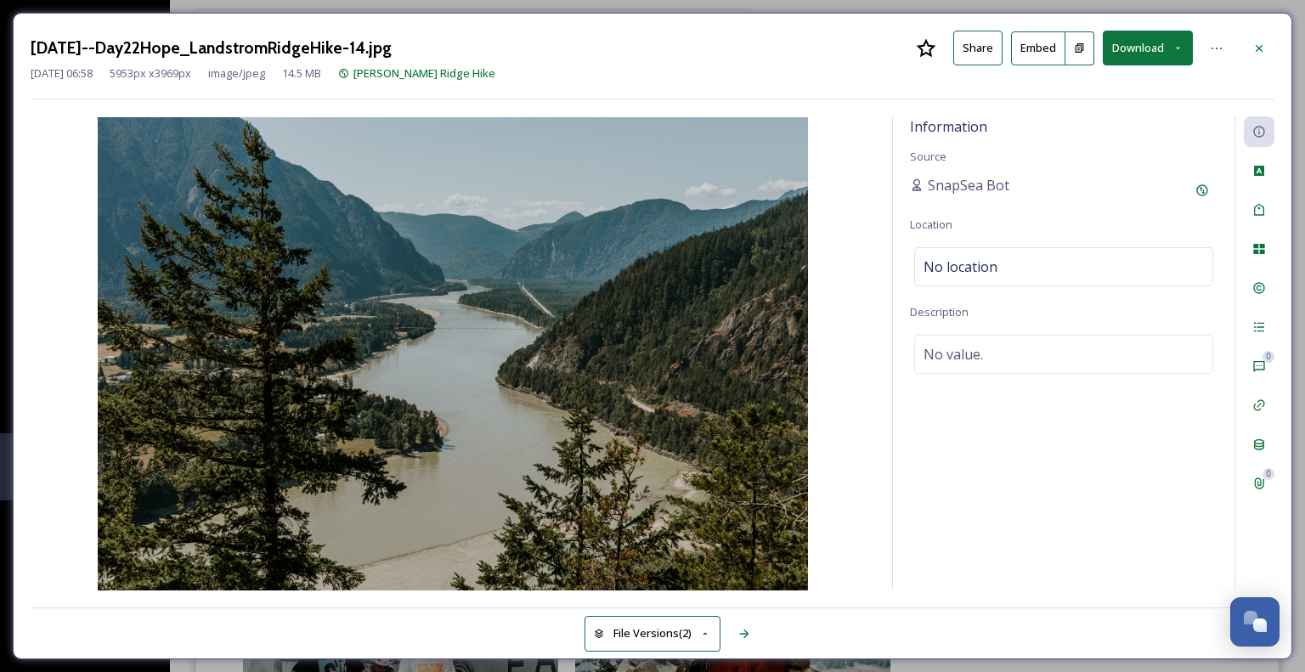
click at [752, 362] on img at bounding box center [453, 353] width 844 height 473
click at [1248, 43] on div at bounding box center [1259, 48] width 31 height 31
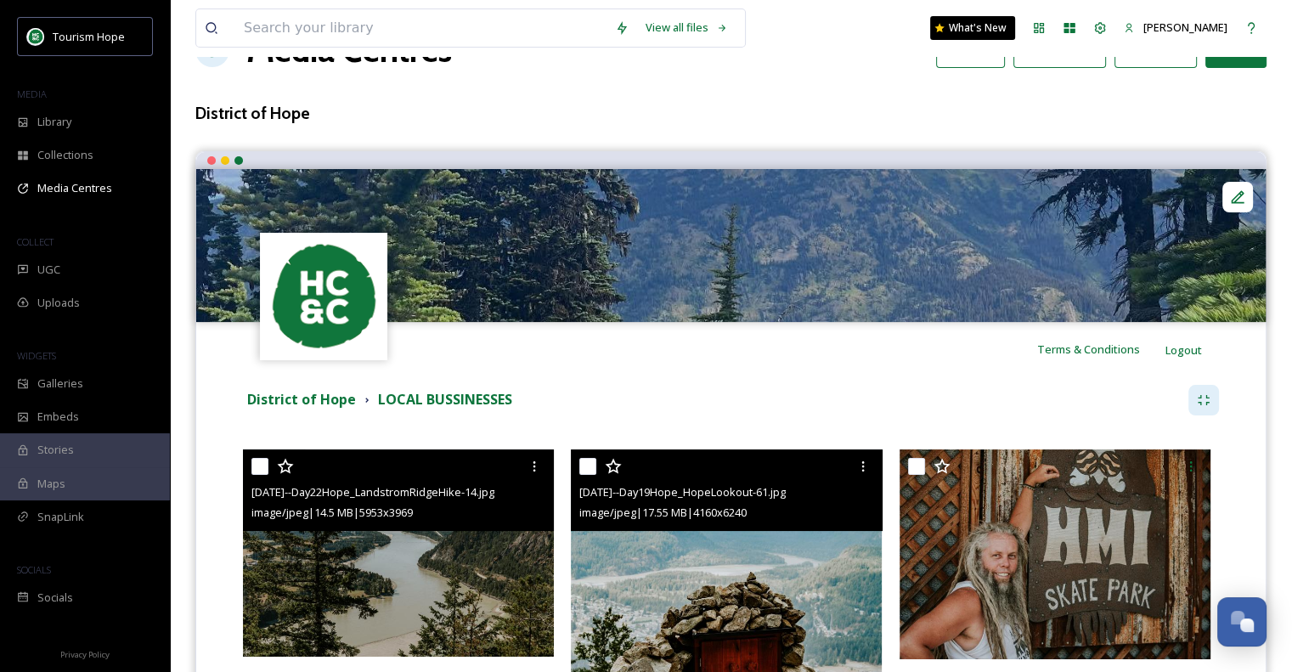
click at [777, 526] on div "[DATE]--Day19Hope_HopeLookout-61.jpg image/jpeg | 17.55 MB | 4160 x 6240" at bounding box center [726, 490] width 311 height 82
click at [774, 580] on img at bounding box center [726, 682] width 311 height 466
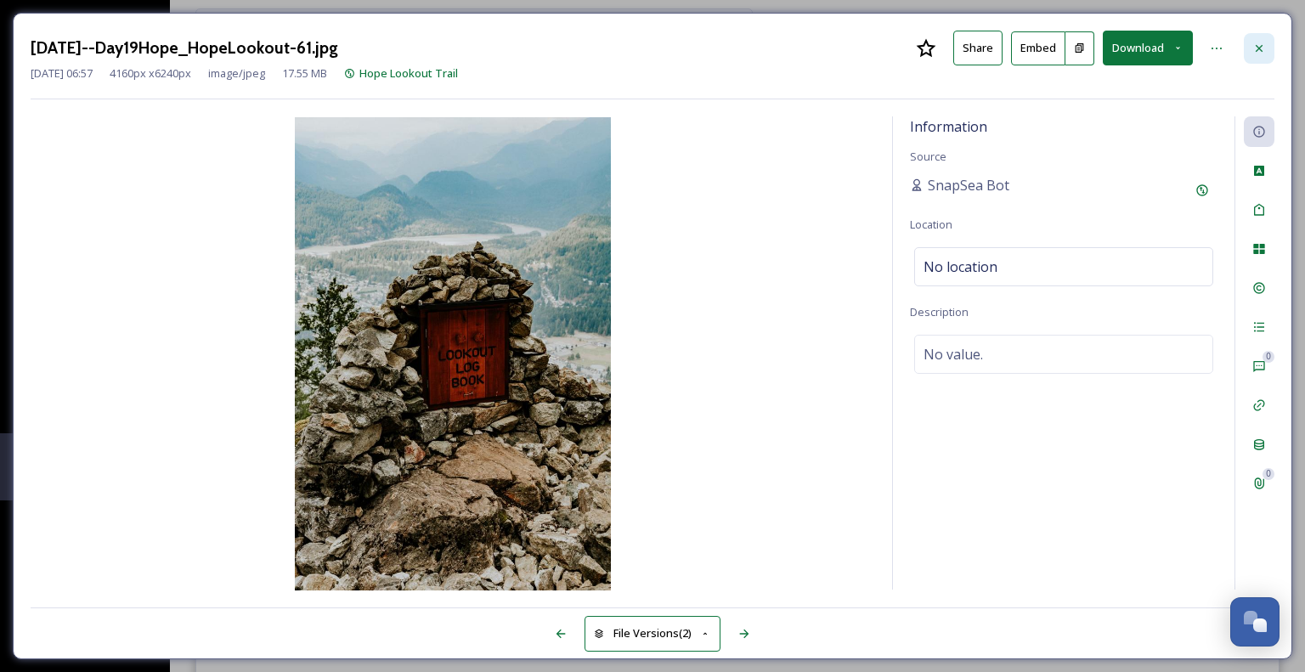
click at [1267, 41] on div at bounding box center [1259, 48] width 31 height 31
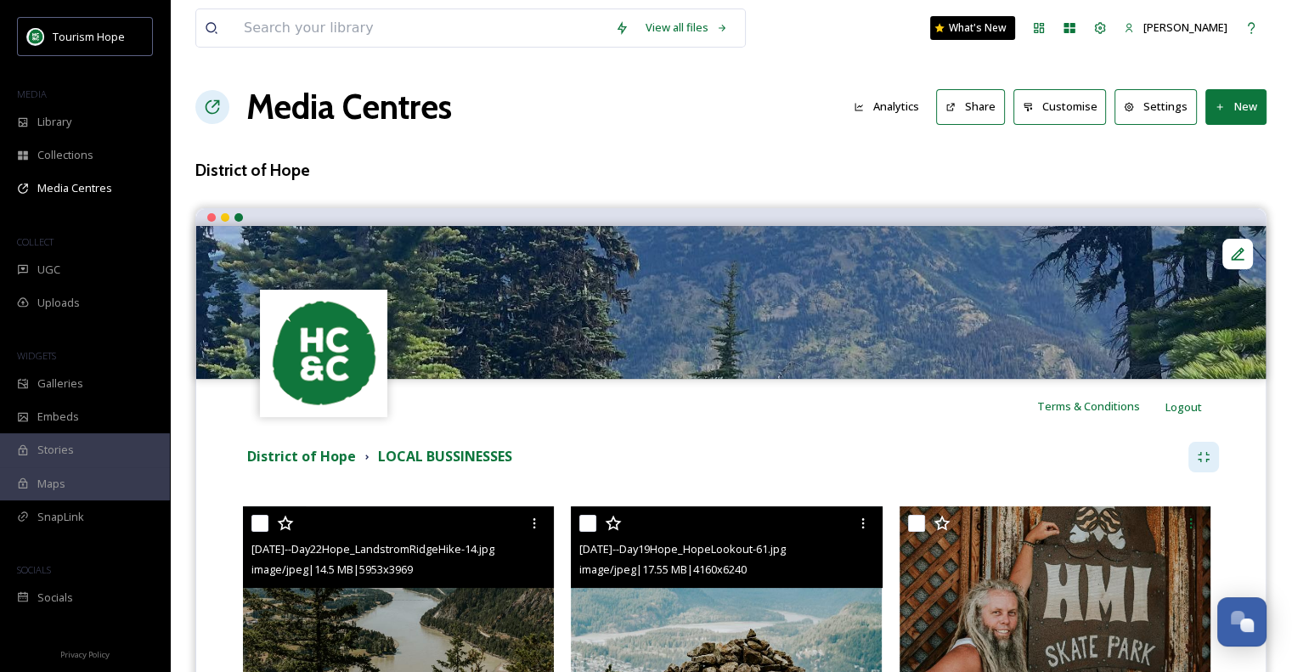
click at [1245, 107] on button "New" at bounding box center [1235, 106] width 61 height 35
click at [1244, 143] on span "Add Files" at bounding box center [1225, 146] width 46 height 16
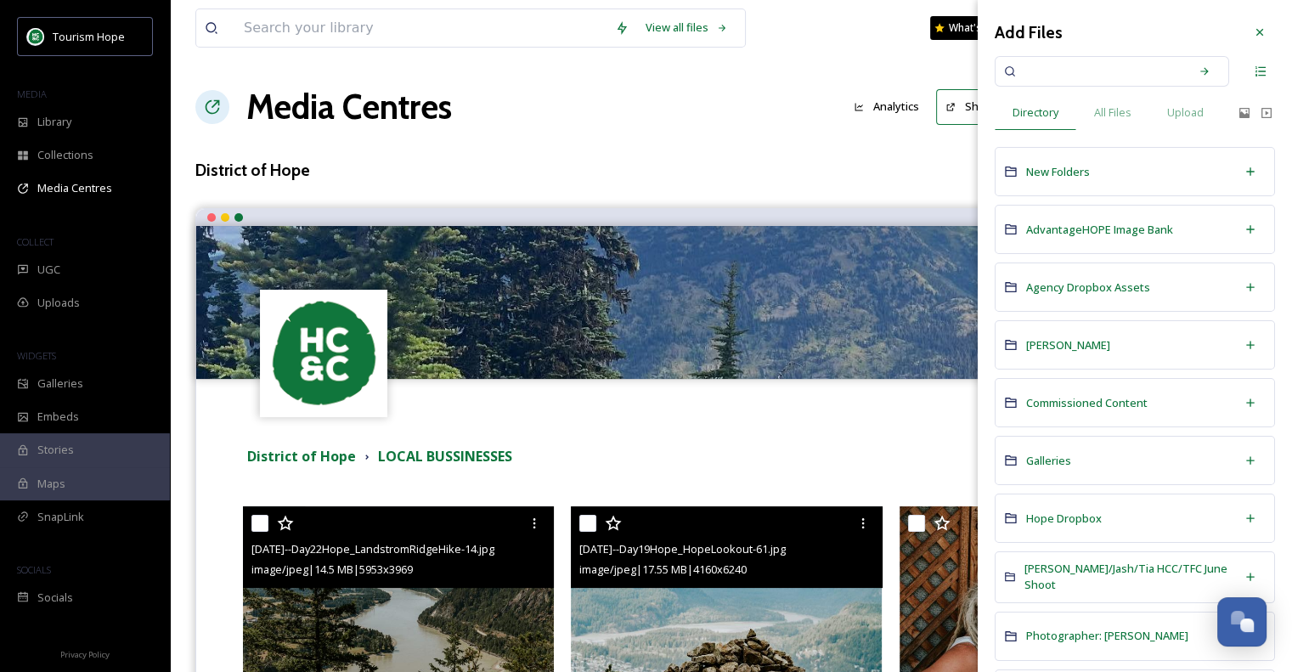
click at [1121, 171] on div "New Folders" at bounding box center [1135, 171] width 280 height 49
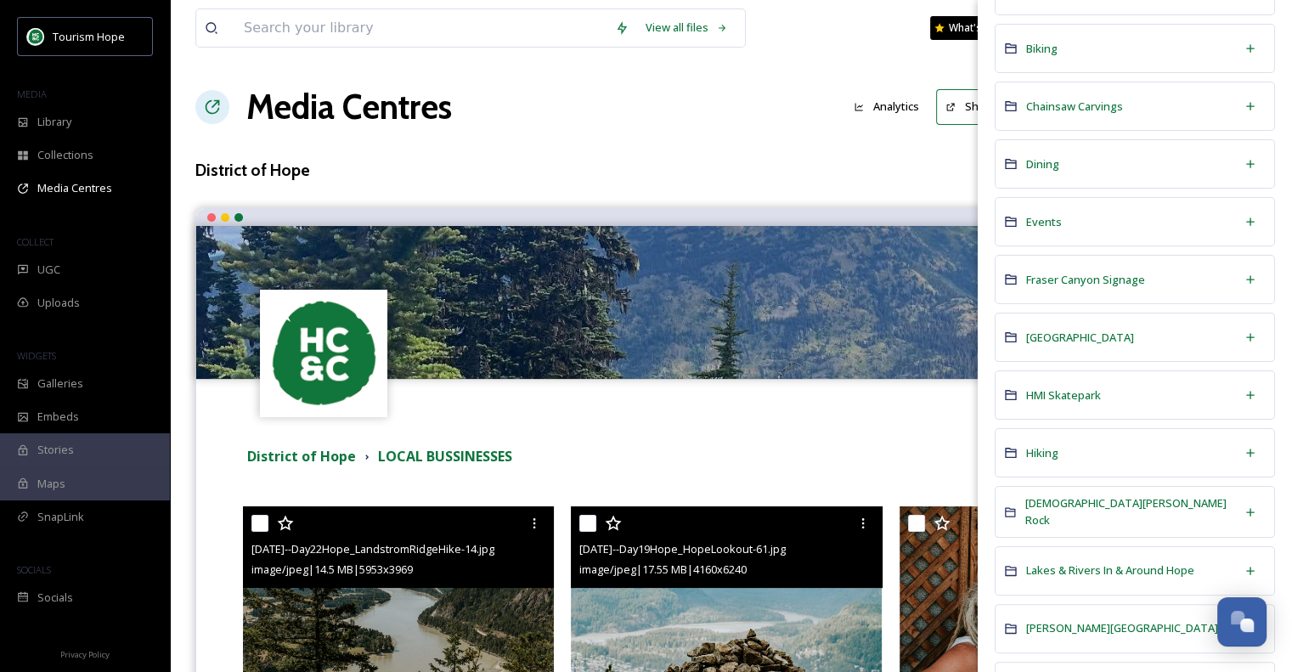
scroll to position [425, 0]
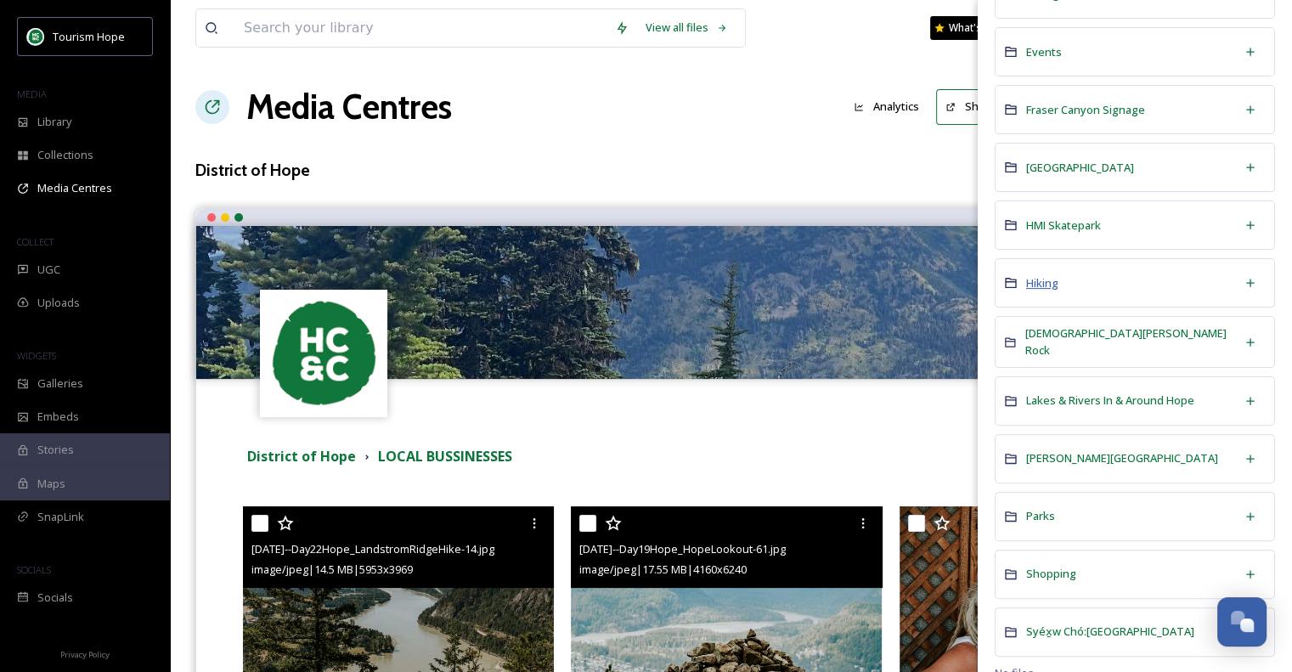
click at [1046, 276] on span "Hiking" at bounding box center [1042, 282] width 32 height 15
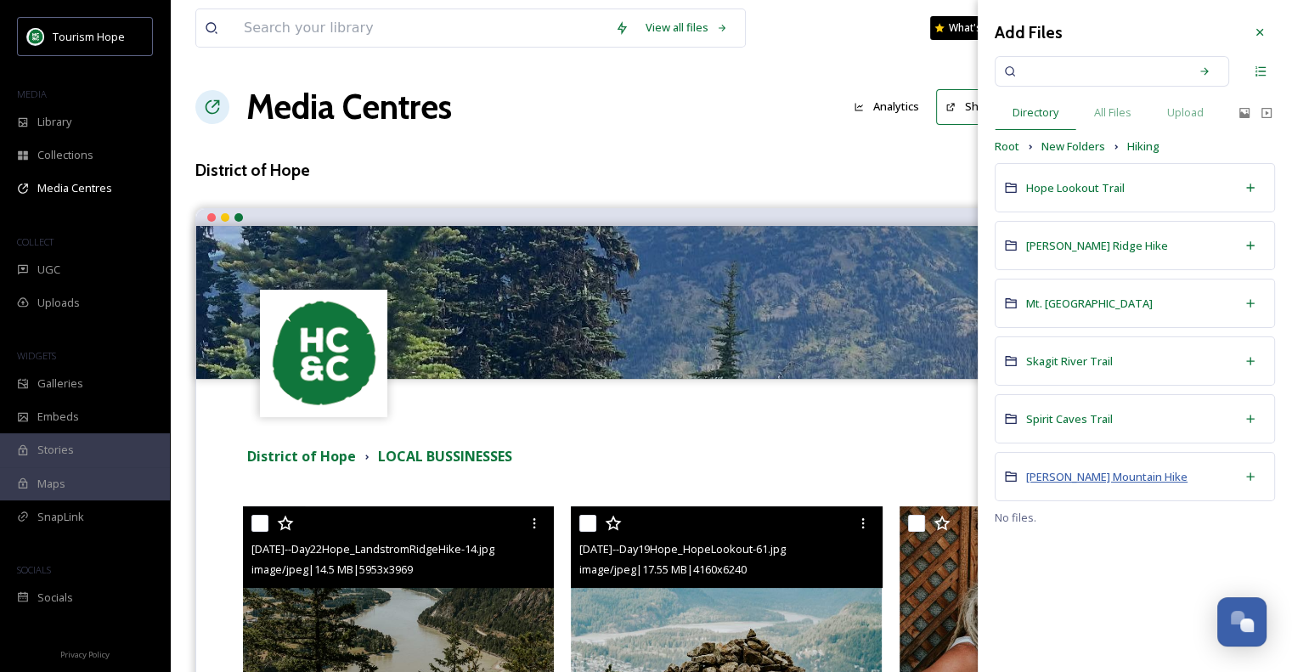
click at [1065, 477] on span "[PERSON_NAME] Mountain Hike" at bounding box center [1106, 476] width 161 height 15
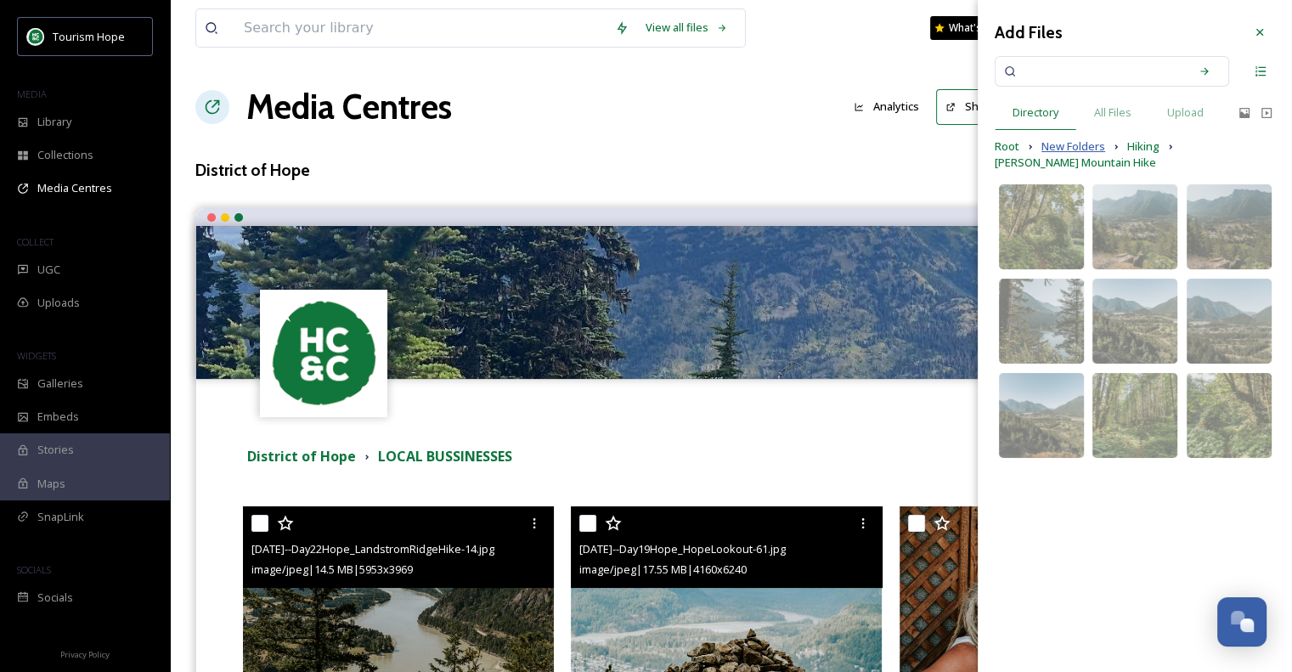
click at [1067, 144] on span "New Folders" at bounding box center [1073, 146] width 64 height 16
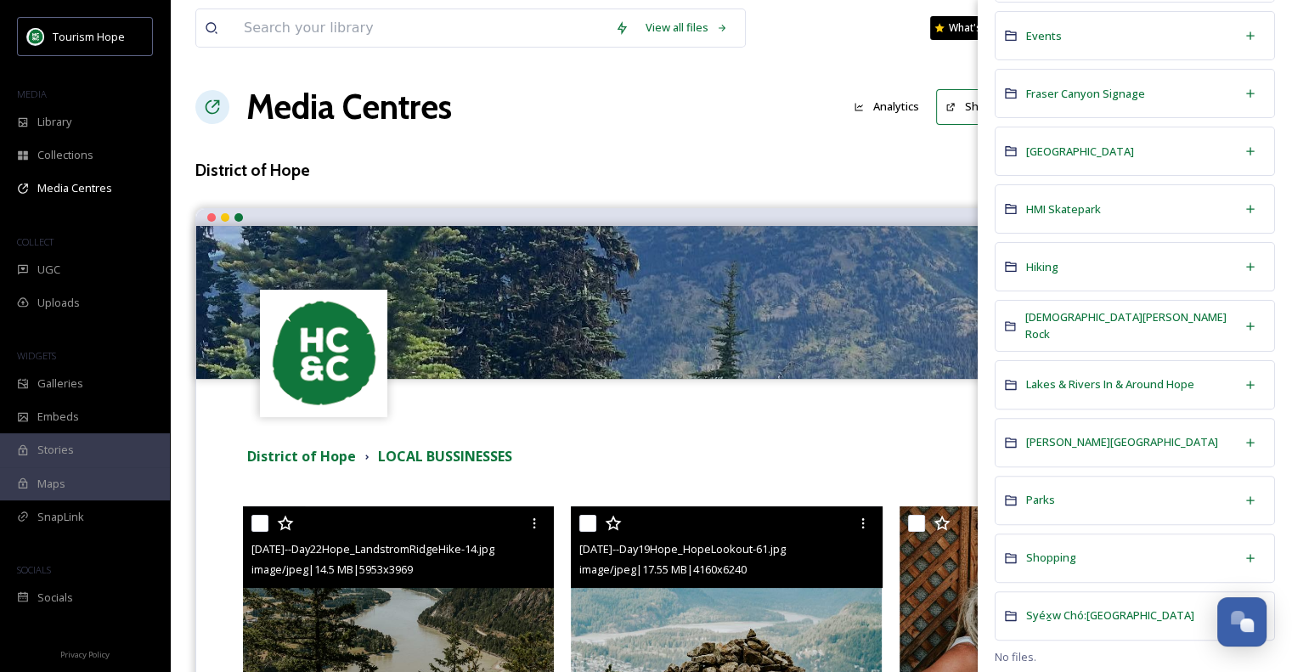
scroll to position [443, 0]
click at [1062, 548] on span "Shopping" at bounding box center [1051, 555] width 50 height 15
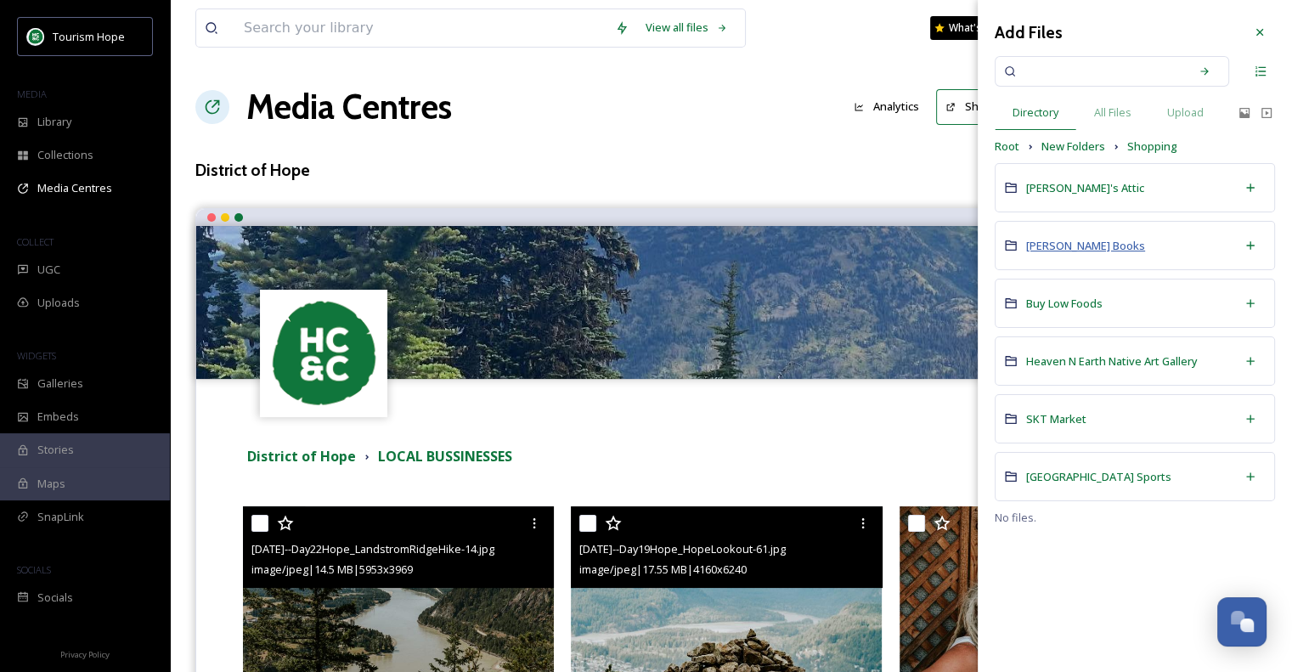
click at [1076, 245] on span "[PERSON_NAME] Books" at bounding box center [1085, 245] width 119 height 15
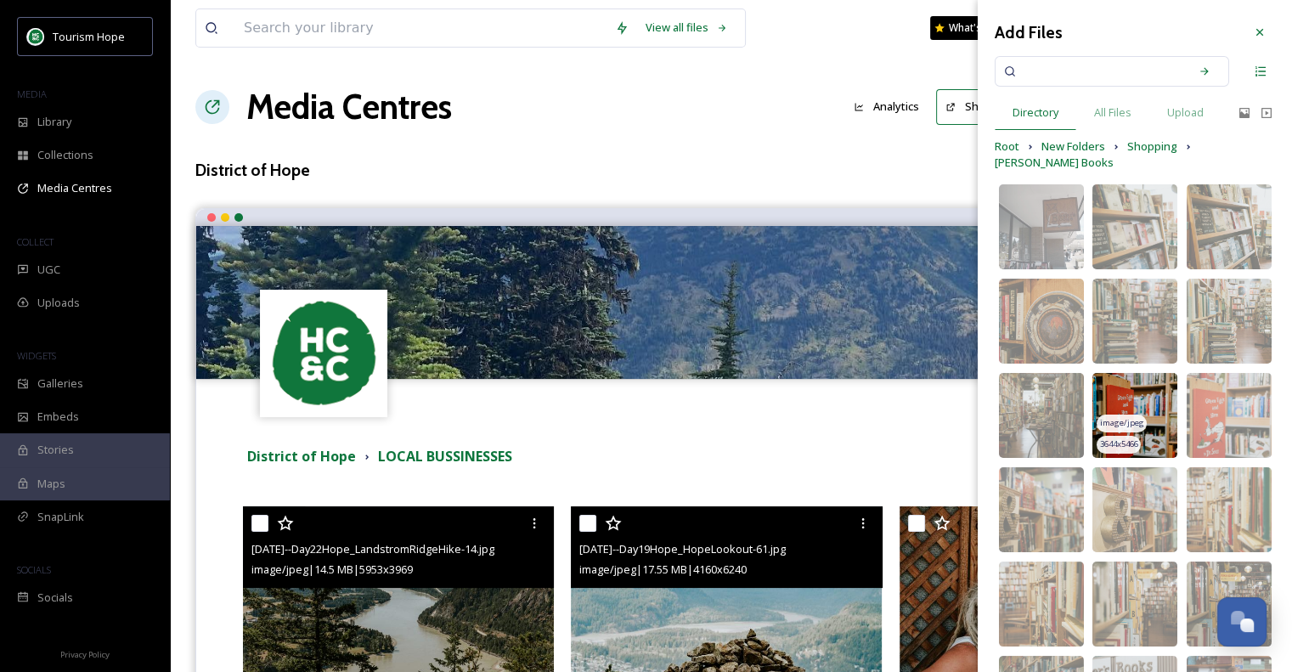
scroll to position [217, 0]
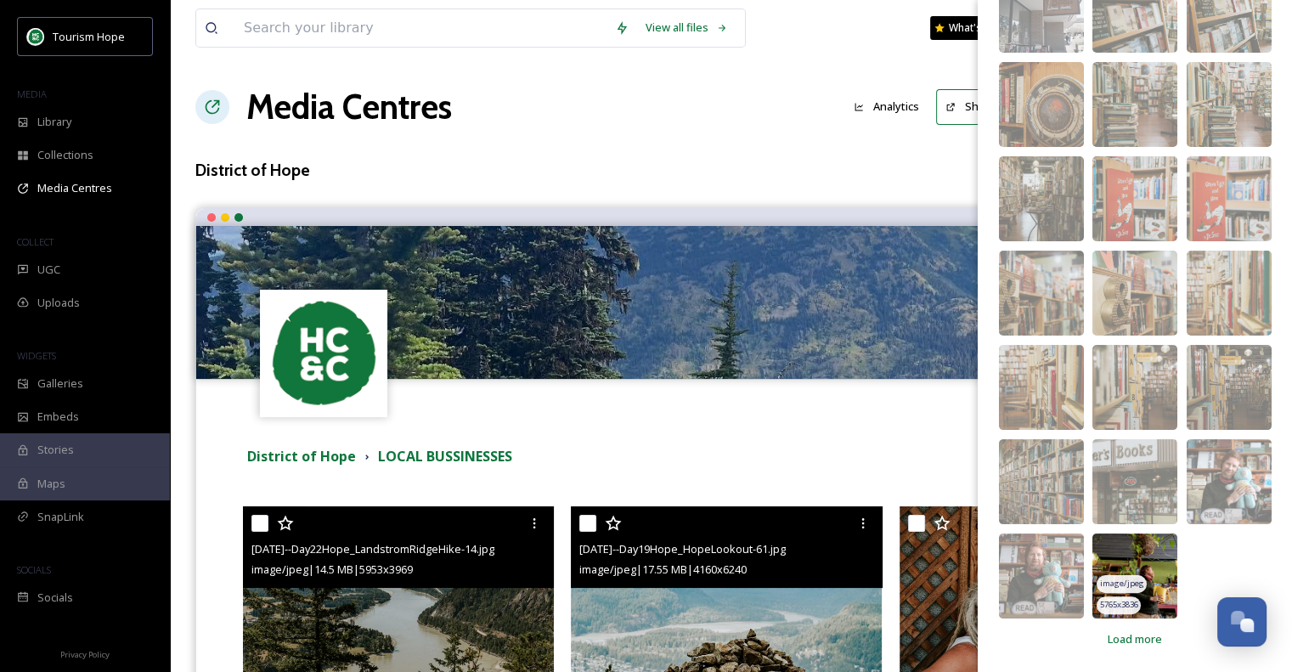
click at [1153, 550] on img at bounding box center [1134, 575] width 85 height 85
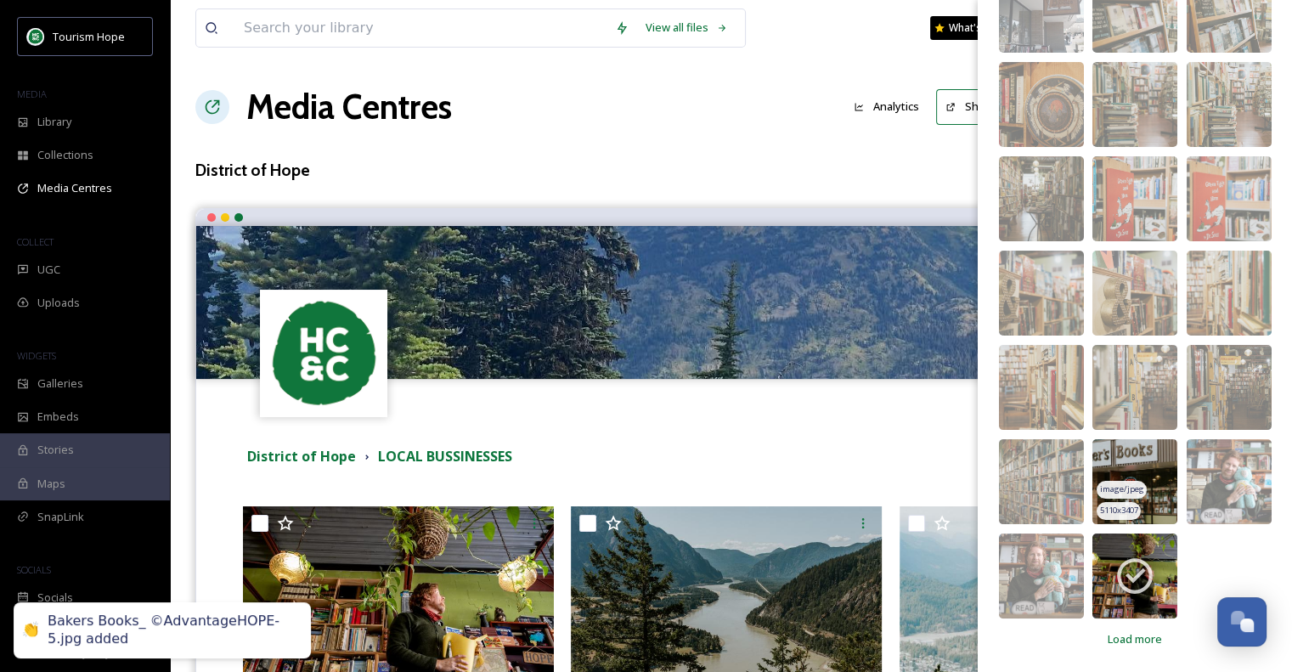
click at [1133, 458] on img at bounding box center [1134, 481] width 85 height 85
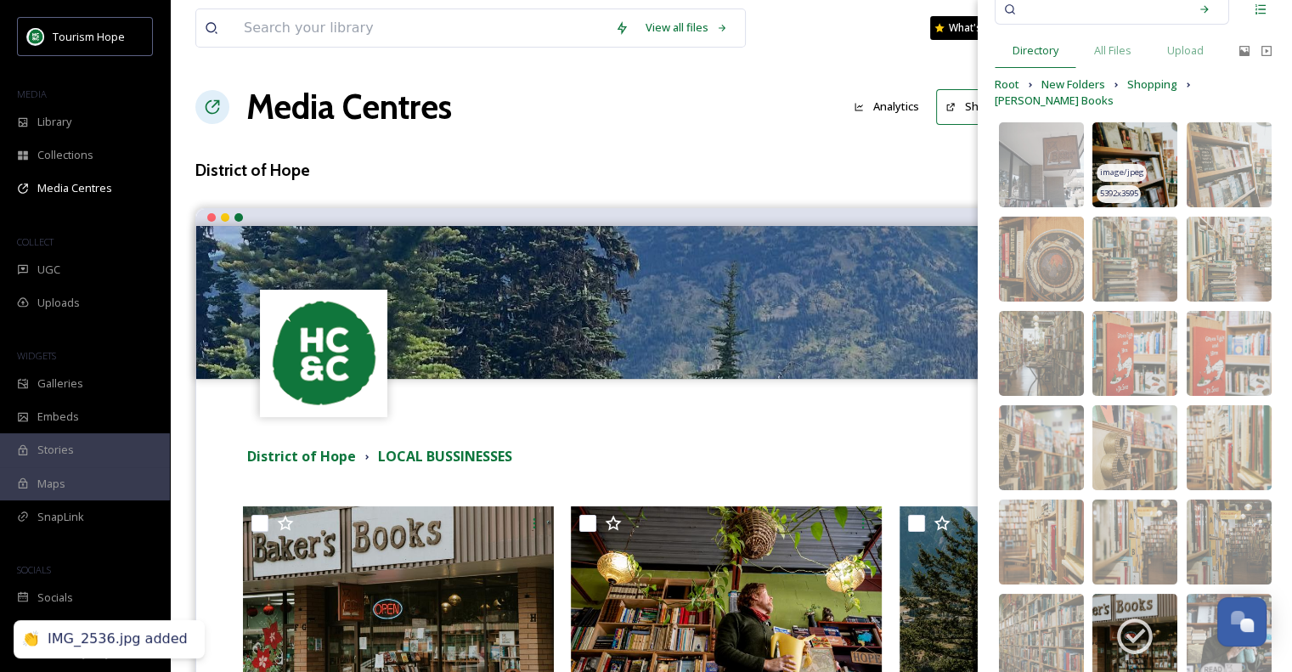
scroll to position [0, 0]
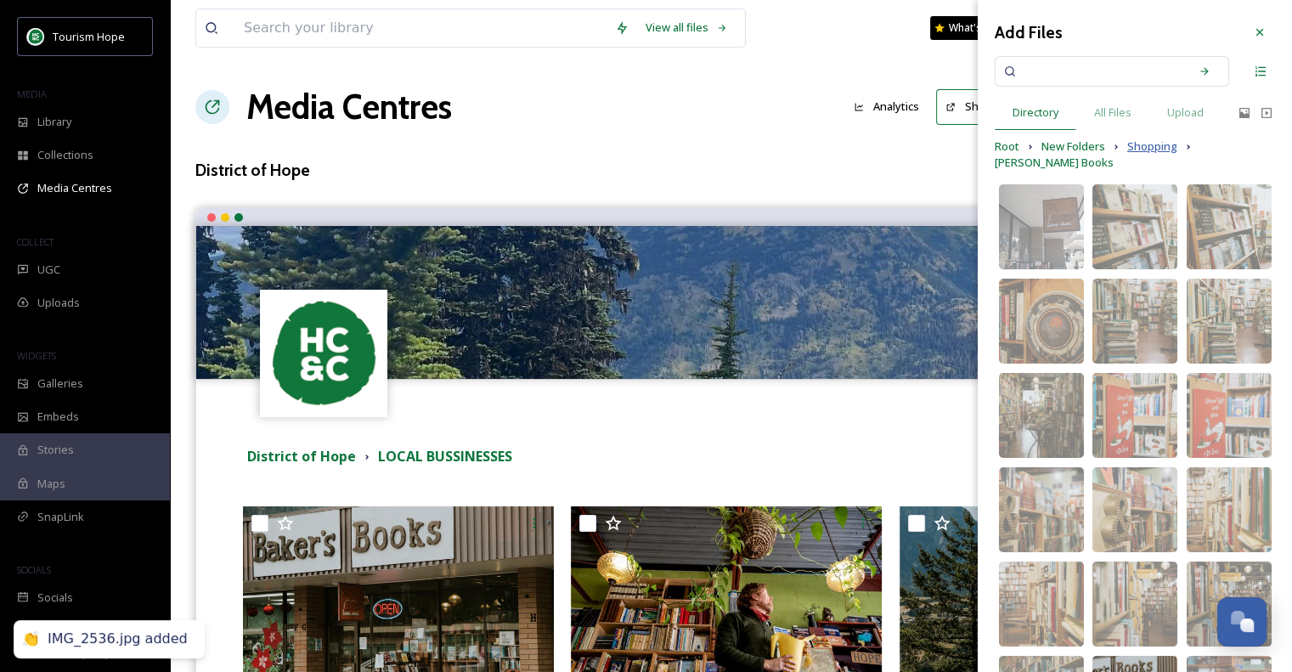
click at [1162, 138] on span "Shopping" at bounding box center [1152, 146] width 50 height 16
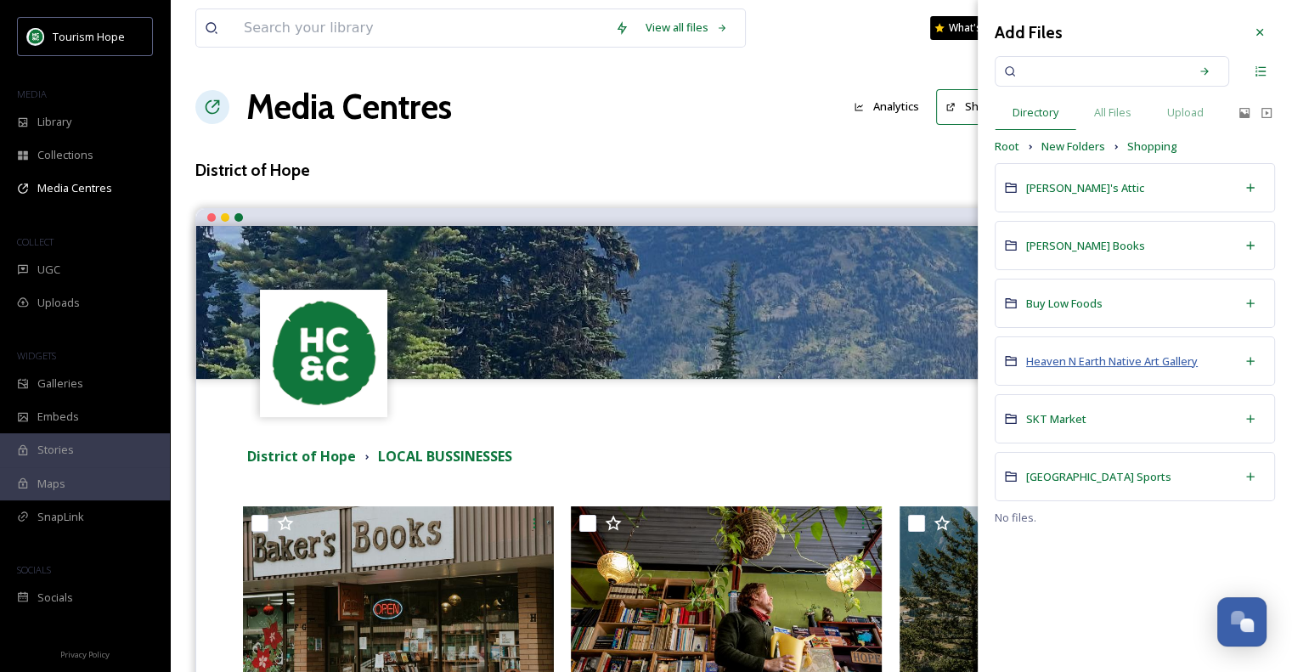
click at [1081, 359] on span "Heaven N Earth Native Art Gallery" at bounding box center [1112, 360] width 172 height 15
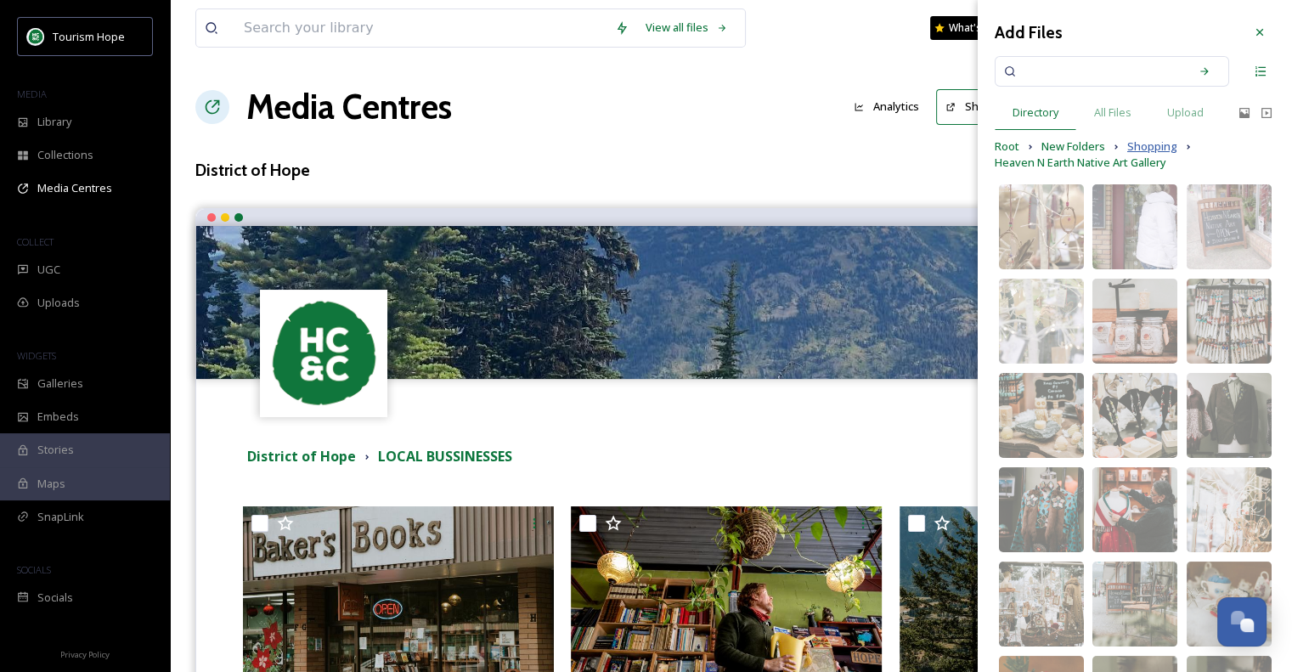
click at [1138, 144] on span "Shopping" at bounding box center [1152, 146] width 50 height 16
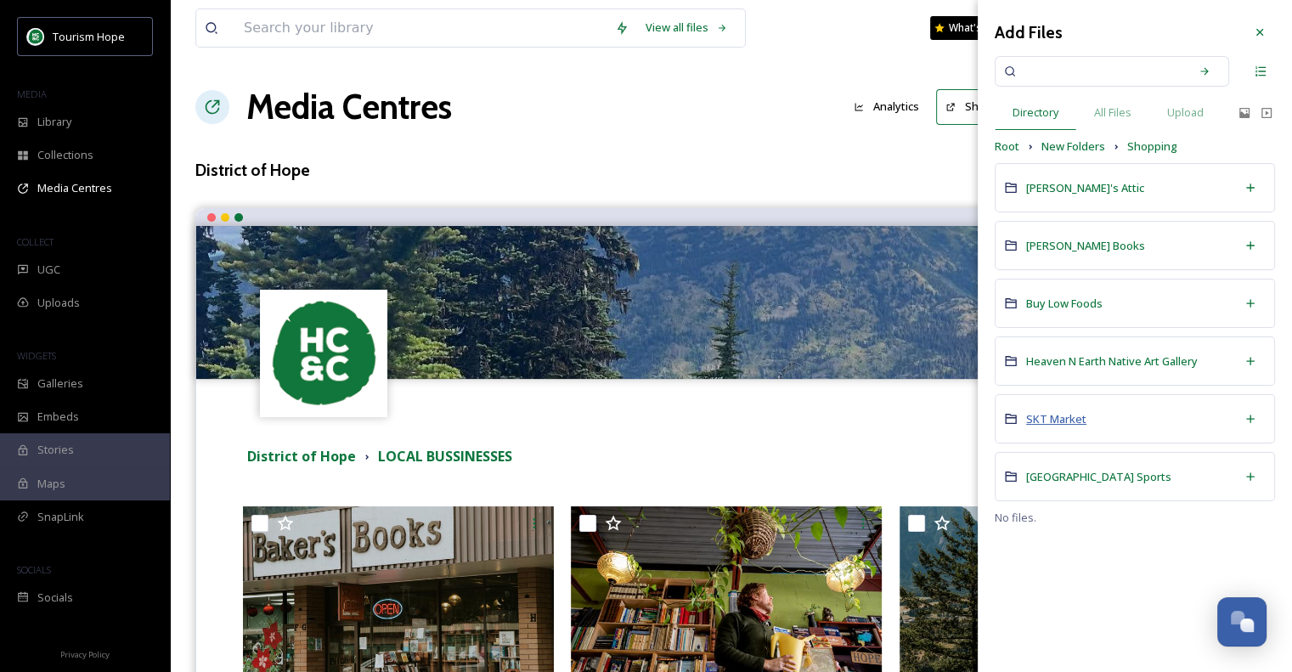
click at [1054, 415] on span "SKT Market" at bounding box center [1056, 418] width 60 height 15
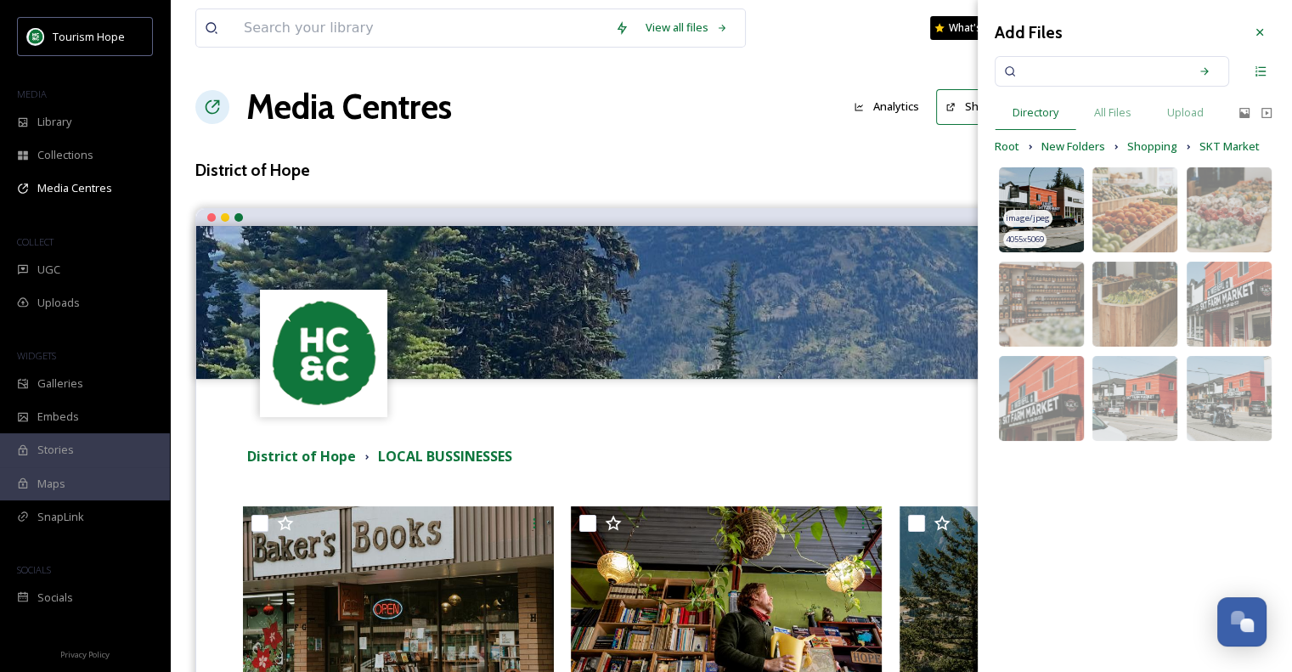
click at [1063, 194] on img at bounding box center [1041, 209] width 85 height 85
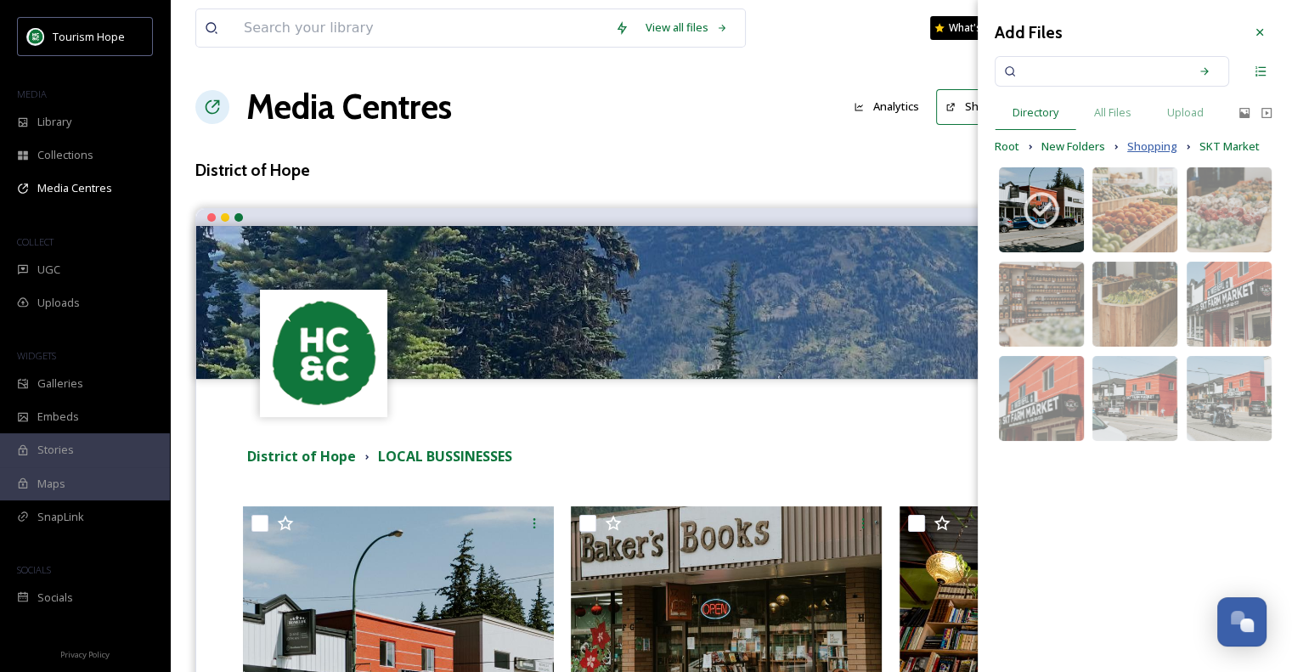
click at [1148, 145] on span "Shopping" at bounding box center [1152, 146] width 50 height 16
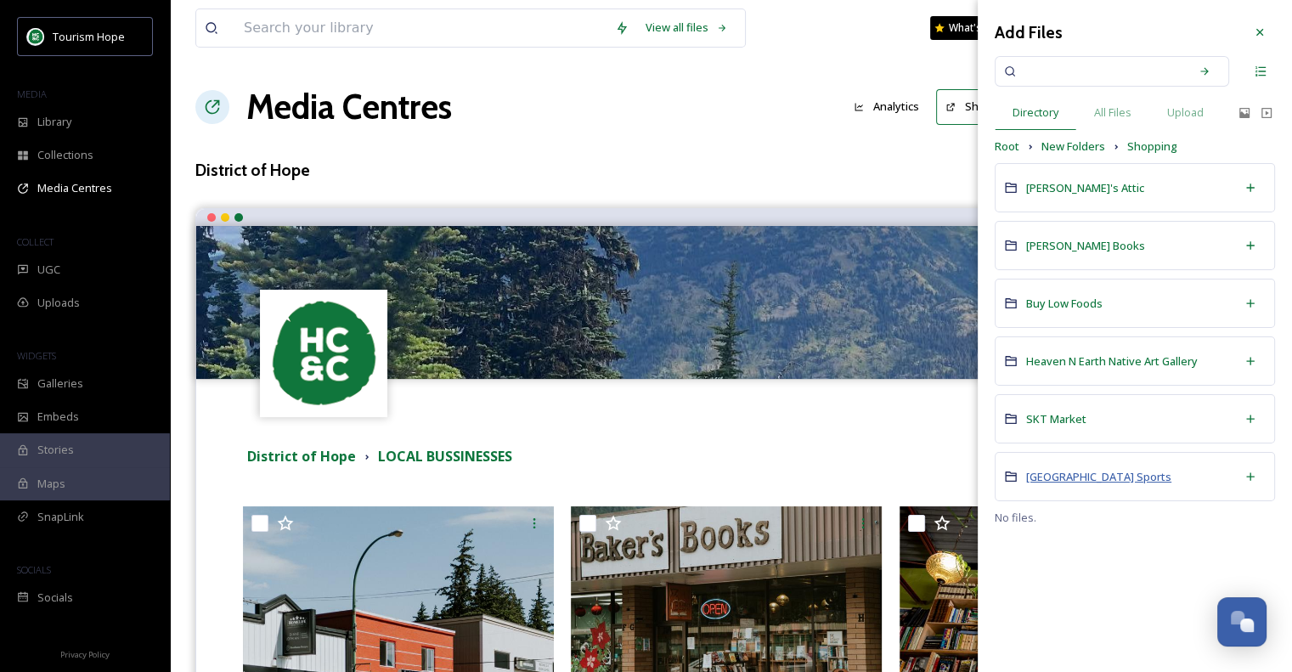
click at [1060, 479] on span "[GEOGRAPHIC_DATA] Sports" at bounding box center [1098, 476] width 145 height 15
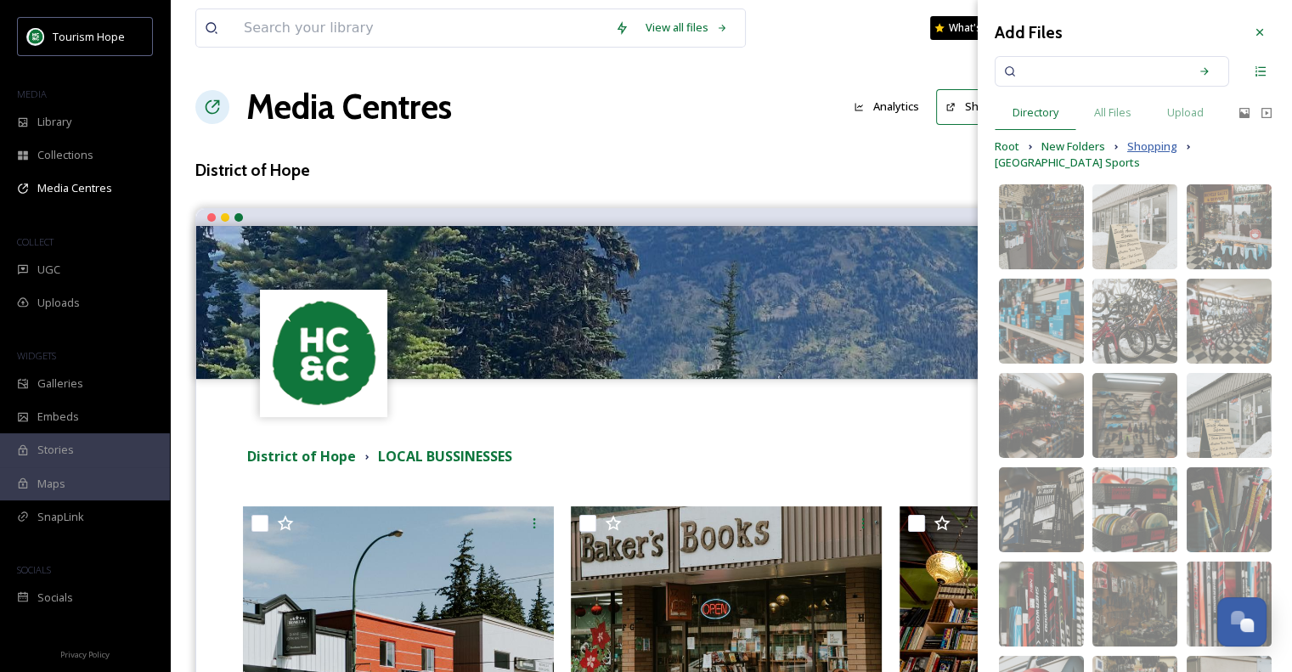
click at [1137, 144] on span "Shopping" at bounding box center [1152, 146] width 50 height 16
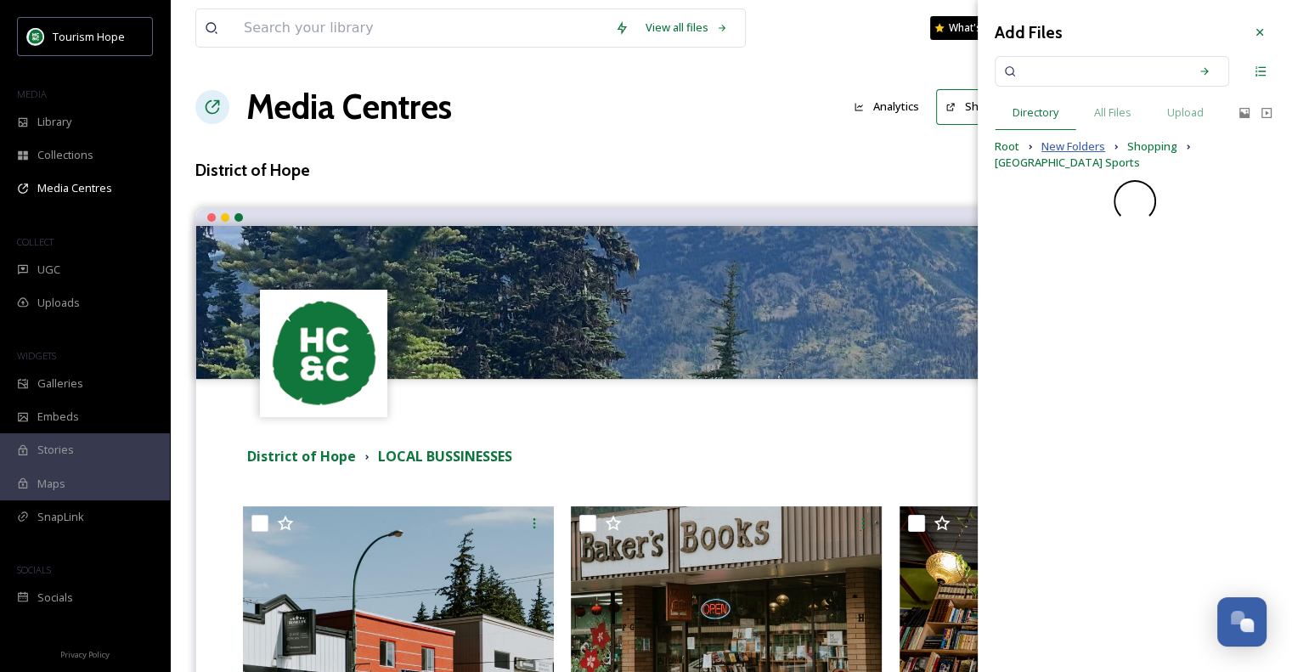
click at [1091, 149] on span "New Folders" at bounding box center [1073, 146] width 64 height 16
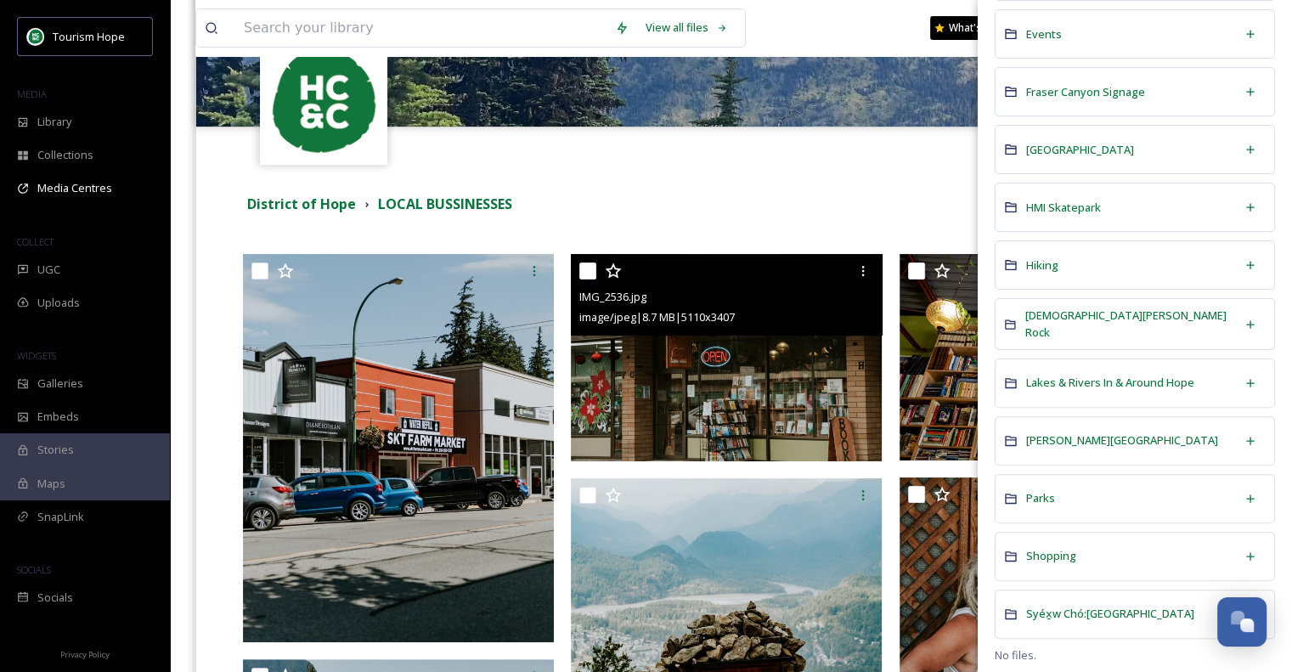
scroll to position [255, 0]
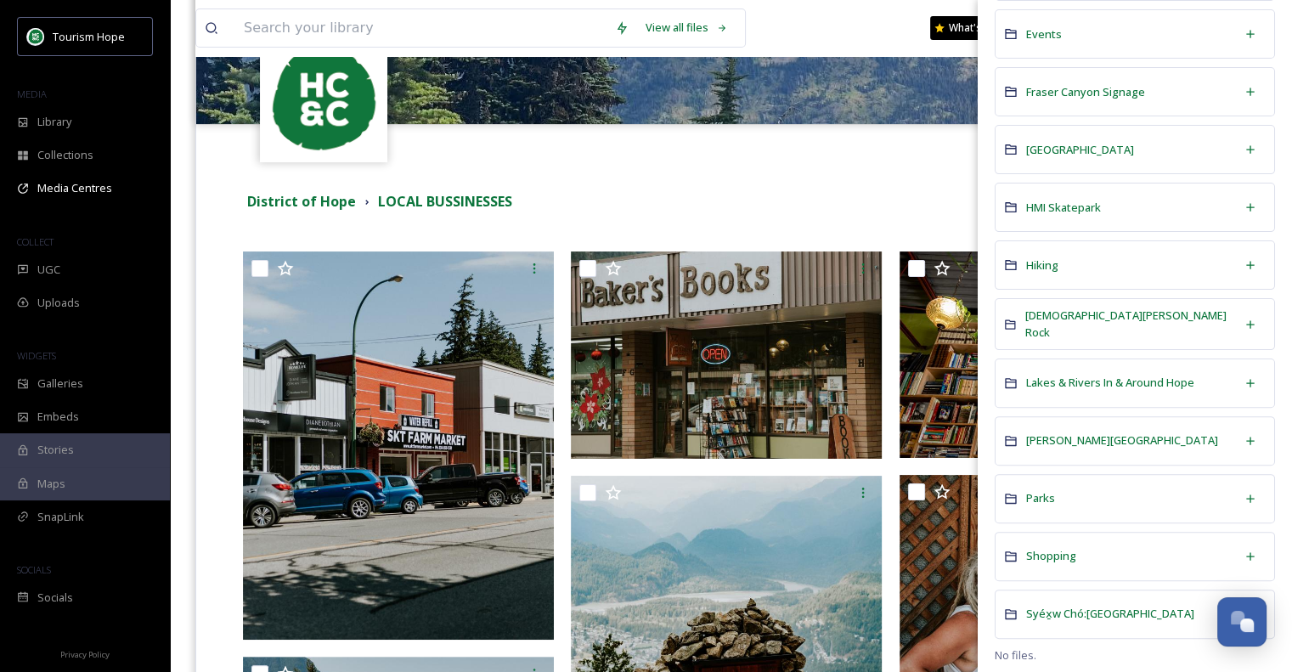
click at [887, 160] on div "Terms & Conditions Logout" at bounding box center [730, 151] width 1069 height 54
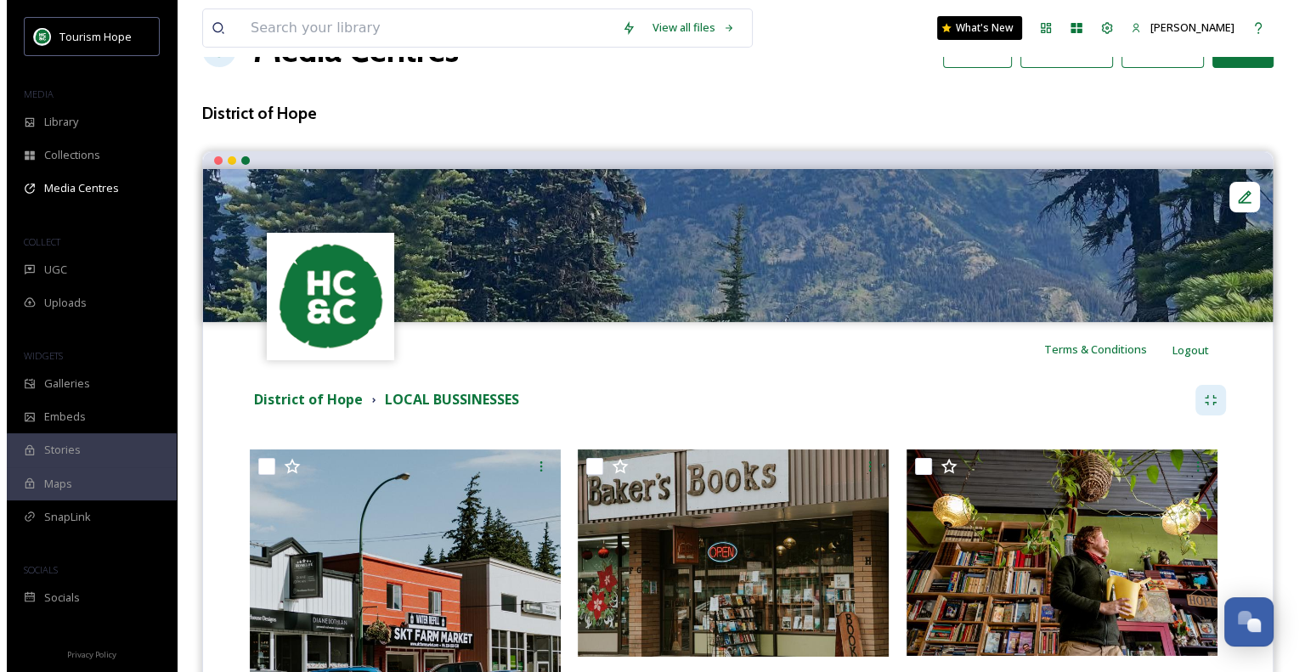
scroll to position [0, 0]
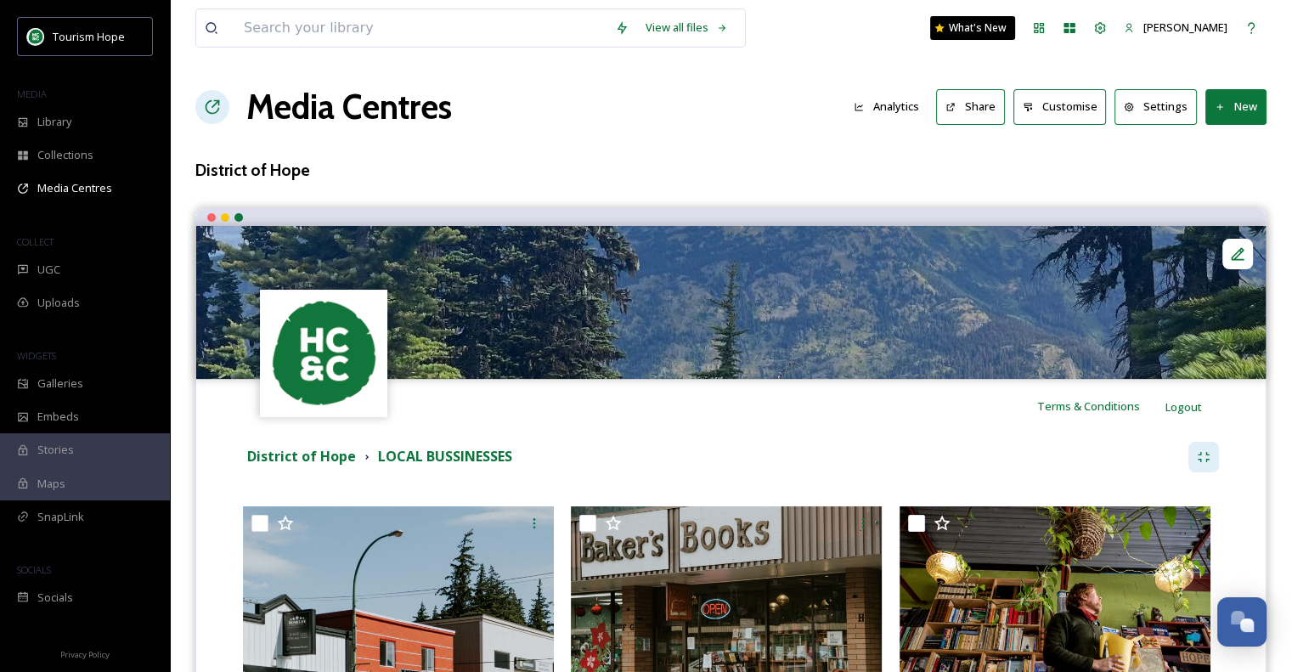
click at [982, 106] on button "Share" at bounding box center [970, 106] width 69 height 35
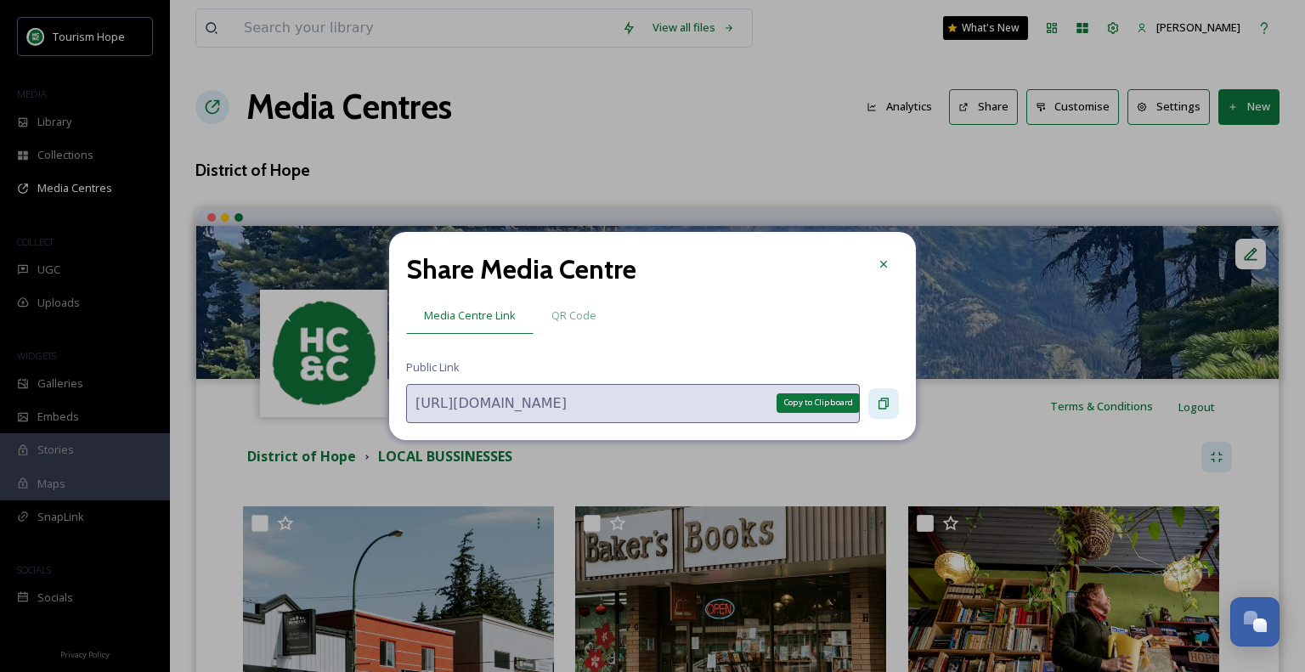
click at [886, 407] on icon at bounding box center [883, 403] width 10 height 11
click at [887, 405] on icon at bounding box center [883, 403] width 10 height 11
